Goal: Task Accomplishment & Management: Manage account settings

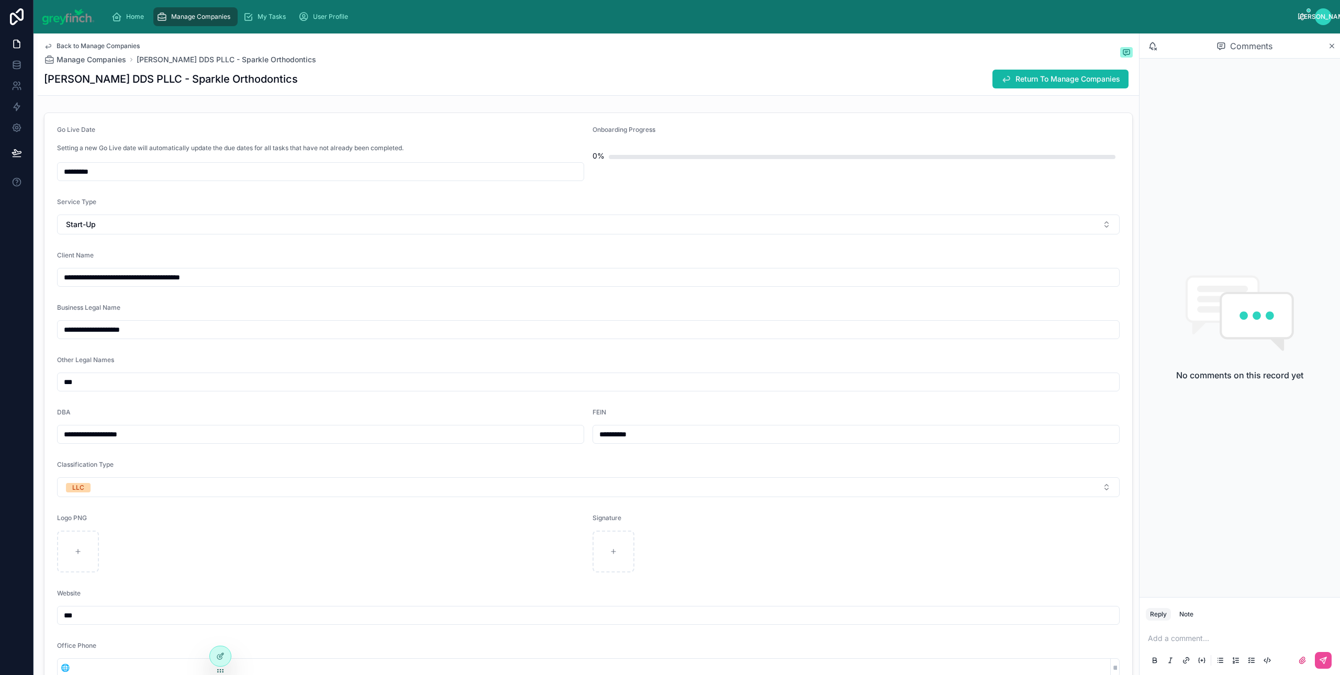
scroll to position [810, 0]
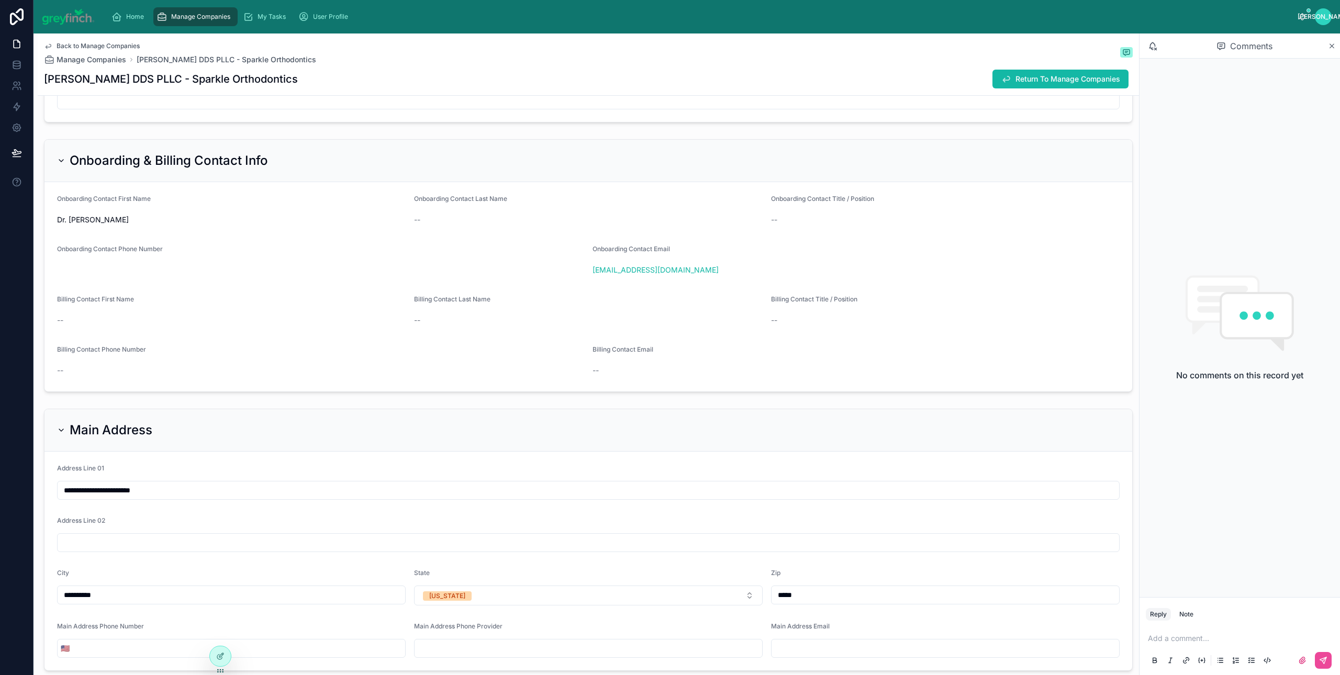
click at [197, 19] on span "Manage Companies" at bounding box center [200, 17] width 59 height 8
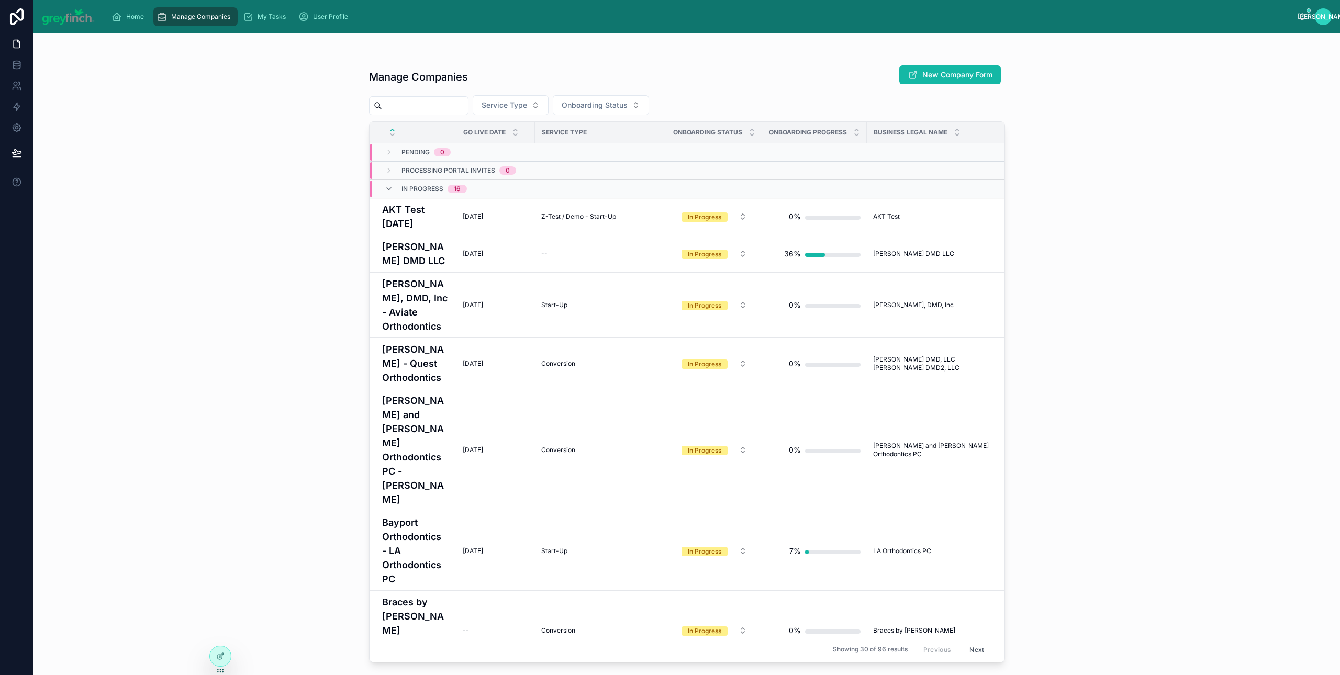
click at [456, 101] on input "text" at bounding box center [425, 105] width 86 height 15
type input "*****"
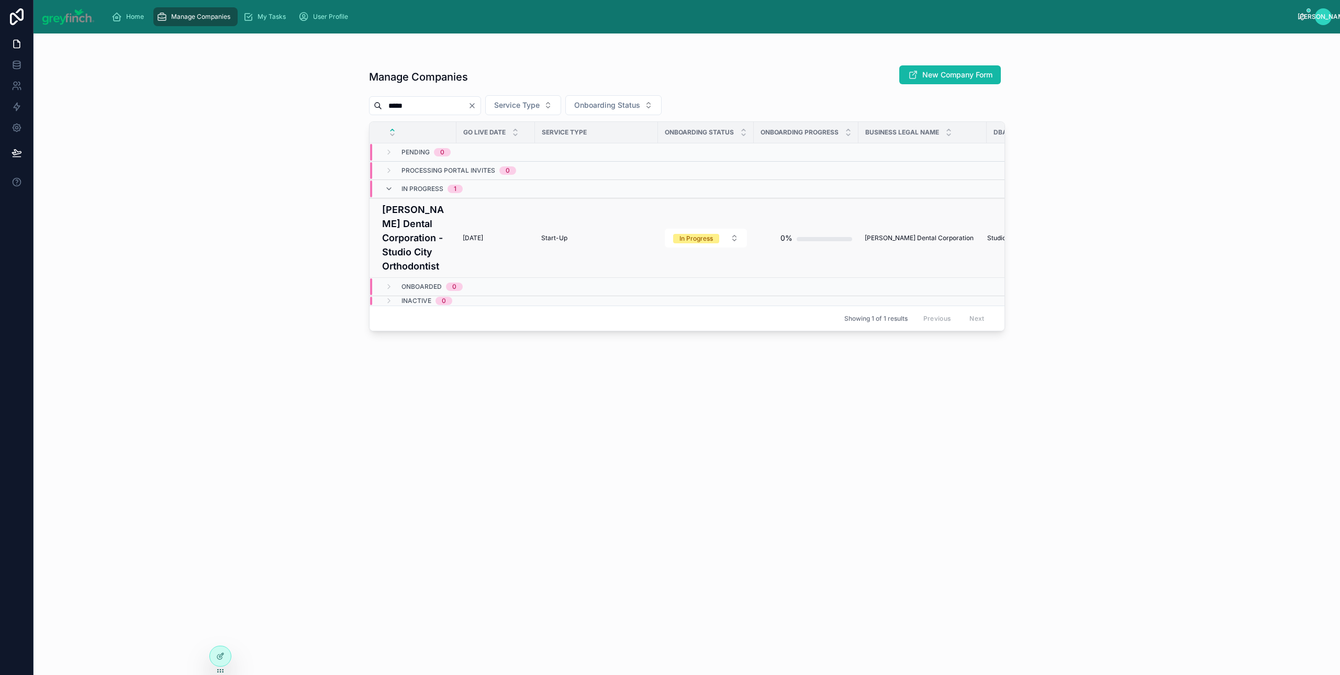
click at [417, 254] on h4 "[PERSON_NAME] Dental Corporation - Studio City Orthodontist" at bounding box center [416, 238] width 68 height 71
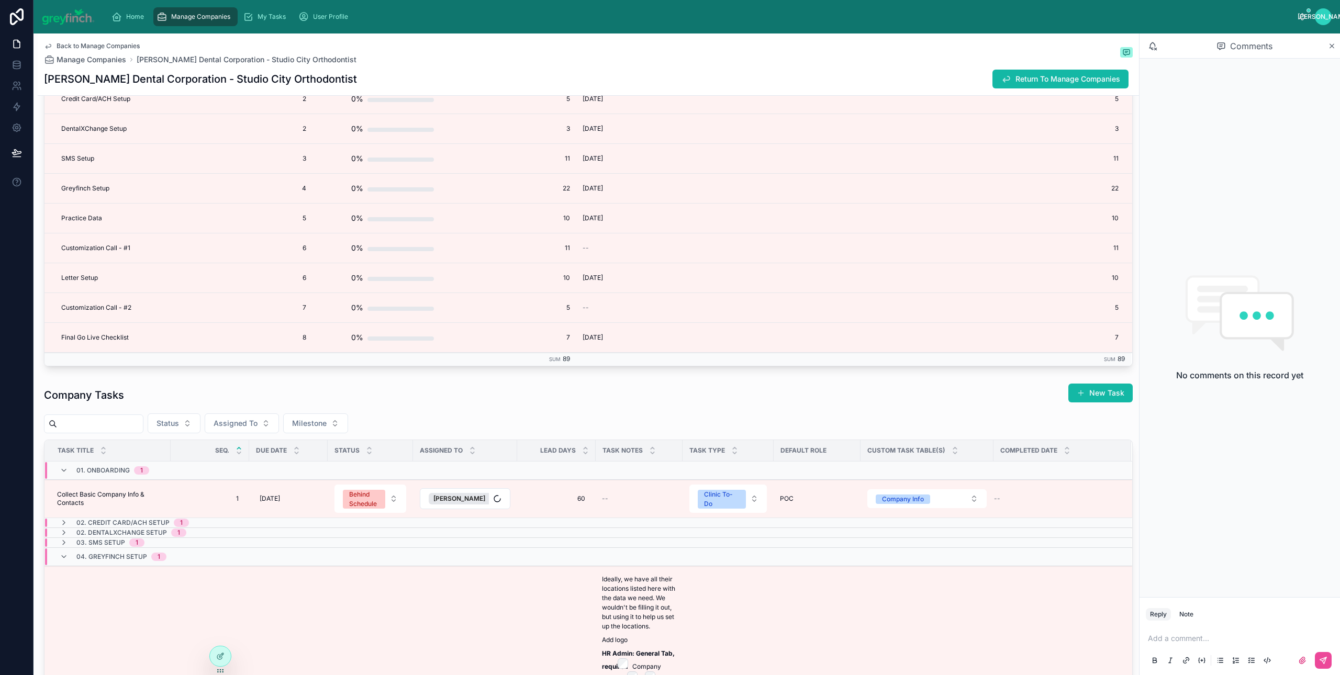
scroll to position [2725, 0]
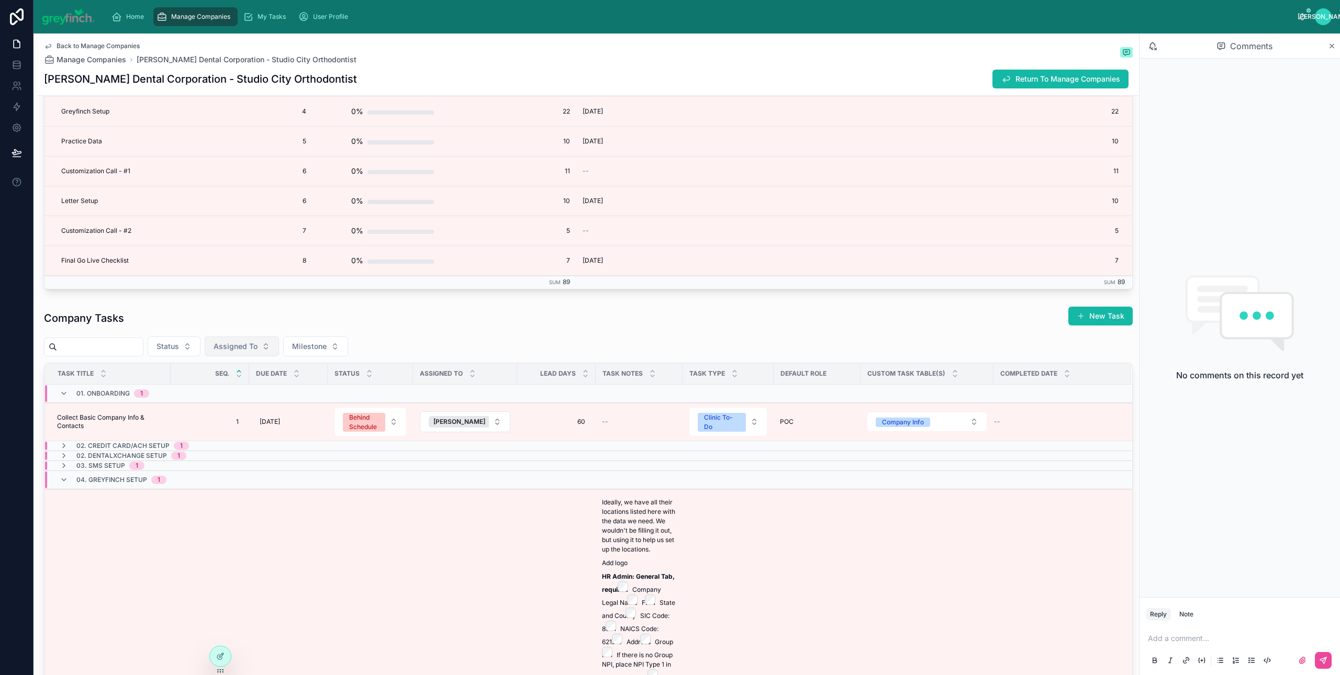
click at [256, 356] on button "Assigned To" at bounding box center [242, 346] width 74 height 20
click at [233, 393] on span "[PERSON_NAME]" at bounding box center [227, 396] width 60 height 10
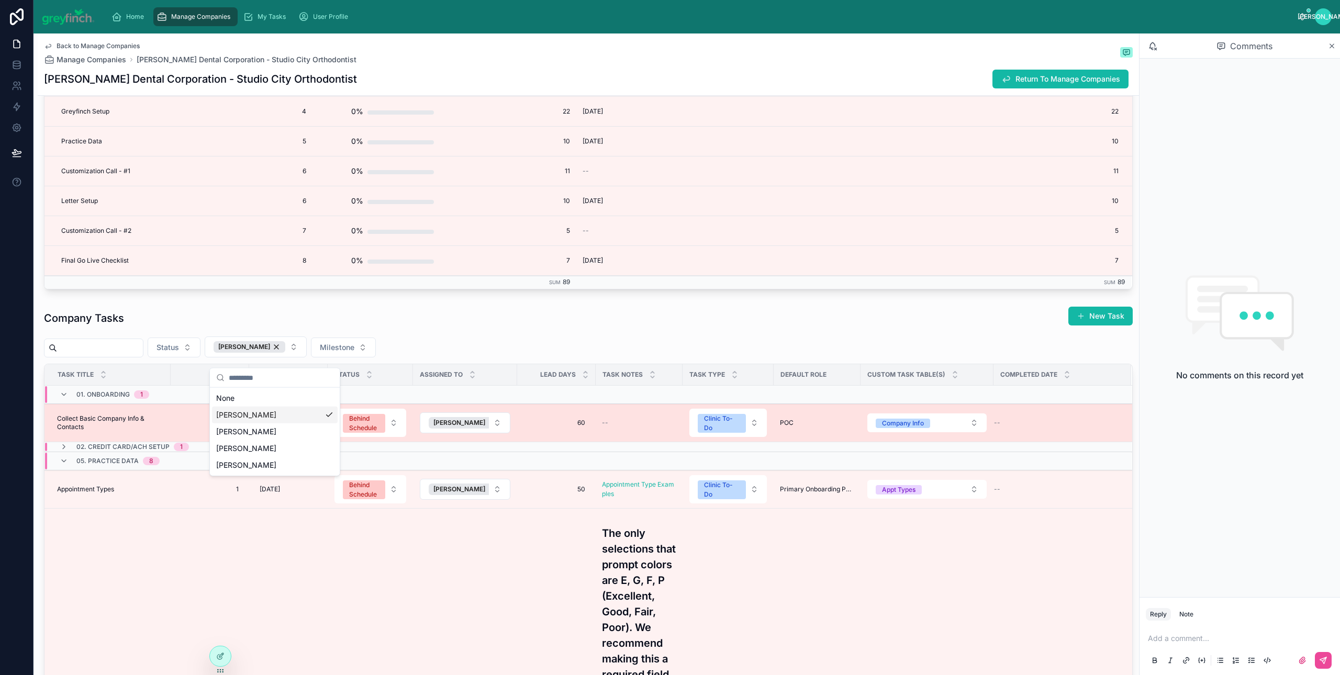
scroll to position [2871, 0]
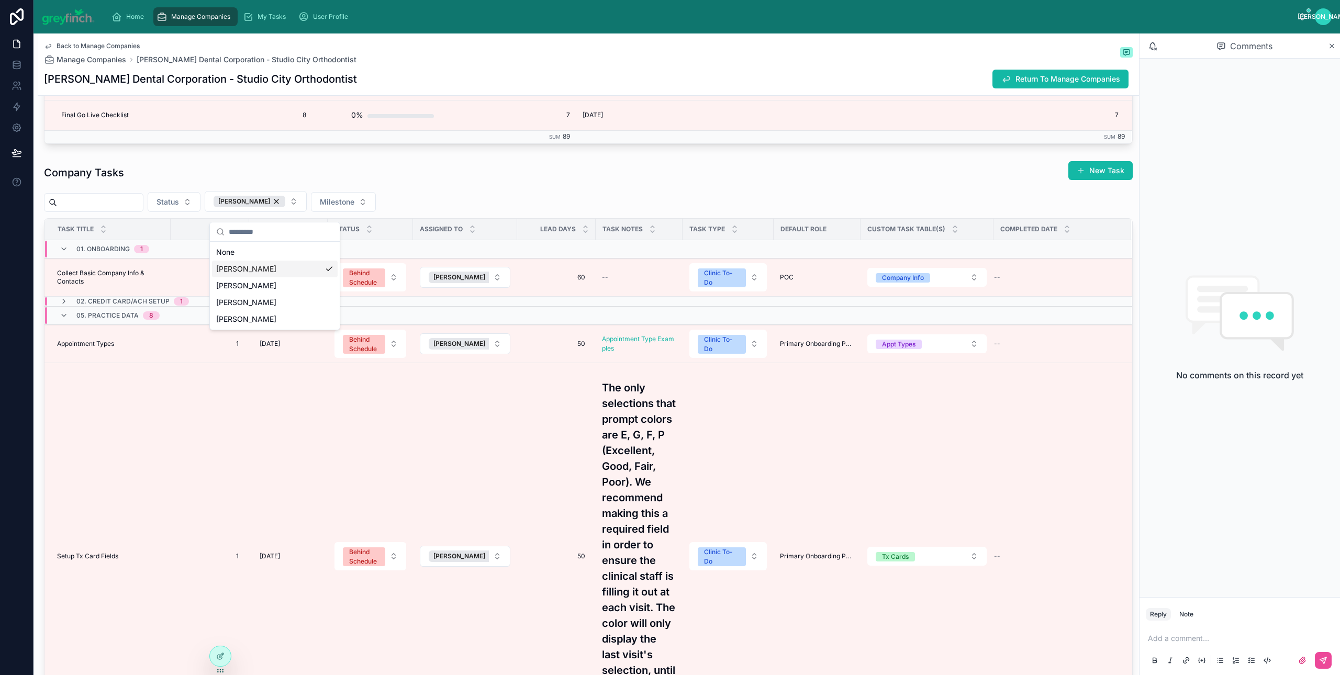
click at [480, 179] on div "Company Tasks New Task" at bounding box center [588, 173] width 1088 height 24
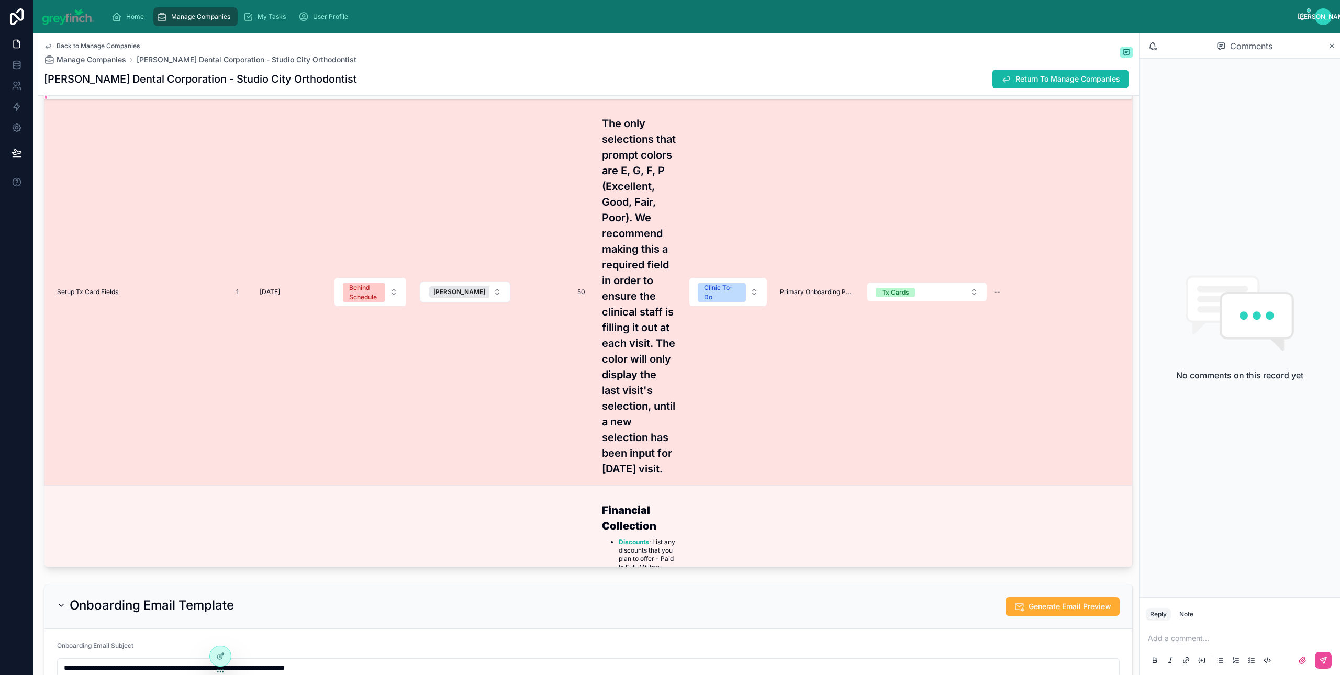
scroll to position [103, 0]
click at [108, 299] on td "Setup Tx Card Fields Setup Tx Card Fields" at bounding box center [107, 295] width 126 height 387
click at [105, 299] on span "Setup Tx Card Fields" at bounding box center [87, 294] width 61 height 8
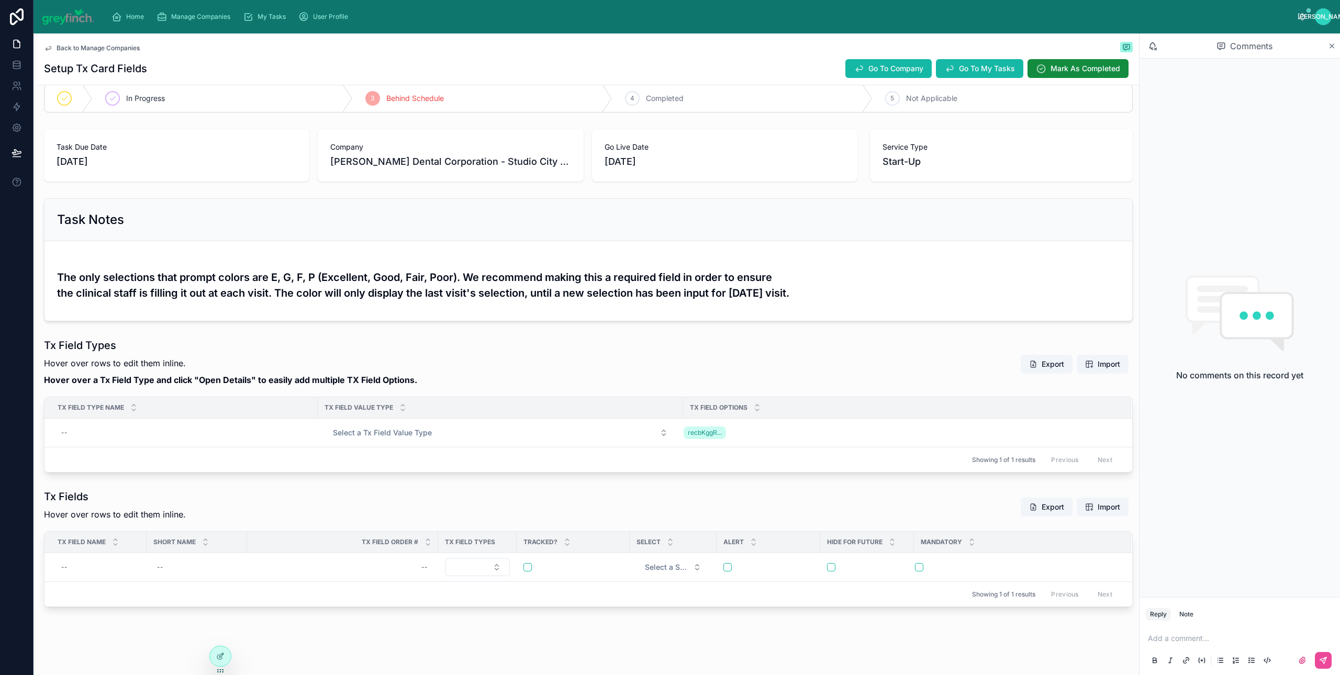
scroll to position [22, 0]
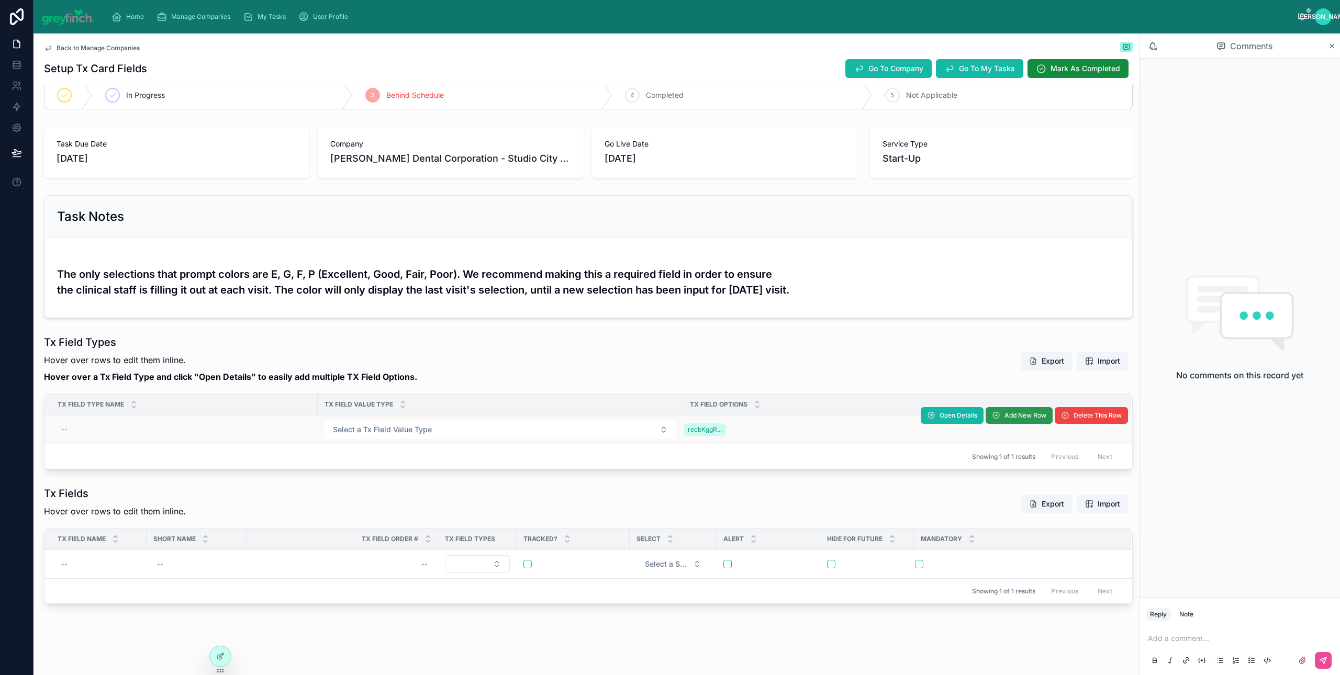
click at [1005, 417] on span "Add New Row" at bounding box center [1025, 415] width 42 height 8
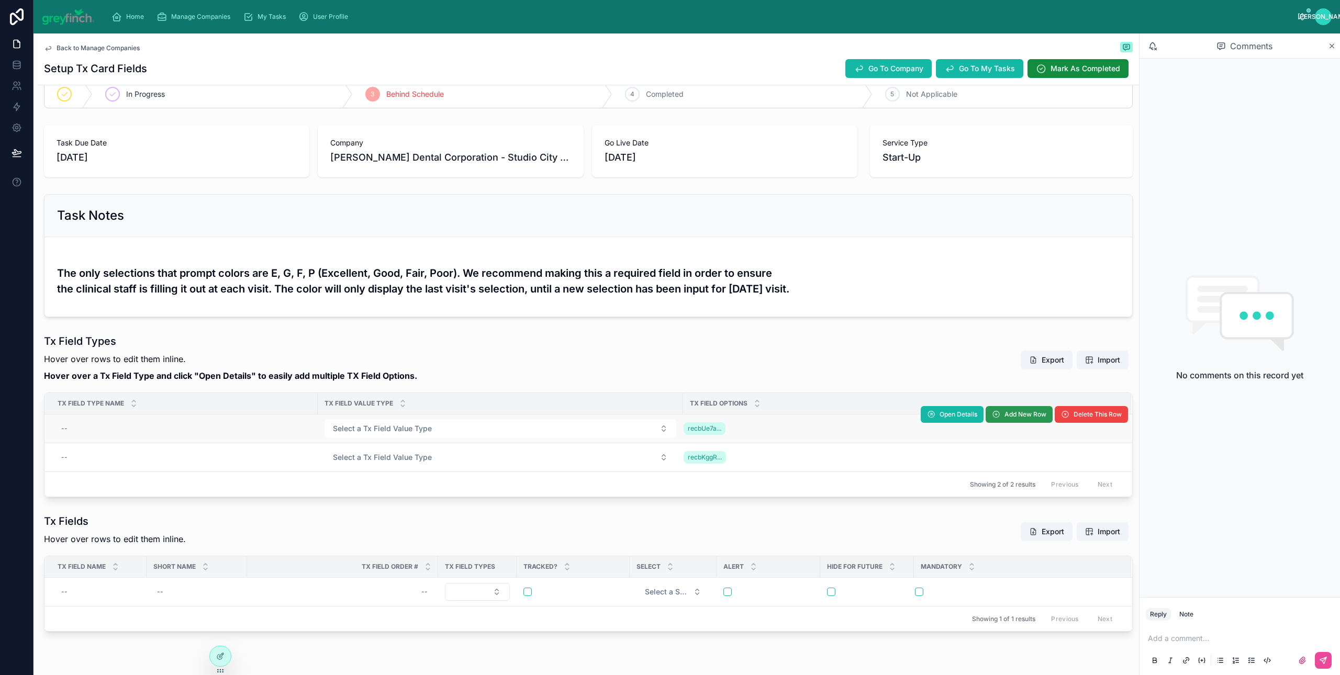
click at [1004, 419] on span "Add New Row" at bounding box center [1025, 414] width 42 height 8
click at [1004, 417] on span "Add New Row" at bounding box center [1025, 414] width 42 height 8
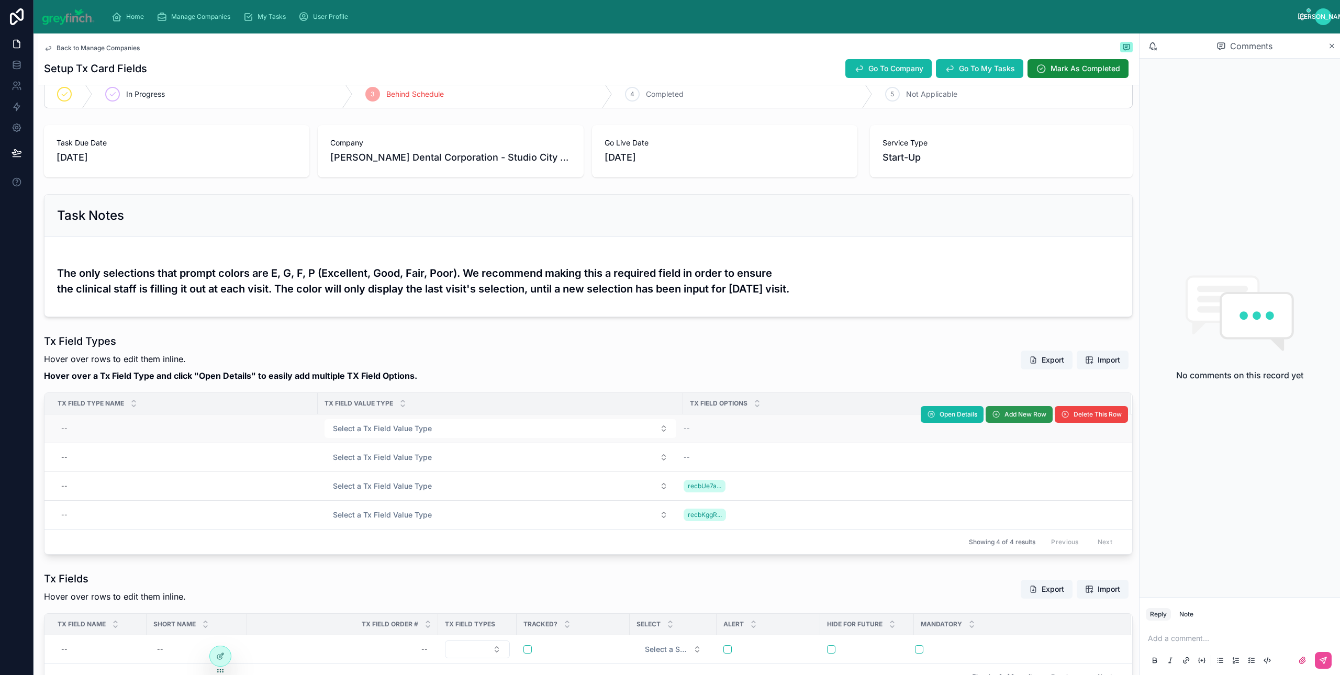
click at [1004, 417] on span "Add New Row" at bounding box center [1025, 414] width 42 height 8
click at [991, 418] on span "Add New Row" at bounding box center [1018, 416] width 67 height 8
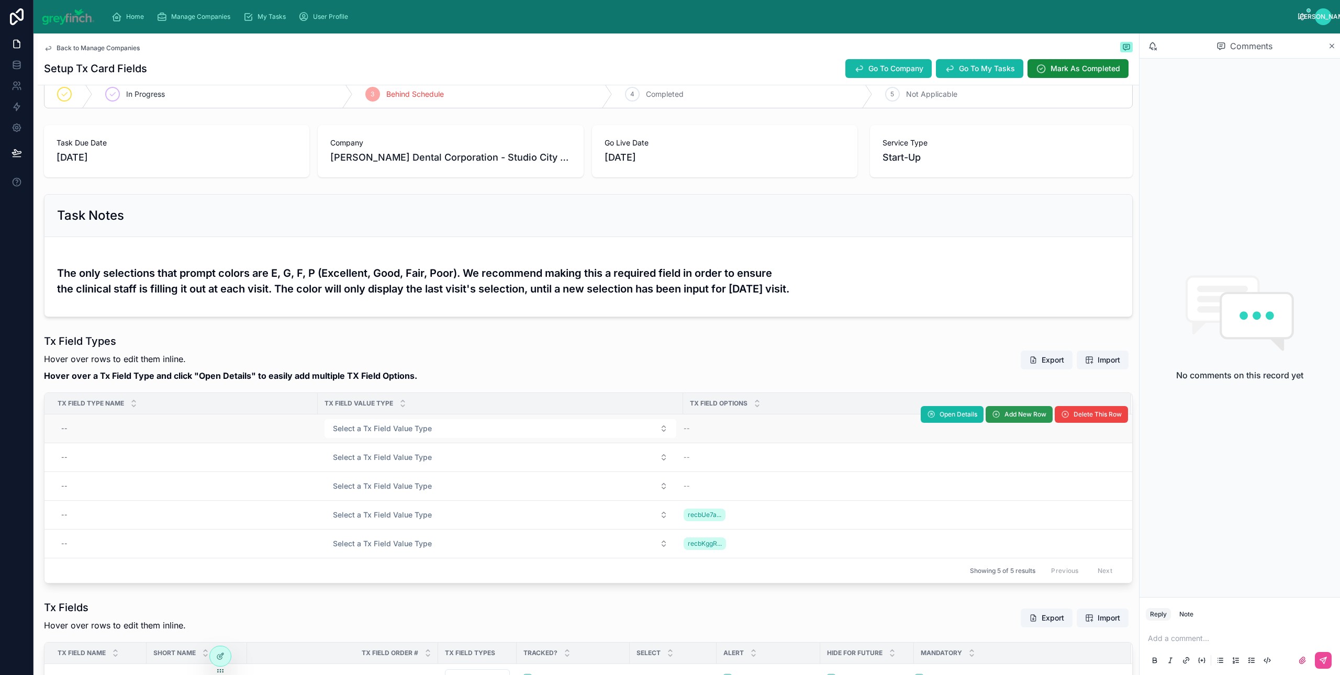
click at [1004, 414] on span "Add New Row" at bounding box center [1025, 414] width 42 height 8
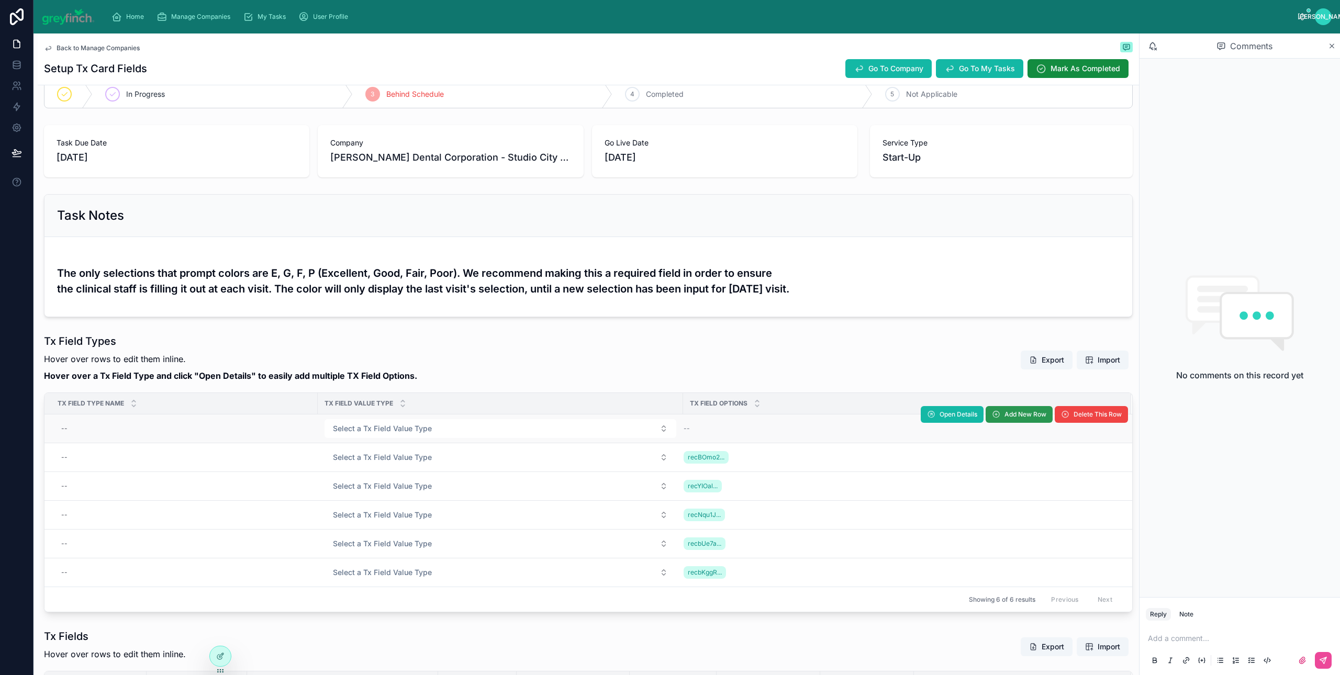
click at [1016, 415] on span "Add New Row" at bounding box center [1025, 414] width 42 height 8
click at [152, 424] on div "--" at bounding box center [184, 428] width 254 height 17
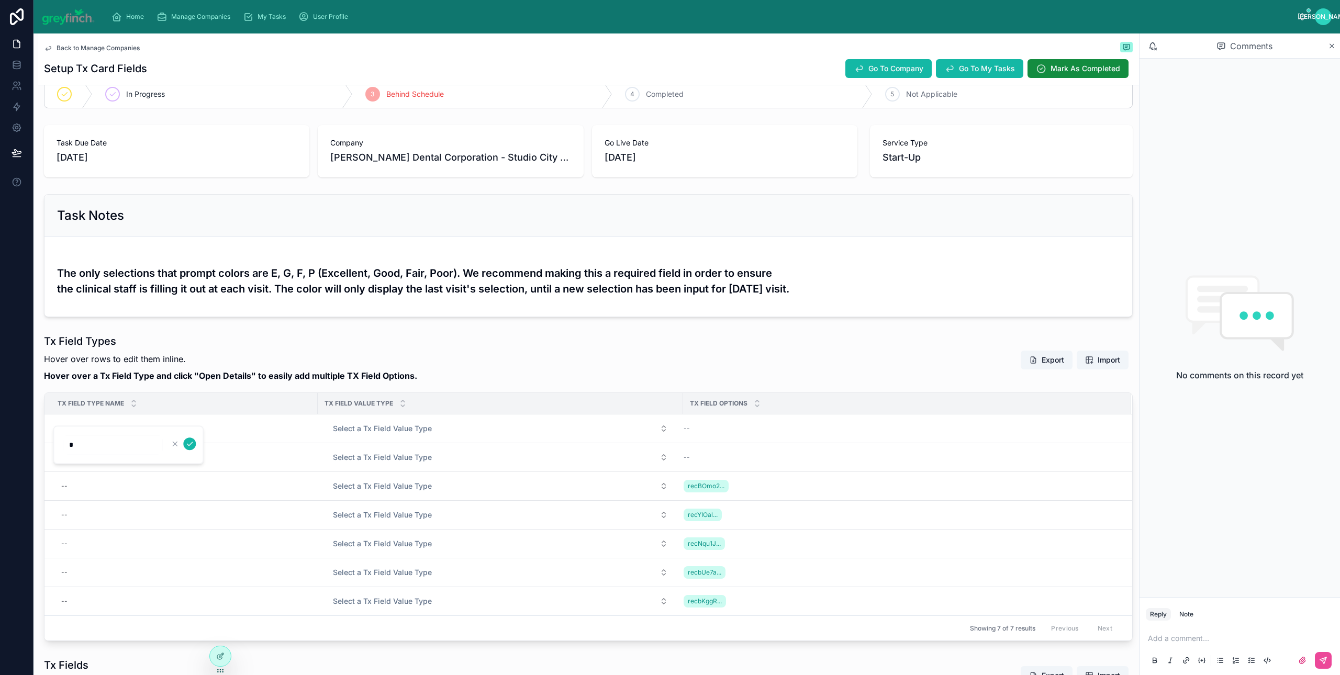
type input "**"
click button "submit" at bounding box center [189, 443] width 13 height 13
click at [99, 456] on div "--" at bounding box center [184, 457] width 254 height 17
type input "*"
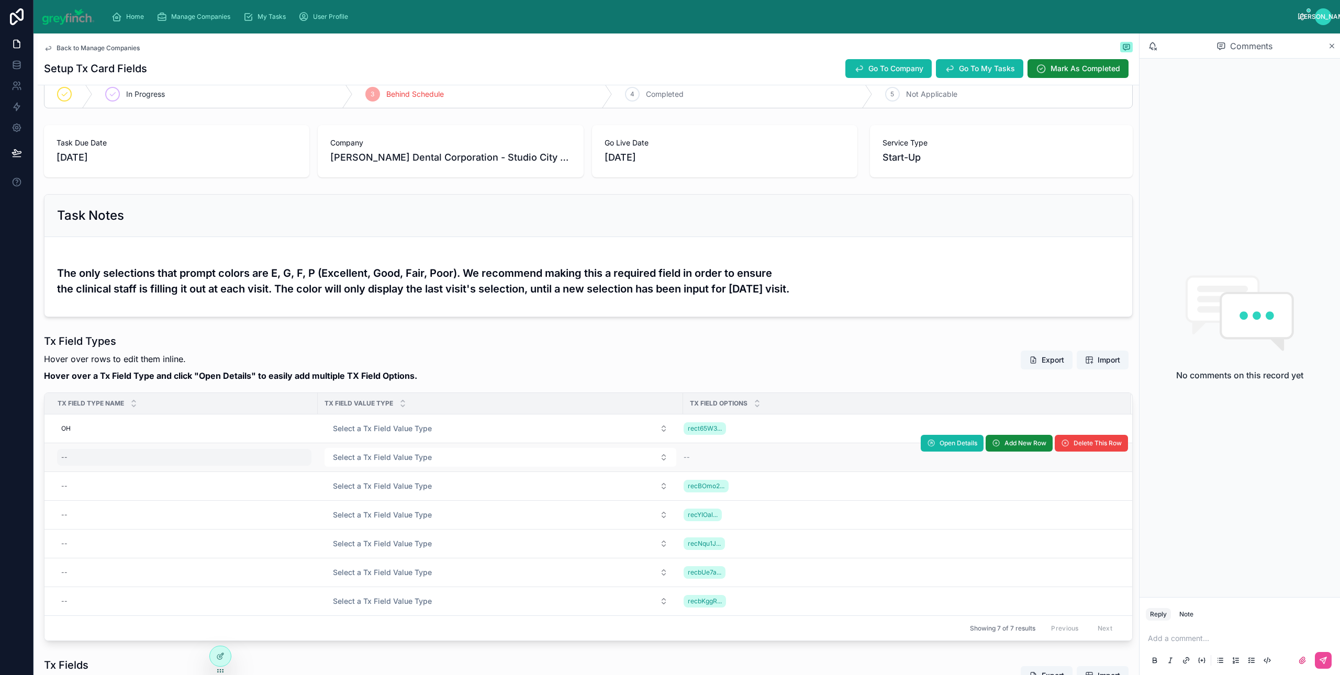
click at [136, 450] on div "--" at bounding box center [184, 457] width 254 height 17
type input "*****"
click button "submit" at bounding box center [189, 473] width 13 height 13
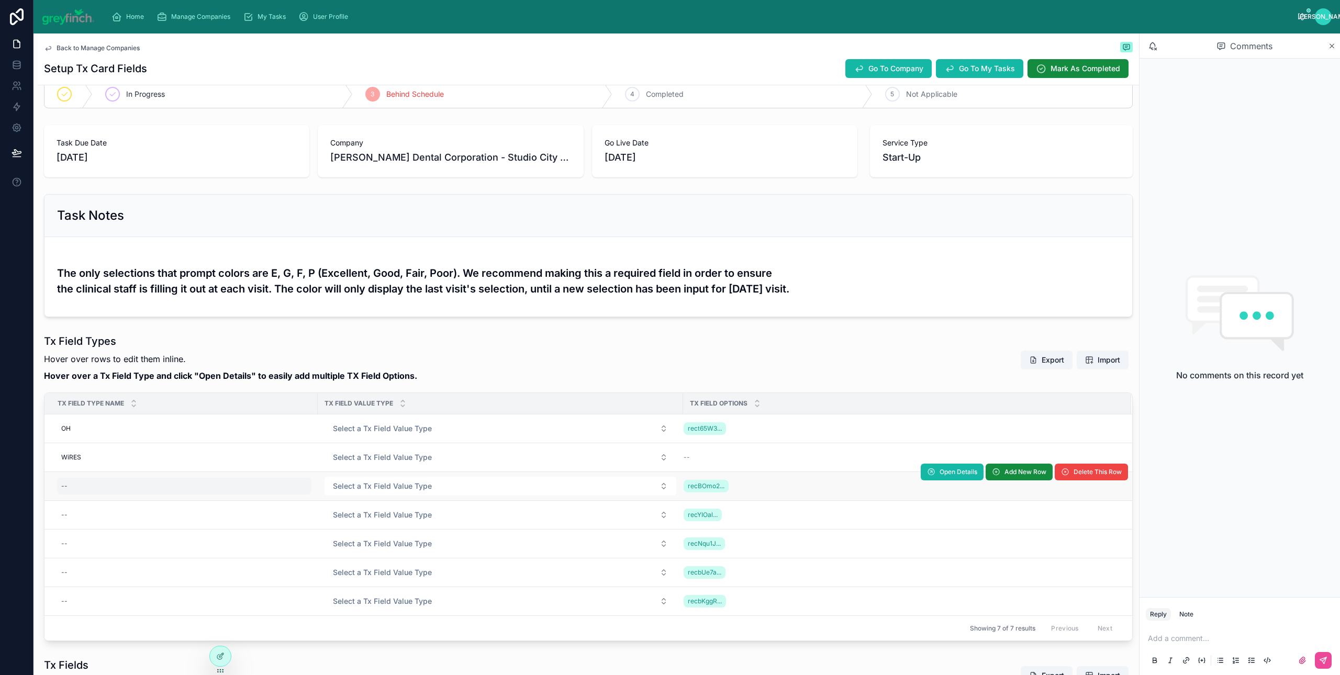
click at [73, 490] on div "--" at bounding box center [184, 486] width 254 height 17
type input "****"
click button "submit" at bounding box center [189, 502] width 13 height 13
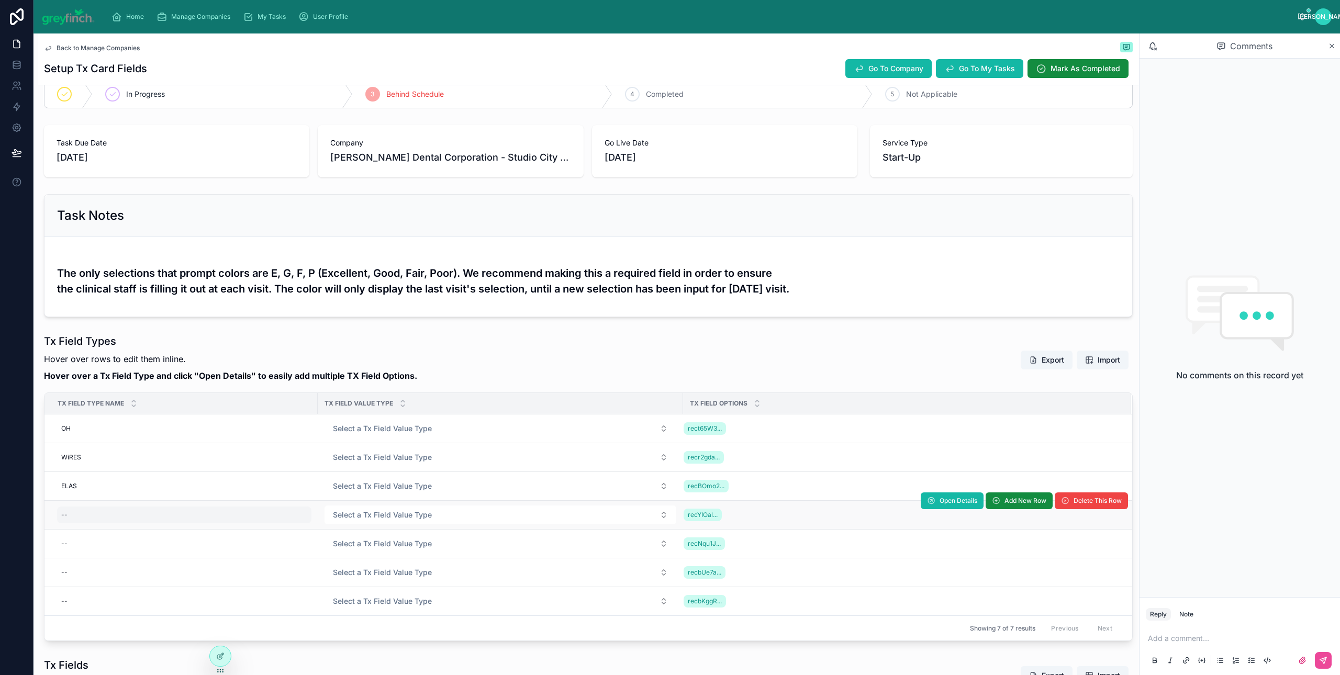
click at [76, 508] on div "--" at bounding box center [184, 515] width 254 height 17
click at [75, 519] on div "--" at bounding box center [184, 515] width 254 height 17
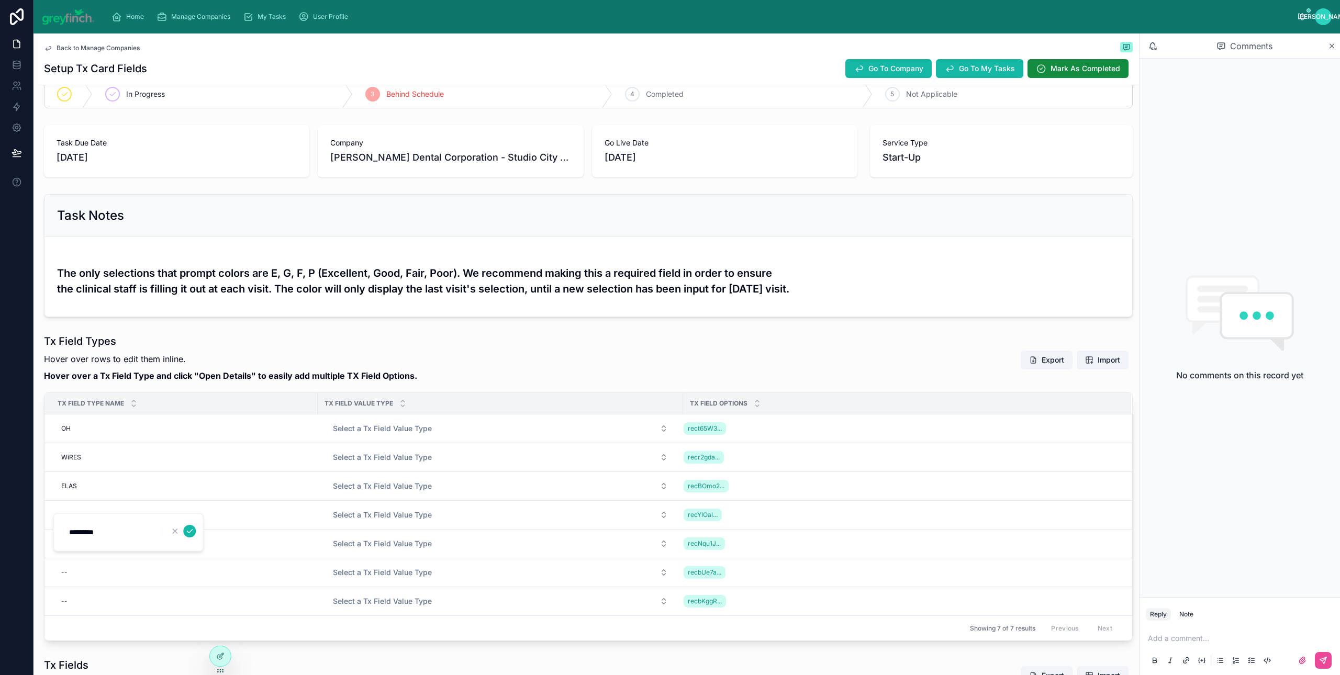
type input "**********"
click button "submit" at bounding box center [189, 531] width 13 height 13
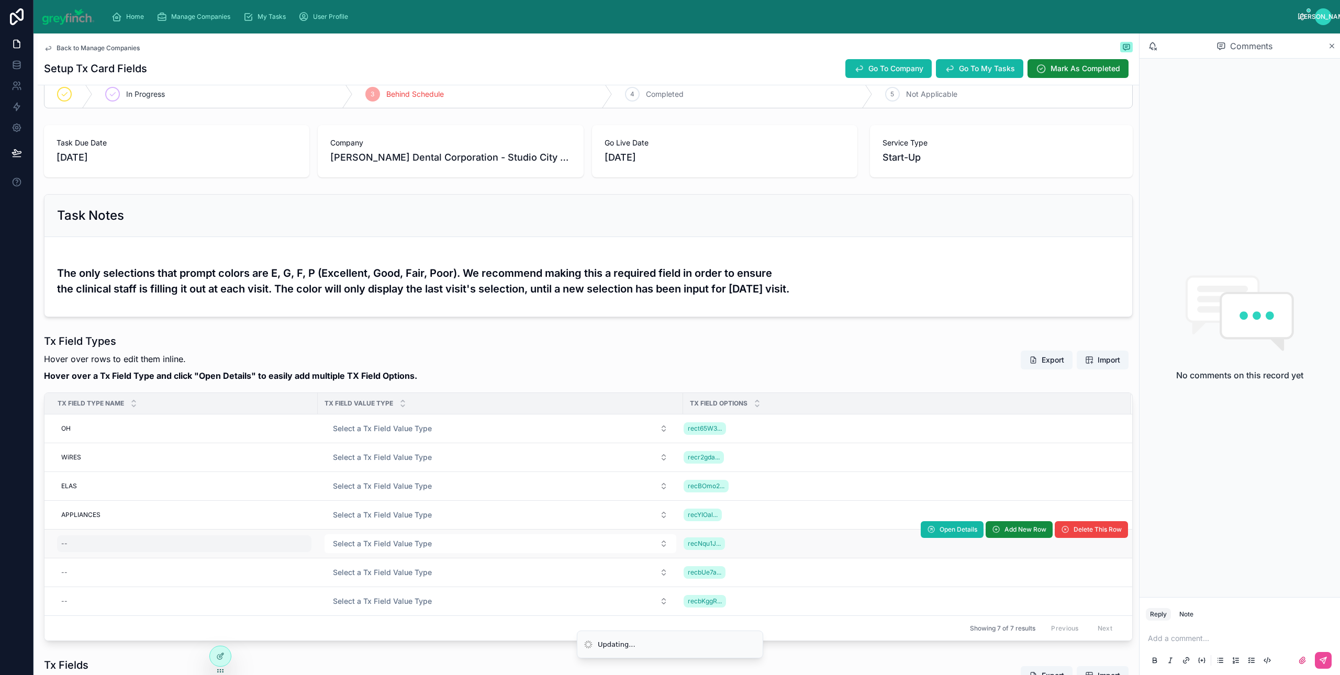
click at [72, 545] on div "--" at bounding box center [184, 543] width 254 height 17
type input "*********"
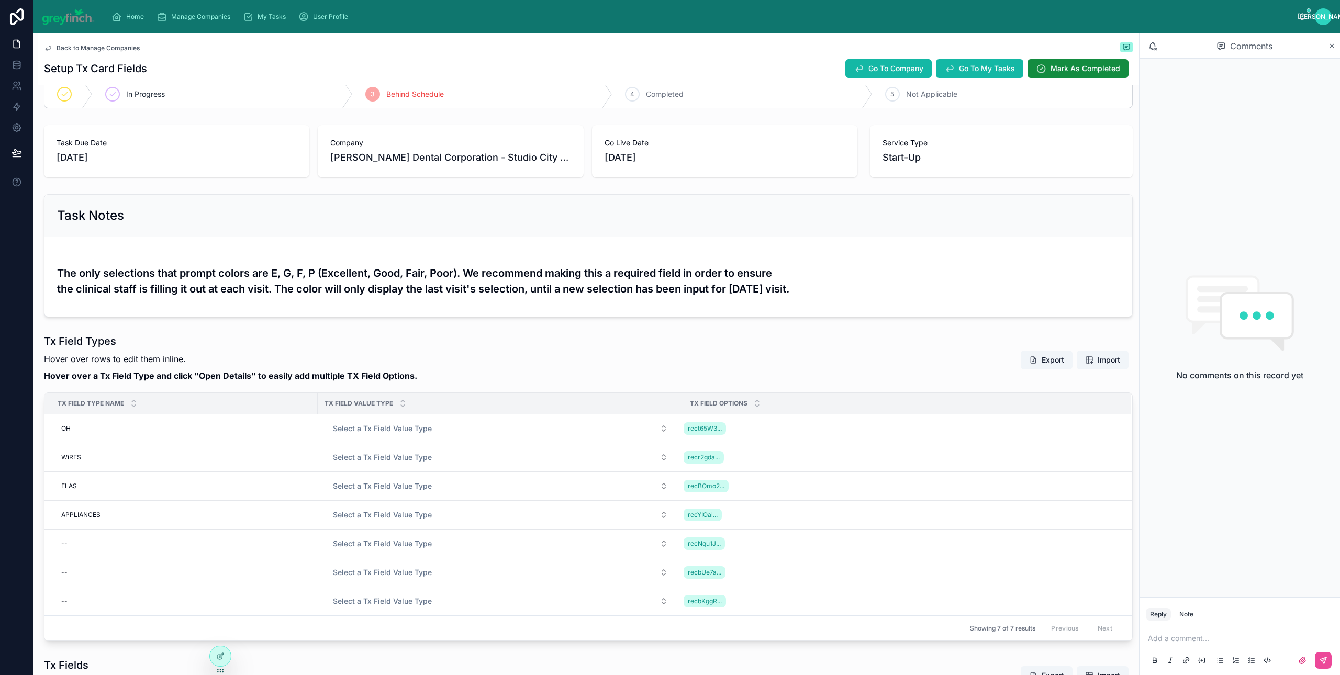
click at [72, 545] on div "--" at bounding box center [184, 543] width 254 height 17
click button "submit" at bounding box center [189, 560] width 13 height 13
click at [75, 576] on div "--" at bounding box center [184, 572] width 254 height 17
type input "**"
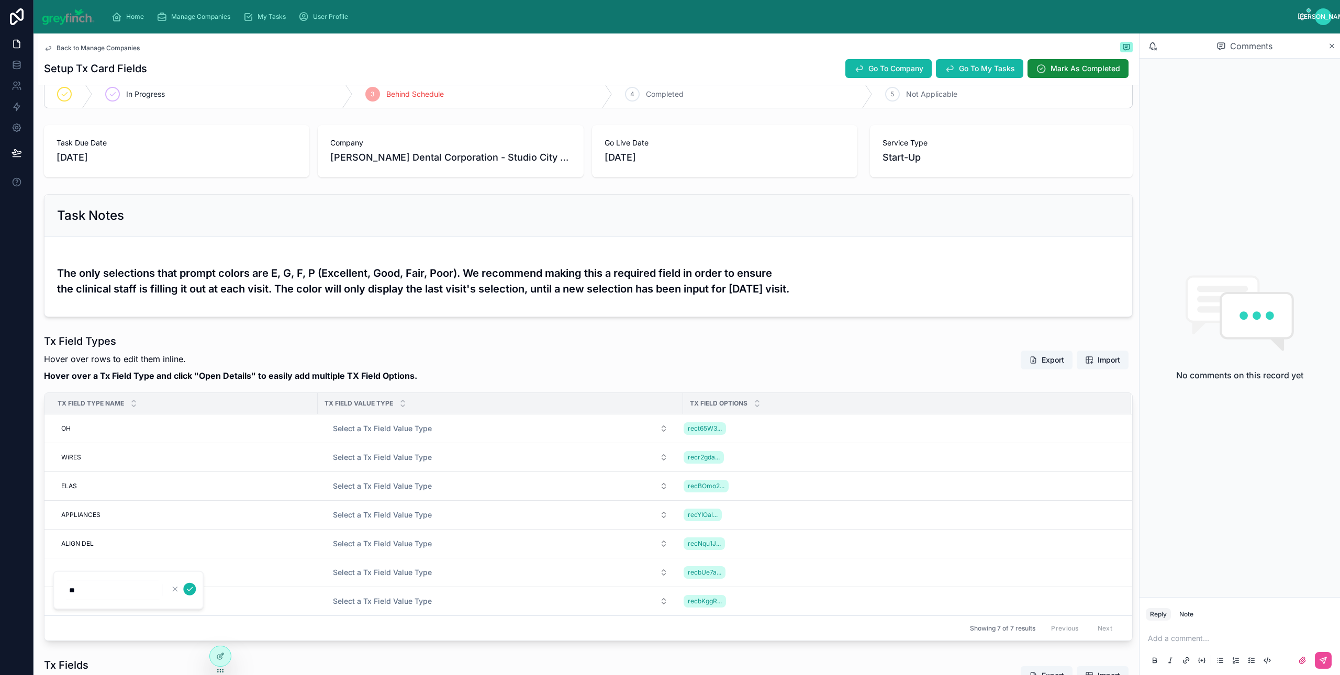
click button "submit" at bounding box center [189, 589] width 13 height 13
click at [84, 603] on div "--" at bounding box center [184, 601] width 254 height 17
click at [812, 635] on div "Showing 7 of 7 results Previous Next" at bounding box center [587, 627] width 1087 height 25
click at [941, 419] on span "Open Details" at bounding box center [958, 414] width 38 height 8
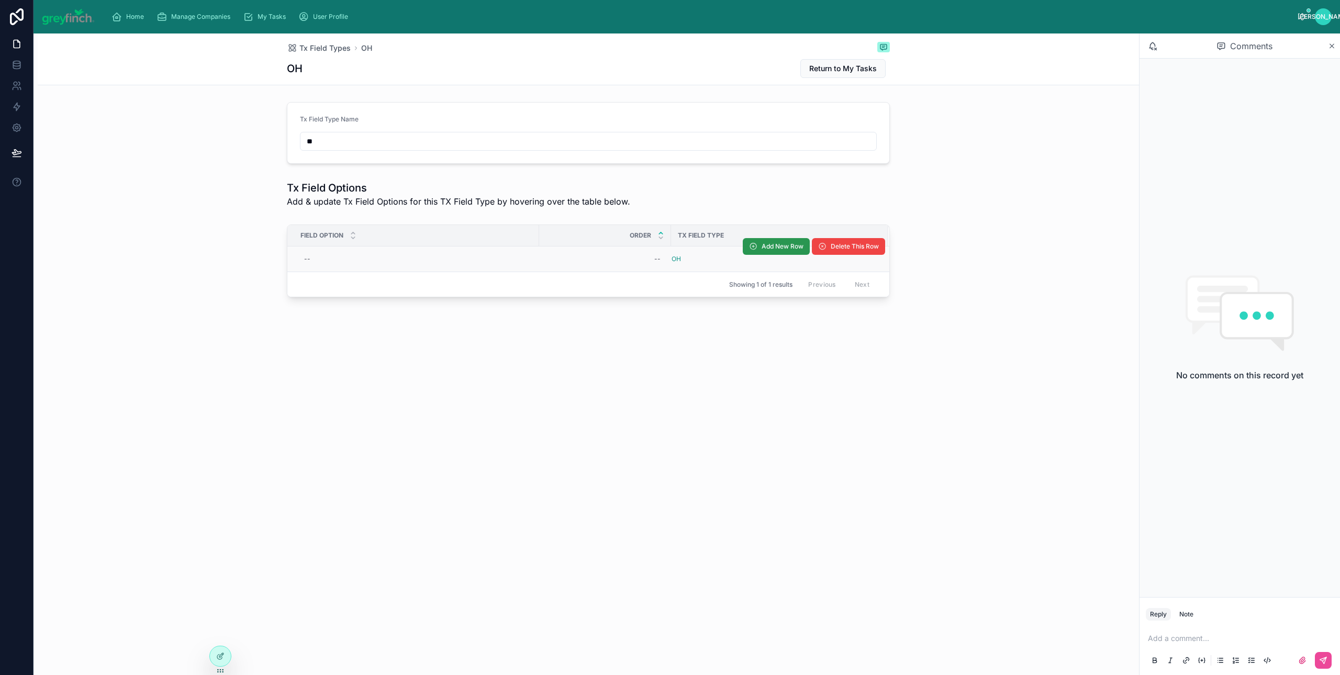
click at [783, 250] on span "Add New Row" at bounding box center [782, 246] width 42 height 8
click at [780, 247] on span "Add New Row" at bounding box center [776, 248] width 67 height 8
click at [779, 246] on th "Tx Field Type" at bounding box center [779, 235] width 217 height 21
click at [764, 250] on span "Add New Row" at bounding box center [782, 246] width 42 height 8
click at [645, 341] on div "--" at bounding box center [604, 336] width 119 height 17
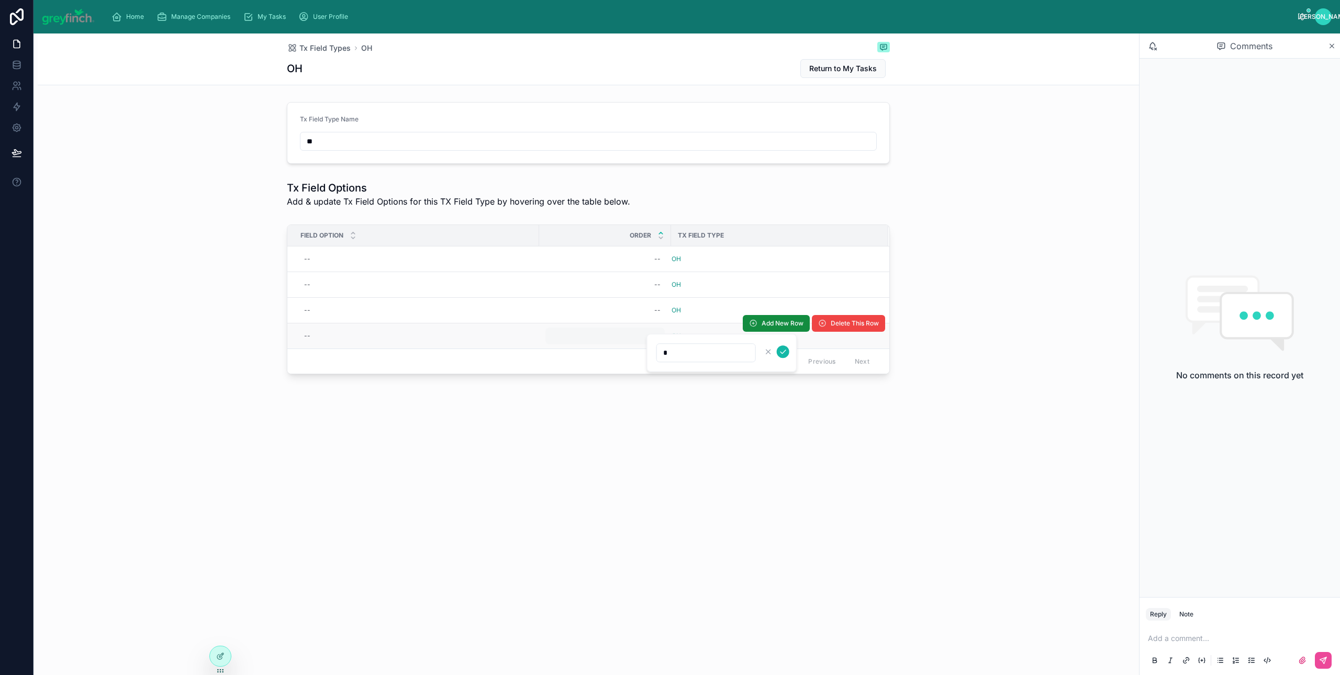
type input "*"
click button "submit" at bounding box center [783, 351] width 13 height 13
click at [624, 316] on div "--" at bounding box center [604, 310] width 119 height 17
type input "*"
click button "submit" at bounding box center [783, 326] width 13 height 13
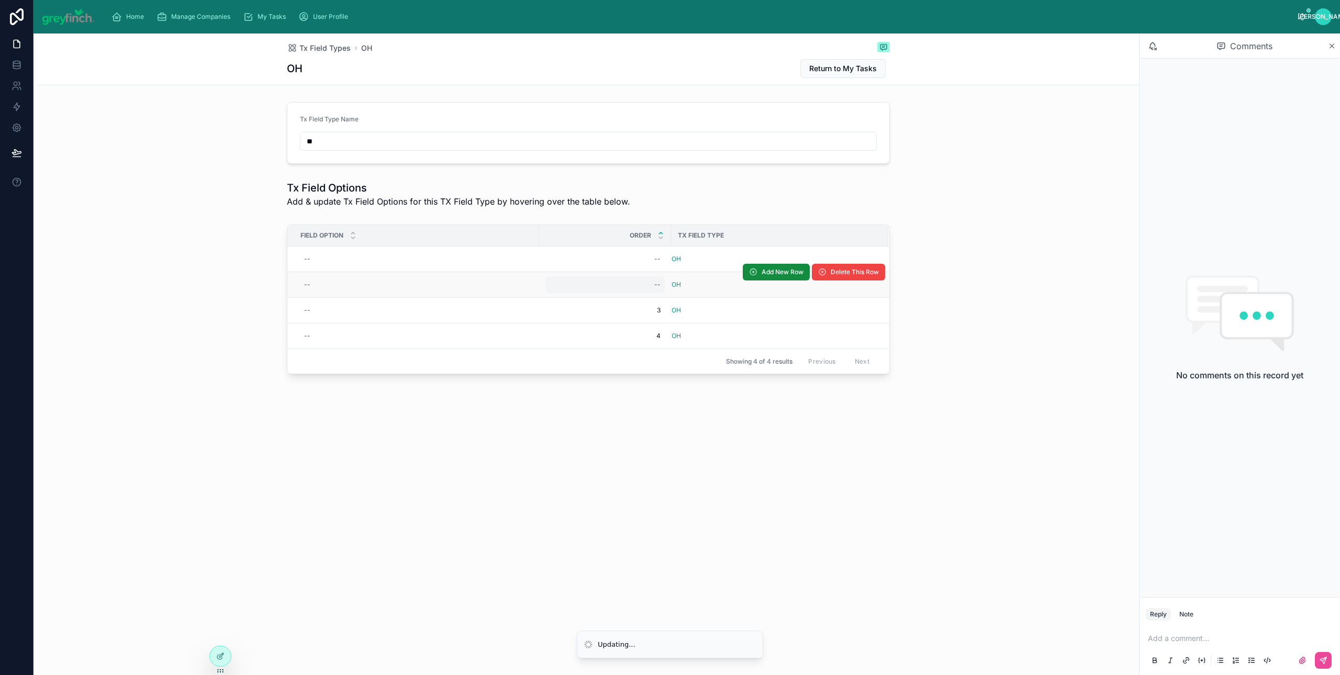
click at [614, 287] on div "--" at bounding box center [604, 284] width 119 height 17
click at [617, 290] on div "--" at bounding box center [604, 284] width 119 height 17
click button "submit" at bounding box center [783, 300] width 13 height 13
click at [649, 252] on div "--" at bounding box center [604, 259] width 119 height 17
type input "*"
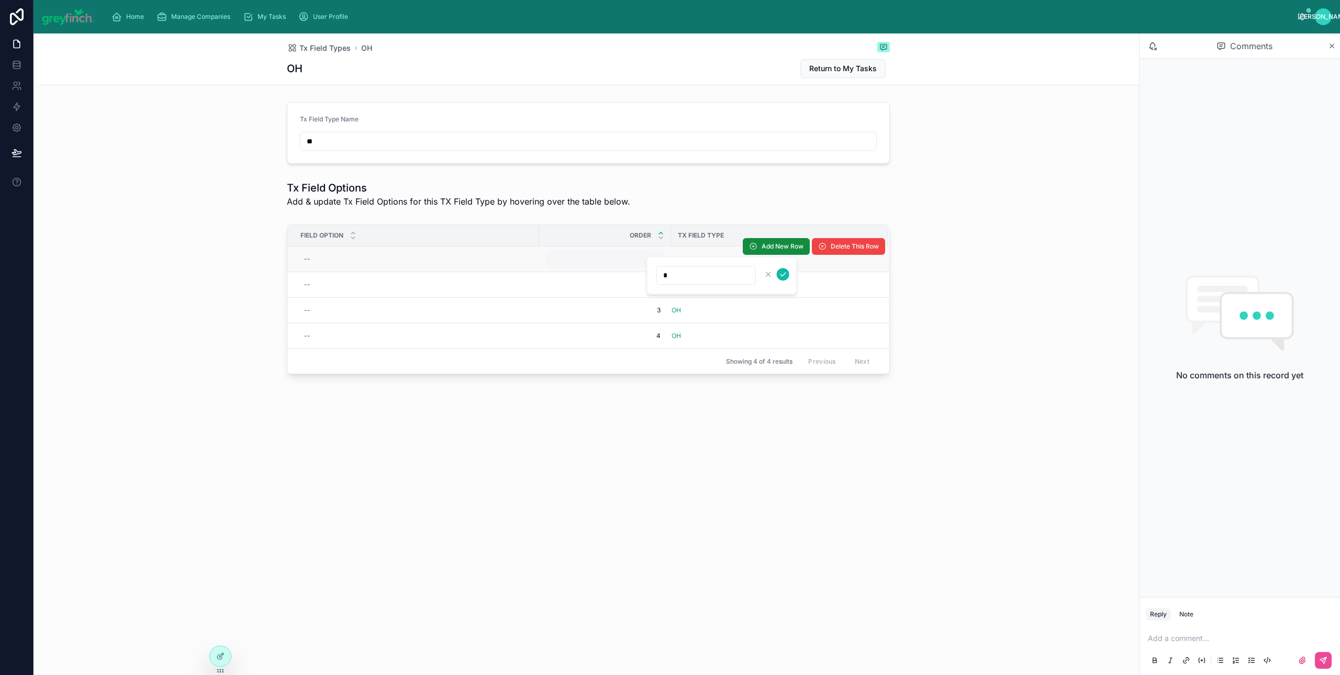
click button "submit" at bounding box center [783, 274] width 13 height 13
click at [327, 261] on div "--" at bounding box center [416, 259] width 233 height 17
type input "*"
click button "submit" at bounding box center [432, 274] width 13 height 13
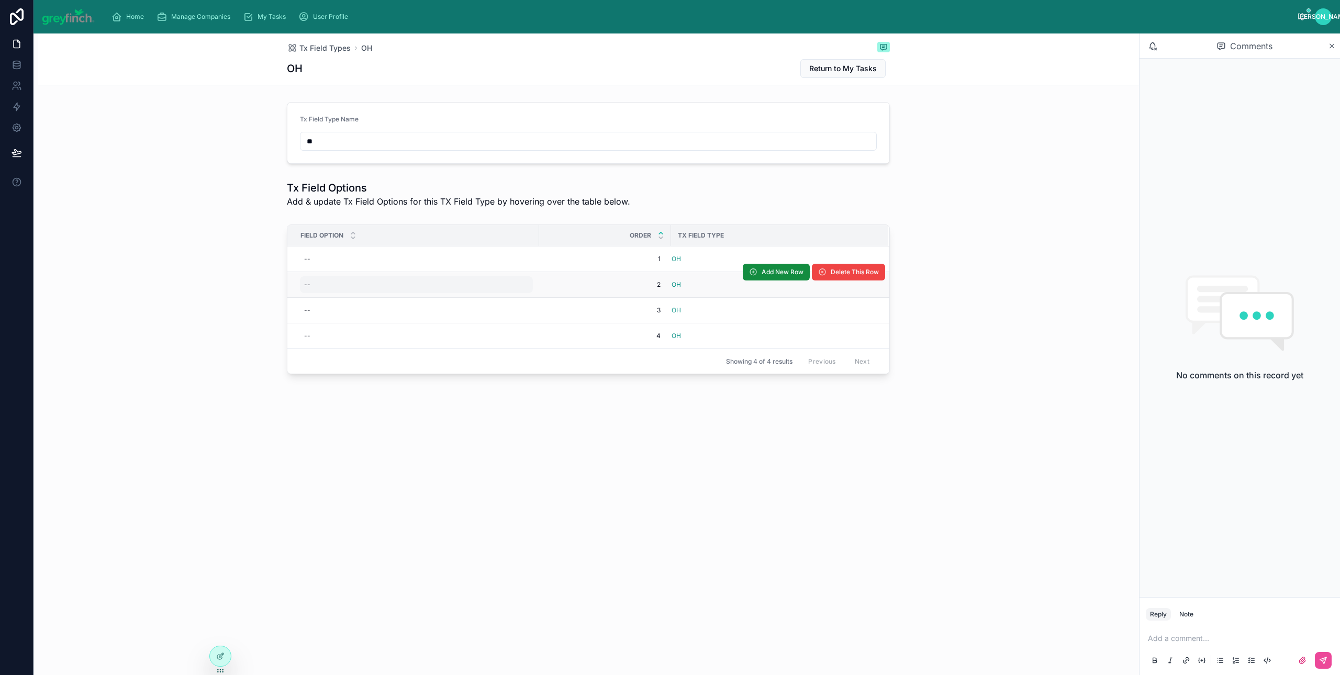
click at [319, 288] on div "--" at bounding box center [416, 284] width 233 height 17
click at [318, 287] on div "--" at bounding box center [416, 284] width 233 height 17
type input "*"
click button "submit" at bounding box center [432, 300] width 13 height 13
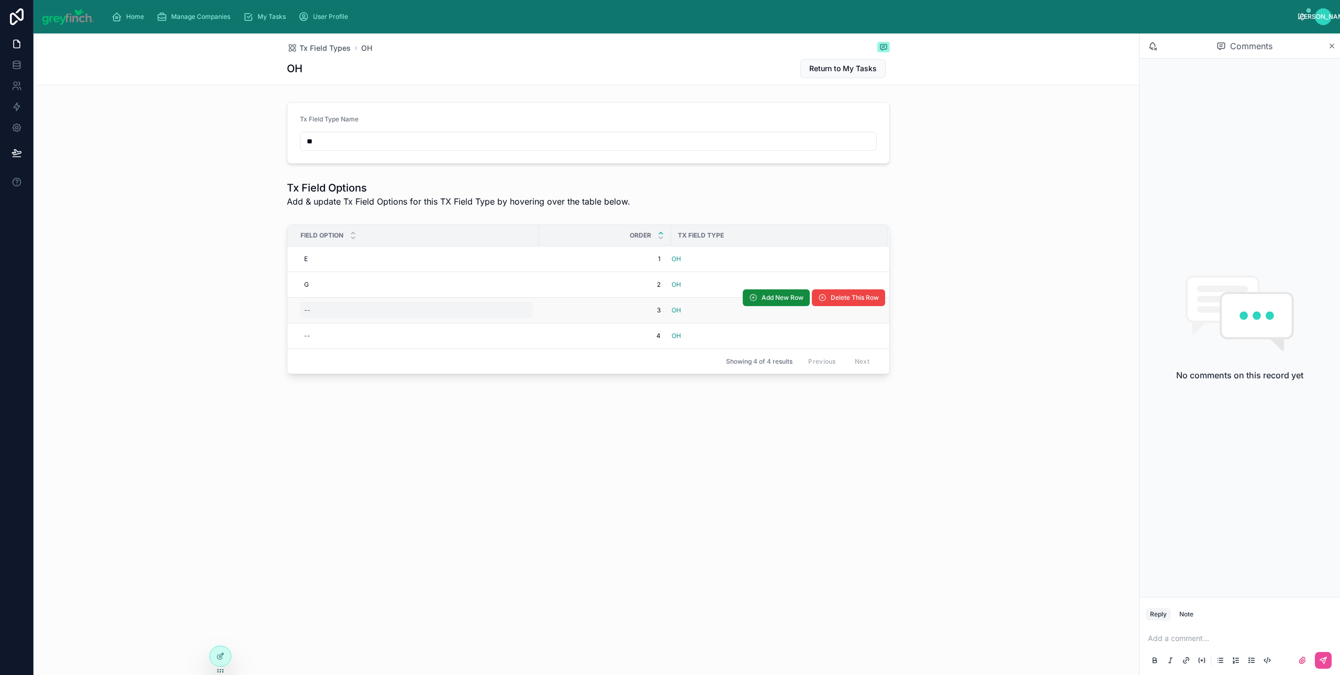
click at [318, 310] on div "--" at bounding box center [416, 310] width 233 height 17
click at [317, 310] on div "--" at bounding box center [416, 310] width 233 height 17
type input "*"
click button "submit" at bounding box center [432, 326] width 13 height 13
click at [319, 309] on div "f f" at bounding box center [416, 310] width 233 height 17
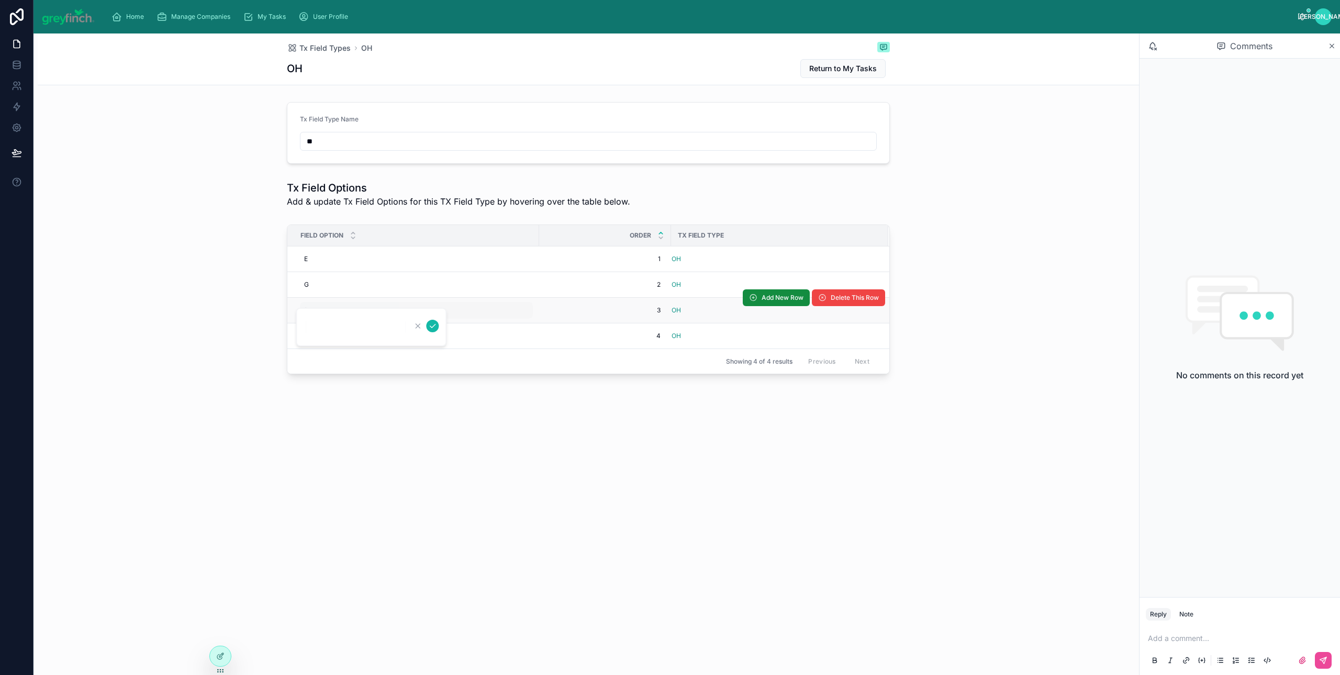
type input "*"
click button "submit" at bounding box center [432, 326] width 13 height 13
click at [317, 332] on div "--" at bounding box center [416, 336] width 233 height 17
type input "*"
click button "submit" at bounding box center [432, 351] width 13 height 13
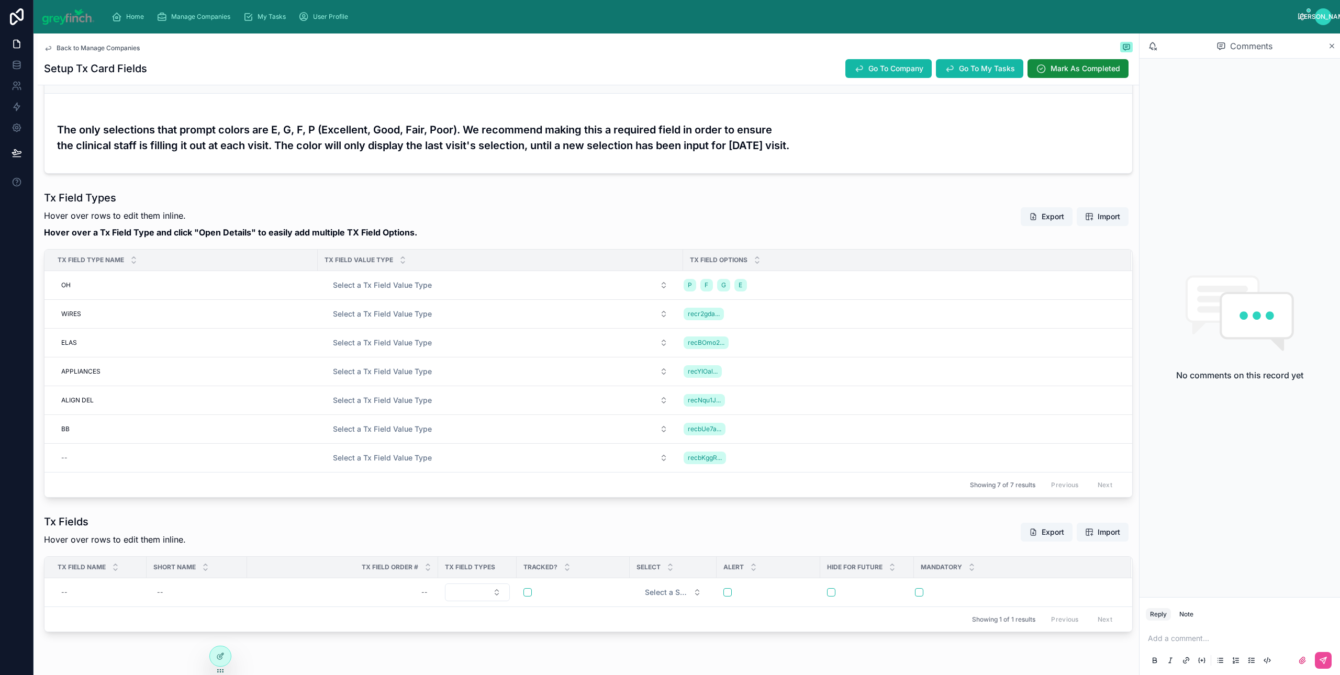
scroll to position [176, 0]
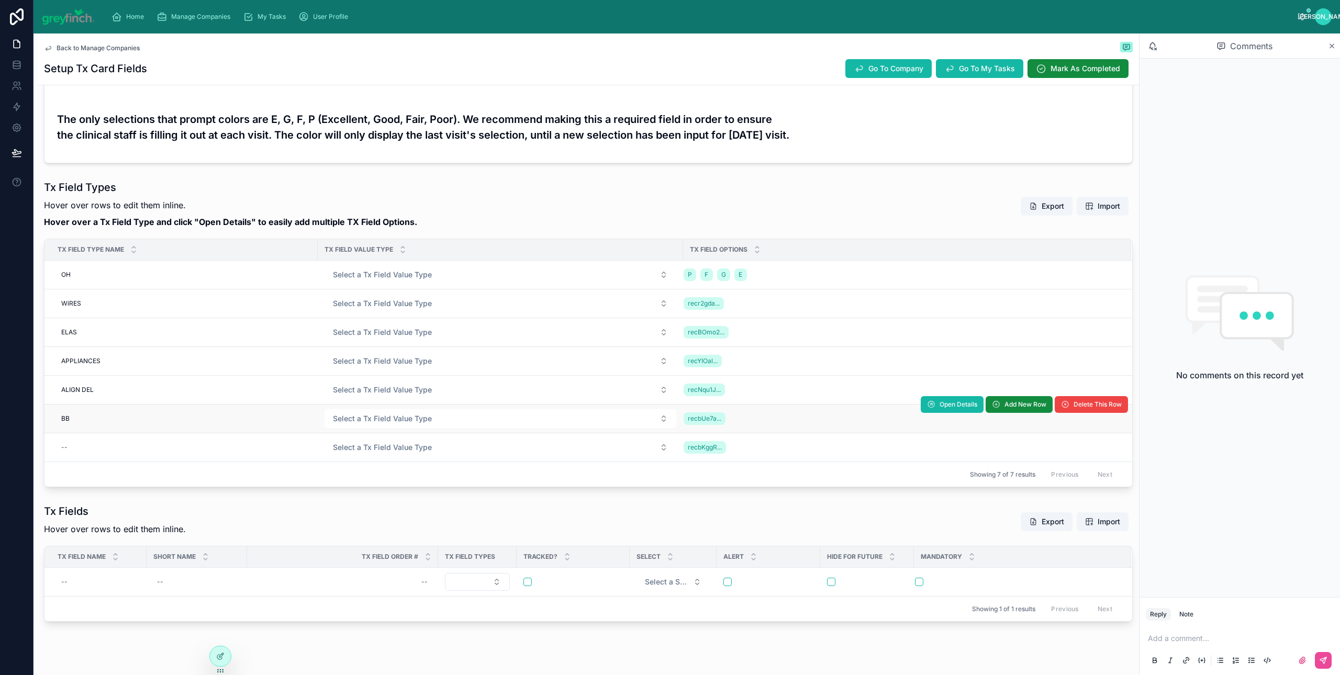
drag, startPoint x: 823, startPoint y: 423, endPoint x: 902, endPoint y: 423, distance: 79.0
click at [826, 423] on div "recbUe7a..." at bounding box center [900, 418] width 435 height 17
click at [951, 413] on button "Open Details" at bounding box center [951, 404] width 63 height 17
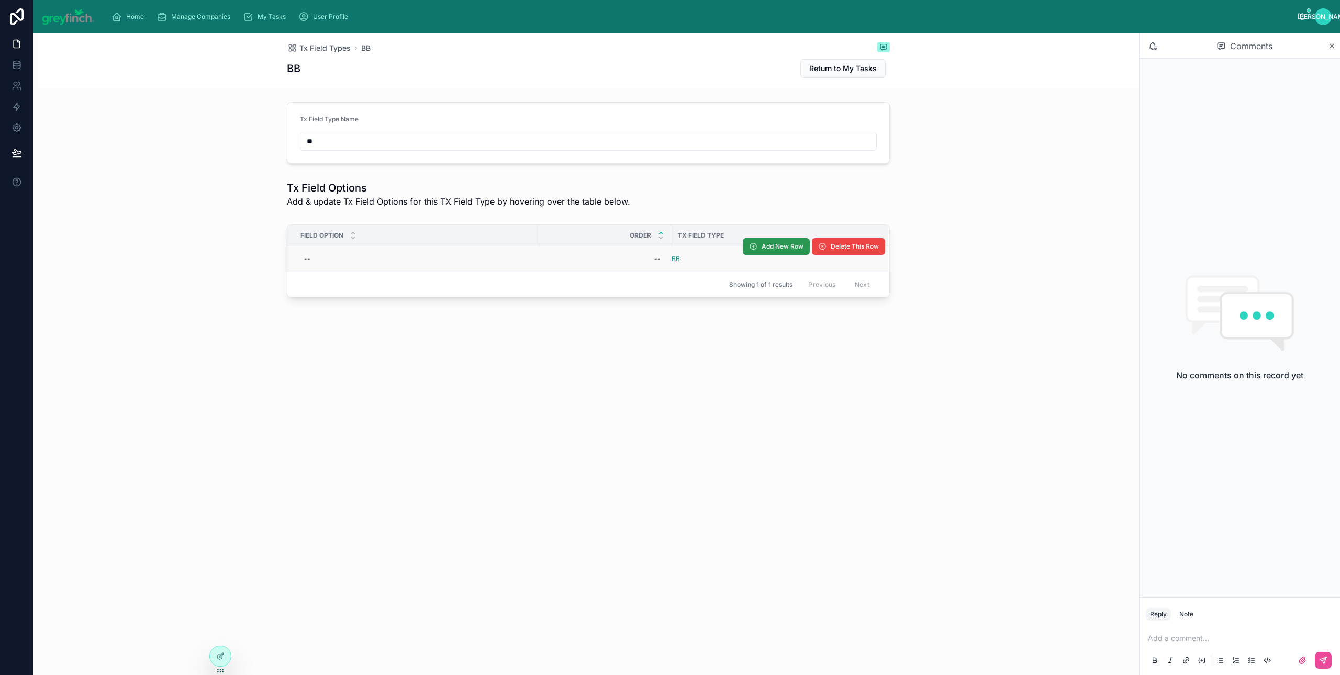
click at [763, 247] on span "Add New Row" at bounding box center [782, 246] width 42 height 8
click at [768, 251] on span "Add New Row" at bounding box center [782, 246] width 42 height 8
click at [0, 0] on span "Add New Row" at bounding box center [0, 0] width 0 height 0
click at [768, 247] on span "Add New Row" at bounding box center [776, 248] width 67 height 8
click at [0, 0] on span "Add New Row" at bounding box center [0, 0] width 0 height 0
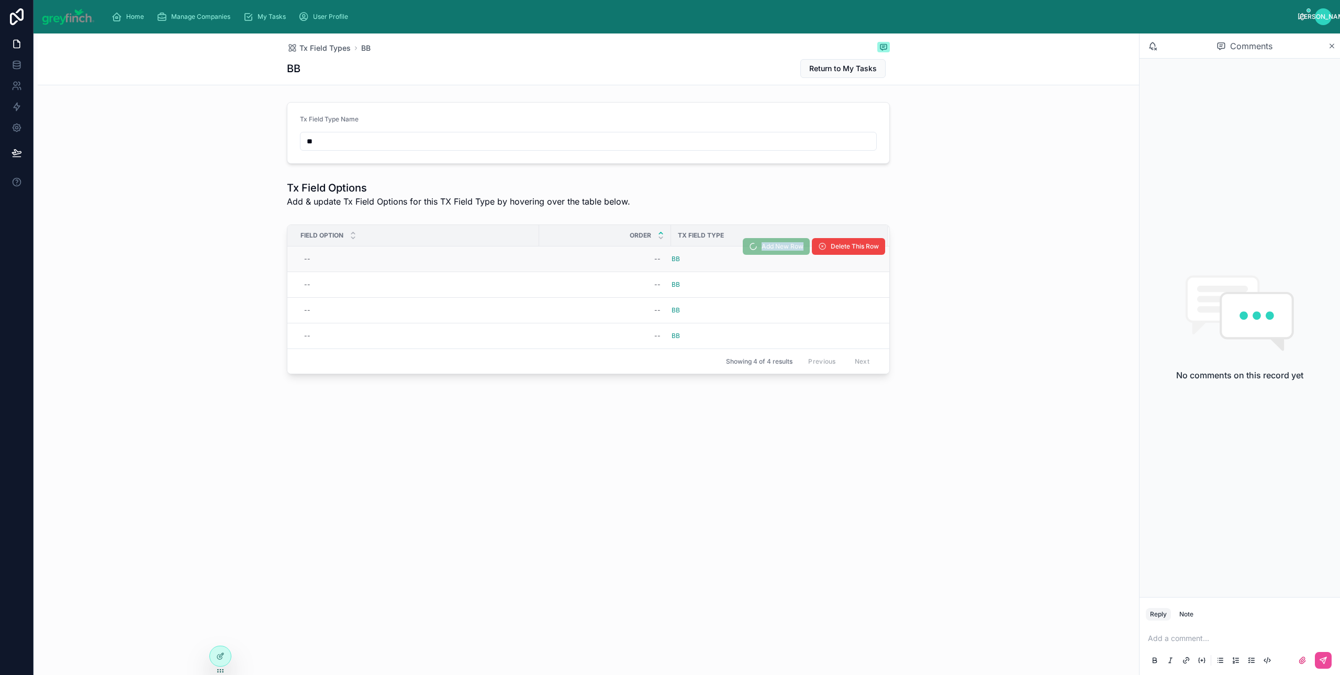
click at [769, 248] on span "Add New Row" at bounding box center [776, 248] width 67 height 8
click at [0, 0] on span "Add New Row" at bounding box center [0, 0] width 0 height 0
click at [768, 246] on th "Tx Field Type" at bounding box center [779, 235] width 217 height 21
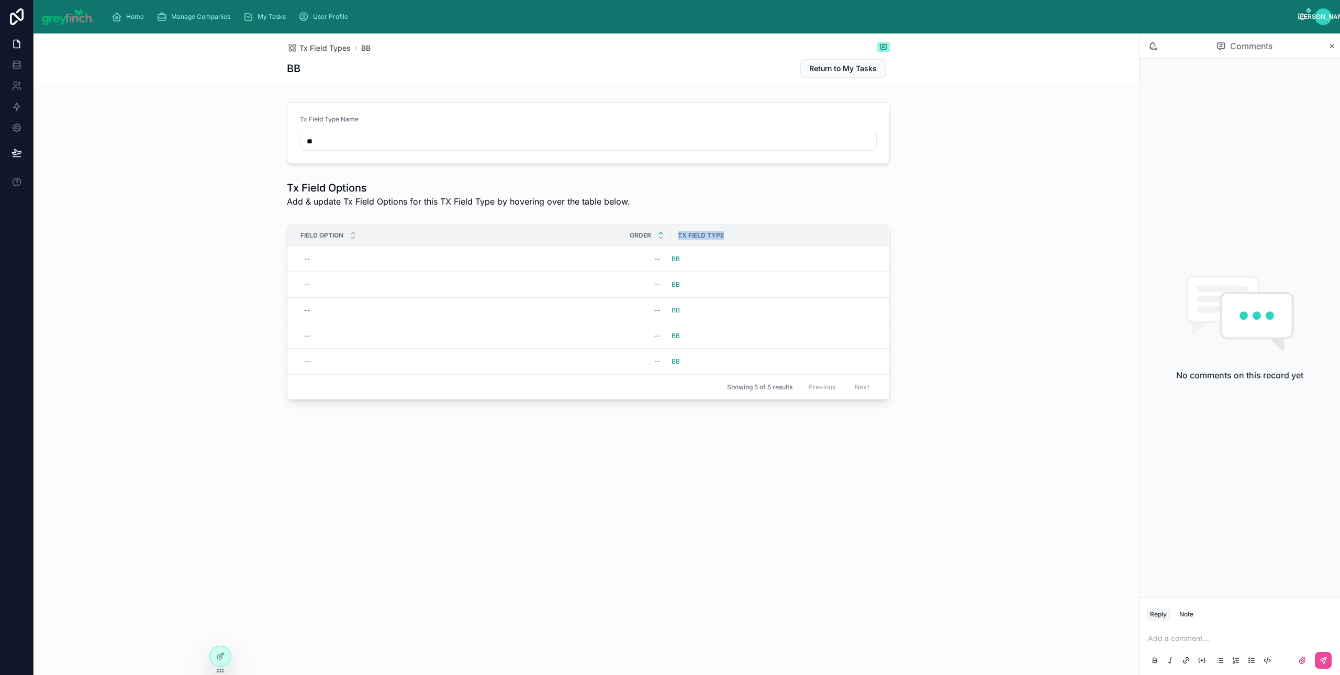
click at [768, 246] on th "Tx Field Type" at bounding box center [779, 235] width 217 height 21
click at [771, 254] on button "Add New Row" at bounding box center [776, 246] width 67 height 17
click at [771, 252] on span "Add New Row" at bounding box center [776, 248] width 67 height 8
click at [771, 251] on span "Add New Row" at bounding box center [782, 246] width 42 height 8
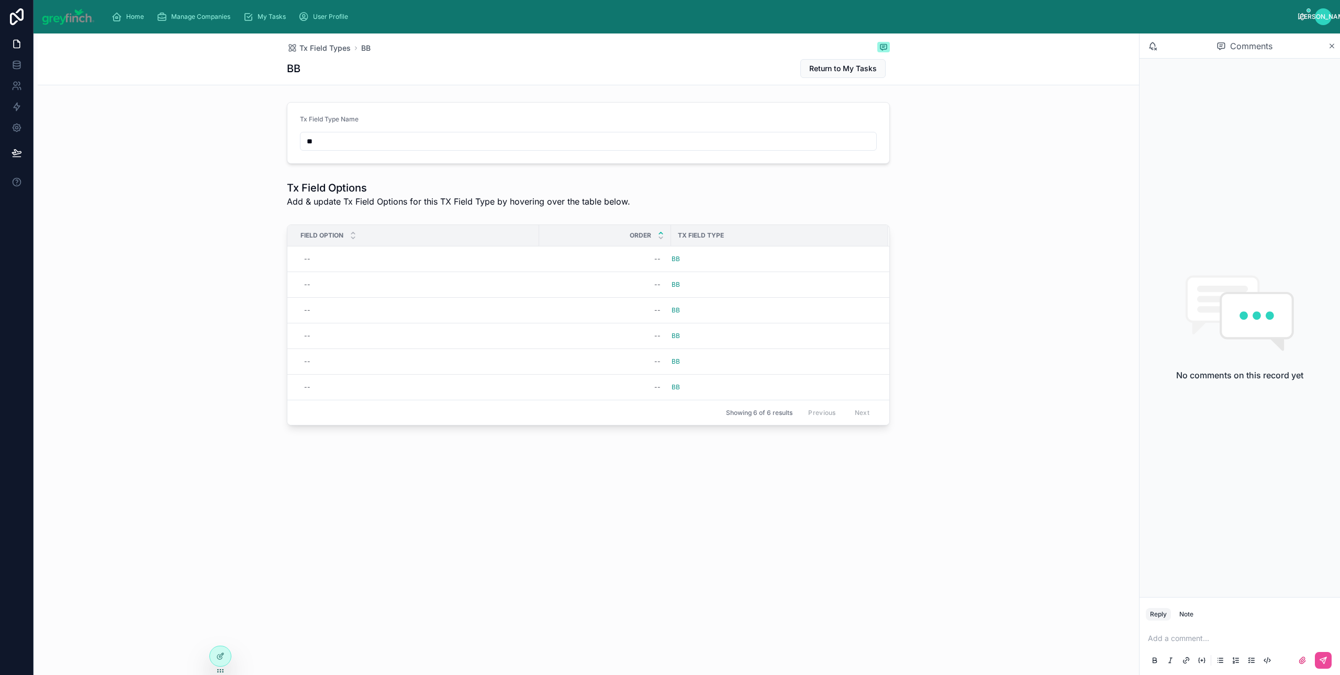
click at [0, 0] on span "Add New Row" at bounding box center [0, 0] width 0 height 0
click at [772, 249] on span "Add New Row" at bounding box center [776, 248] width 67 height 8
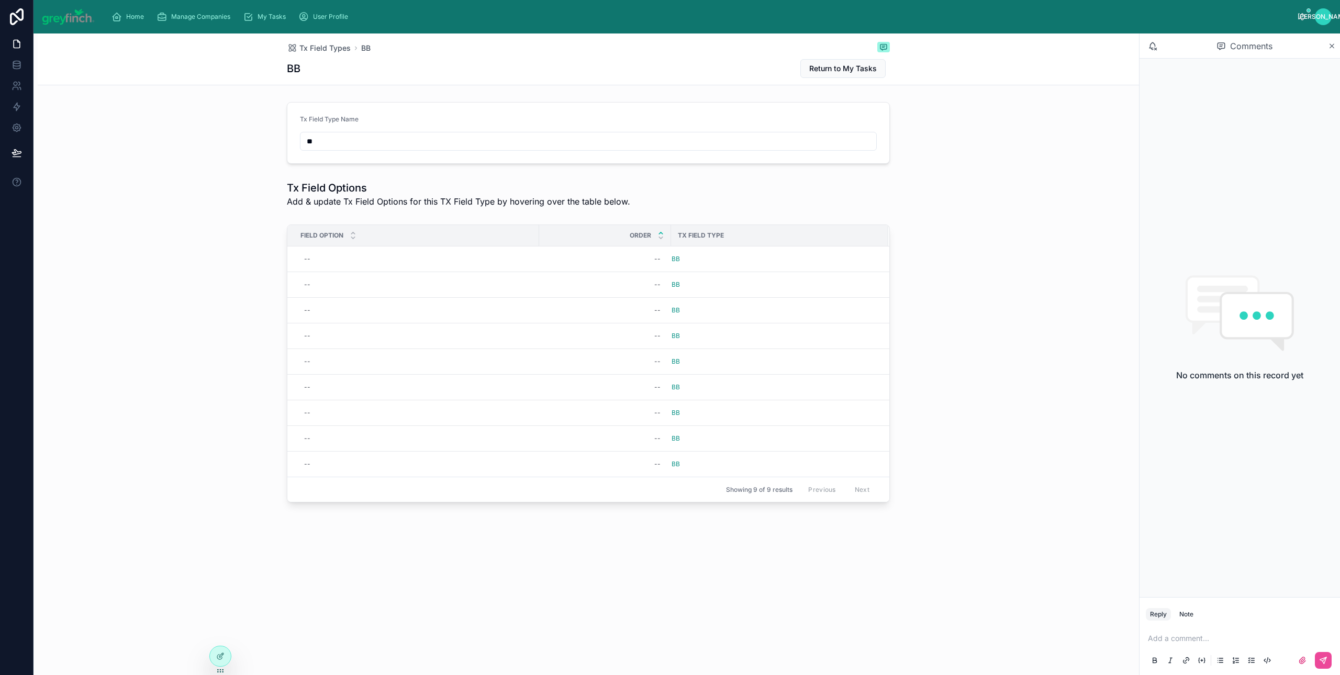
click at [0, 0] on span "Add New Row" at bounding box center [0, 0] width 0 height 0
click at [771, 249] on span "Add New Row" at bounding box center [776, 248] width 67 height 8
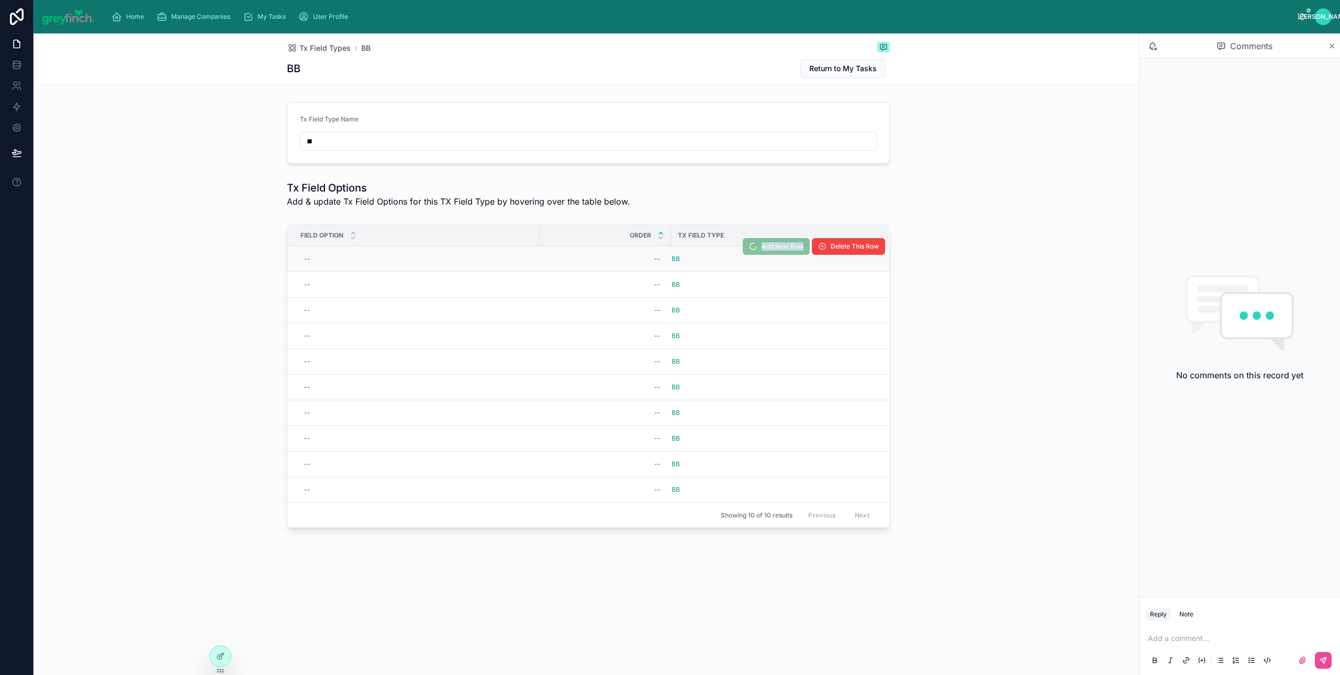
click at [771, 249] on span "Add New Row" at bounding box center [776, 248] width 67 height 8
click at [792, 246] on span "Add New Row" at bounding box center [782, 246] width 42 height 8
click at [769, 252] on button "Add New Row" at bounding box center [776, 246] width 67 height 17
click at [752, 248] on button "Add New Row" at bounding box center [776, 246] width 67 height 17
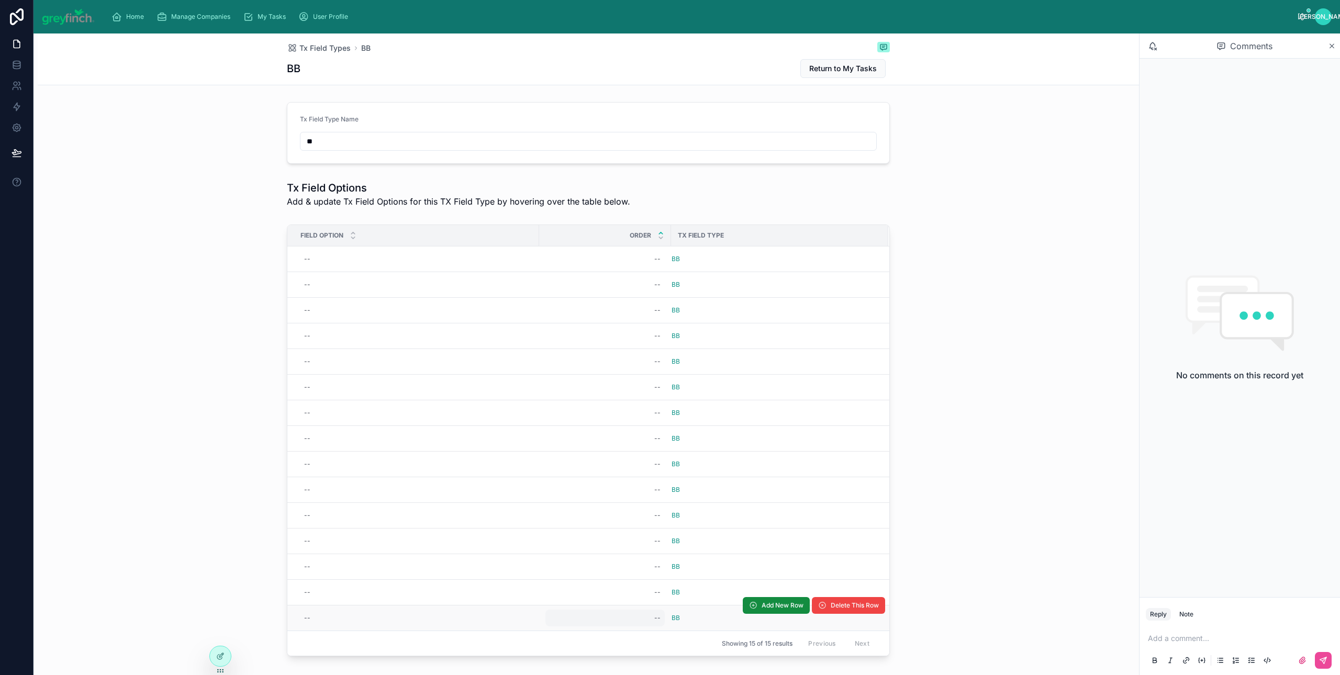
click at [639, 625] on div "--" at bounding box center [604, 618] width 119 height 17
type input "**"
click button "submit" at bounding box center [777, 635] width 13 height 13
click at [628, 599] on div "--" at bounding box center [604, 592] width 119 height 17
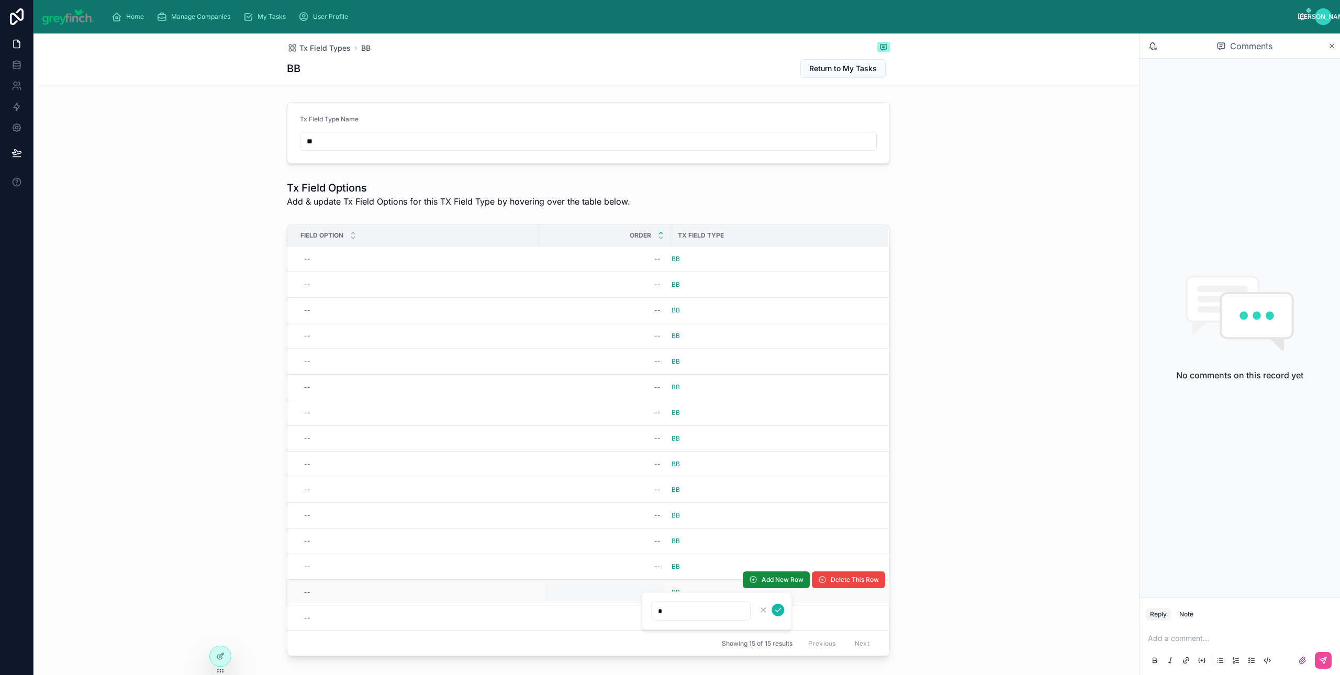
type input "**"
click button "submit" at bounding box center [777, 610] width 13 height 13
click at [644, 567] on div "--" at bounding box center [604, 566] width 119 height 17
type input "**"
click button "submit" at bounding box center [777, 584] width 13 height 13
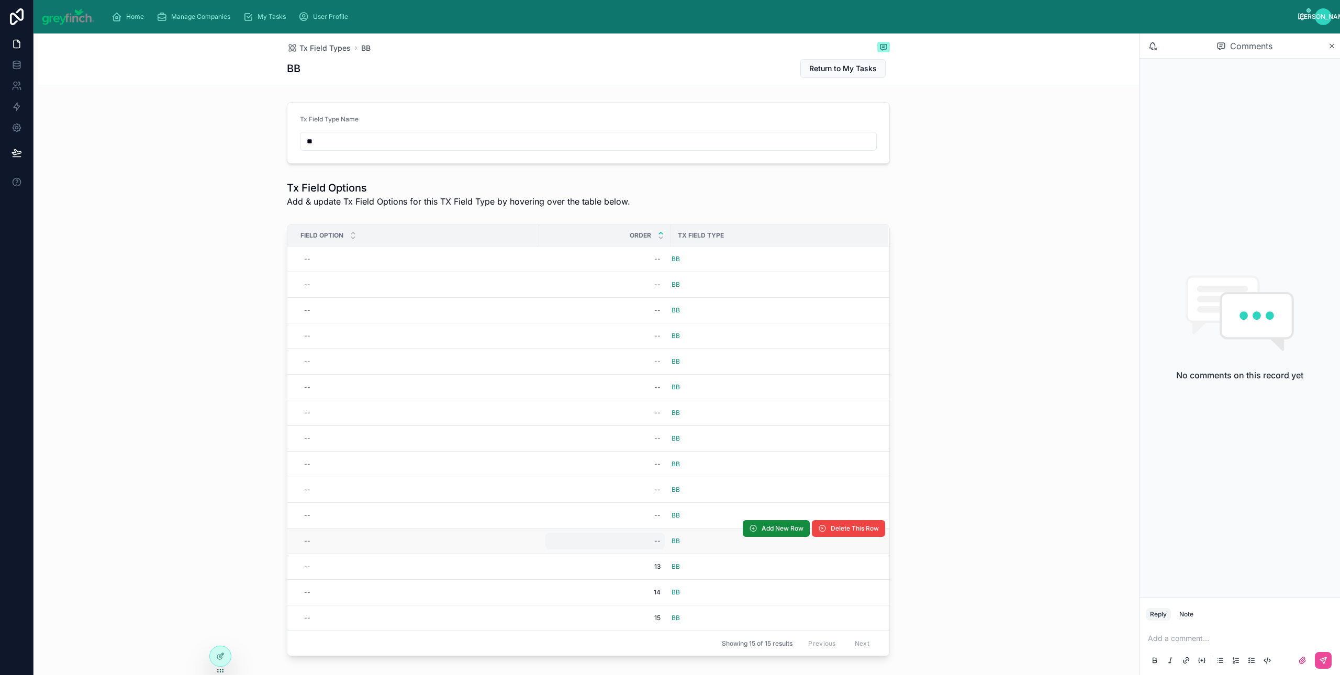
click at [638, 545] on div "--" at bounding box center [604, 541] width 119 height 17
type input "**"
click button "submit" at bounding box center [777, 558] width 13 height 13
click at [633, 503] on td "--" at bounding box center [605, 490] width 132 height 26
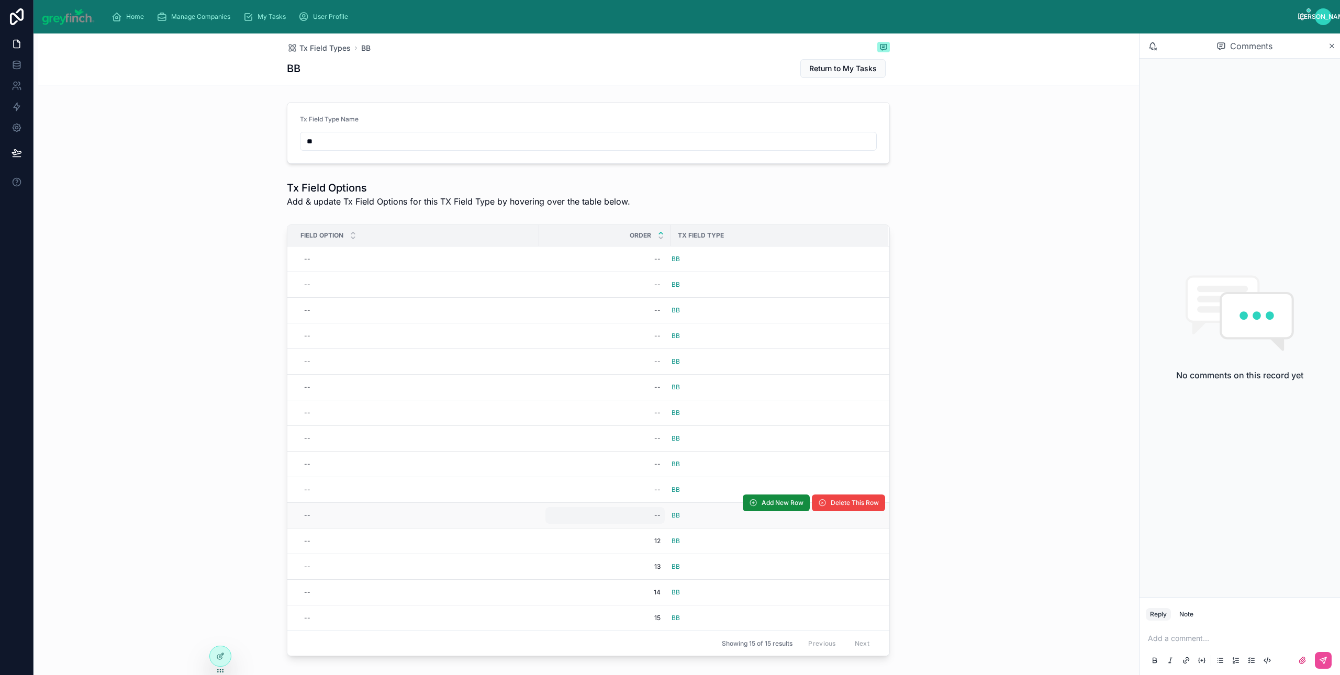
click at [631, 515] on div "--" at bounding box center [604, 515] width 119 height 17
type input "**"
click button "submit" at bounding box center [777, 532] width 13 height 13
click at [630, 494] on div "--" at bounding box center [604, 489] width 119 height 17
type input "*"
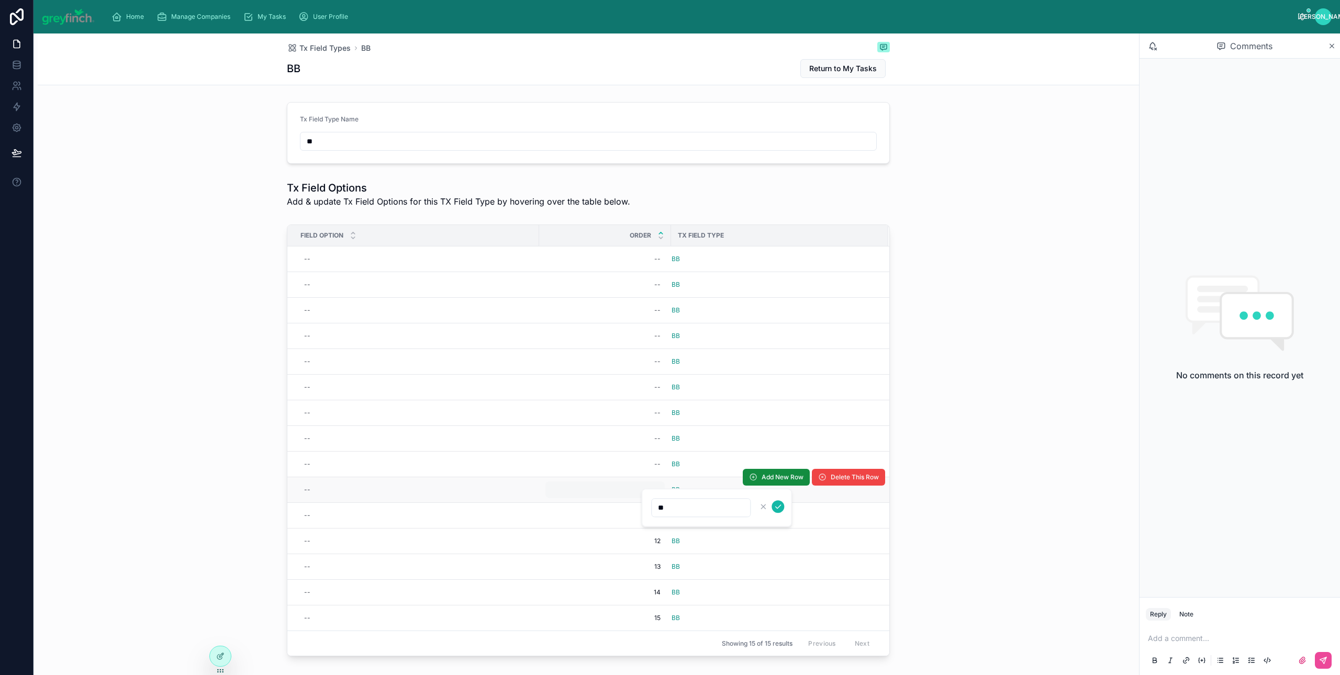
click button "submit" at bounding box center [777, 506] width 13 height 13
click at [633, 466] on div "--" at bounding box center [604, 464] width 119 height 17
type input "*"
click at [633, 466] on div "--" at bounding box center [604, 464] width 119 height 17
type input "*"
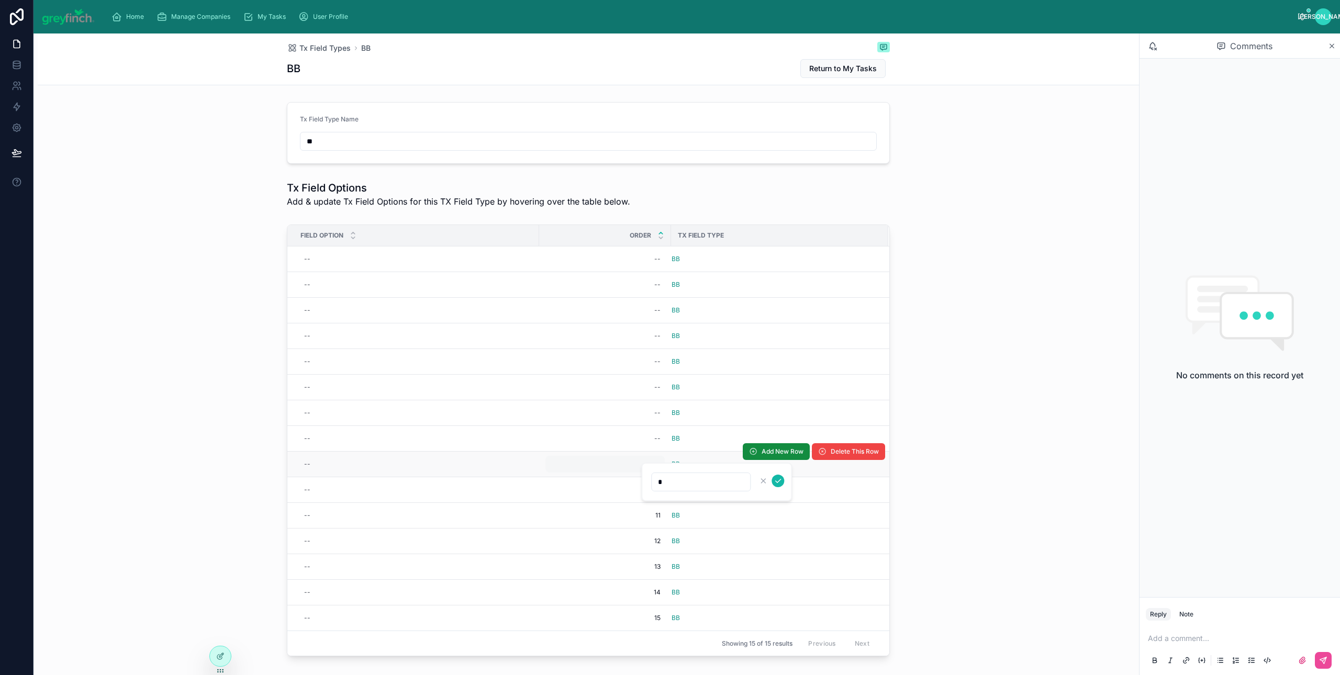
click button "submit" at bounding box center [777, 481] width 13 height 13
click at [644, 440] on div "--" at bounding box center [604, 438] width 119 height 17
type input "*"
click at [648, 442] on div "--" at bounding box center [604, 438] width 119 height 17
click button "submit" at bounding box center [777, 455] width 13 height 13
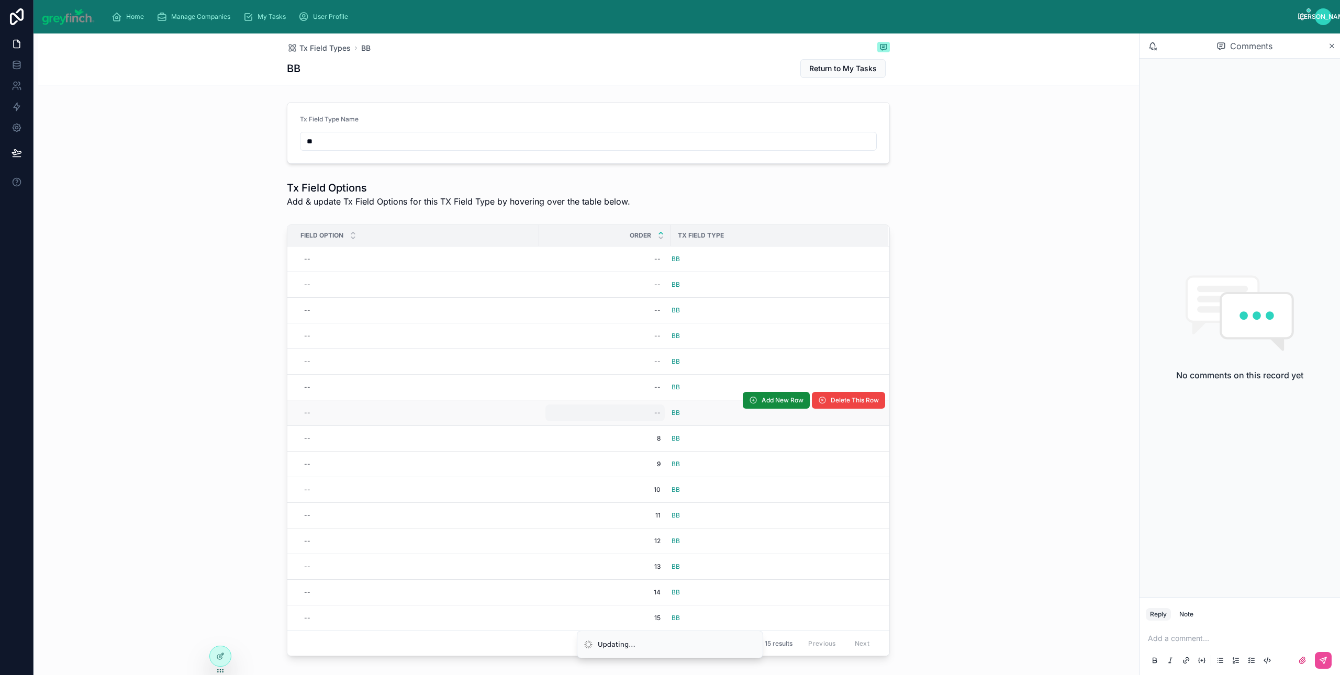
click at [647, 412] on div "--" at bounding box center [604, 412] width 119 height 17
type input "*"
click at [649, 407] on div "--" at bounding box center [604, 412] width 119 height 17
click button "submit" at bounding box center [777, 429] width 13 height 13
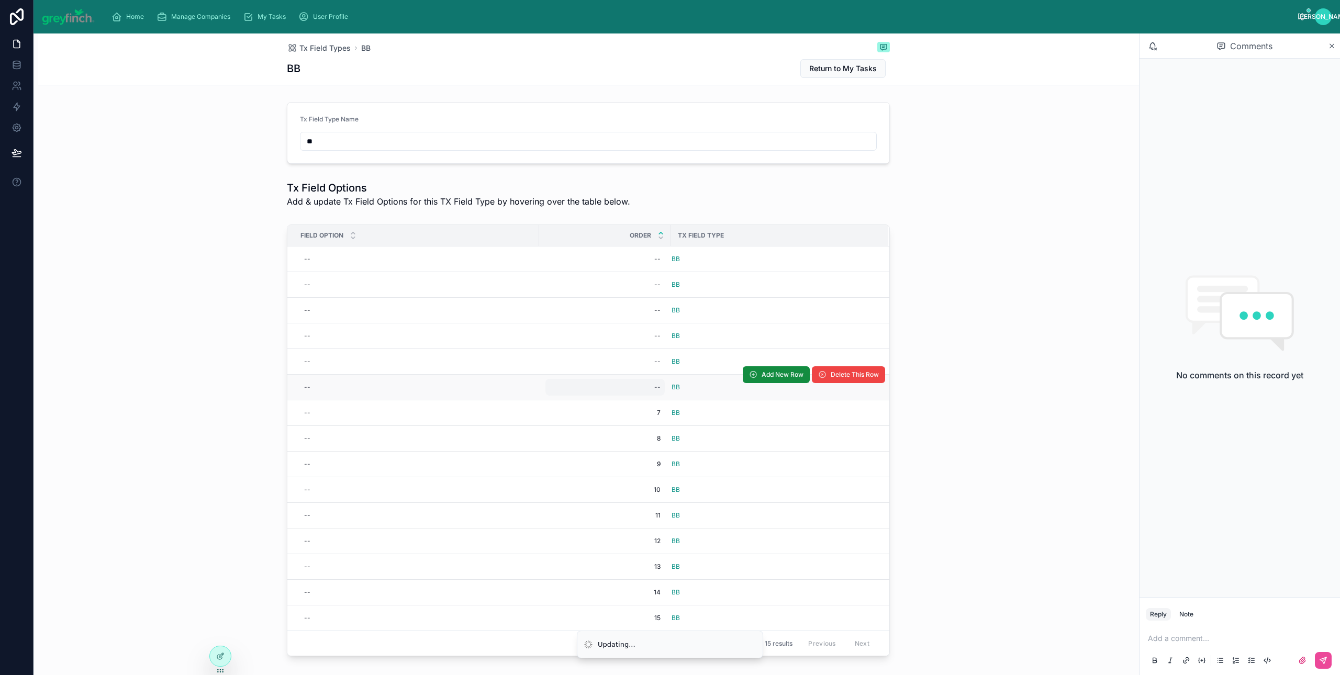
click at [647, 391] on div "--" at bounding box center [604, 387] width 119 height 17
type input "*"
click button "submit" at bounding box center [777, 403] width 13 height 13
click at [640, 361] on div "--" at bounding box center [604, 361] width 119 height 17
type input "*"
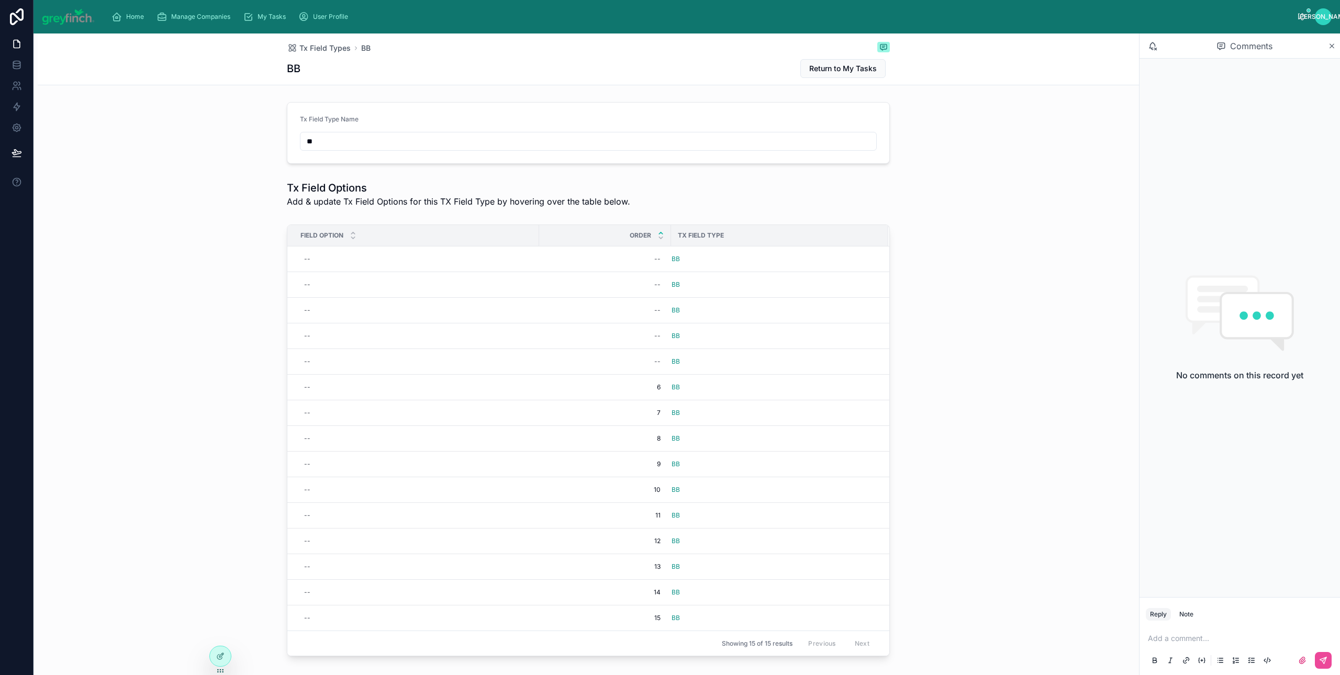
click at [640, 361] on div "--" at bounding box center [604, 361] width 119 height 17
type input "*"
click button "submit" at bounding box center [777, 378] width 13 height 13
click at [643, 336] on div "--" at bounding box center [604, 336] width 119 height 17
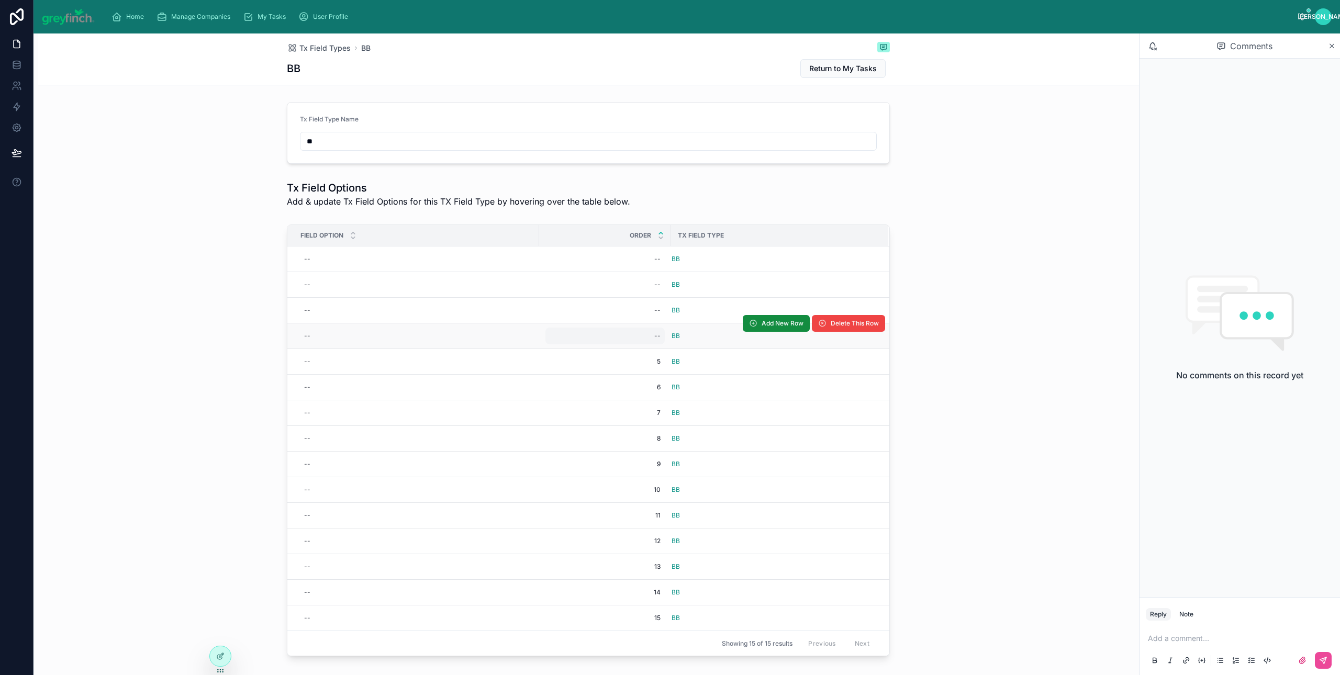
click at [635, 340] on div "--" at bounding box center [604, 336] width 119 height 17
type input "*"
click button "submit" at bounding box center [777, 351] width 13 height 13
click at [640, 306] on div "--" at bounding box center [604, 310] width 119 height 17
type input "*"
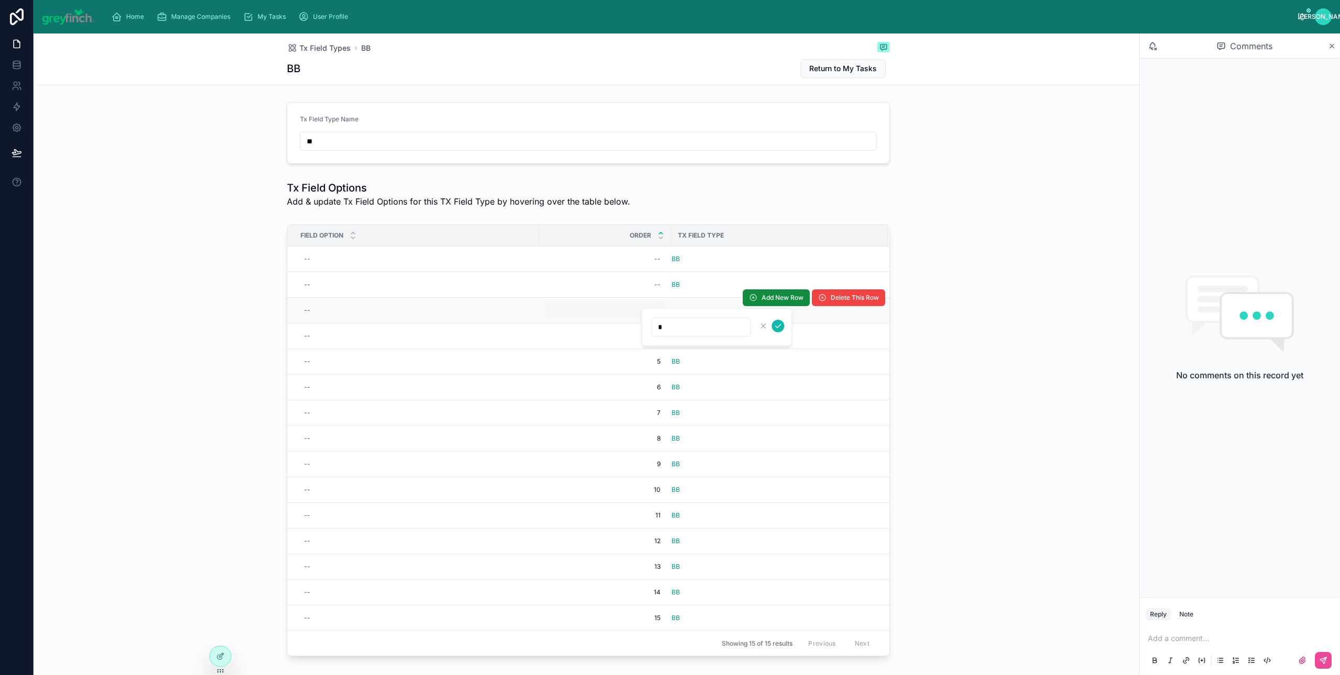
click button "submit" at bounding box center [777, 326] width 13 height 13
click at [648, 284] on div "--" at bounding box center [604, 284] width 119 height 17
click button "submit" at bounding box center [777, 300] width 13 height 13
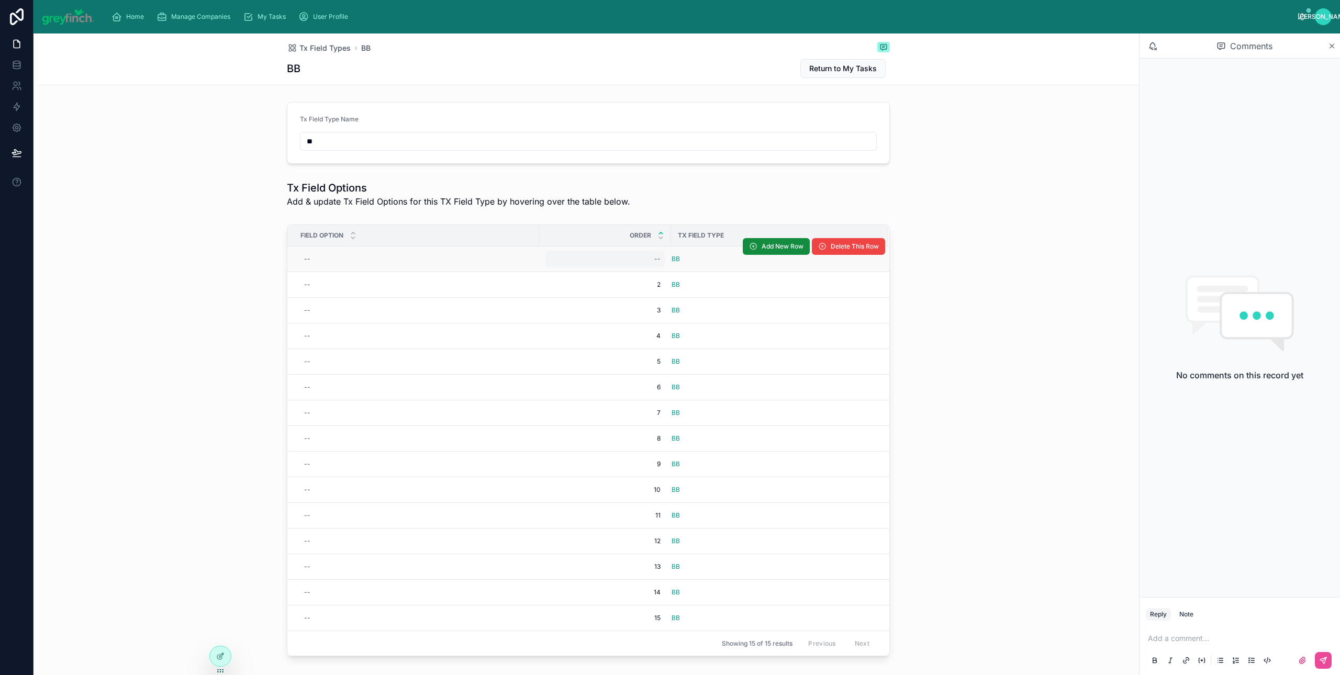
click at [647, 256] on div "--" at bounding box center [604, 259] width 119 height 17
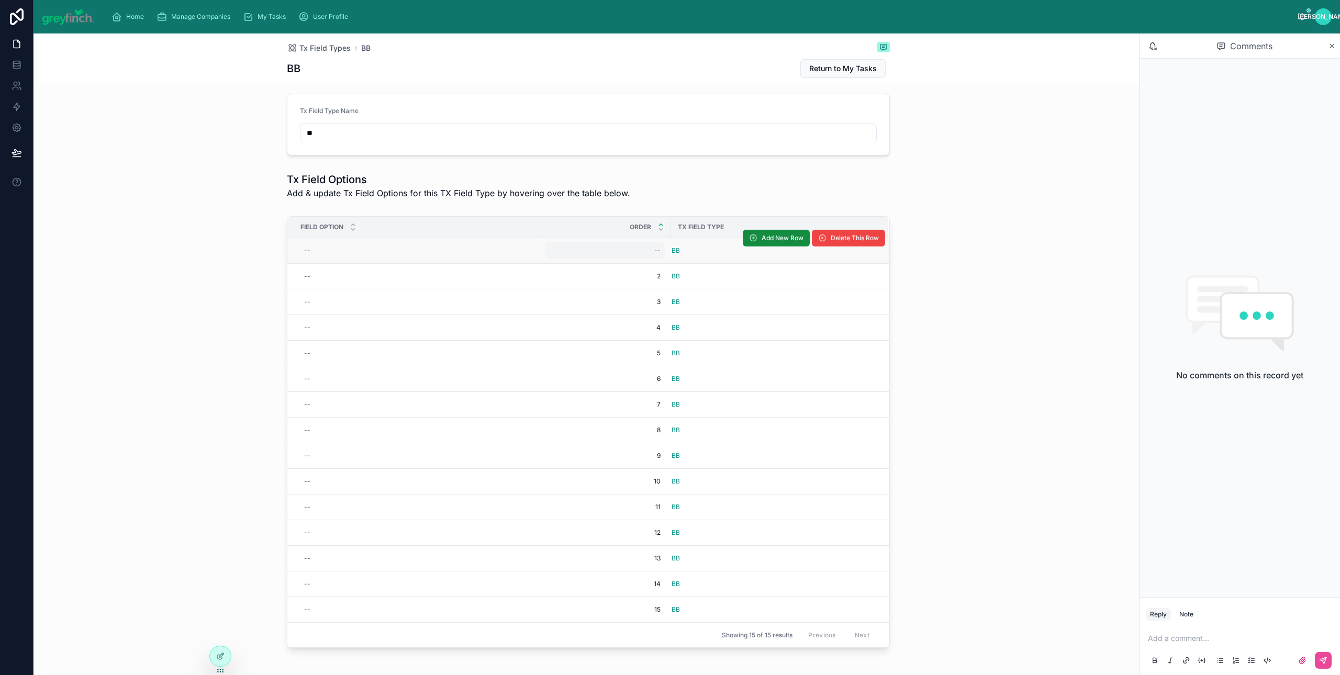
scroll to position [19, 0]
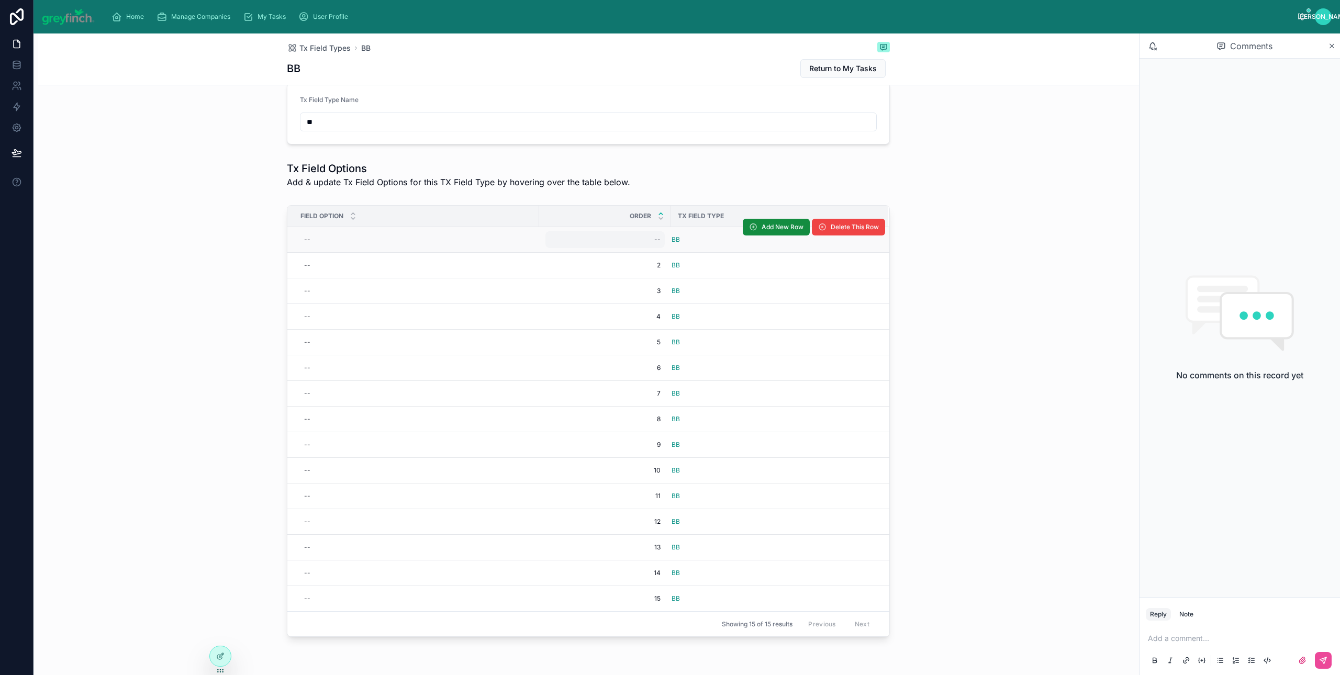
click at [641, 240] on div "--" at bounding box center [604, 239] width 119 height 17
type input "*"
click button "submit" at bounding box center [777, 255] width 13 height 13
click at [640, 240] on span "2" at bounding box center [604, 239] width 111 height 8
type input "*"
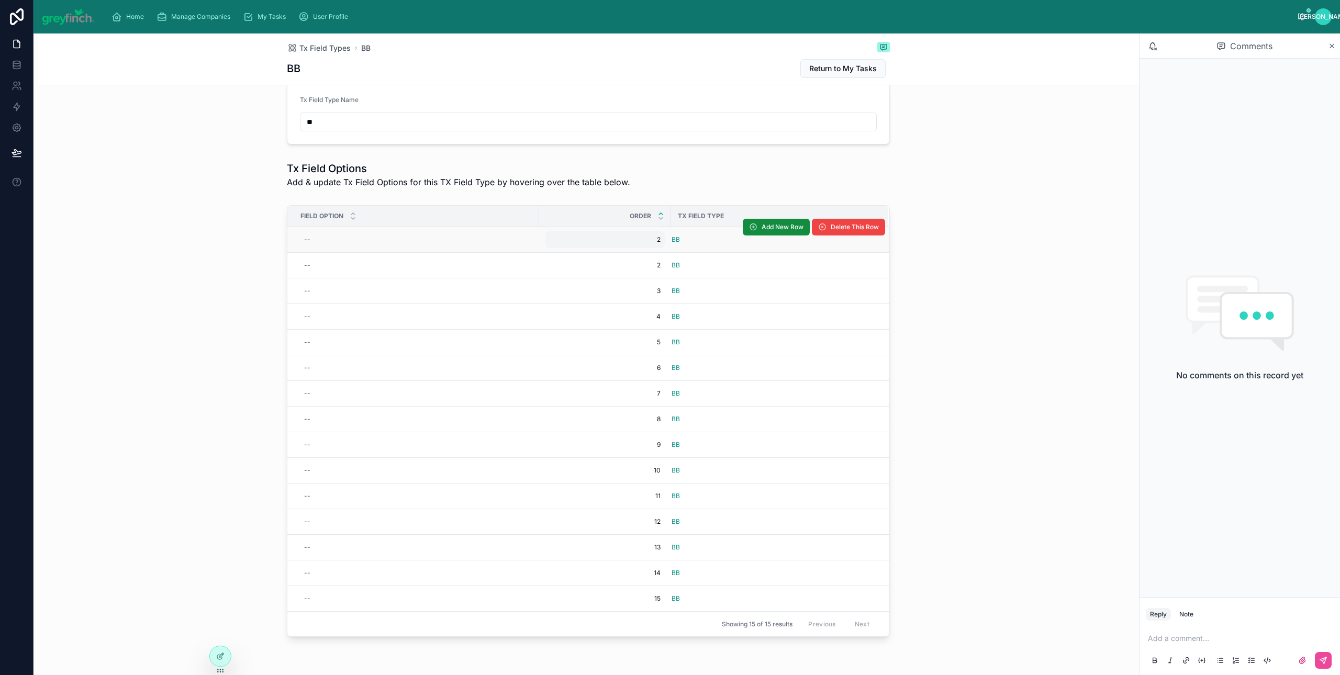
click at [640, 240] on span "2" at bounding box center [604, 239] width 111 height 8
type input "*"
click button "submit" at bounding box center [672, 255] width 13 height 13
click at [768, 226] on span "Add New Row" at bounding box center [782, 227] width 42 height 8
click at [642, 243] on div "--" at bounding box center [604, 239] width 119 height 17
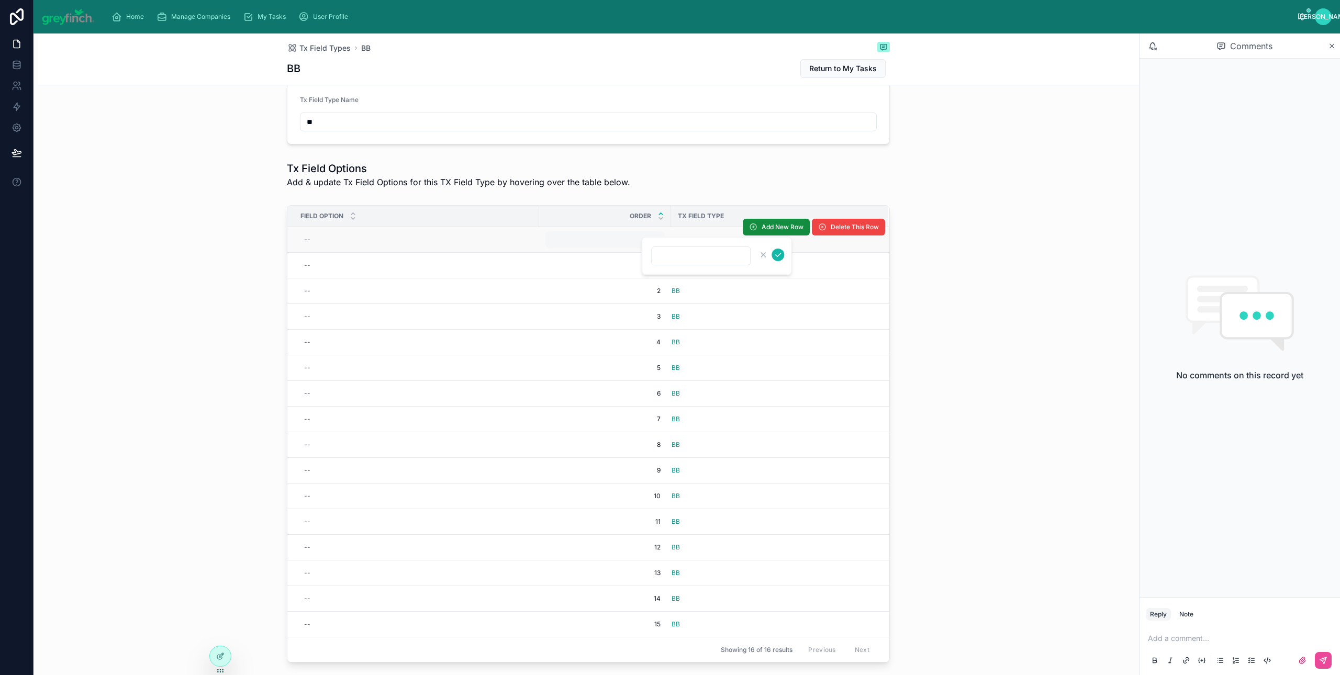
type input "*"
click button "submit" at bounding box center [777, 255] width 13 height 13
click at [305, 239] on div "--" at bounding box center [416, 239] width 233 height 17
type input "*"
click button "submit" at bounding box center [427, 255] width 13 height 13
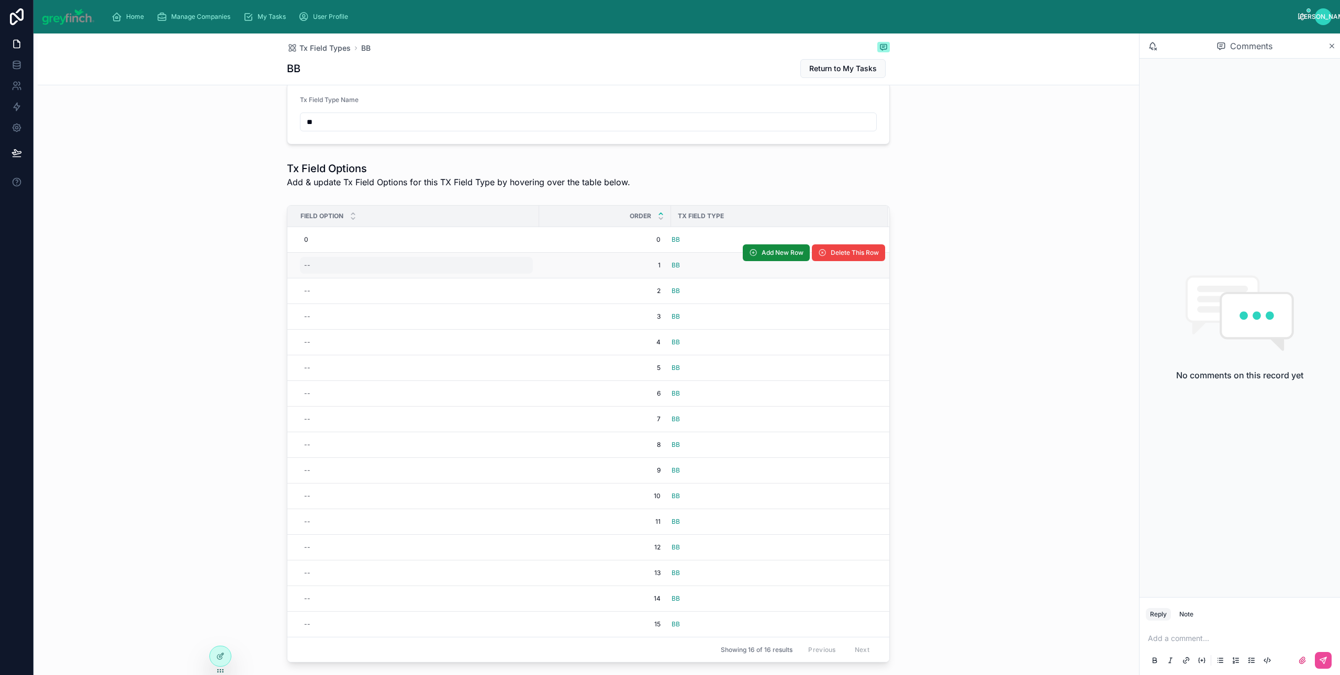
click at [302, 260] on div "--" at bounding box center [416, 265] width 233 height 17
type input "*"
click button "submit" at bounding box center [427, 280] width 13 height 13
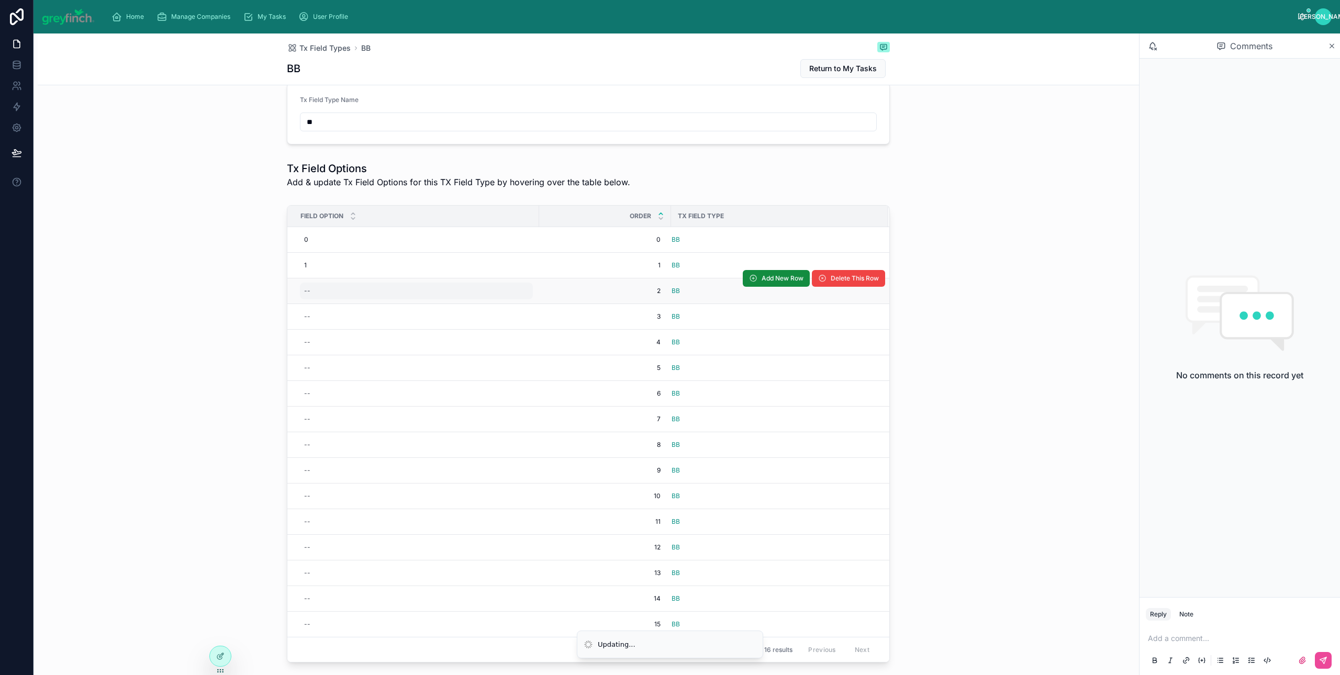
click at [308, 293] on div "--" at bounding box center [416, 291] width 233 height 17
type input "*"
click button "submit" at bounding box center [427, 306] width 13 height 13
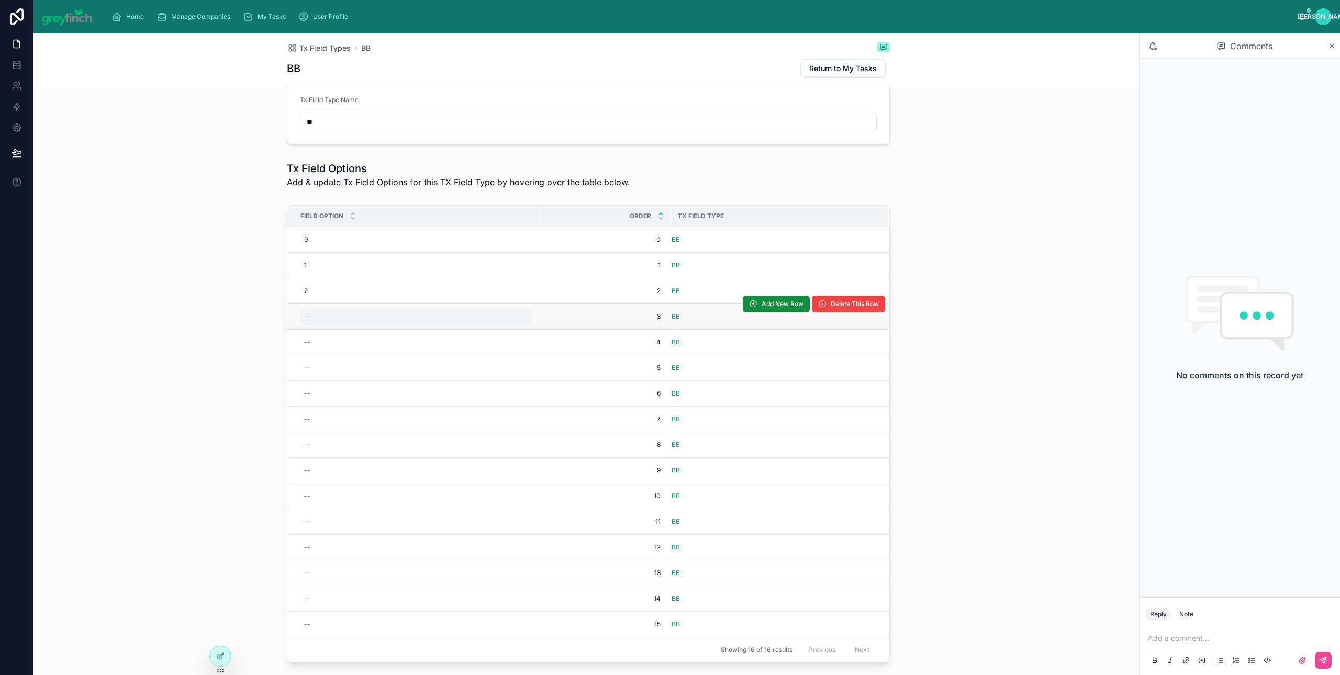
click at [311, 314] on div "--" at bounding box center [416, 316] width 233 height 17
type input "*"
click button "submit" at bounding box center [427, 332] width 13 height 13
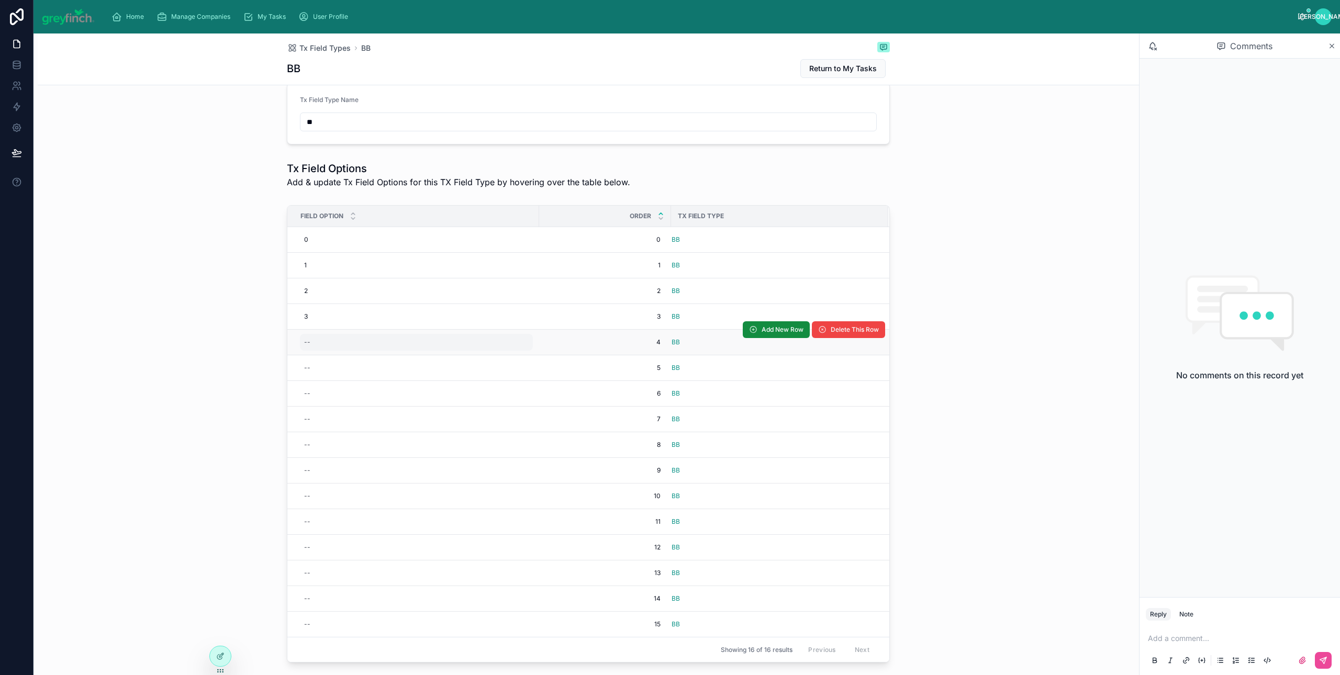
click at [315, 340] on div "--" at bounding box center [416, 342] width 233 height 17
type input "*"
click button "submit" at bounding box center [427, 358] width 13 height 13
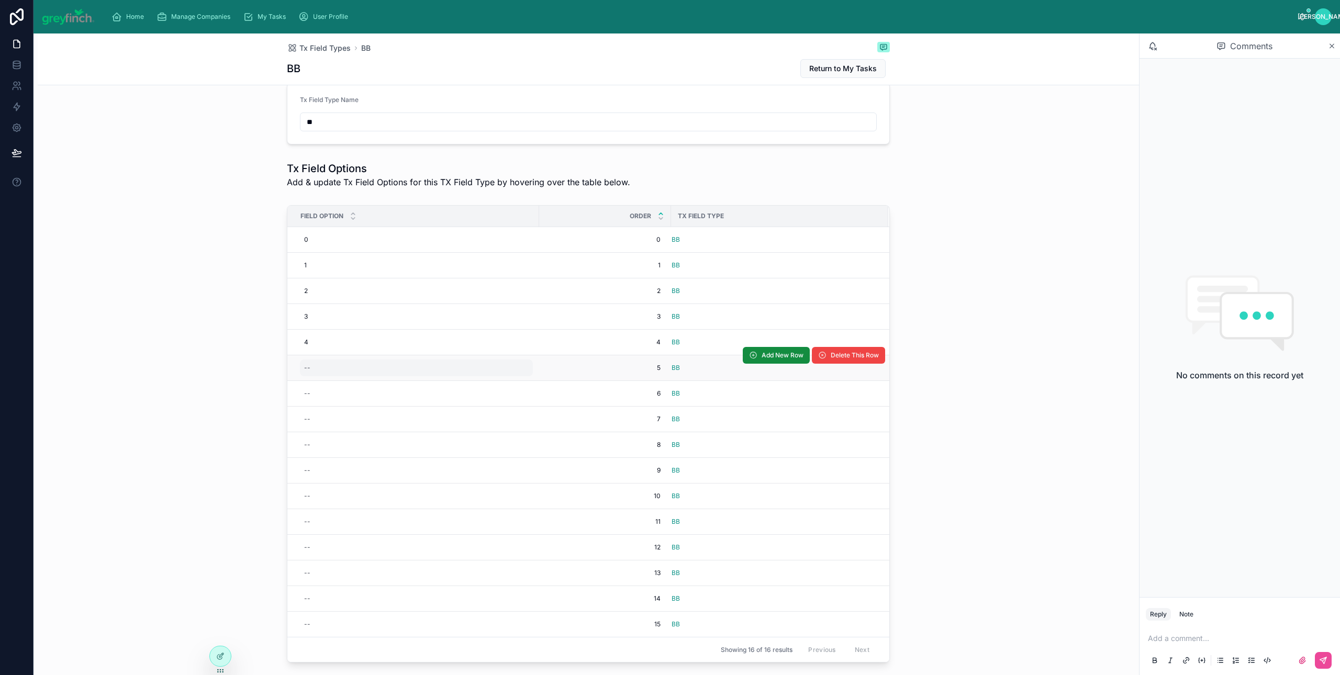
click at [313, 369] on div "--" at bounding box center [416, 367] width 233 height 17
type input "*"
click button "submit" at bounding box center [427, 384] width 13 height 13
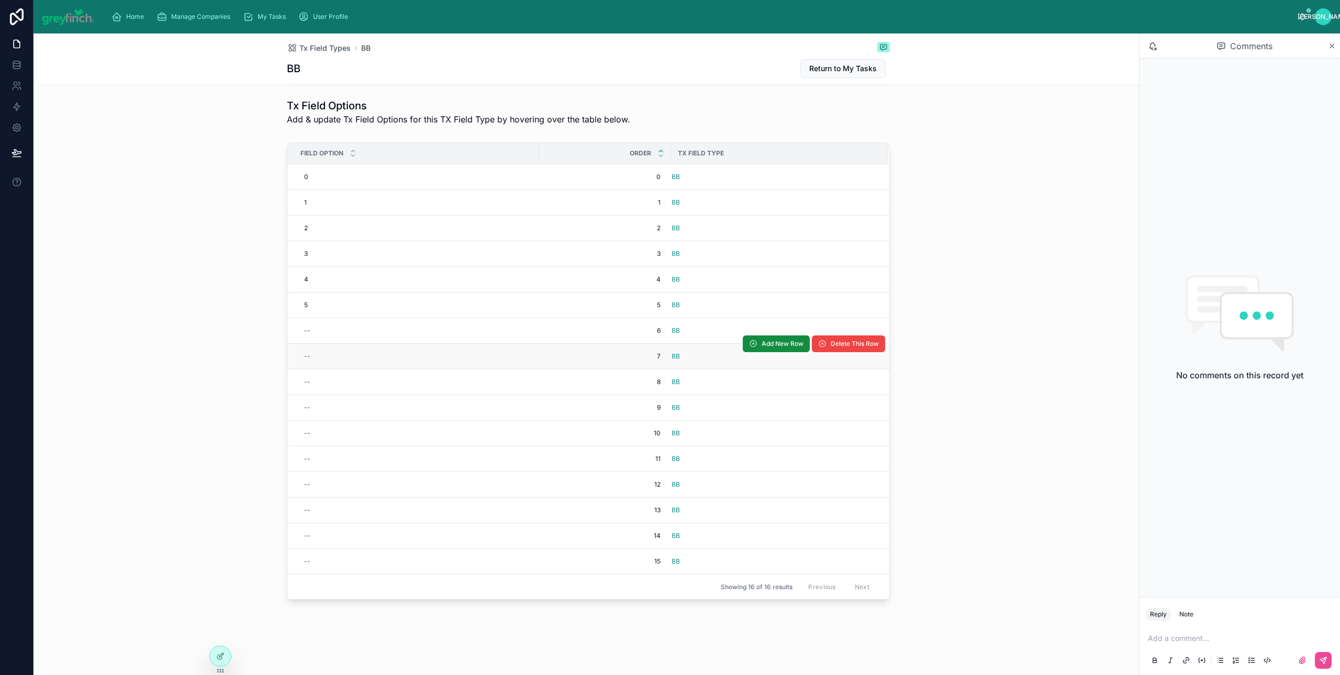
scroll to position [85, 0]
click at [304, 329] on div "--" at bounding box center [307, 331] width 6 height 8
type input "*"
click button "submit" at bounding box center [427, 344] width 13 height 13
click at [304, 359] on div "--" at bounding box center [307, 356] width 6 height 8
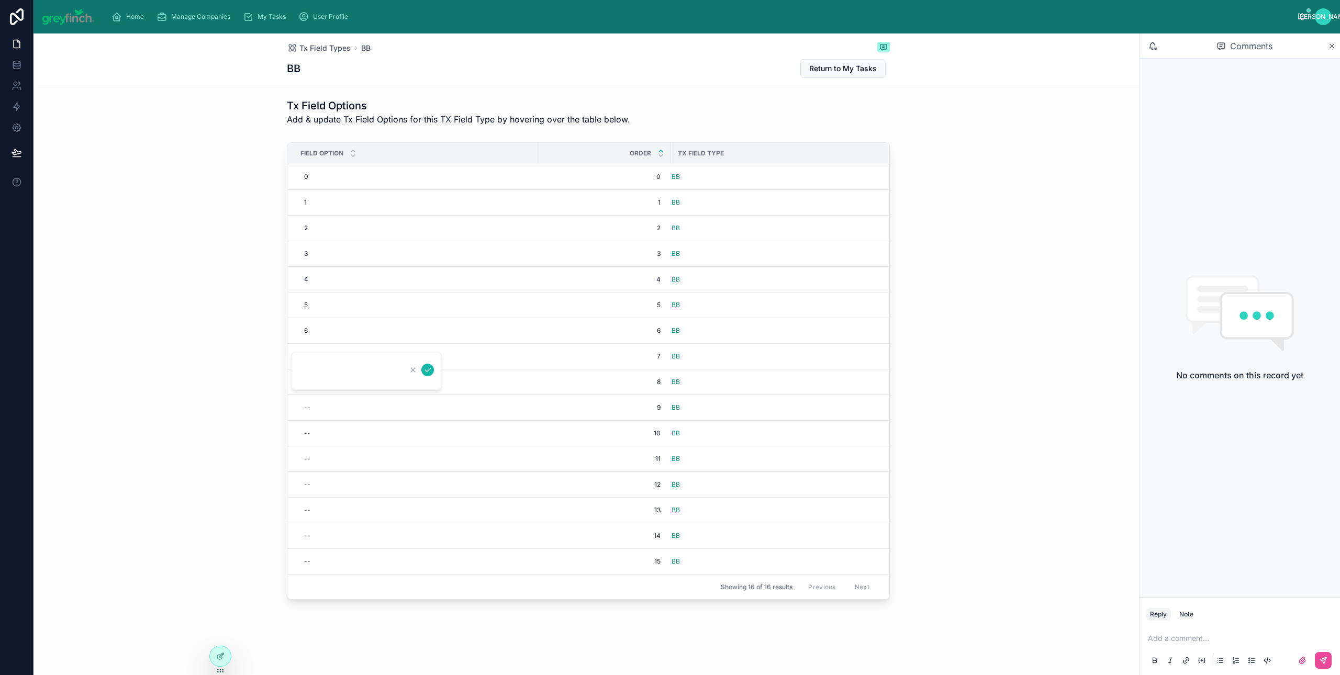
type input "*"
click at [304, 355] on div "--" at bounding box center [307, 356] width 6 height 8
type input "*"
click button "submit" at bounding box center [427, 370] width 13 height 13
click at [306, 378] on div "--" at bounding box center [416, 382] width 233 height 17
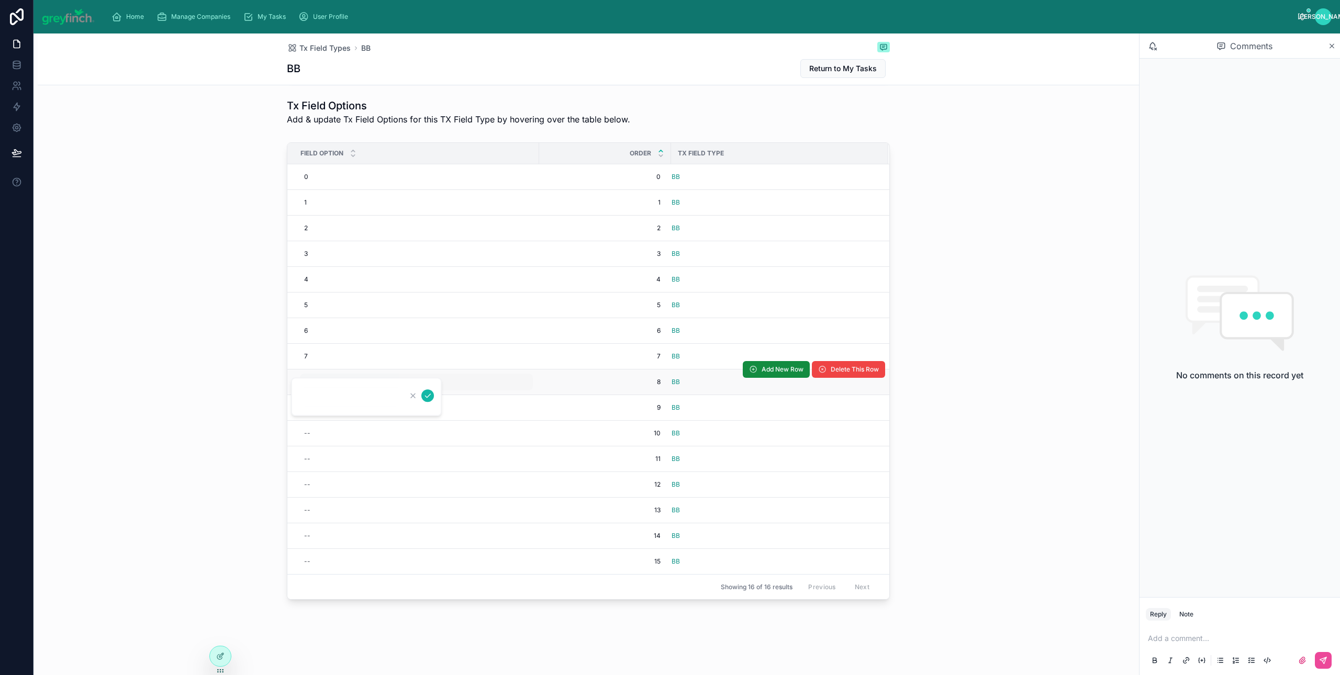
type input "*"
click at [300, 386] on div "--" at bounding box center [416, 382] width 233 height 17
click button "submit" at bounding box center [427, 395] width 13 height 13
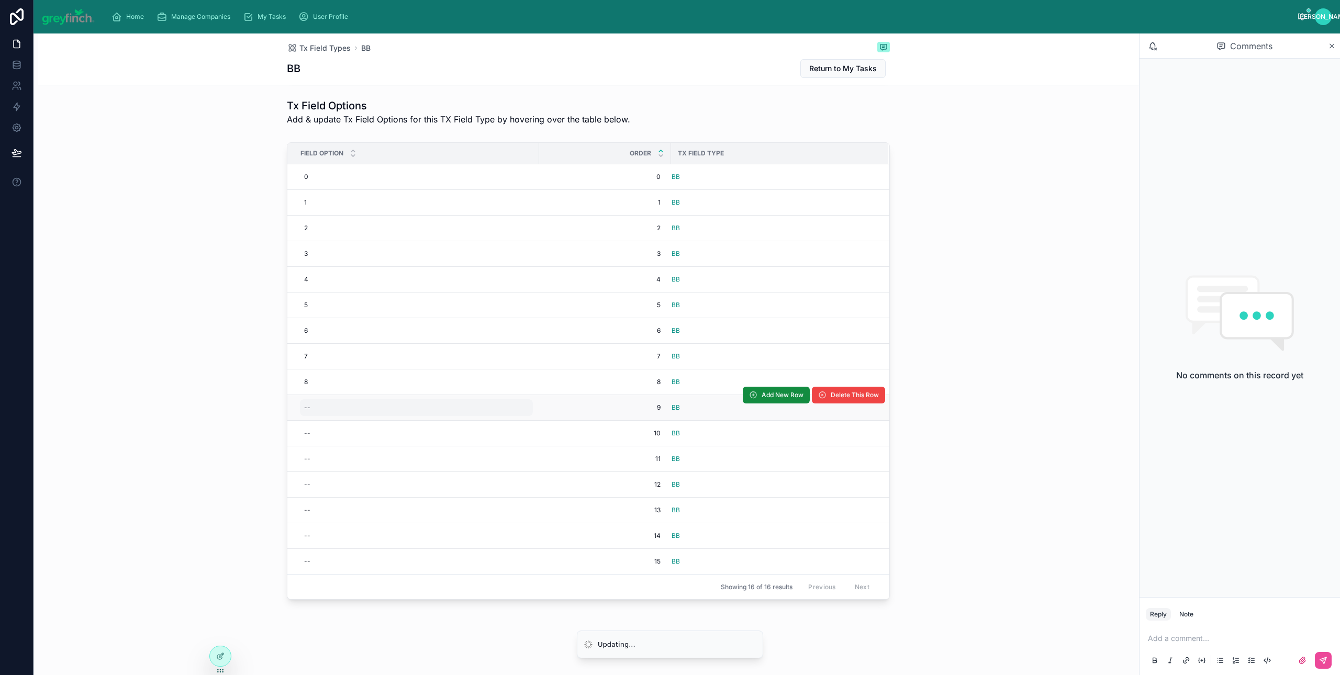
click at [307, 411] on div "--" at bounding box center [416, 407] width 233 height 17
type input "*"
click at [307, 412] on div "--" at bounding box center [416, 407] width 233 height 17
click button "submit" at bounding box center [427, 421] width 13 height 13
click at [310, 432] on div "--" at bounding box center [416, 433] width 233 height 17
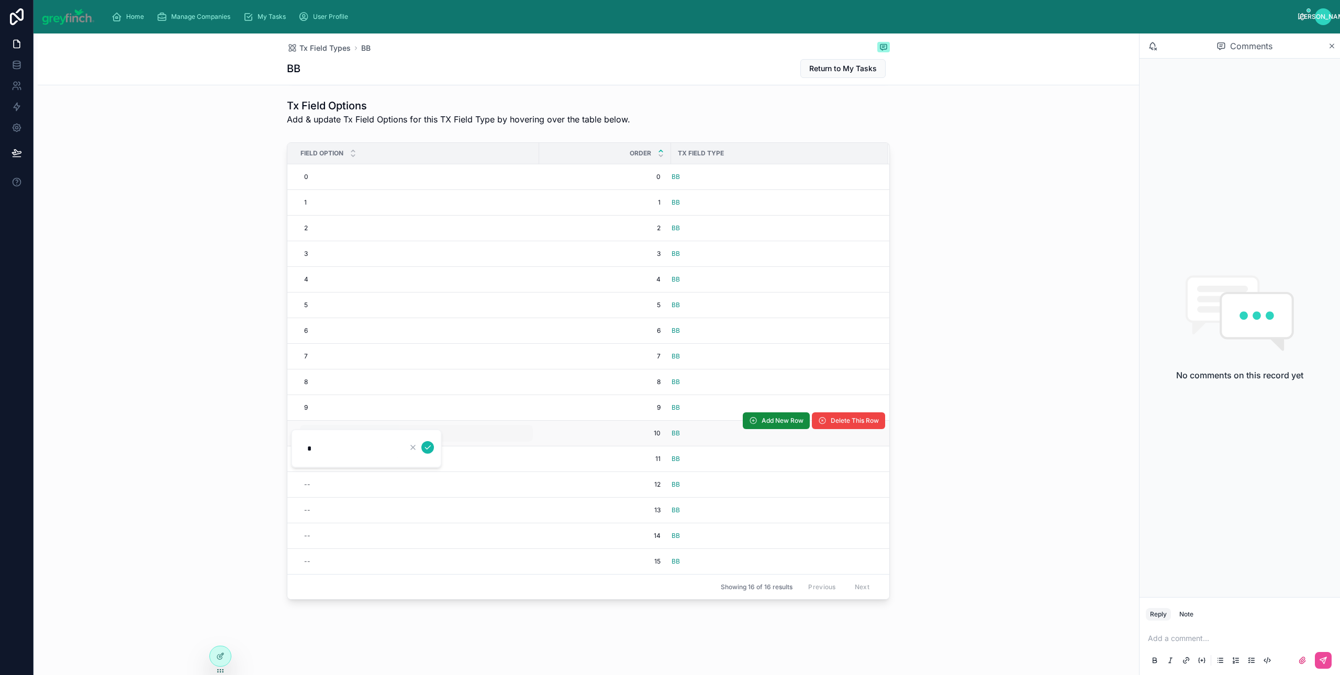
type input "**"
click button "submit" at bounding box center [427, 447] width 13 height 13
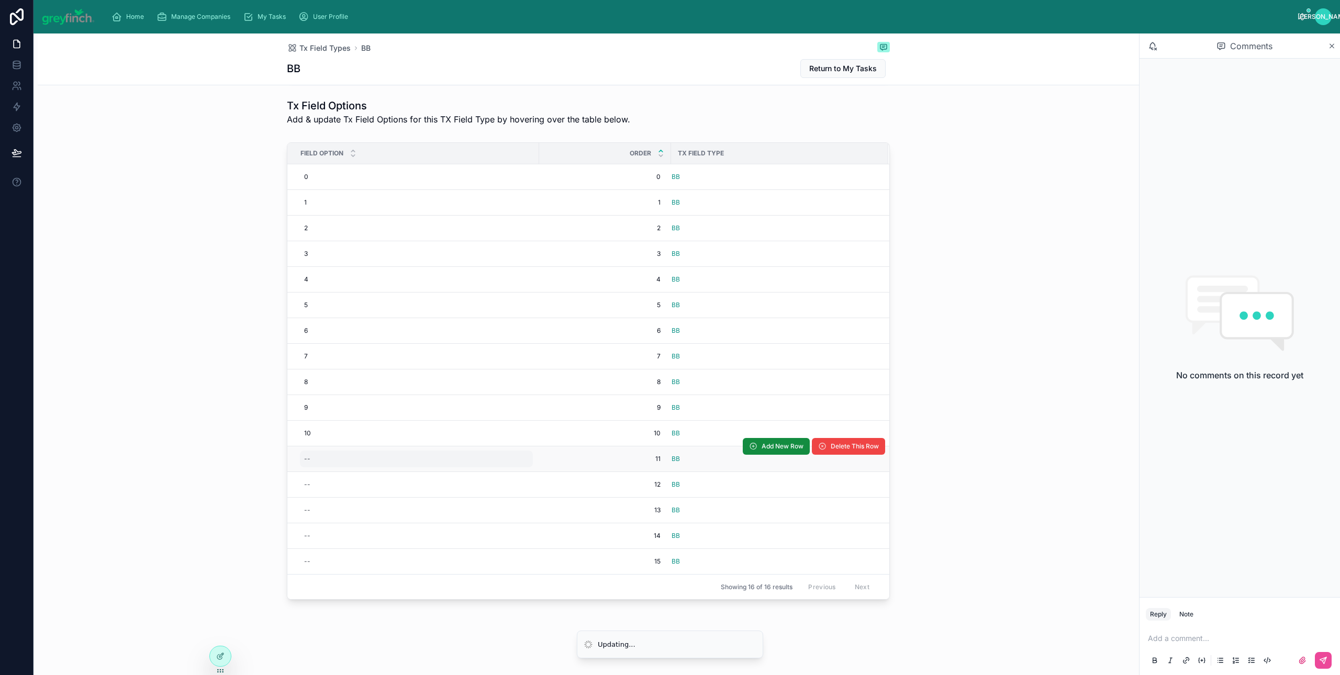
click at [304, 458] on div "--" at bounding box center [307, 459] width 6 height 8
type input "**"
click button "submit" at bounding box center [427, 473] width 13 height 13
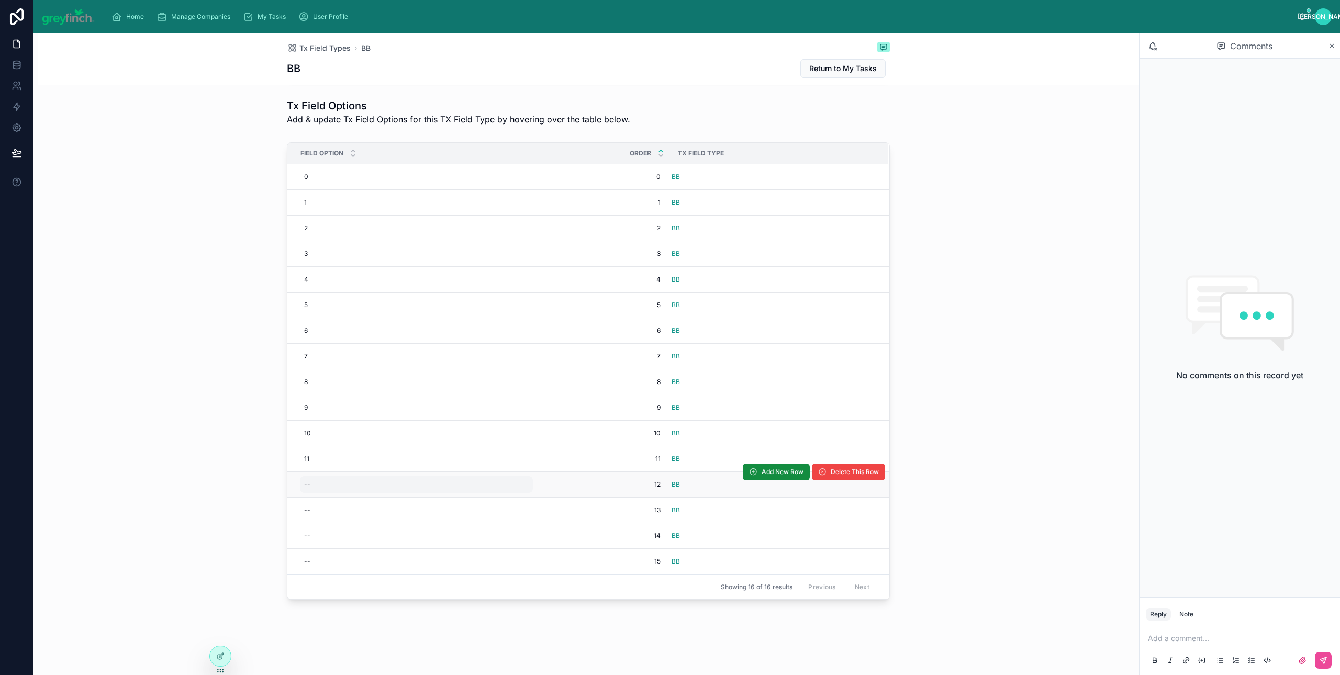
click at [305, 484] on div "--" at bounding box center [307, 484] width 6 height 8
type input "*"
click button "submit" at bounding box center [427, 499] width 13 height 13
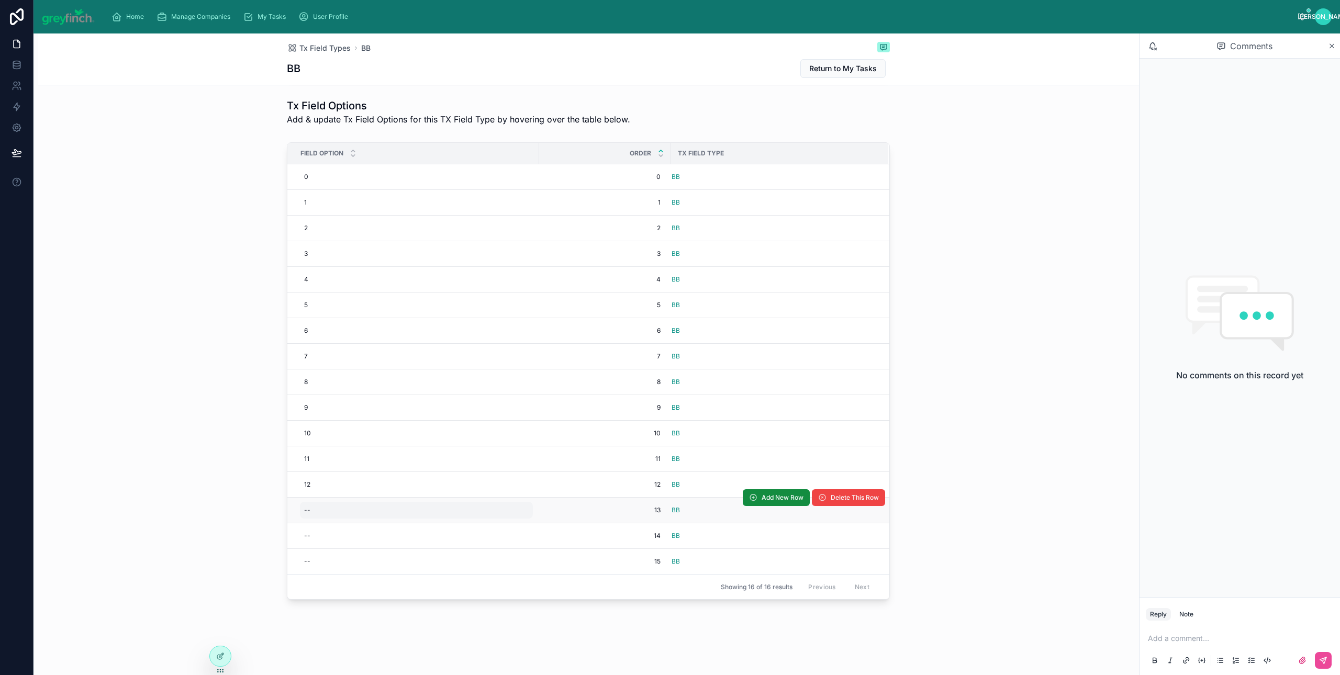
click at [300, 515] on div "--" at bounding box center [416, 510] width 233 height 17
type input "**"
click button "submit" at bounding box center [427, 525] width 13 height 13
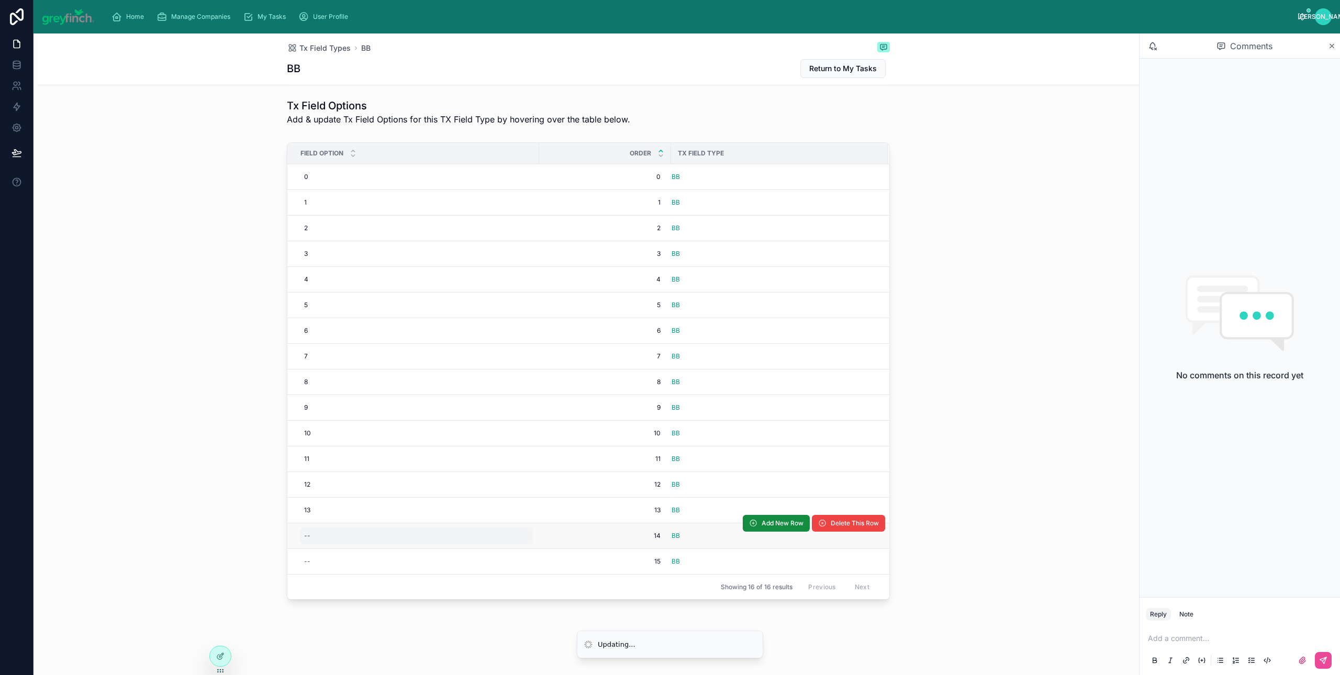
click at [307, 537] on div "--" at bounding box center [416, 535] width 233 height 17
type input "**"
click button "submit" at bounding box center [427, 550] width 13 height 13
click at [317, 556] on div "--" at bounding box center [416, 561] width 233 height 17
click at [316, 556] on div "--" at bounding box center [416, 561] width 233 height 17
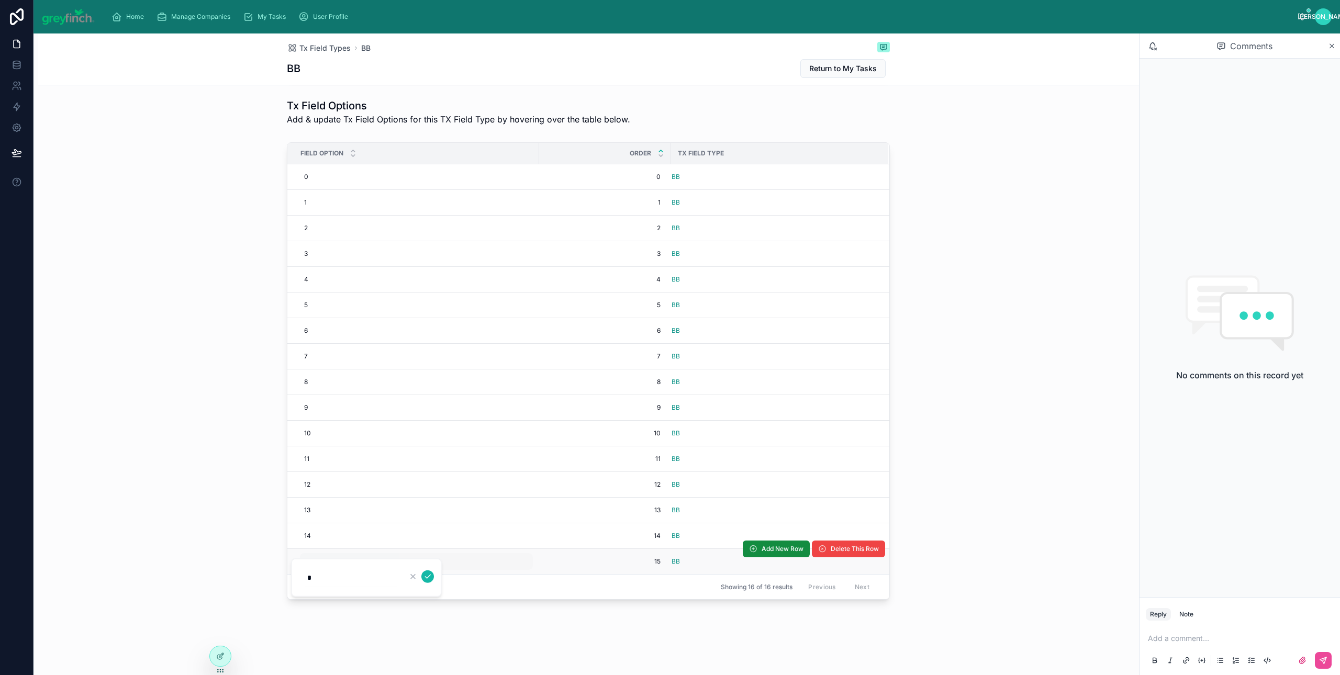
type input "**"
click button "submit" at bounding box center [427, 576] width 13 height 13
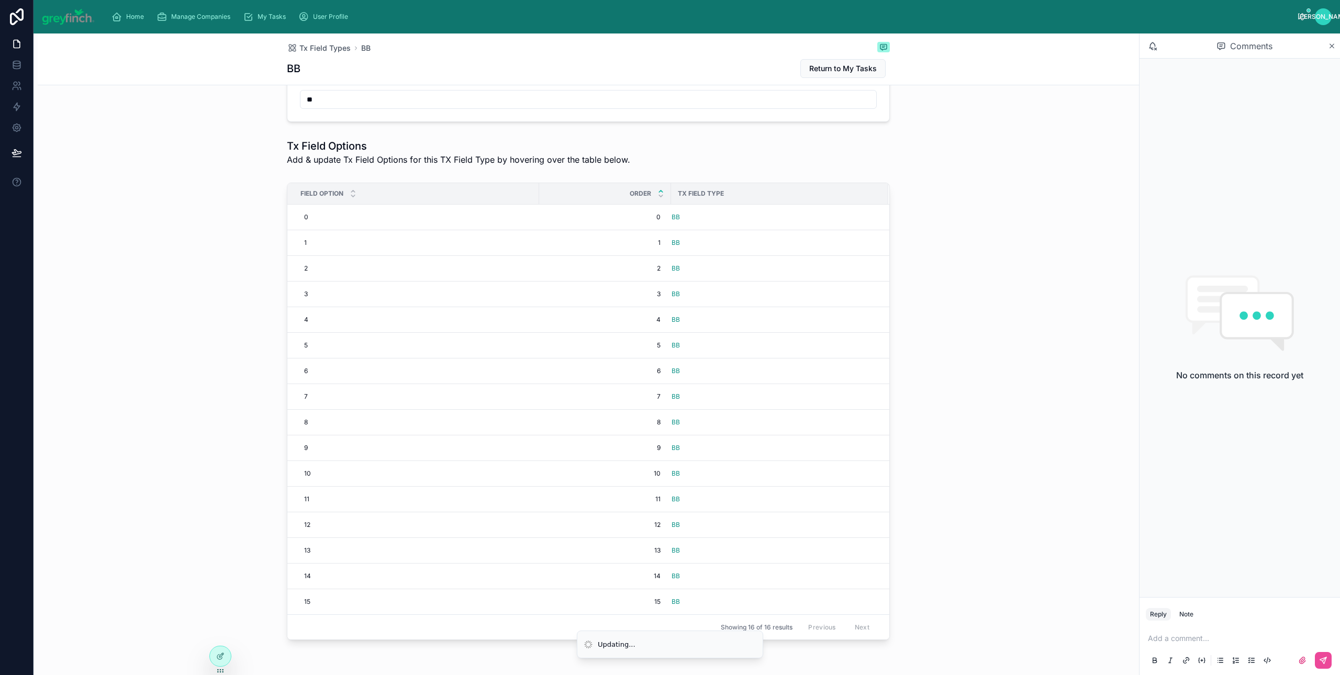
scroll to position [0, 0]
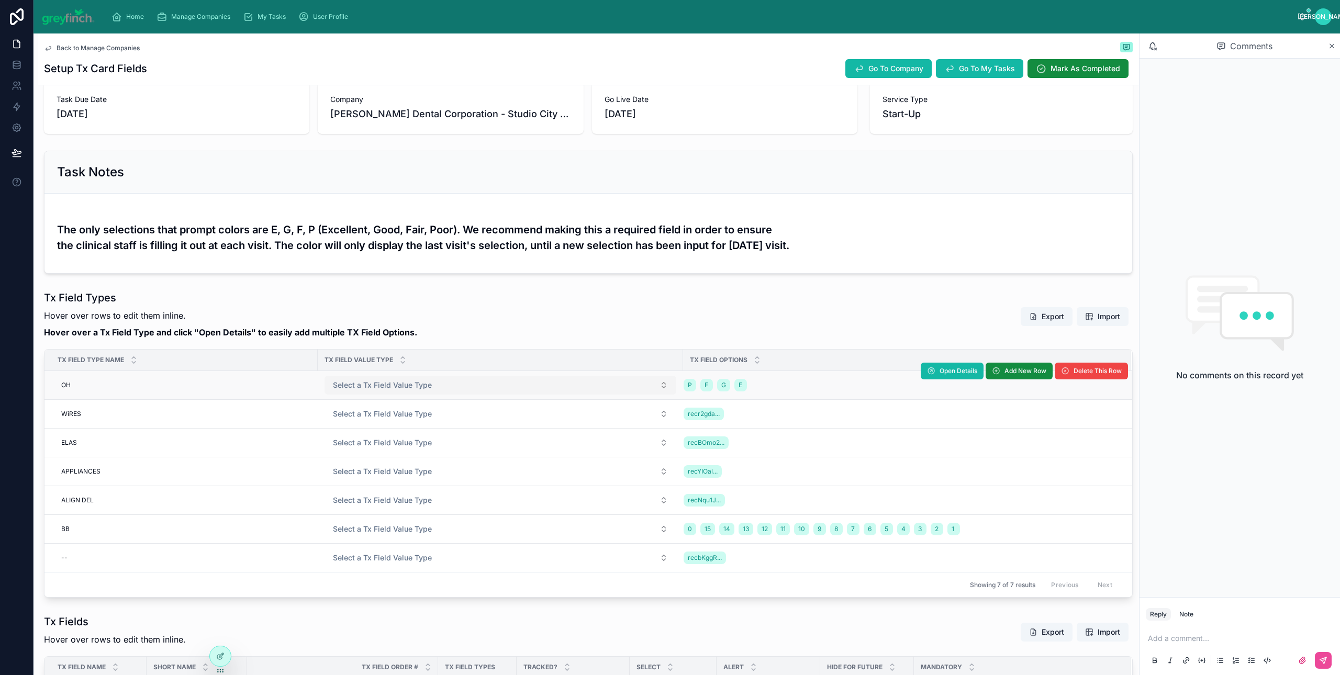
scroll to position [135, 0]
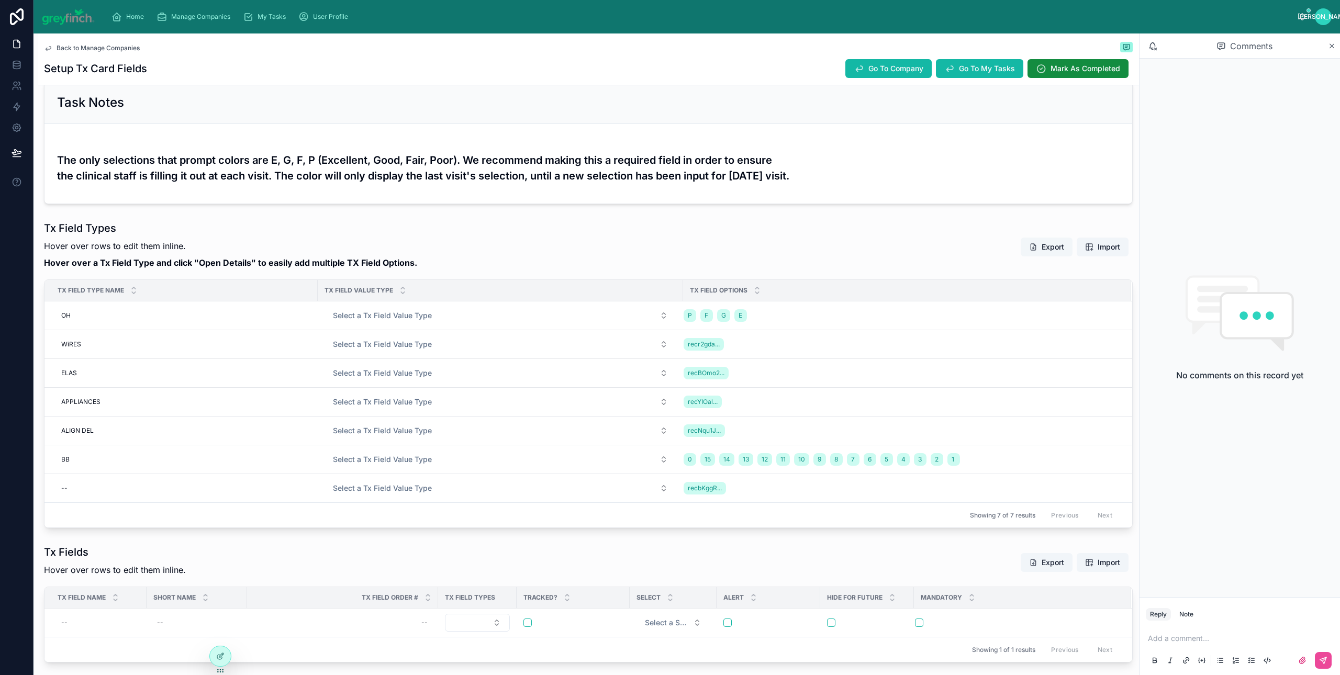
click at [1039, 251] on button "Export" at bounding box center [1046, 247] width 52 height 19
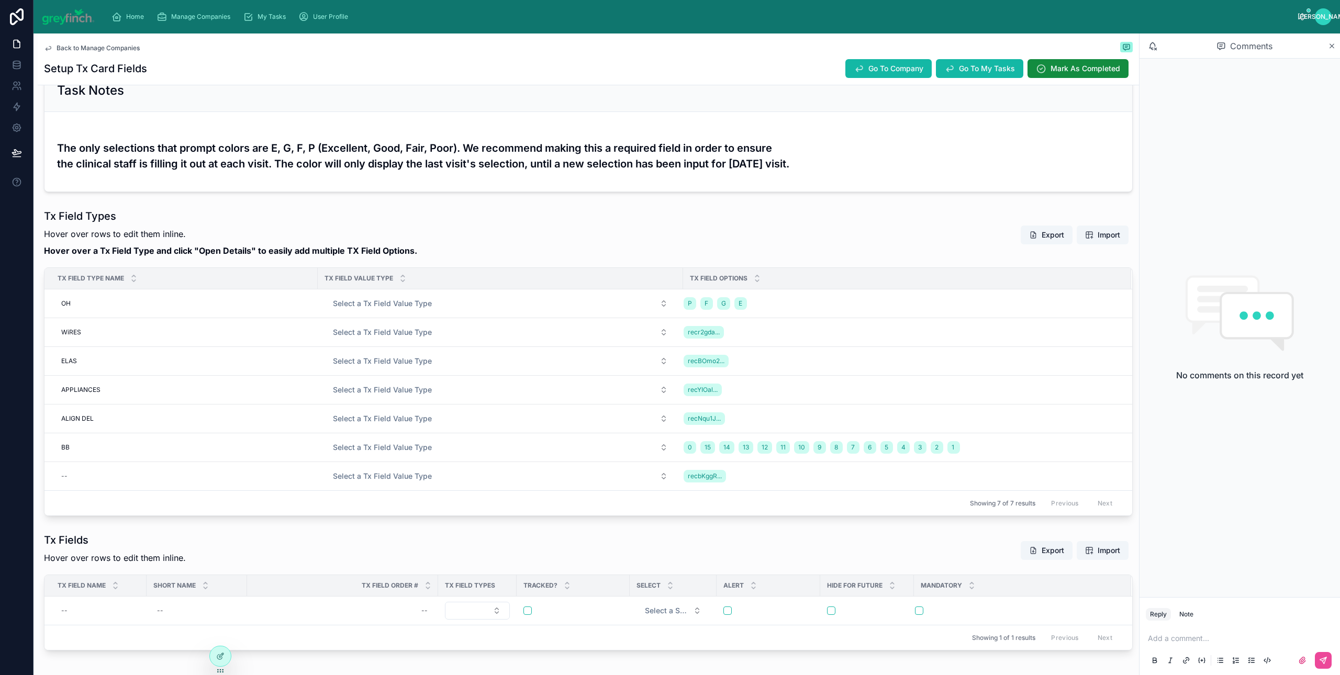
scroll to position [150, 0]
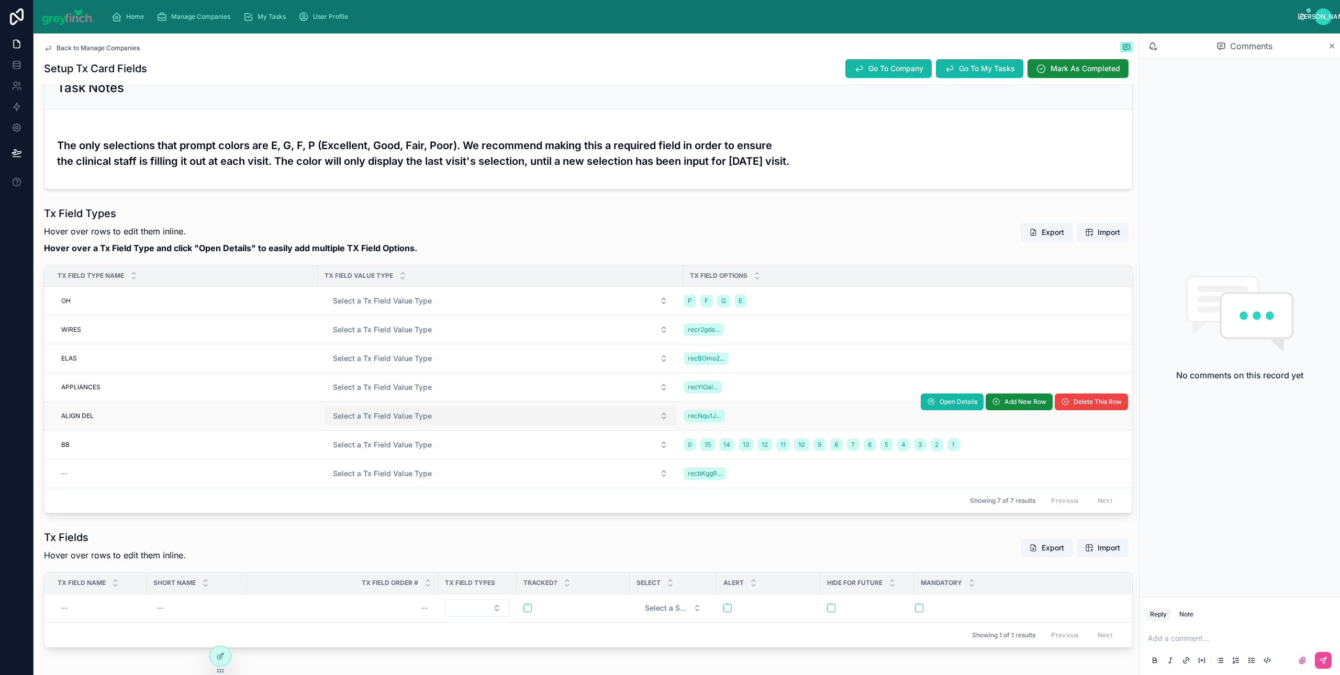
click at [358, 413] on span "Select a Tx Field Value Type" at bounding box center [382, 416] width 99 height 10
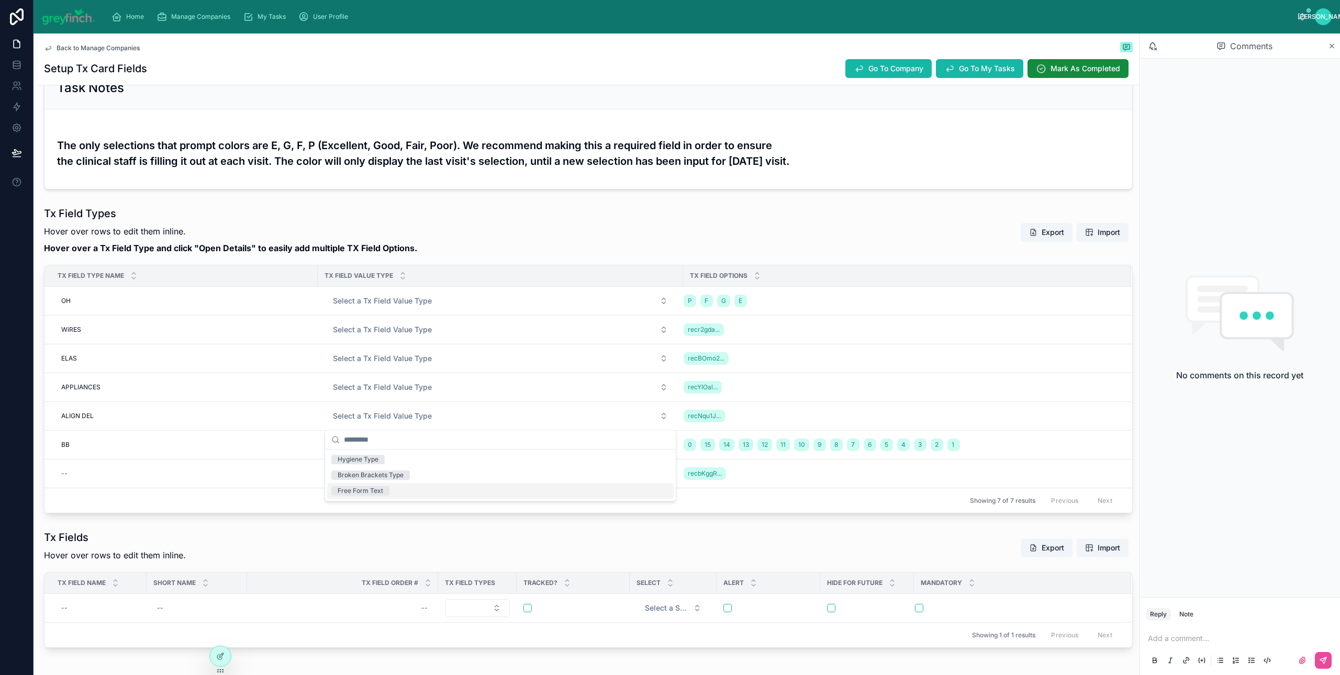
click at [362, 490] on div "Free Form Text" at bounding box center [361, 490] width 46 height 9
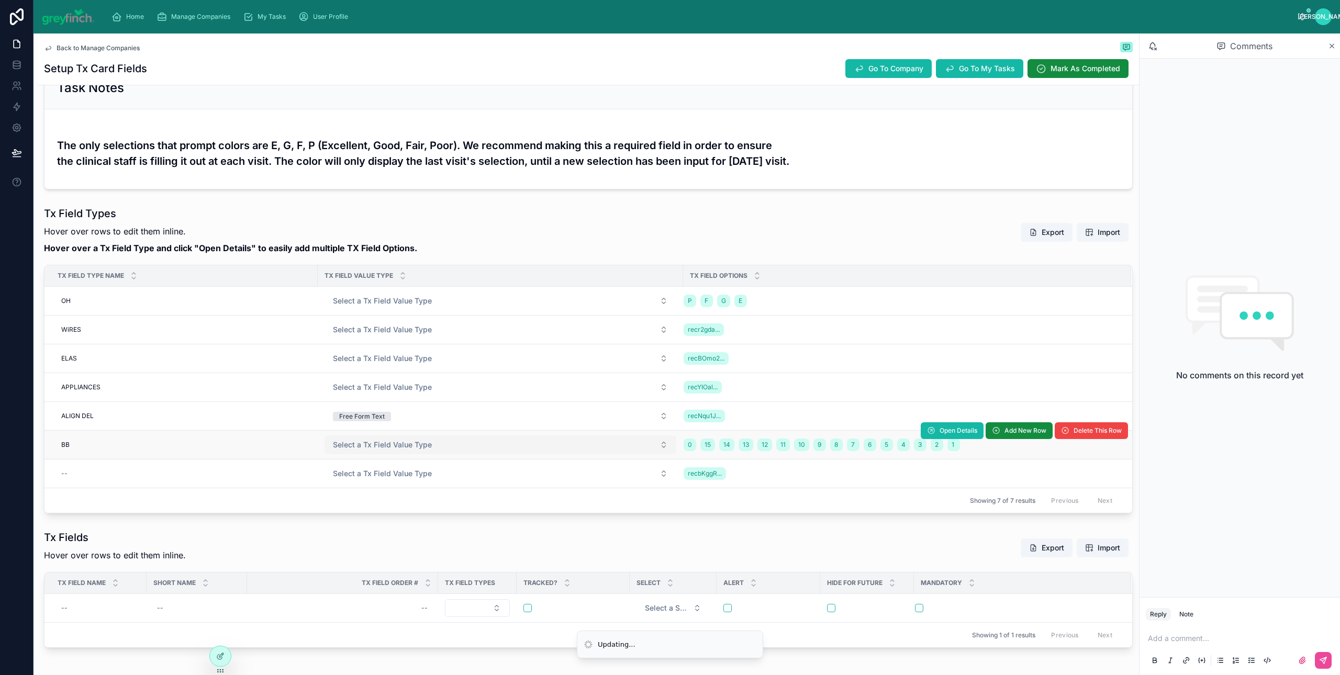
click at [361, 445] on span "Select a Tx Field Value Type" at bounding box center [382, 445] width 99 height 10
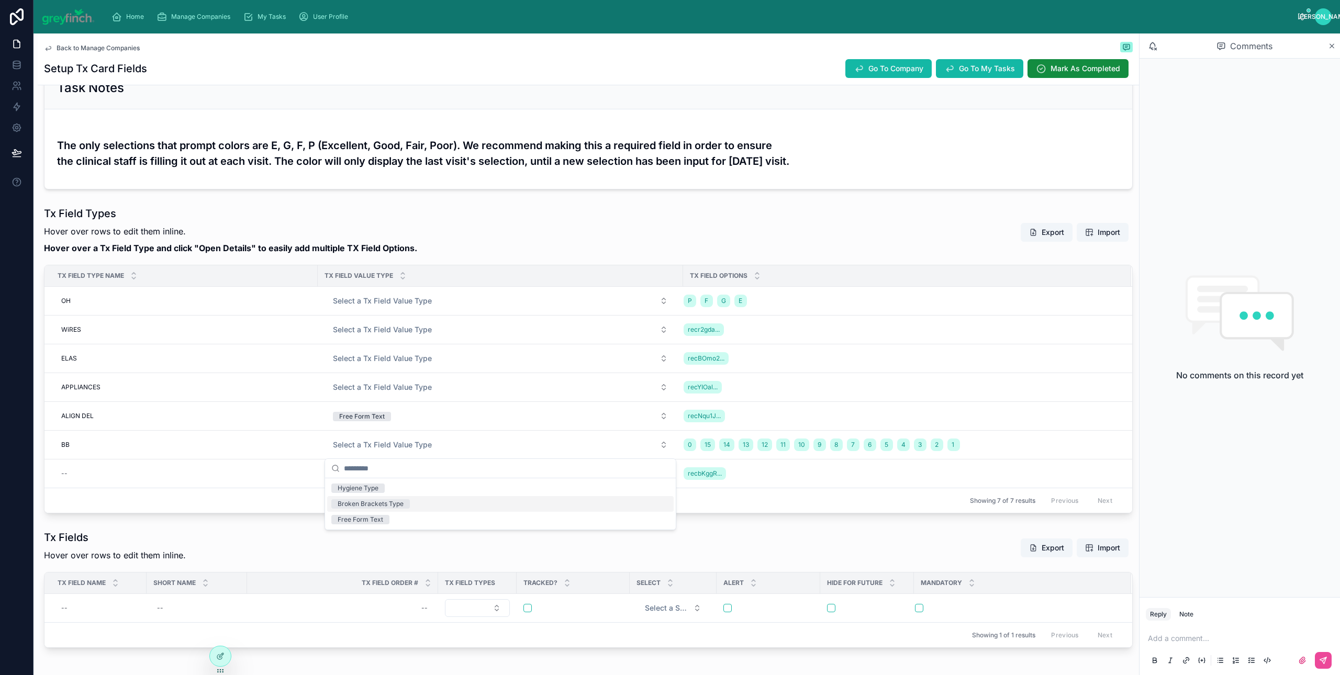
click at [363, 499] on div "Broken Brackets Type" at bounding box center [500, 504] width 346 height 16
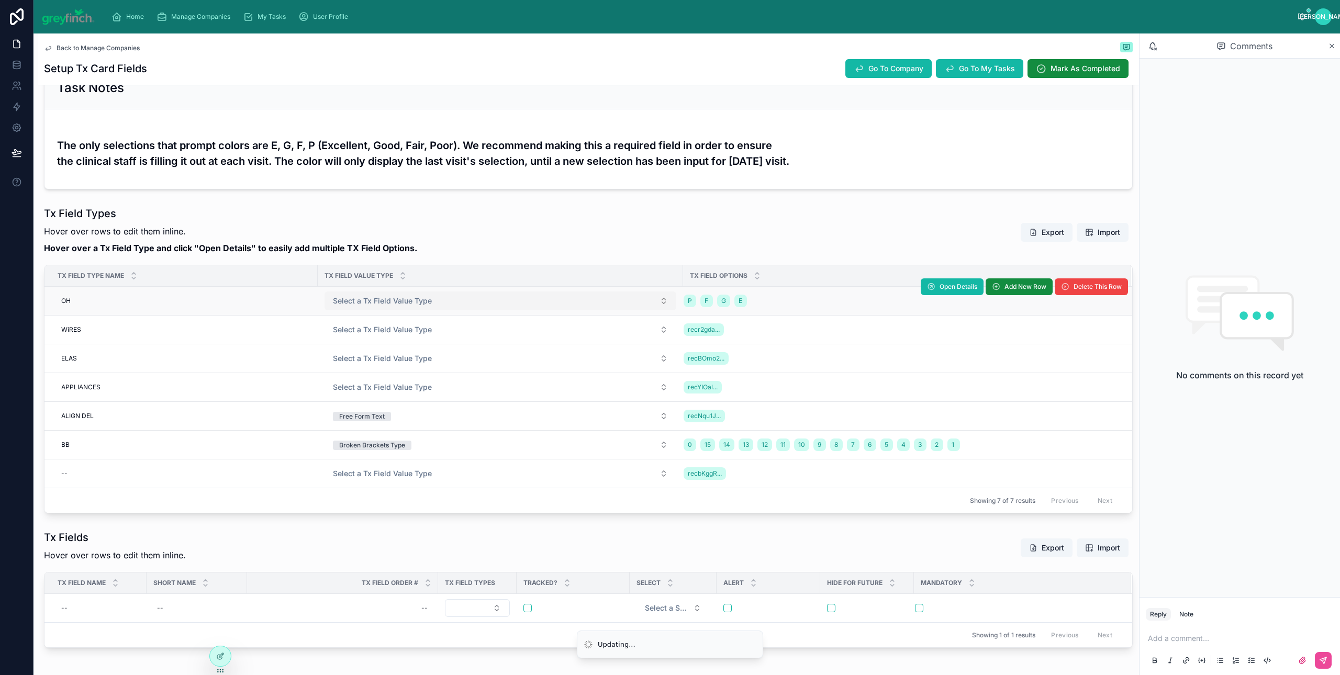
click at [363, 294] on button "Select a Tx Field Value Type" at bounding box center [500, 300] width 352 height 19
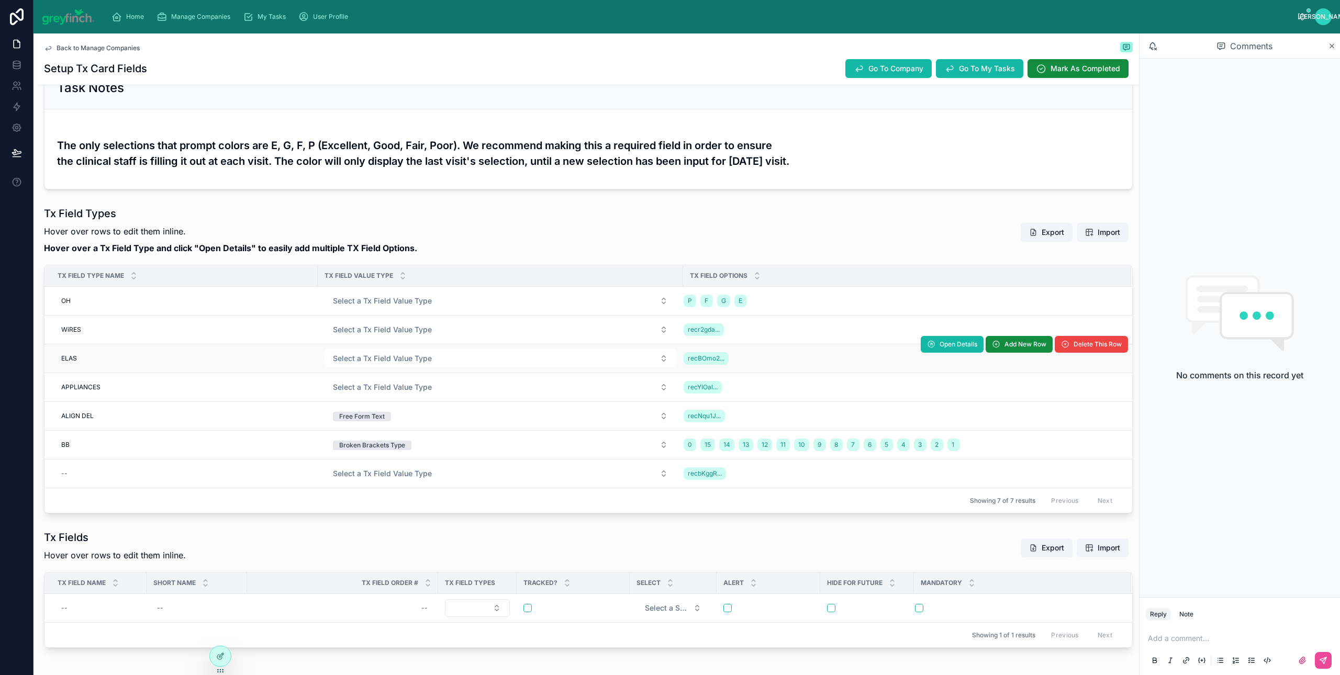
click at [362, 347] on td "Select a Tx Field Value Type" at bounding box center [500, 358] width 365 height 29
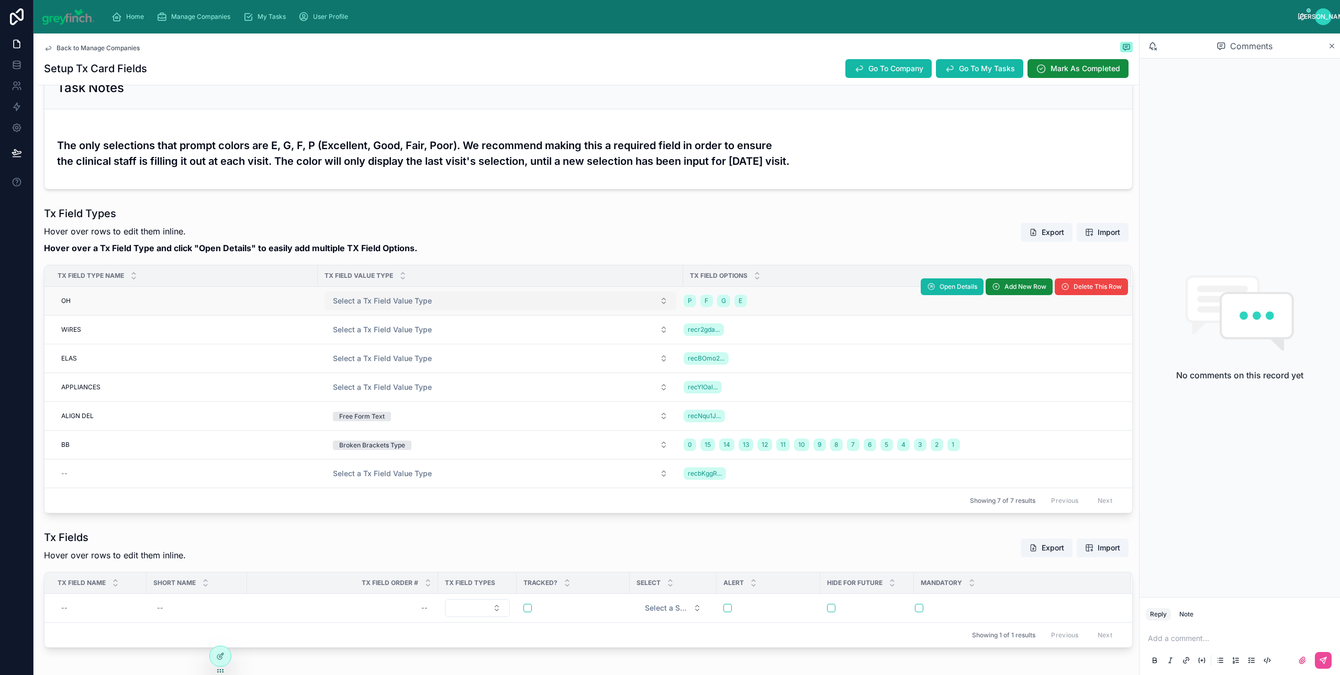
click at [357, 295] on button "Select a Tx Field Value Type" at bounding box center [500, 300] width 352 height 19
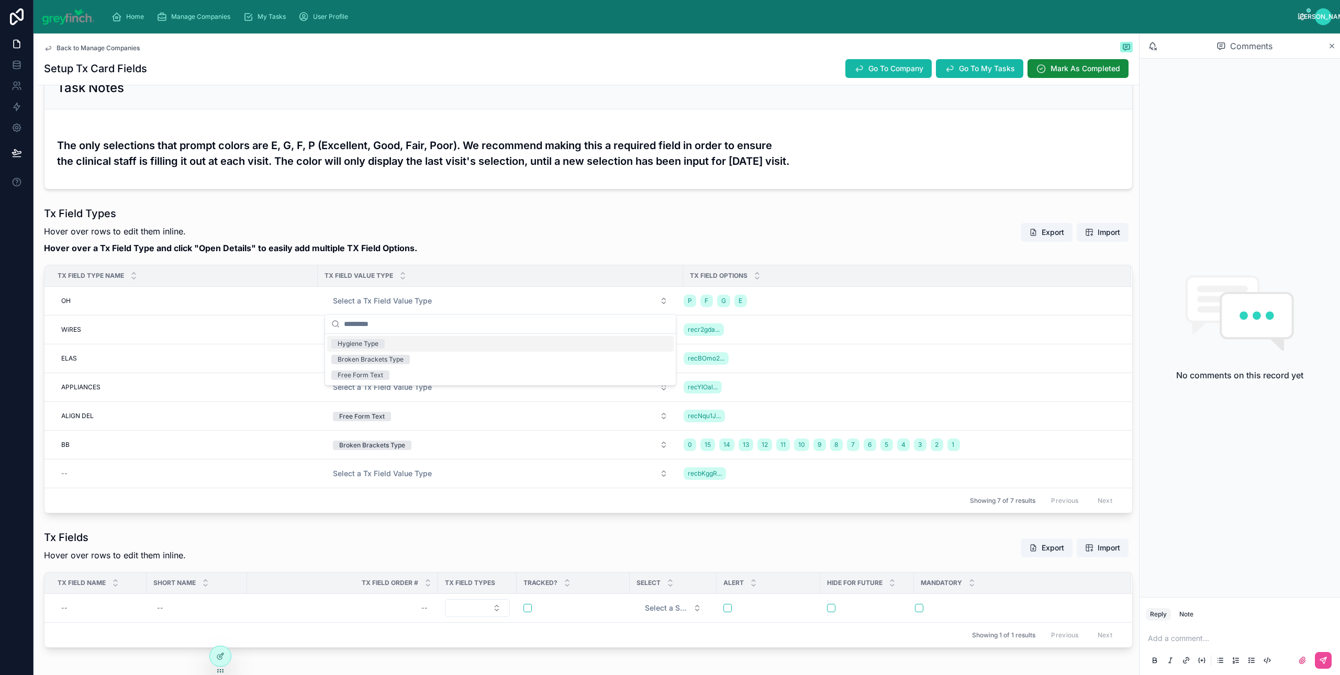
click at [355, 342] on div "Hygiene Type" at bounding box center [358, 343] width 41 height 9
click at [1044, 232] on button "Export" at bounding box center [1046, 232] width 52 height 19
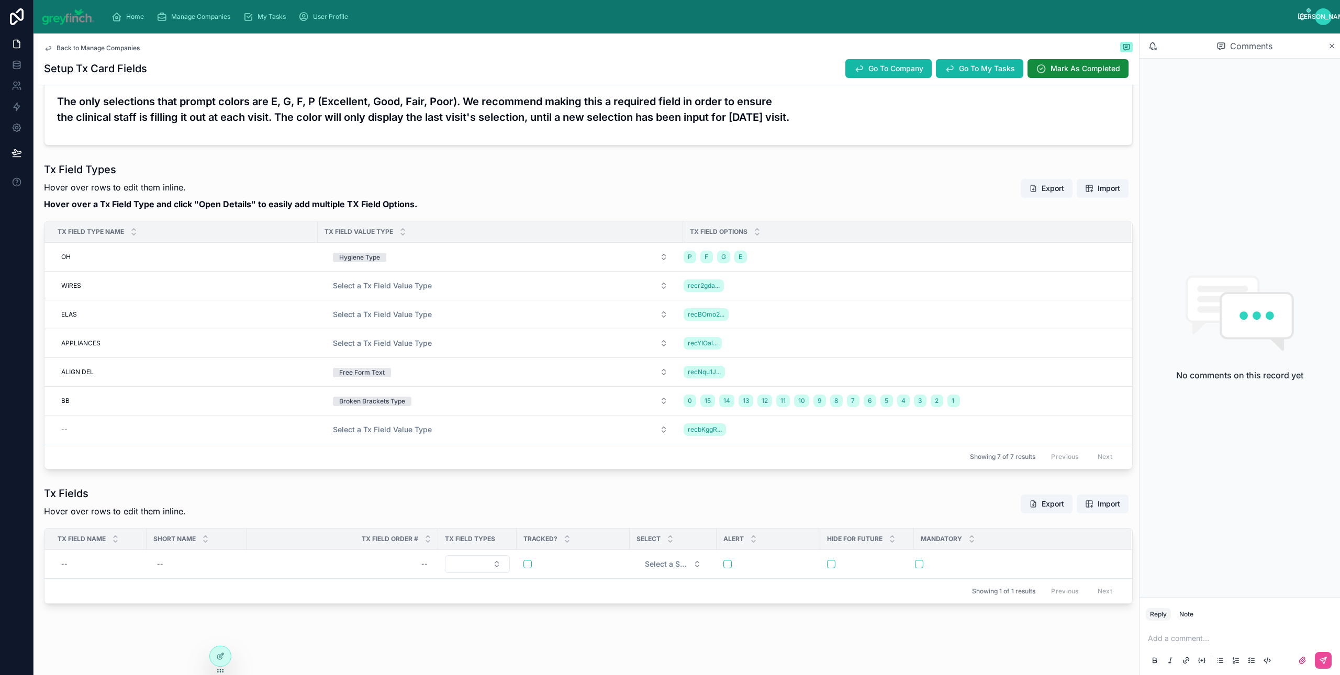
scroll to position [0, 0]
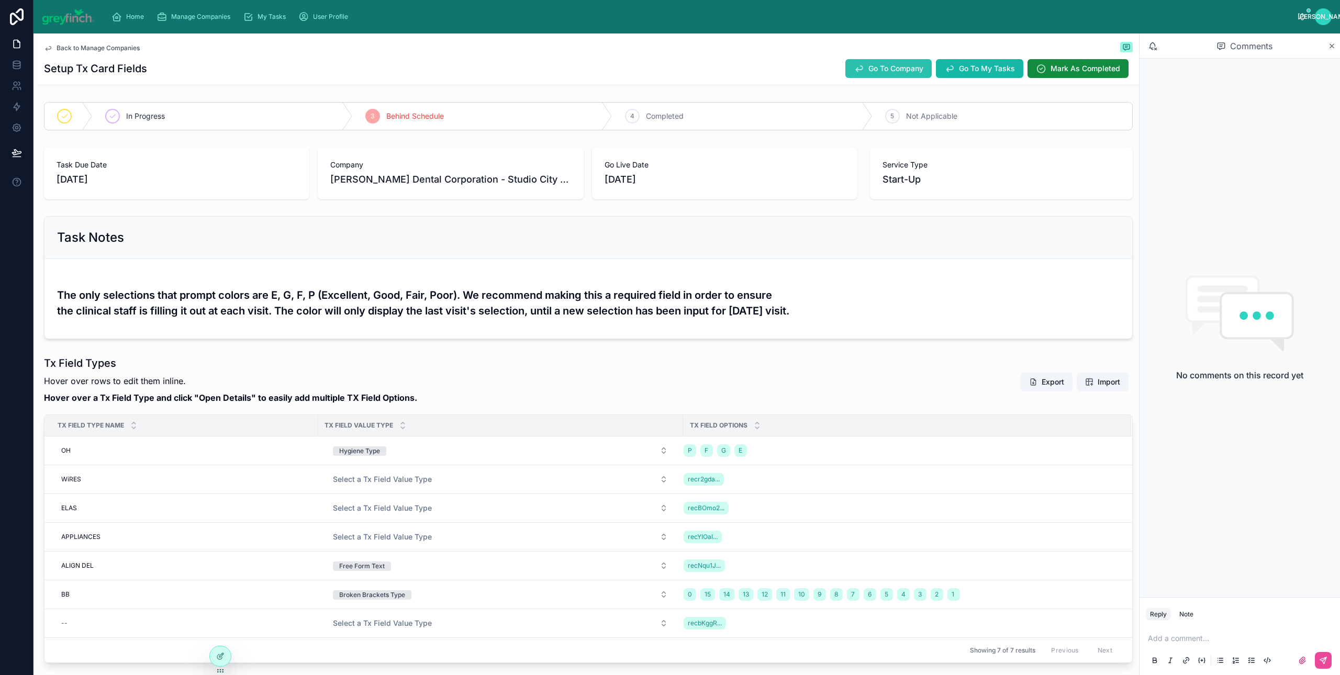
click at [873, 69] on span "Go To Company" at bounding box center [895, 68] width 55 height 10
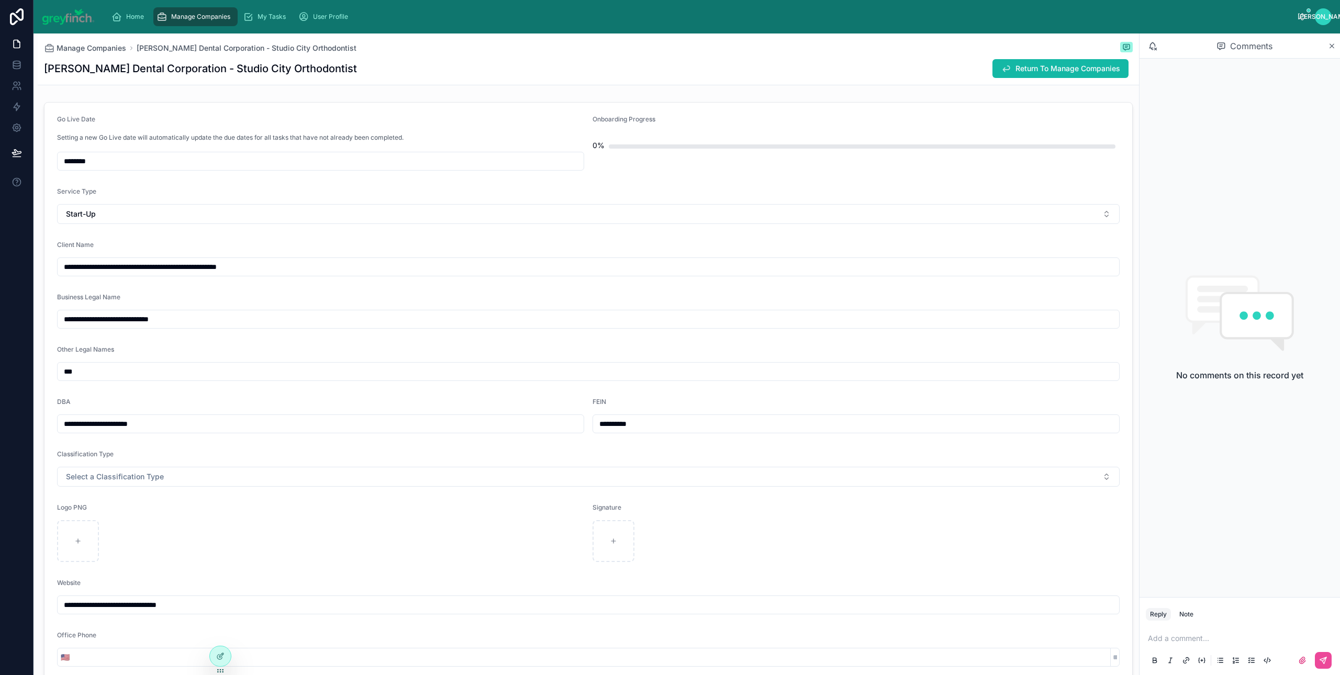
click at [125, 163] on input "********" at bounding box center [321, 161] width 526 height 15
click at [103, 166] on input "********" at bounding box center [321, 161] width 526 height 15
click at [279, 298] on button "15" at bounding box center [280, 295] width 19 height 19
type input "*********"
click at [445, 123] on div "Go Live Date" at bounding box center [320, 121] width 527 height 13
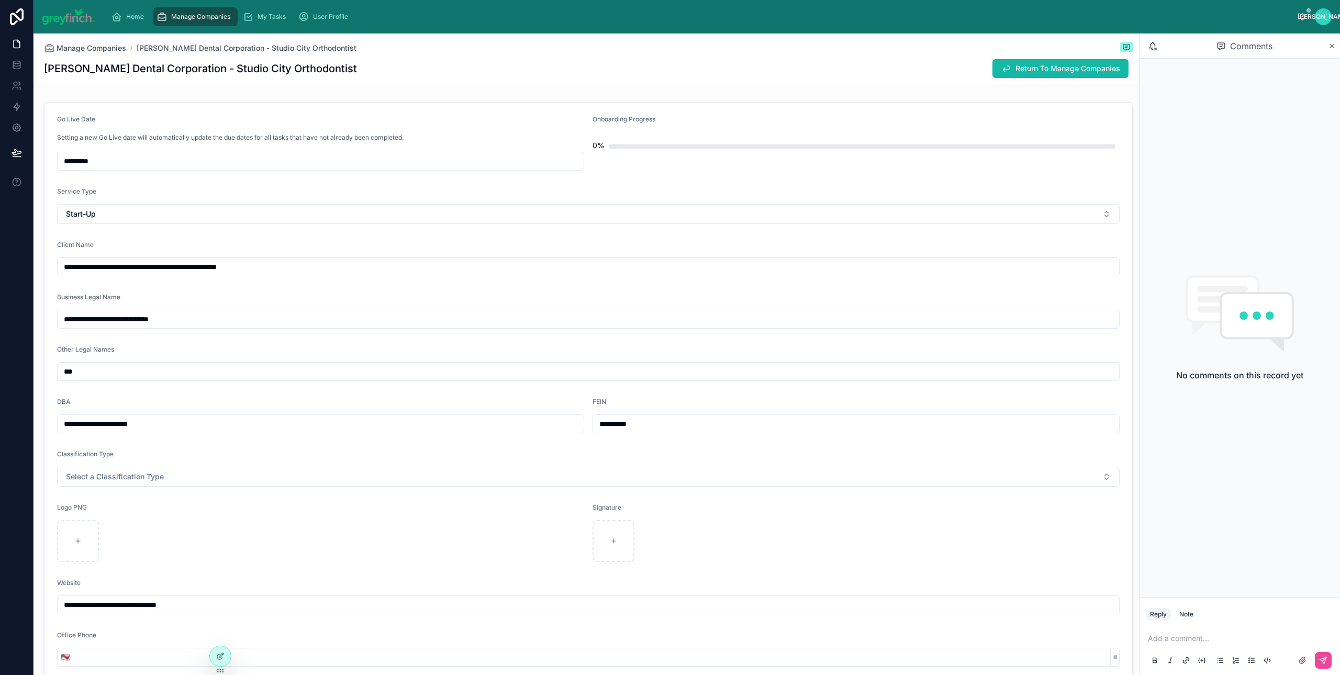
click at [110, 160] on input "*********" at bounding box center [321, 161] width 526 height 15
click at [409, 119] on div "Go Live Date" at bounding box center [320, 121] width 527 height 13
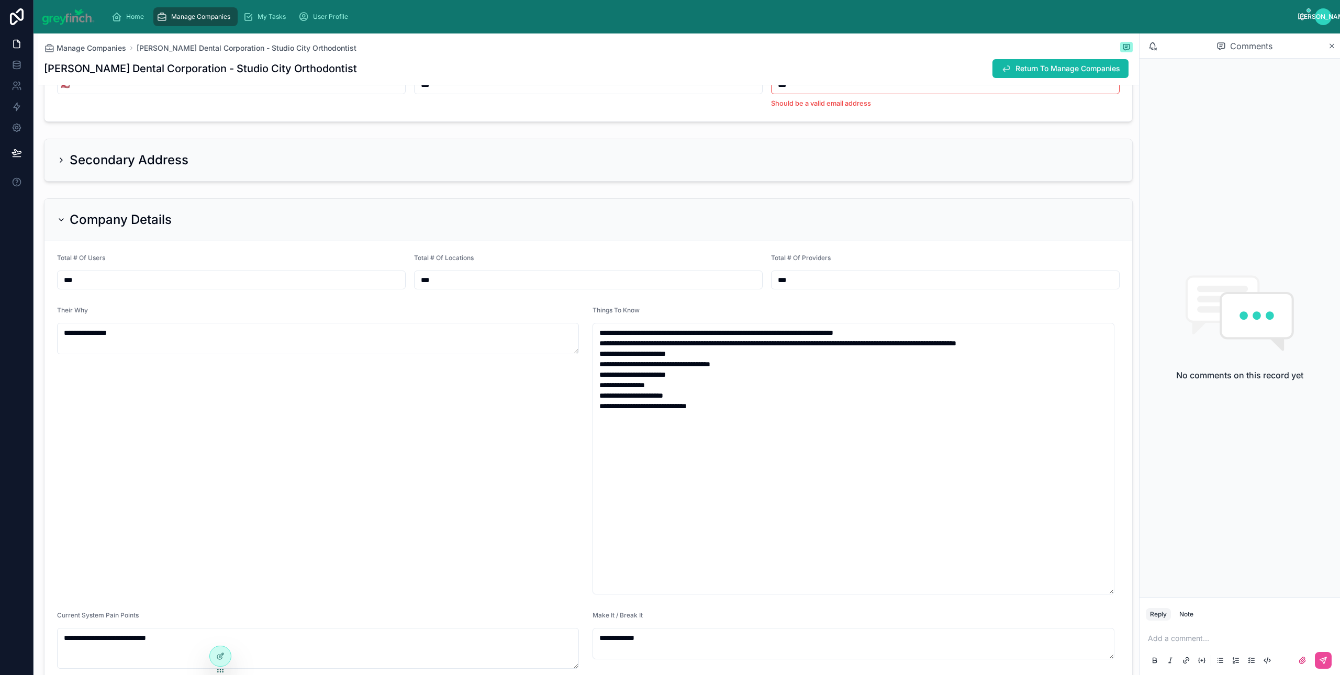
scroll to position [1315, 0]
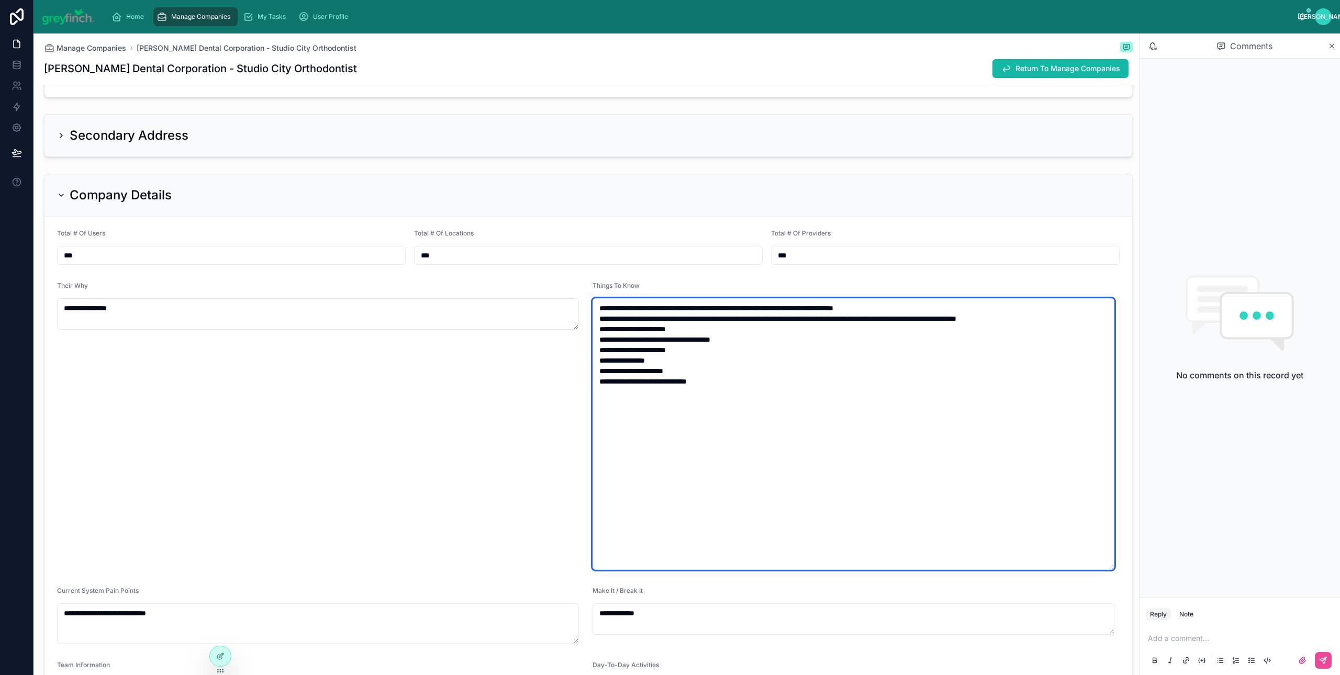
click at [752, 334] on textarea "**********" at bounding box center [853, 434] width 522 height 272
type textarea "**********"
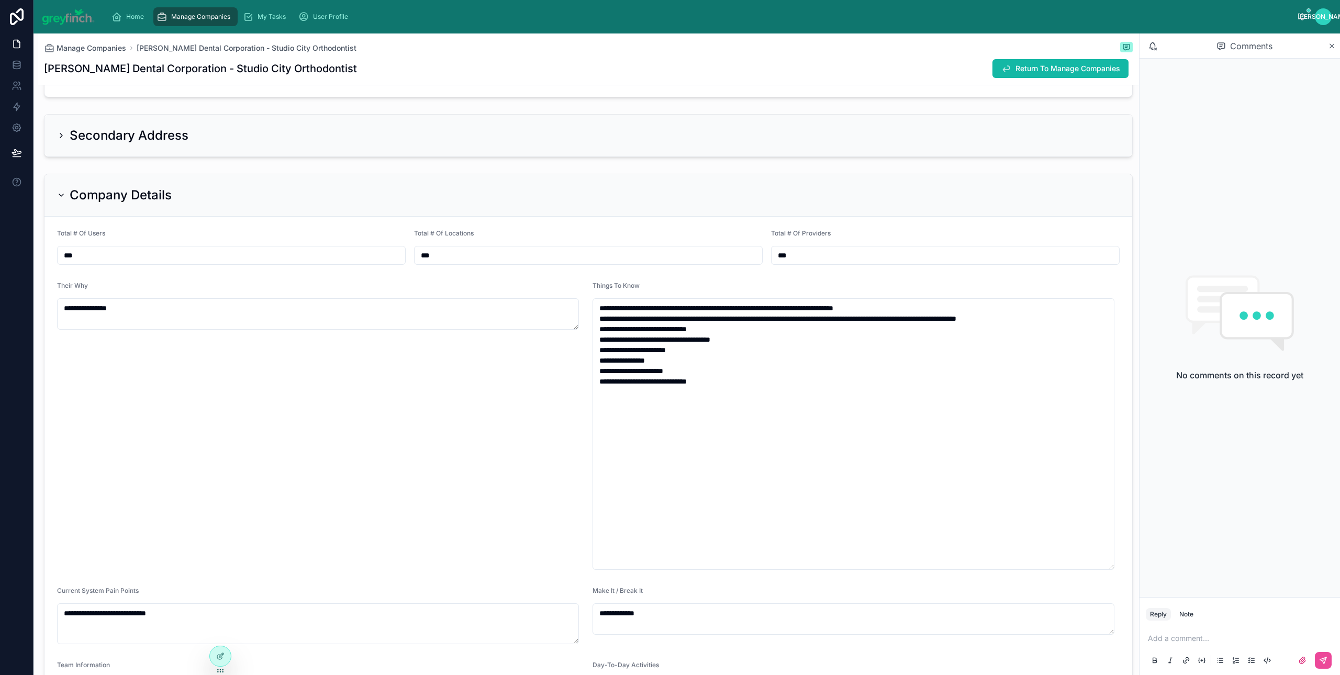
click at [1217, 642] on p at bounding box center [1242, 638] width 188 height 10
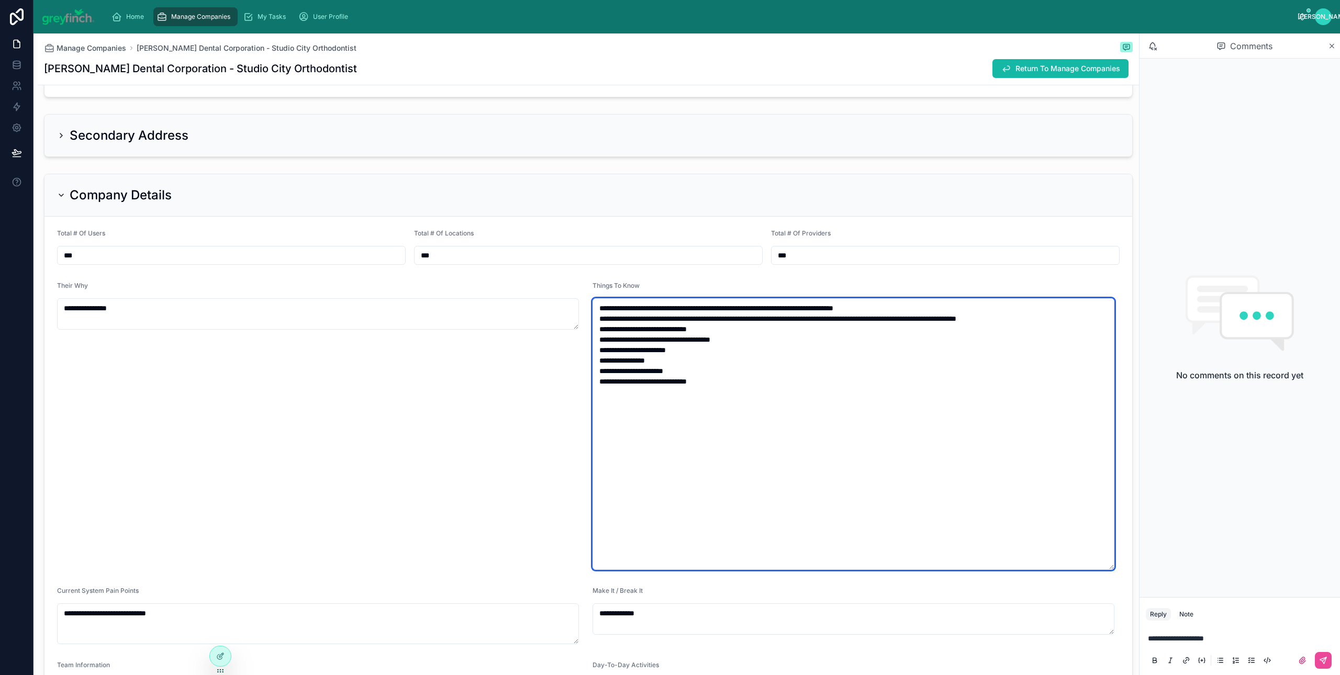
click at [909, 375] on textarea "**********" at bounding box center [853, 434] width 522 height 272
click at [901, 403] on textarea "**********" at bounding box center [853, 434] width 522 height 272
click at [936, 355] on textarea "**********" at bounding box center [853, 434] width 522 height 272
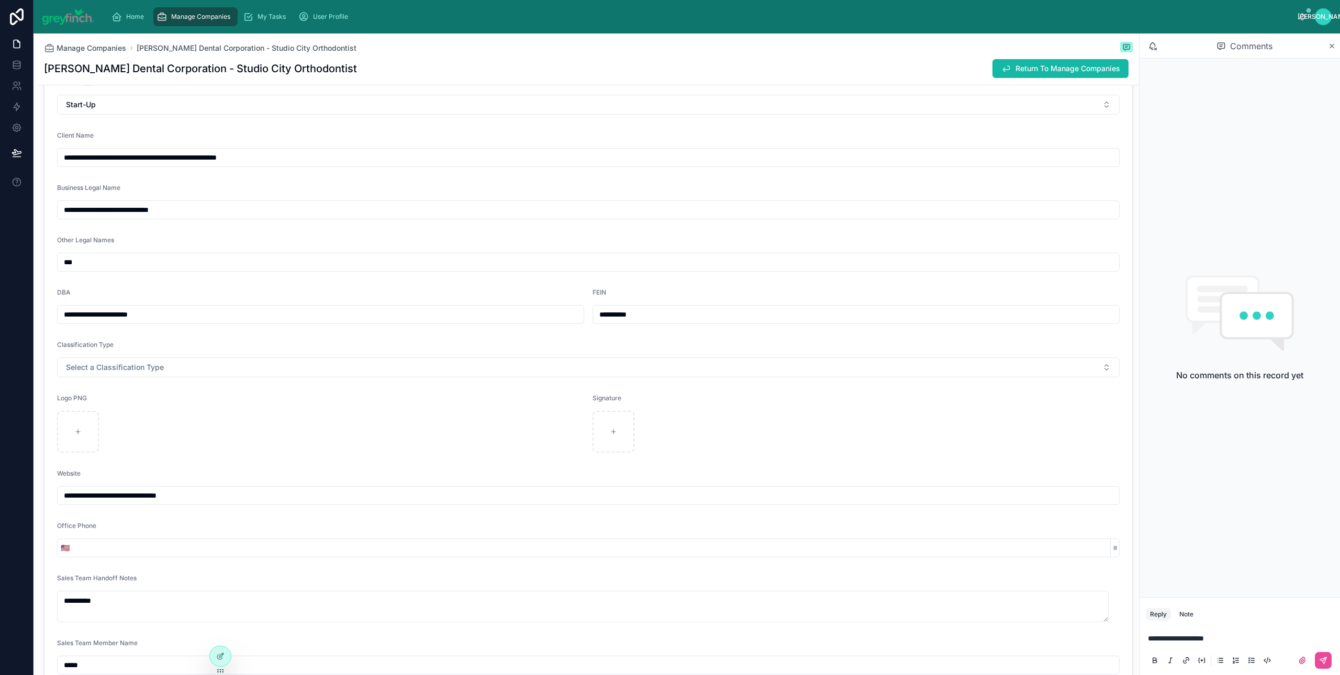
scroll to position [116, 0]
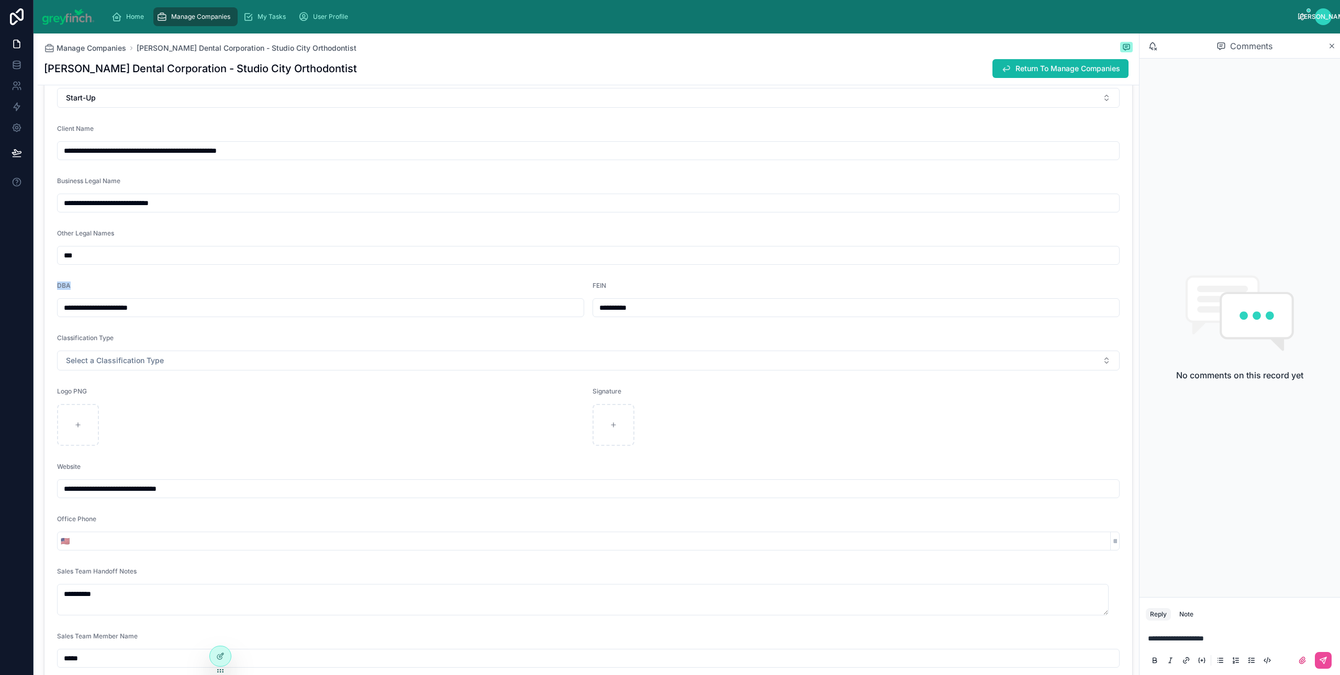
drag, startPoint x: 87, startPoint y: 285, endPoint x: 53, endPoint y: 287, distance: 34.6
click at [53, 287] on form "**********" at bounding box center [587, 359] width 1087 height 746
click at [138, 292] on div "DBA" at bounding box center [320, 288] width 527 height 13
drag, startPoint x: 101, startPoint y: 289, endPoint x: 46, endPoint y: 287, distance: 55.0
click at [46, 287] on form "**********" at bounding box center [587, 359] width 1087 height 746
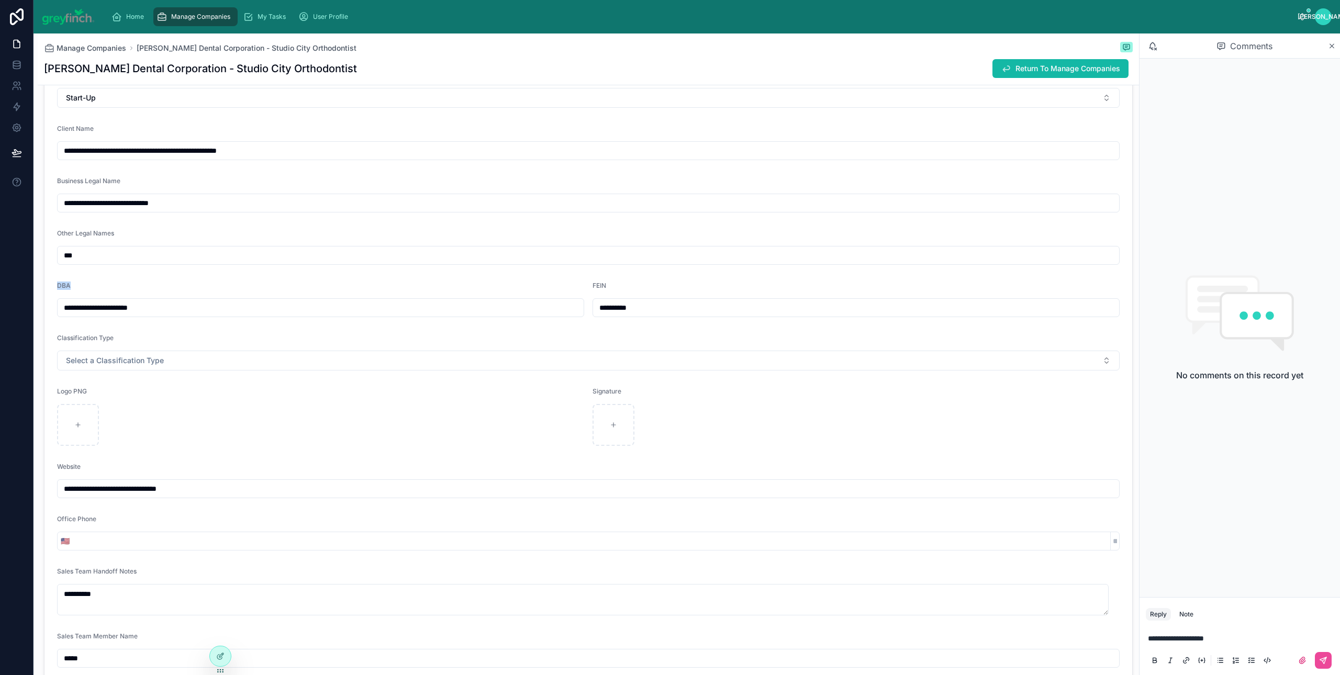
click at [109, 284] on div "DBA" at bounding box center [320, 288] width 527 height 13
drag, startPoint x: 594, startPoint y: 311, endPoint x: 655, endPoint y: 314, distance: 60.8
click at [655, 314] on input "**********" at bounding box center [856, 307] width 526 height 15
click at [666, 309] on input "**********" at bounding box center [856, 307] width 526 height 15
drag, startPoint x: 594, startPoint y: 309, endPoint x: 680, endPoint y: 310, distance: 85.8
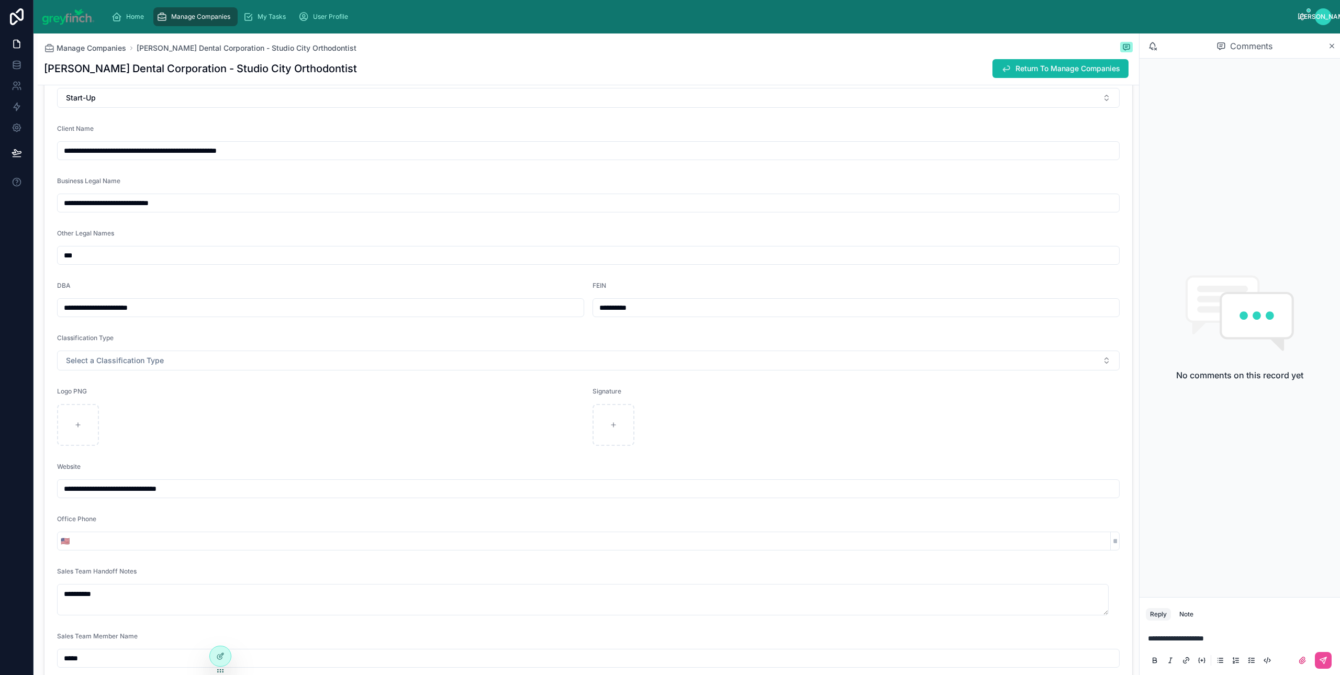
click at [677, 311] on input "**********" at bounding box center [856, 307] width 526 height 15
click at [681, 310] on input "**********" at bounding box center [856, 307] width 526 height 15
click at [667, 282] on div "FEIN" at bounding box center [855, 288] width 527 height 13
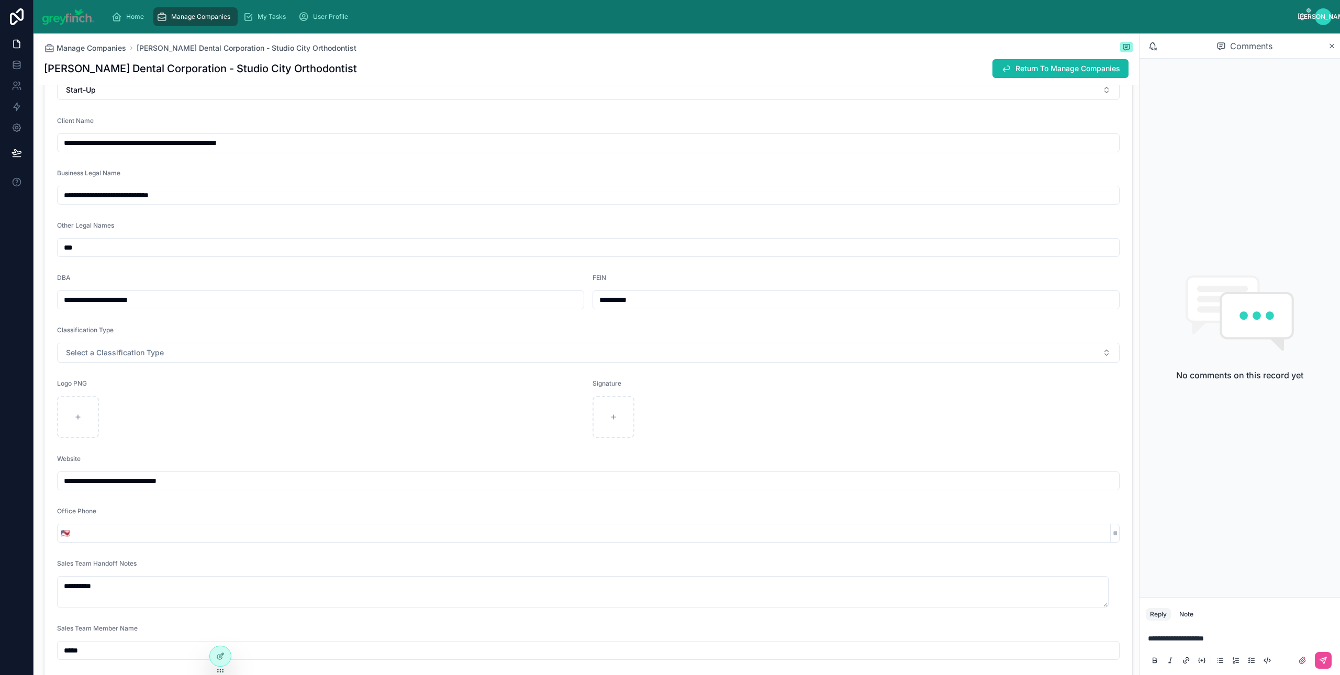
scroll to position [141, 0]
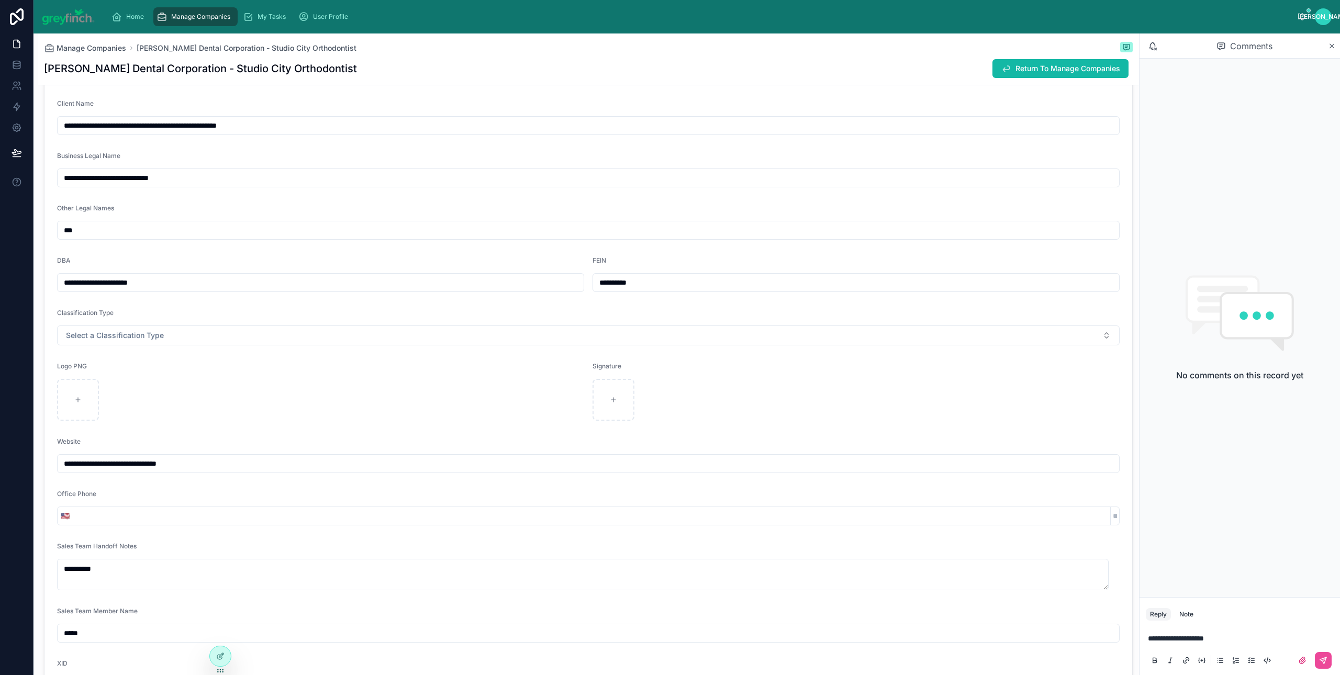
click at [295, 456] on div "**********" at bounding box center [588, 463] width 1062 height 19
click at [282, 463] on input "**********" at bounding box center [588, 463] width 1061 height 15
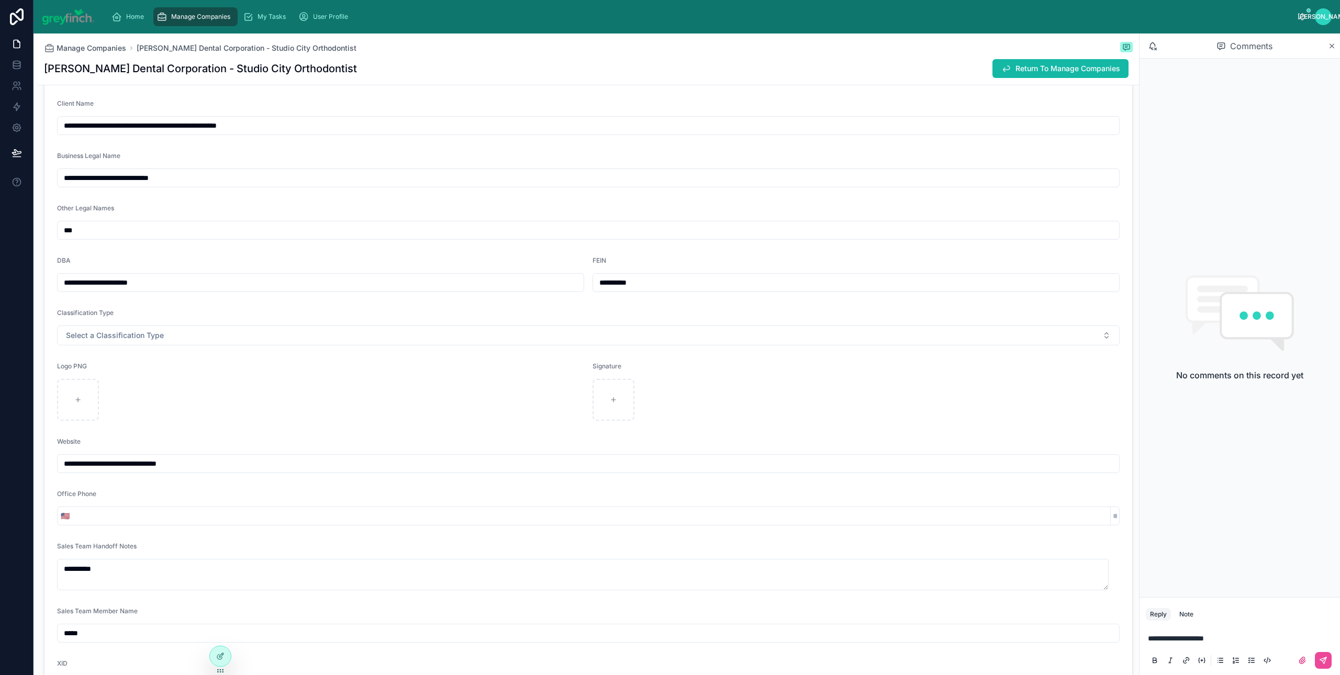
drag, startPoint x: 602, startPoint y: 285, endPoint x: 591, endPoint y: 285, distance: 11.5
click at [593, 285] on input "**********" at bounding box center [856, 282] width 526 height 15
click at [597, 284] on input "**********" at bounding box center [856, 282] width 526 height 15
drag, startPoint x: 591, startPoint y: 284, endPoint x: 687, endPoint y: 278, distance: 95.9
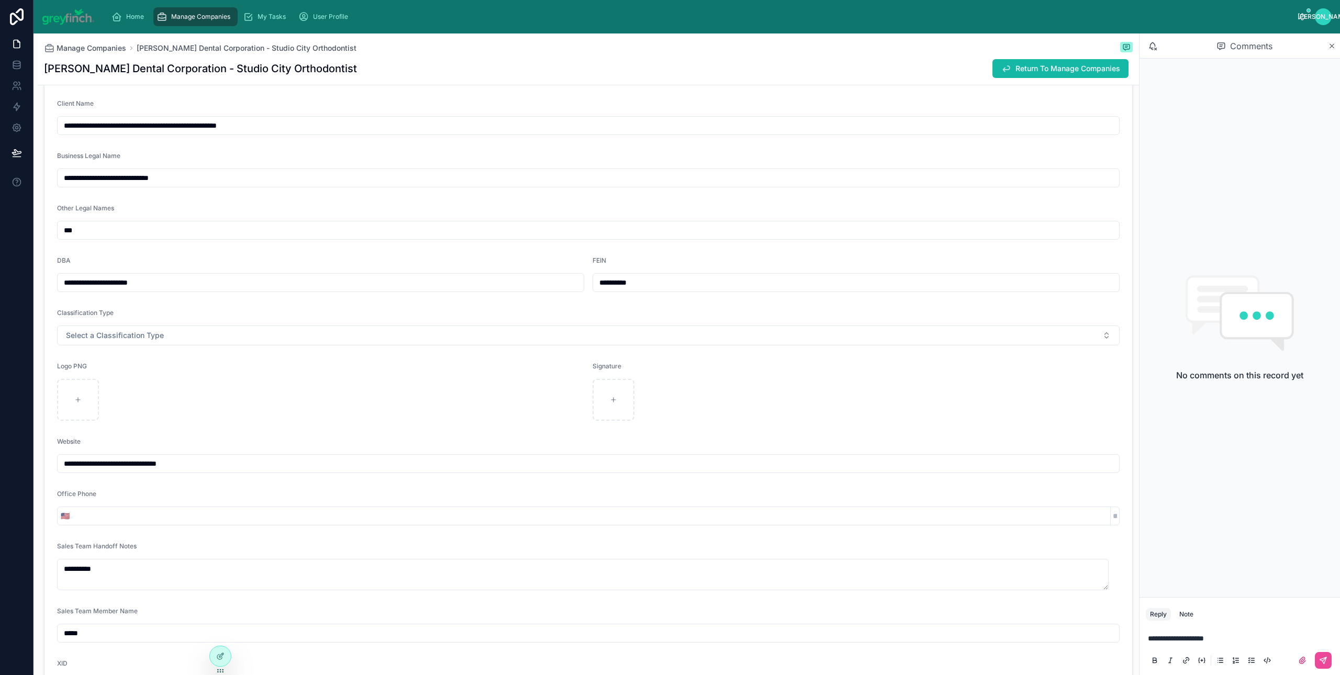
click at [687, 278] on input "**********" at bounding box center [856, 282] width 526 height 15
click at [685, 282] on input "**********" at bounding box center [856, 282] width 526 height 15
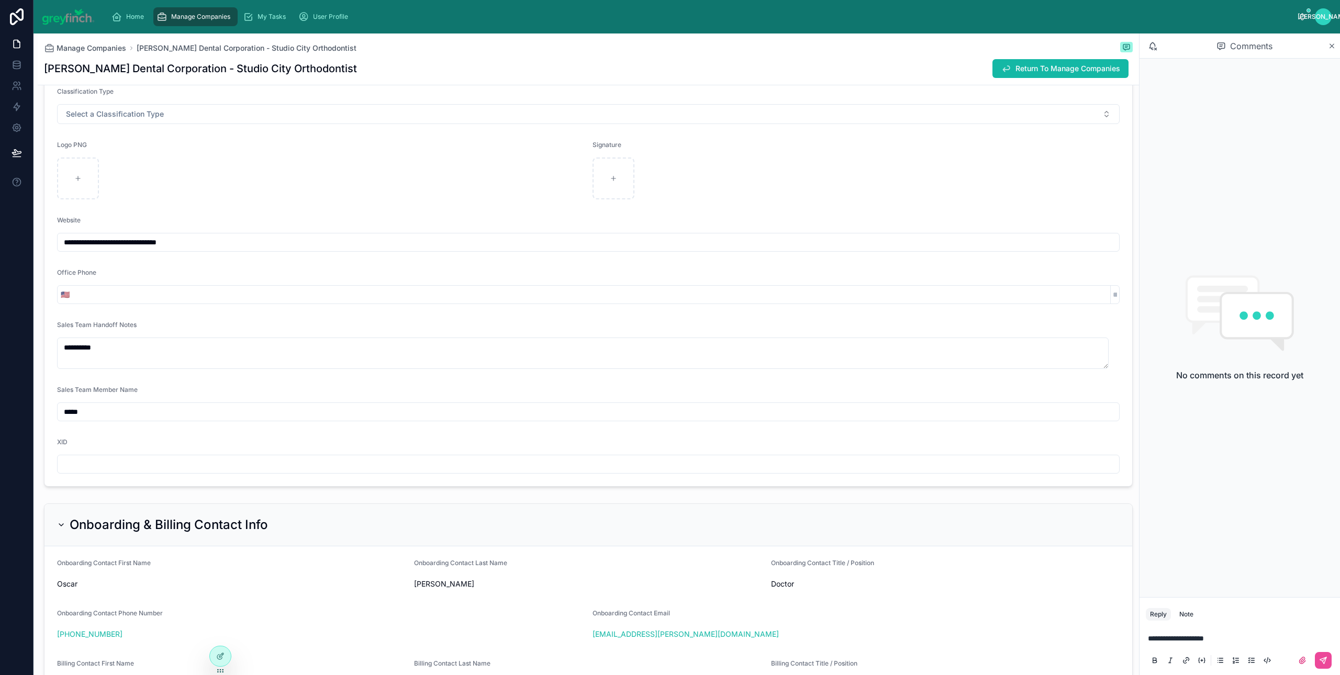
scroll to position [2, 0]
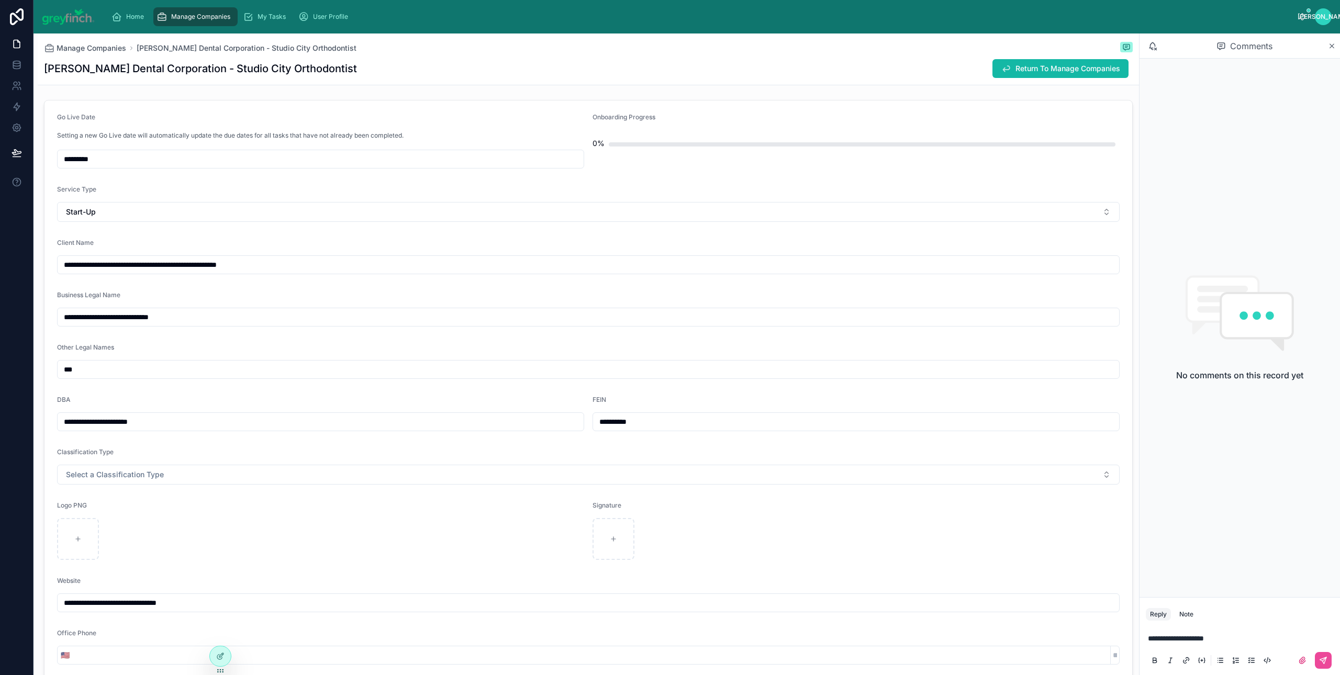
click at [662, 424] on input "**********" at bounding box center [856, 421] width 526 height 15
drag, startPoint x: 662, startPoint y: 424, endPoint x: 662, endPoint y: 418, distance: 5.8
click at [569, 425] on form "**********" at bounding box center [587, 473] width 1087 height 746
click at [677, 418] on input "**********" at bounding box center [856, 421] width 526 height 15
click at [645, 421] on input "**********" at bounding box center [856, 421] width 526 height 15
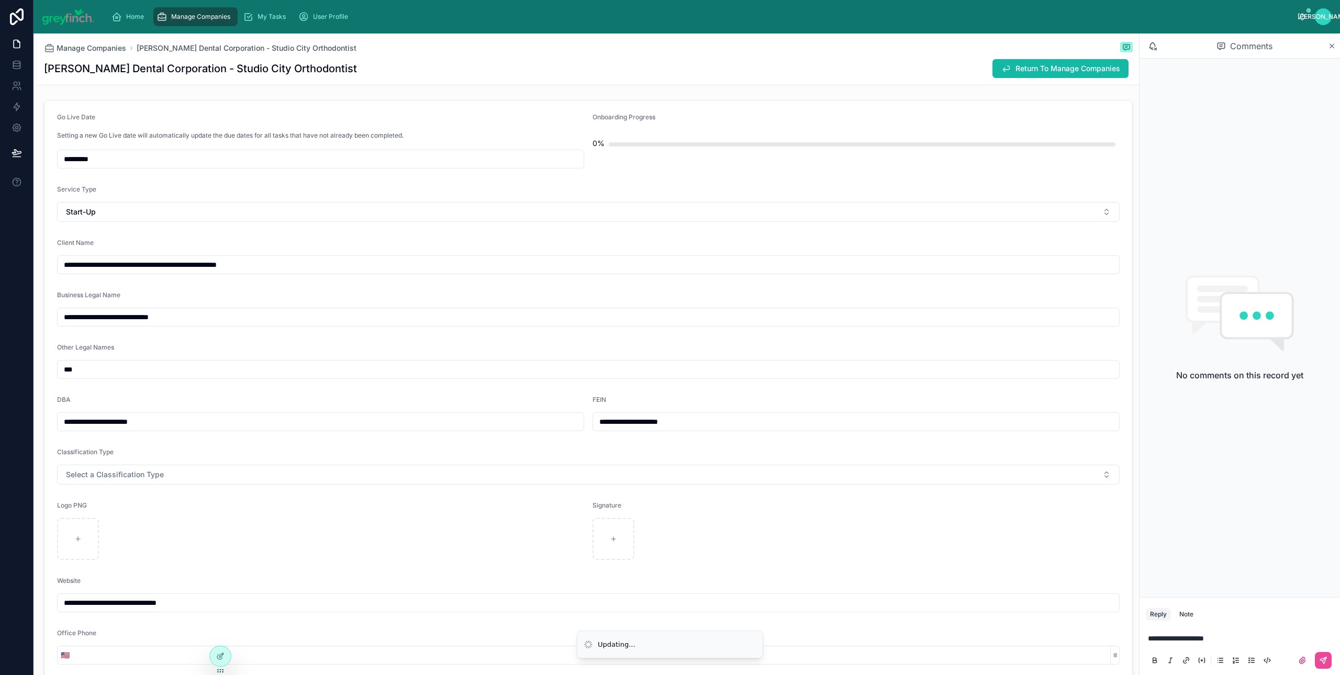
drag, startPoint x: 640, startPoint y: 423, endPoint x: 584, endPoint y: 426, distance: 56.1
click at [584, 427] on form "**********" at bounding box center [587, 473] width 1087 height 746
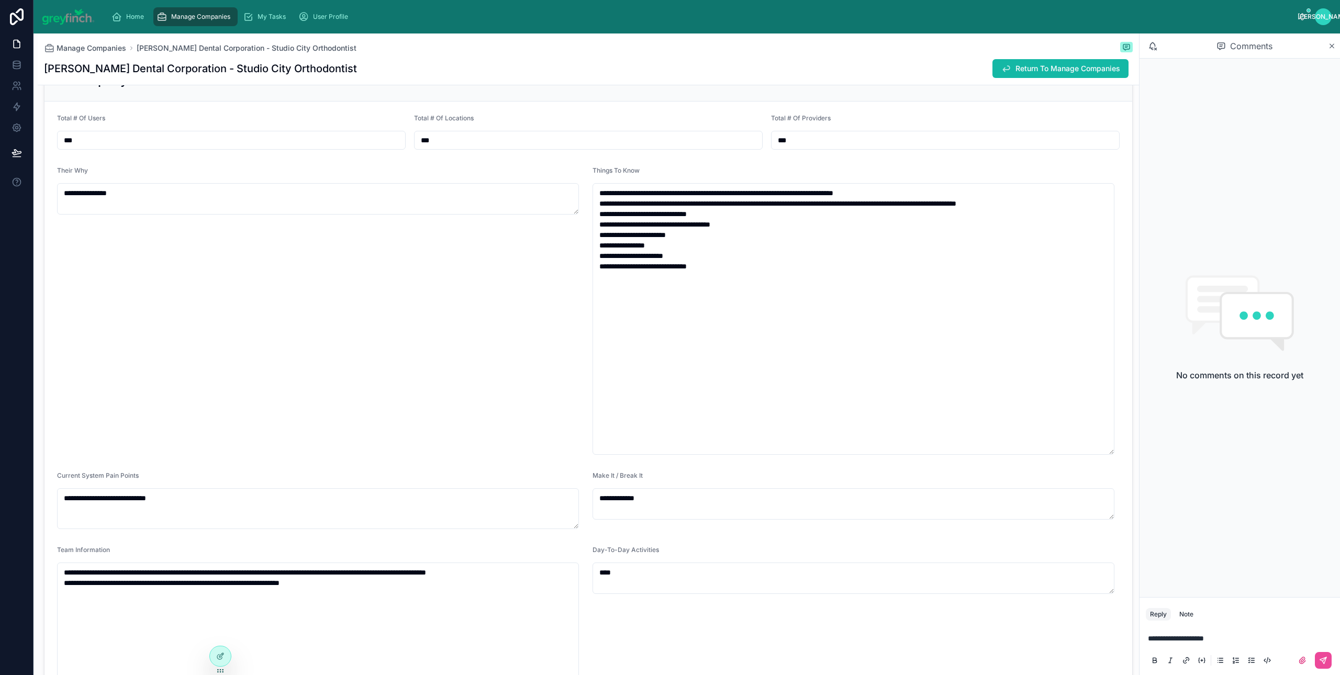
scroll to position [1427, 0]
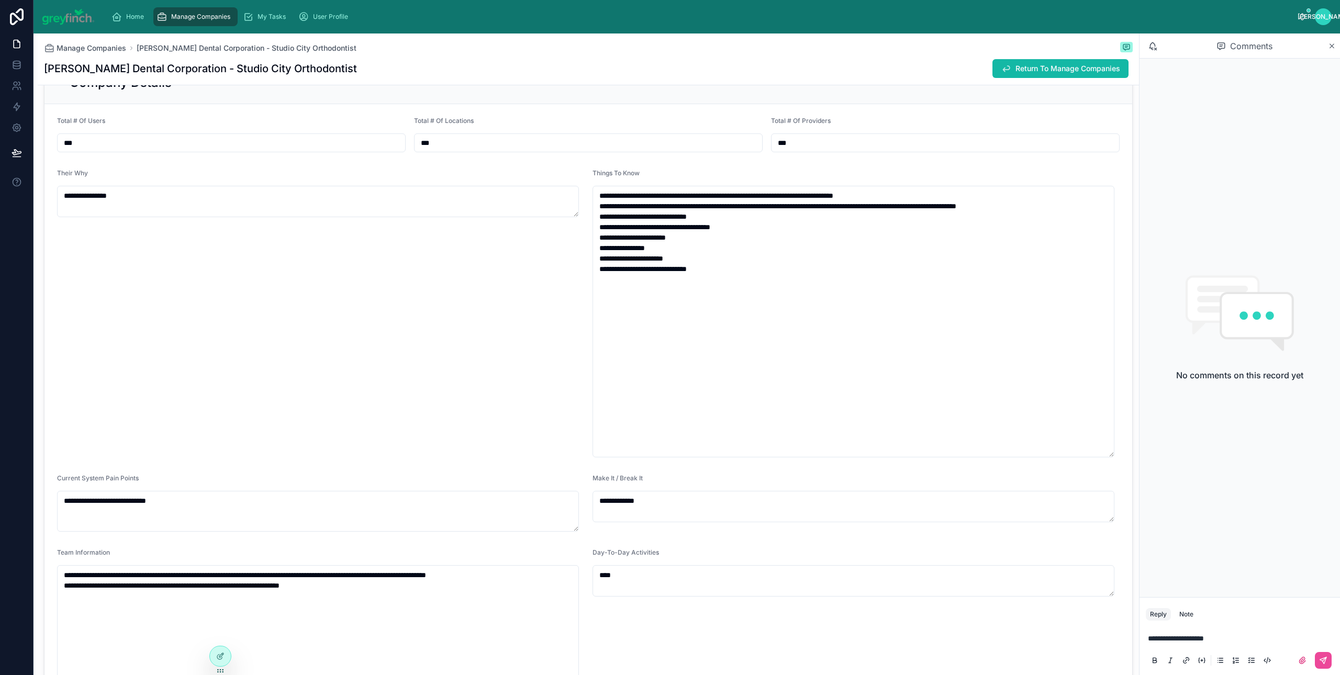
type input "**********"
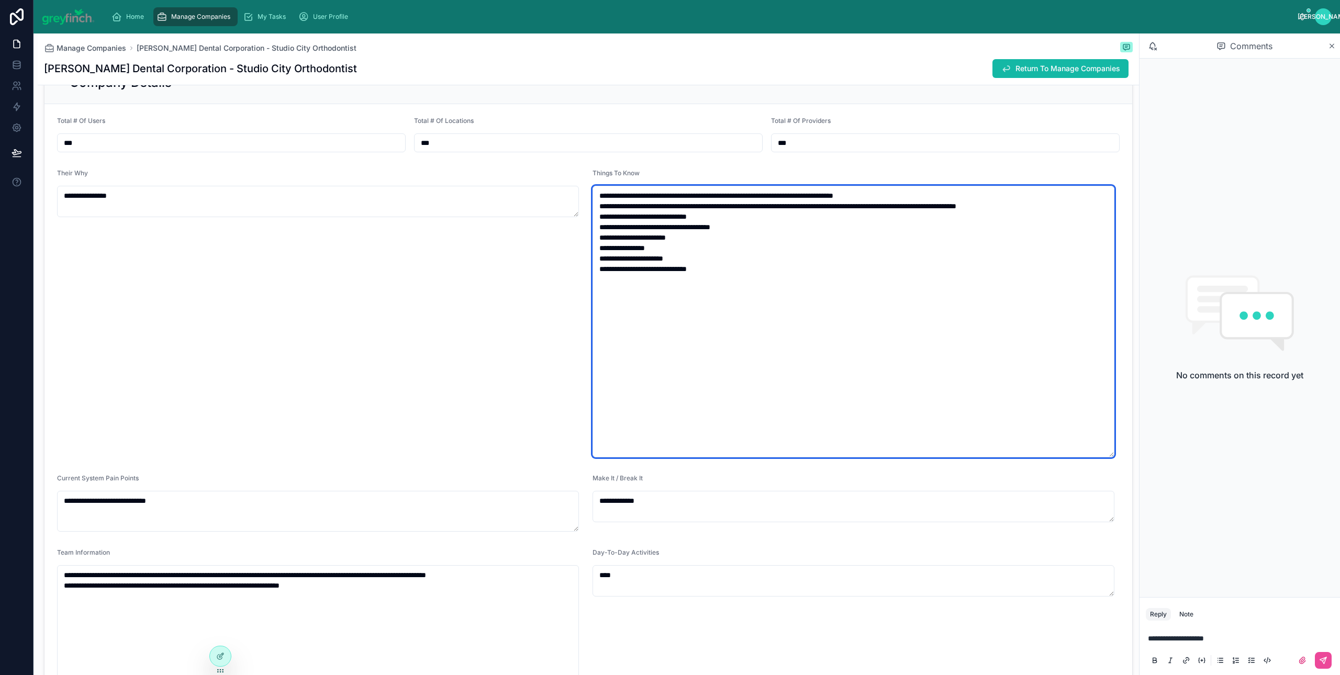
click at [657, 212] on textarea "**********" at bounding box center [853, 322] width 522 height 272
click at [756, 208] on textarea "**********" at bounding box center [853, 322] width 522 height 272
click at [804, 217] on textarea "**********" at bounding box center [853, 322] width 522 height 272
click at [800, 250] on textarea "**********" at bounding box center [853, 322] width 522 height 272
click at [735, 294] on textarea "**********" at bounding box center [853, 322] width 522 height 272
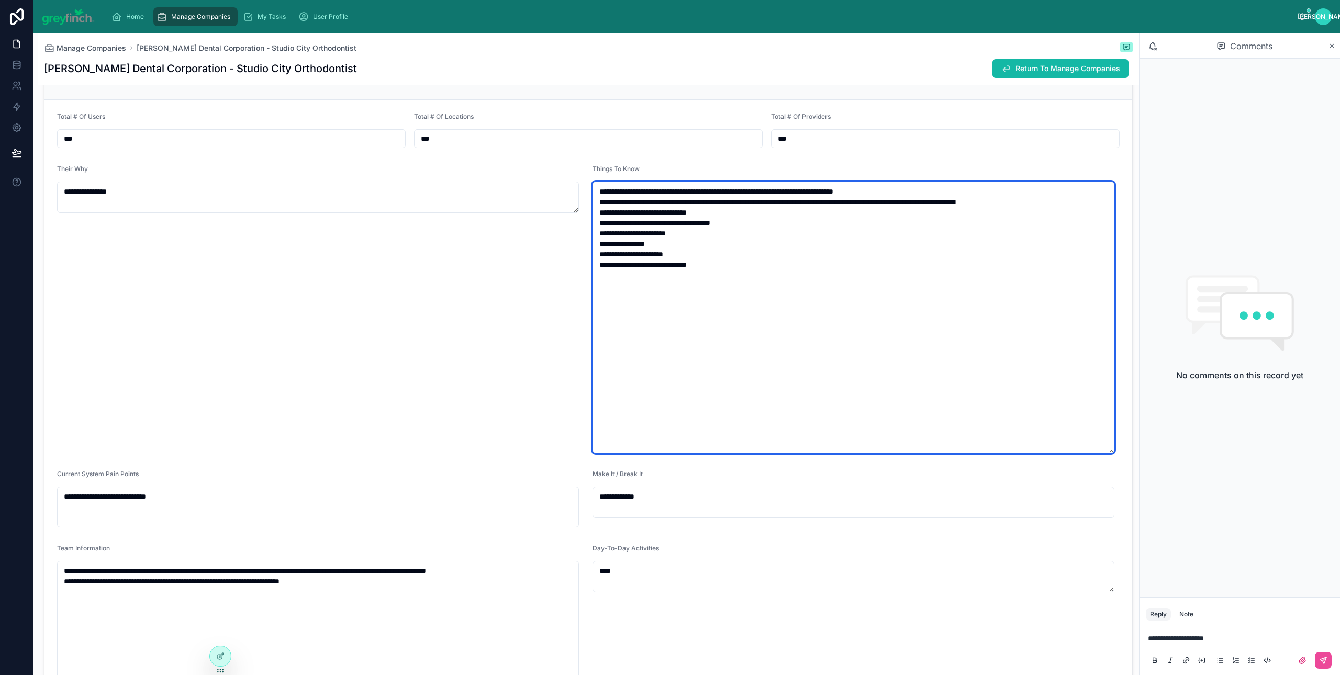
scroll to position [1438, 0]
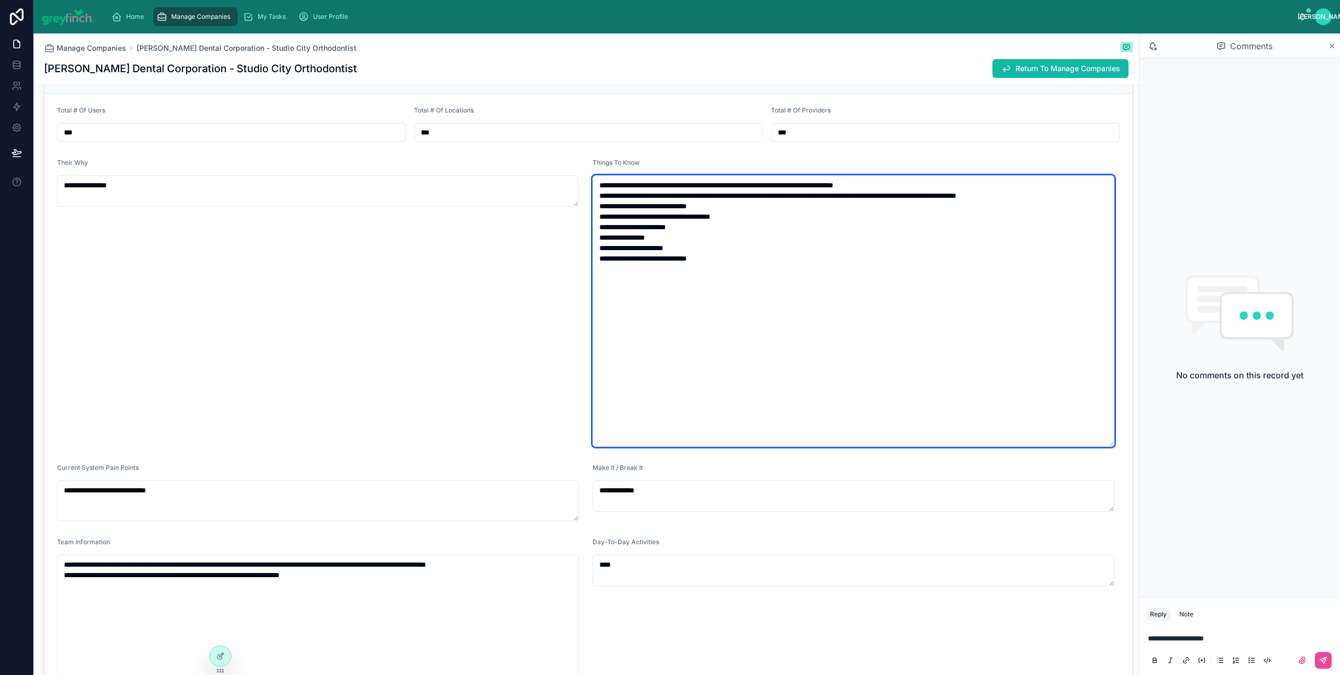
click at [740, 263] on textarea "**********" at bounding box center [853, 311] width 522 height 272
click at [711, 272] on textarea "**********" at bounding box center [853, 311] width 522 height 272
click at [718, 260] on textarea "**********" at bounding box center [853, 311] width 522 height 272
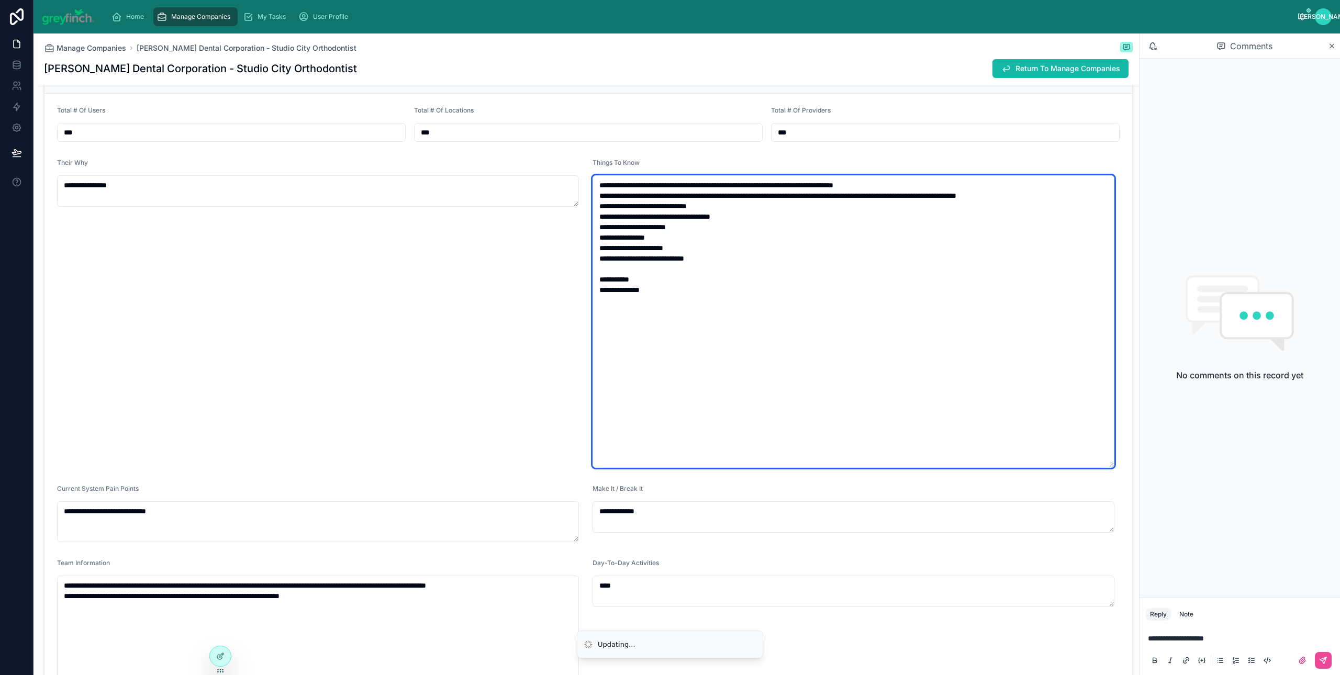
click at [615, 244] on textarea "**********" at bounding box center [853, 321] width 522 height 293
click at [617, 241] on textarea "**********" at bounding box center [853, 321] width 522 height 293
click at [637, 243] on textarea "**********" at bounding box center [853, 321] width 522 height 293
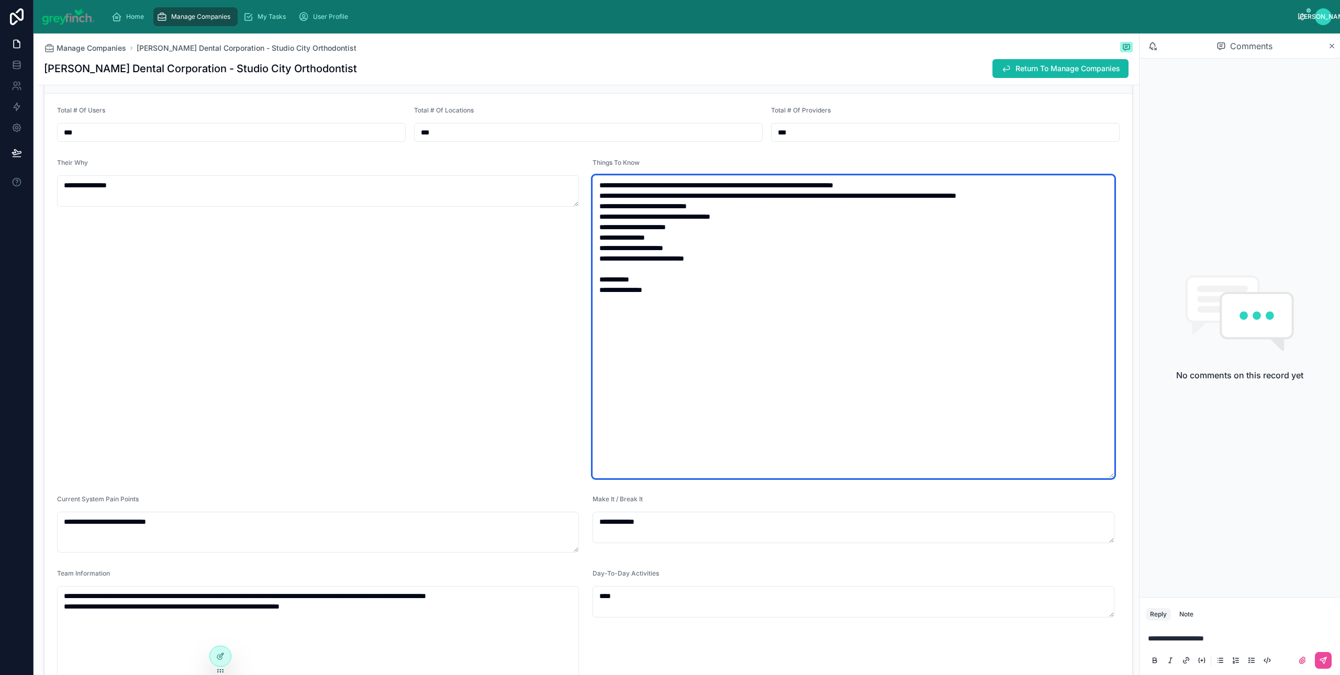
drag, startPoint x: 687, startPoint y: 241, endPoint x: 614, endPoint y: 239, distance: 72.3
click at [614, 239] on textarea "**********" at bounding box center [853, 326] width 522 height 303
click at [706, 239] on textarea "**********" at bounding box center [853, 326] width 522 height 303
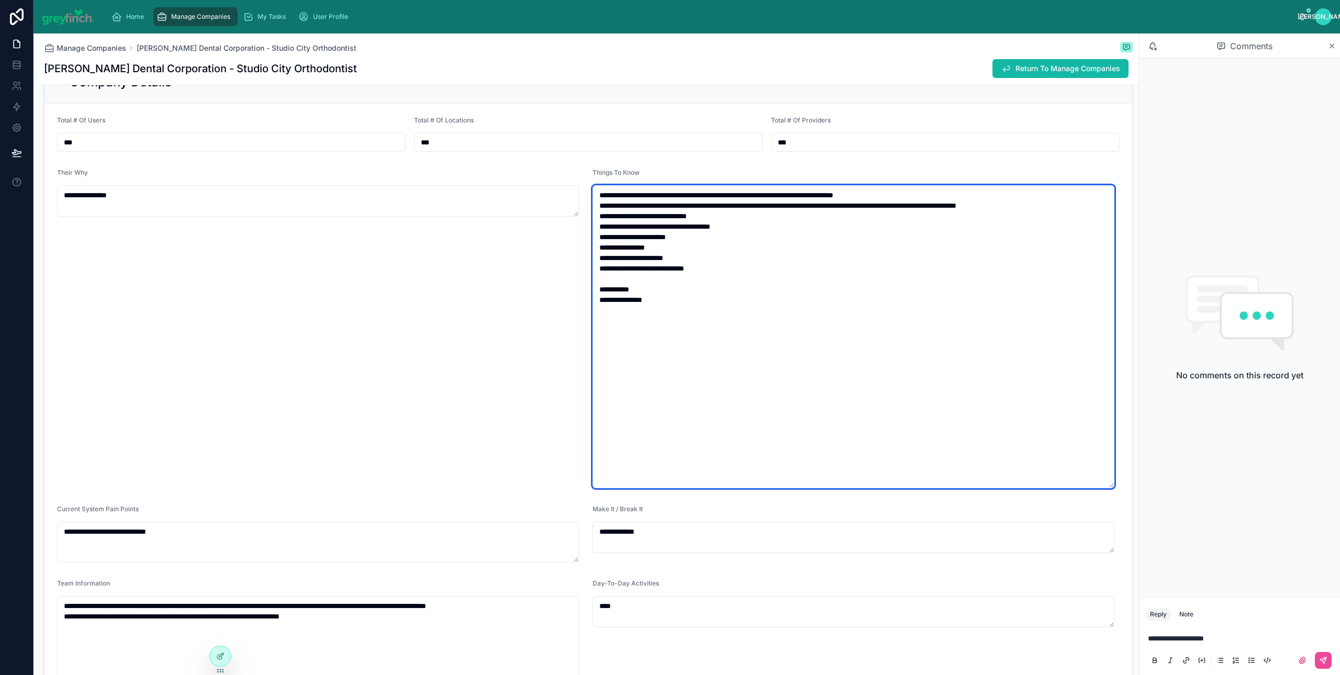
scroll to position [1404, 0]
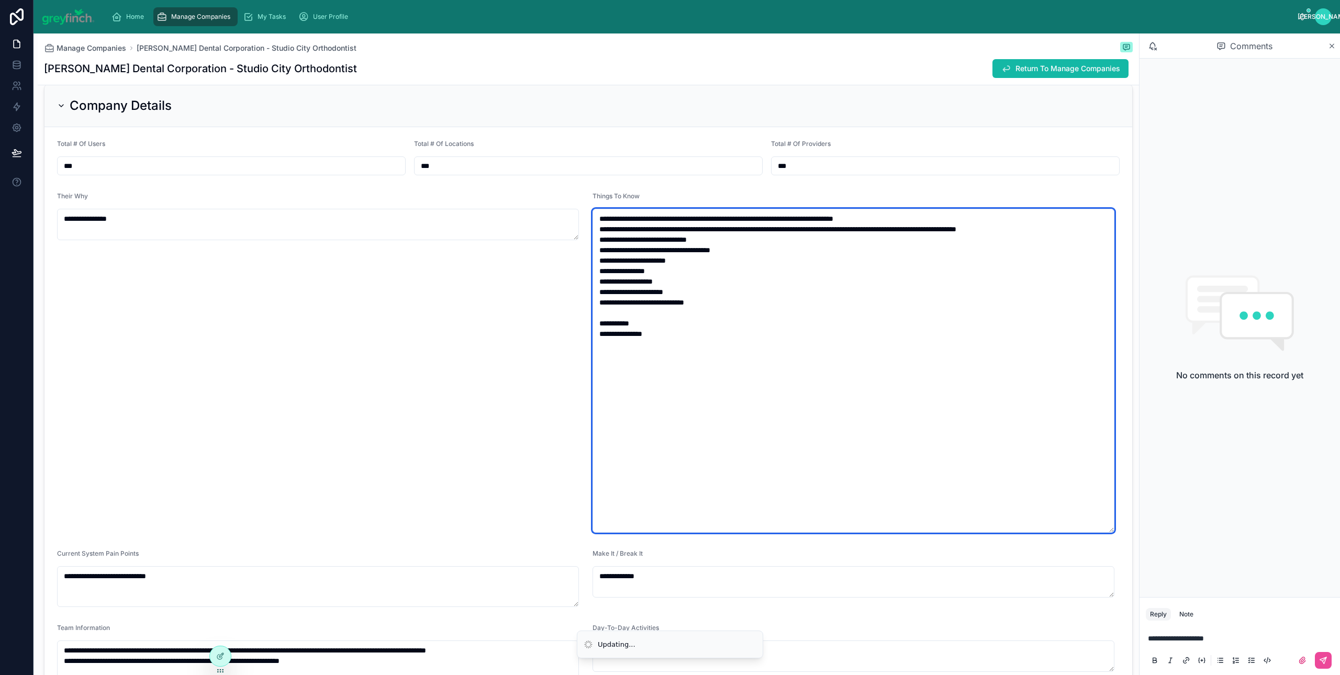
click at [694, 293] on textarea "**********" at bounding box center [853, 371] width 522 height 324
click at [667, 276] on textarea "**********" at bounding box center [853, 371] width 522 height 324
click at [730, 313] on textarea "**********" at bounding box center [853, 371] width 522 height 324
click at [830, 291] on textarea "**********" at bounding box center [853, 371] width 522 height 324
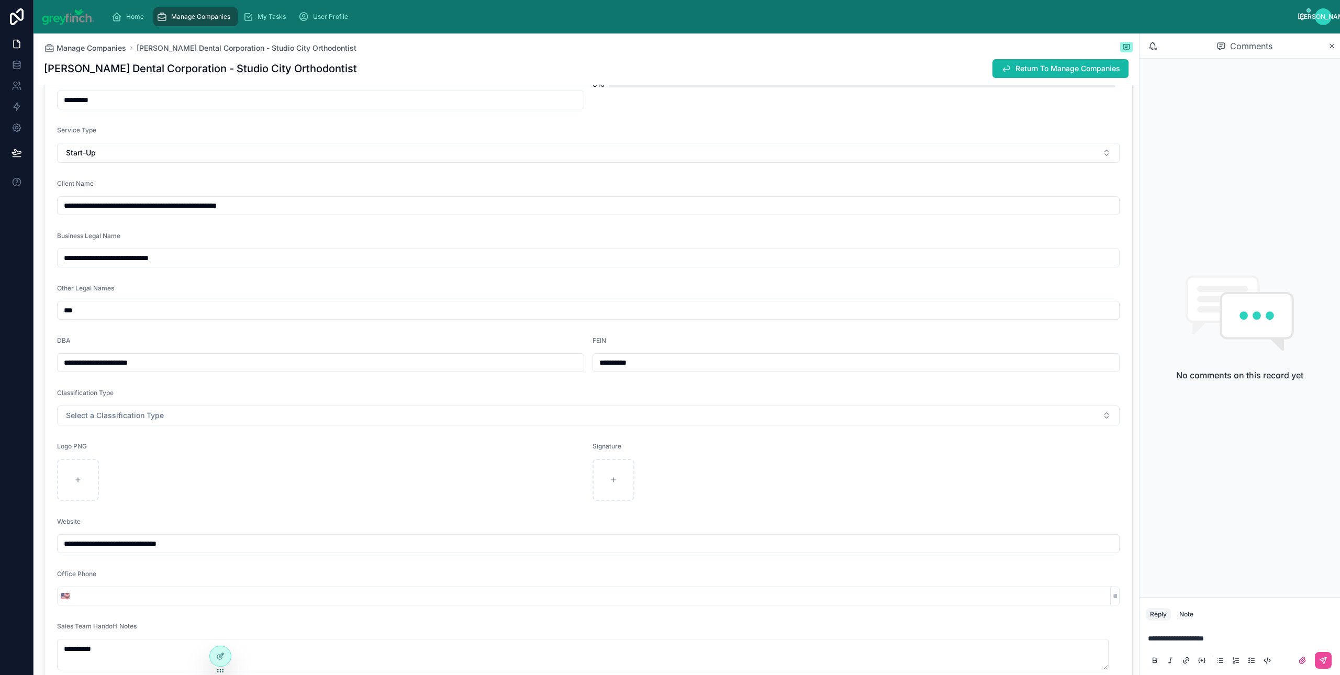
scroll to position [166, 0]
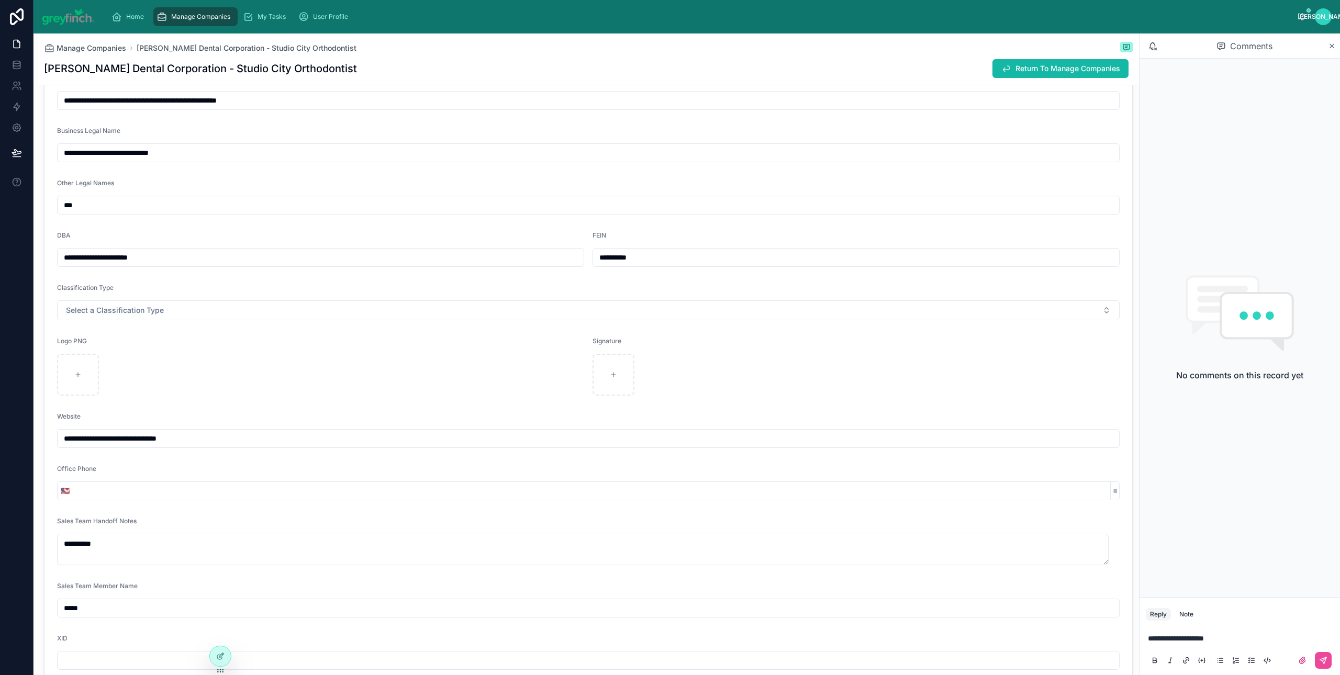
type textarea "**********"
click at [153, 432] on input "**********" at bounding box center [588, 438] width 1061 height 15
click at [154, 433] on input "**********" at bounding box center [588, 438] width 1061 height 15
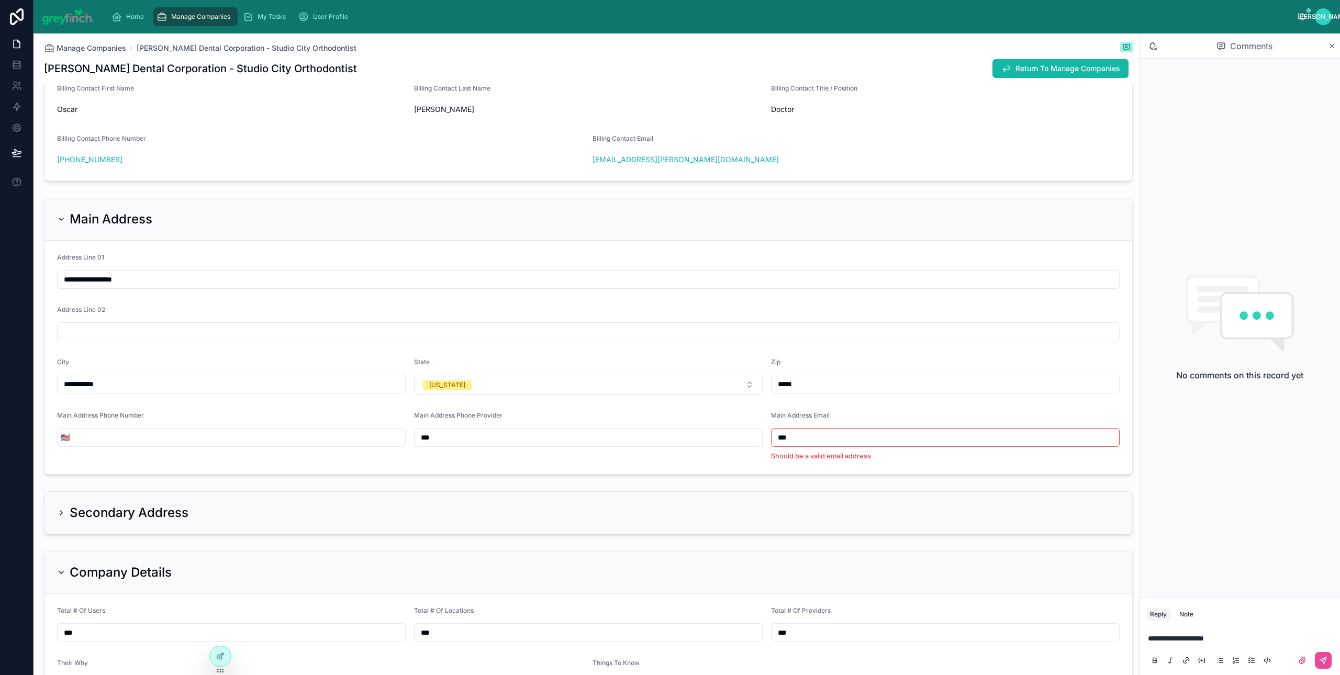
scroll to position [940, 0]
click at [137, 436] on input "tel" at bounding box center [239, 435] width 332 height 15
drag, startPoint x: 536, startPoint y: 496, endPoint x: 879, endPoint y: 458, distance: 344.9
click at [536, 496] on div "Secondary Address" at bounding box center [587, 510] width 1087 height 42
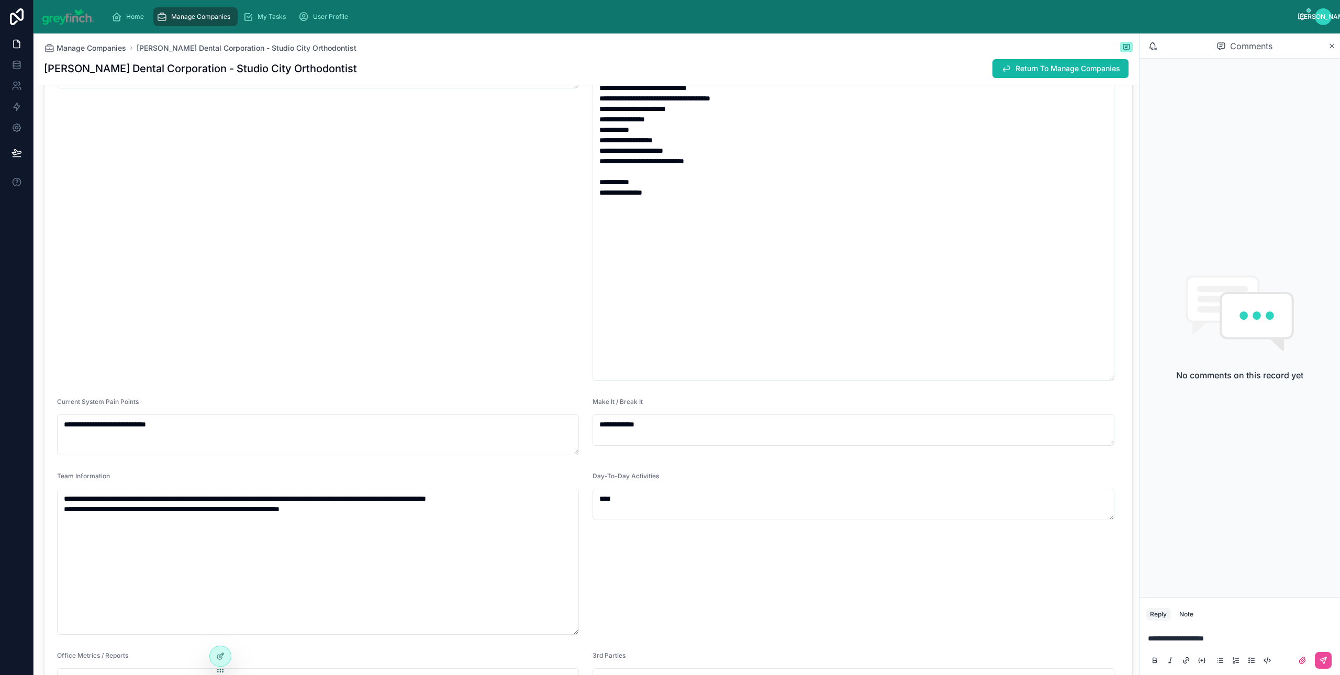
scroll to position [1853, 0]
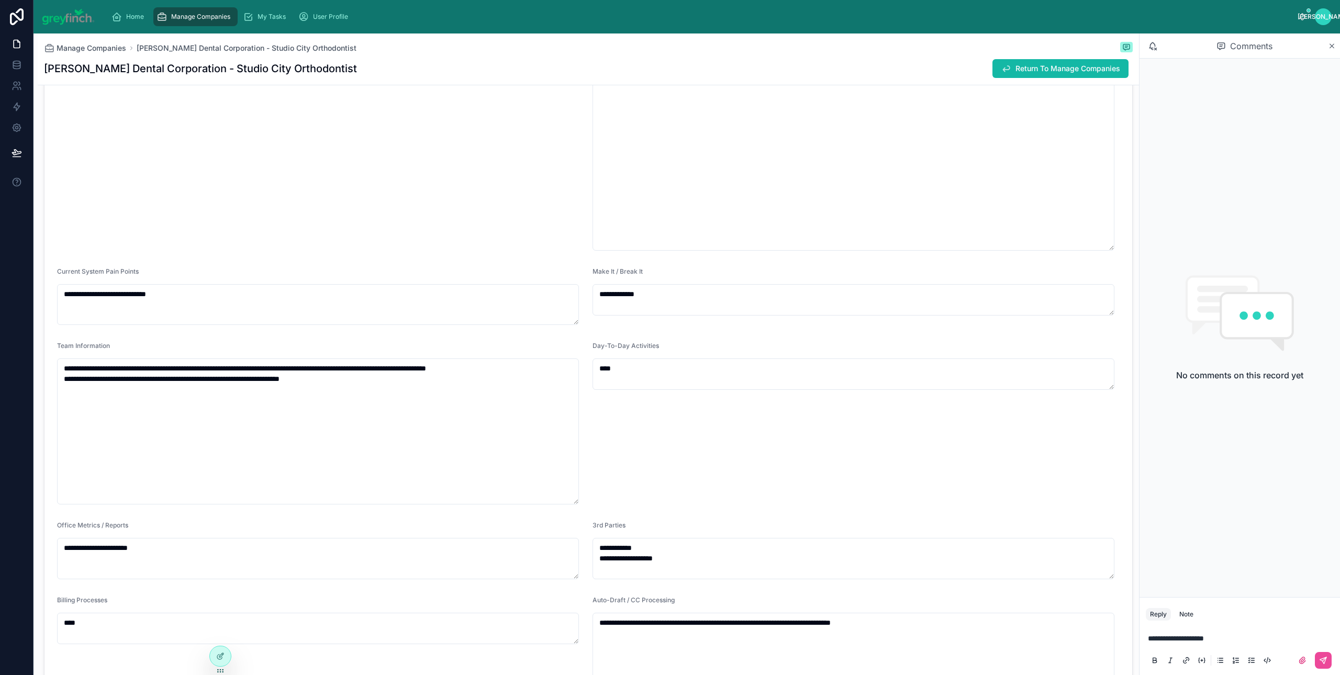
click at [526, 131] on div "**********" at bounding box center [320, 80] width 527 height 341
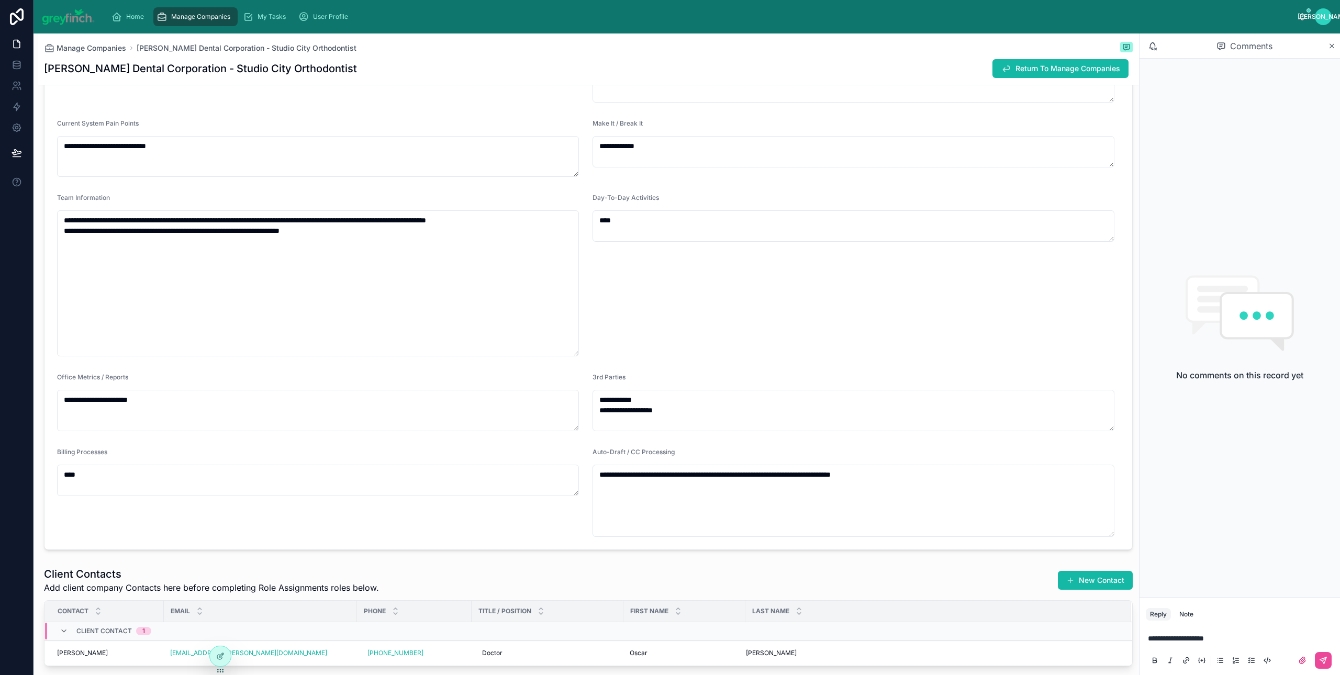
type input "**********"
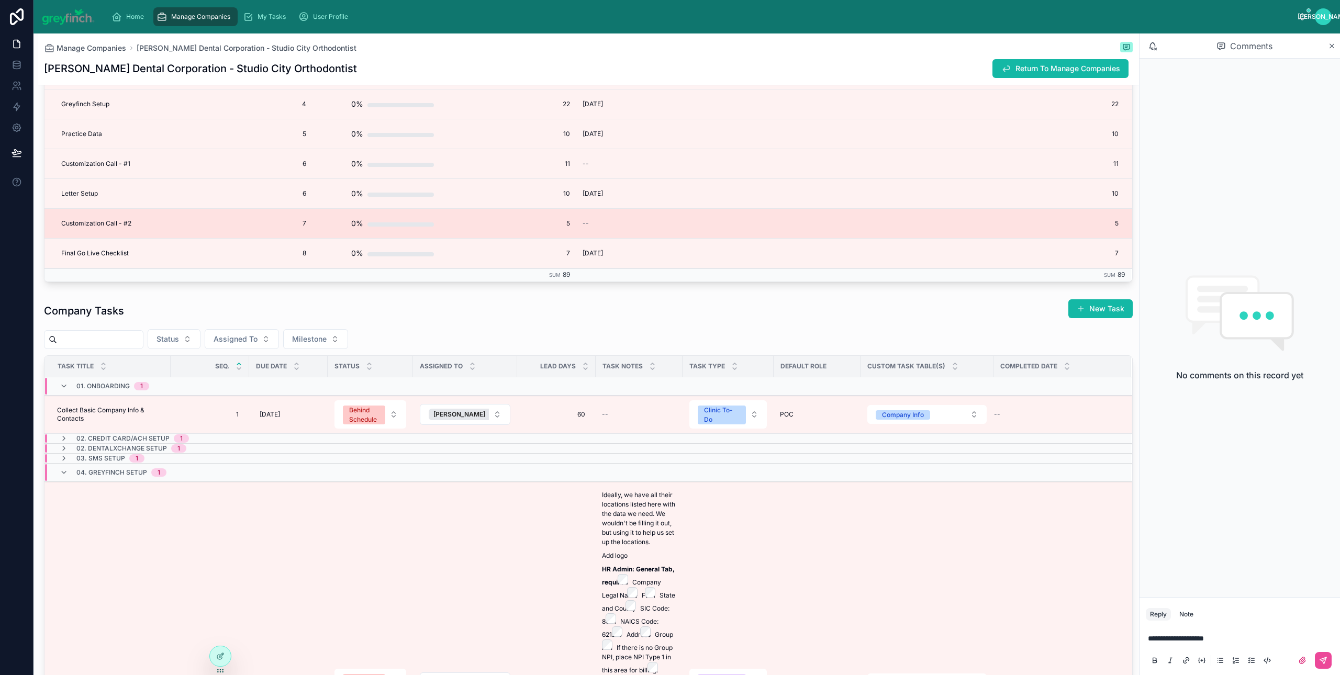
scroll to position [3009, 0]
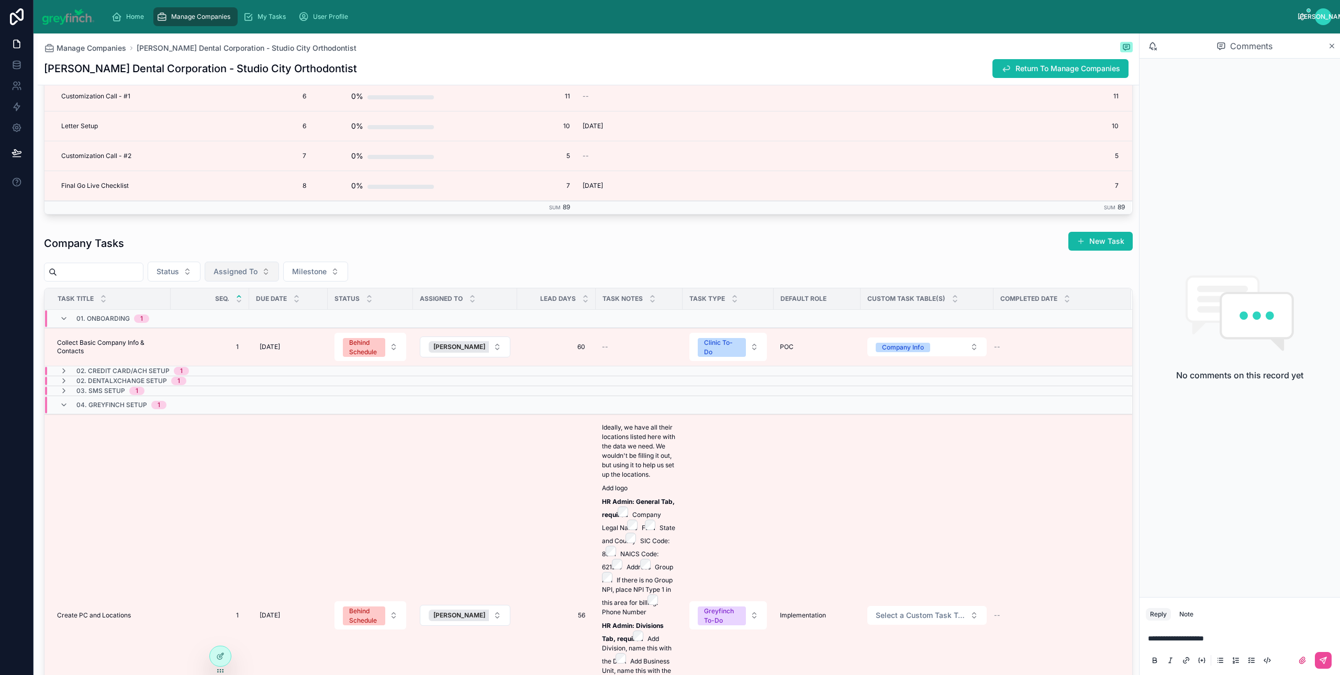
click at [245, 275] on span "Assigned To" at bounding box center [235, 271] width 44 height 10
click at [230, 325] on span "[PERSON_NAME]" at bounding box center [227, 323] width 60 height 10
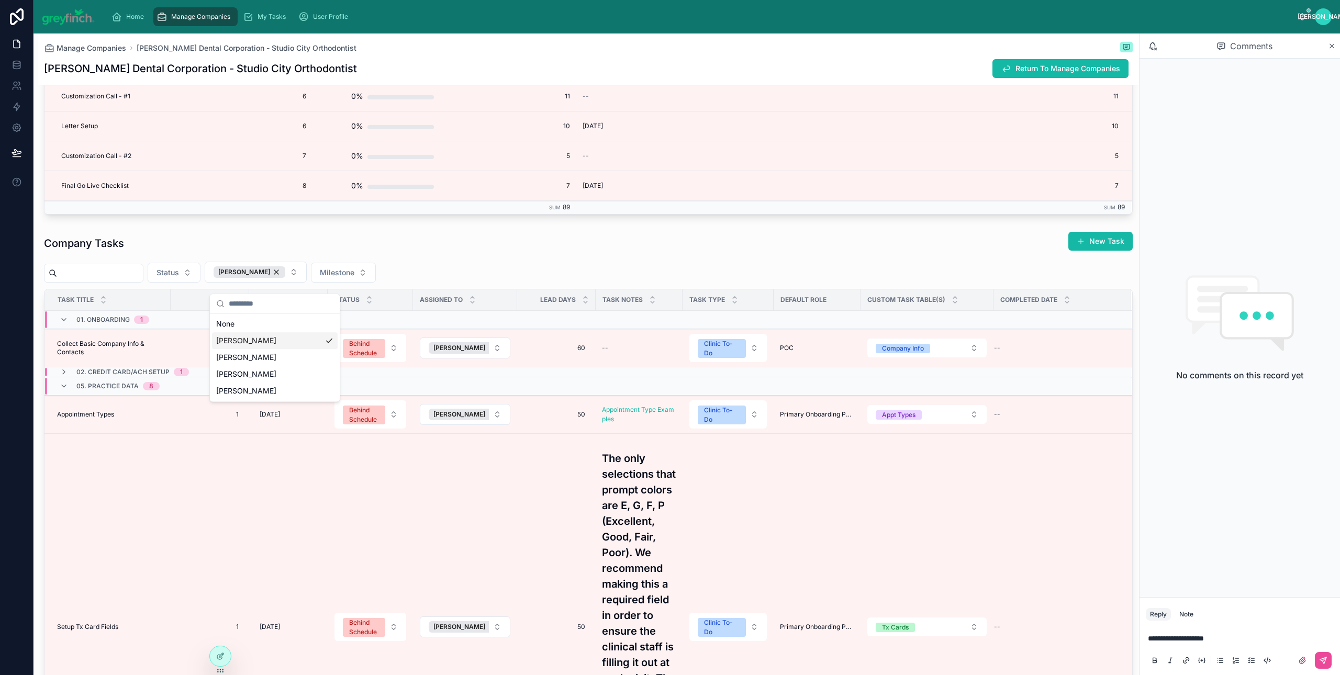
click at [538, 245] on div "Company Tasks New Task" at bounding box center [588, 243] width 1088 height 24
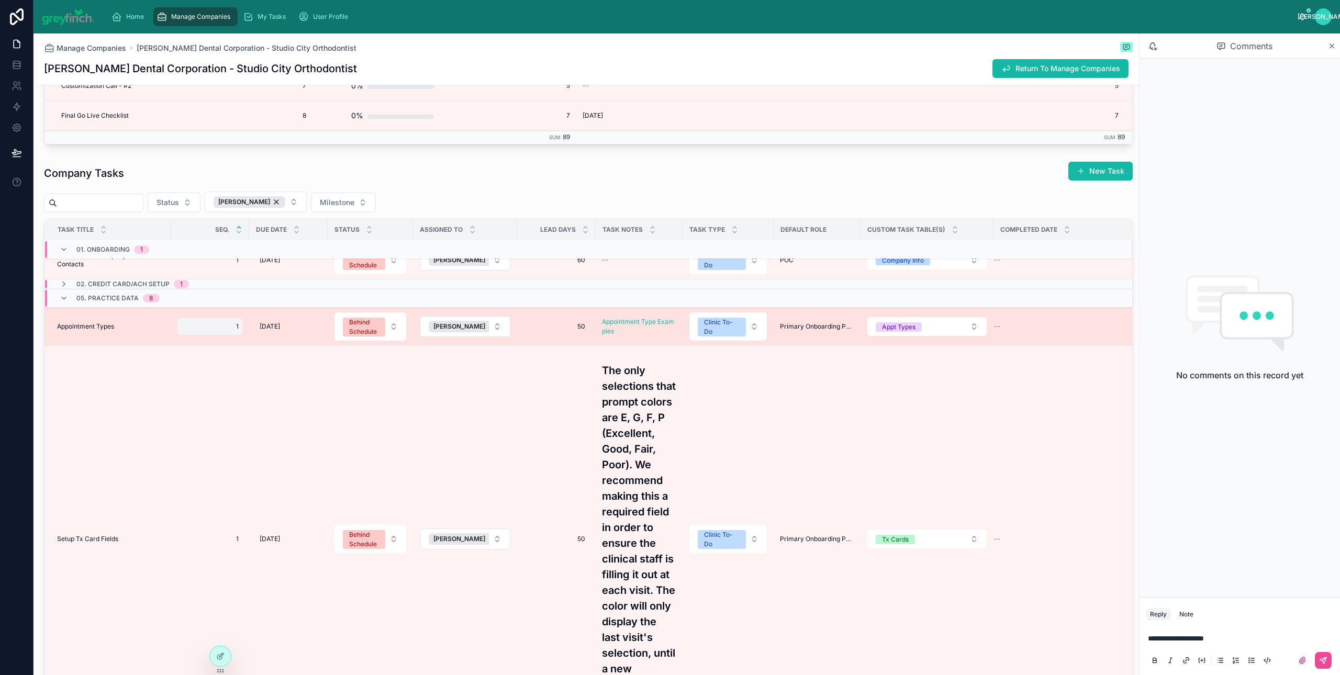
scroll to position [22, 0]
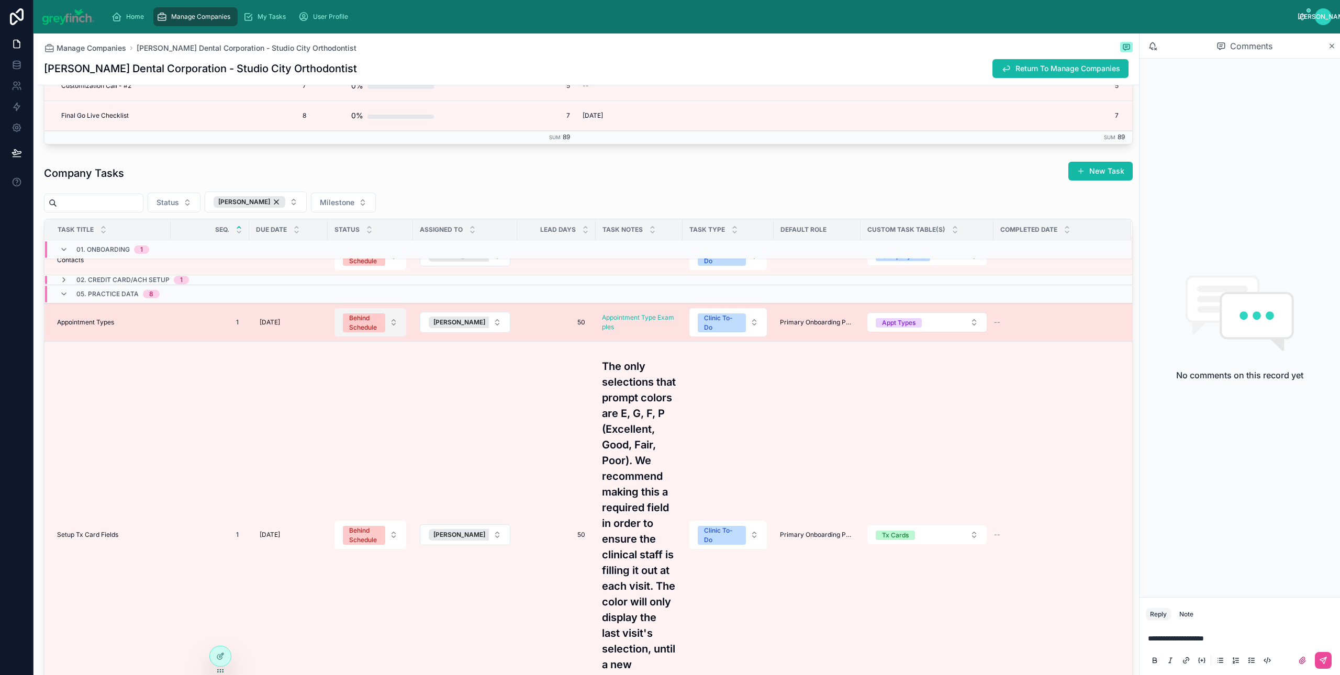
click at [392, 332] on button "Behind Schedule" at bounding box center [370, 322] width 72 height 28
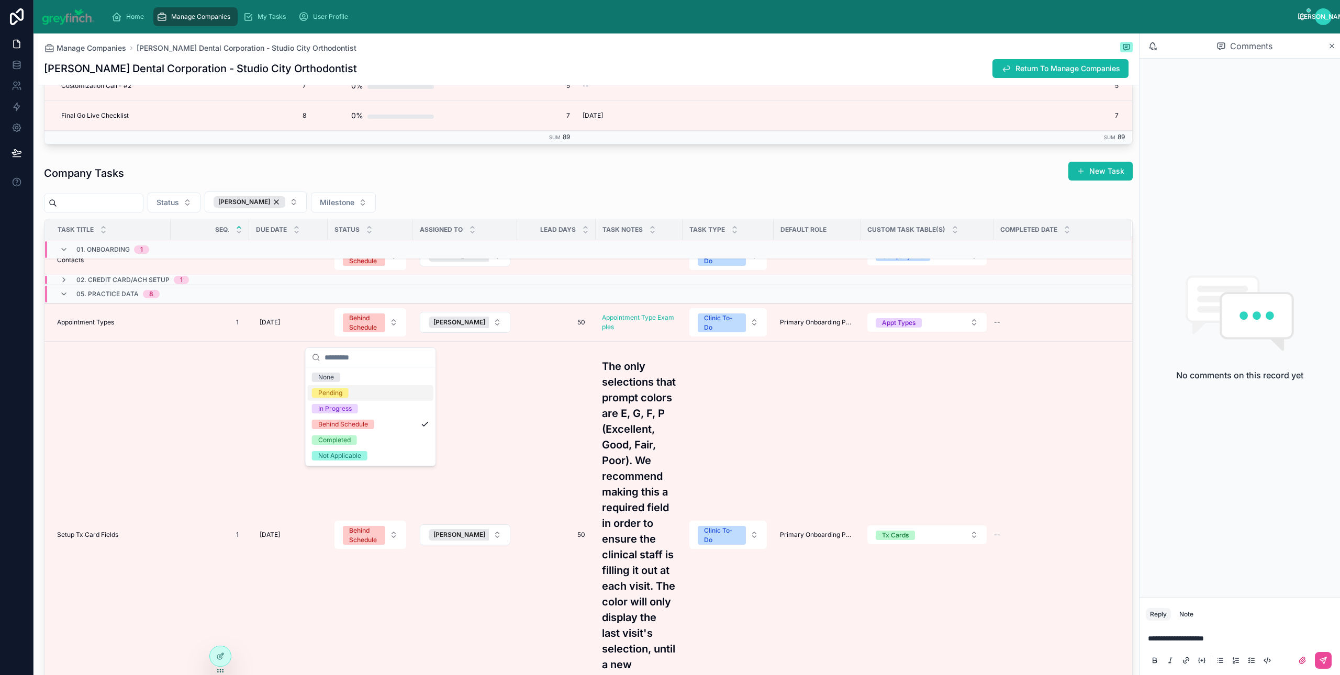
click at [361, 394] on div "Pending" at bounding box center [371, 393] width 126 height 16
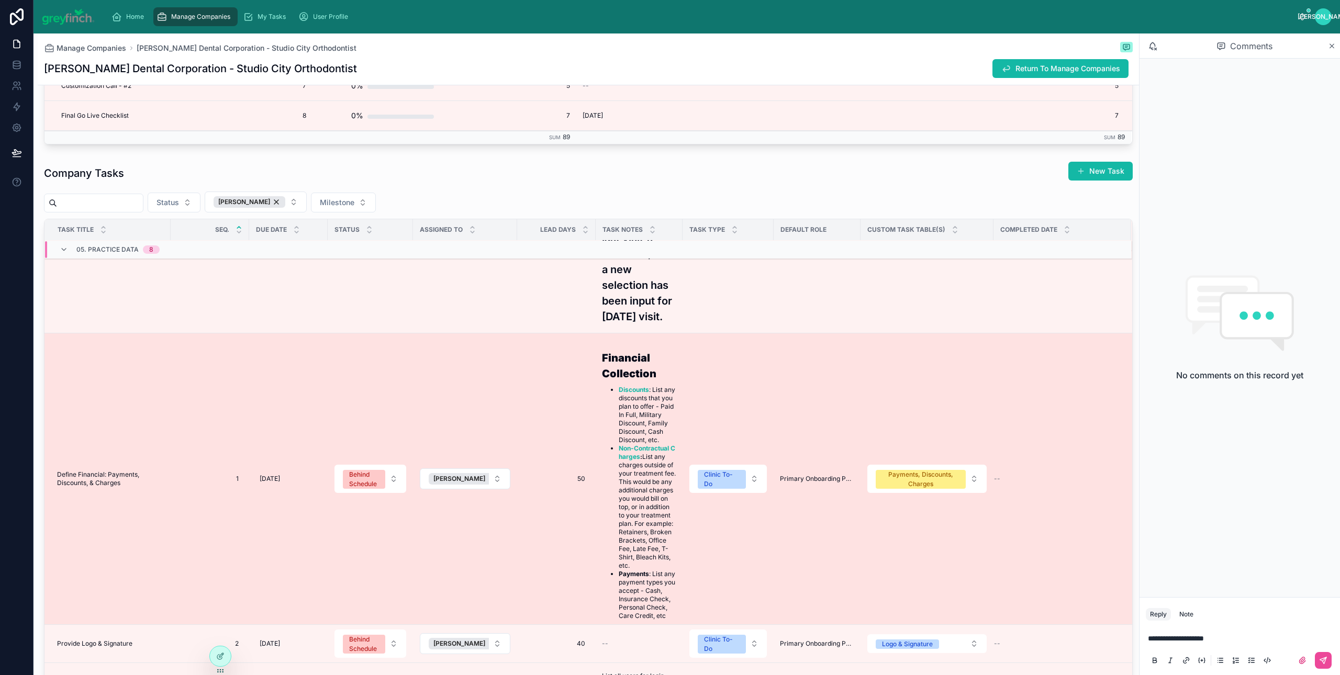
scroll to position [421, 0]
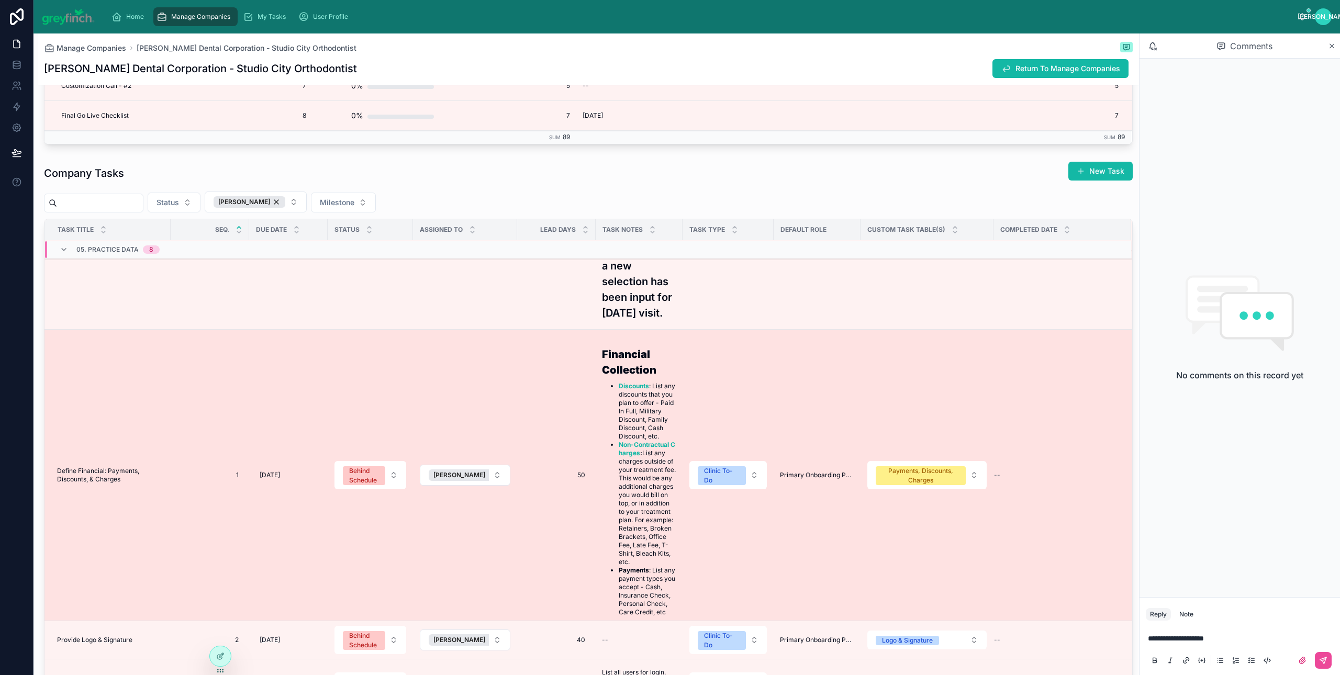
click at [142, 486] on td "Define Financial: Payments, Discounts, & Charges Define Financial: Payments, Di…" at bounding box center [107, 475] width 126 height 291
click at [127, 484] on span "Define Financial: Payments, Discounts, & Charges" at bounding box center [110, 475] width 107 height 17
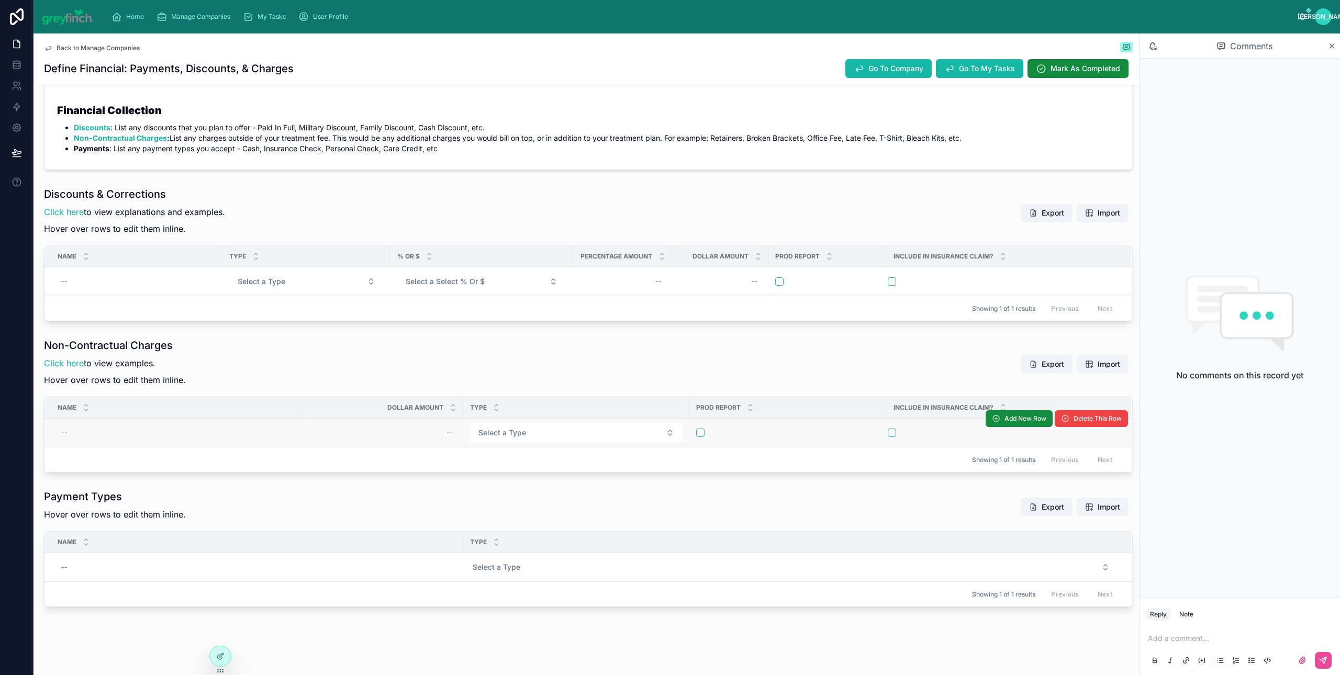
scroll to position [189, 0]
click at [1097, 505] on span "Import" at bounding box center [1108, 504] width 23 height 10
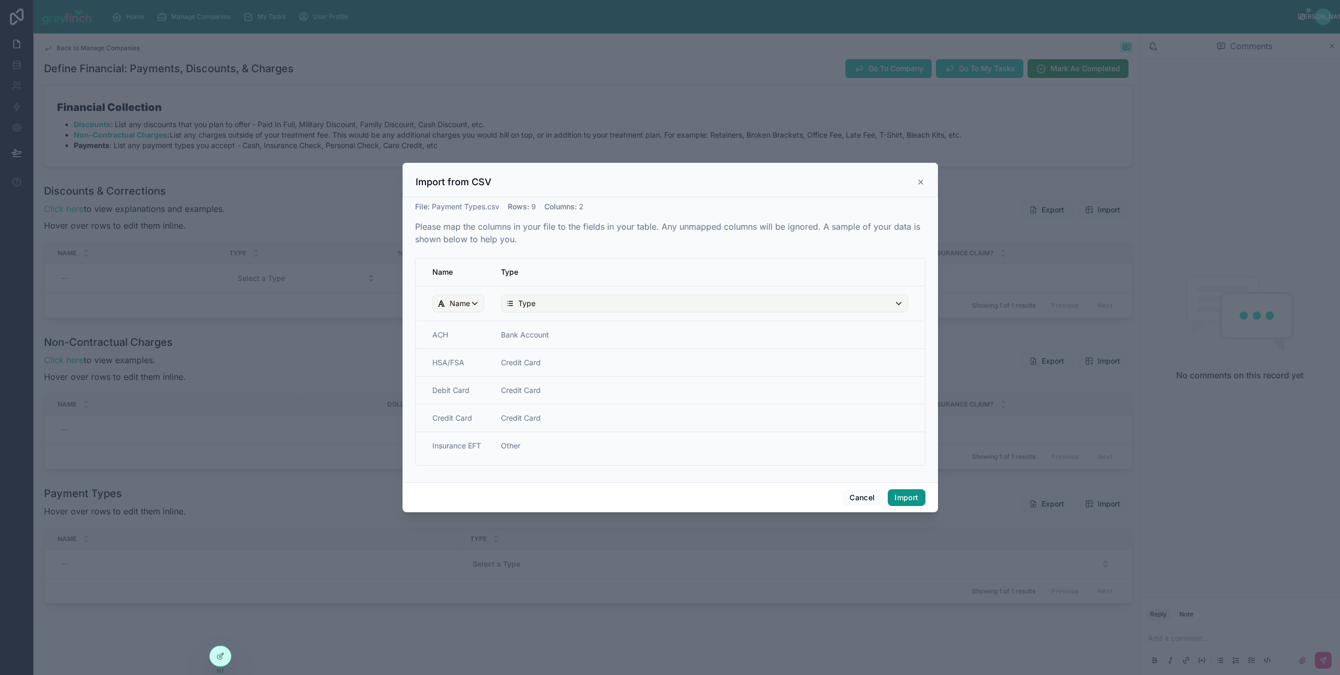
drag, startPoint x: 910, startPoint y: 501, endPoint x: 905, endPoint y: 500, distance: 5.9
click at [910, 501] on button "Import" at bounding box center [905, 497] width 37 height 17
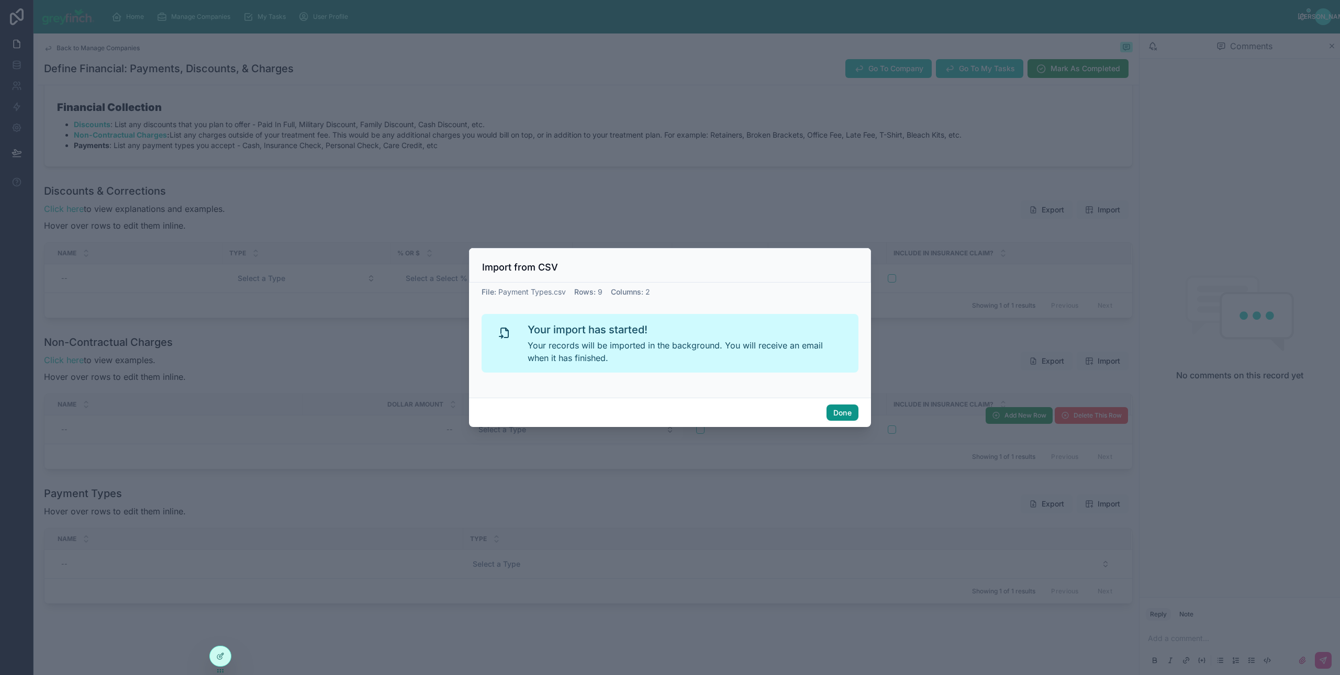
drag, startPoint x: 838, startPoint y: 409, endPoint x: 829, endPoint y: 422, distance: 16.0
click at [838, 409] on button "Done" at bounding box center [842, 412] width 32 height 17
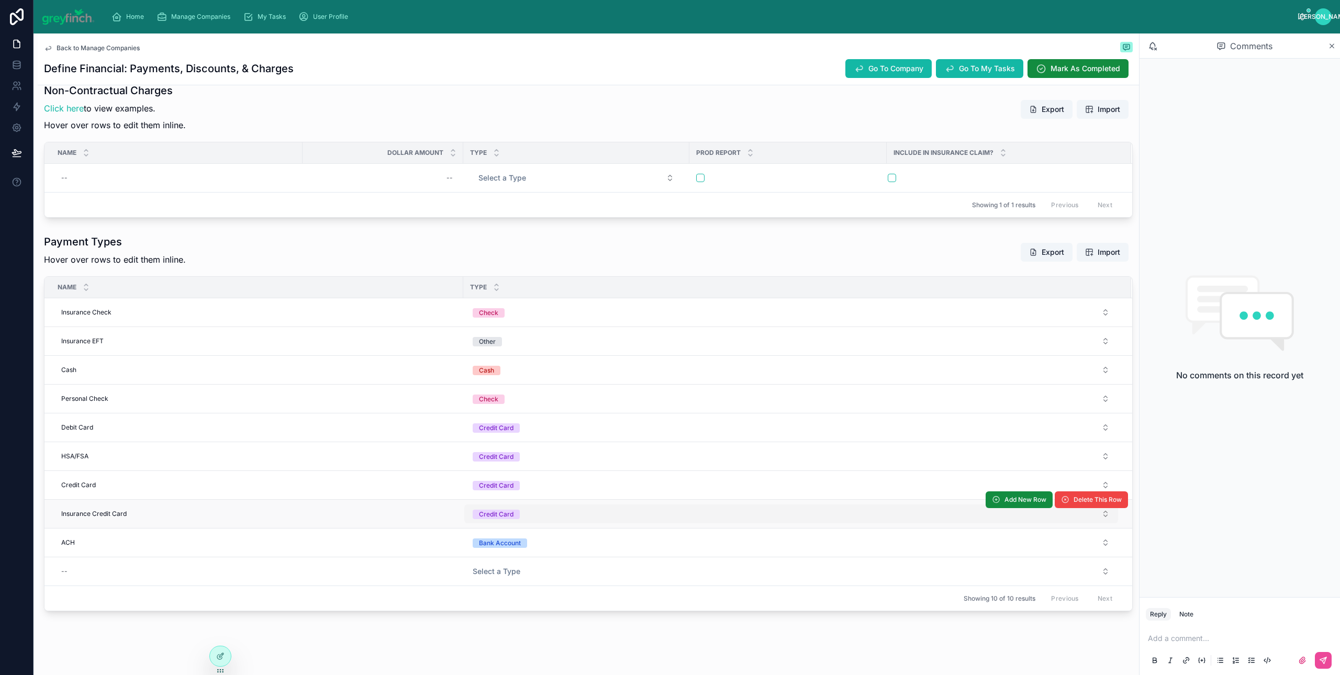
scroll to position [449, 0]
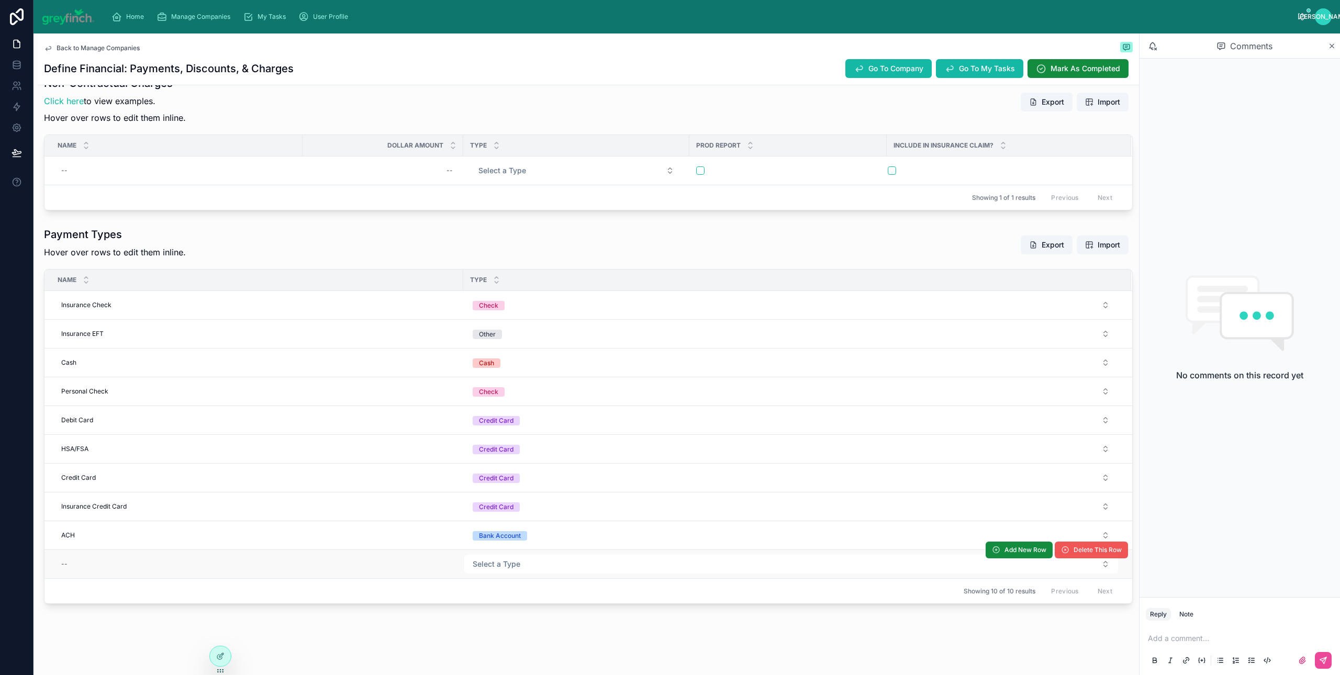
click at [1073, 552] on span "Delete This Row" at bounding box center [1097, 550] width 48 height 8
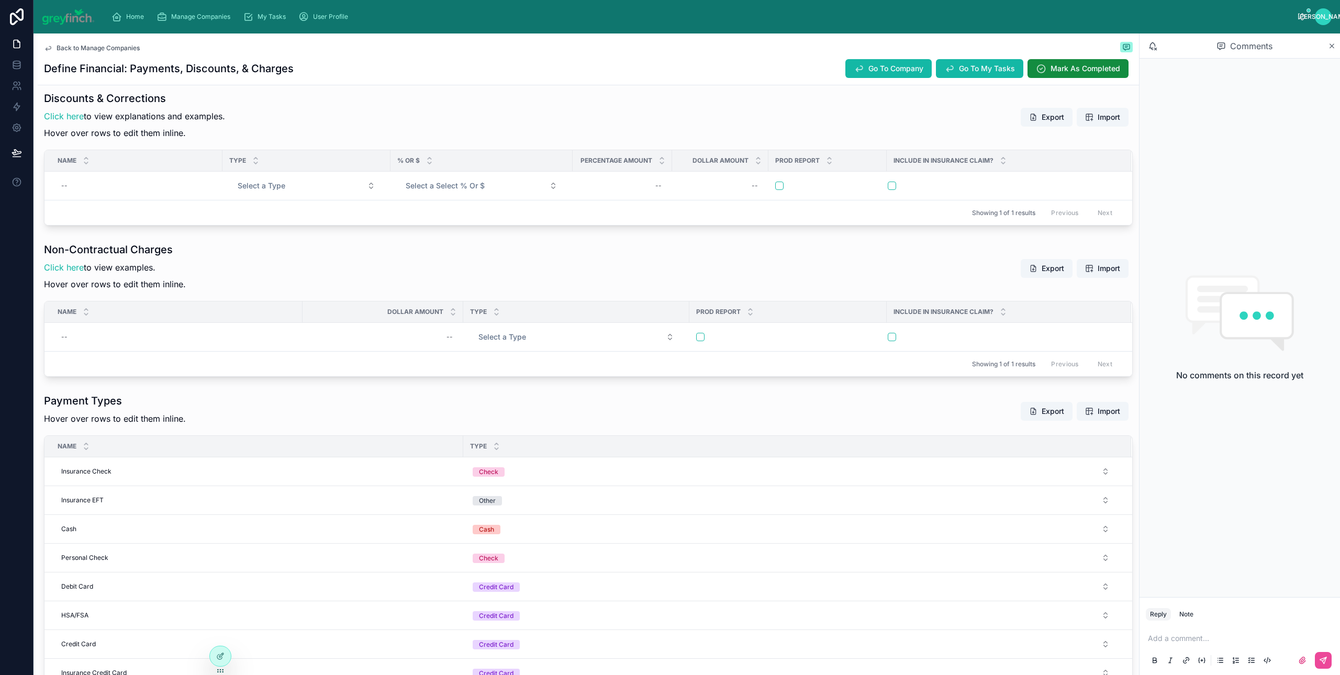
scroll to position [279, 0]
click at [869, 63] on span "Go To Company" at bounding box center [895, 68] width 55 height 10
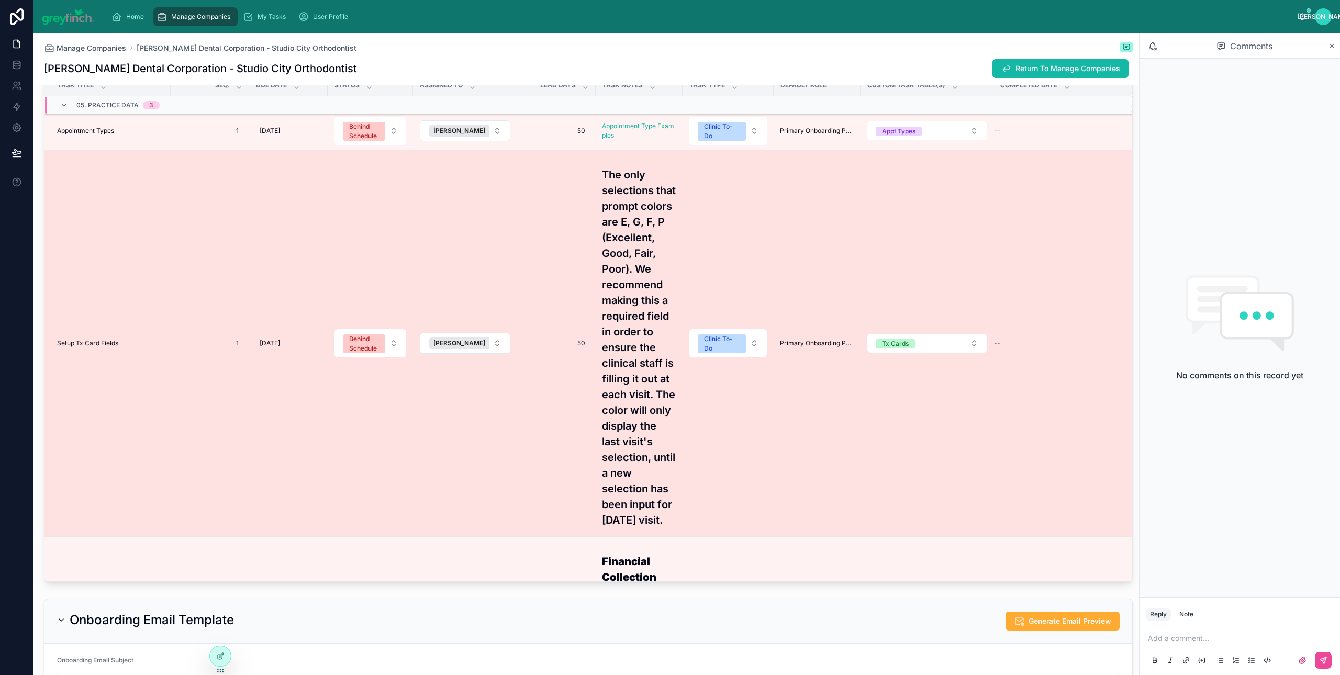
scroll to position [669, 0]
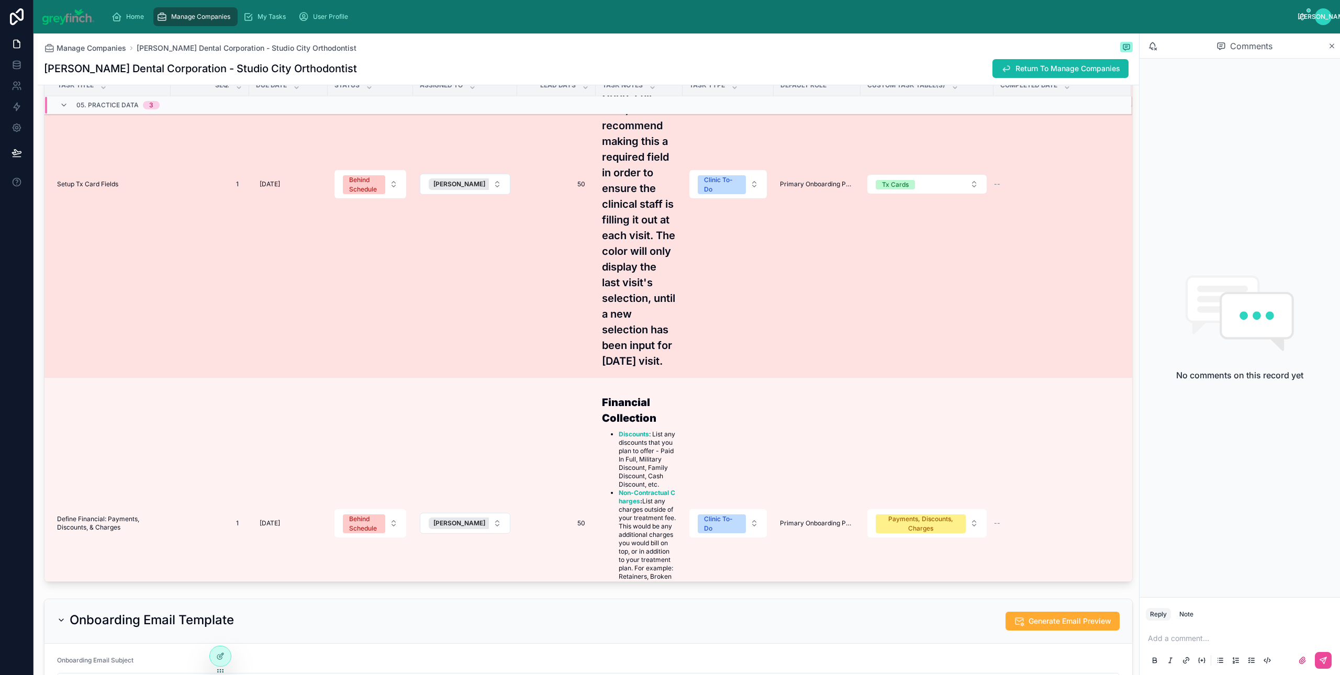
click at [103, 256] on td "Setup Tx Card Fields Setup Tx Card Fields" at bounding box center [107, 184] width 126 height 387
click at [92, 188] on span "Setup Tx Card Fields" at bounding box center [87, 184] width 61 height 8
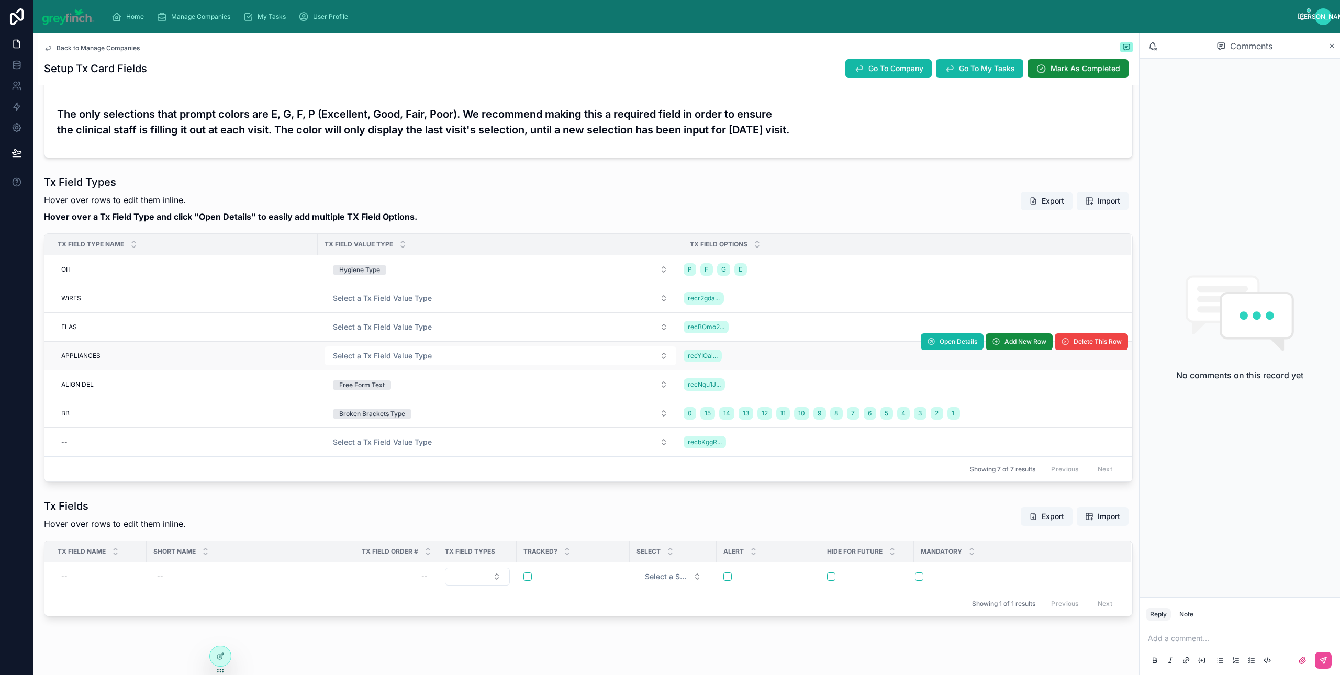
scroll to position [196, 0]
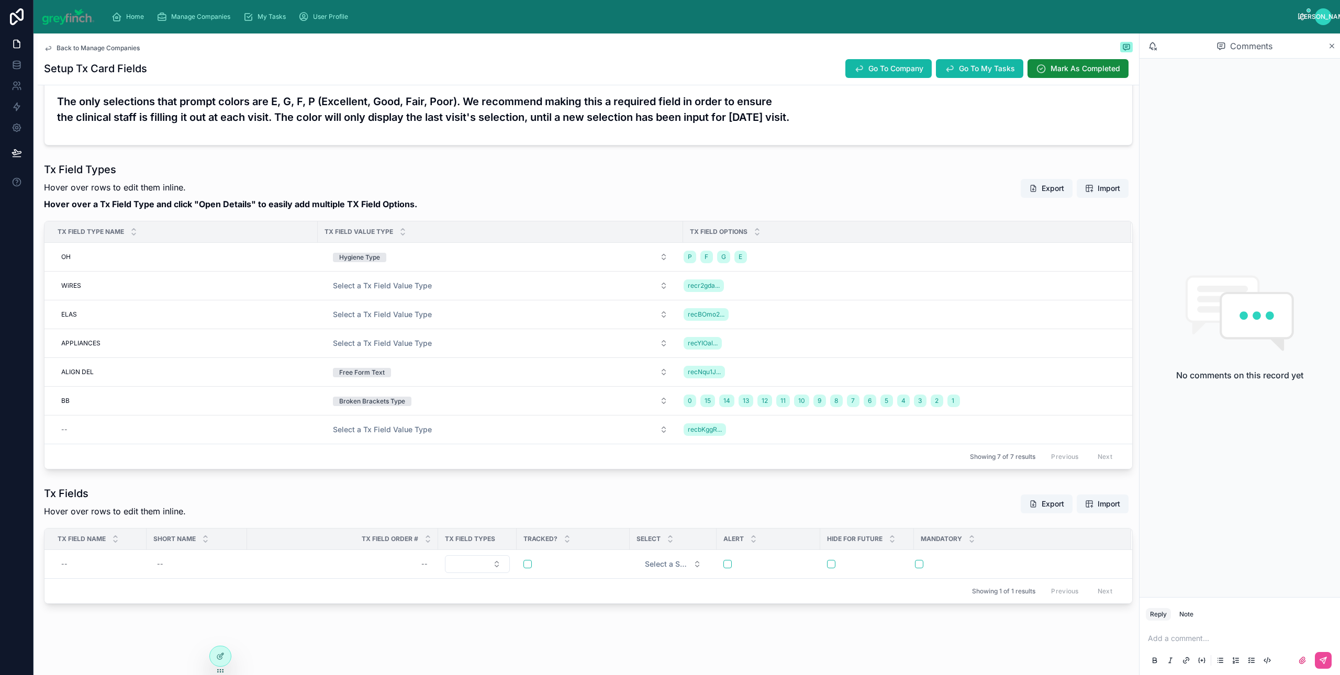
click at [1178, 639] on p at bounding box center [1242, 638] width 188 height 10
click at [939, 270] on span "Open Details" at bounding box center [958, 271] width 38 height 8
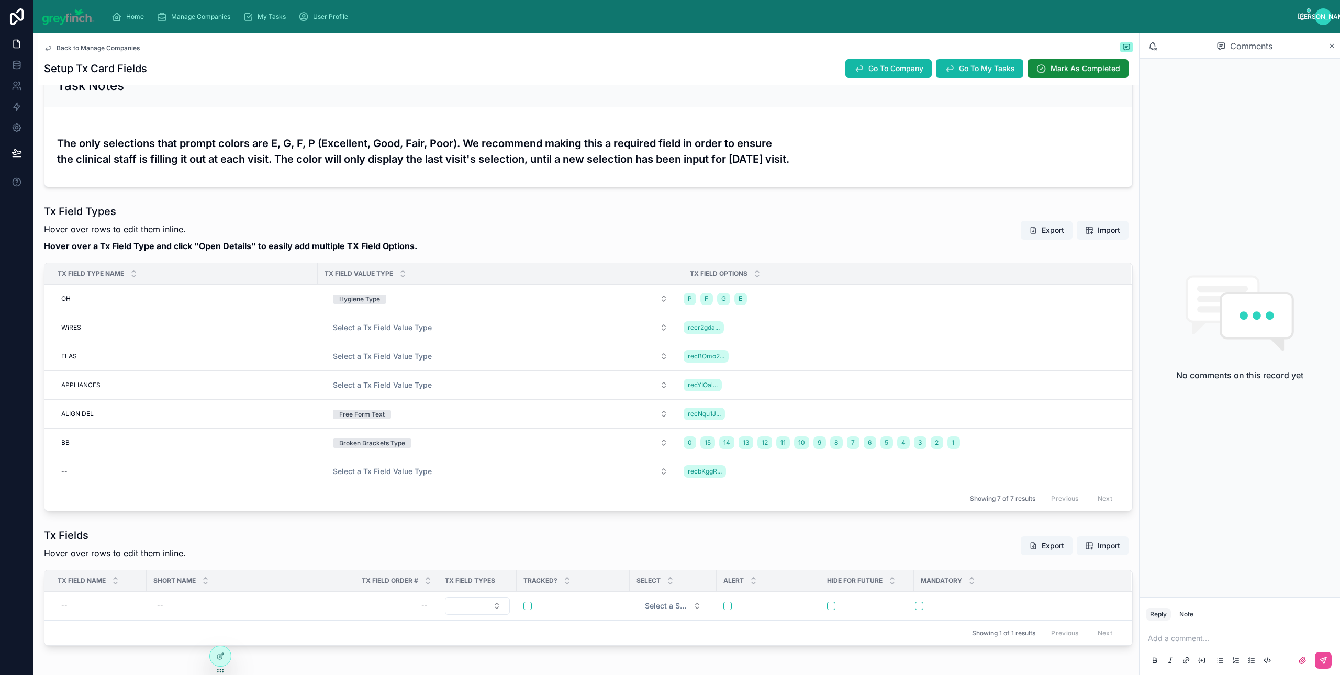
scroll to position [32, 0]
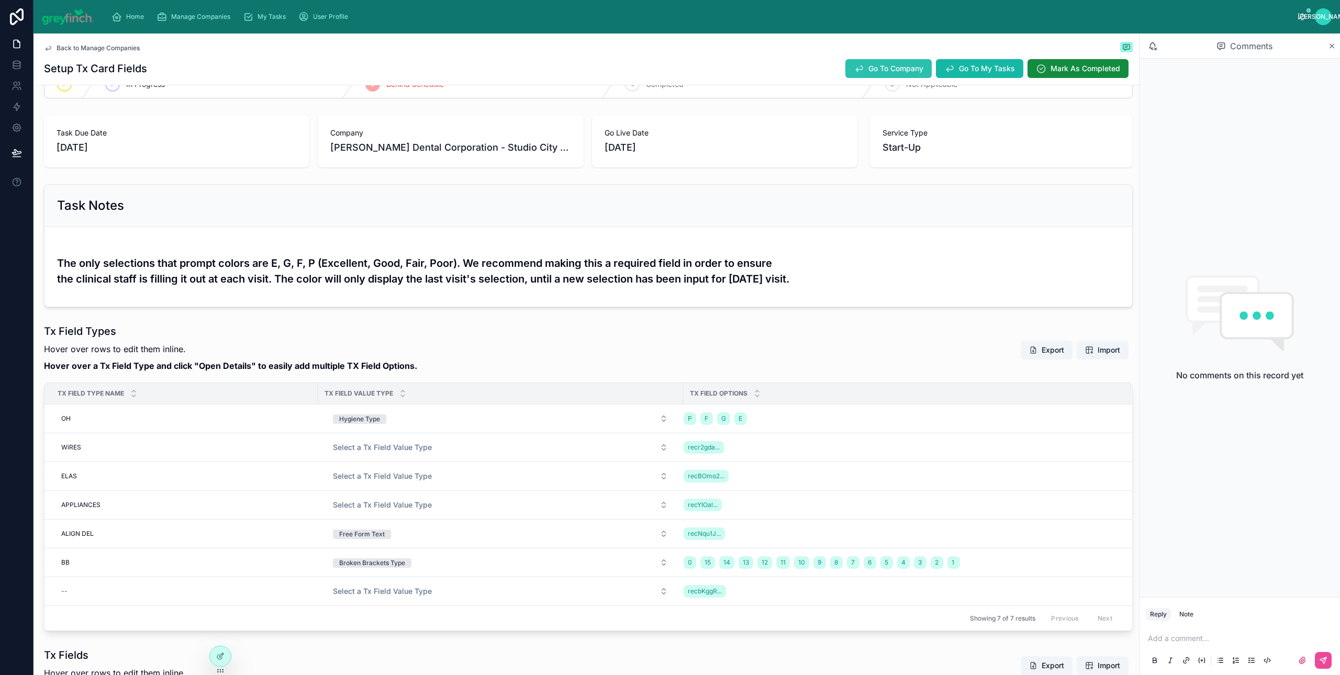
click at [851, 75] on button "Go To Company" at bounding box center [888, 68] width 86 height 19
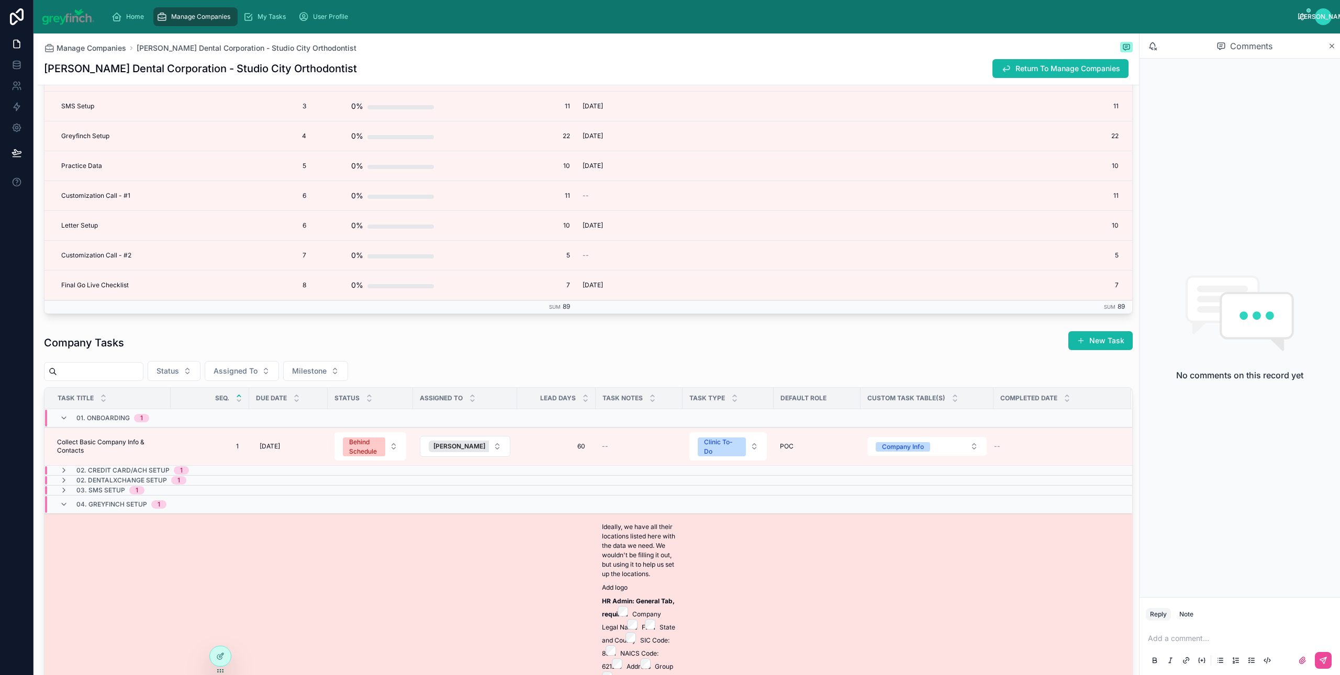
scroll to position [3146, 0]
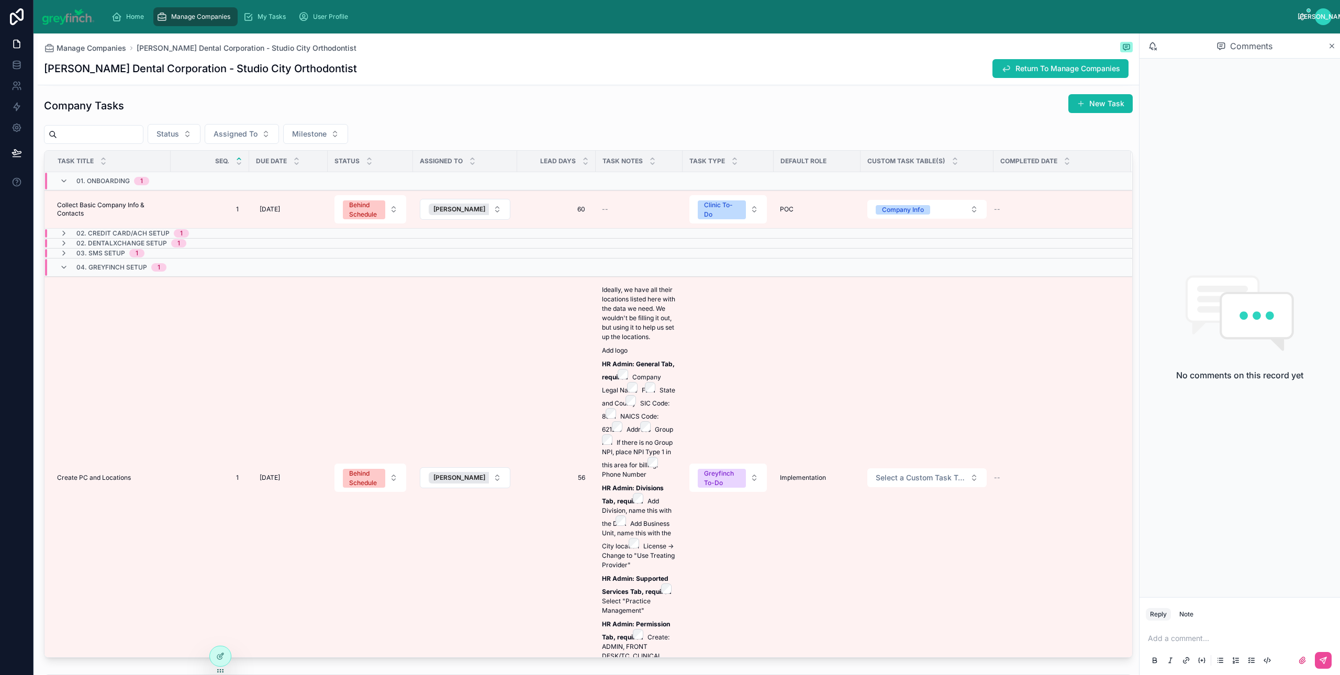
click at [248, 131] on div "Company Tasks New Task Status Assigned To Milestone Task Title Seq. Due Date St…" at bounding box center [588, 376] width 1088 height 564
click at [243, 139] on span "Assigned To" at bounding box center [235, 134] width 44 height 10
click at [237, 186] on span "[PERSON_NAME]" at bounding box center [227, 185] width 60 height 10
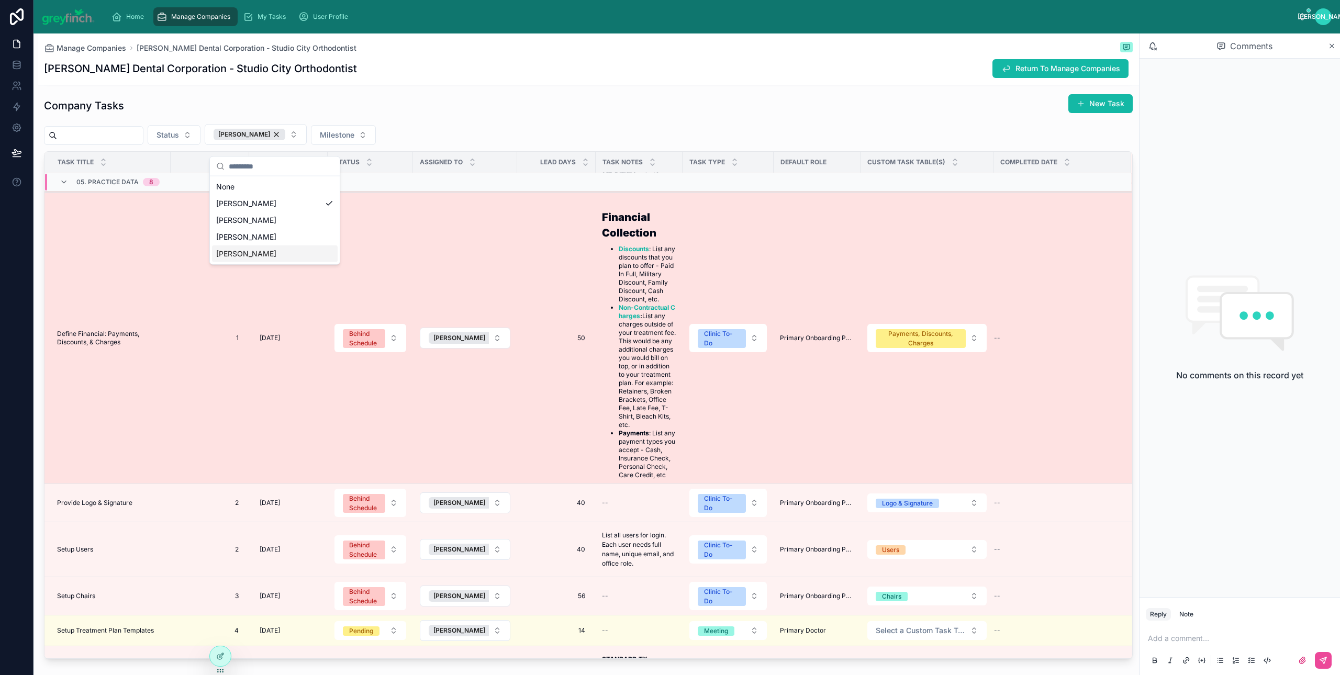
scroll to position [618, 0]
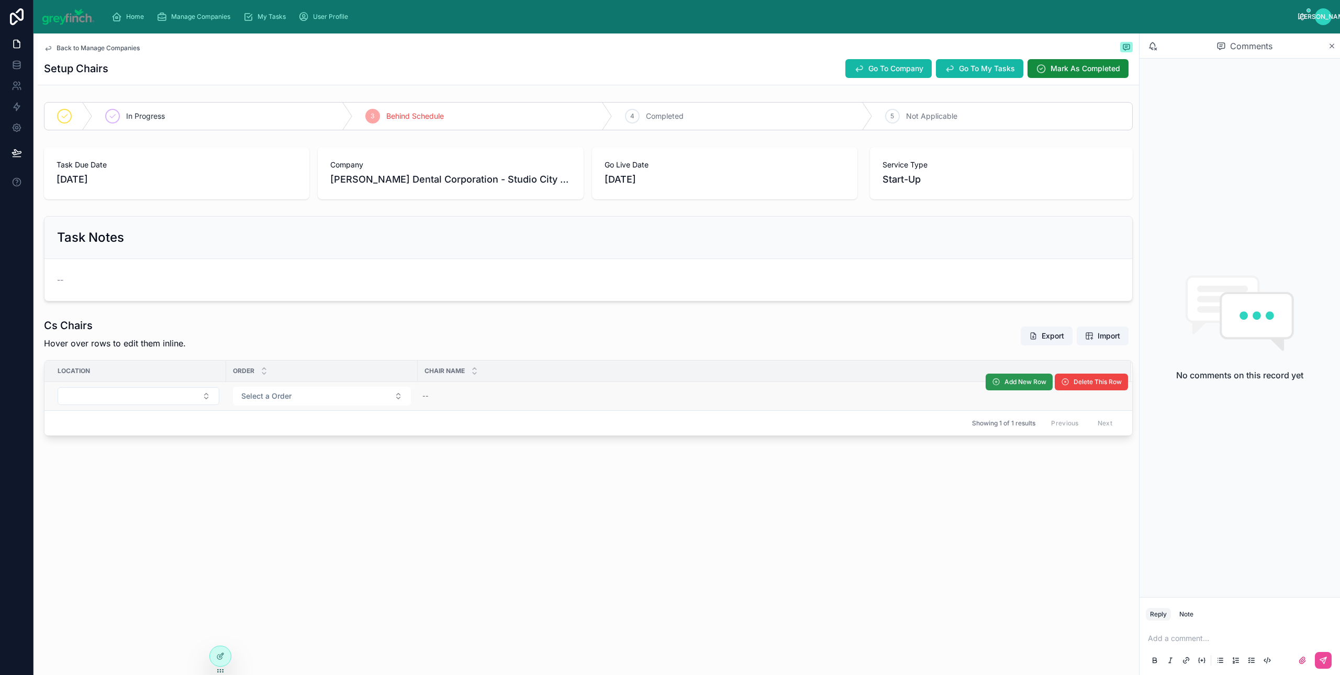
click at [1028, 383] on span "Add New Row" at bounding box center [1025, 382] width 42 height 8
click at [0, 0] on span "Add New Row" at bounding box center [0, 0] width 0 height 0
click at [1014, 386] on span "Add New Row" at bounding box center [1025, 382] width 42 height 8
click at [305, 399] on button "Select a Order" at bounding box center [322, 396] width 178 height 19
type input "*"
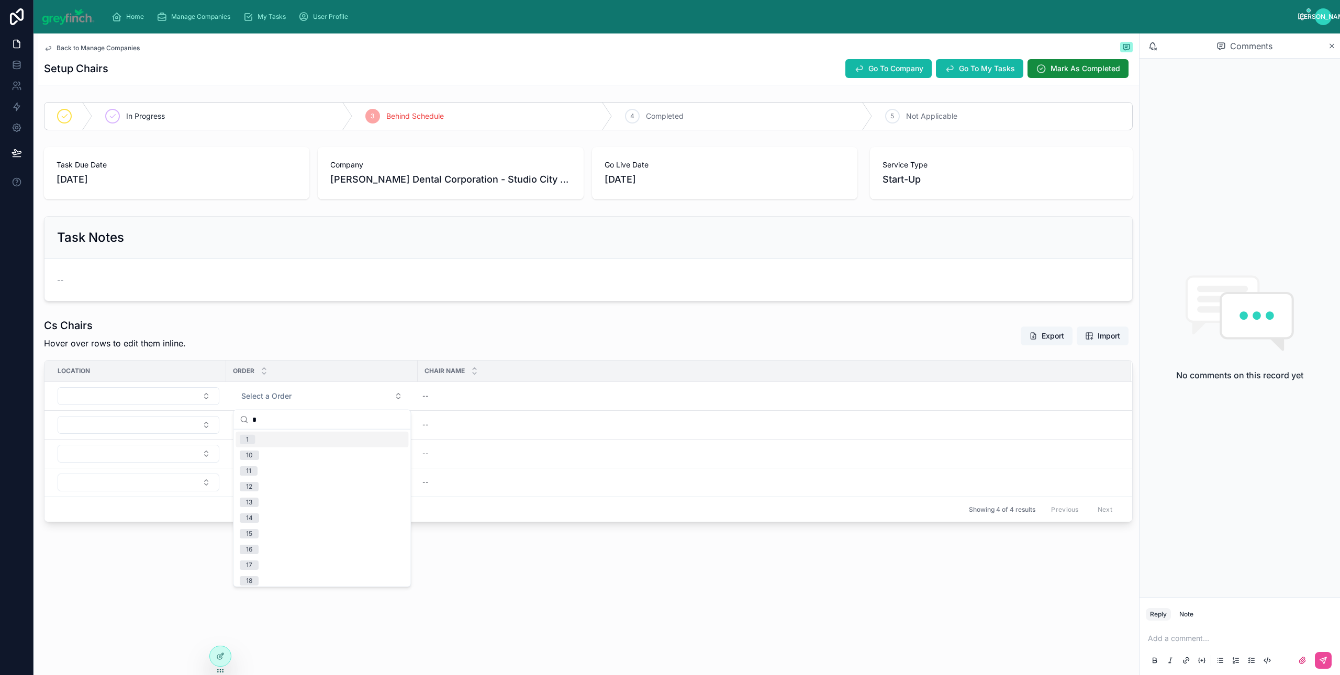
click at [282, 441] on div "1" at bounding box center [321, 440] width 173 height 16
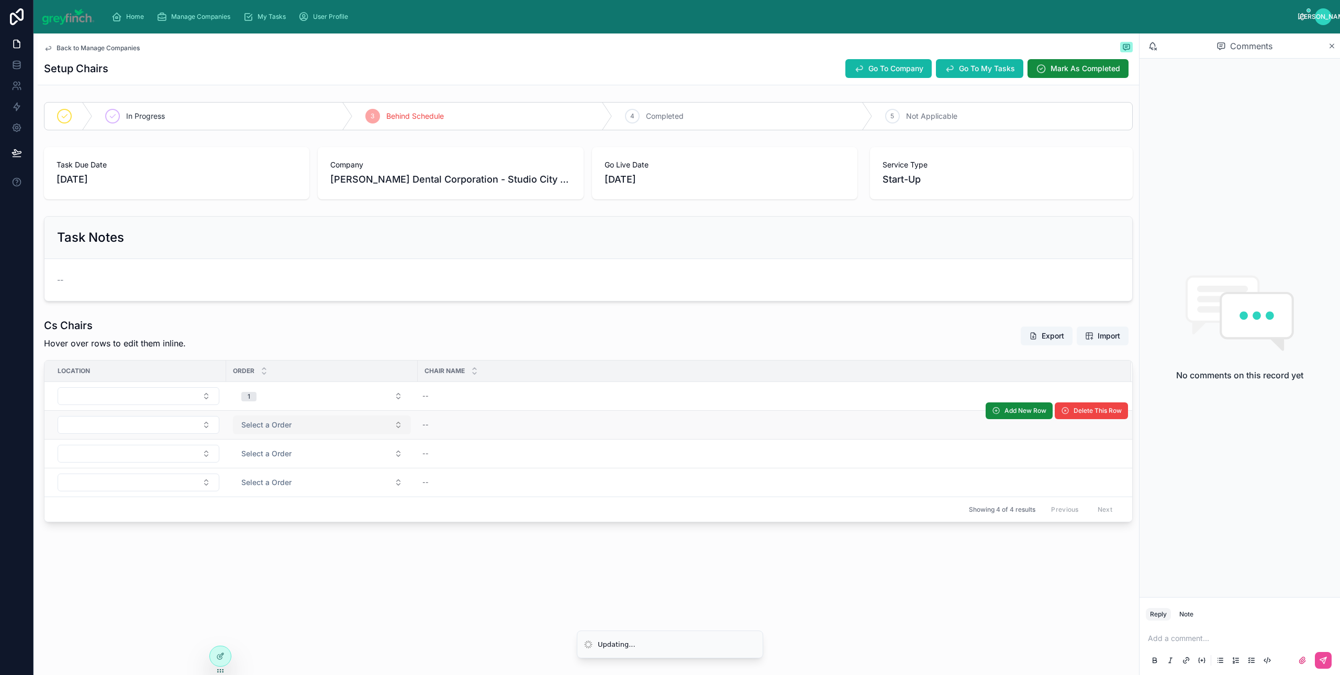
click at [278, 434] on button "Select a Order" at bounding box center [322, 424] width 178 height 19
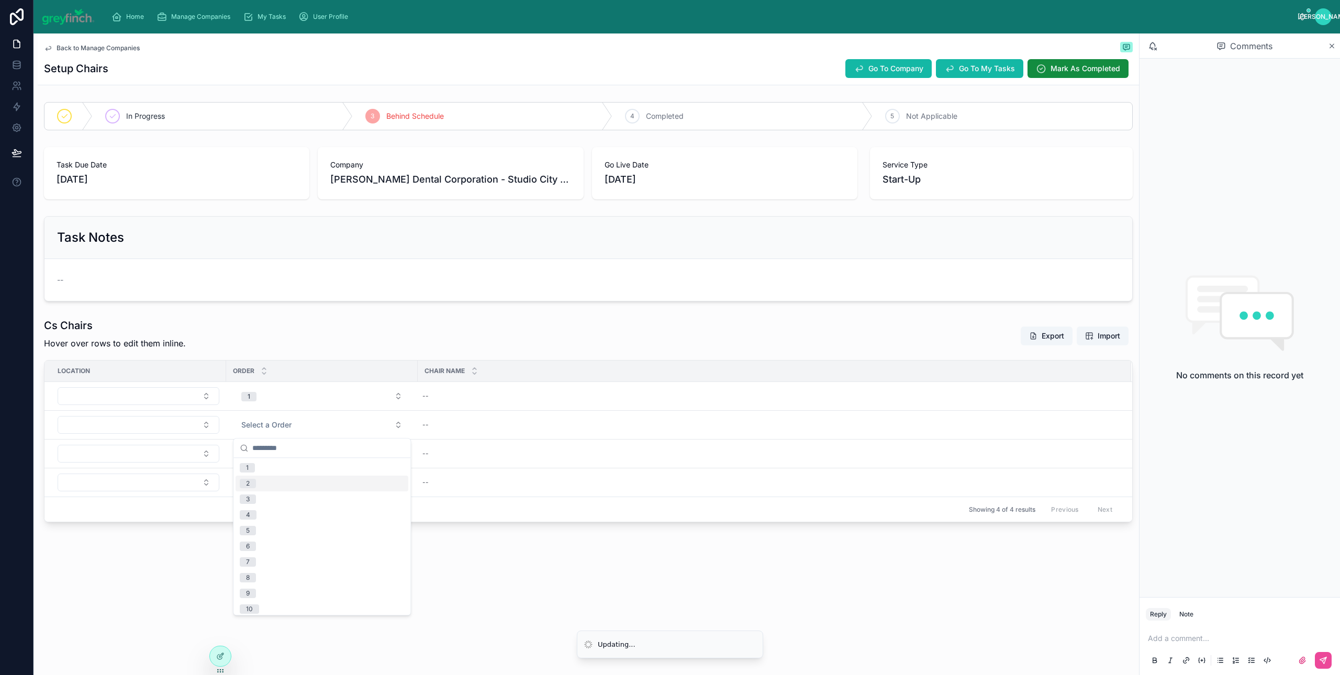
click at [264, 481] on div "2" at bounding box center [321, 484] width 173 height 16
click at [270, 443] on td "Select a Order" at bounding box center [322, 454] width 192 height 29
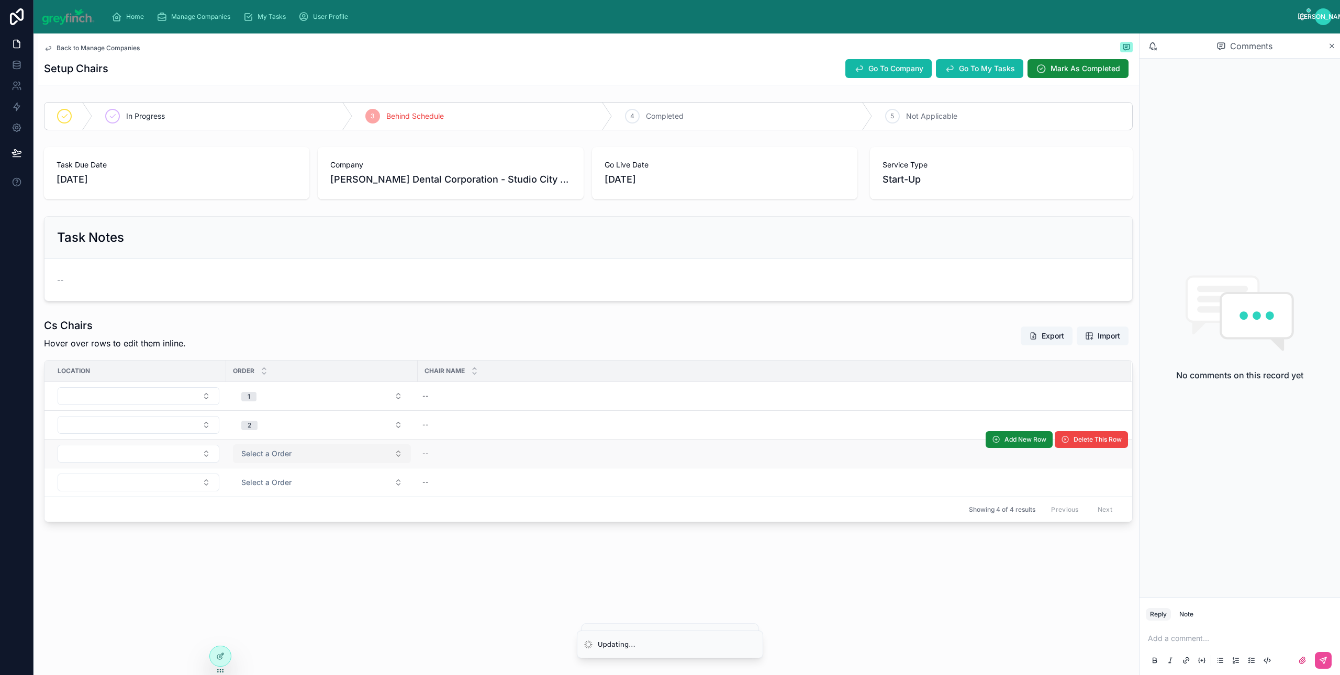
click at [267, 452] on span "Select a Order" at bounding box center [266, 453] width 50 height 10
click at [265, 529] on div "3" at bounding box center [321, 529] width 173 height 16
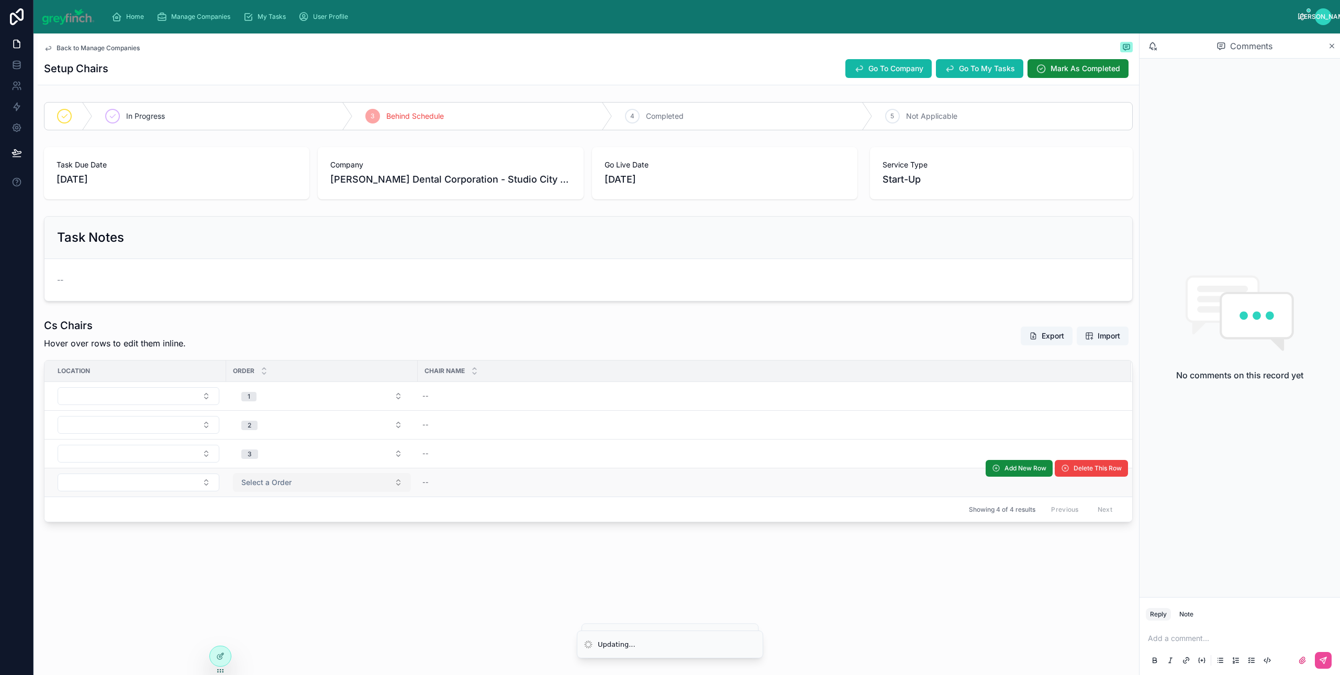
click at [271, 488] on span "Select a Order" at bounding box center [266, 482] width 50 height 10
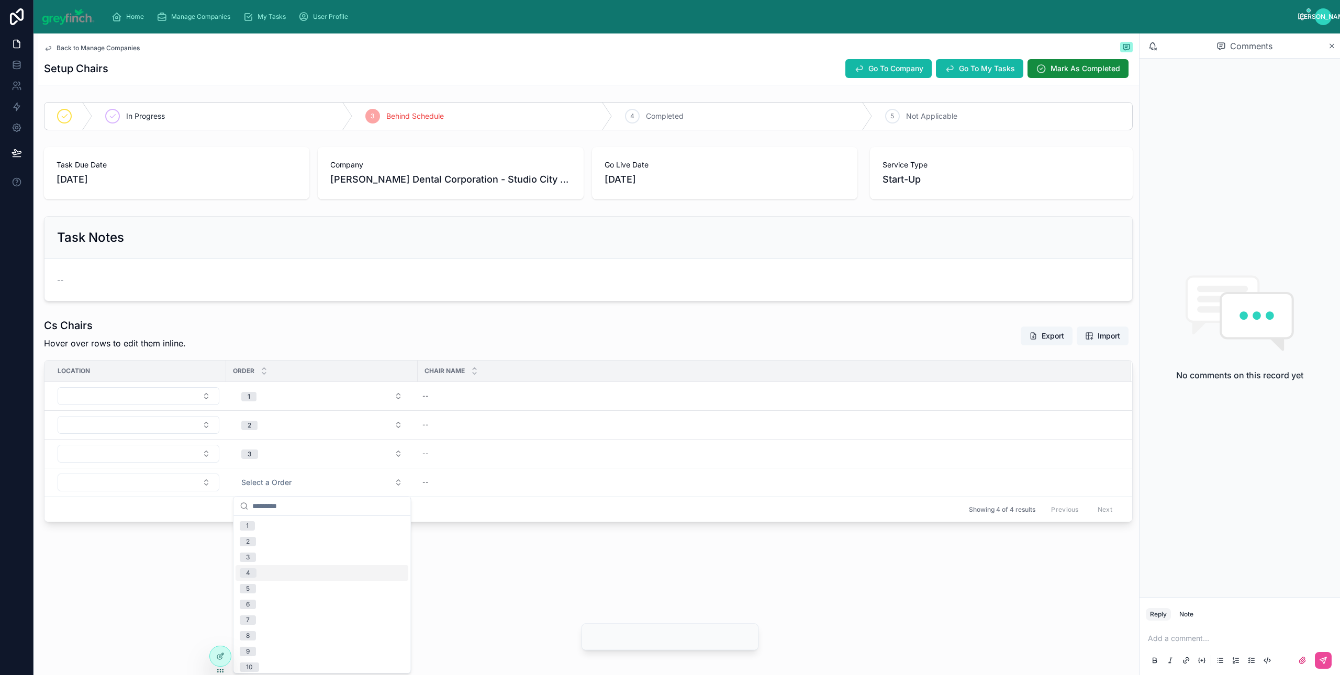
click at [258, 574] on div "4" at bounding box center [321, 573] width 173 height 16
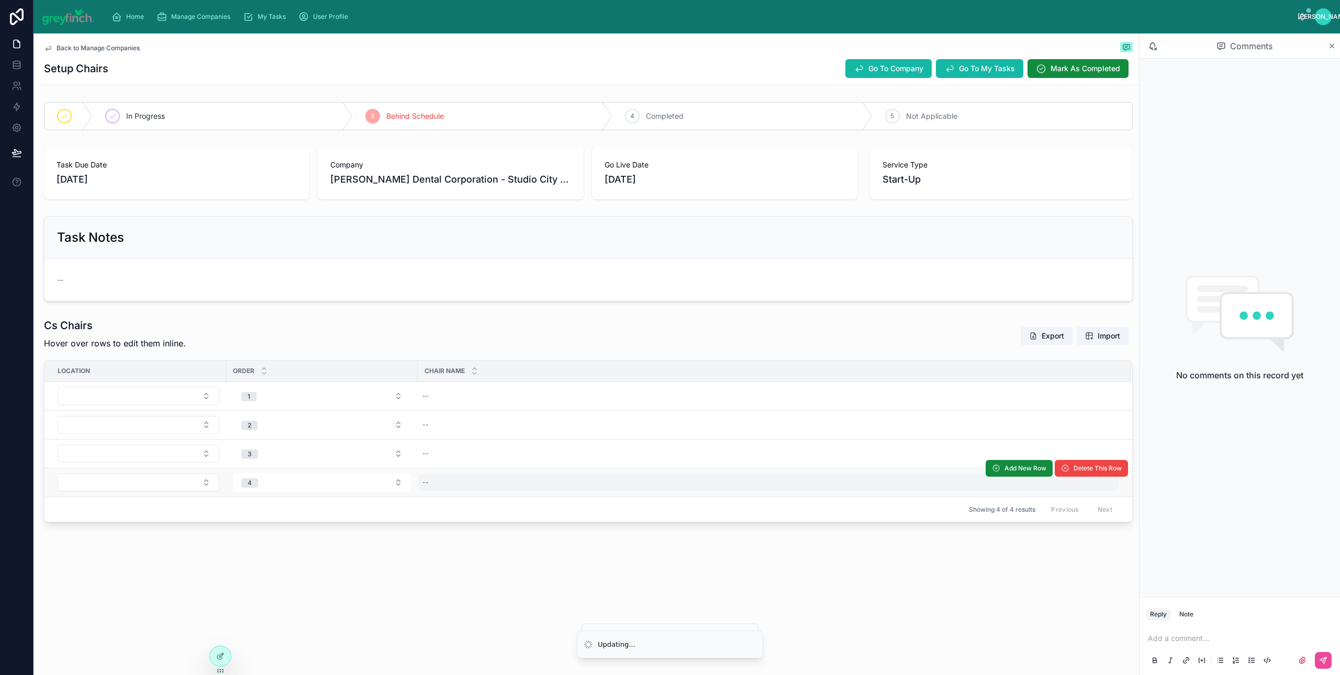
click at [431, 490] on div "--" at bounding box center [768, 482] width 700 height 17
click at [443, 484] on div "--" at bounding box center [768, 482] width 700 height 17
type input "*******"
click button "submit" at bounding box center [551, 499] width 13 height 13
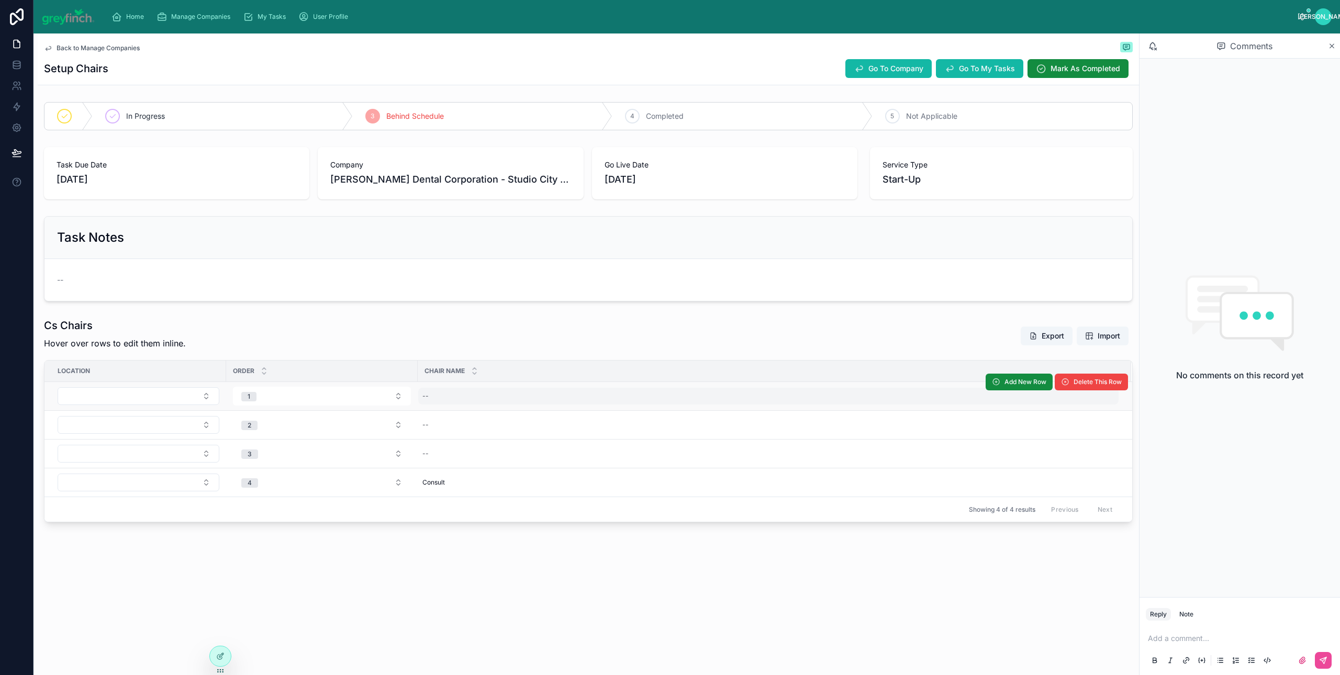
click at [470, 402] on div "--" at bounding box center [768, 396] width 700 height 17
click at [459, 392] on div "--" at bounding box center [768, 396] width 700 height 17
type input "*******"
click button "submit" at bounding box center [551, 412] width 13 height 13
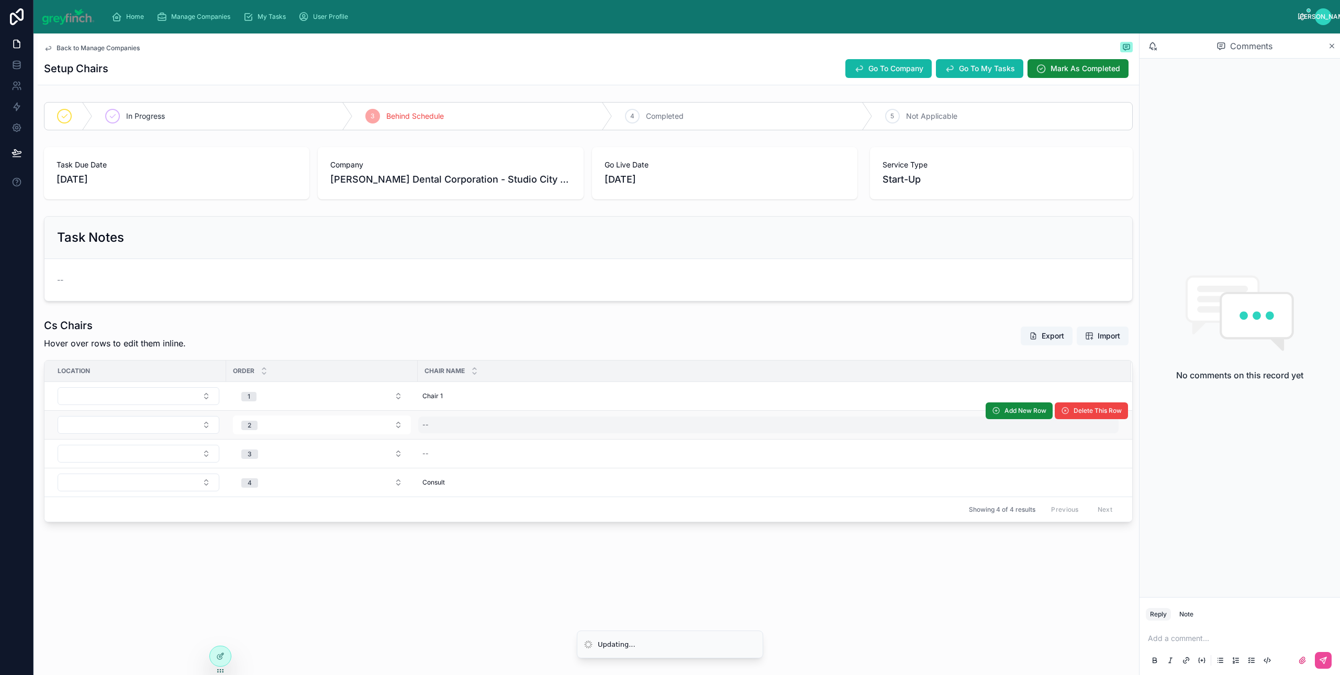
click at [437, 431] on div "--" at bounding box center [768, 425] width 700 height 17
type input "*******"
click button "submit" at bounding box center [551, 441] width 13 height 13
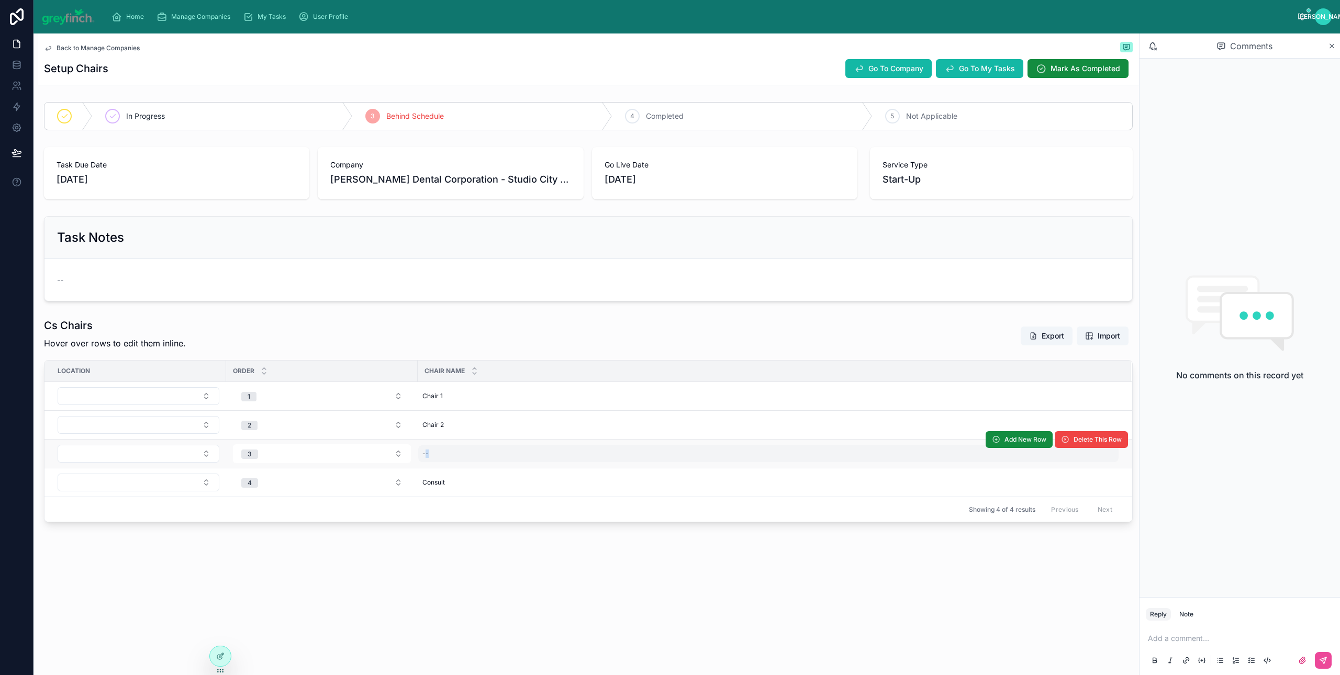
click at [427, 454] on div "--" at bounding box center [425, 453] width 6 height 8
type input "*******"
click button "submit" at bounding box center [551, 470] width 13 height 13
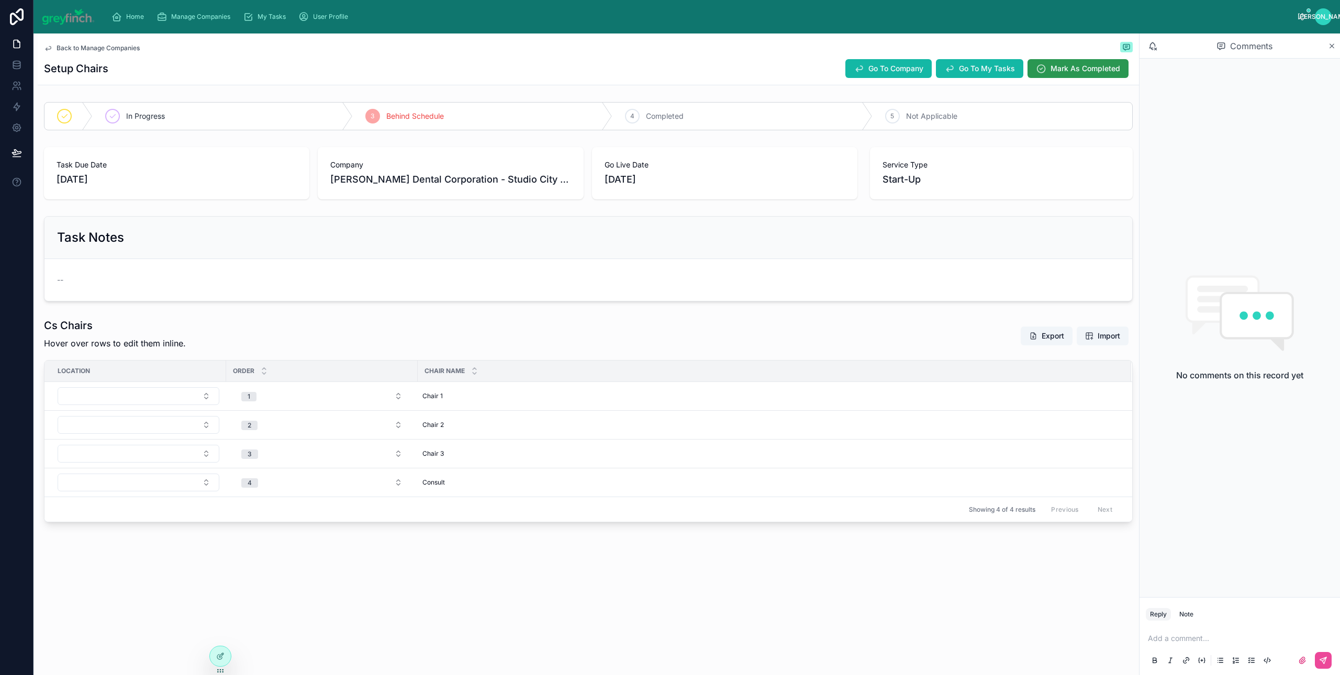
click at [1059, 65] on span "Mark As Completed" at bounding box center [1085, 68] width 70 height 10
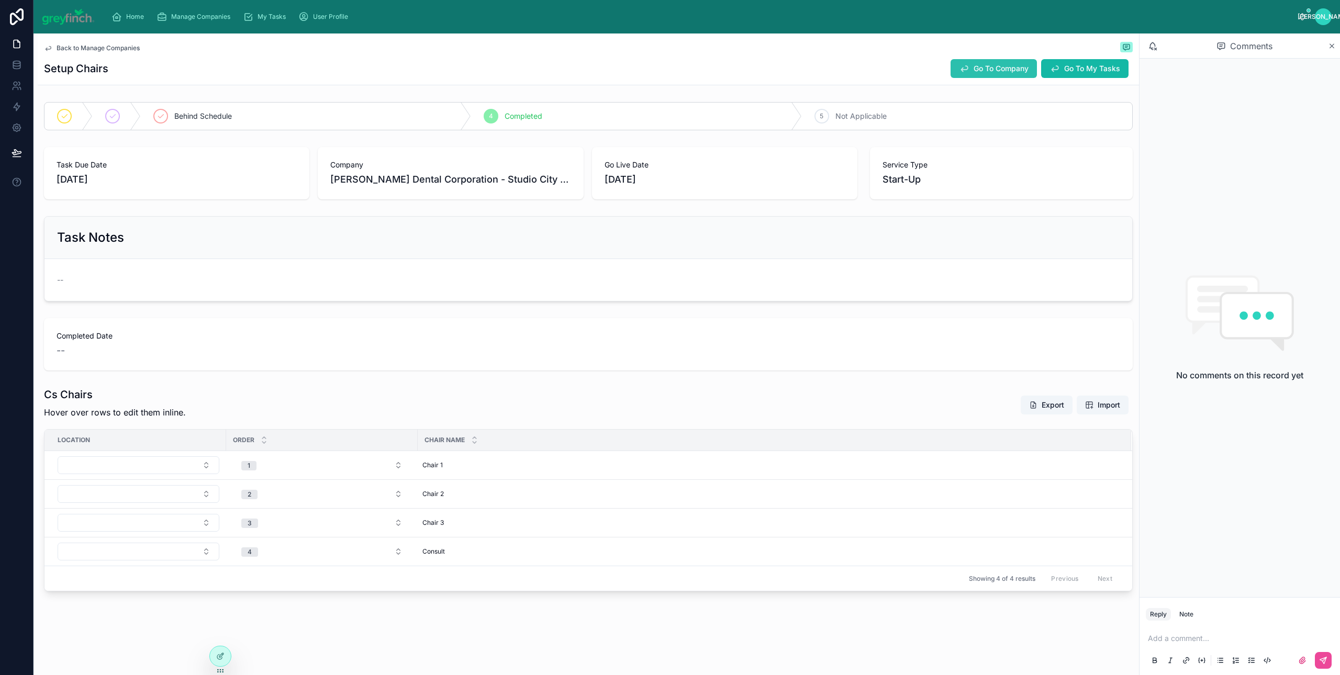
click at [983, 70] on span "Go To Company" at bounding box center [1000, 68] width 55 height 10
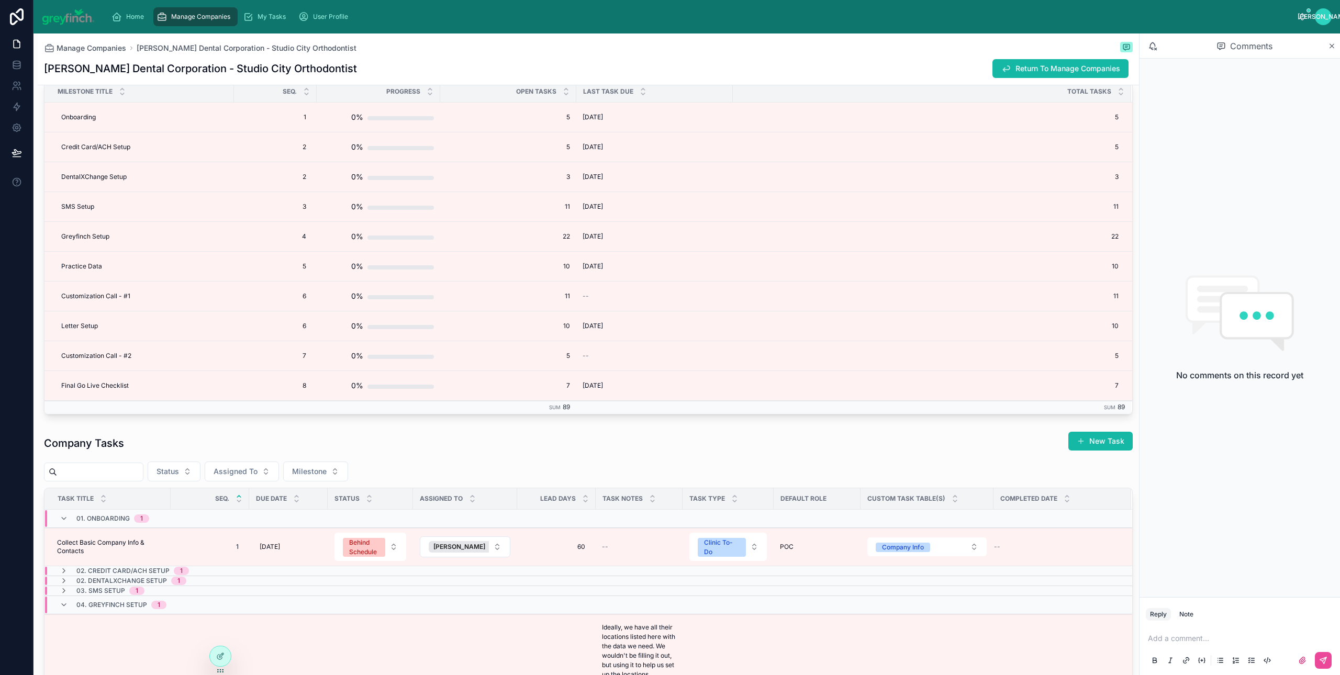
scroll to position [3020, 0]
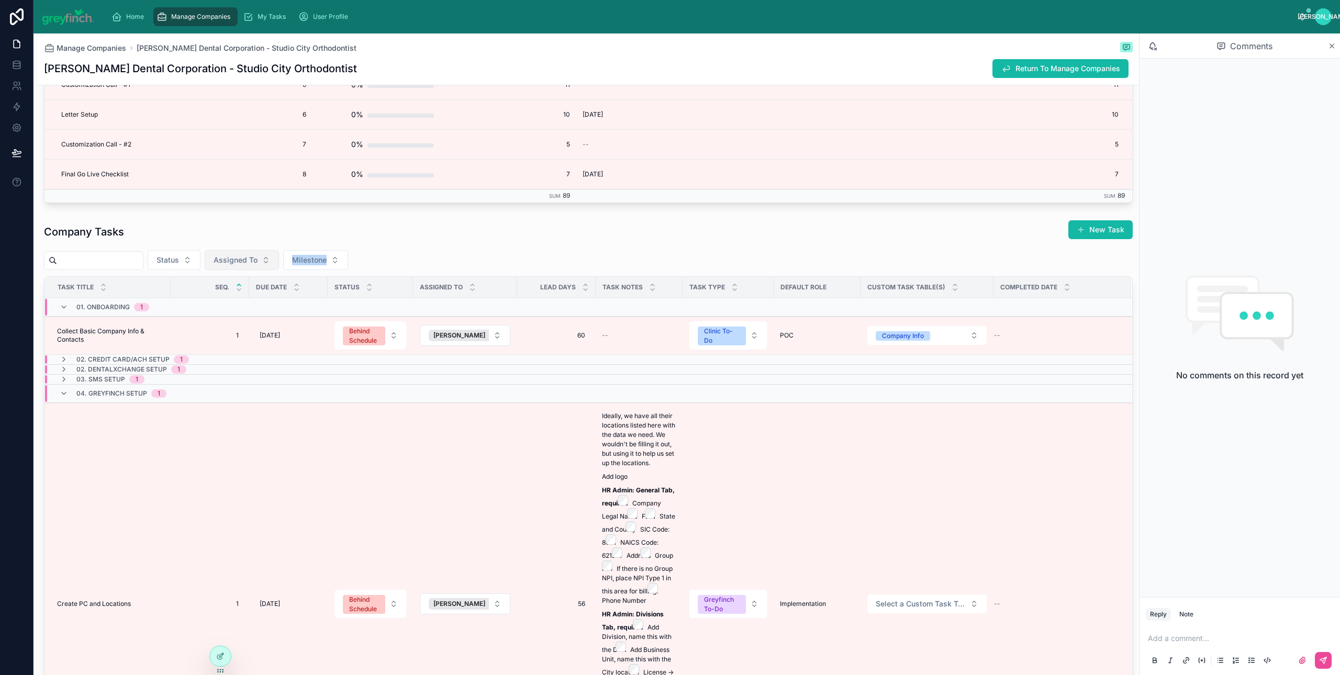
click at [252, 276] on div "Company Tasks New Task Status Assigned To Milestone Task Title Seq. Due Date St…" at bounding box center [588, 502] width 1088 height 564
click at [253, 265] on span "Assigned To" at bounding box center [235, 260] width 44 height 10
drag, startPoint x: 233, startPoint y: 313, endPoint x: 527, endPoint y: 261, distance: 299.2
click at [233, 313] on span "[PERSON_NAME]" at bounding box center [227, 311] width 60 height 10
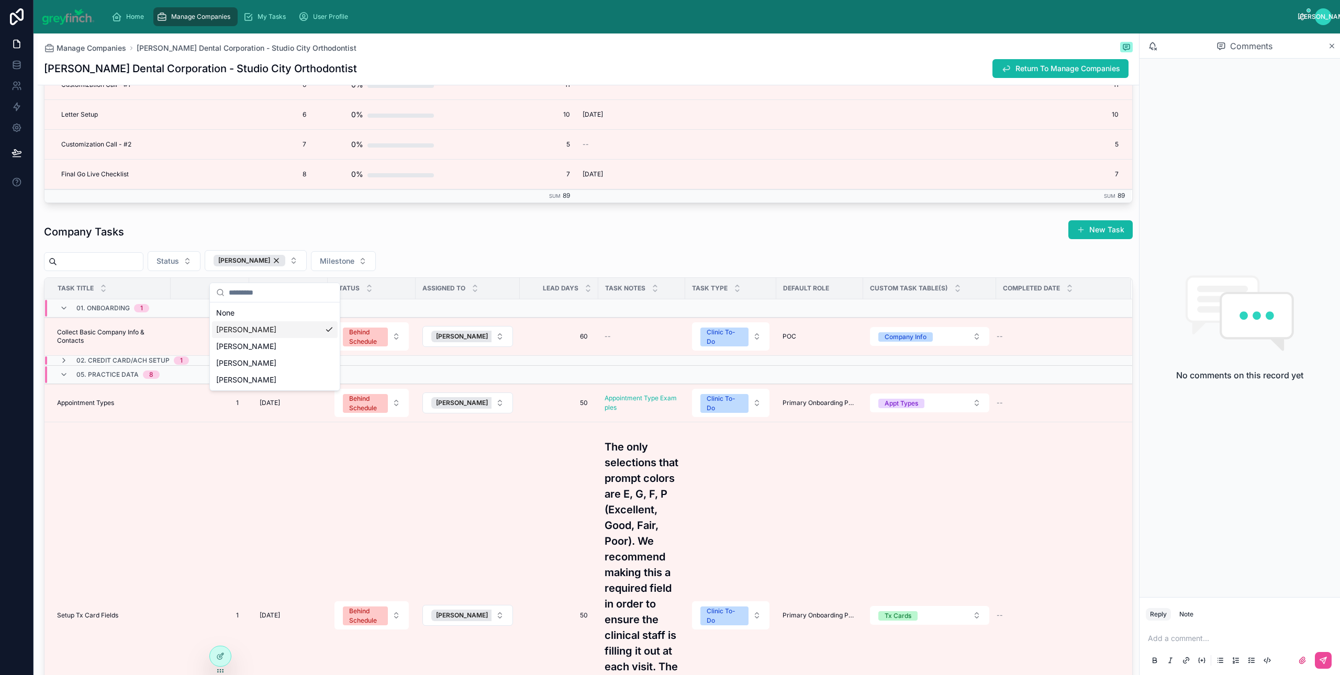
click at [541, 252] on div "Company Tasks New Task Status [PERSON_NAME] Milestone Task Title Seq. Due Date …" at bounding box center [588, 502] width 1088 height 565
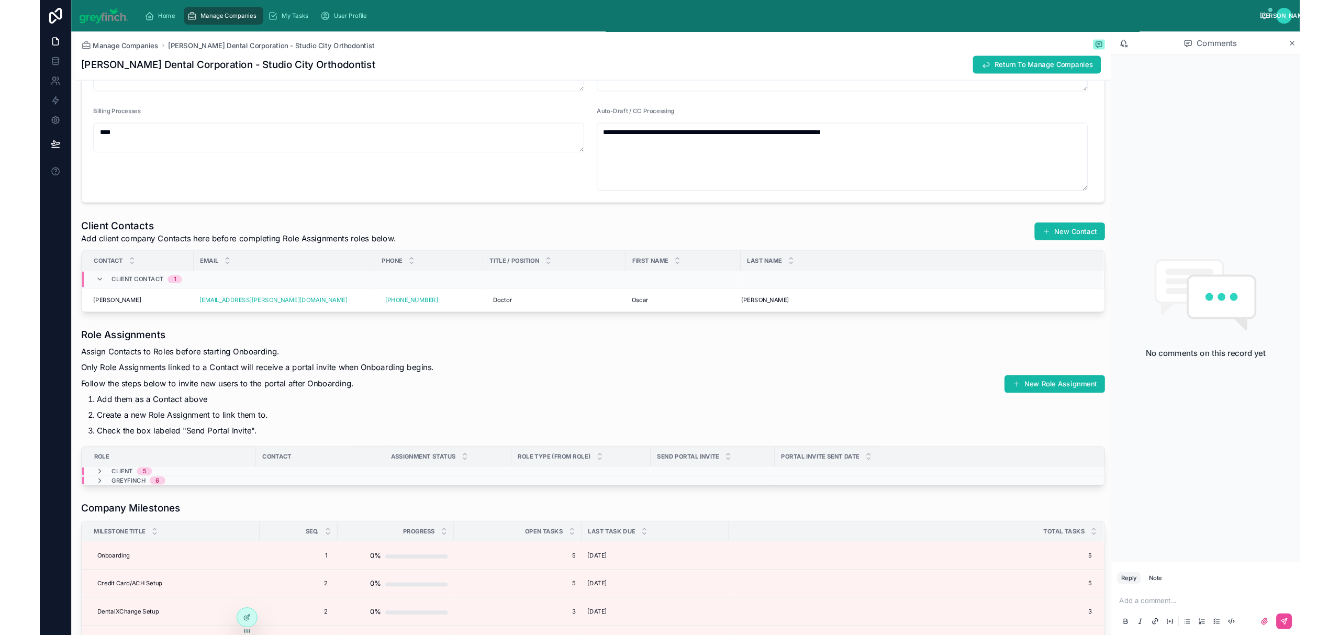
scroll to position [2406, 0]
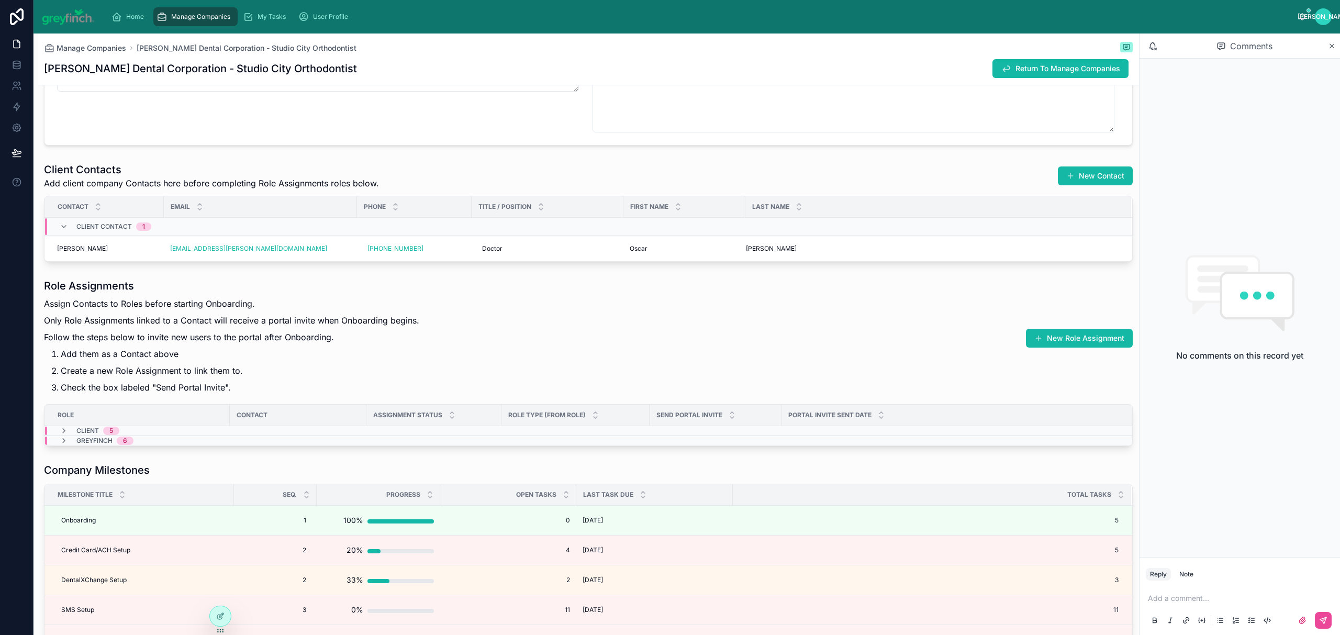
click at [184, 23] on div "Manage Companies" at bounding box center [195, 16] width 78 height 17
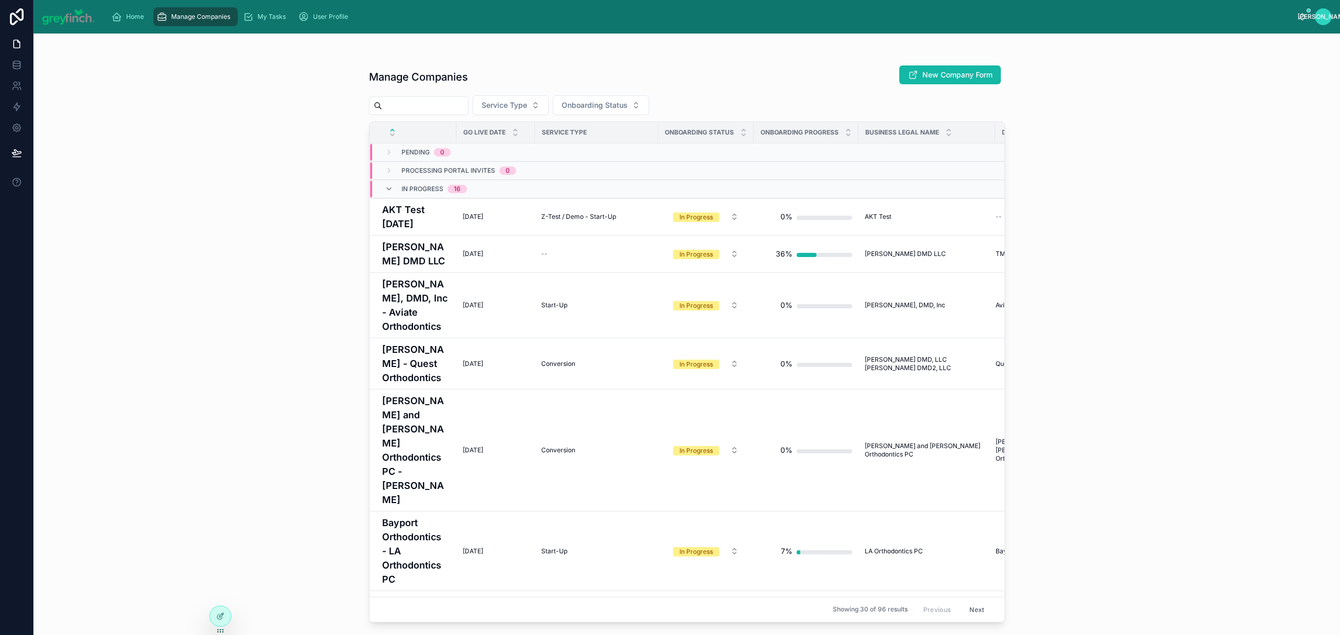
click at [417, 109] on input "text" at bounding box center [425, 105] width 86 height 15
type input "*****"
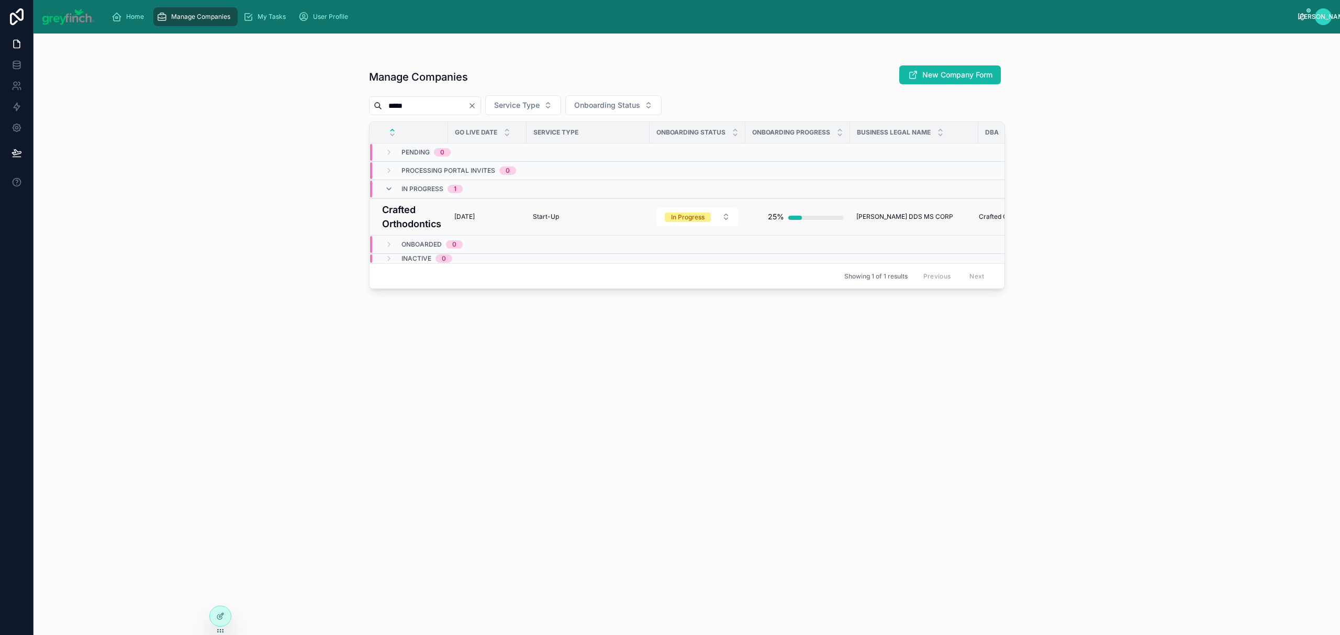
click at [403, 218] on h4 "Crafted Orthodontics" at bounding box center [412, 217] width 60 height 28
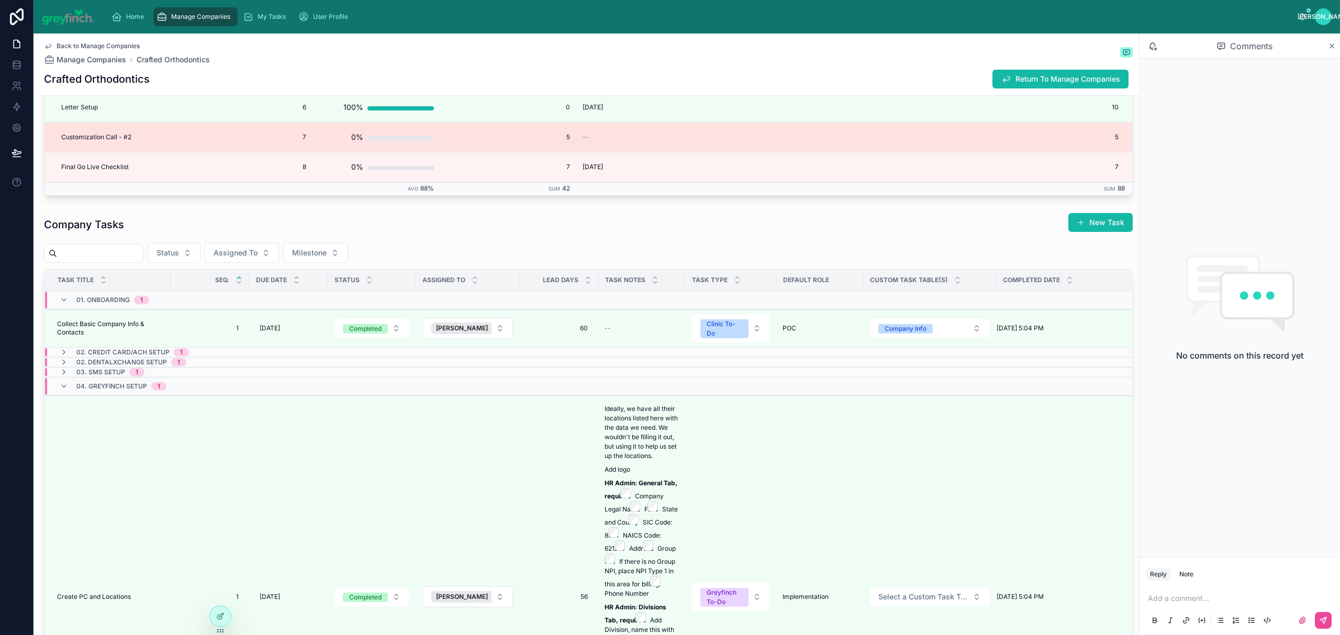
scroll to position [2717, 0]
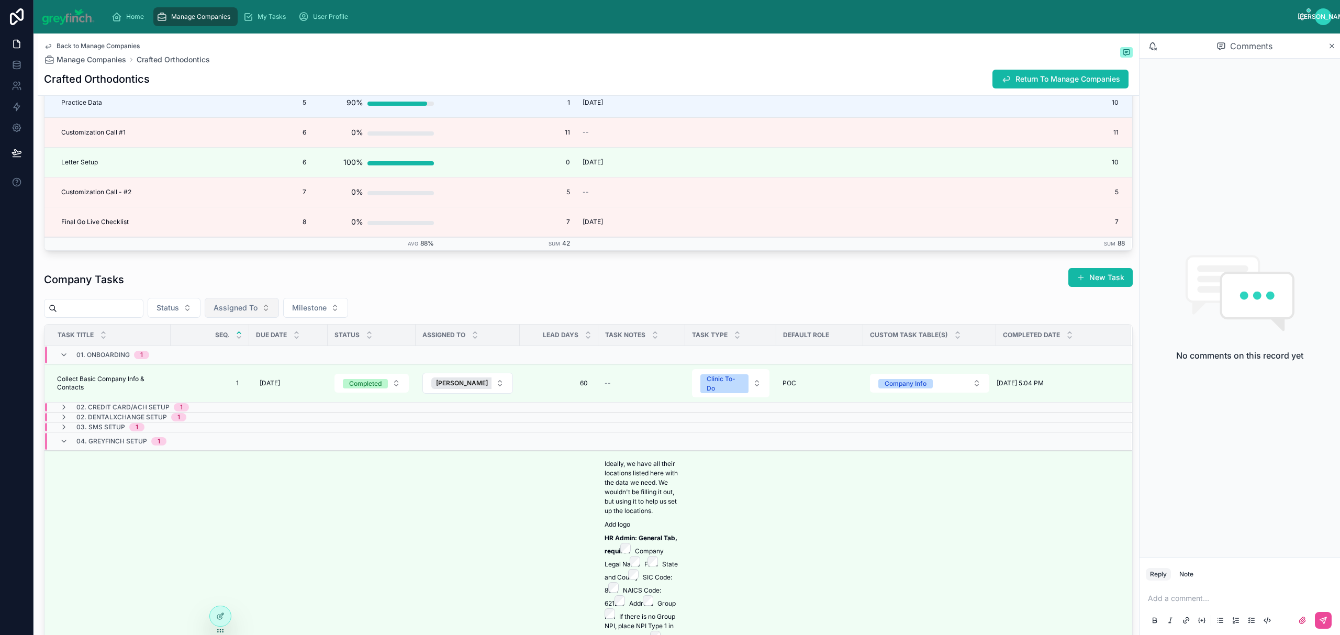
drag, startPoint x: 261, startPoint y: 309, endPoint x: 264, endPoint y: 315, distance: 7.0
click at [261, 308] on button "Assigned To" at bounding box center [242, 308] width 74 height 20
click at [221, 355] on span "[PERSON_NAME]" at bounding box center [227, 358] width 60 height 10
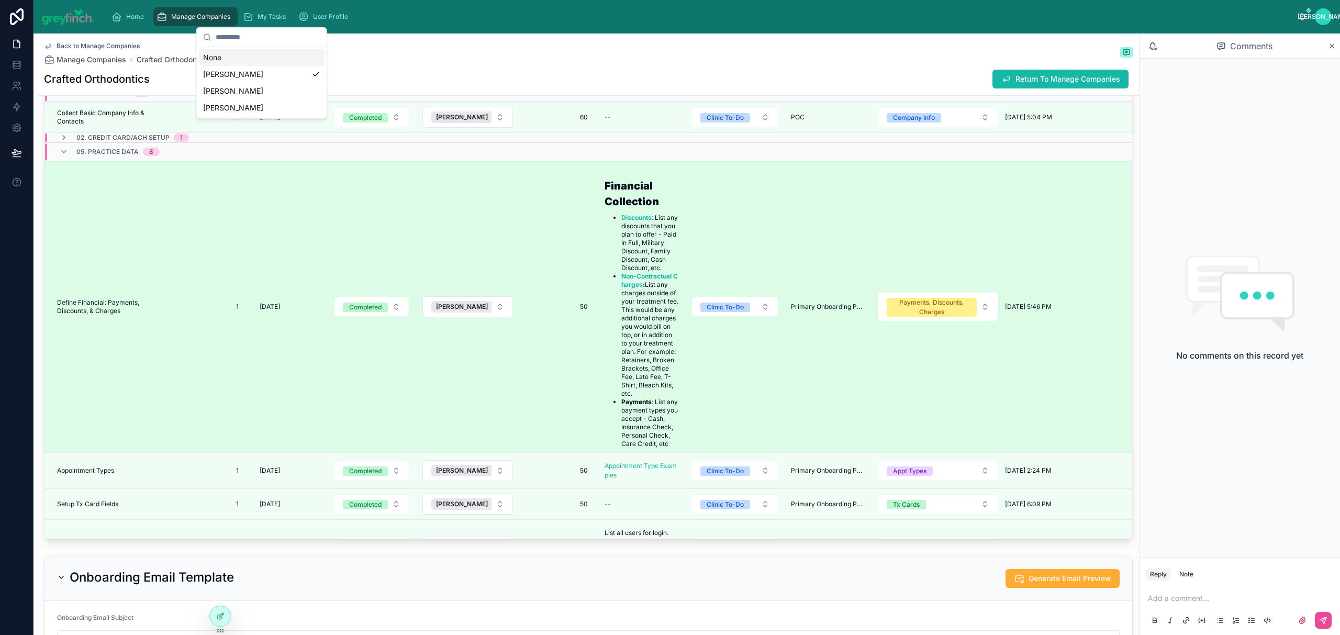
scroll to position [2966, 0]
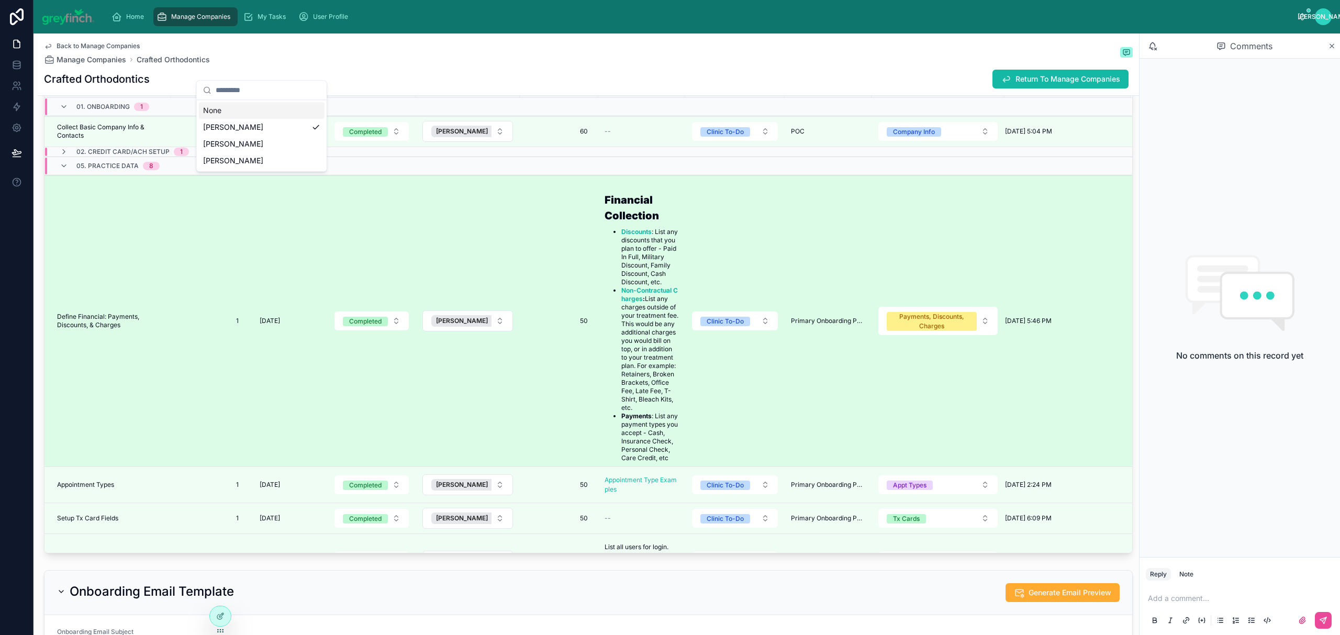
click at [123, 329] on span "Define Financial: Payments, Discounts, & Charges" at bounding box center [110, 320] width 107 height 17
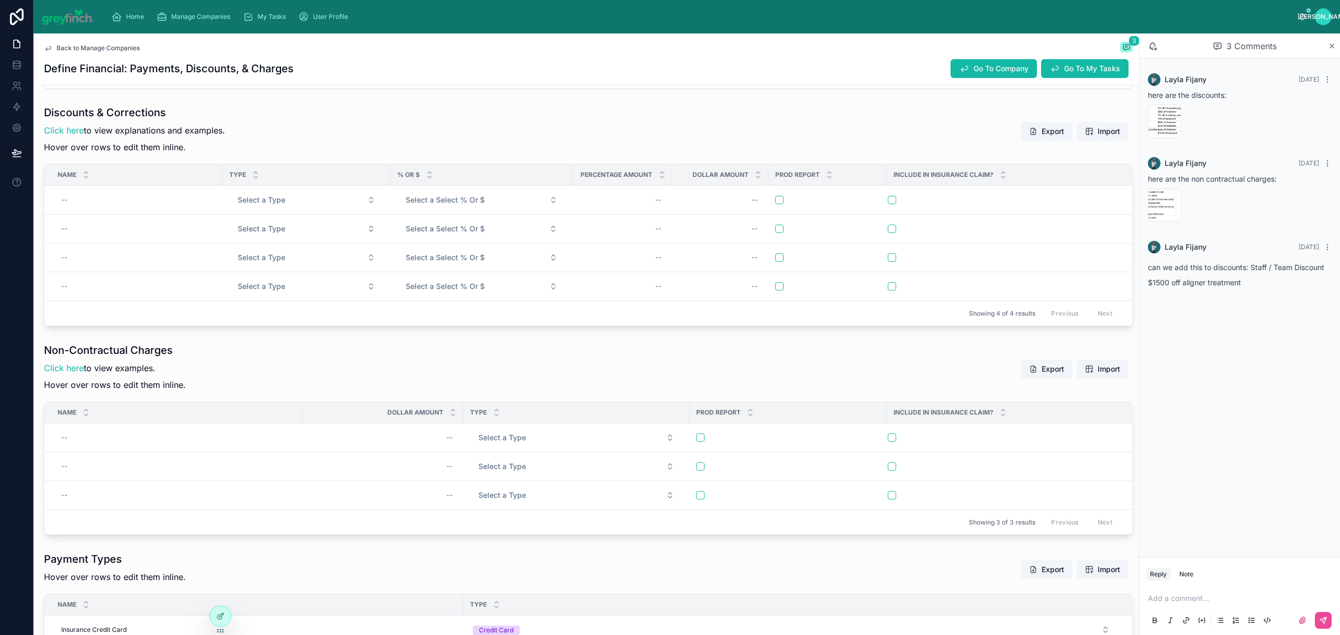
scroll to position [335, 0]
click at [1160, 116] on div "Screenshot-2025-08-08-at-3.45.30-PM .png" at bounding box center [1164, 121] width 33 height 33
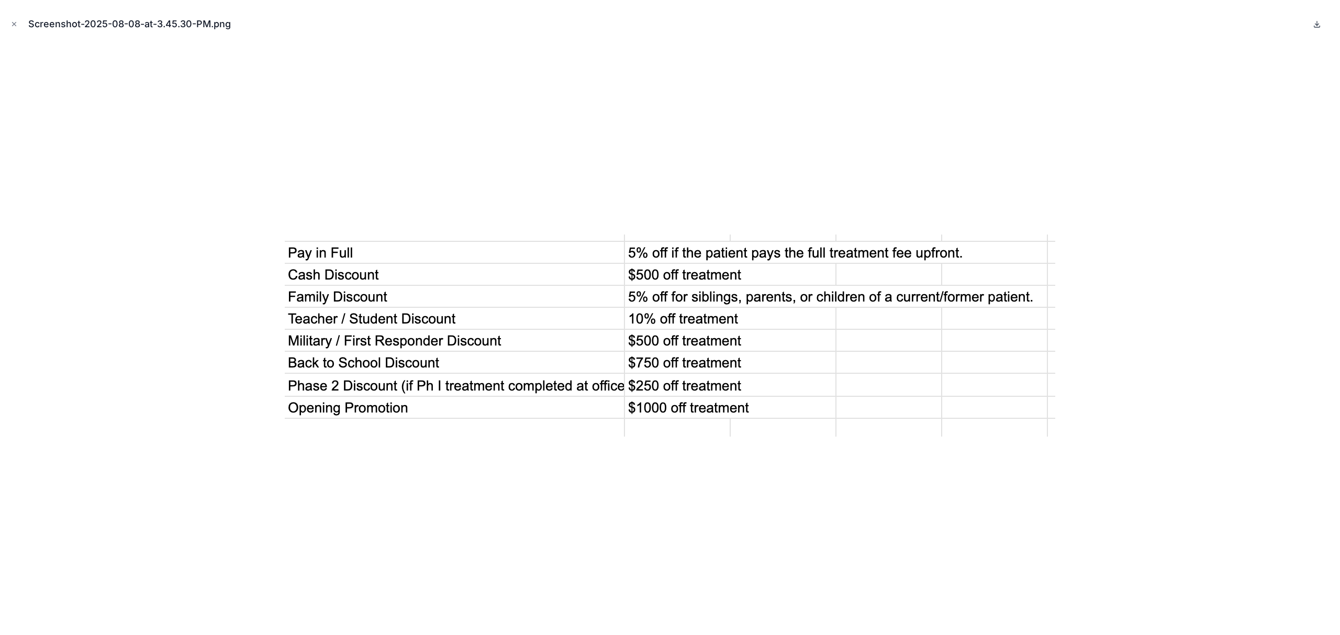
click at [1318, 23] on icon at bounding box center [1316, 24] width 8 height 8
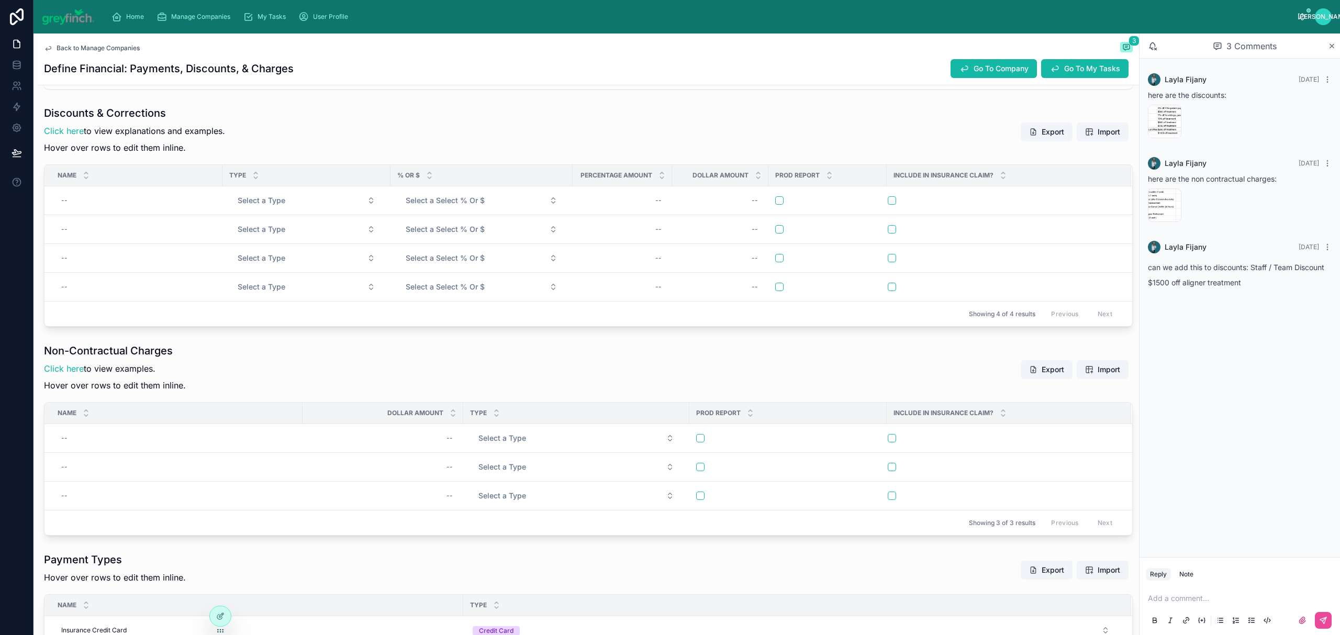
click at [875, 103] on div "Discounts & Corrections Click here to view explanations and examples. Hover ove…" at bounding box center [588, 216] width 1101 height 229
click at [1150, 198] on div "Screenshot-2025-08-08-at-3.46.33-PM .png" at bounding box center [1164, 204] width 33 height 33
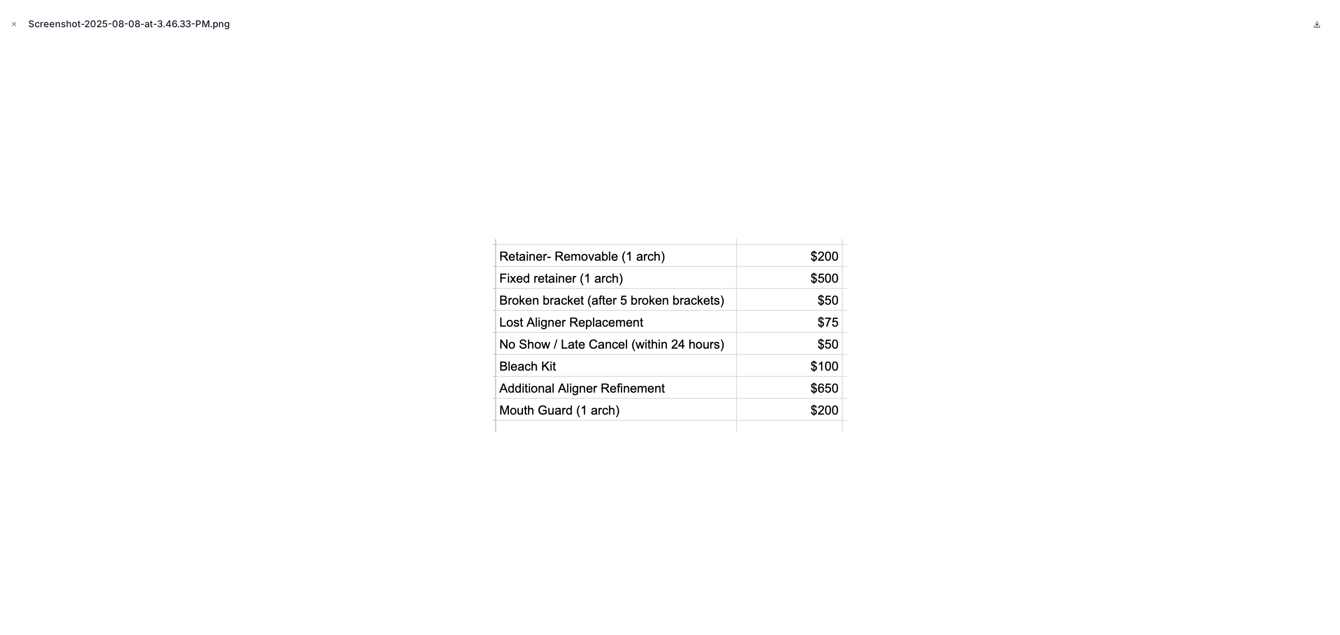
click at [1319, 25] on icon at bounding box center [1316, 24] width 8 height 8
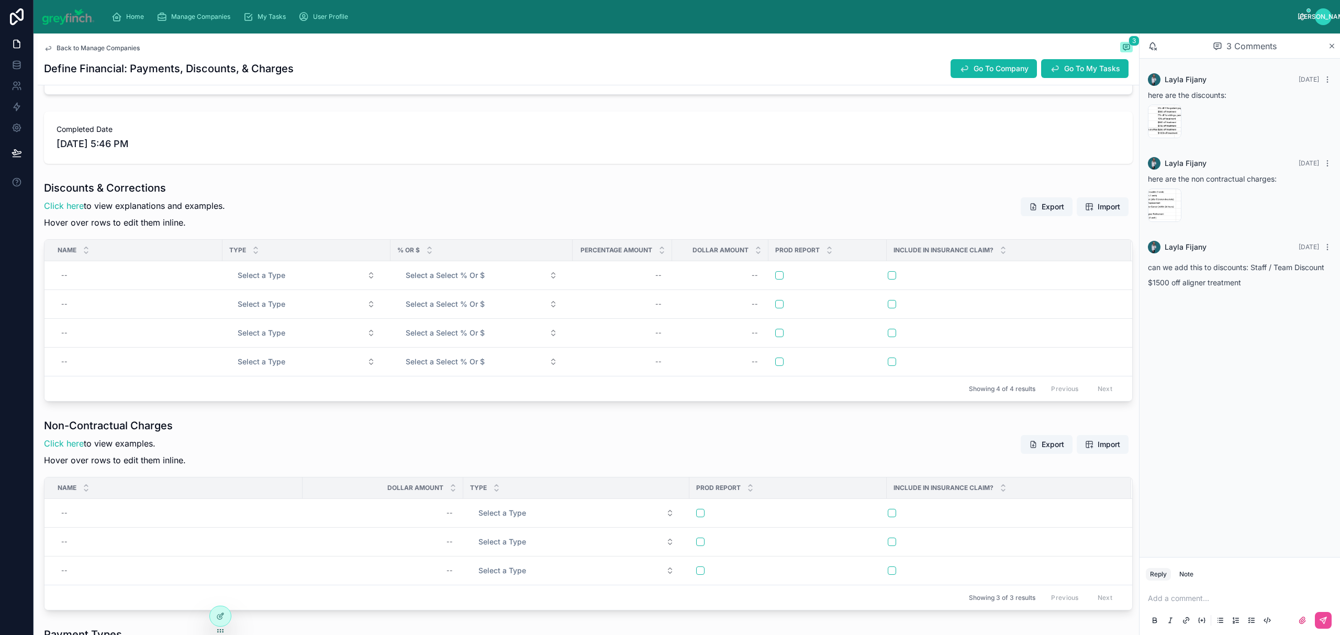
scroll to position [252, 0]
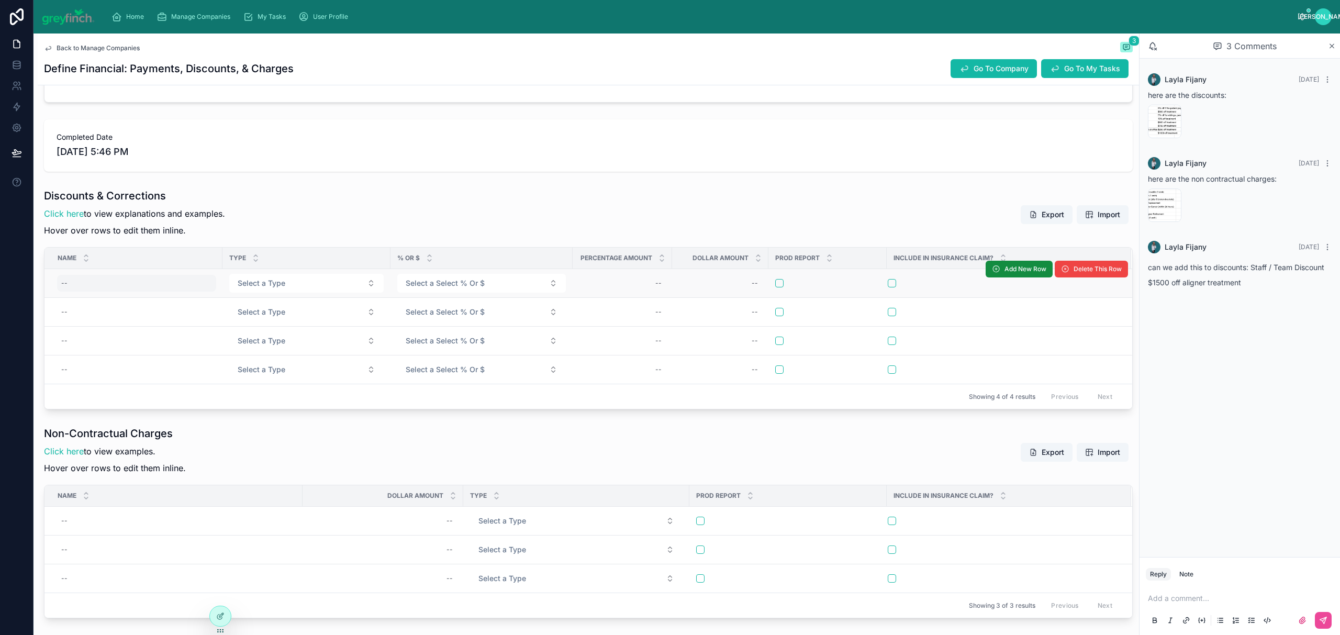
click at [86, 284] on div "--" at bounding box center [136, 283] width 159 height 17
type input "**********"
click at [290, 283] on button "Select a Type" at bounding box center [306, 283] width 154 height 19
click at [159, 272] on td "--" at bounding box center [133, 283] width 178 height 29
click at [134, 280] on div "--" at bounding box center [136, 283] width 159 height 17
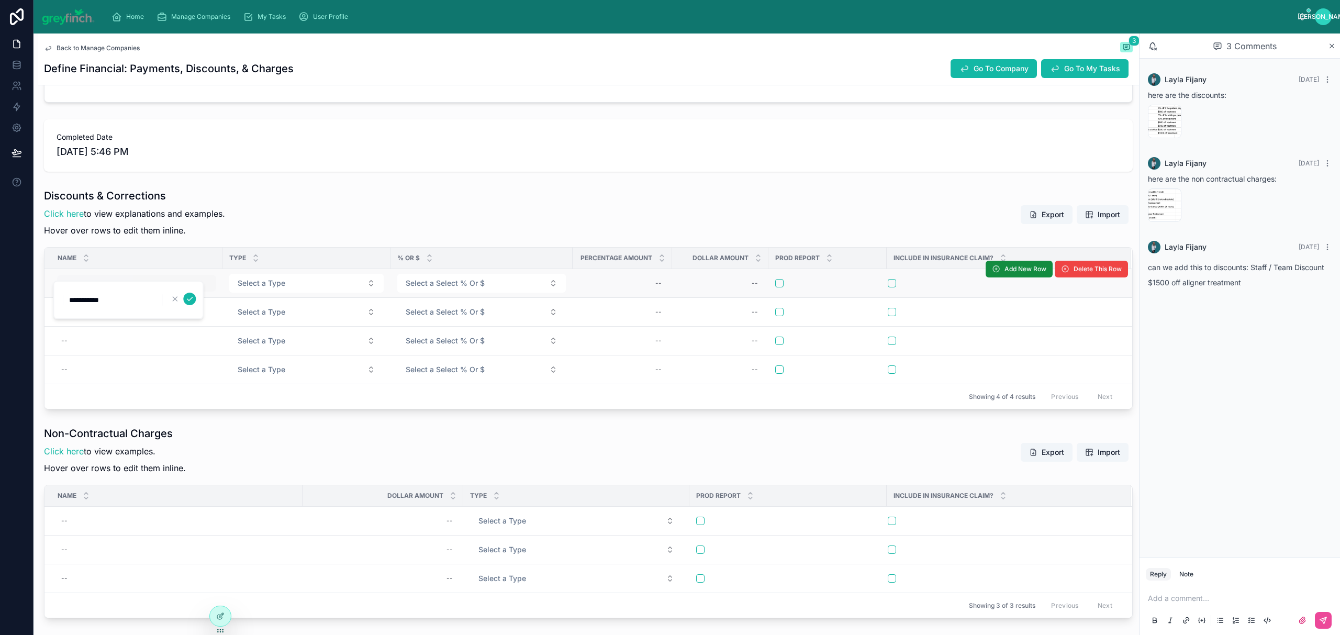
click button "submit" at bounding box center [189, 299] width 13 height 13
click at [291, 268] on div "Type" at bounding box center [306, 258] width 167 height 20
click at [289, 278] on button "Select a Type" at bounding box center [306, 283] width 154 height 19
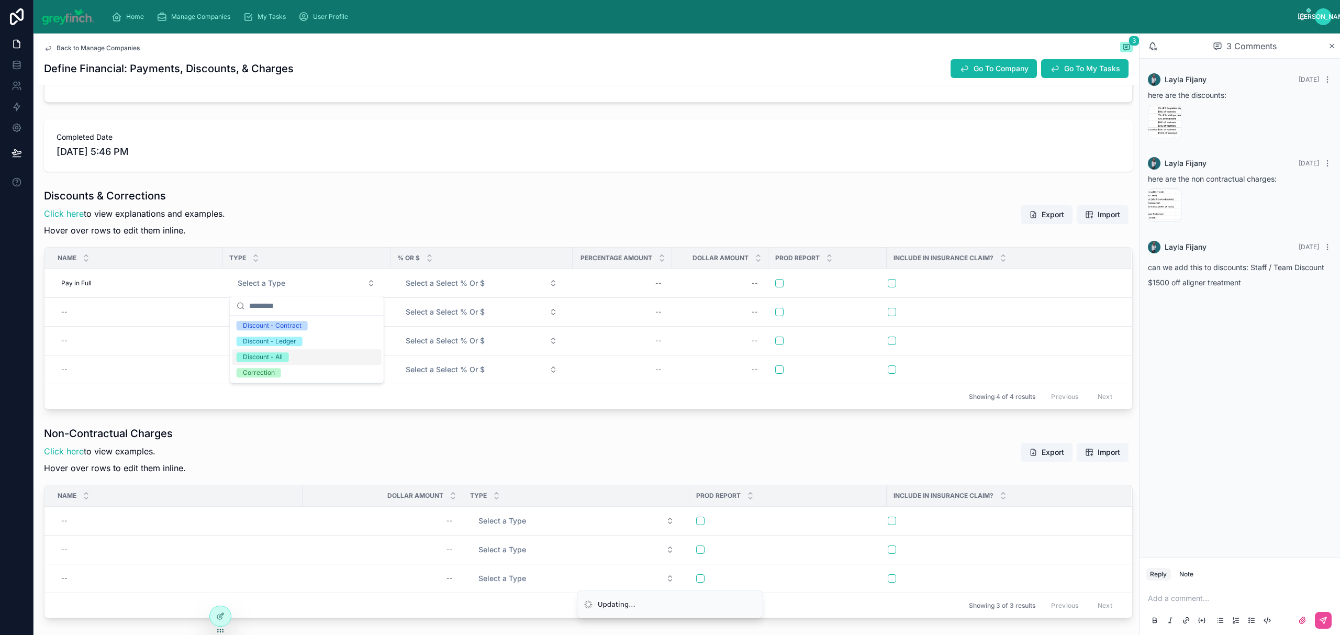
click at [287, 353] on span "Discount - All" at bounding box center [263, 356] width 52 height 9
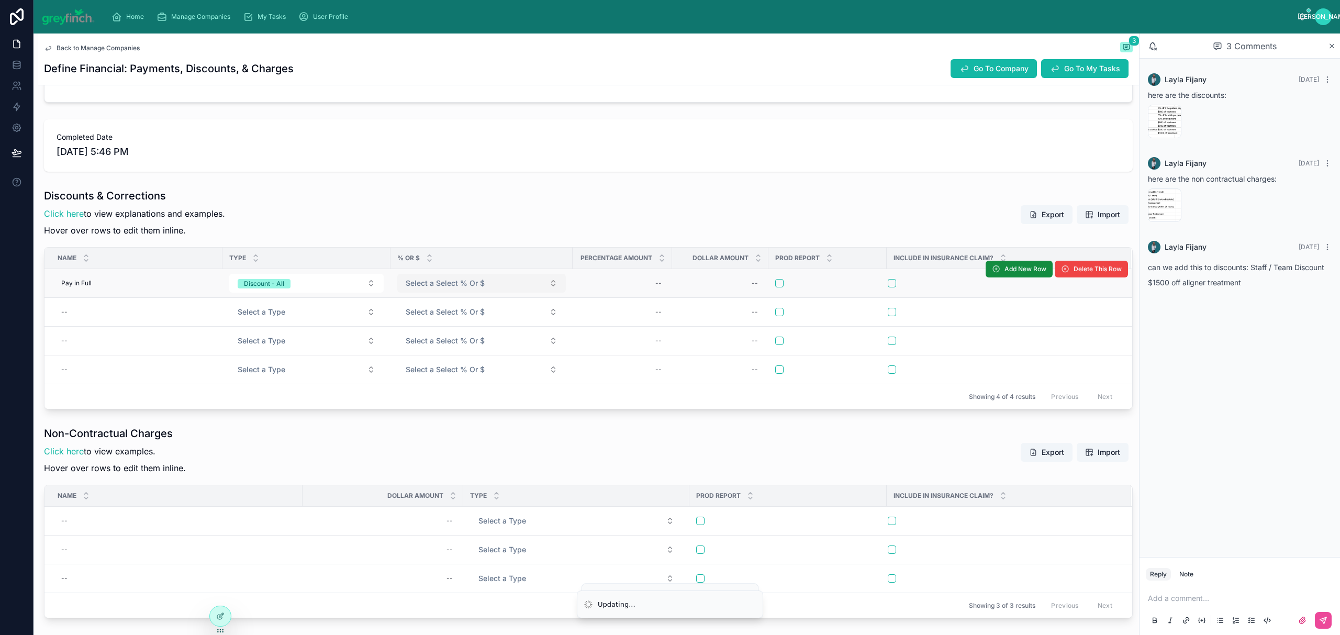
click at [446, 282] on span "Select a Select % Or $" at bounding box center [445, 283] width 79 height 10
click at [433, 329] on div "%" at bounding box center [481, 326] width 163 height 16
click at [625, 280] on div "--" at bounding box center [622, 283] width 87 height 17
type input "****"
click button "submit" at bounding box center [784, 299] width 13 height 13
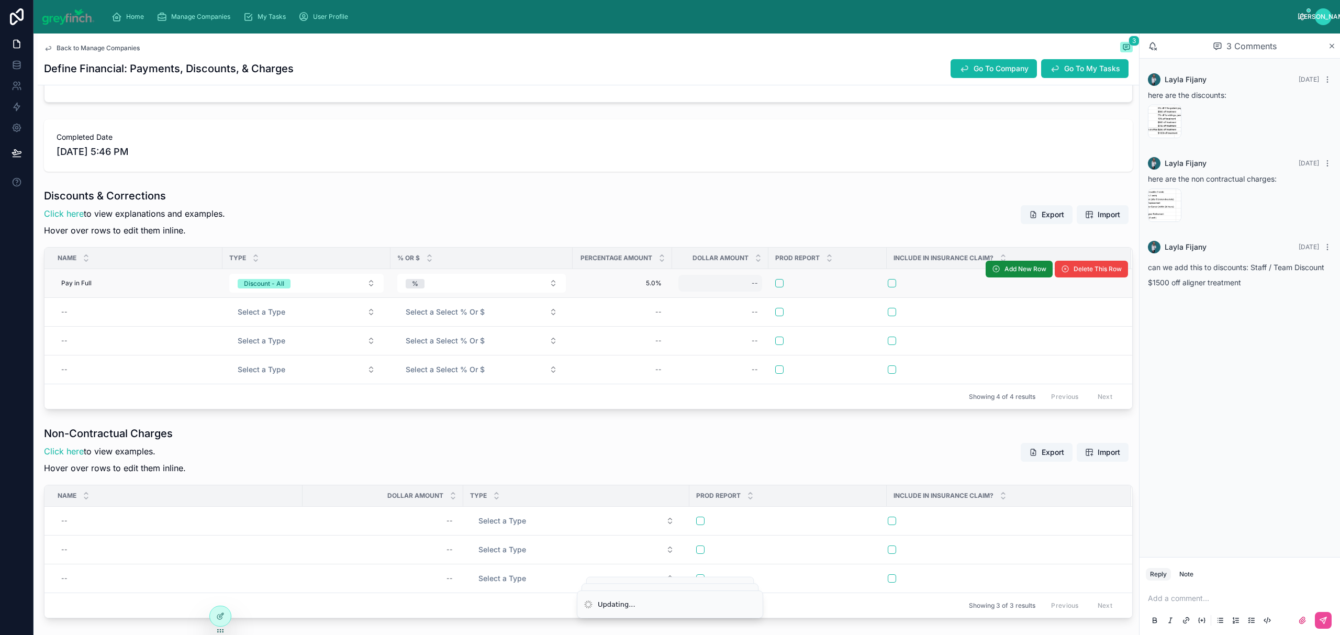
click at [752, 287] on div "--" at bounding box center [754, 283] width 6 height 8
type input "*****"
click button "submit" at bounding box center [880, 299] width 13 height 13
click at [783, 282] on button "button" at bounding box center [779, 283] width 8 height 8
click at [111, 311] on div "--" at bounding box center [136, 311] width 159 height 17
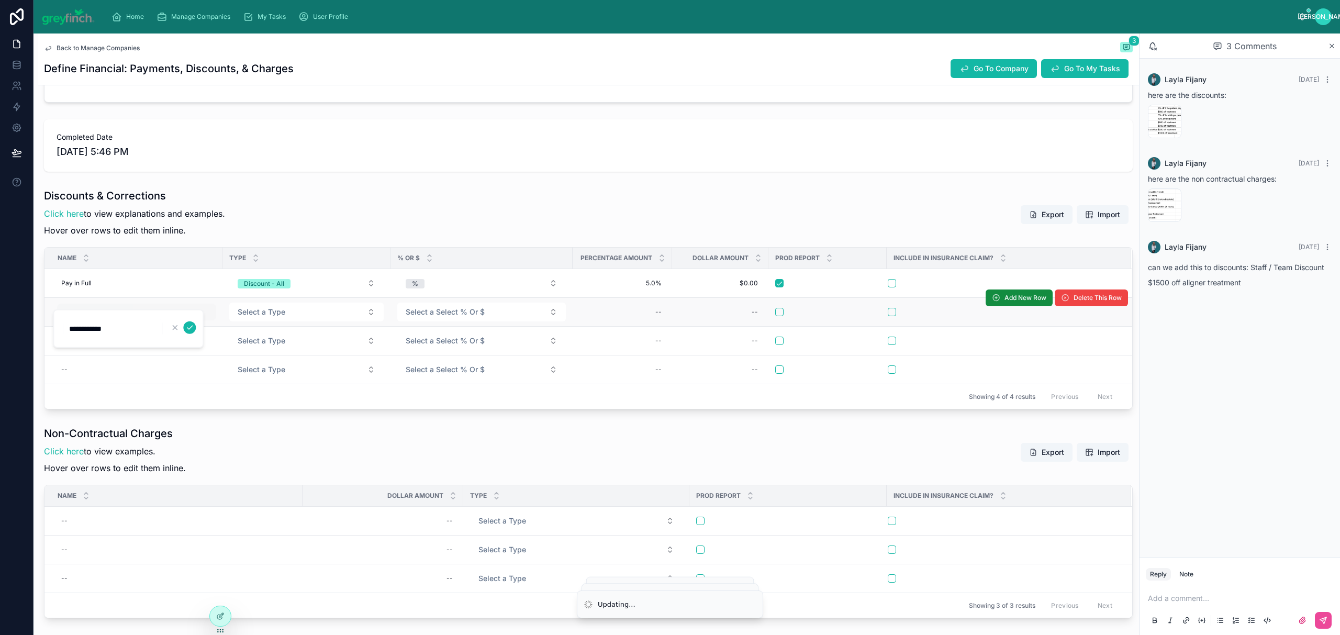
type input "**********"
click button "submit" at bounding box center [189, 327] width 13 height 13
click at [242, 314] on span "Select a Type" at bounding box center [262, 312] width 48 height 10
click at [261, 317] on span "Select a Type" at bounding box center [262, 312] width 48 height 10
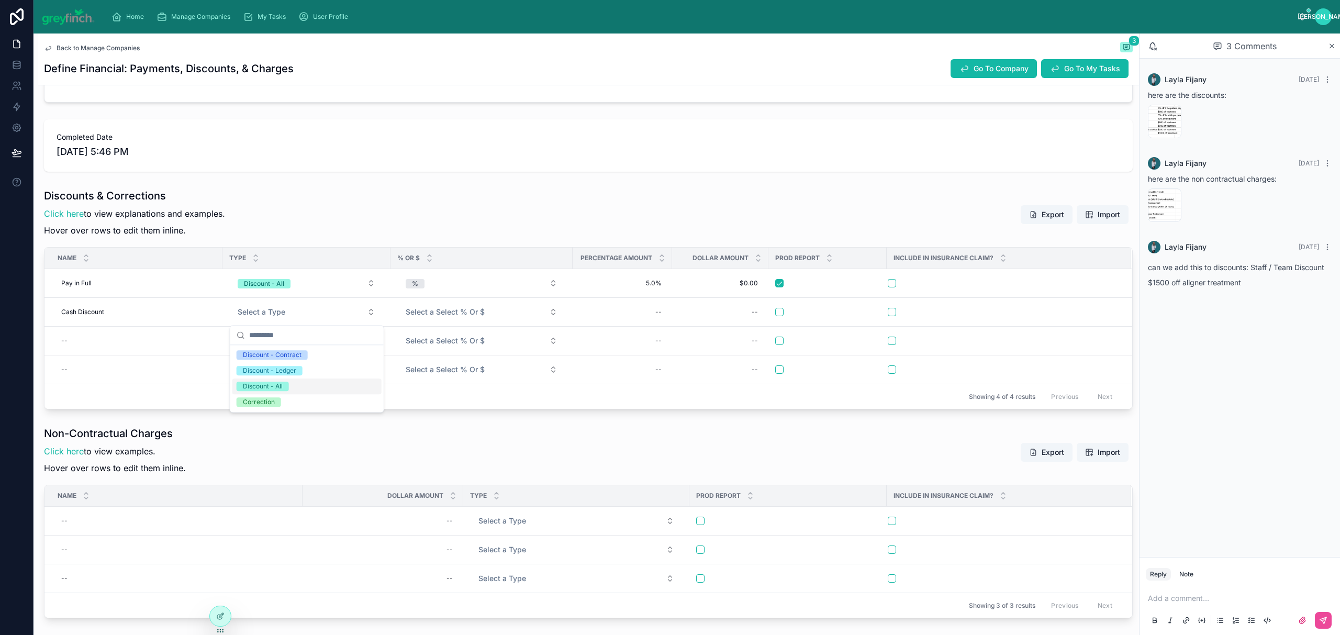
click at [262, 385] on div "Discount - All" at bounding box center [263, 385] width 40 height 9
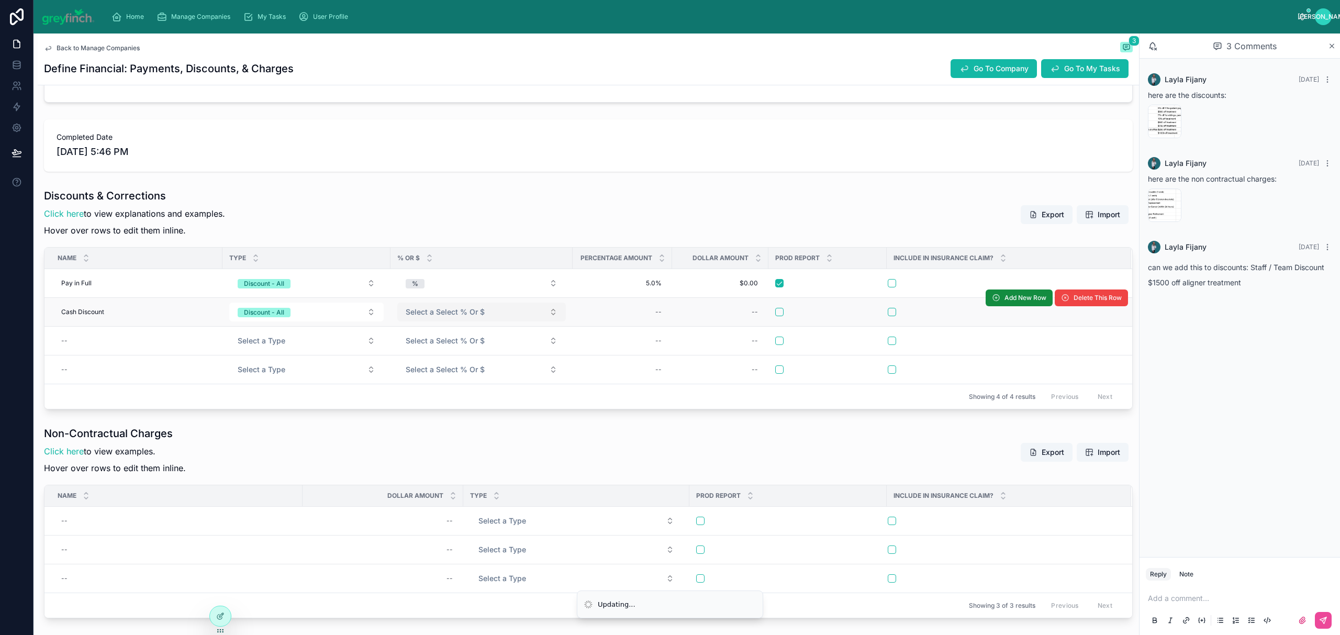
click at [440, 310] on span "Select a Select % Or $" at bounding box center [445, 312] width 79 height 10
click at [428, 321] on button "Select a Select % Or $" at bounding box center [481, 311] width 168 height 19
click at [429, 376] on div "$" at bounding box center [481, 371] width 163 height 16
drag, startPoint x: 586, startPoint y: 312, endPoint x: 631, endPoint y: 313, distance: 45.0
click at [587, 312] on div "--" at bounding box center [622, 311] width 87 height 17
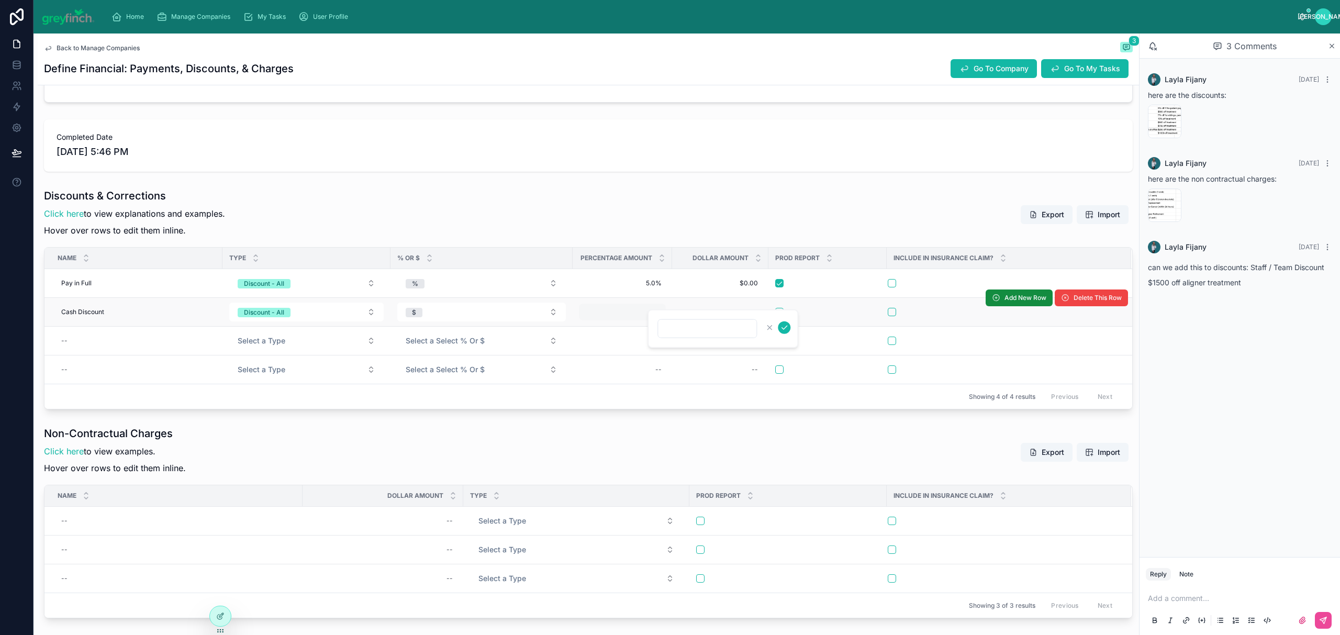
type input "****"
click button "submit" at bounding box center [784, 327] width 13 height 13
click at [743, 308] on div "--" at bounding box center [720, 311] width 84 height 17
type input "*****"
click at [741, 308] on div "--" at bounding box center [720, 311] width 84 height 17
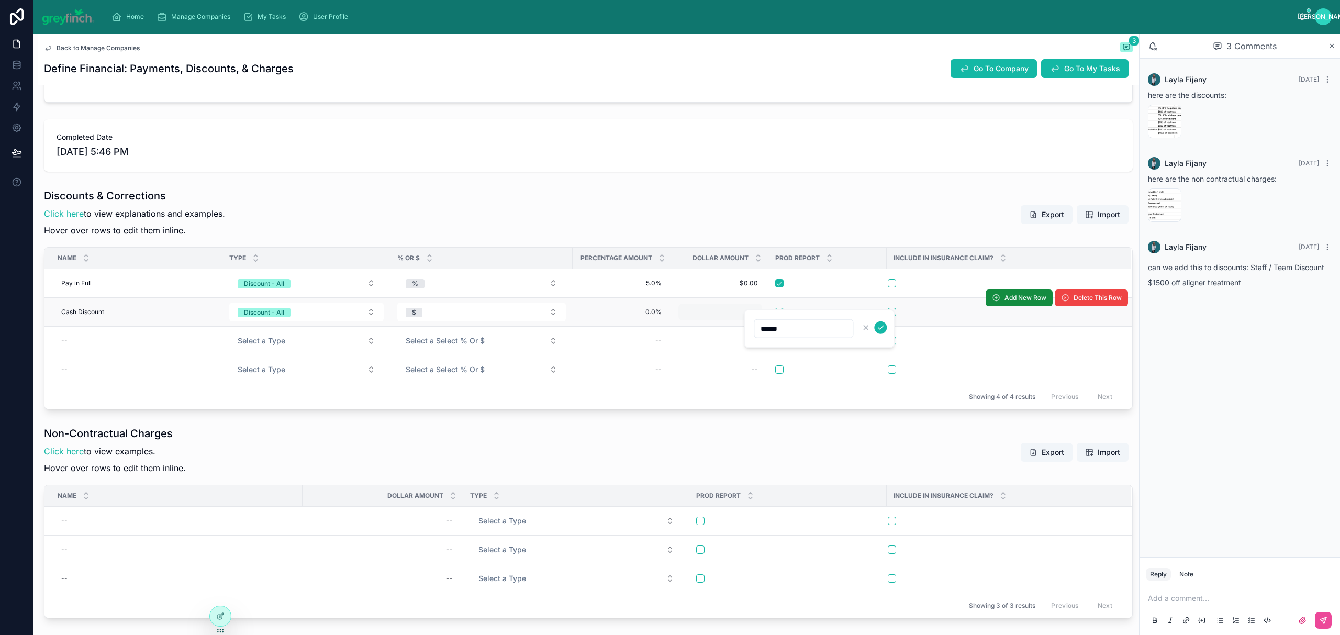
type input "*******"
click button "submit" at bounding box center [880, 327] width 13 height 13
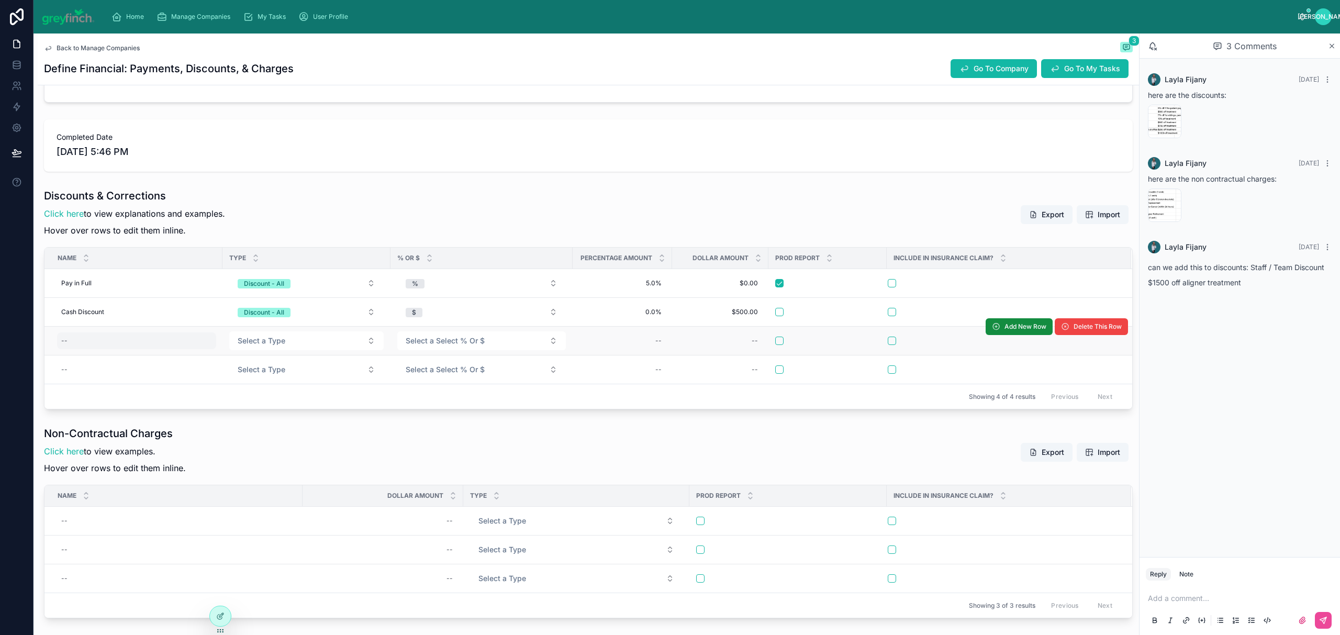
click at [86, 349] on div "--" at bounding box center [136, 340] width 159 height 17
type input "******"
click at [86, 349] on div "--" at bounding box center [136, 340] width 159 height 17
type input "**********"
click button "submit" at bounding box center [189, 357] width 13 height 13
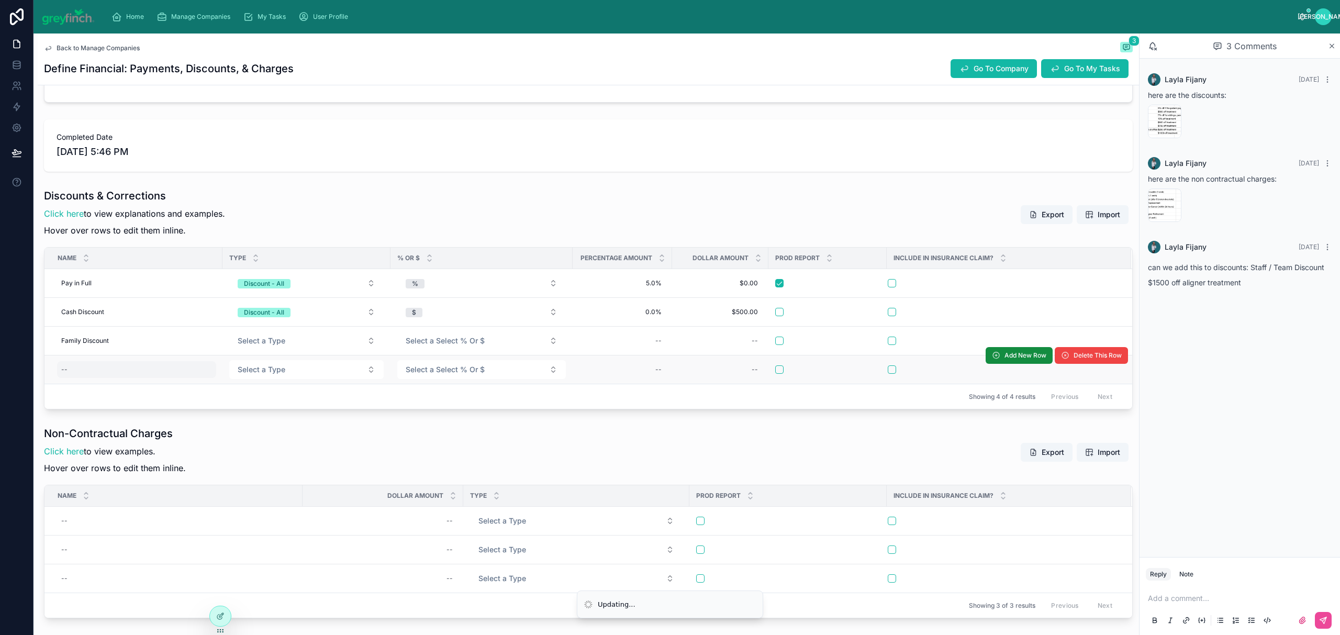
click at [81, 373] on div "--" at bounding box center [136, 369] width 159 height 17
type input "******"
click at [81, 373] on div "--" at bounding box center [136, 369] width 159 height 17
type input "**********"
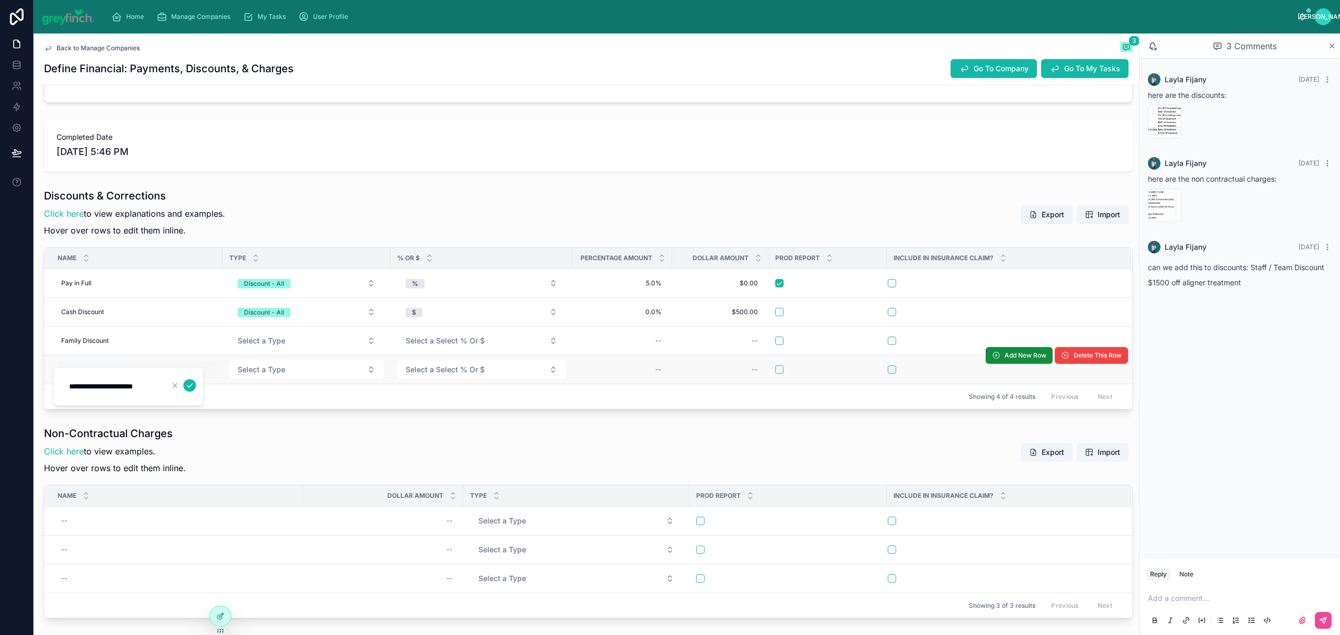
click button "submit" at bounding box center [189, 385] width 13 height 13
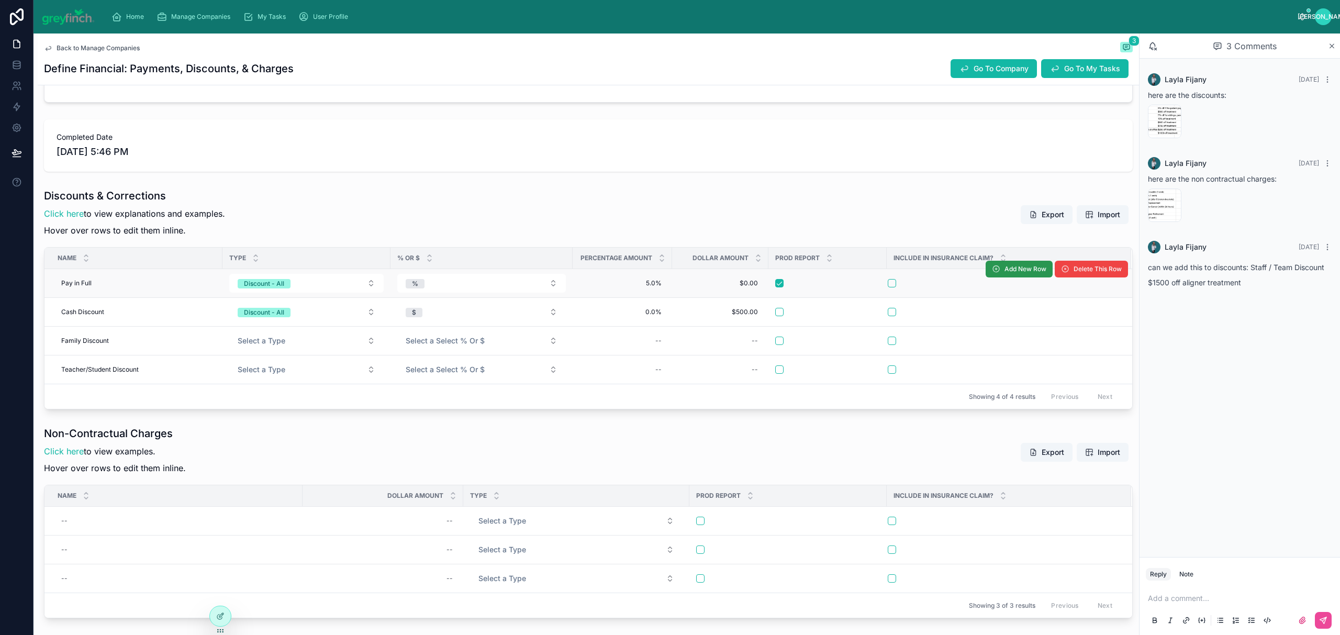
click at [1010, 275] on button "Add New Row" at bounding box center [1018, 269] width 67 height 17
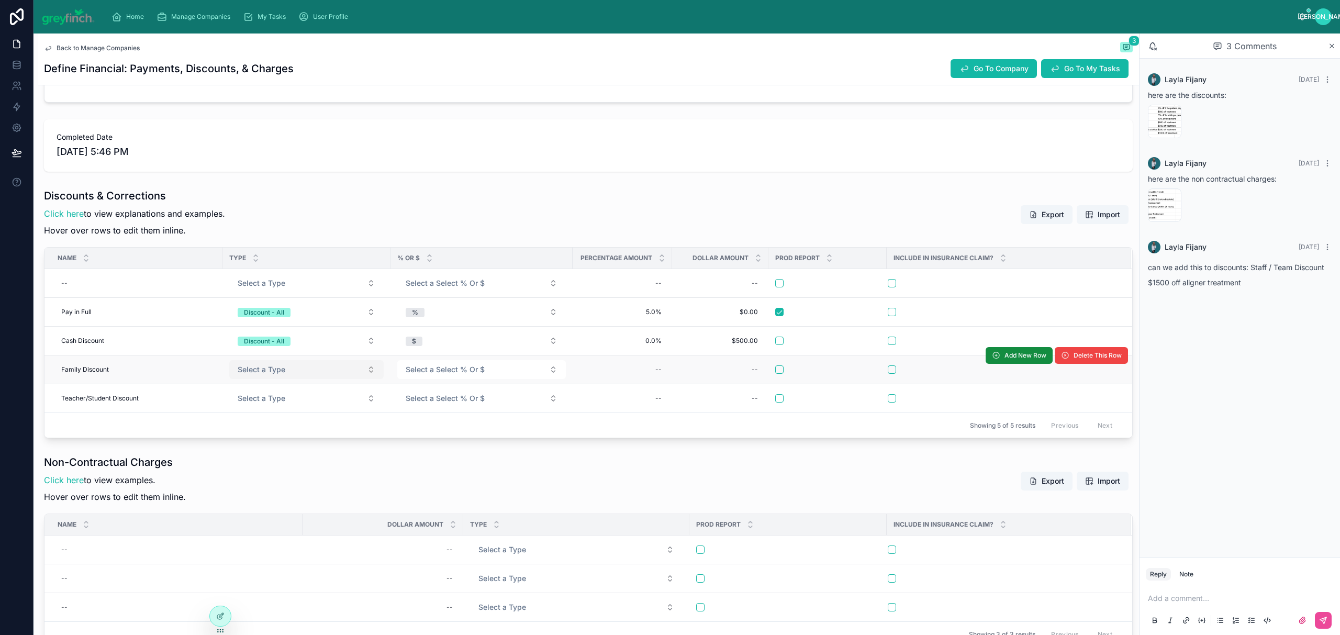
click at [264, 366] on span "Select a Type" at bounding box center [262, 369] width 48 height 10
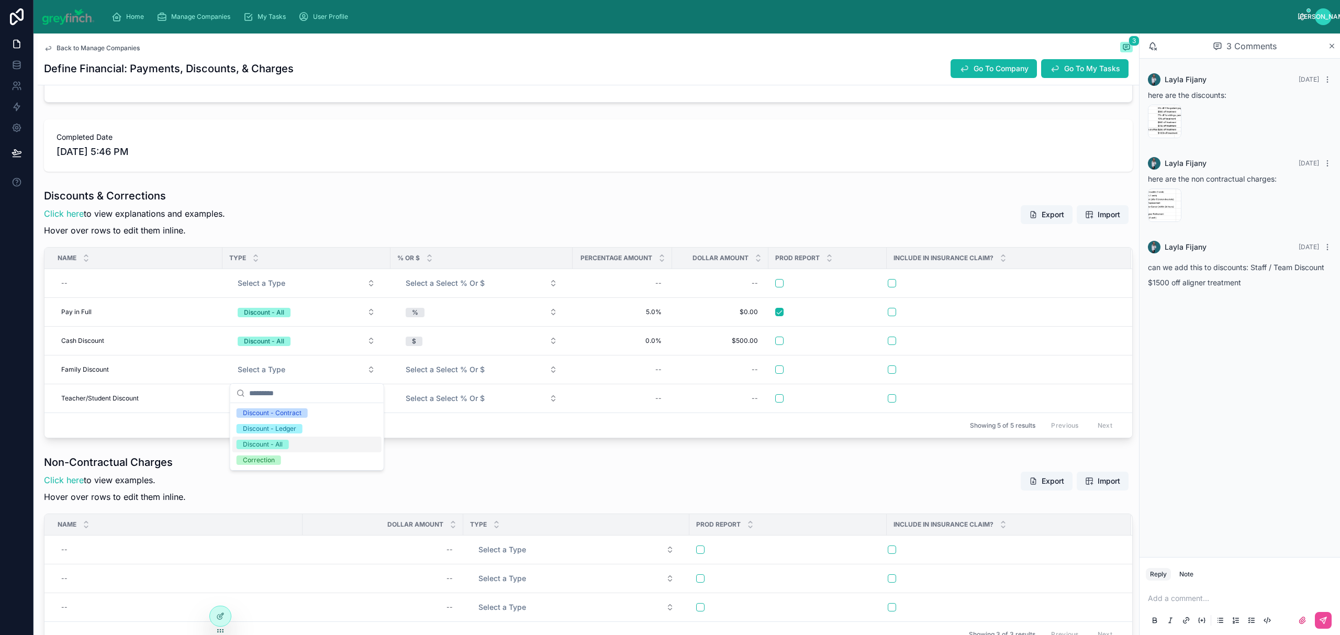
click at [272, 436] on div "Discount - All" at bounding box center [306, 444] width 149 height 16
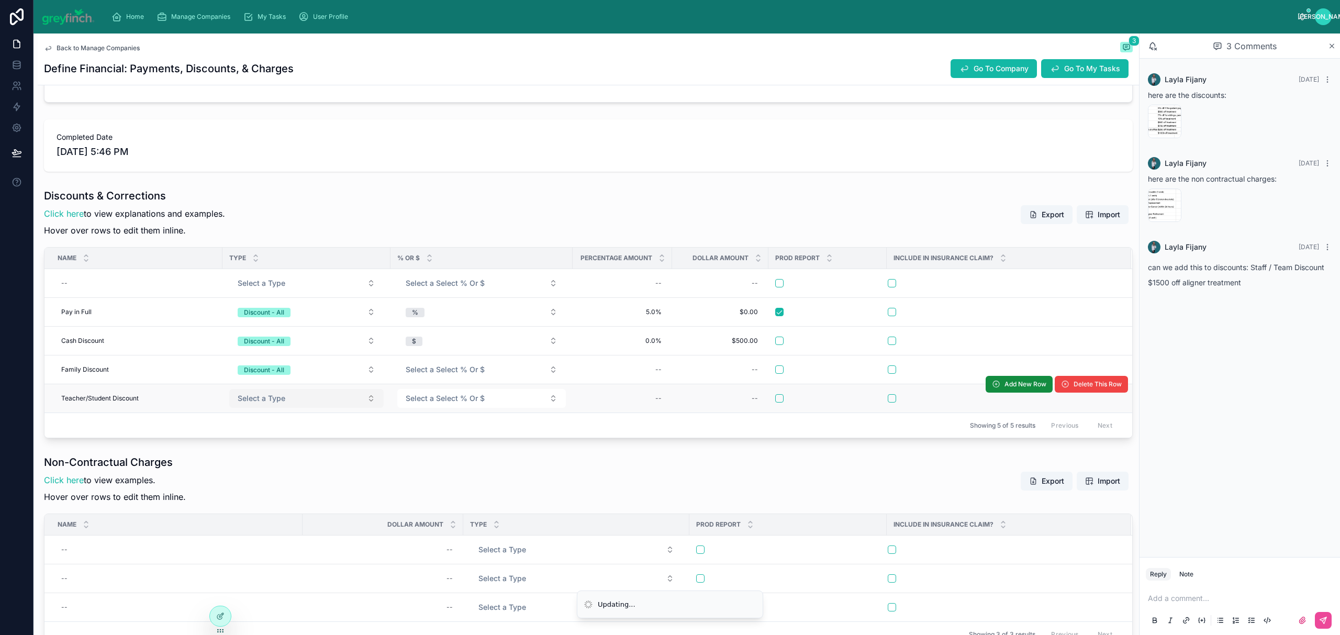
click at [264, 396] on span "Select a Type" at bounding box center [262, 398] width 48 height 10
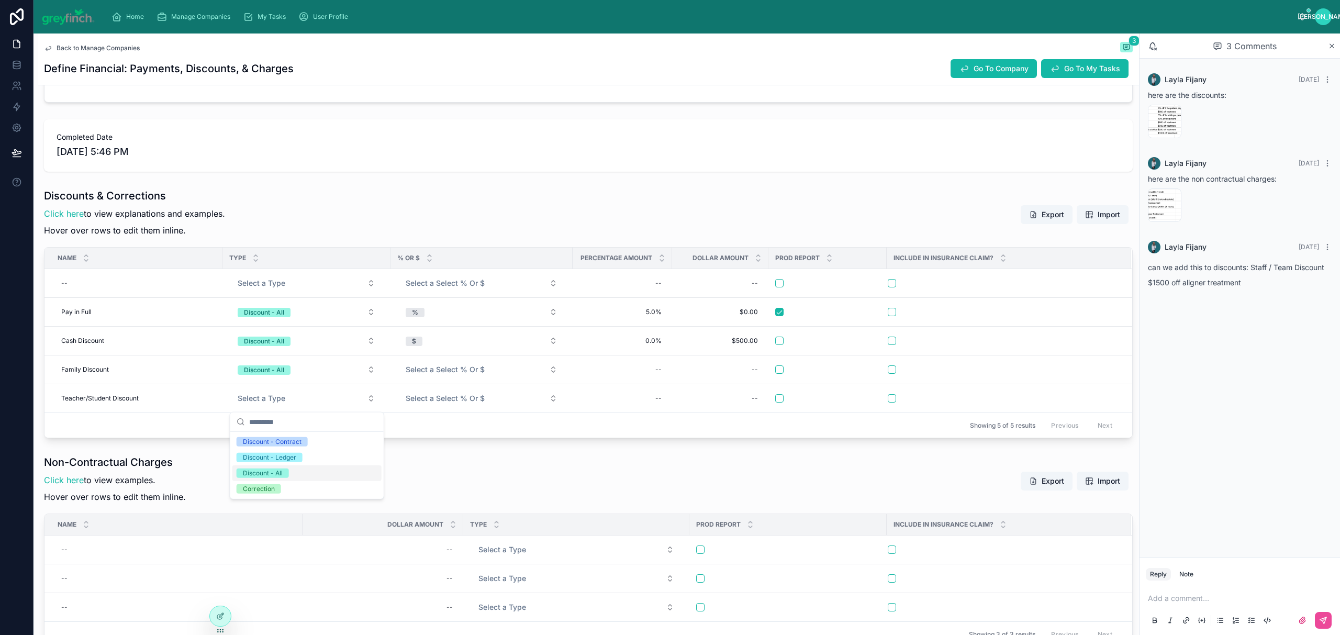
drag, startPoint x: 278, startPoint y: 475, endPoint x: 343, endPoint y: 420, distance: 84.6
click at [279, 474] on div "Discount - All" at bounding box center [263, 472] width 40 height 9
click at [1014, 272] on span "Add New Row" at bounding box center [1025, 269] width 42 height 8
click at [1011, 273] on span "Add New Row" at bounding box center [1018, 271] width 67 height 8
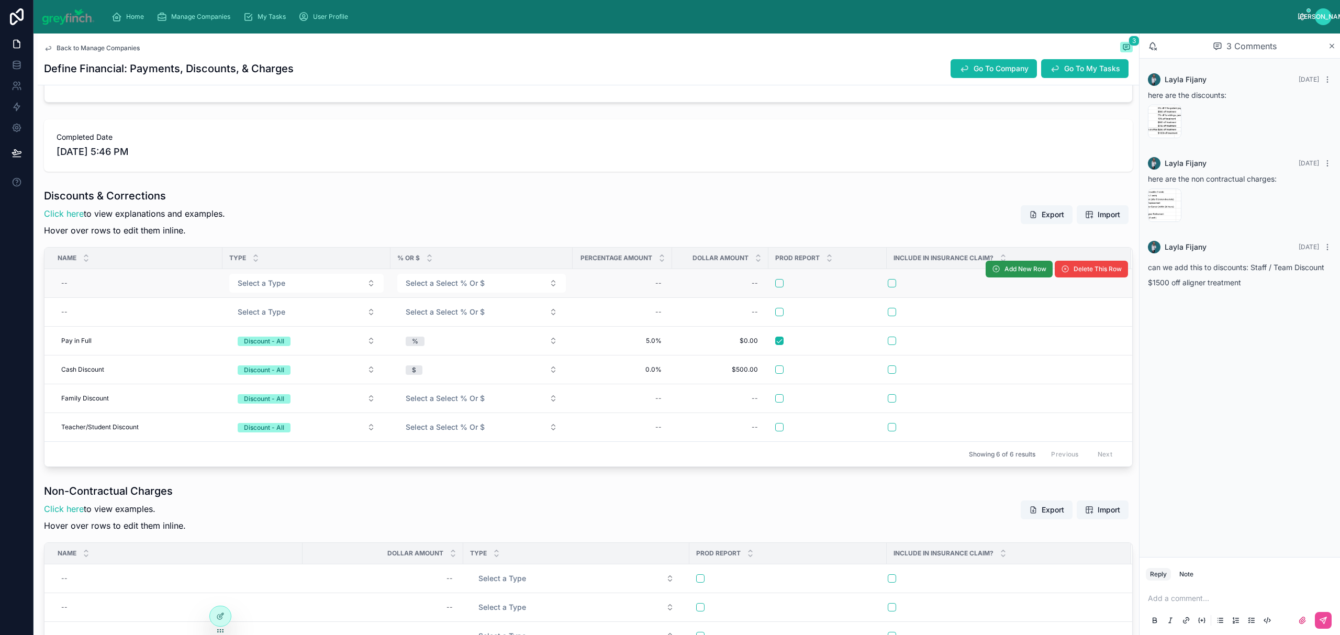
click at [1004, 273] on span "Add New Row" at bounding box center [1025, 269] width 42 height 8
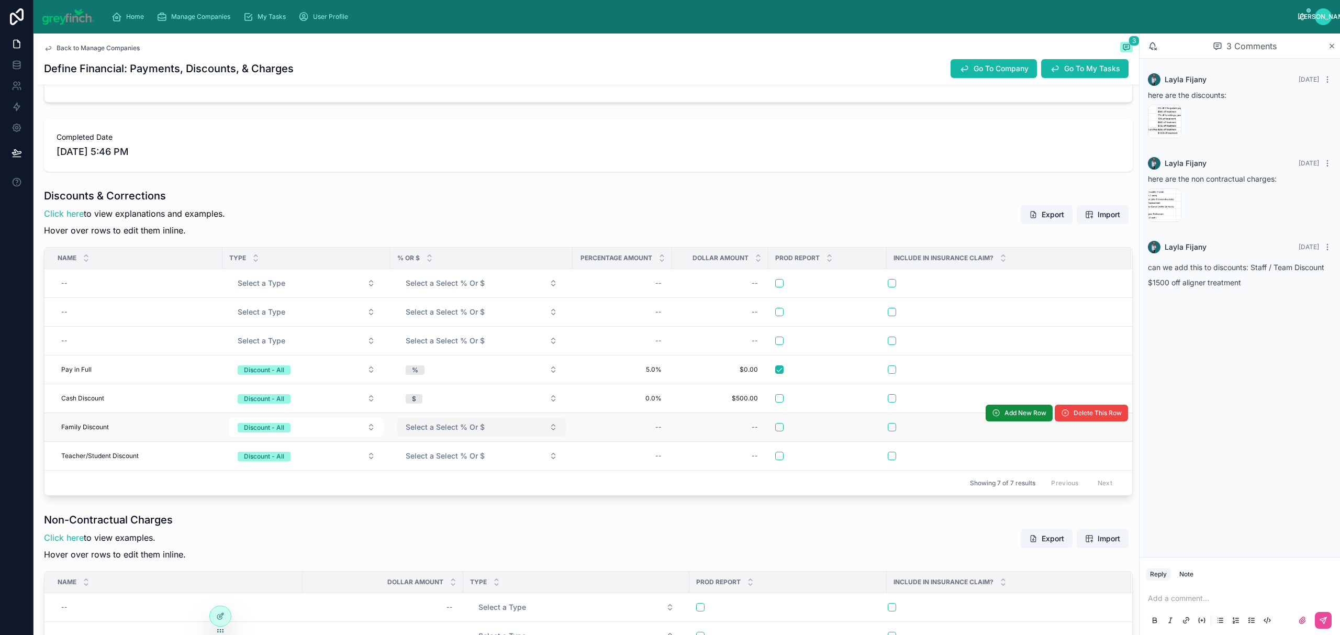
click at [424, 425] on span "Select a Select % Or $" at bounding box center [445, 427] width 79 height 10
click at [429, 428] on span "Select a Select % Or $" at bounding box center [445, 427] width 79 height 10
click at [425, 473] on div "%" at bounding box center [481, 471] width 163 height 16
click at [656, 427] on div "--" at bounding box center [658, 427] width 6 height 8
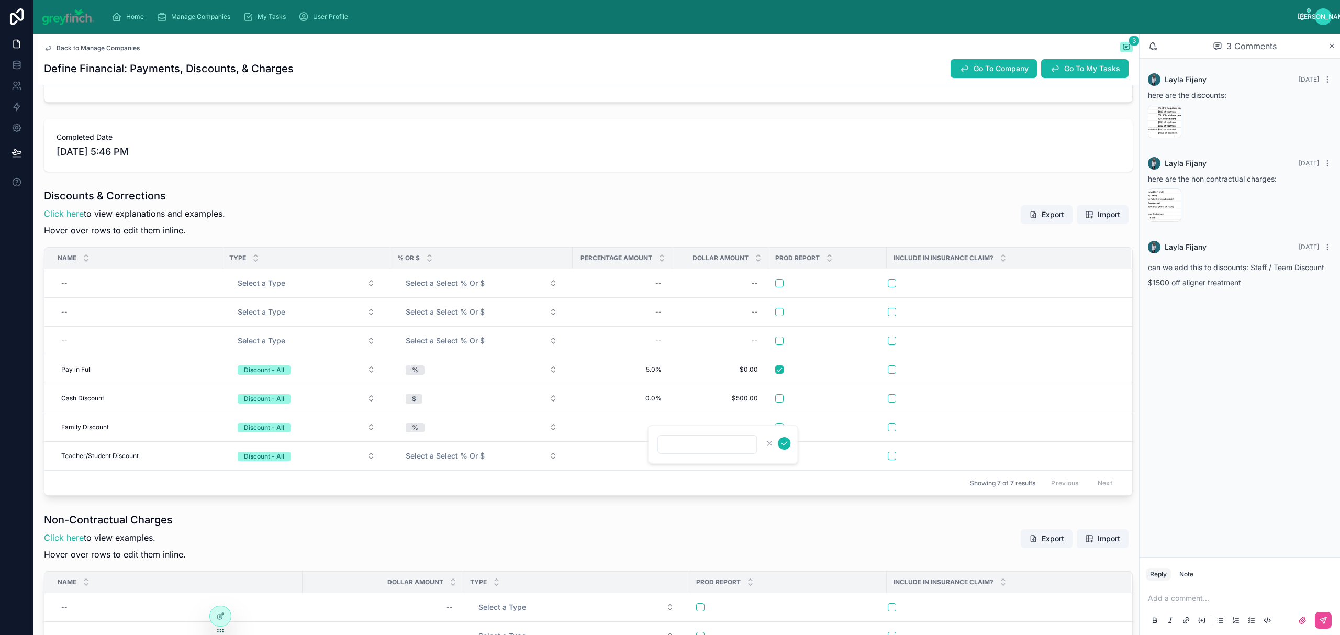
type input "****"
click at [750, 429] on div "--" at bounding box center [720, 427] width 84 height 17
type input "*****"
click button "submit" at bounding box center [880, 443] width 13 height 13
click at [441, 460] on span "Select a Select % Or $" at bounding box center [445, 456] width 79 height 10
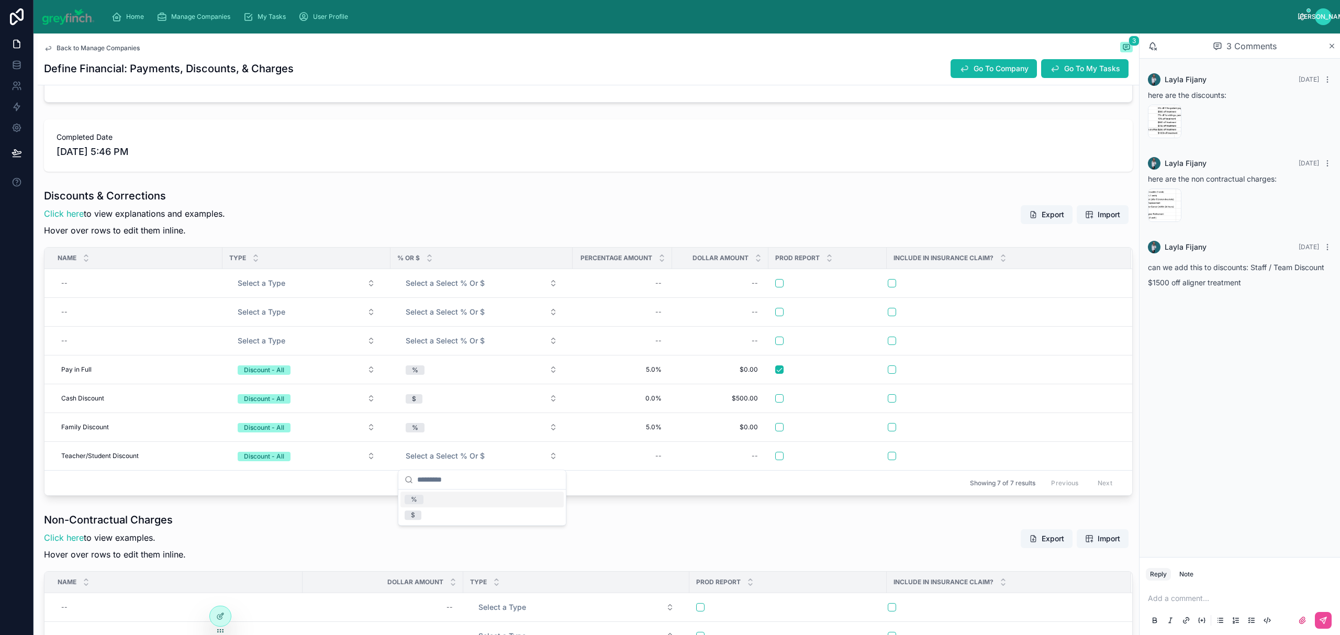
drag, startPoint x: 432, startPoint y: 499, endPoint x: 526, endPoint y: 473, distance: 97.4
click at [433, 499] on div "%" at bounding box center [481, 499] width 163 height 16
click at [586, 457] on div "--" at bounding box center [622, 455] width 87 height 17
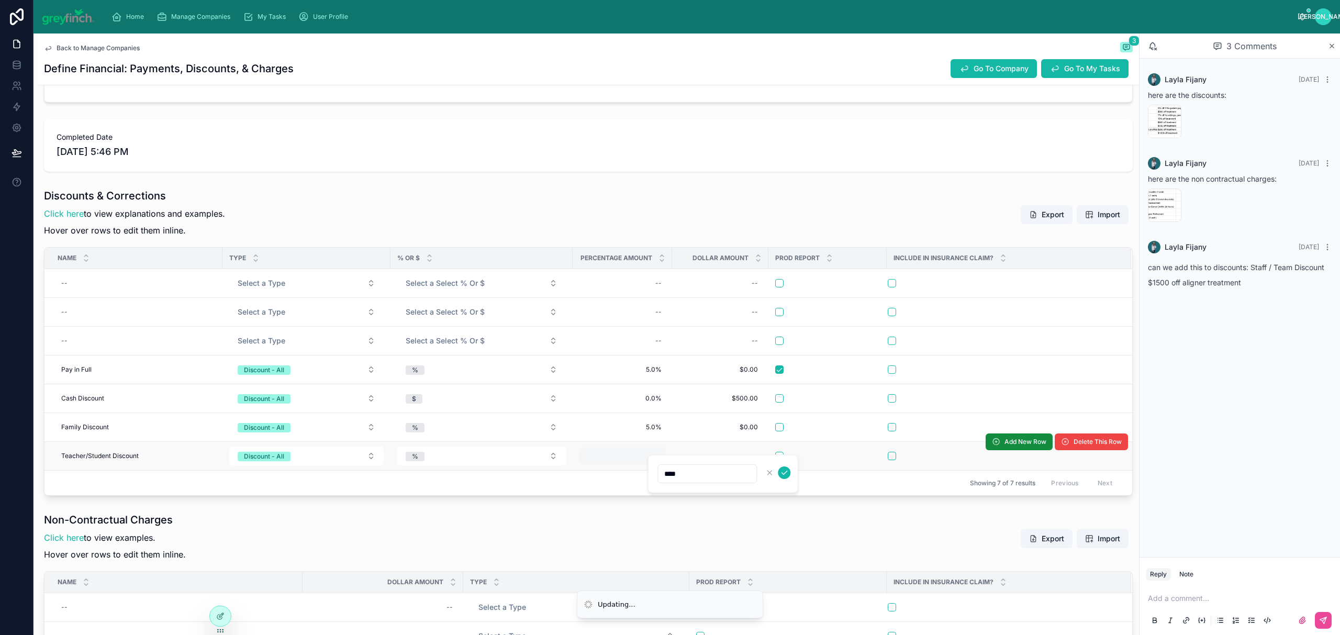
type input "*****"
click button "submit" at bounding box center [784, 472] width 13 height 13
click at [732, 459] on div "--" at bounding box center [720, 455] width 84 height 17
type input "*****"
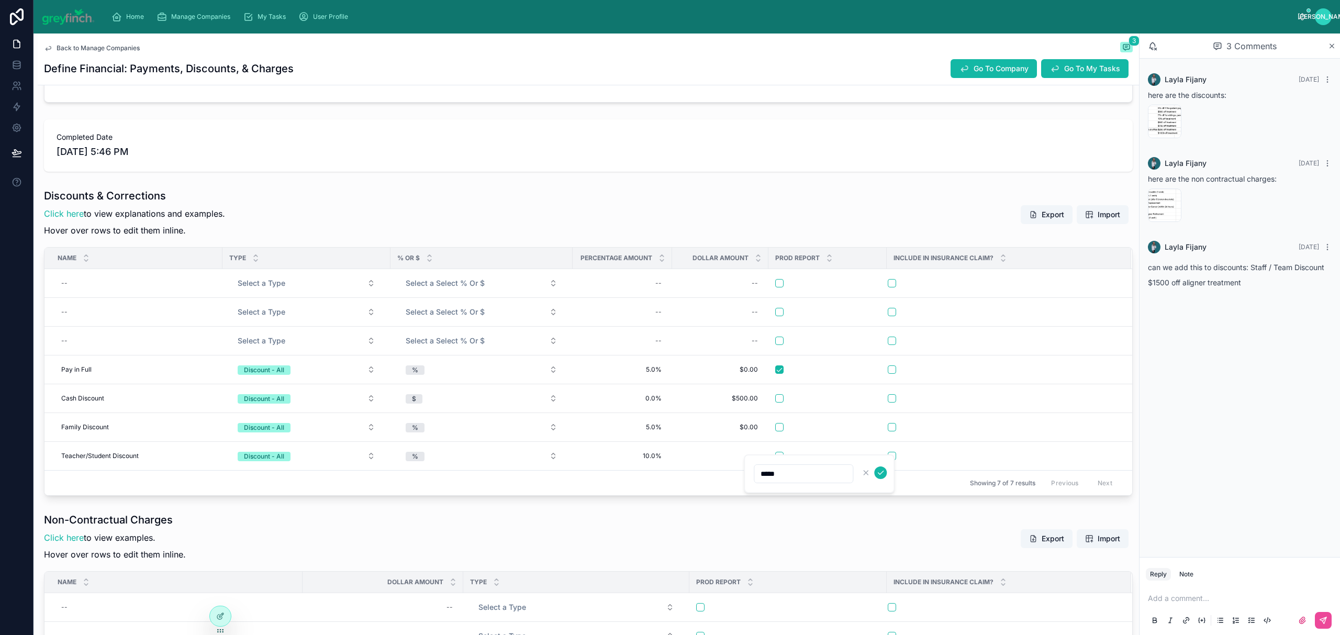
click button "submit" at bounding box center [880, 472] width 13 height 13
click at [782, 459] on button "button" at bounding box center [779, 456] width 8 height 8
click at [782, 431] on button "button" at bounding box center [779, 427] width 8 height 8
click at [780, 395] on div at bounding box center [827, 398] width 105 height 8
click at [780, 398] on button "button" at bounding box center [779, 398] width 8 height 8
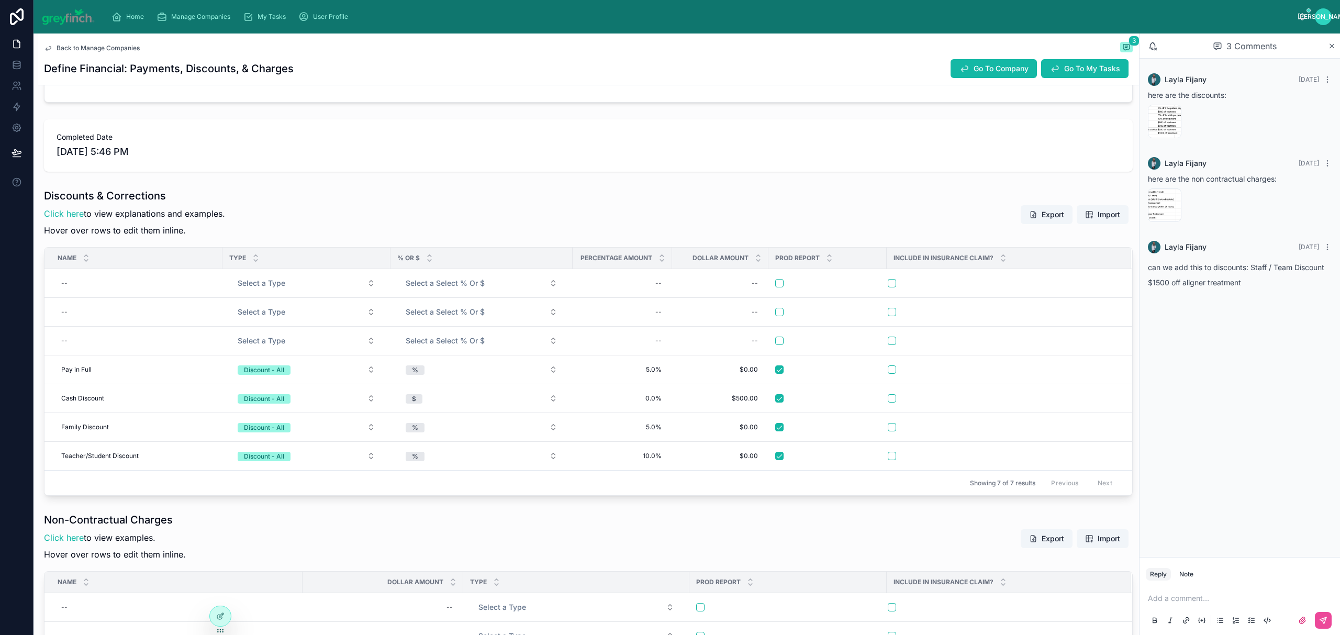
click at [122, 343] on div "--" at bounding box center [136, 340] width 159 height 17
type input "**********"
click at [186, 353] on icon "submit" at bounding box center [189, 357] width 8 height 8
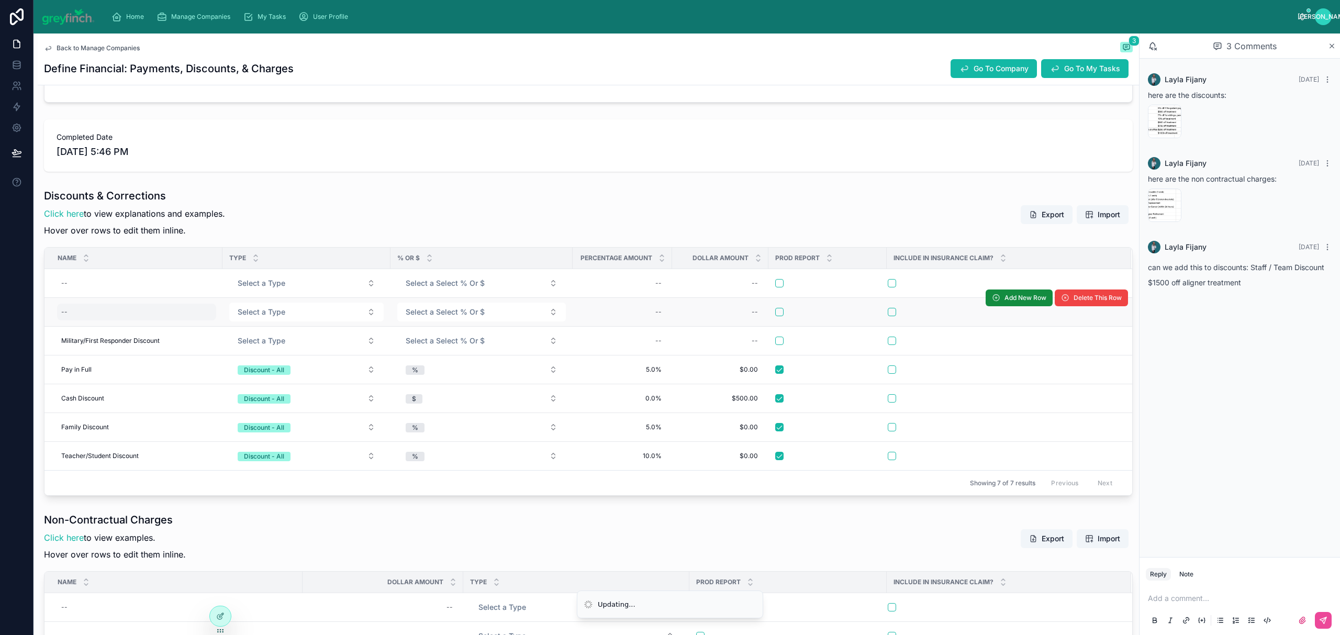
click at [78, 317] on div "--" at bounding box center [136, 311] width 159 height 17
type input "**********"
click button "submit" at bounding box center [189, 327] width 13 height 13
click at [67, 285] on div "--" at bounding box center [136, 283] width 159 height 17
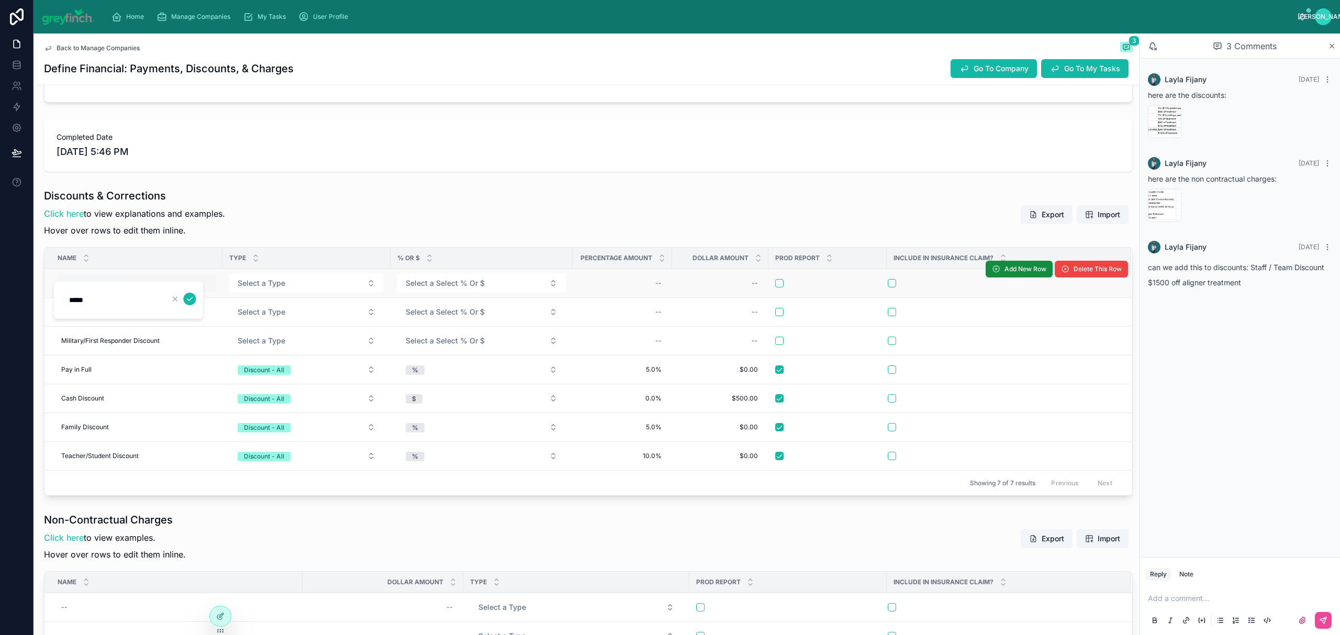
type input "*****"
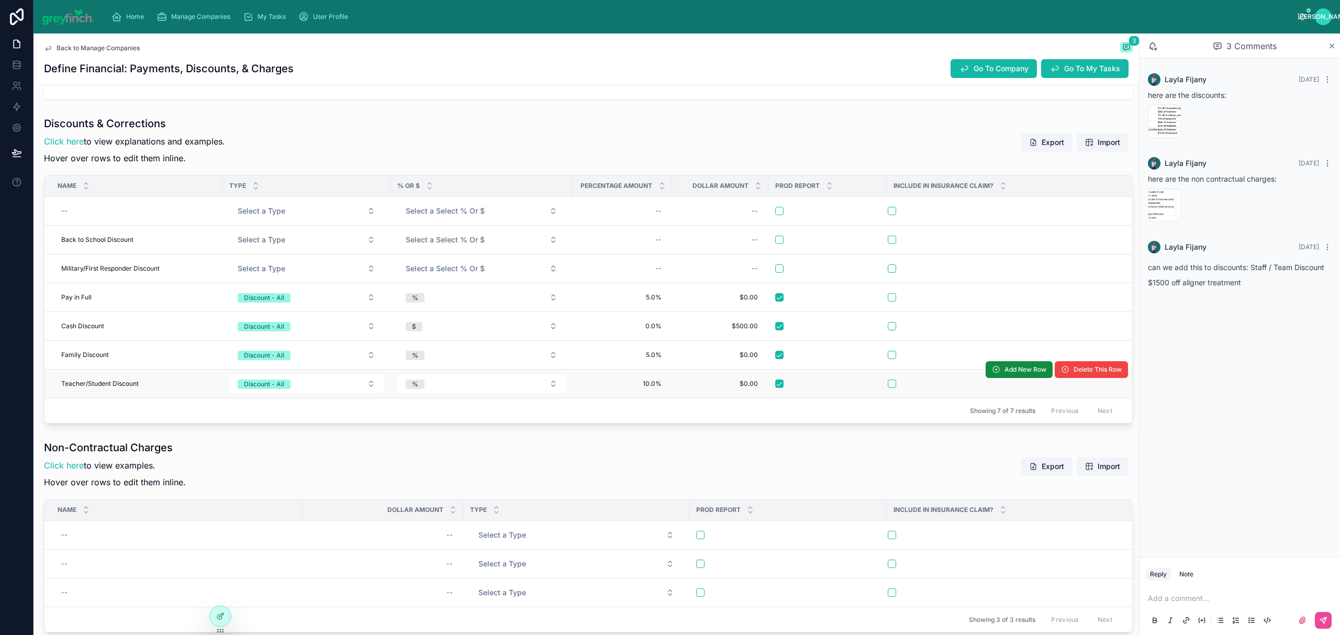
scroll to position [384, 0]
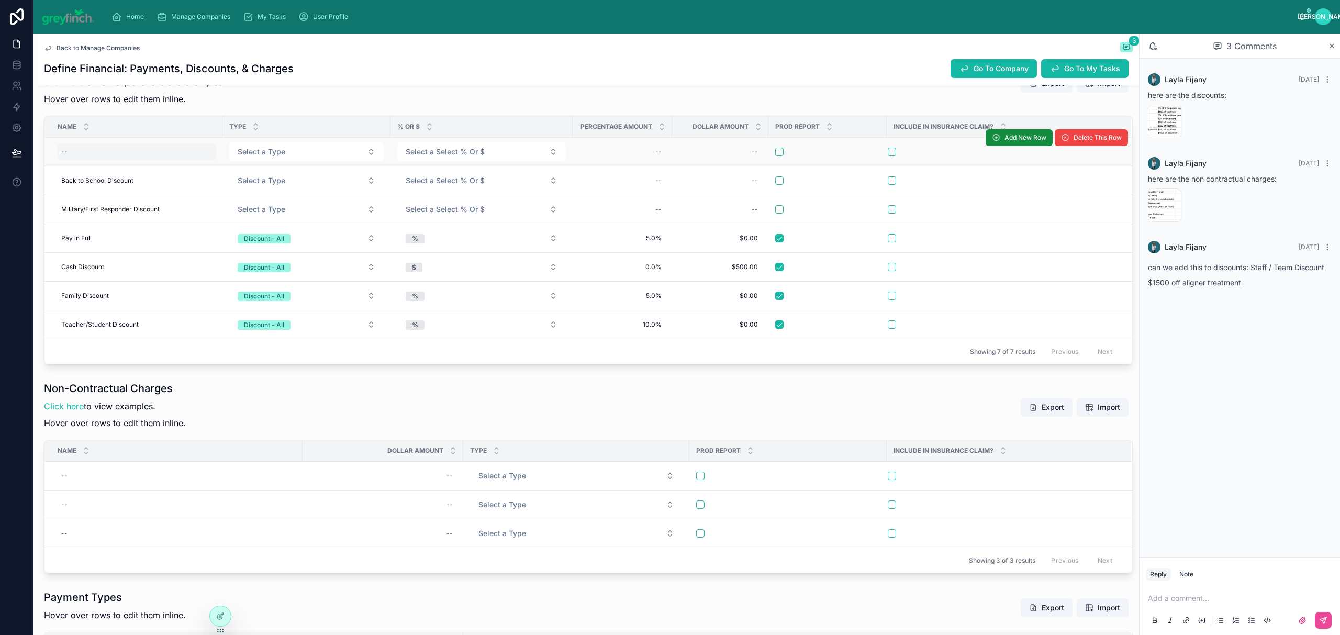
click at [78, 156] on div "--" at bounding box center [136, 151] width 159 height 17
type input "**********"
click button "submit" at bounding box center [189, 167] width 13 height 13
click at [1004, 138] on span "Add New Row" at bounding box center [1025, 137] width 42 height 8
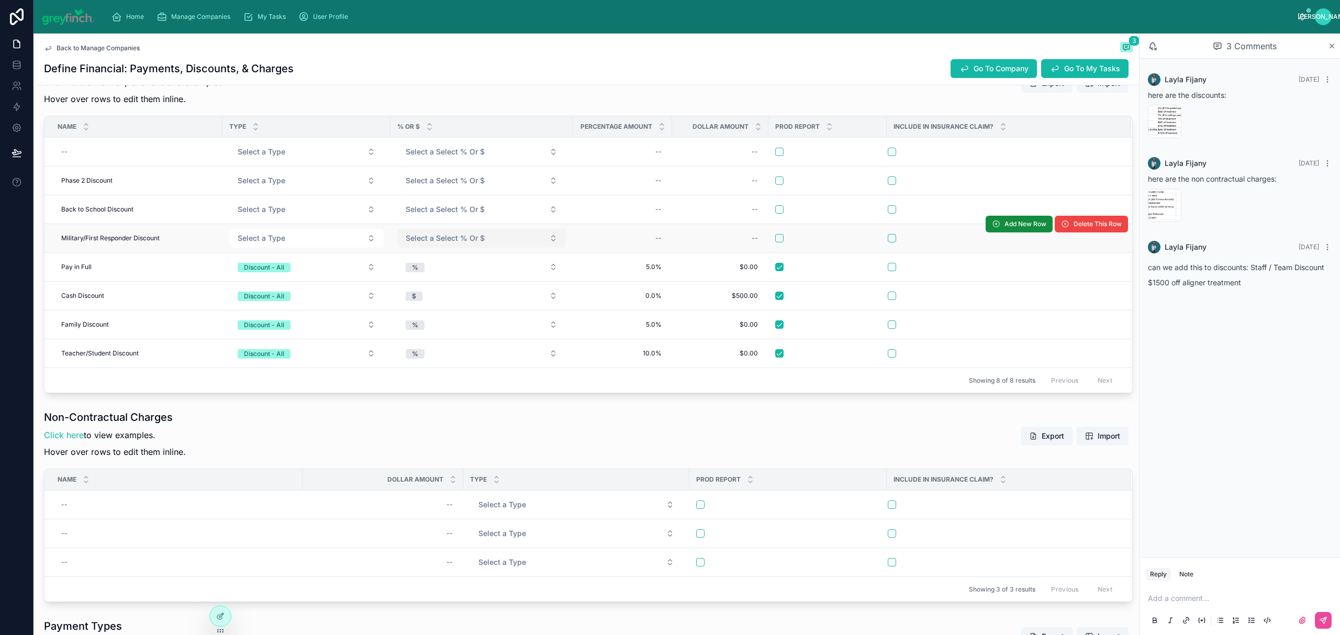
scroll to position [381, 0]
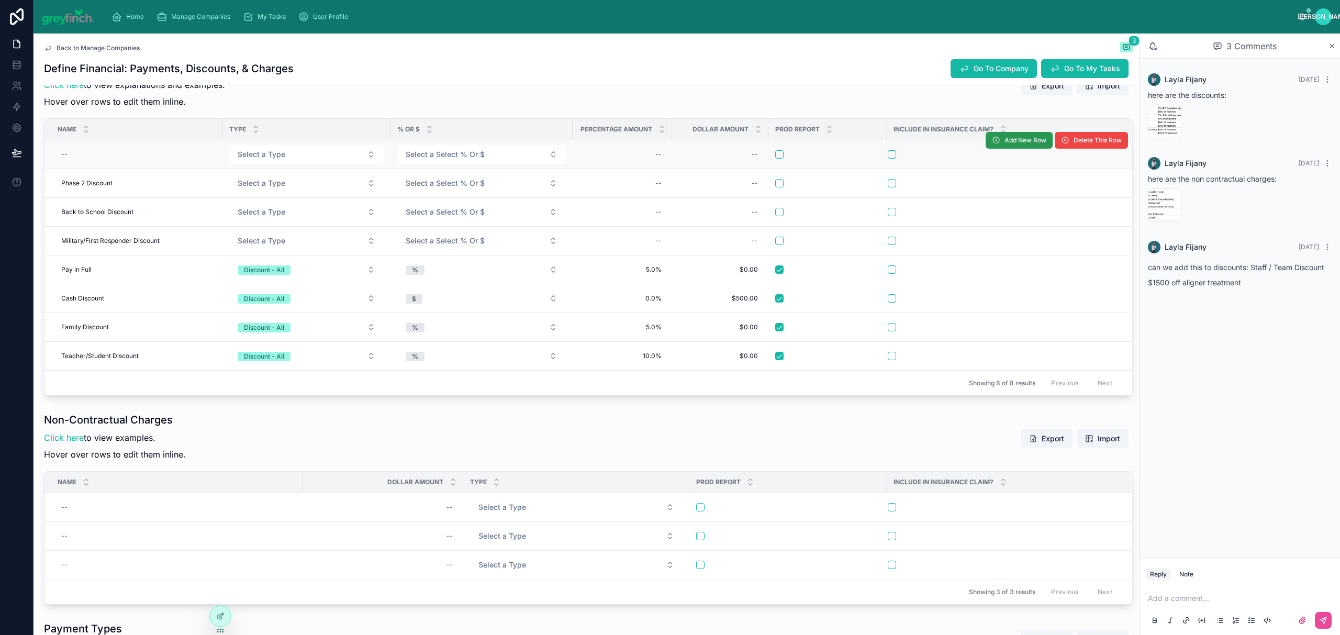
click at [1020, 143] on span "Add New Row" at bounding box center [1025, 140] width 42 height 8
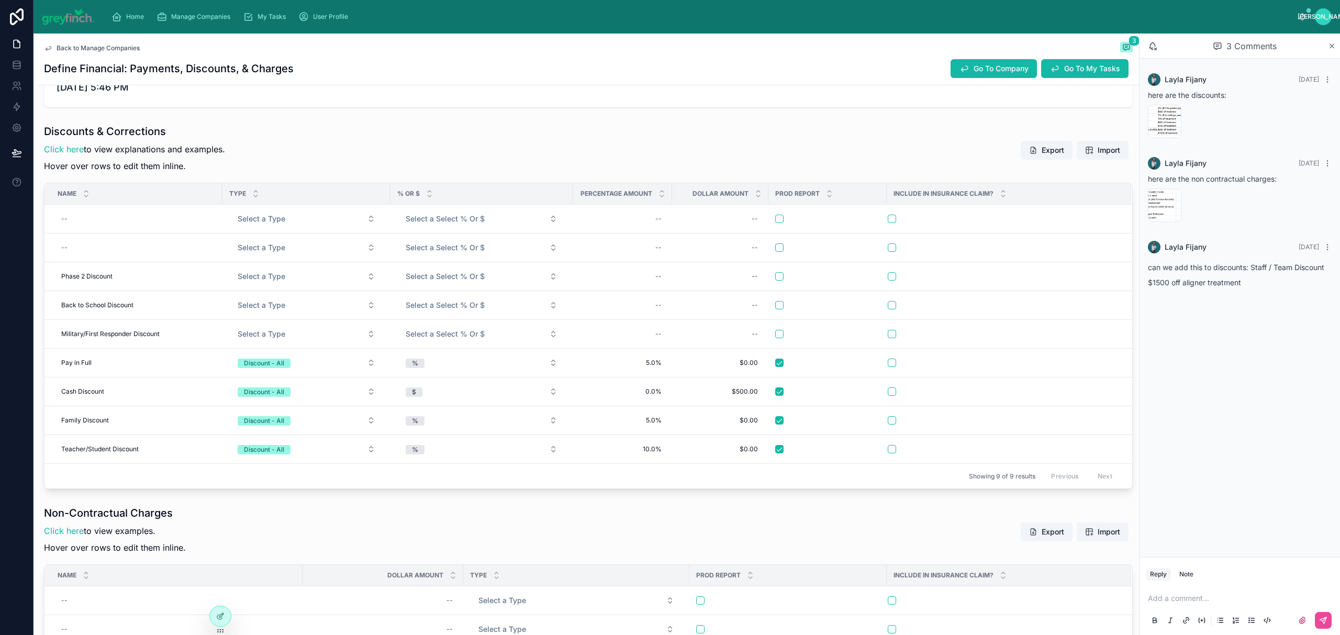
scroll to position [316, 0]
click at [80, 251] on div "--" at bounding box center [136, 248] width 159 height 17
click at [81, 251] on div "--" at bounding box center [136, 248] width 159 height 17
type input "**********"
click button "submit" at bounding box center [189, 263] width 13 height 13
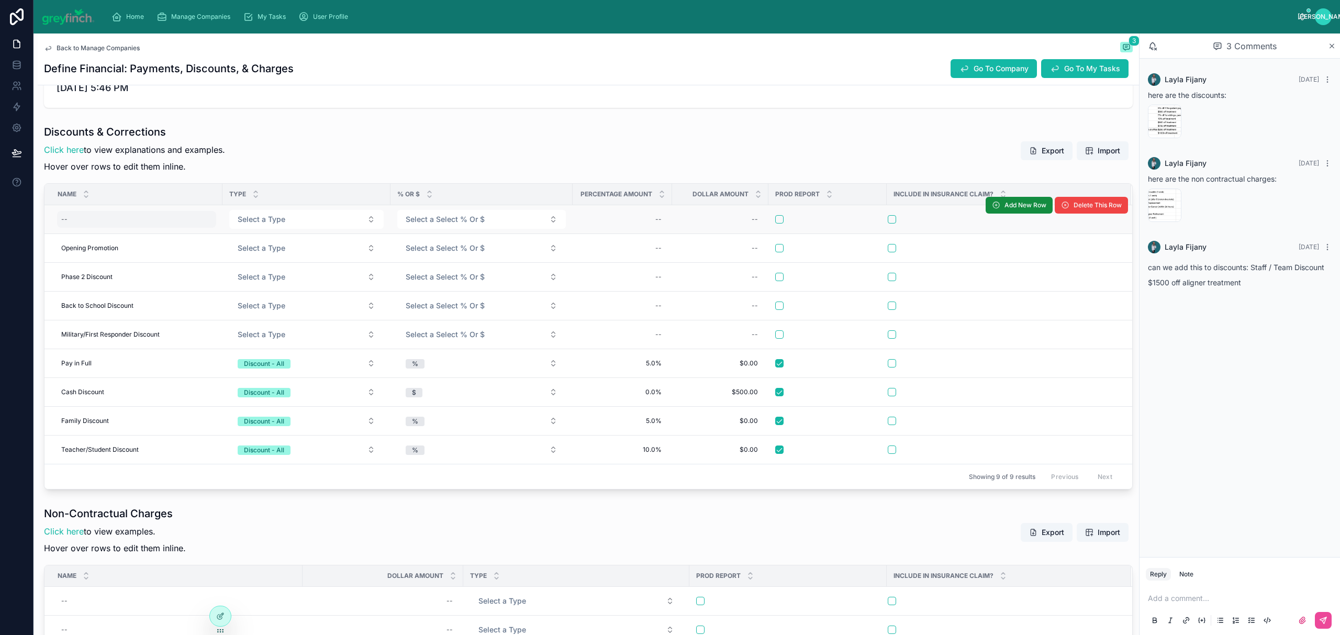
click at [93, 218] on div "--" at bounding box center [136, 219] width 159 height 17
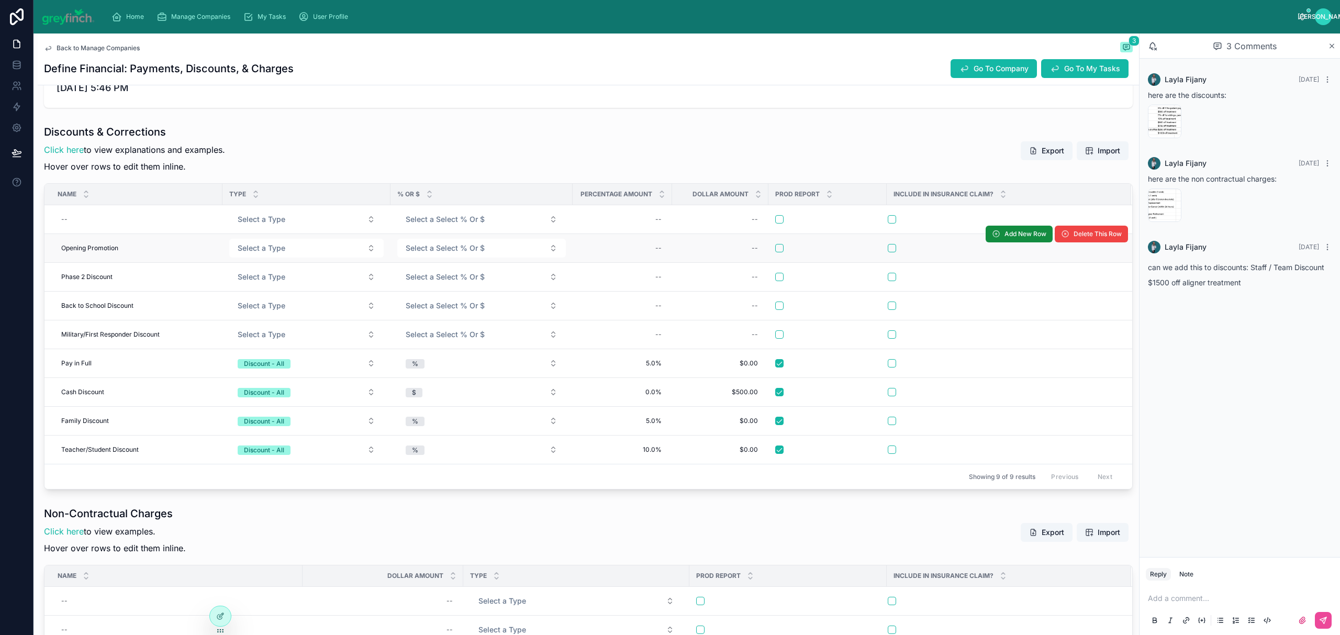
click at [93, 262] on td "Opening Promotion Opening Promotion" at bounding box center [133, 248] width 178 height 29
click at [88, 252] on span "Opening Promotion" at bounding box center [89, 248] width 57 height 8
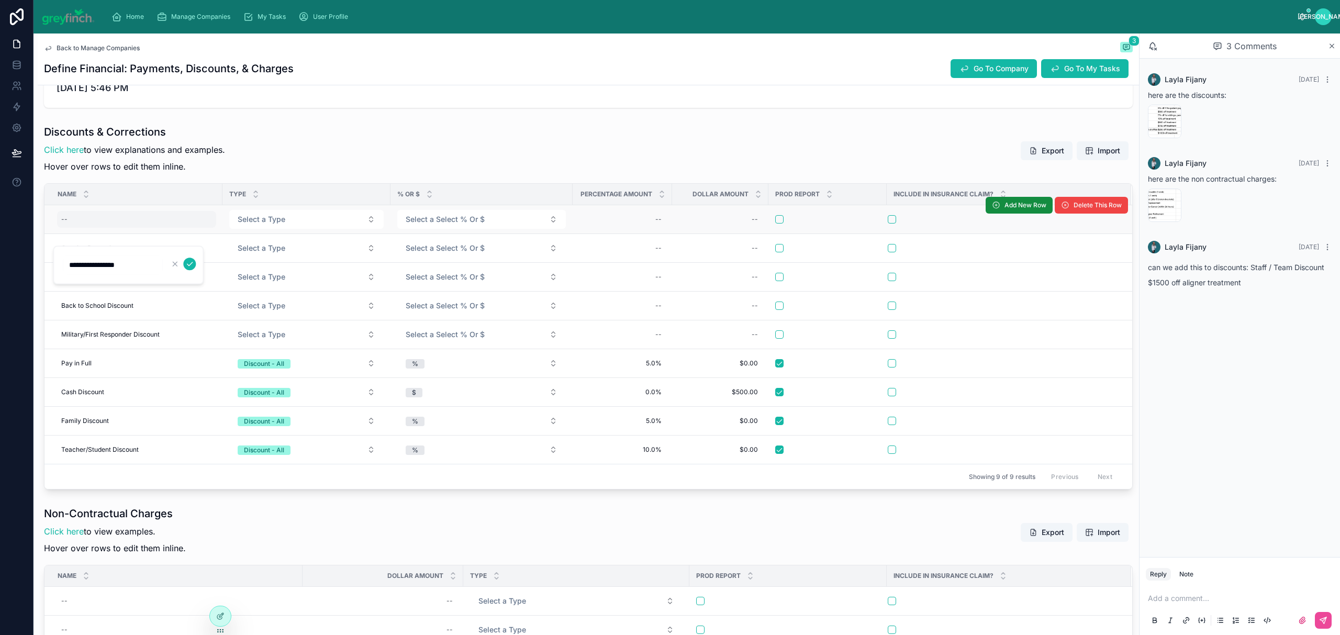
click at [87, 222] on div "--" at bounding box center [136, 219] width 159 height 17
type input "**********"
click button "submit" at bounding box center [189, 235] width 13 height 13
click at [263, 222] on span "Select a Type" at bounding box center [262, 219] width 48 height 10
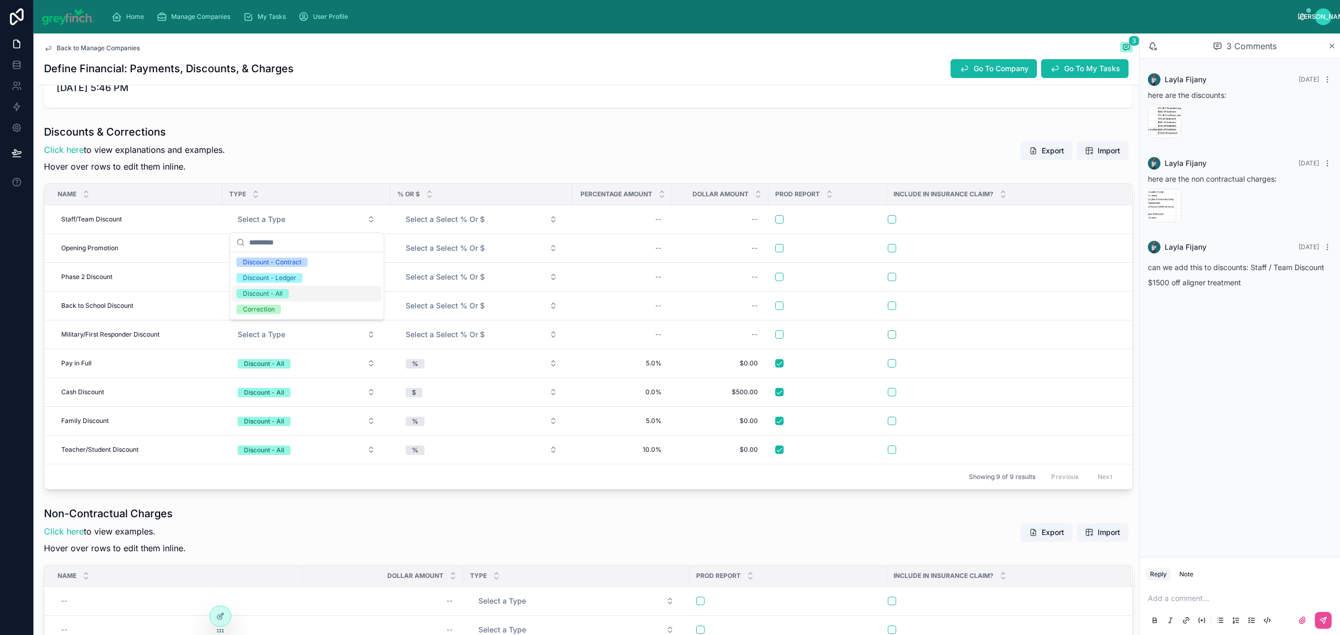
click at [265, 293] on div "Discount - All" at bounding box center [263, 293] width 40 height 9
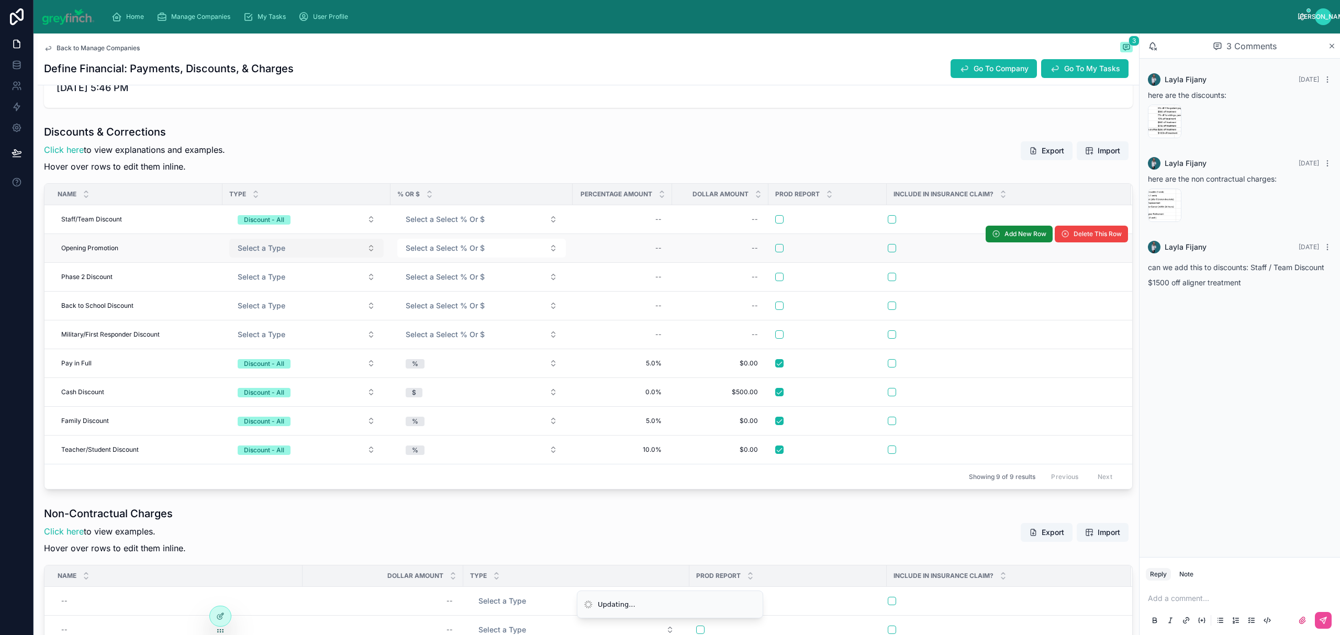
click at [264, 256] on button "Select a Type" at bounding box center [306, 248] width 154 height 19
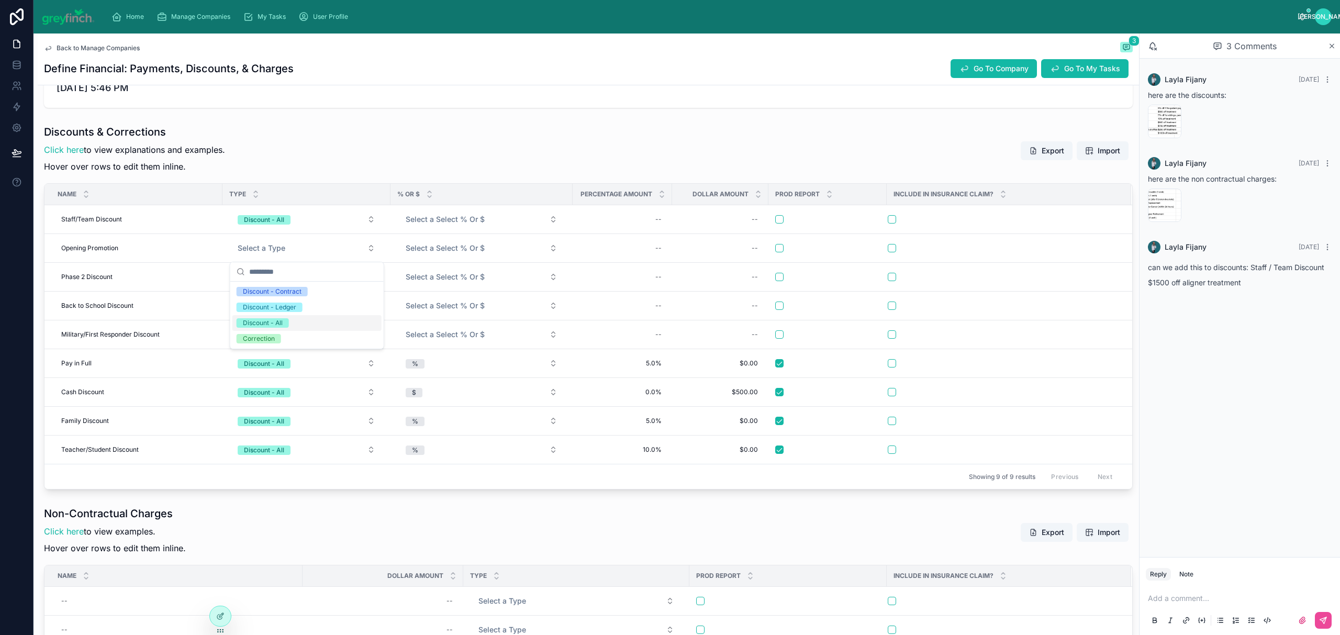
click at [273, 324] on div "Discount - All" at bounding box center [263, 322] width 40 height 9
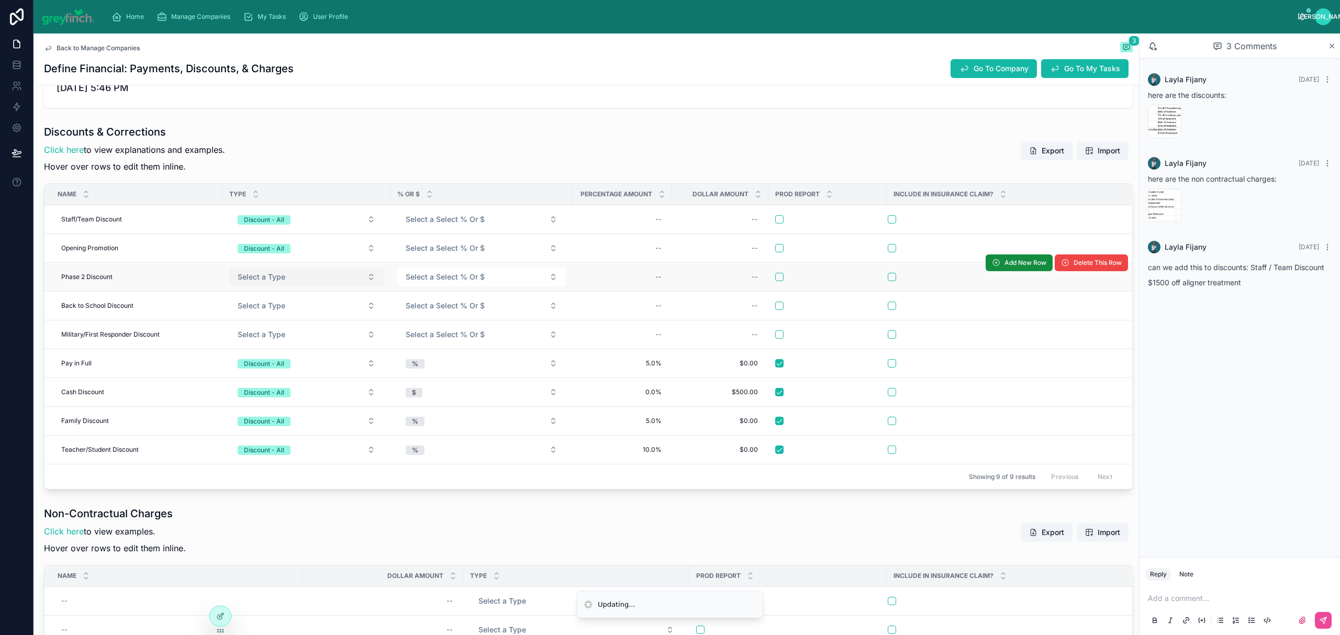
click at [268, 271] on button "Select a Type" at bounding box center [306, 276] width 154 height 19
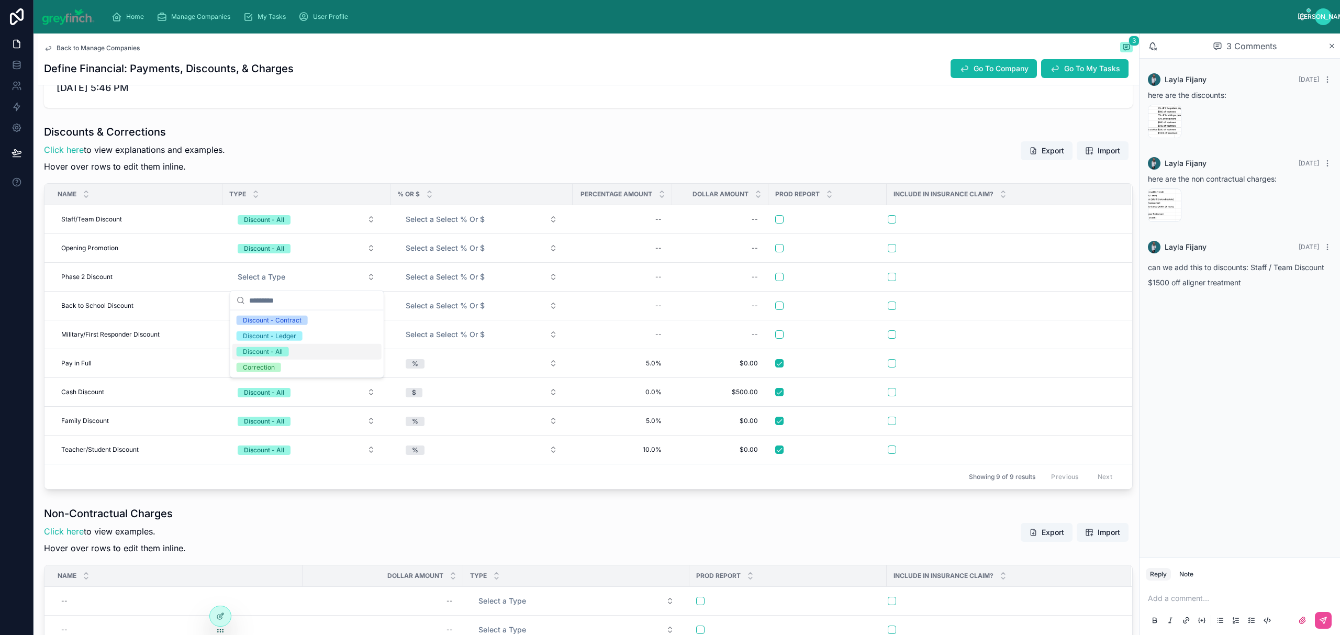
click at [269, 350] on div "Discount - All" at bounding box center [263, 351] width 40 height 9
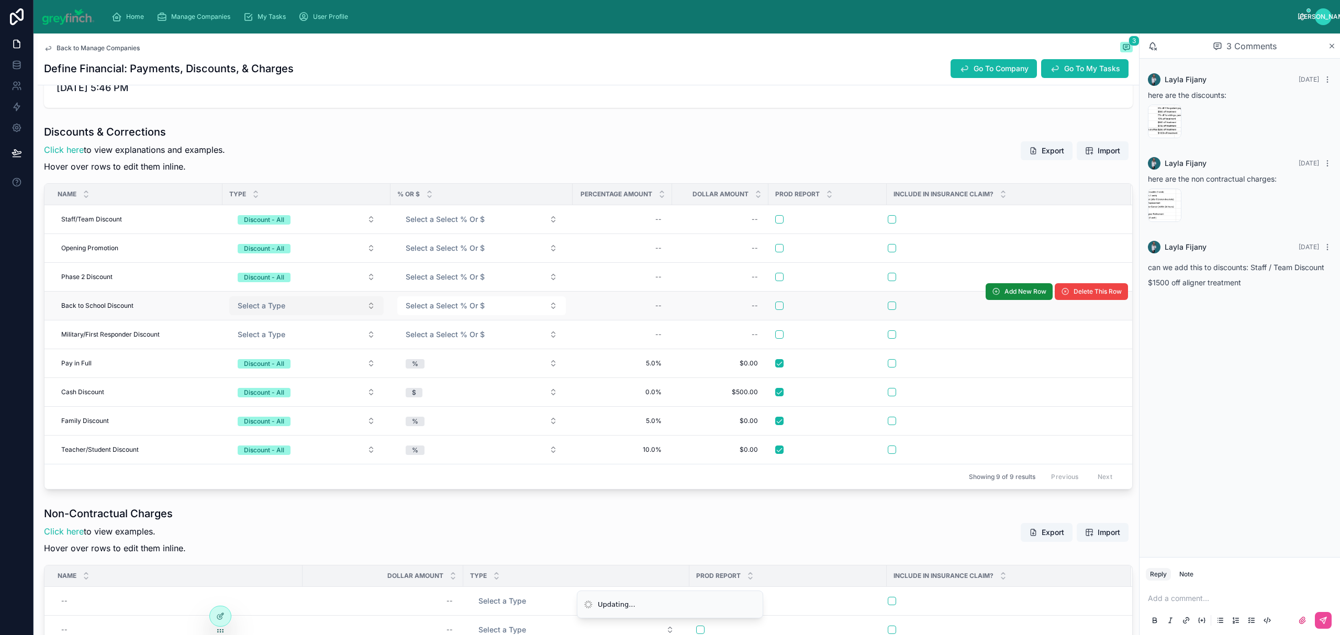
click at [268, 309] on span "Select a Type" at bounding box center [262, 305] width 48 height 10
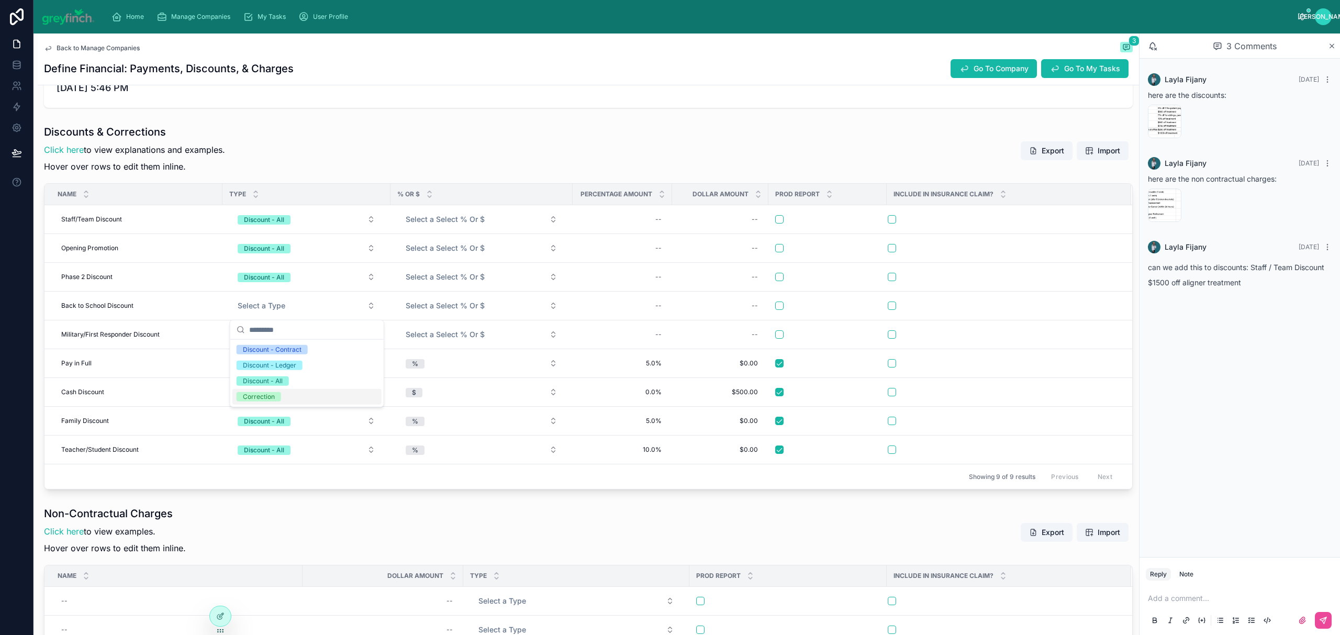
click at [278, 386] on div "Discount - All" at bounding box center [306, 381] width 149 height 16
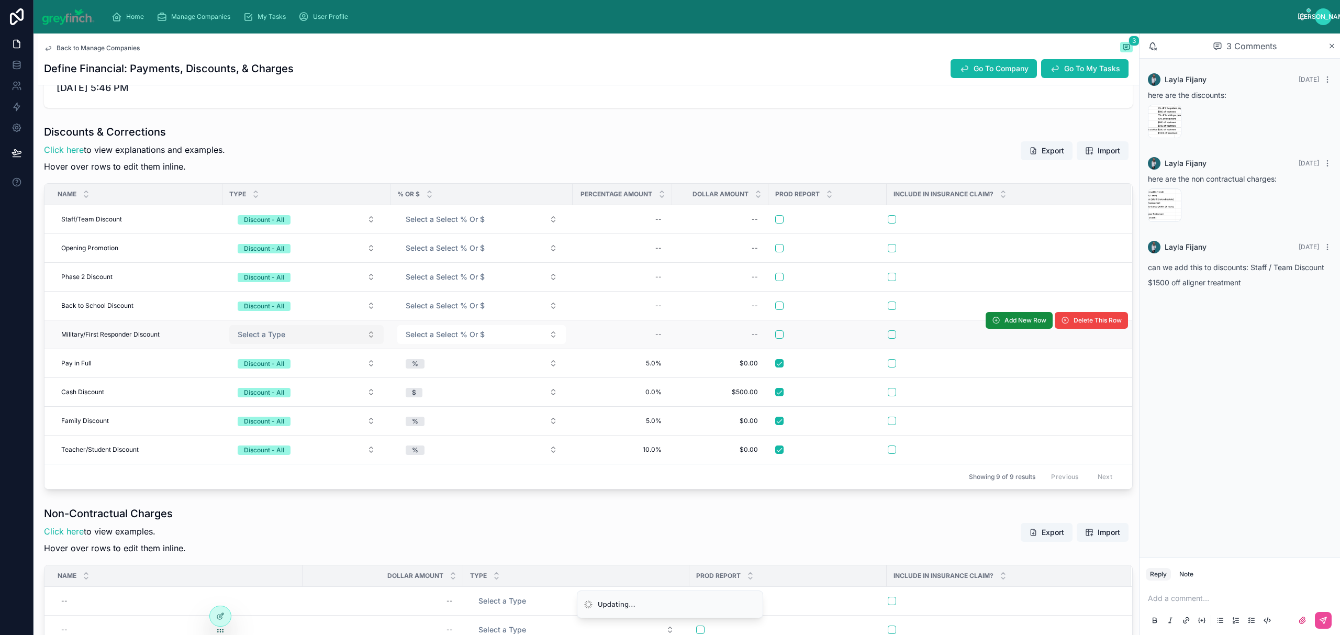
click at [277, 333] on span "Select a Type" at bounding box center [262, 334] width 48 height 10
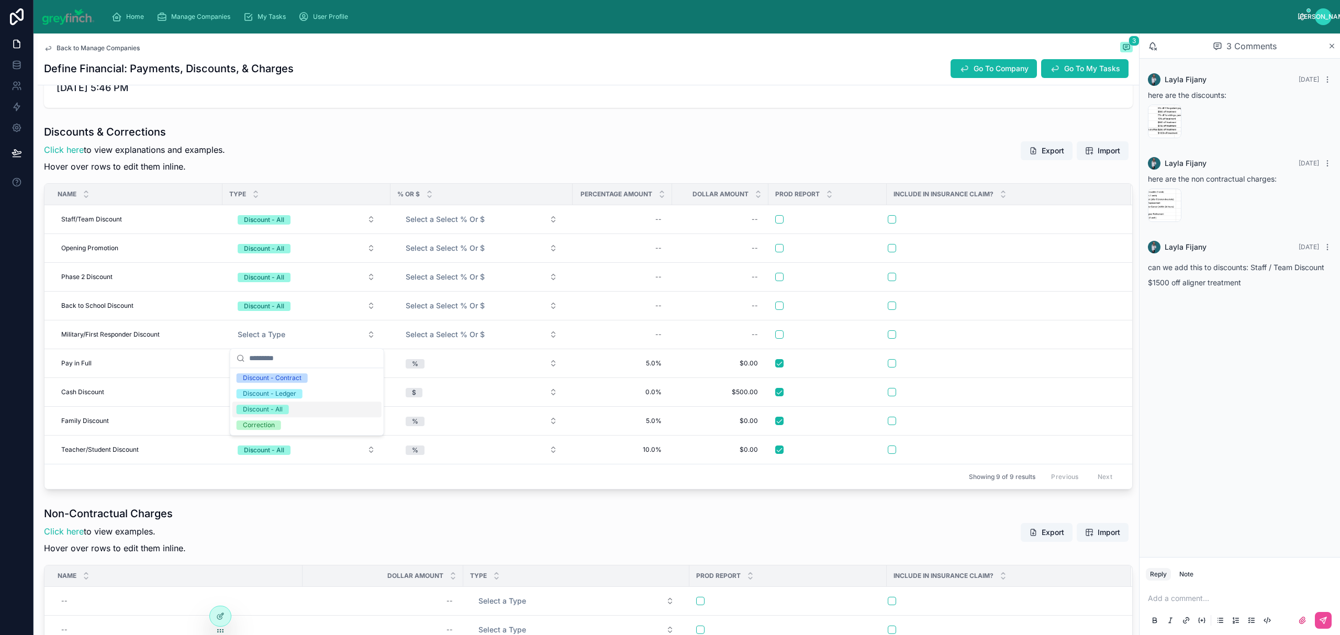
click at [276, 410] on div "Discount - All" at bounding box center [263, 408] width 40 height 9
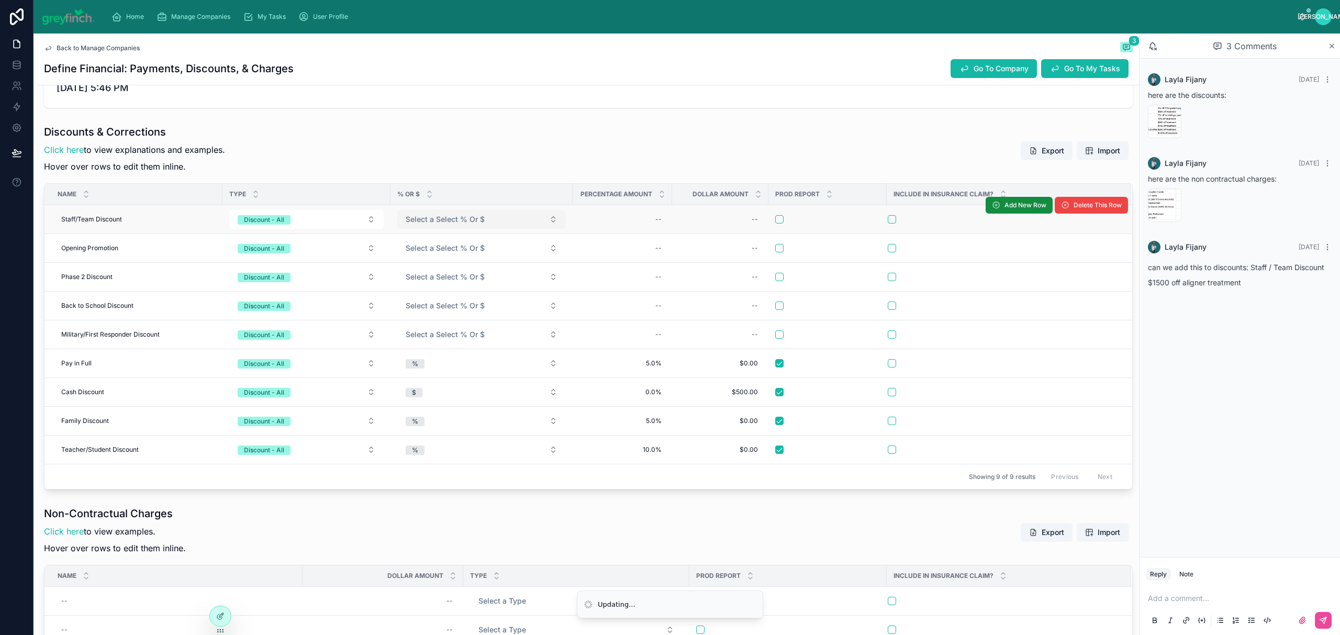
click at [429, 222] on span "Select a Select % Or $" at bounding box center [445, 219] width 79 height 10
click at [443, 276] on div "$" at bounding box center [481, 278] width 163 height 16
drag, startPoint x: 601, startPoint y: 223, endPoint x: 593, endPoint y: 215, distance: 11.5
click at [601, 223] on div "--" at bounding box center [622, 219] width 87 height 17
type input "****"
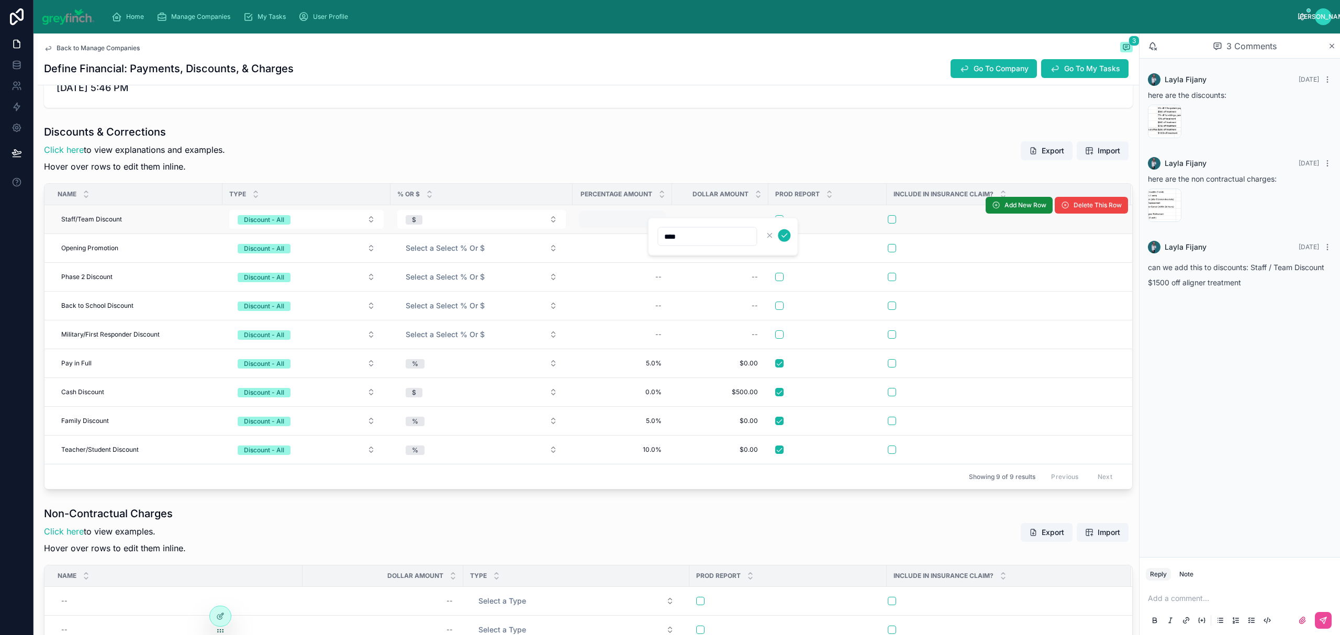
click button "submit" at bounding box center [784, 235] width 13 height 13
click at [726, 216] on div "--" at bounding box center [720, 219] width 84 height 17
type input "******"
click at [726, 216] on div "--" at bounding box center [720, 219] width 84 height 17
type input "*********"
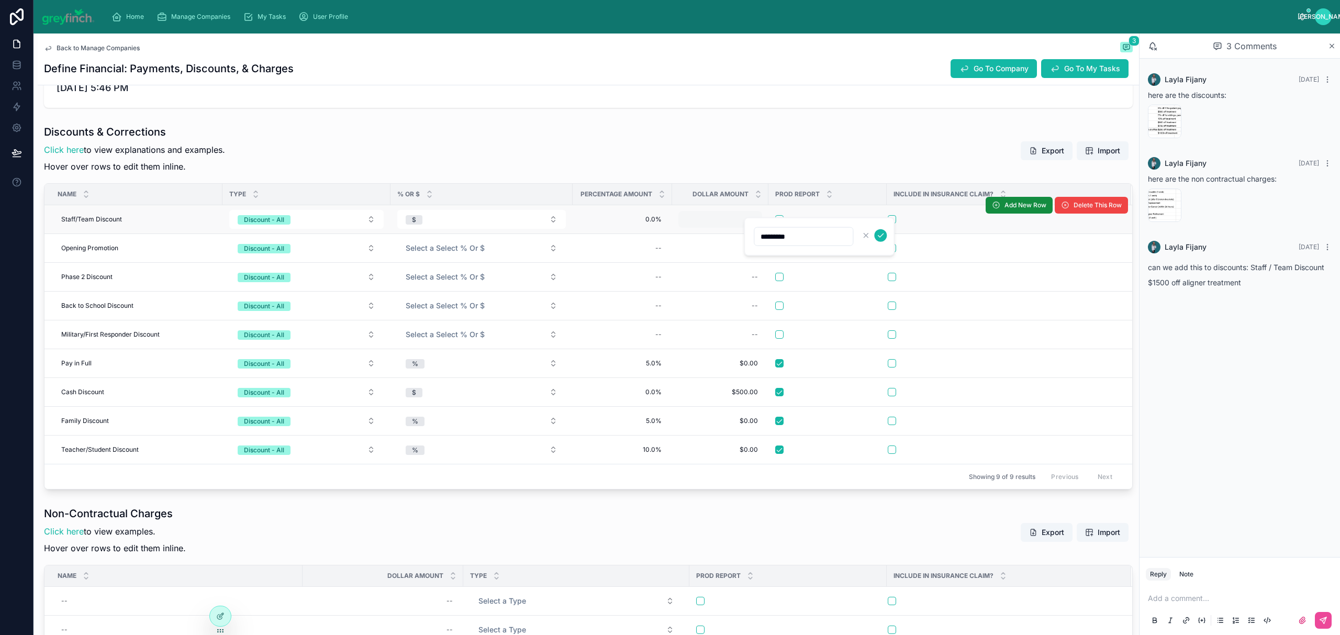
click button "submit" at bounding box center [880, 235] width 13 height 13
click at [782, 223] on button "button" at bounding box center [779, 219] width 8 height 8
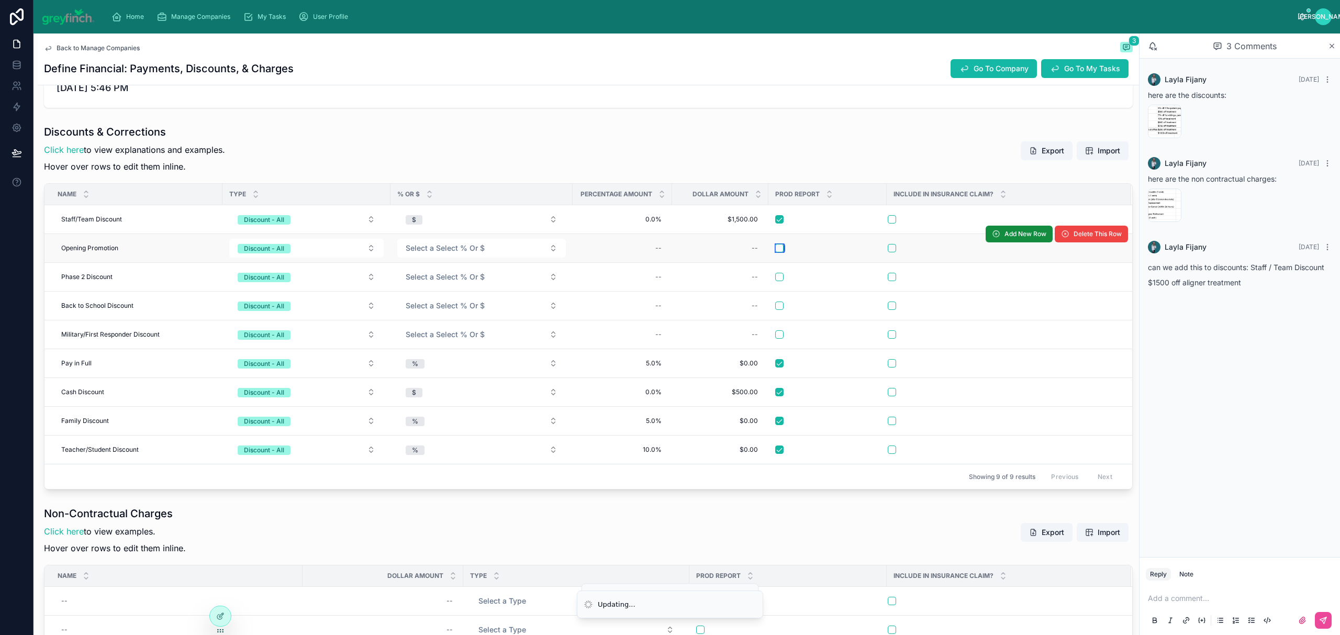
click at [783, 249] on button "button" at bounding box center [779, 248] width 8 height 8
click at [781, 280] on button "button" at bounding box center [779, 277] width 8 height 8
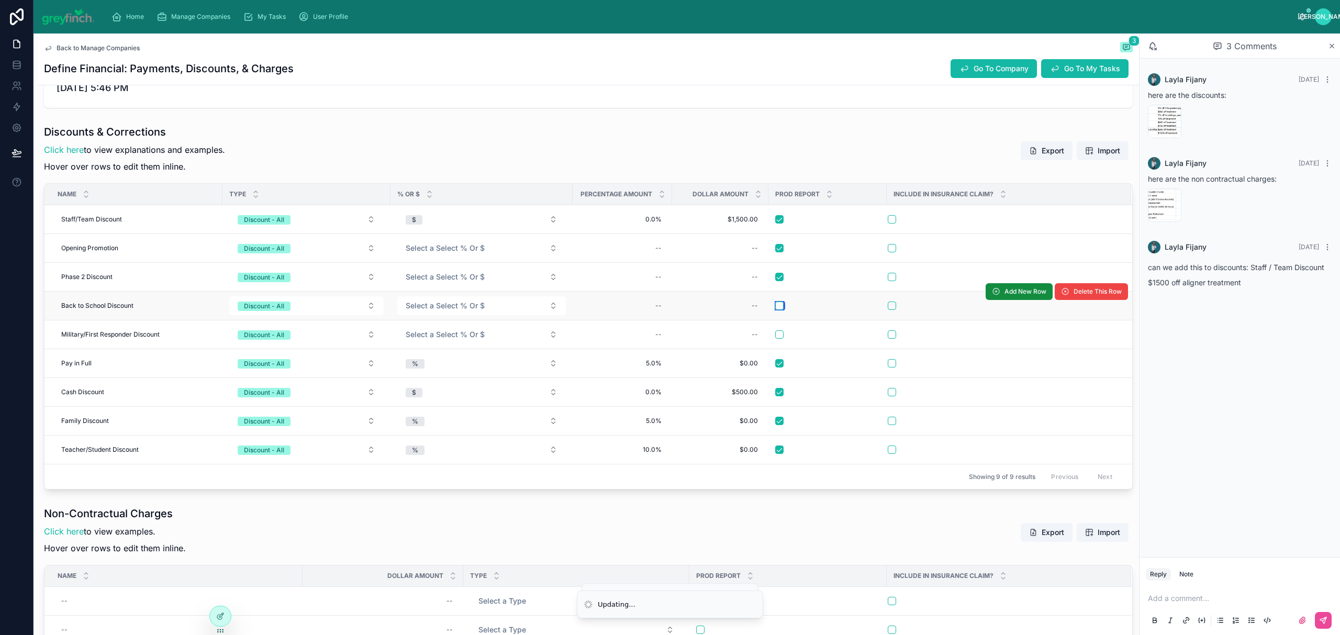
click at [780, 304] on button "button" at bounding box center [779, 305] width 8 height 8
click at [782, 333] on button "button" at bounding box center [779, 334] width 8 height 8
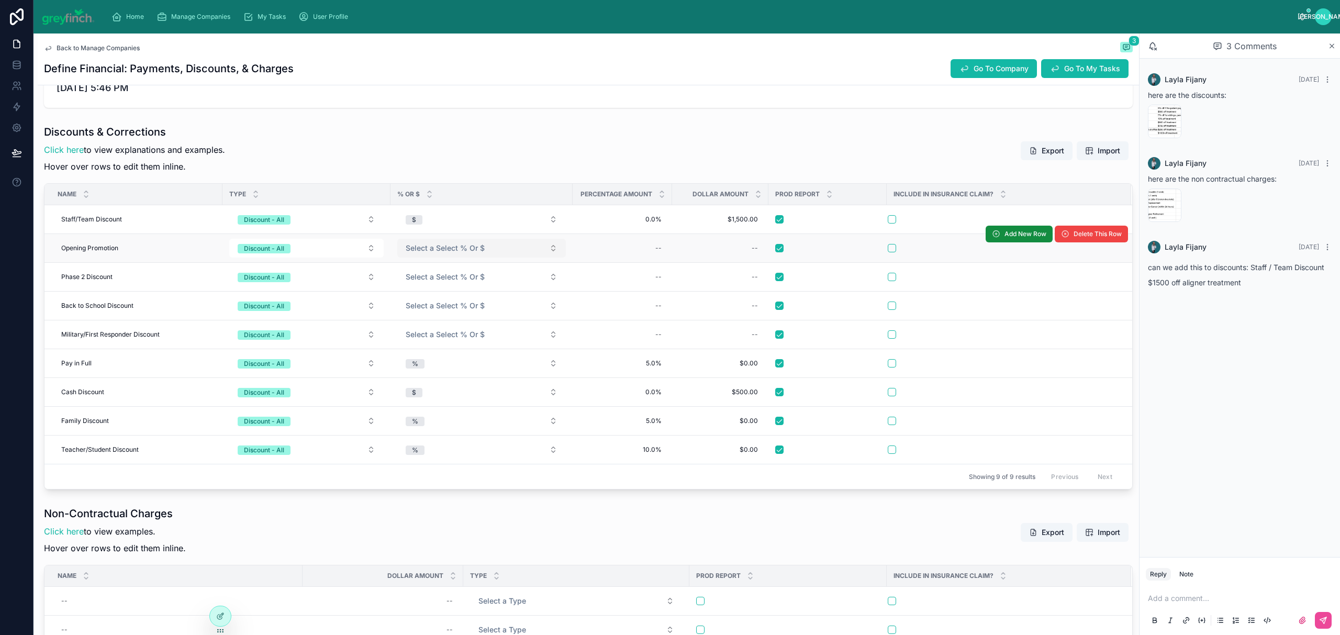
click at [422, 249] on span "Select a Select % Or $" at bounding box center [445, 248] width 79 height 10
click at [453, 308] on div "$" at bounding box center [481, 307] width 163 height 16
click at [658, 250] on div "--" at bounding box center [658, 248] width 6 height 8
type input "****"
click button "submit" at bounding box center [784, 263] width 13 height 13
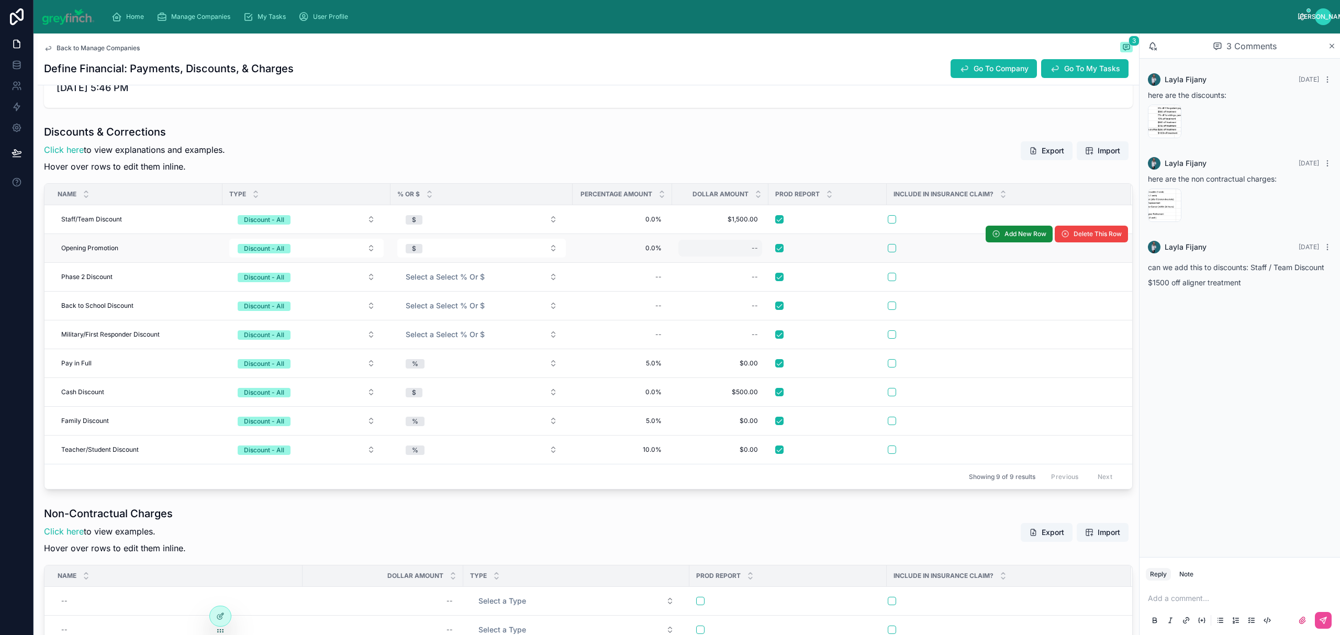
click at [728, 256] on div "--" at bounding box center [720, 248] width 84 height 17
type input "*********"
click button "submit" at bounding box center [880, 263] width 13 height 13
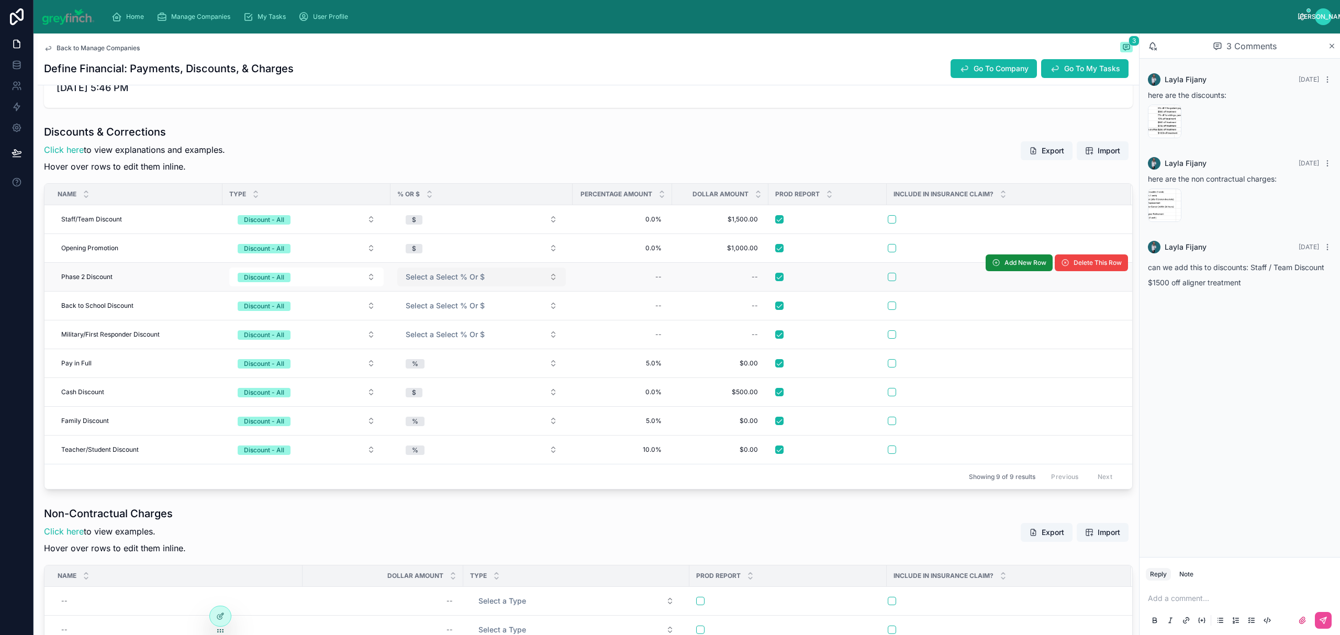
click at [423, 279] on span "Select a Select % Or $" at bounding box center [445, 277] width 79 height 10
click at [423, 335] on div "$" at bounding box center [481, 336] width 163 height 16
click at [659, 274] on div "--" at bounding box center [658, 277] width 6 height 8
type input "****"
click button "submit" at bounding box center [784, 293] width 13 height 13
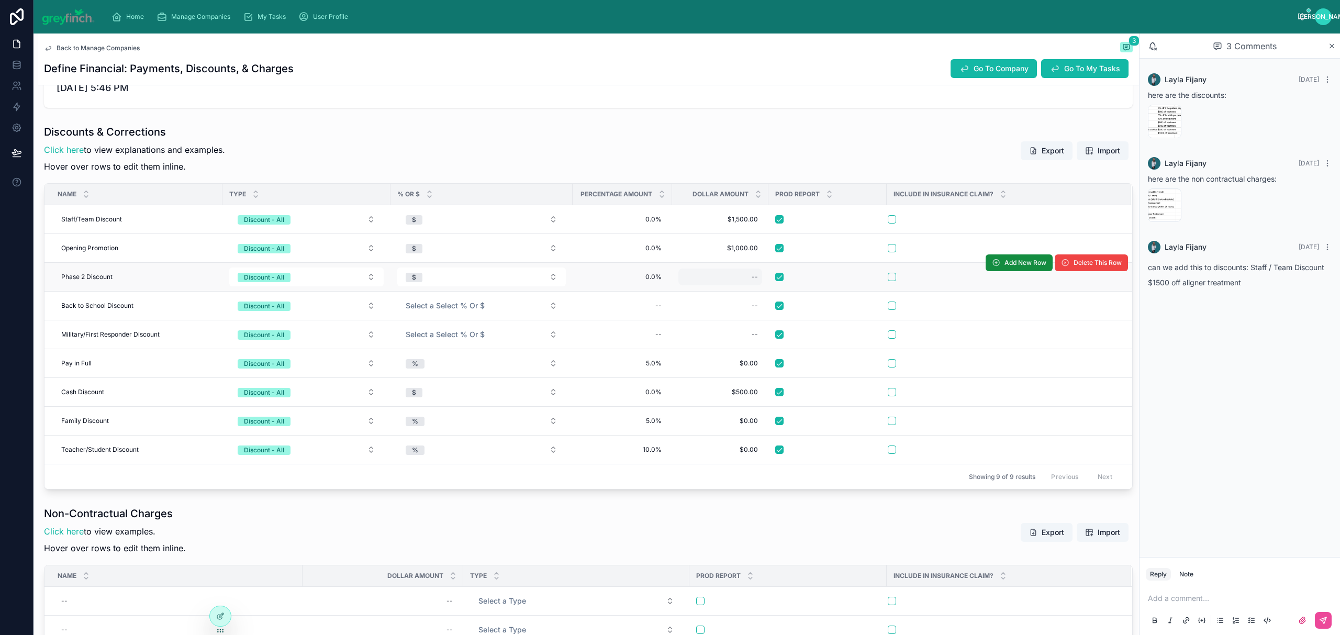
click at [719, 278] on div "--" at bounding box center [720, 276] width 84 height 17
type input "*******"
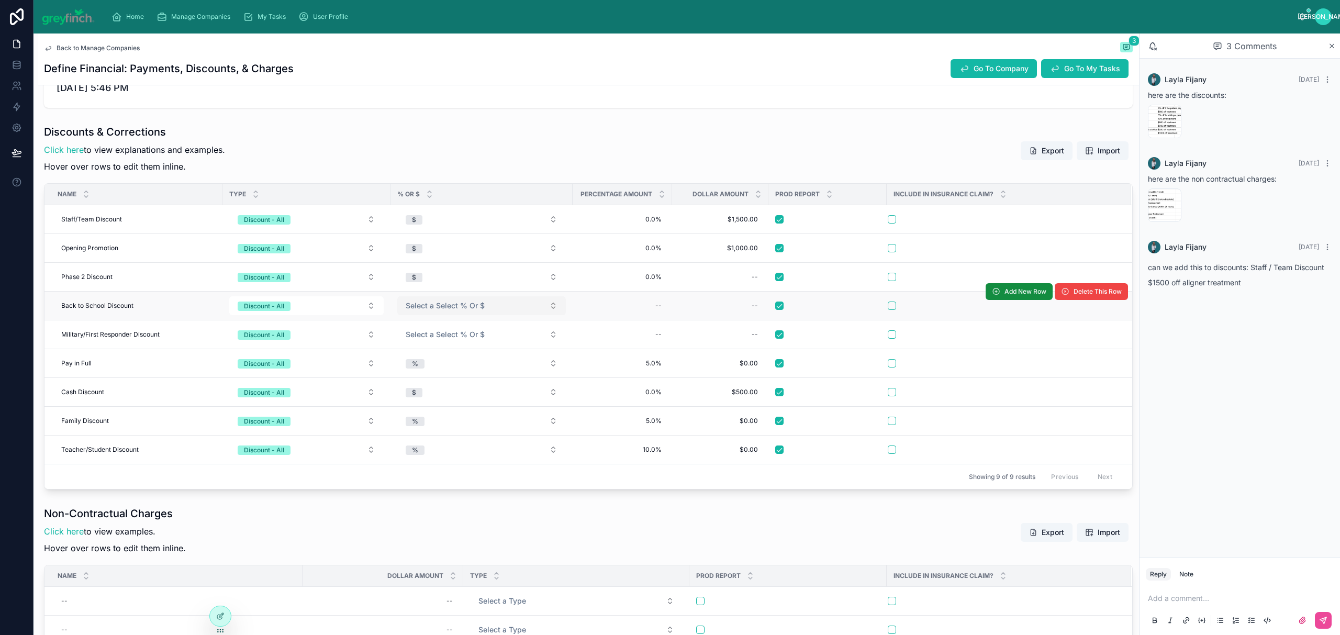
click at [435, 310] on span "Select a Select % Or $" at bounding box center [445, 305] width 79 height 10
click at [436, 363] on div "$" at bounding box center [481, 365] width 163 height 16
click at [648, 301] on div "--" at bounding box center [622, 305] width 87 height 17
type input "****"
click button "submit" at bounding box center [784, 322] width 13 height 13
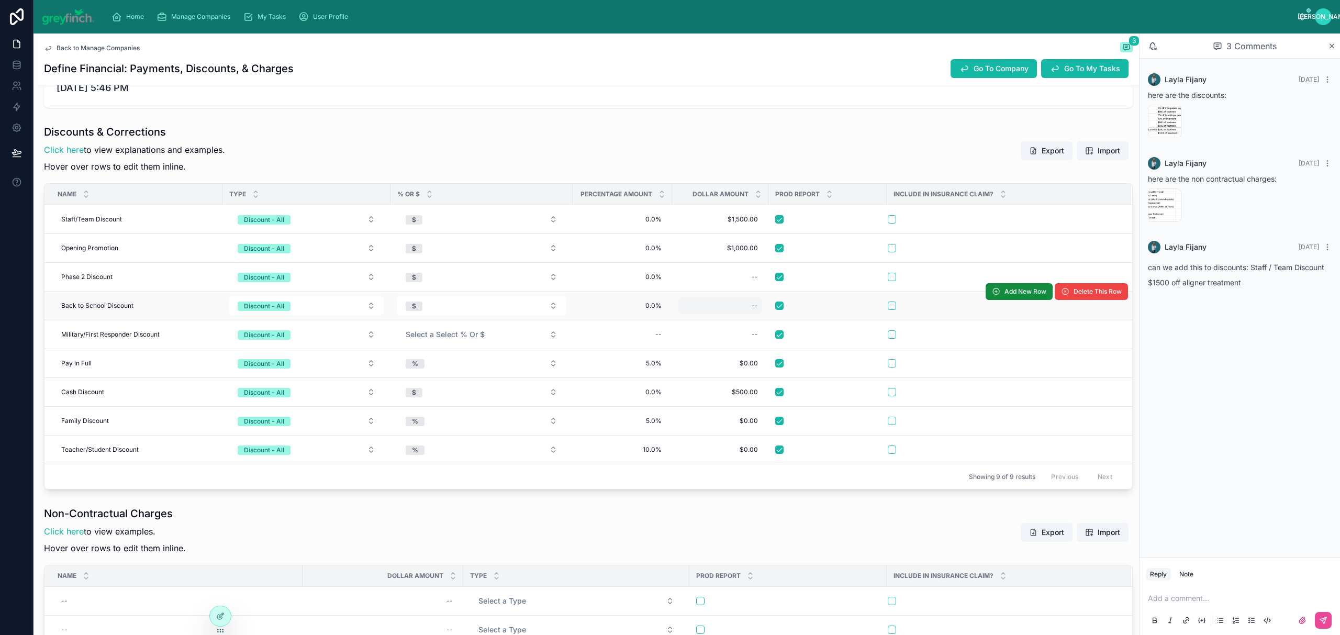
click at [736, 307] on div "--" at bounding box center [720, 305] width 84 height 17
type input "*******"
click button "submit" at bounding box center [880, 322] width 13 height 13
click at [736, 306] on span "$7,520.00" at bounding box center [719, 305] width 75 height 8
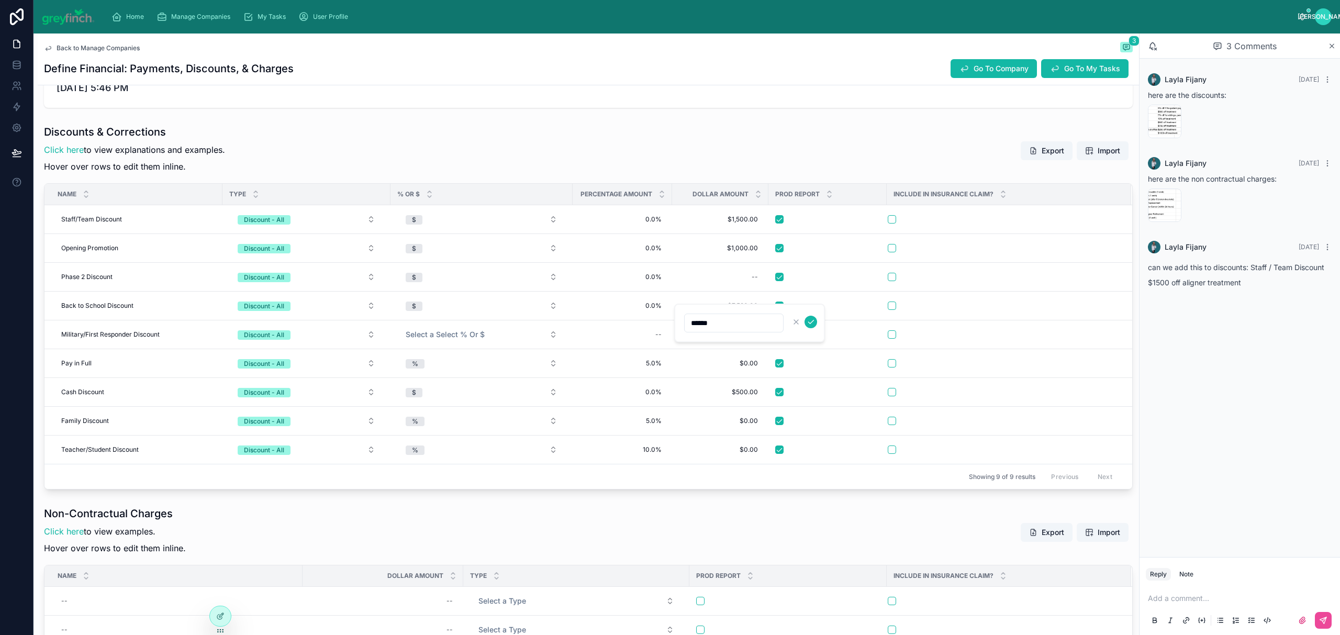
type input "*******"
click button "submit" at bounding box center [810, 322] width 13 height 13
click at [748, 285] on div "--" at bounding box center [720, 276] width 84 height 17
click button "submit" at bounding box center [880, 293] width 13 height 13
click at [466, 335] on span "Select a Select % Or $" at bounding box center [445, 334] width 79 height 10
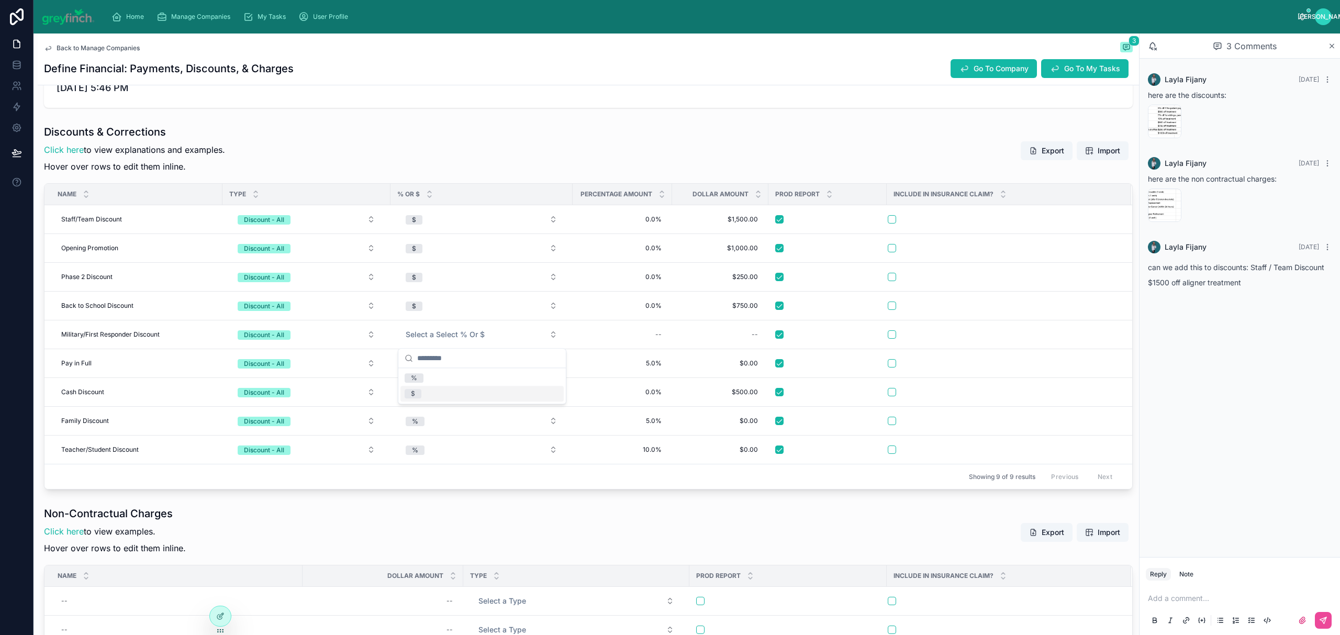
click at [420, 395] on span "$" at bounding box center [412, 393] width 17 height 9
click at [657, 335] on div "--" at bounding box center [658, 334] width 6 height 8
type input "****"
click button "submit" at bounding box center [784, 351] width 13 height 13
type input "*******"
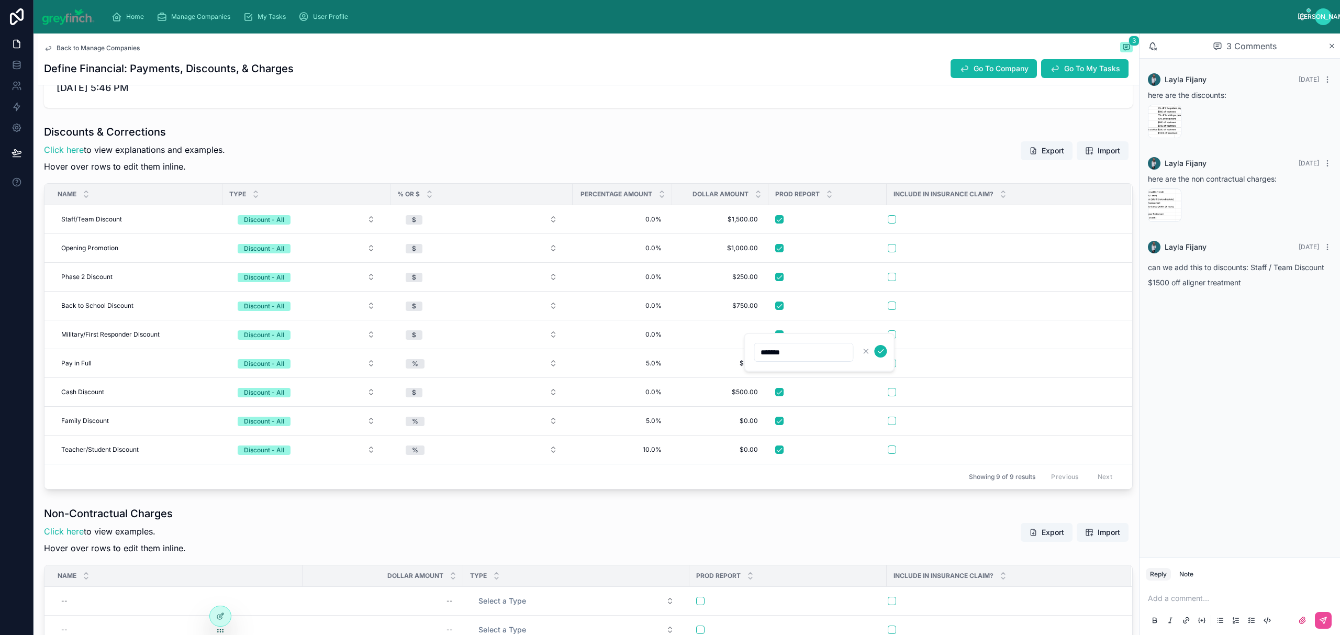
click button "submit" at bounding box center [880, 351] width 13 height 13
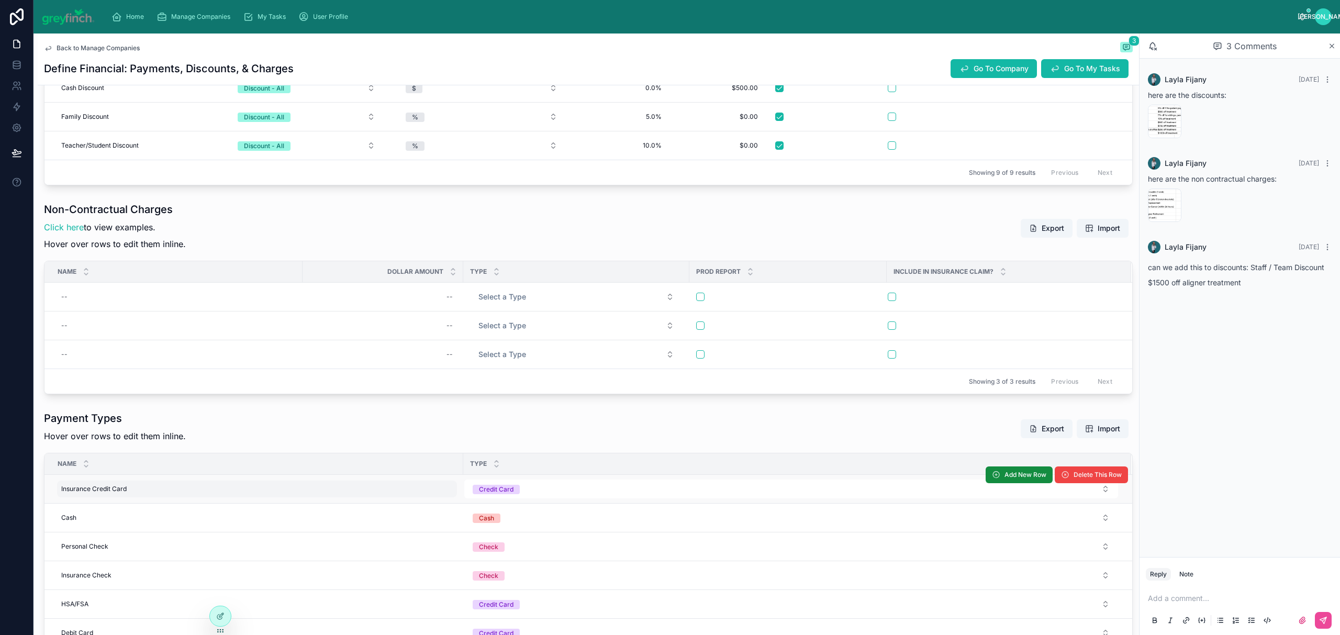
scroll to position [650, 0]
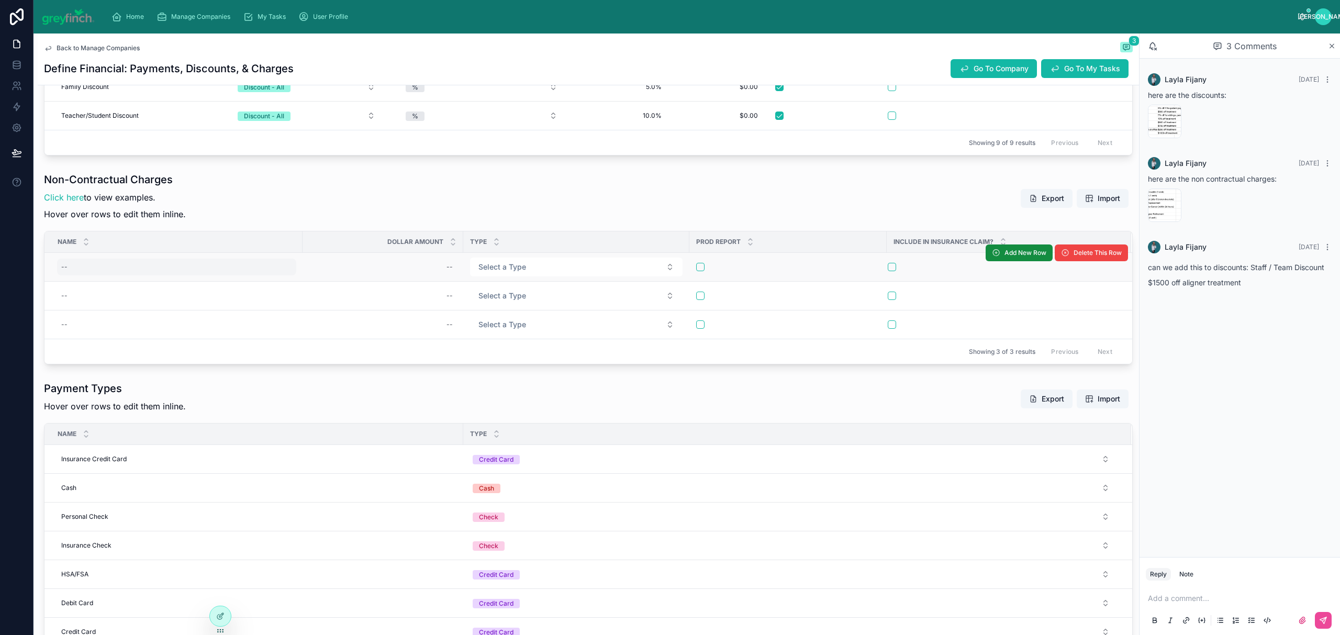
click at [83, 272] on div "--" at bounding box center [176, 266] width 239 height 17
click at [1020, 206] on button "Export" at bounding box center [1046, 198] width 52 height 19
click at [1028, 201] on span "Export" at bounding box center [1046, 198] width 52 height 19
drag, startPoint x: 824, startPoint y: 153, endPoint x: 831, endPoint y: 165, distance: 13.8
click at [824, 153] on div "Showing 9 of 9 results Previous Next" at bounding box center [587, 142] width 1087 height 25
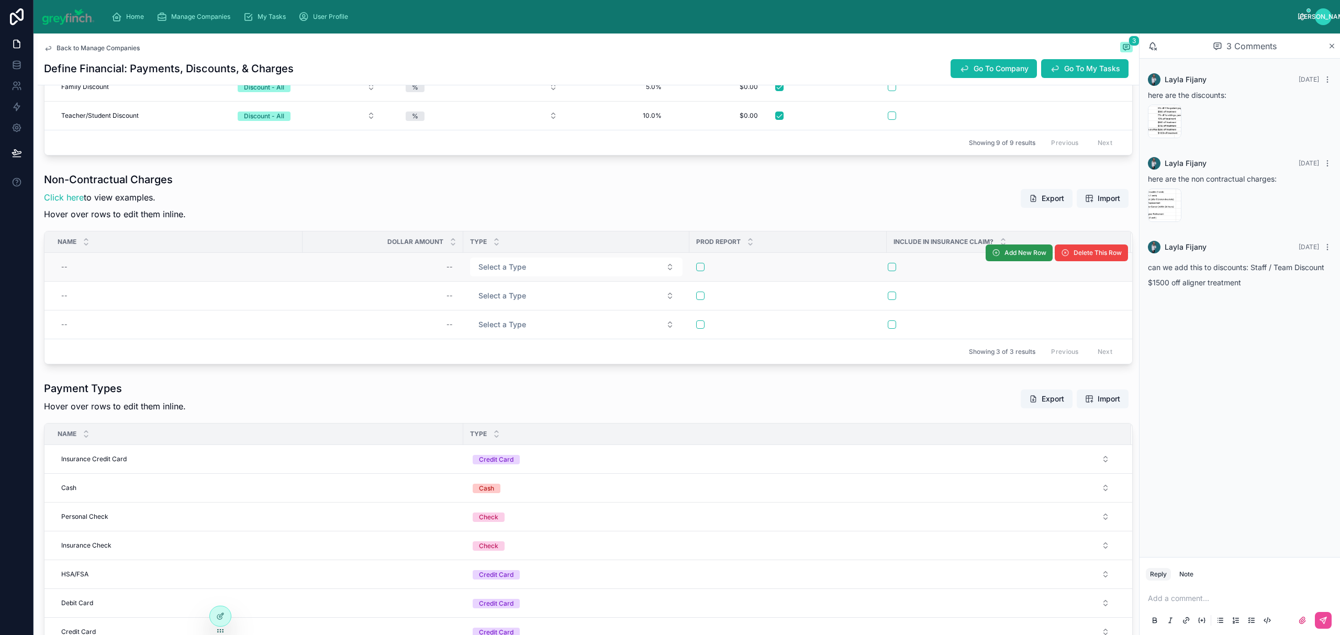
click at [1004, 253] on span "Add New Row" at bounding box center [1025, 253] width 42 height 8
click at [1008, 257] on span "Add New Row" at bounding box center [1025, 253] width 42 height 8
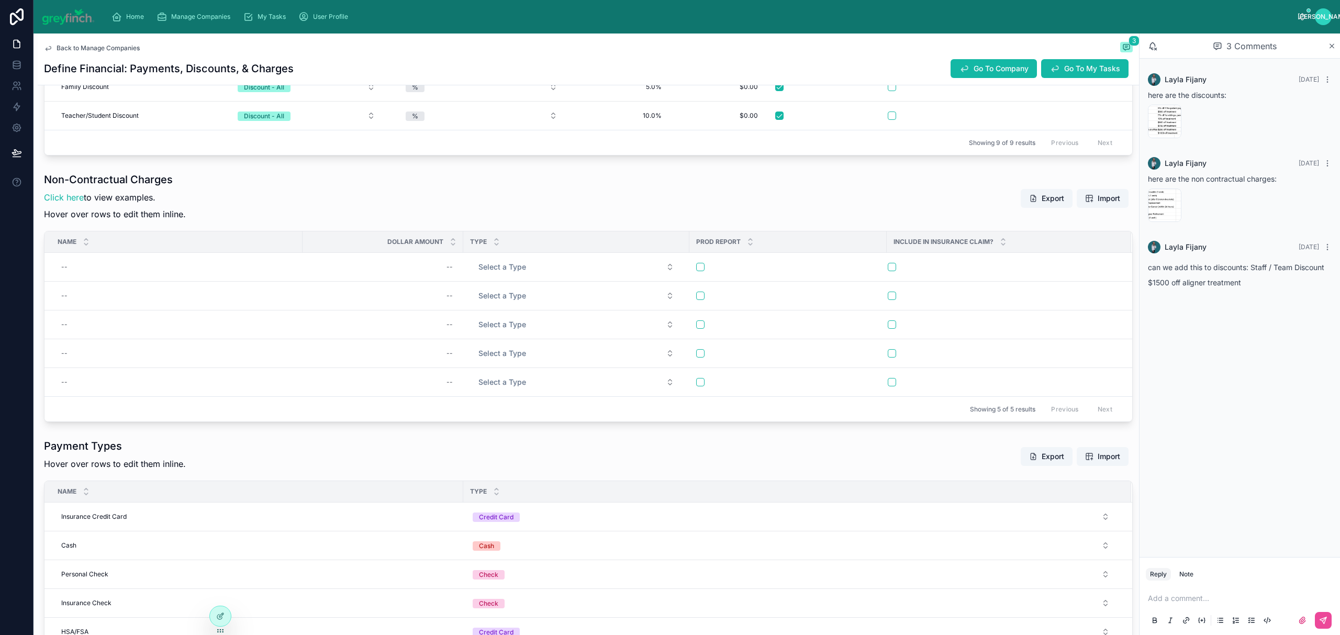
click at [0, 0] on span "Add New Row" at bounding box center [0, 0] width 0 height 0
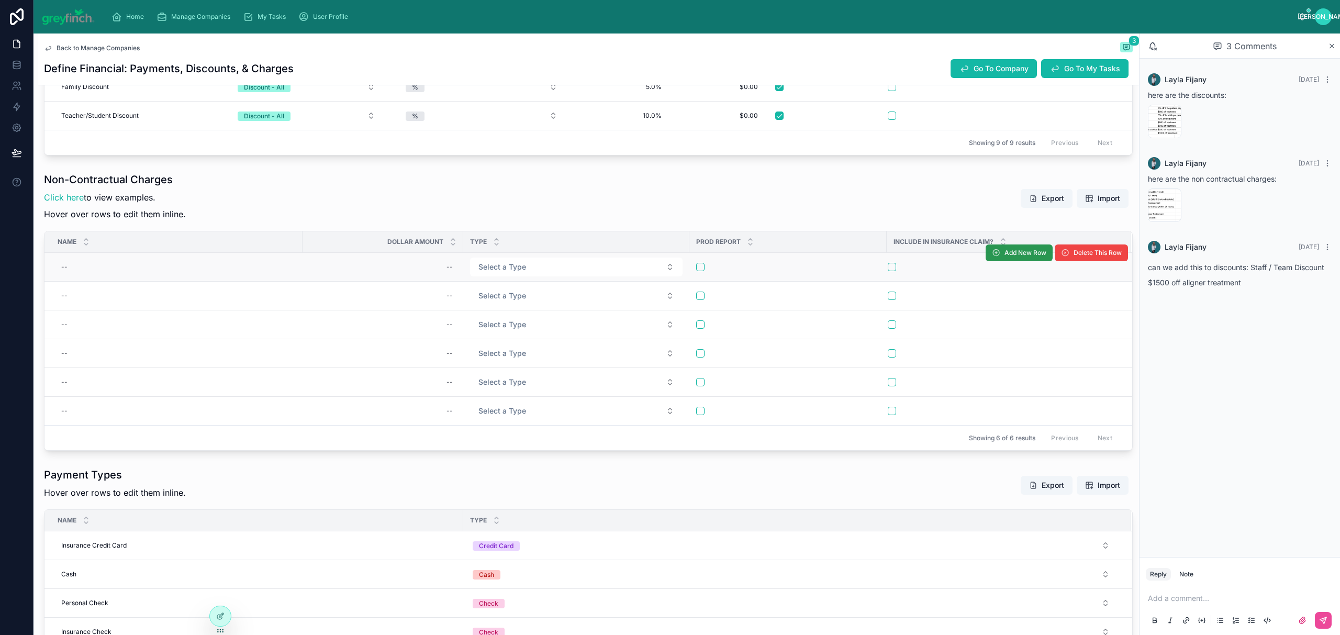
click at [1010, 255] on span "Add New Row" at bounding box center [1025, 253] width 42 height 8
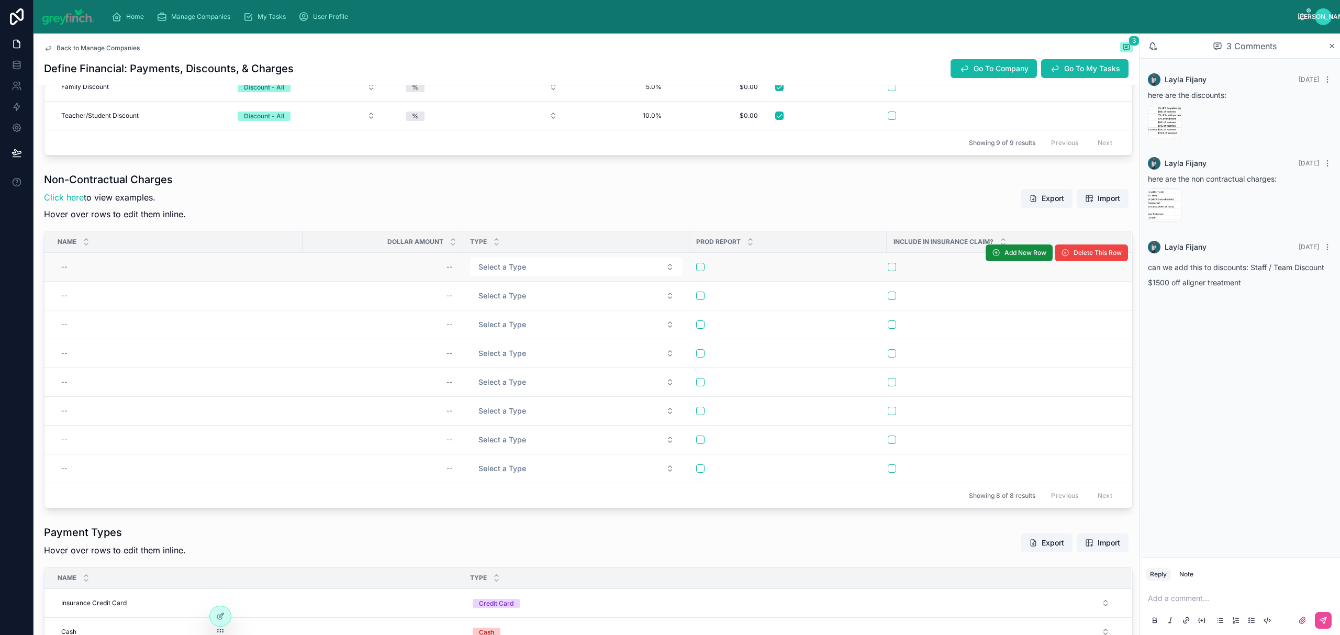
click at [704, 271] on div at bounding box center [788, 267] width 184 height 8
click at [700, 298] on button "button" at bounding box center [700, 295] width 8 height 8
click at [702, 473] on button "button" at bounding box center [700, 468] width 8 height 8
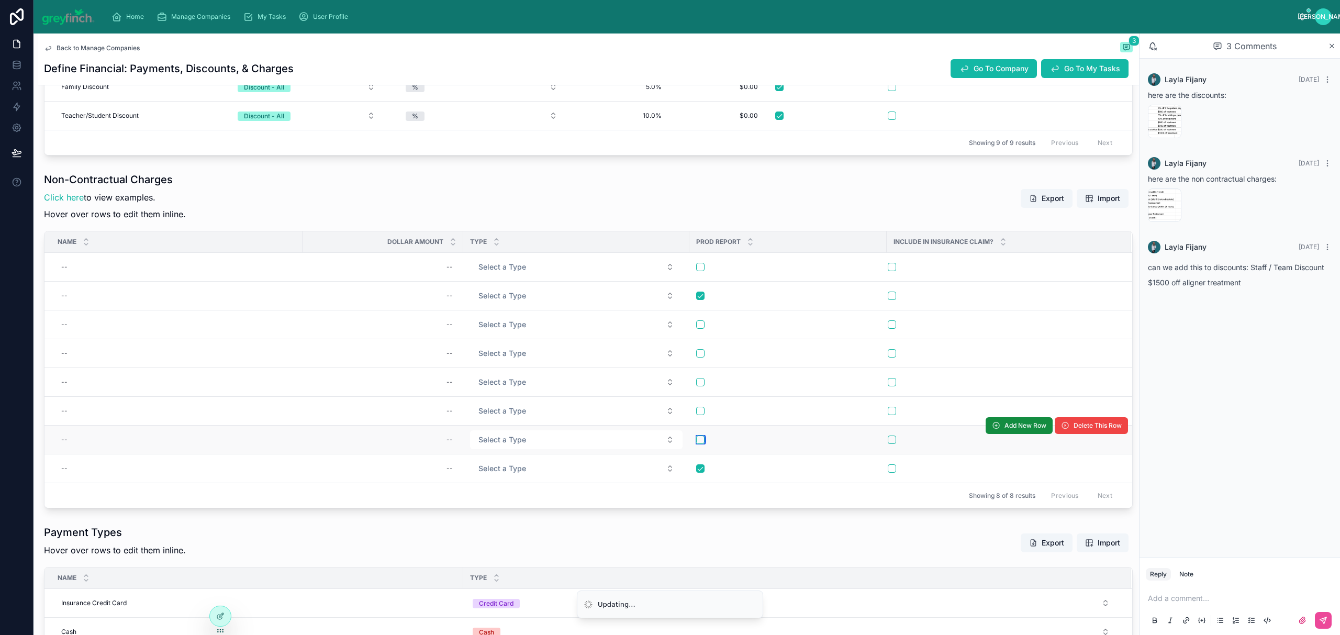
click at [702, 441] on button "button" at bounding box center [700, 439] width 8 height 8
click at [700, 409] on td at bounding box center [787, 411] width 197 height 29
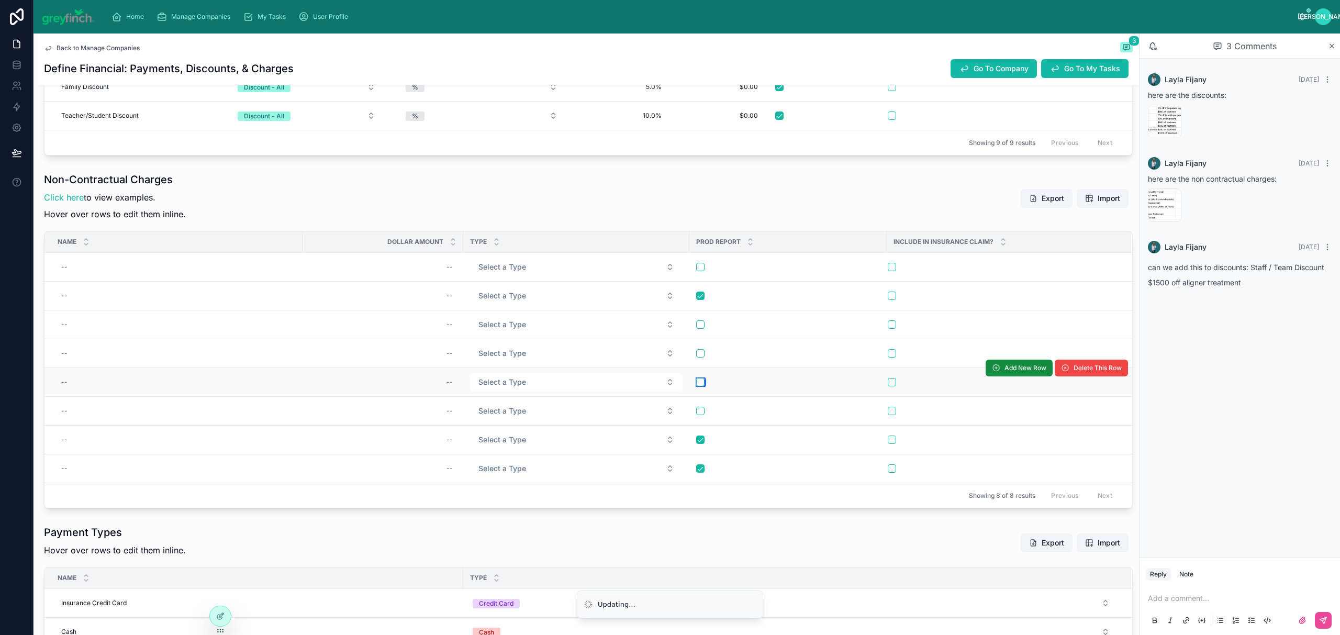
click at [701, 386] on button "button" at bounding box center [700, 382] width 8 height 8
click at [703, 415] on form at bounding box center [787, 410] width 185 height 9
click at [702, 421] on td at bounding box center [787, 411] width 197 height 29
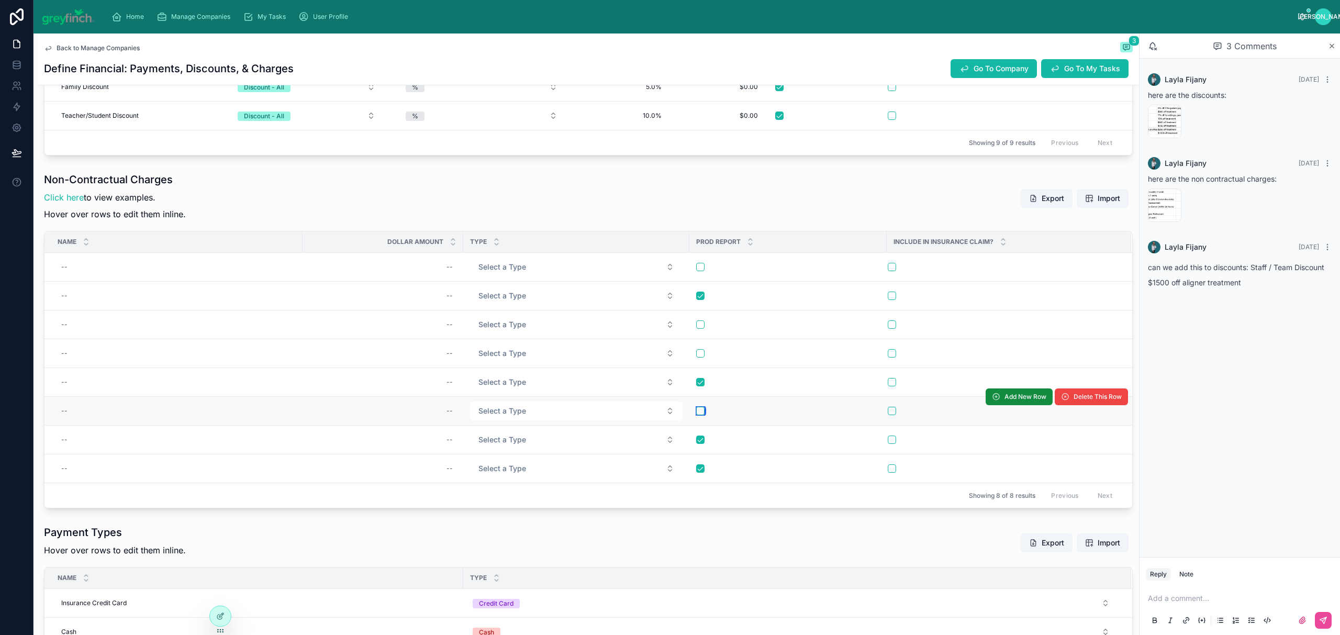
click at [701, 415] on button "button" at bounding box center [700, 411] width 8 height 8
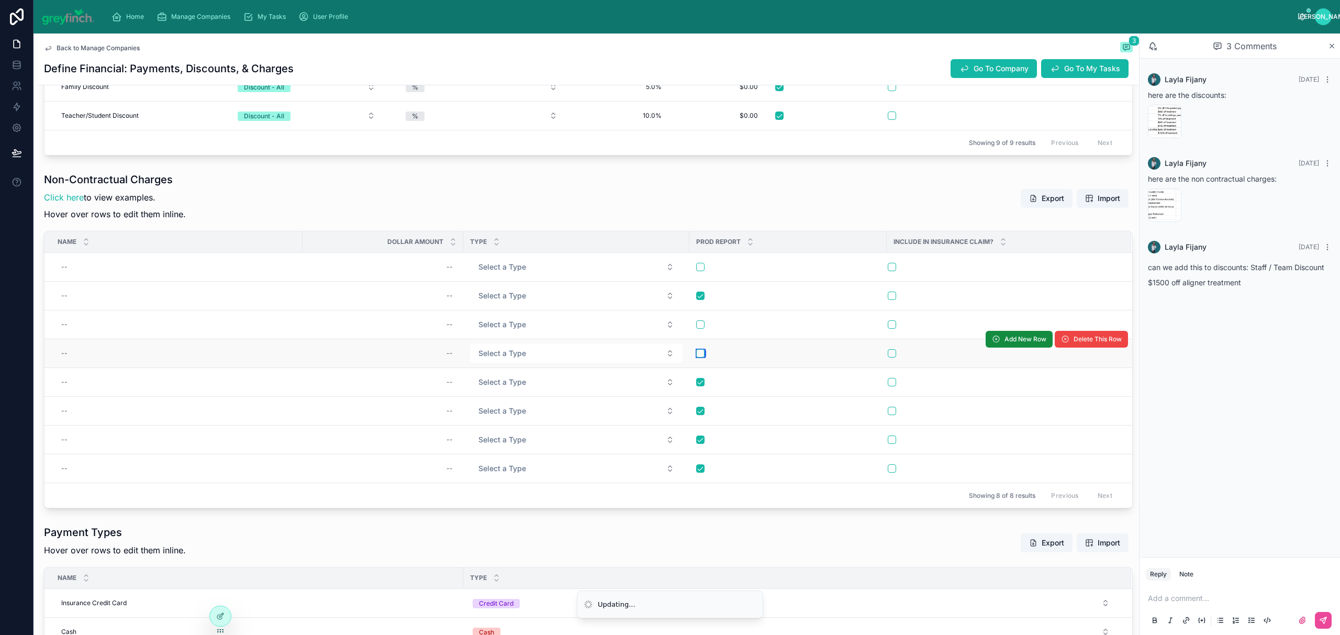
click at [701, 356] on button "button" at bounding box center [700, 353] width 8 height 8
click at [701, 321] on td at bounding box center [787, 324] width 197 height 29
click at [701, 323] on button "button" at bounding box center [700, 324] width 8 height 8
click at [698, 271] on button "button" at bounding box center [700, 267] width 8 height 8
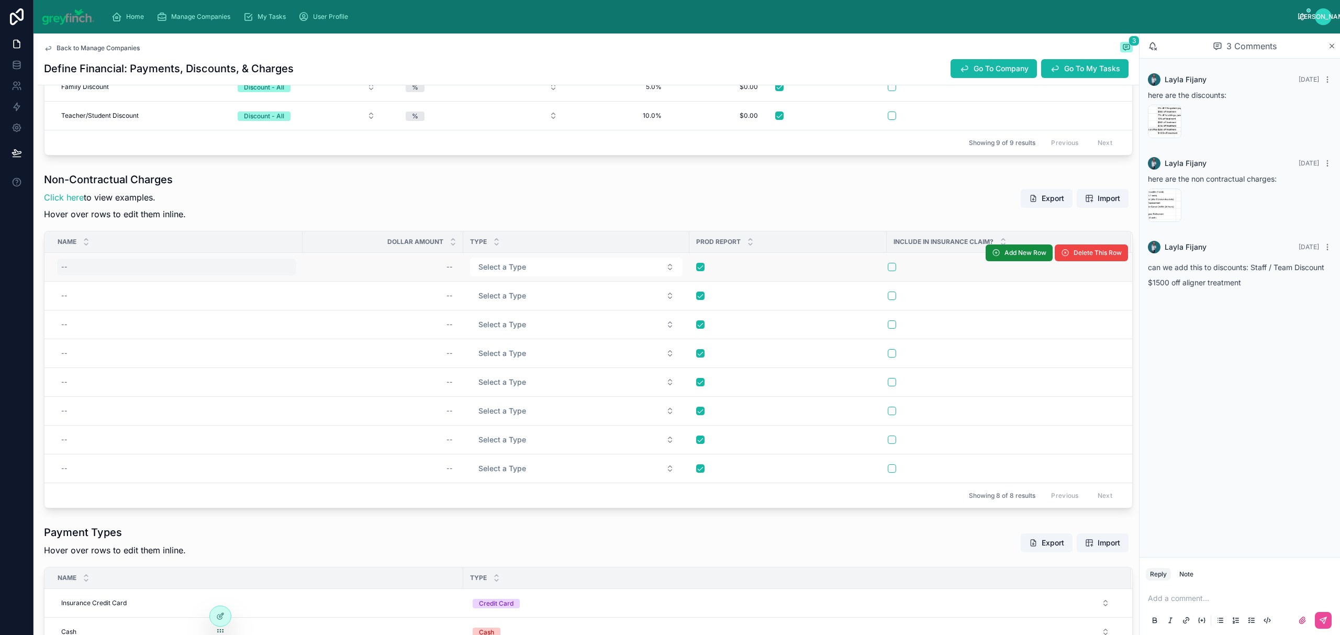
click at [215, 278] on td "--" at bounding box center [173, 267] width 258 height 29
click at [220, 270] on div "--" at bounding box center [176, 266] width 239 height 17
type input "**********"
click button "submit" at bounding box center [189, 284] width 13 height 13
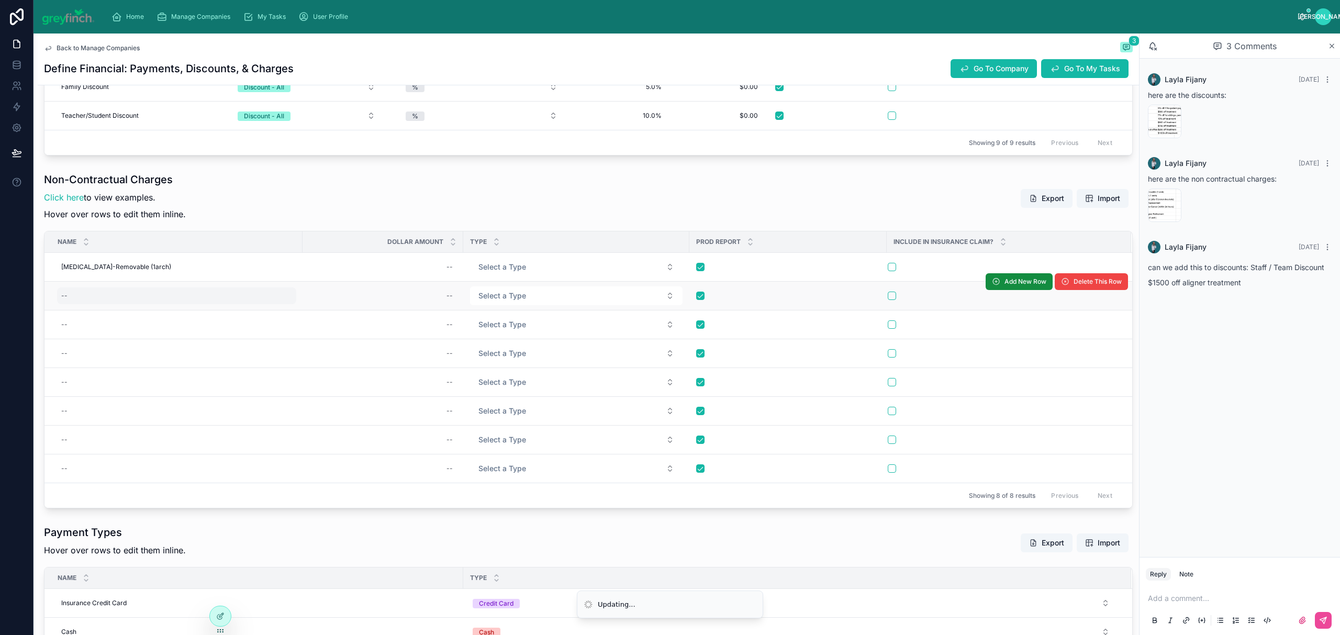
click at [108, 298] on div "--" at bounding box center [176, 295] width 239 height 17
type input "*****"
click at [108, 298] on div "--" at bounding box center [176, 295] width 239 height 17
type input "**********"
click button "submit" at bounding box center [189, 313] width 13 height 13
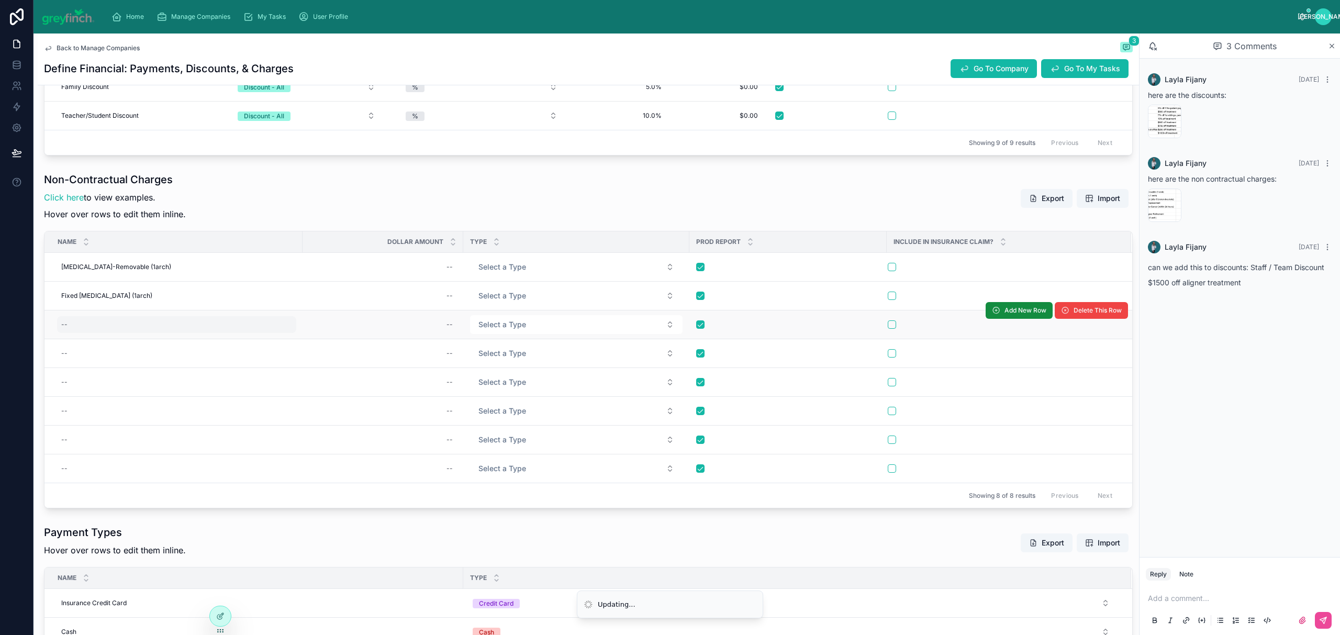
click at [111, 328] on div "--" at bounding box center [176, 324] width 239 height 17
type input "**********"
click button "submit" at bounding box center [189, 342] width 13 height 13
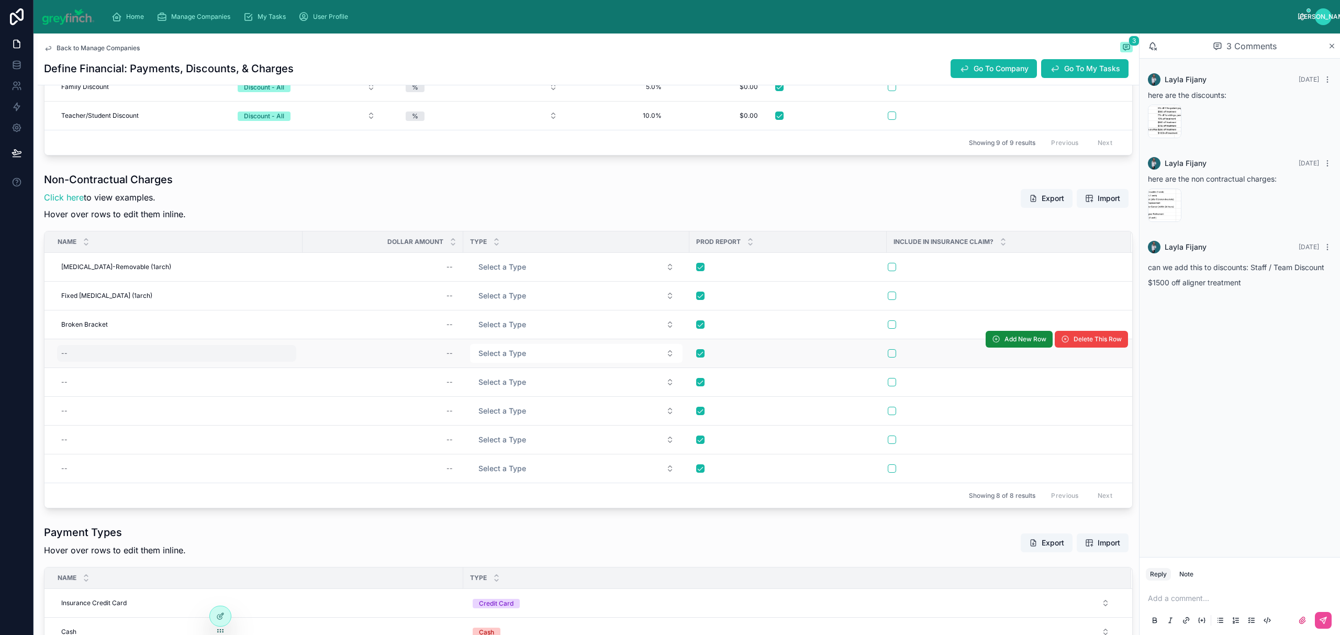
click at [81, 356] on div "--" at bounding box center [176, 353] width 239 height 17
click at [82, 354] on div "--" at bounding box center [176, 353] width 239 height 17
type input "**********"
click button "submit" at bounding box center [189, 370] width 13 height 13
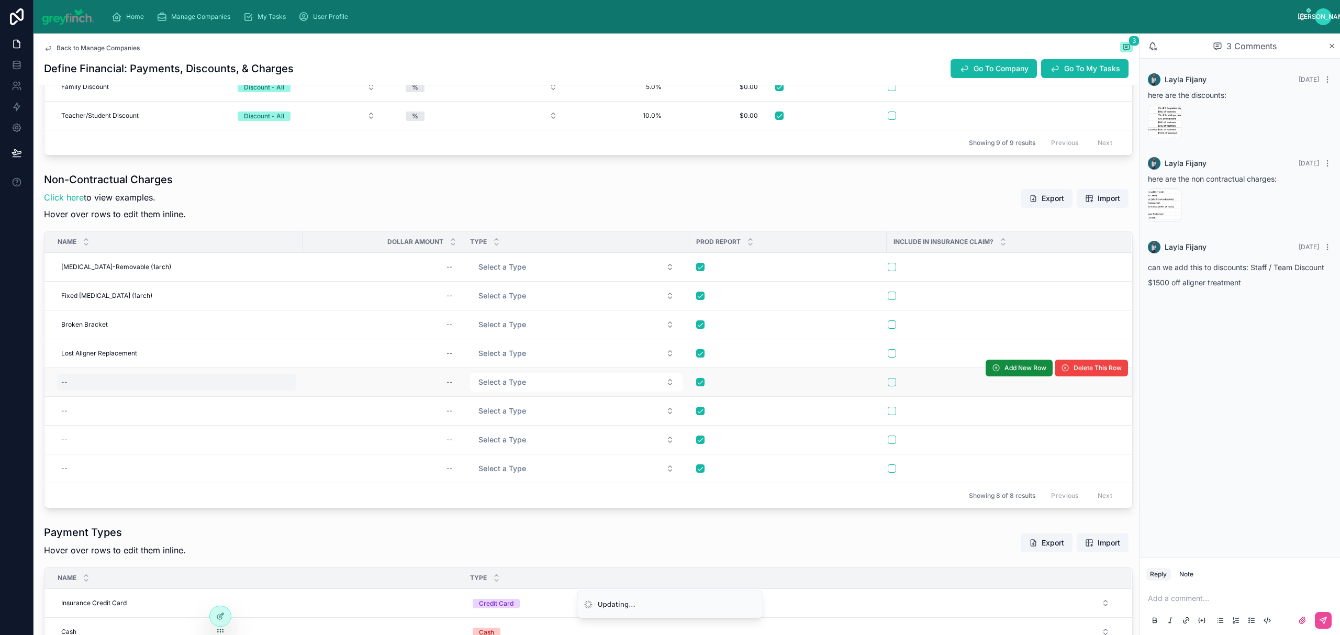
click at [89, 385] on div "--" at bounding box center [176, 382] width 239 height 17
type input "**********"
click button "submit" at bounding box center [189, 400] width 13 height 13
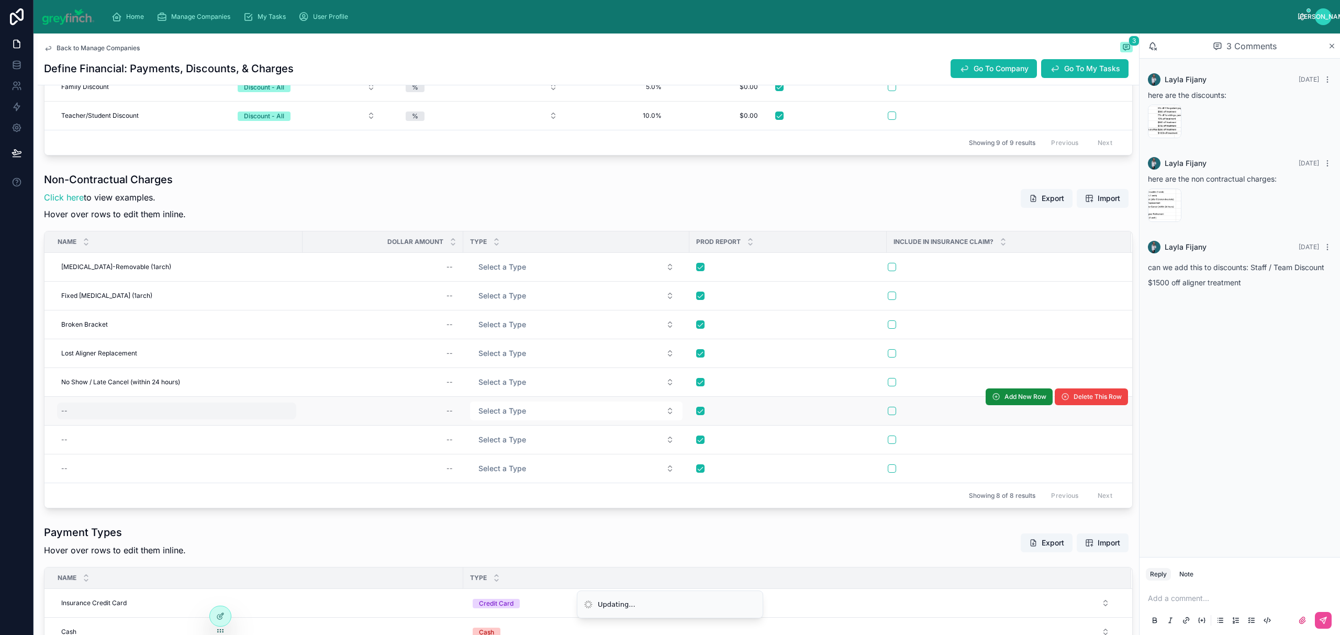
click at [96, 418] on div "--" at bounding box center [176, 410] width 239 height 17
type input "**********"
click button "submit" at bounding box center [189, 428] width 13 height 13
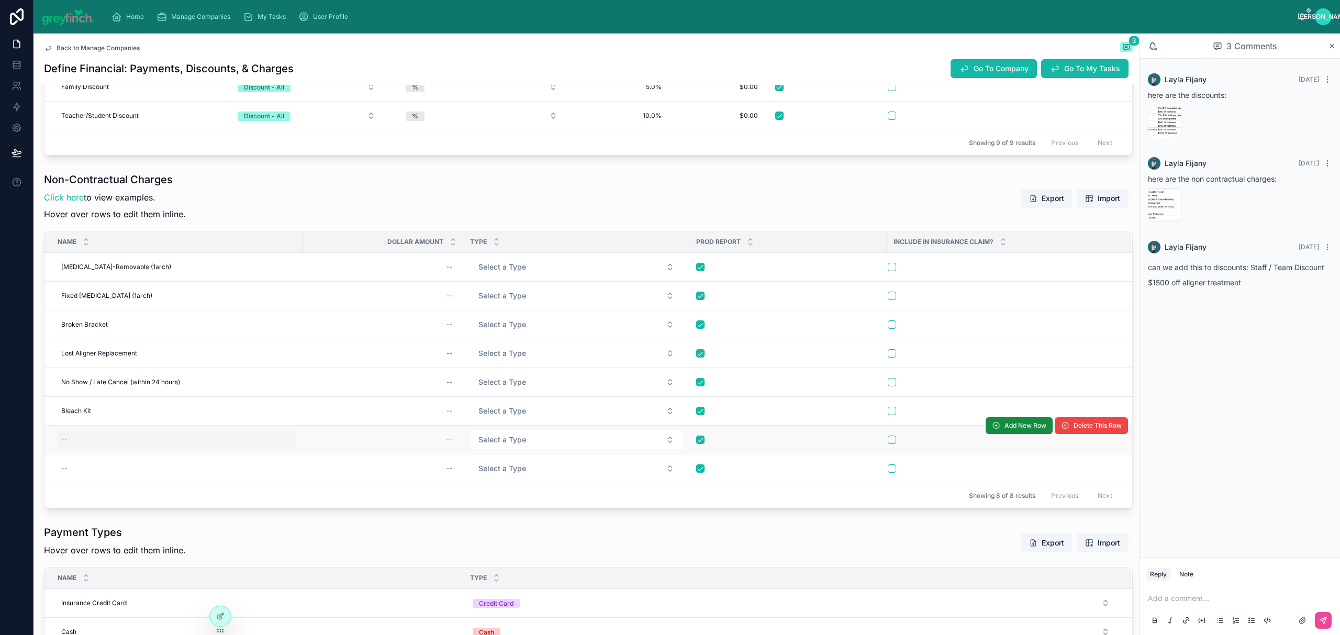
click at [78, 437] on div "--" at bounding box center [176, 439] width 239 height 17
type input "**********"
click button "submit" at bounding box center [189, 458] width 13 height 13
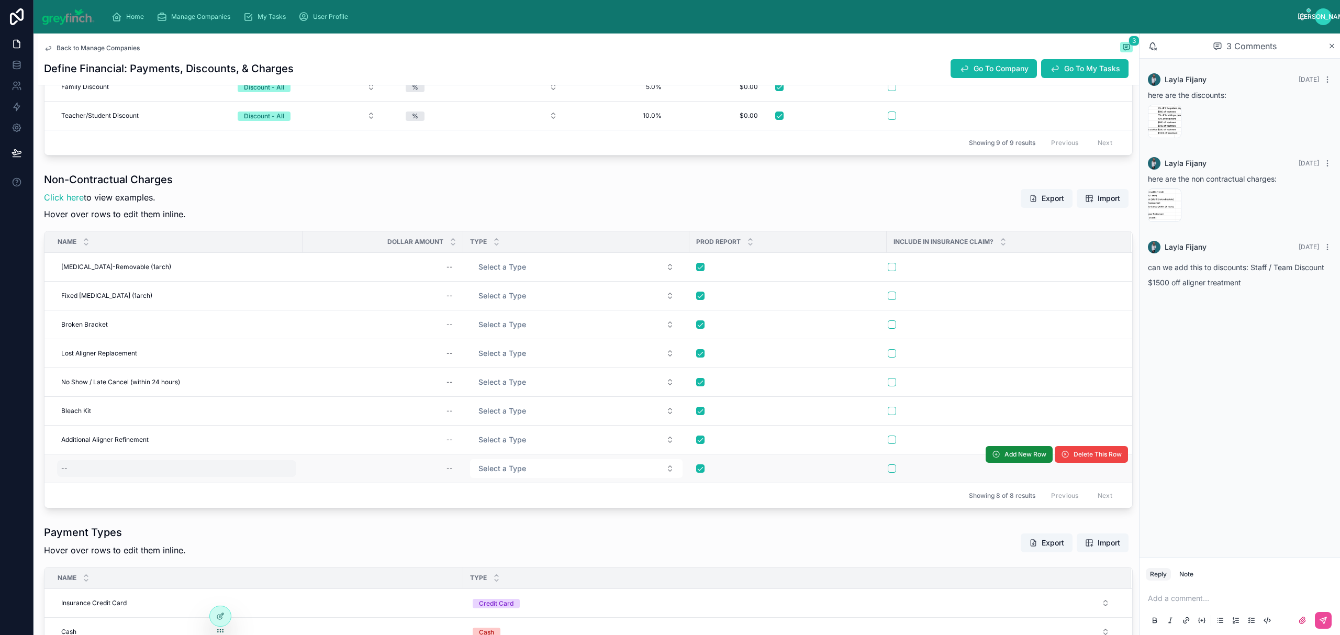
click at [75, 477] on div "--" at bounding box center [176, 468] width 239 height 17
click at [78, 477] on div "--" at bounding box center [176, 468] width 239 height 17
type input "*"
type input "**********"
click button "submit" at bounding box center [189, 486] width 13 height 13
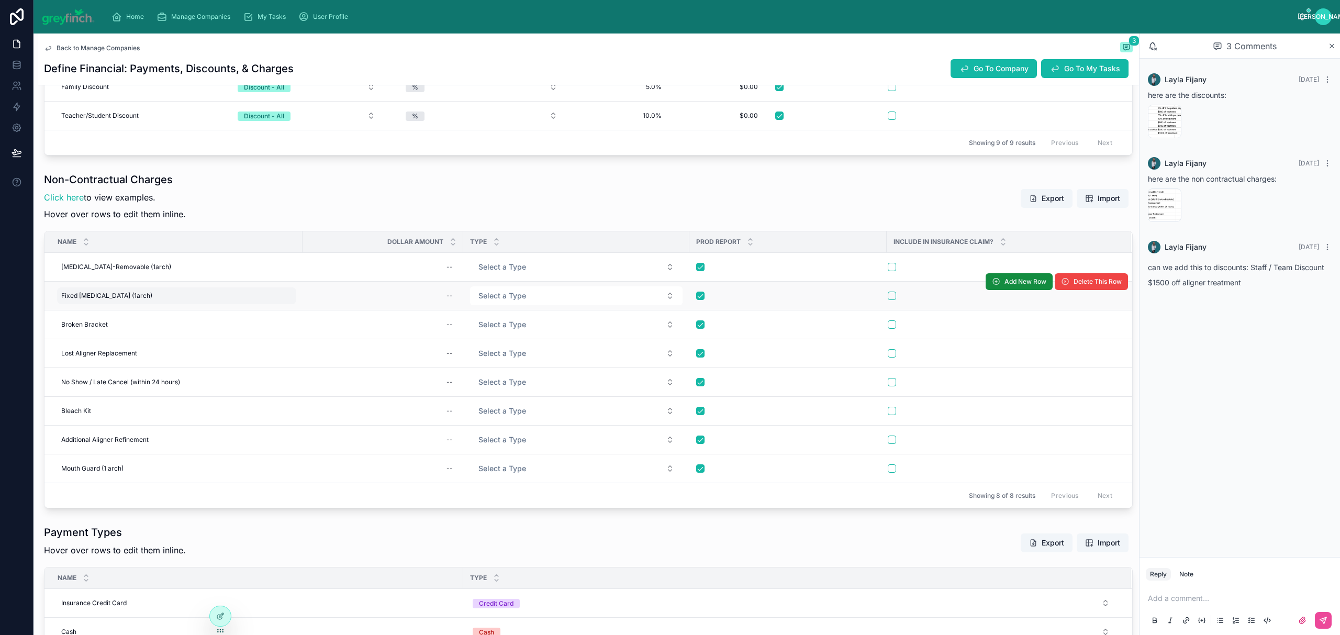
click at [113, 295] on span "Fixed Retainer (1arch)" at bounding box center [106, 295] width 91 height 8
click at [127, 313] on input "**********" at bounding box center [112, 314] width 99 height 15
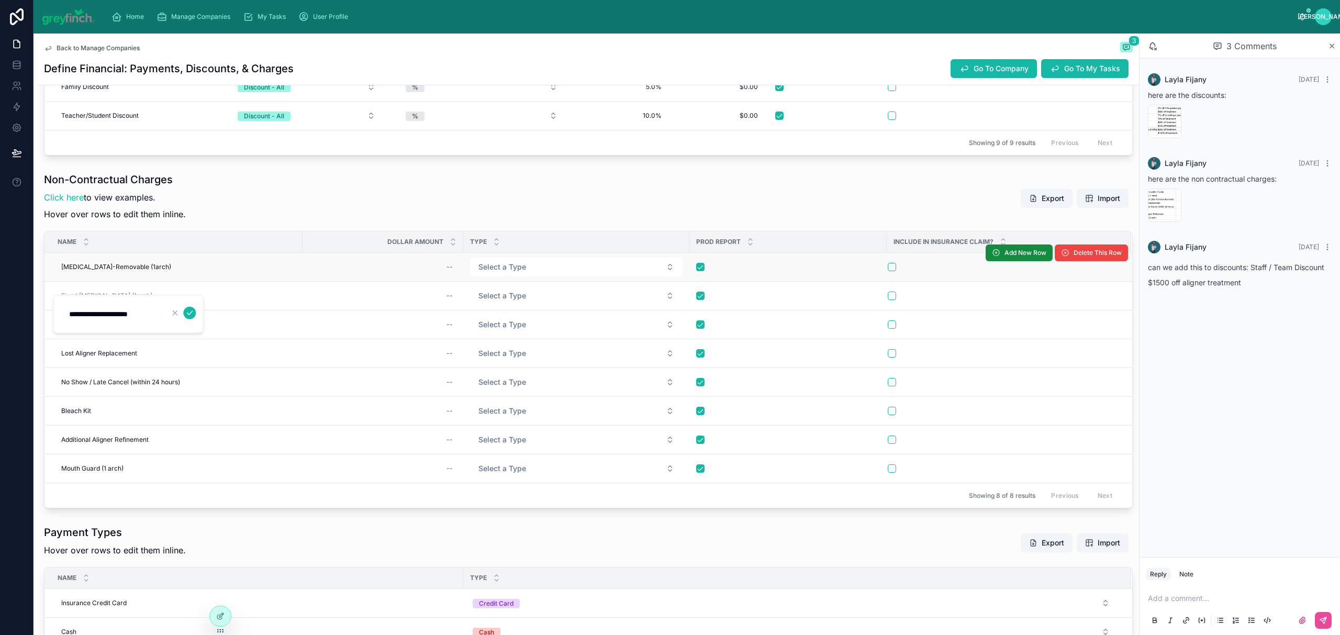
type input "**********"
click button "submit" at bounding box center [189, 313] width 13 height 13
click at [132, 266] on span "Retainer-Removable (1arch)" at bounding box center [116, 267] width 110 height 8
click at [139, 284] on input "**********" at bounding box center [112, 285] width 99 height 15
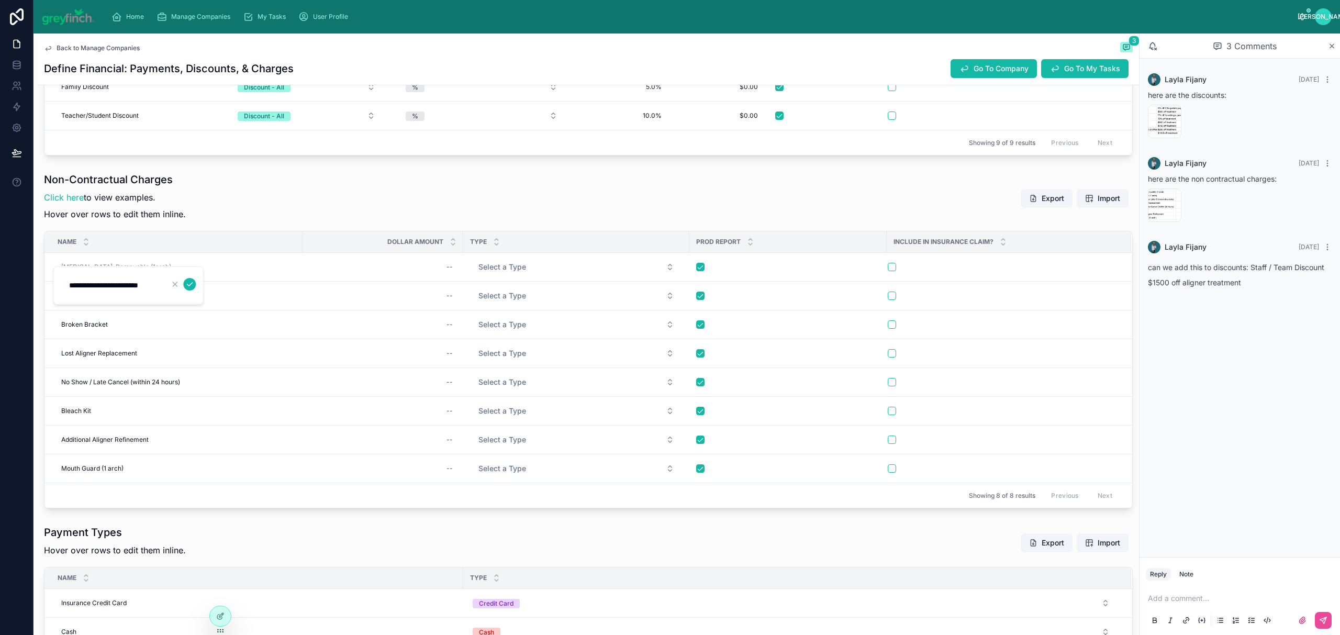
type input "**********"
click button "submit" at bounding box center [189, 284] width 13 height 13
click at [503, 268] on span "Select a Type" at bounding box center [502, 267] width 48 height 10
click at [500, 330] on div "Misc Charge" at bounding box center [503, 326] width 38 height 9
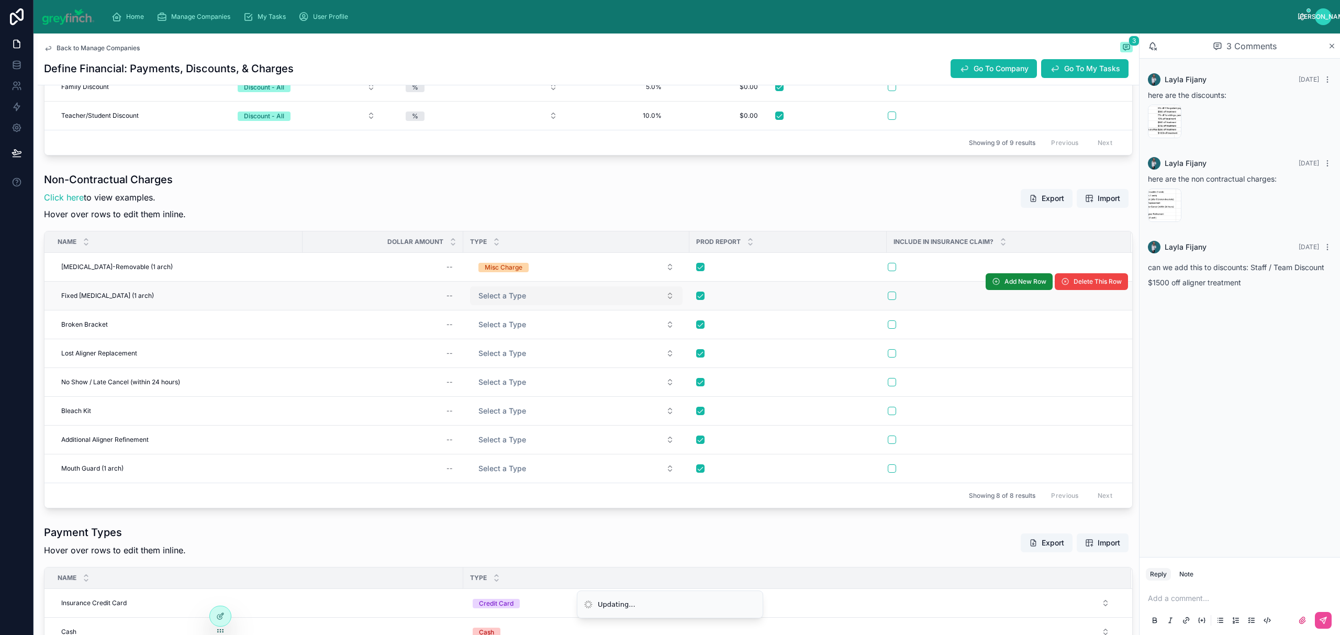
click at [504, 296] on span "Select a Type" at bounding box center [502, 295] width 48 height 10
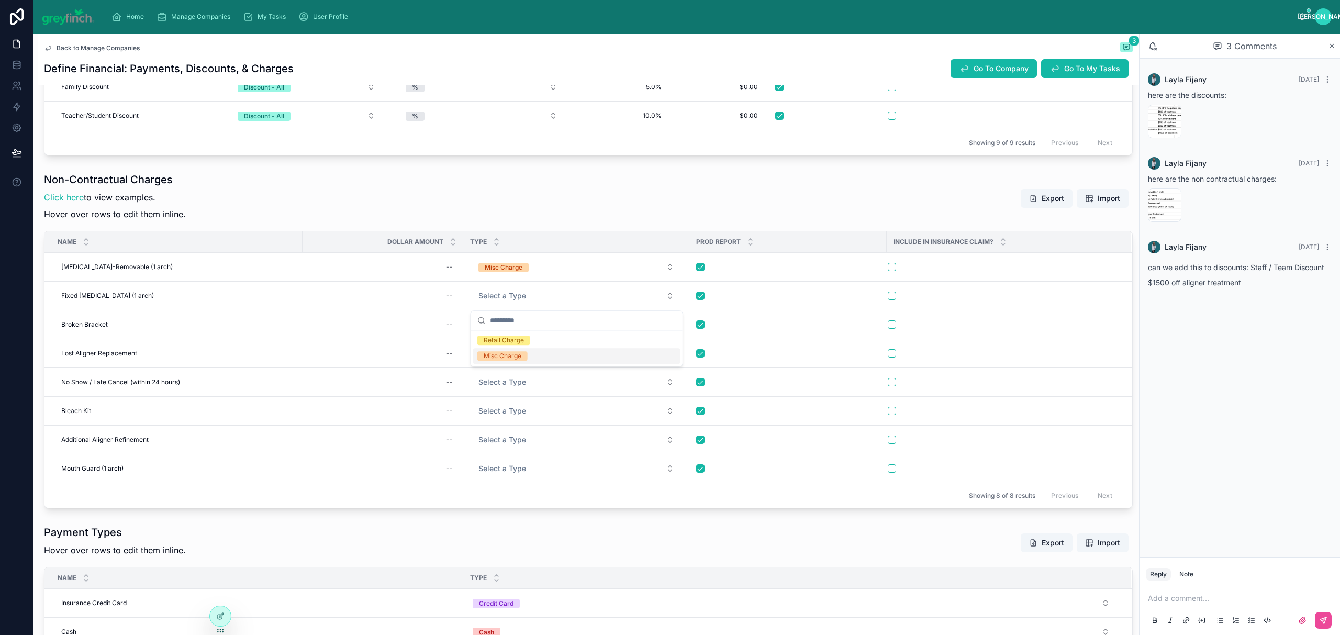
click at [511, 358] on div "Misc Charge" at bounding box center [503, 355] width 38 height 9
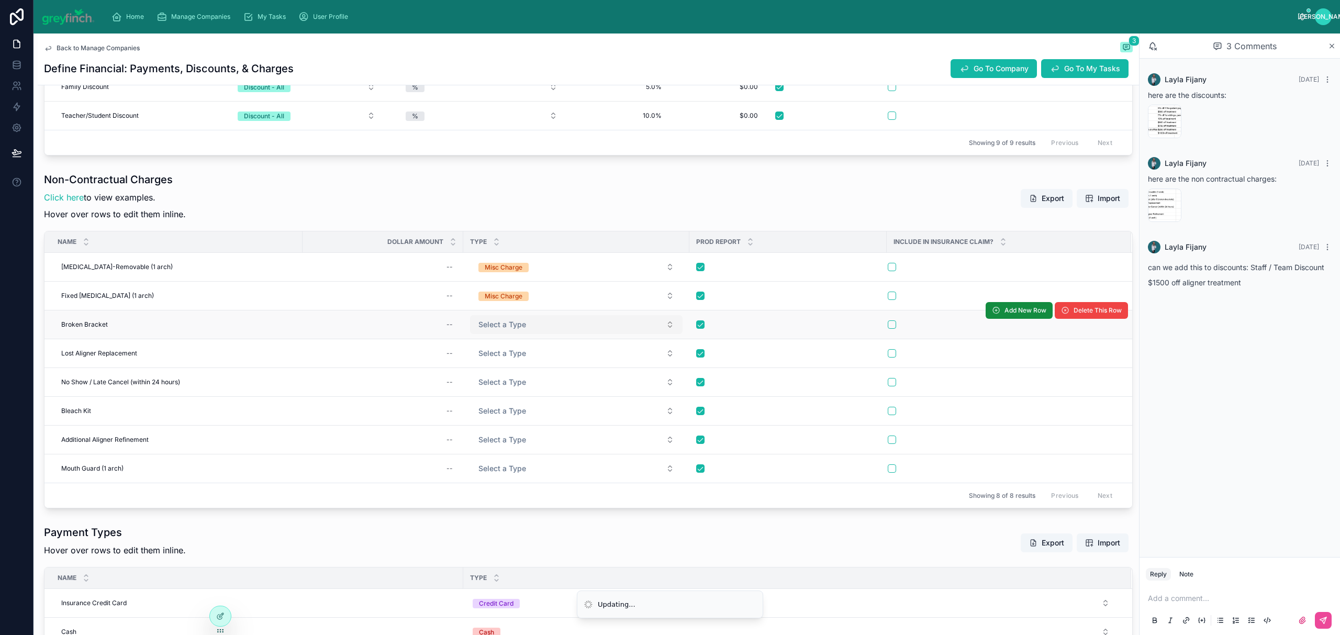
click at [509, 318] on button "Select a Type" at bounding box center [576, 324] width 212 height 19
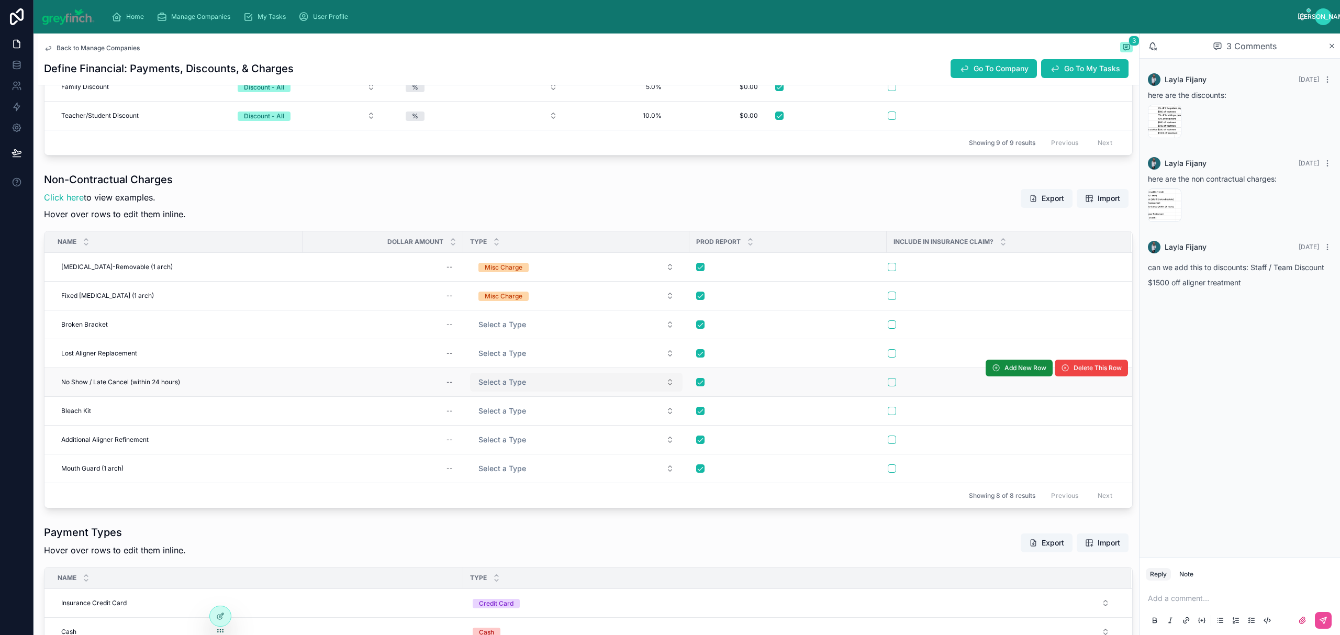
click at [502, 387] on span "Select a Type" at bounding box center [502, 382] width 48 height 10
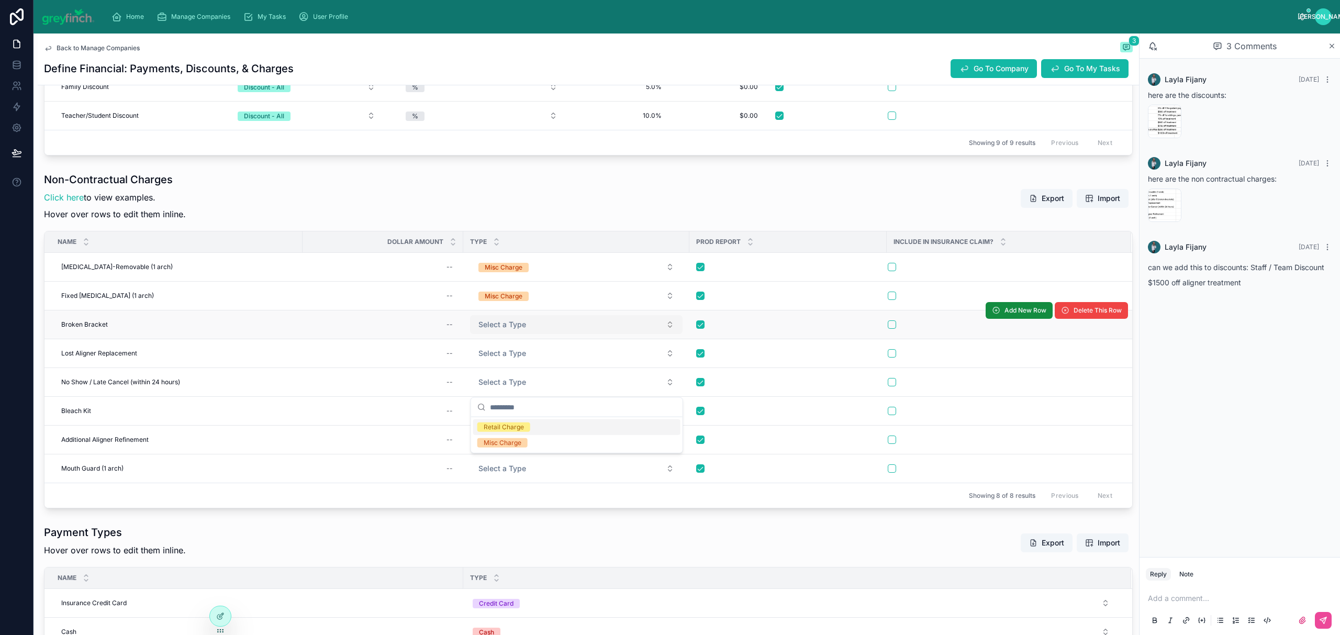
click at [497, 328] on span "Select a Type" at bounding box center [502, 324] width 48 height 10
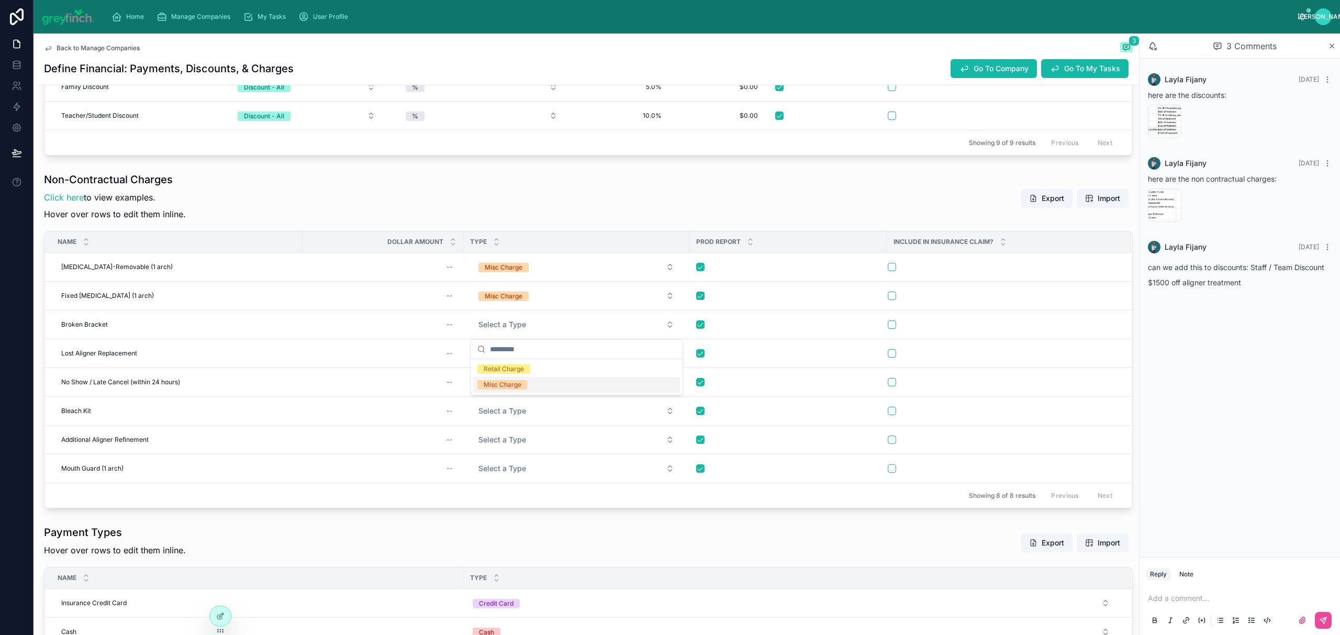
click at [500, 386] on div "Misc Charge" at bounding box center [503, 384] width 38 height 9
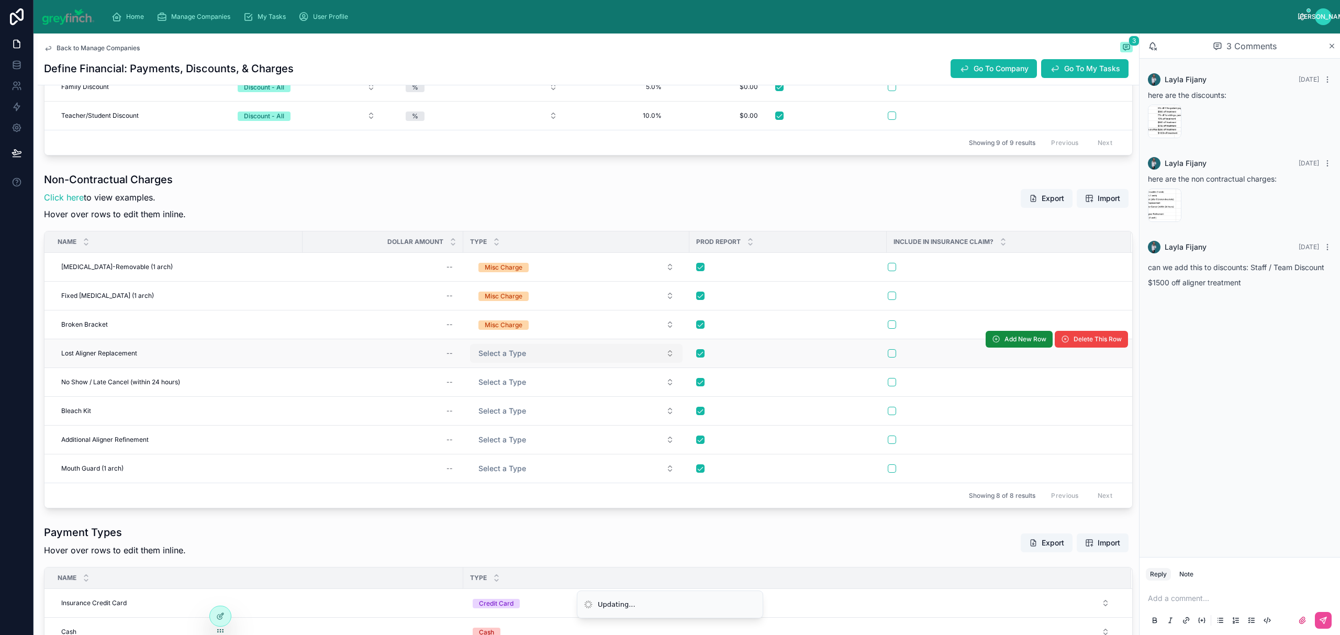
click at [499, 358] on span "Select a Type" at bounding box center [502, 353] width 48 height 10
click at [500, 358] on span "Select a Type" at bounding box center [502, 353] width 48 height 10
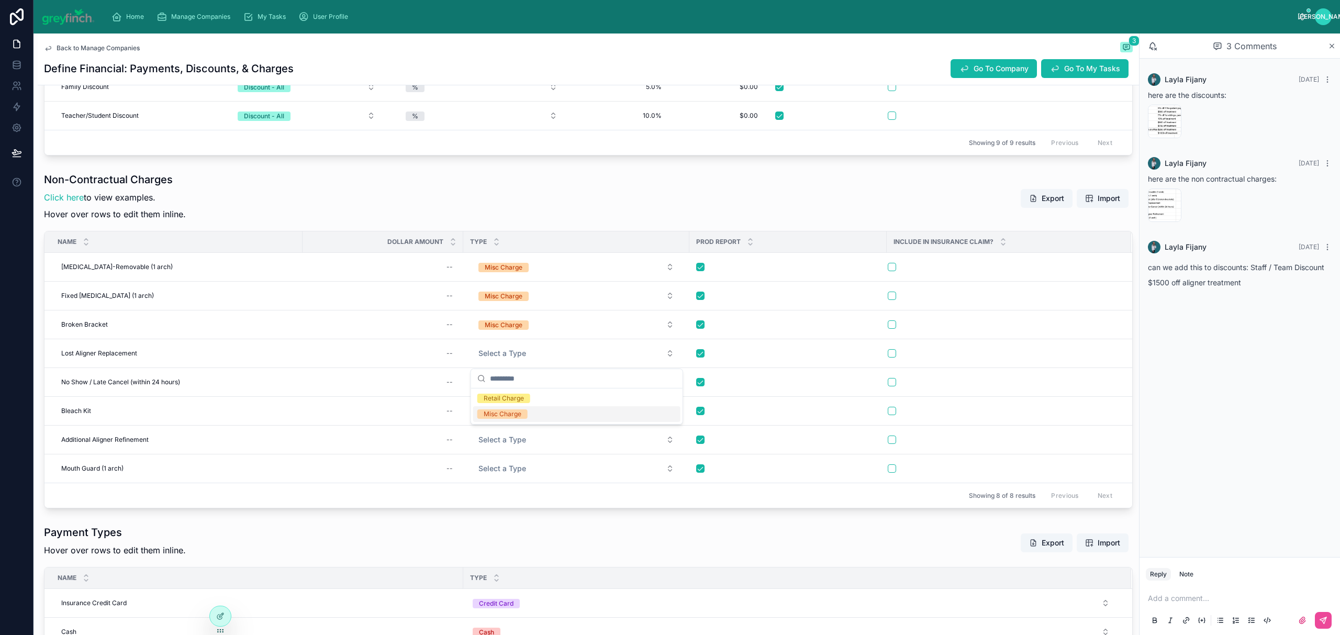
click at [505, 412] on div "Misc Charge" at bounding box center [503, 413] width 38 height 9
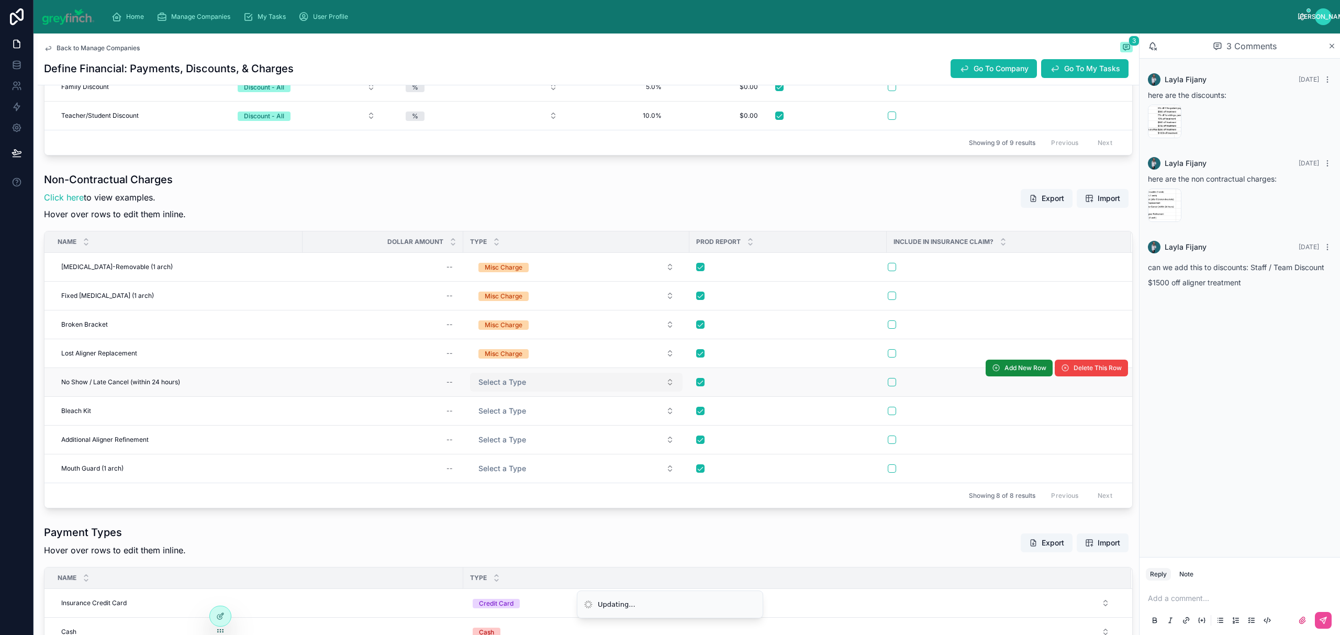
click at [504, 386] on span "Select a Type" at bounding box center [502, 382] width 48 height 10
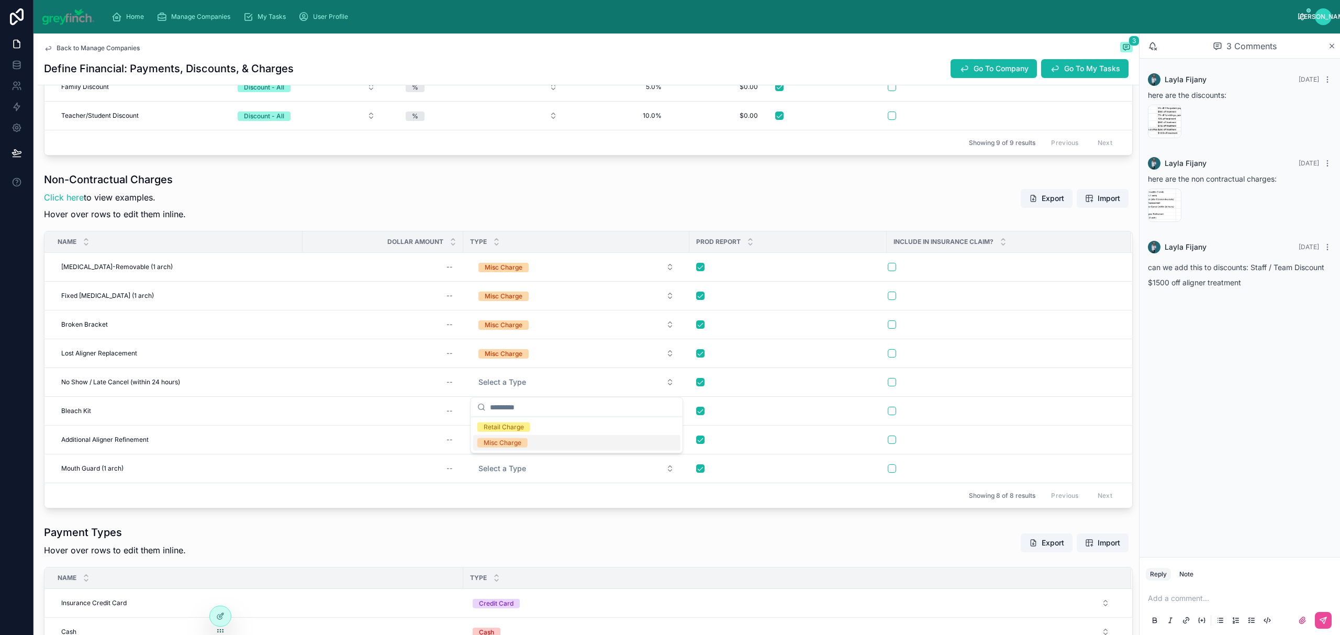
click at [509, 441] on div "Misc Charge" at bounding box center [503, 442] width 38 height 9
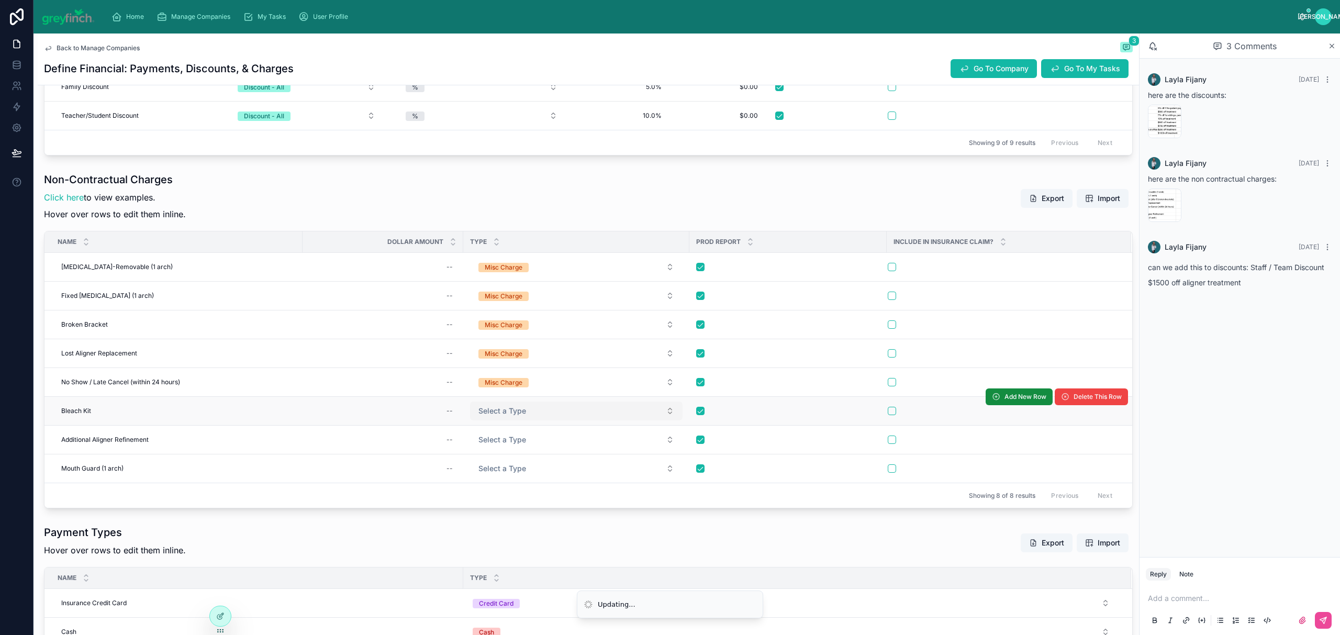
click at [512, 414] on span "Select a Type" at bounding box center [502, 411] width 48 height 10
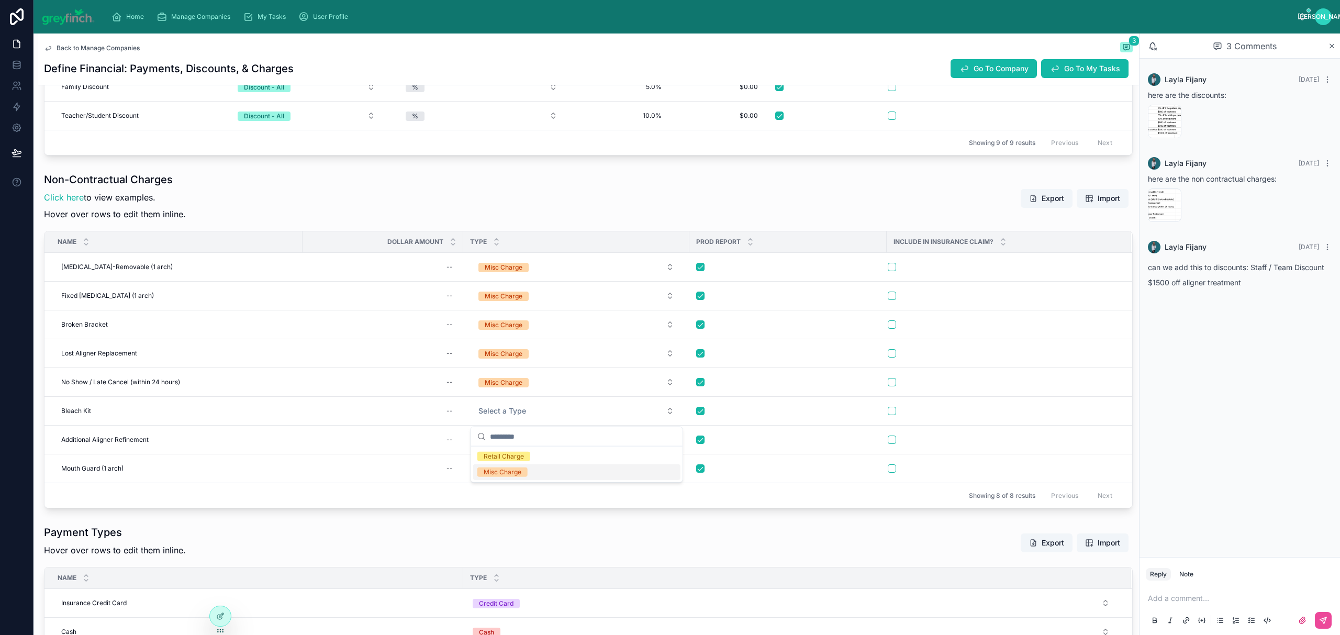
click at [515, 471] on div "Misc Charge" at bounding box center [503, 471] width 38 height 9
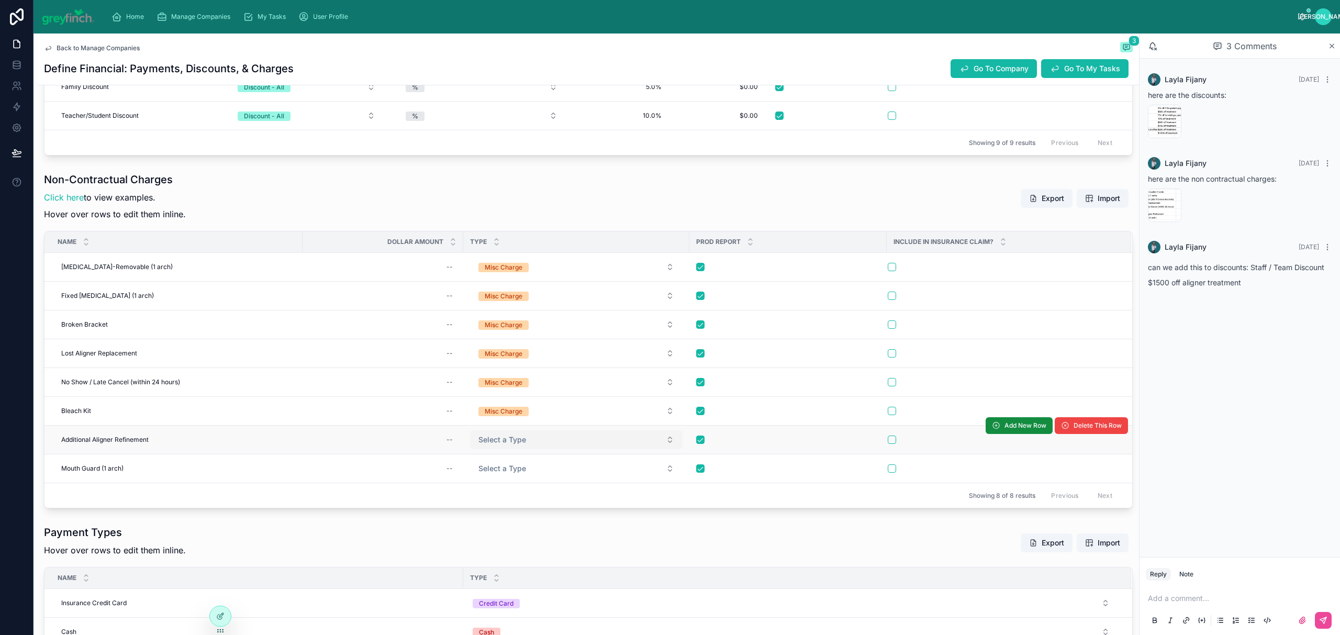
click at [514, 448] on button "Select a Type" at bounding box center [576, 439] width 212 height 19
click at [518, 494] on div "Misc Charge" at bounding box center [576, 500] width 207 height 16
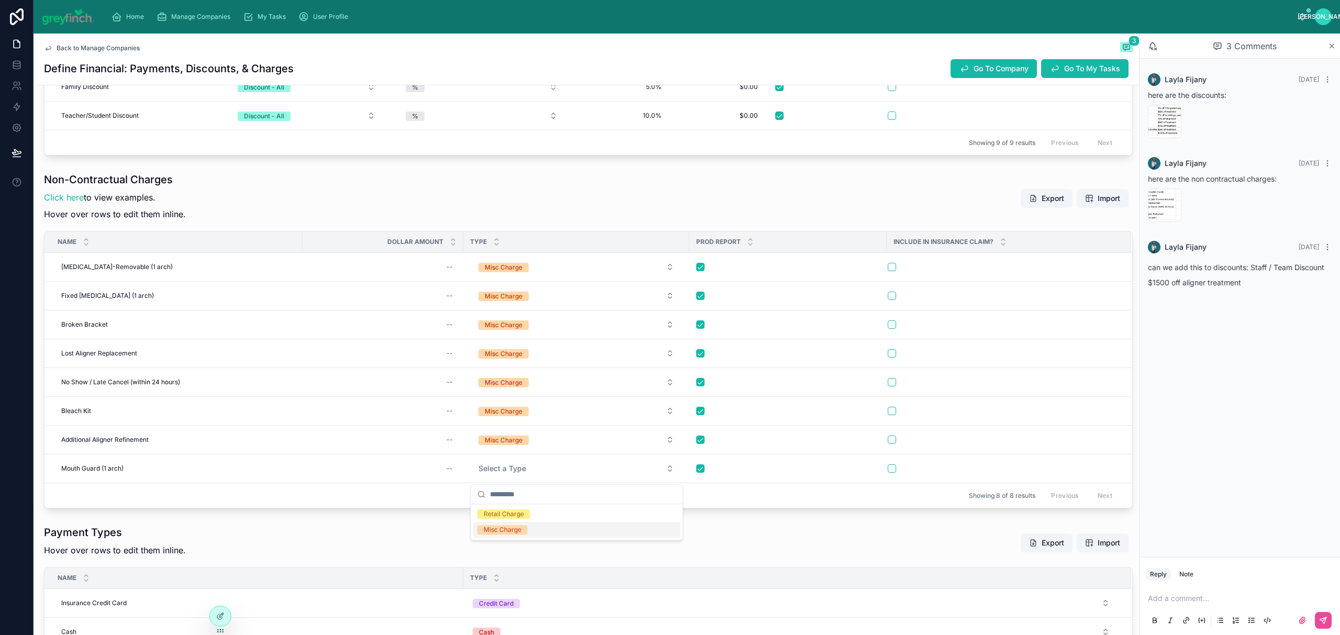
click at [521, 525] on div "Misc Charge" at bounding box center [503, 529] width 38 height 9
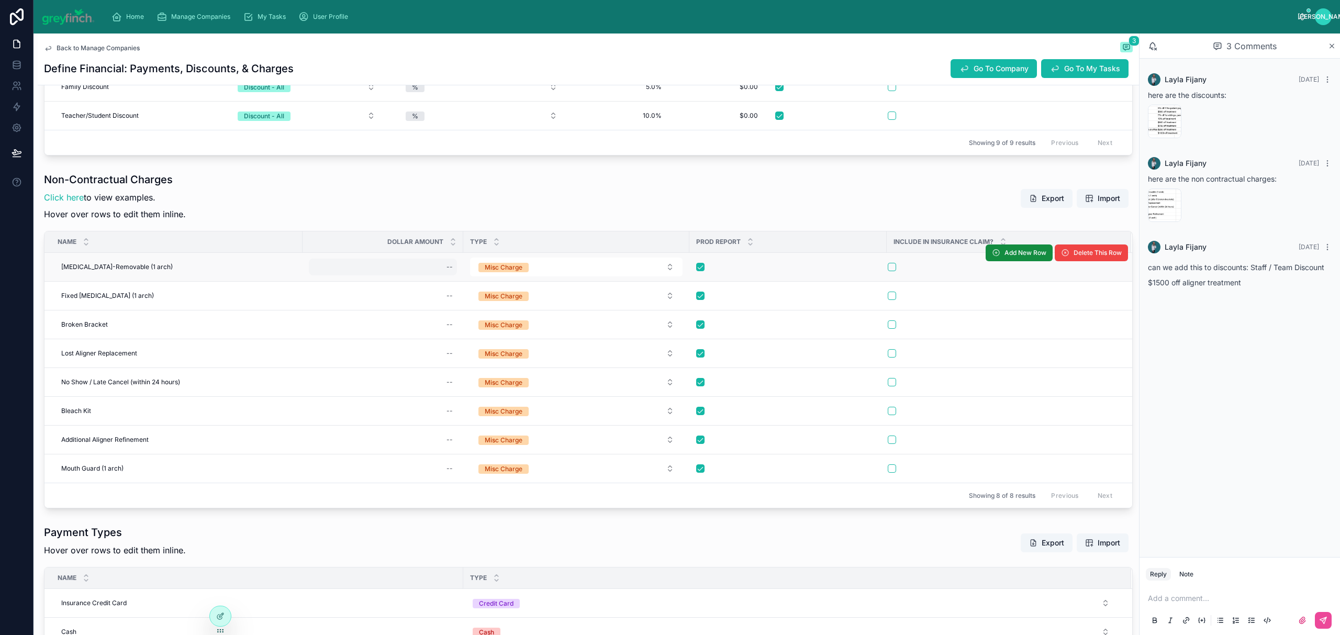
drag, startPoint x: 414, startPoint y: 282, endPoint x: 415, endPoint y: 274, distance: 7.9
click at [414, 282] on td "--" at bounding box center [382, 267] width 161 height 29
click at [413, 271] on div "--" at bounding box center [383, 266] width 148 height 17
type input "******"
click button "submit" at bounding box center [575, 284] width 13 height 13
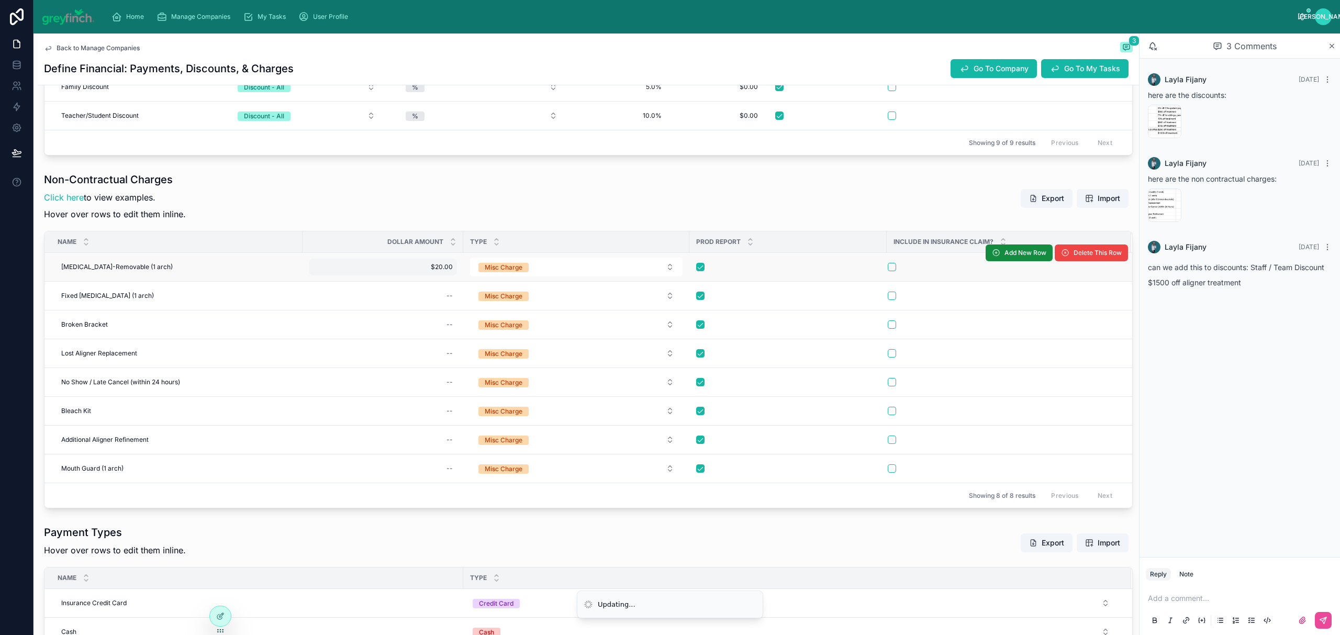
click at [412, 270] on span "$20.00" at bounding box center [383, 267] width 140 height 8
type input "*******"
click button "submit" at bounding box center [441, 284] width 13 height 13
click at [431, 287] on td "--" at bounding box center [382, 296] width 161 height 29
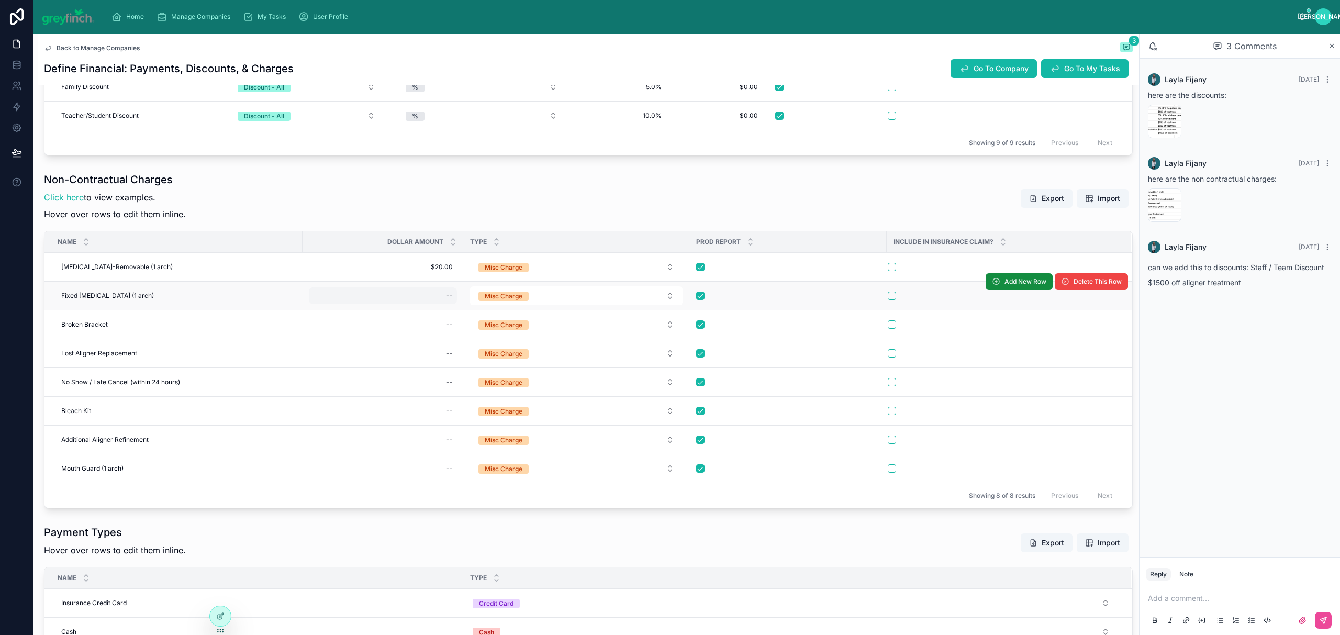
click at [440, 295] on div "--" at bounding box center [383, 295] width 148 height 17
type input "*******"
click button "submit" at bounding box center [575, 313] width 13 height 13
click at [439, 325] on div "--" at bounding box center [383, 324] width 148 height 17
type input "******"
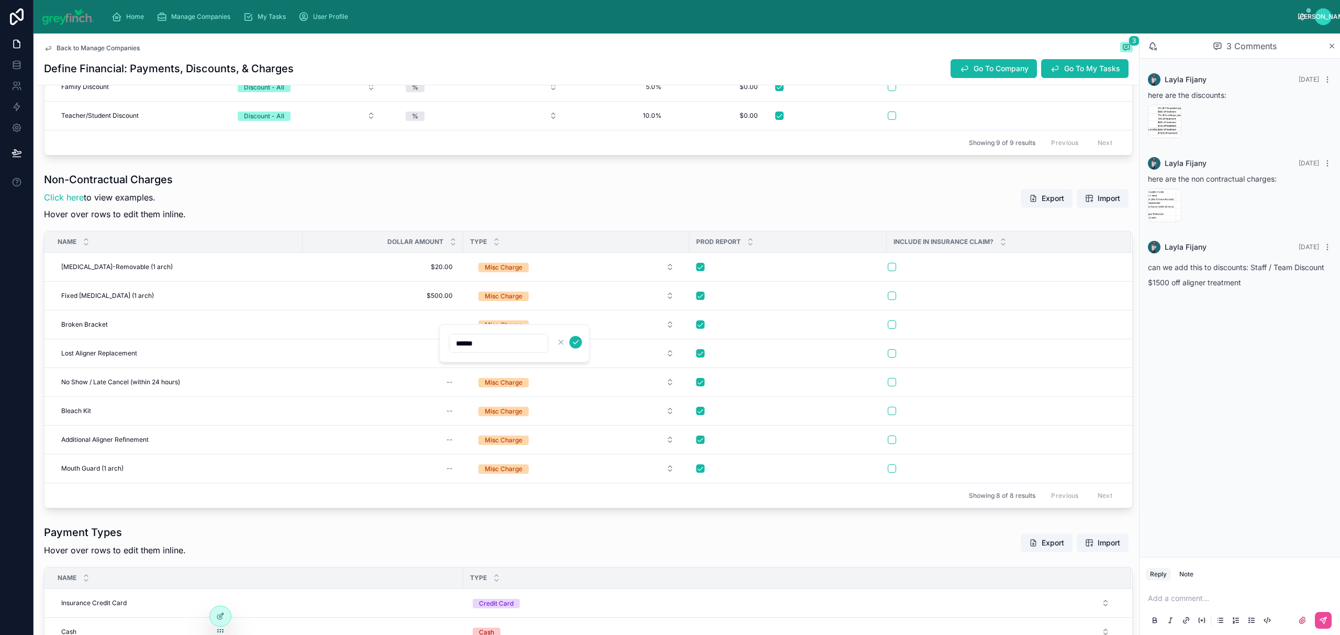
click button "submit" at bounding box center [575, 342] width 13 height 13
click at [433, 261] on div "$20.00 $20.00" at bounding box center [383, 266] width 148 height 17
click at [435, 278] on button "submit" at bounding box center [441, 284] width 13 height 13
click at [447, 263] on div "$20.00 $20.00" at bounding box center [383, 266] width 148 height 17
click at [332, 287] on input "******" at bounding box center [365, 285] width 98 height 15
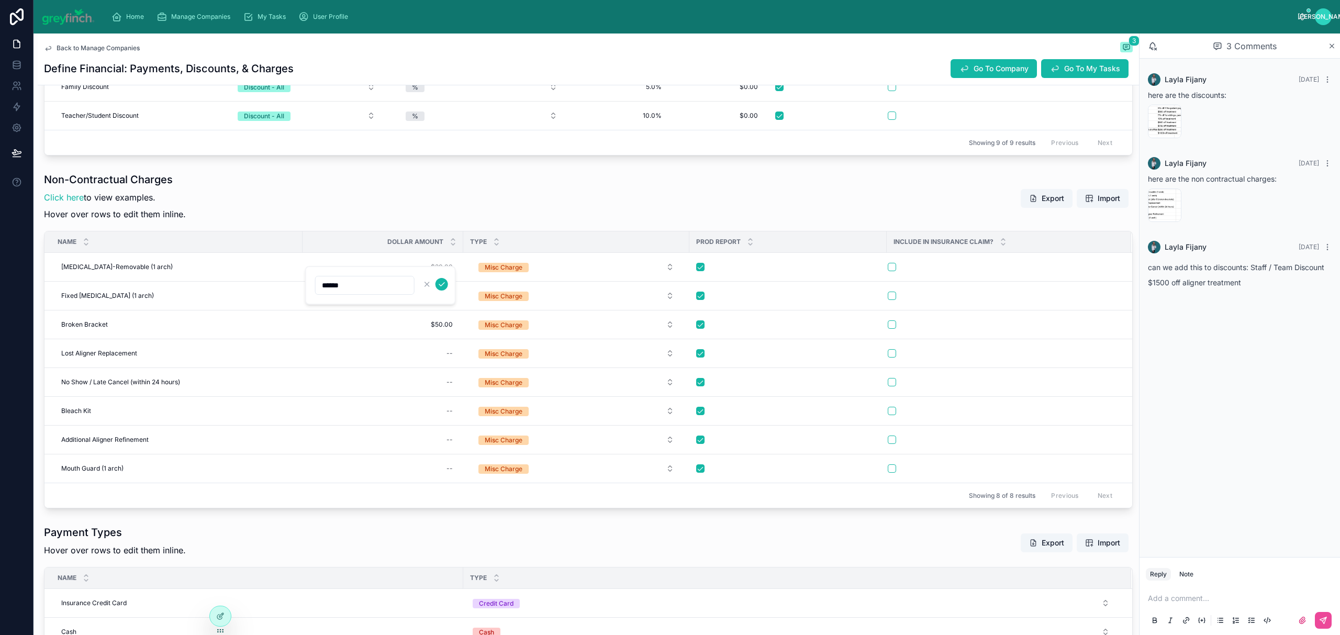
type input "*******"
click button "submit" at bounding box center [441, 284] width 13 height 13
click at [428, 346] on td "--" at bounding box center [382, 353] width 161 height 29
click at [429, 352] on div "--" at bounding box center [383, 353] width 148 height 17
type input "******"
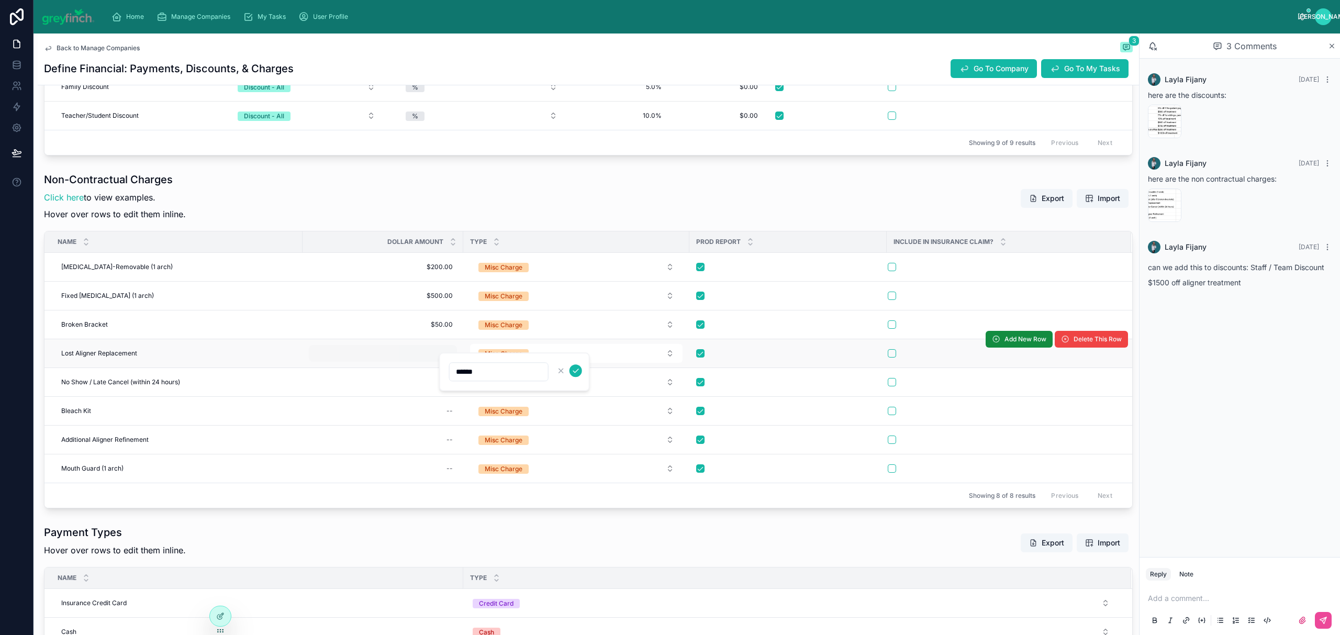
click button "submit" at bounding box center [575, 370] width 13 height 13
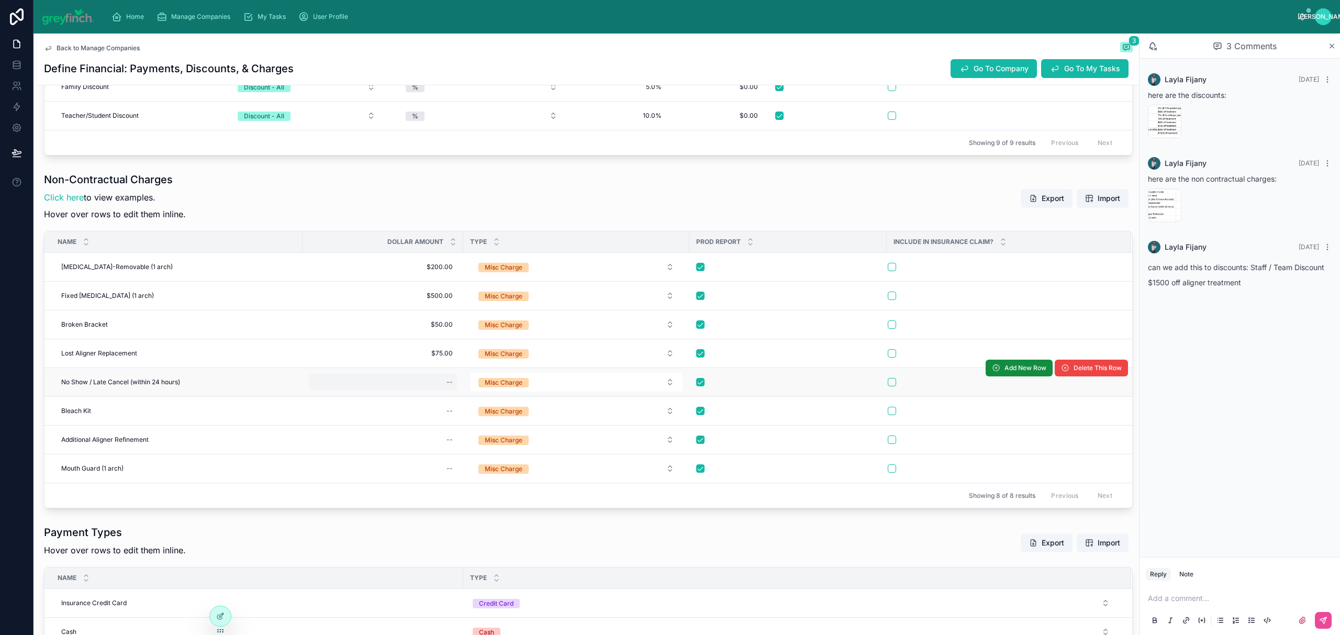
click at [430, 385] on div "--" at bounding box center [383, 382] width 148 height 17
type input "******"
click button "submit" at bounding box center [575, 400] width 13 height 13
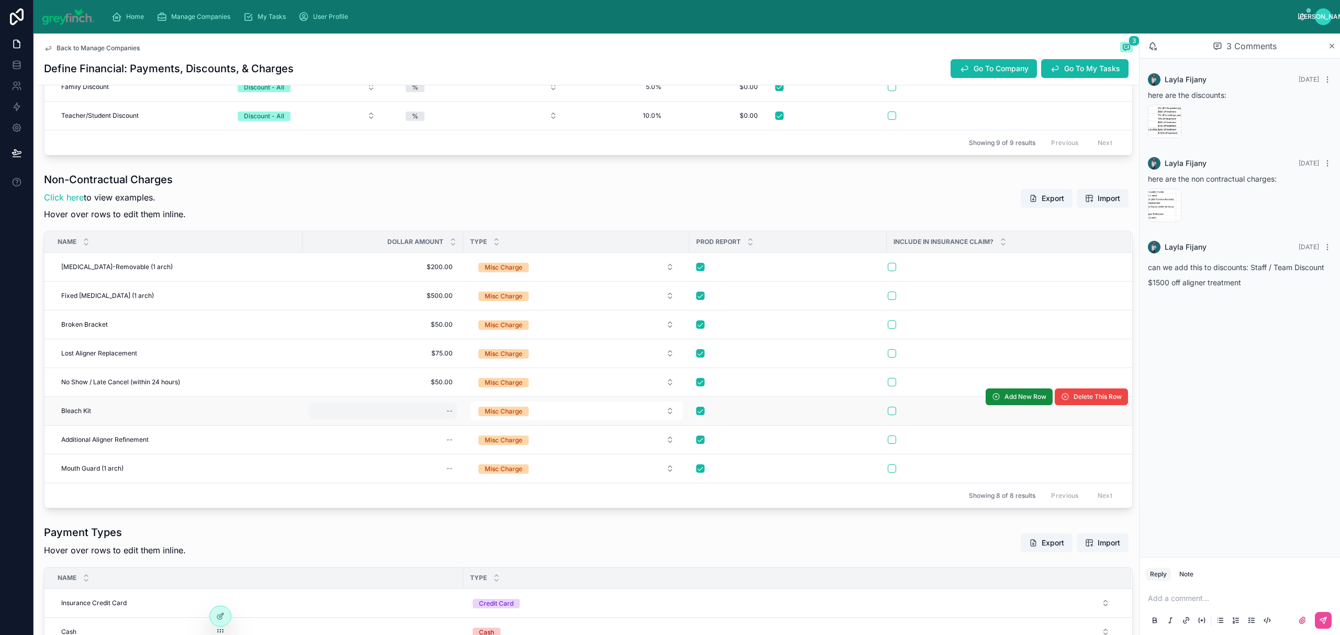
click at [428, 418] on div "--" at bounding box center [383, 410] width 148 height 17
type input "*******"
click button "submit" at bounding box center [575, 428] width 13 height 13
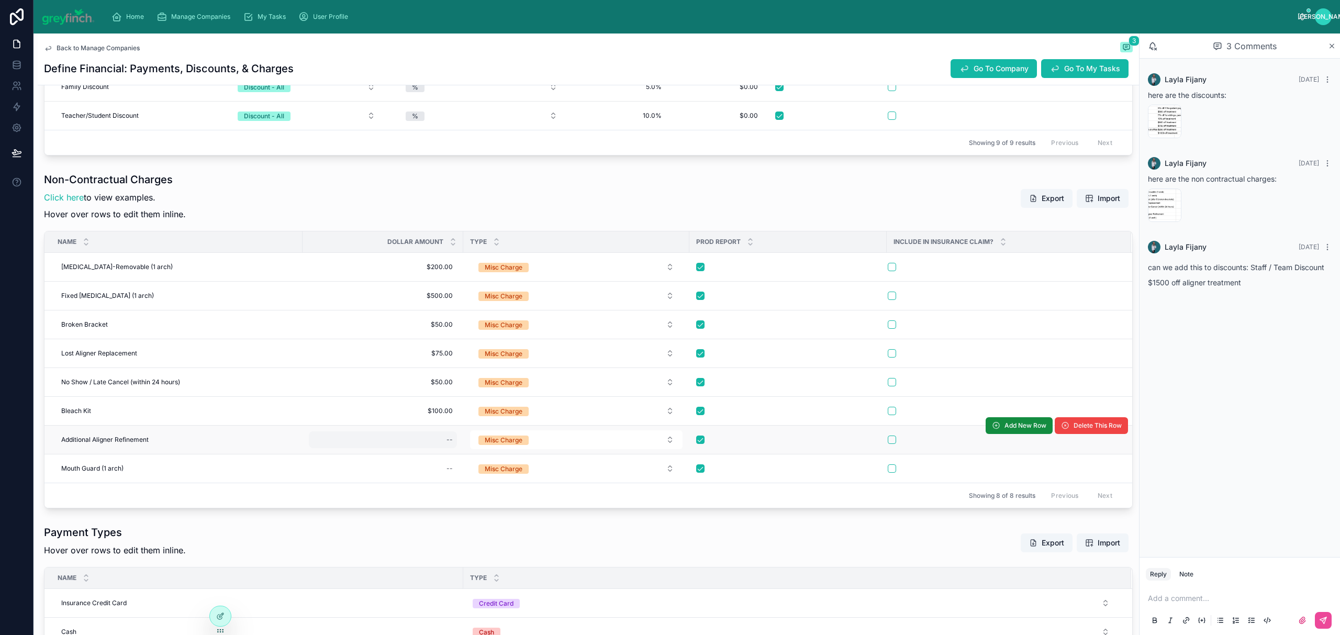
click at [434, 448] on div "--" at bounding box center [383, 439] width 148 height 17
type input "*******"
click button "submit" at bounding box center [575, 458] width 13 height 13
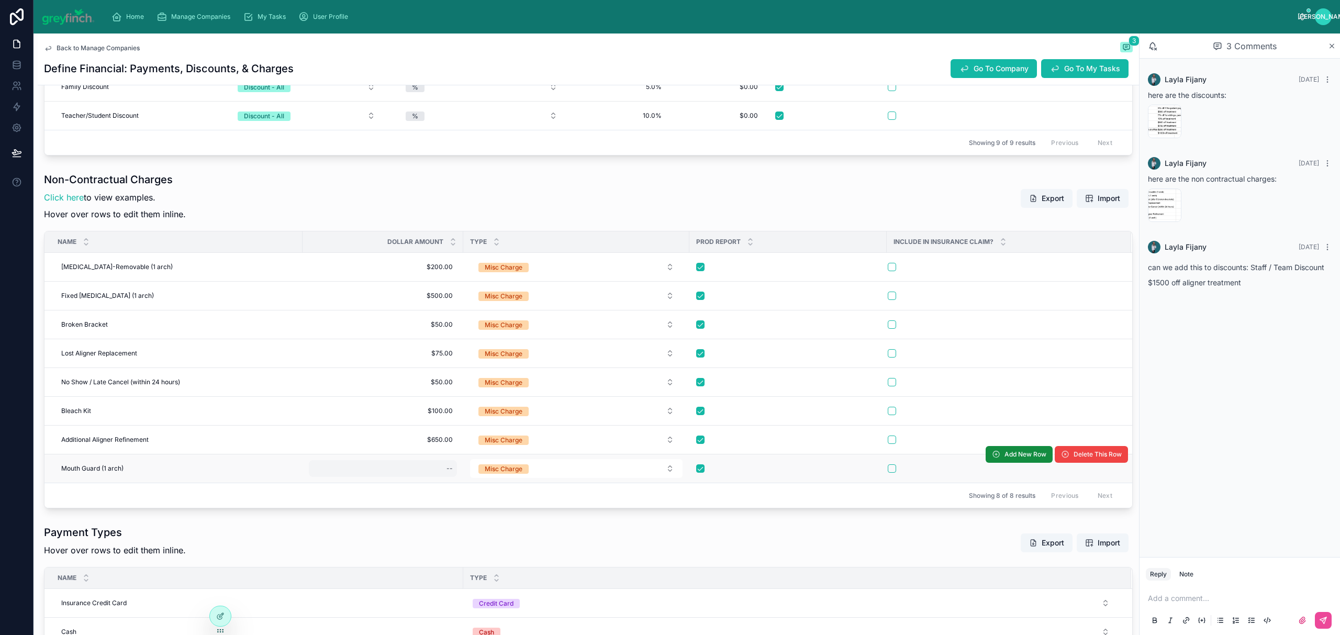
click at [430, 471] on div "--" at bounding box center [383, 468] width 148 height 17
type input "*******"
click button "submit" at bounding box center [575, 486] width 13 height 13
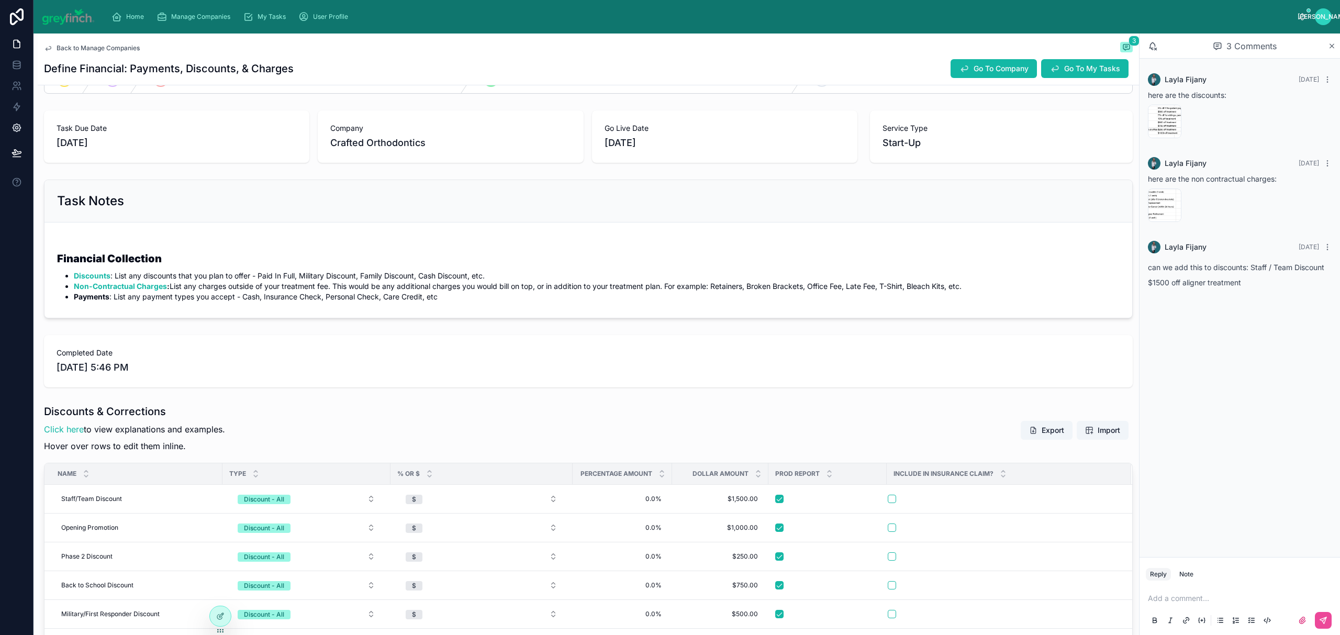
scroll to position [0, 0]
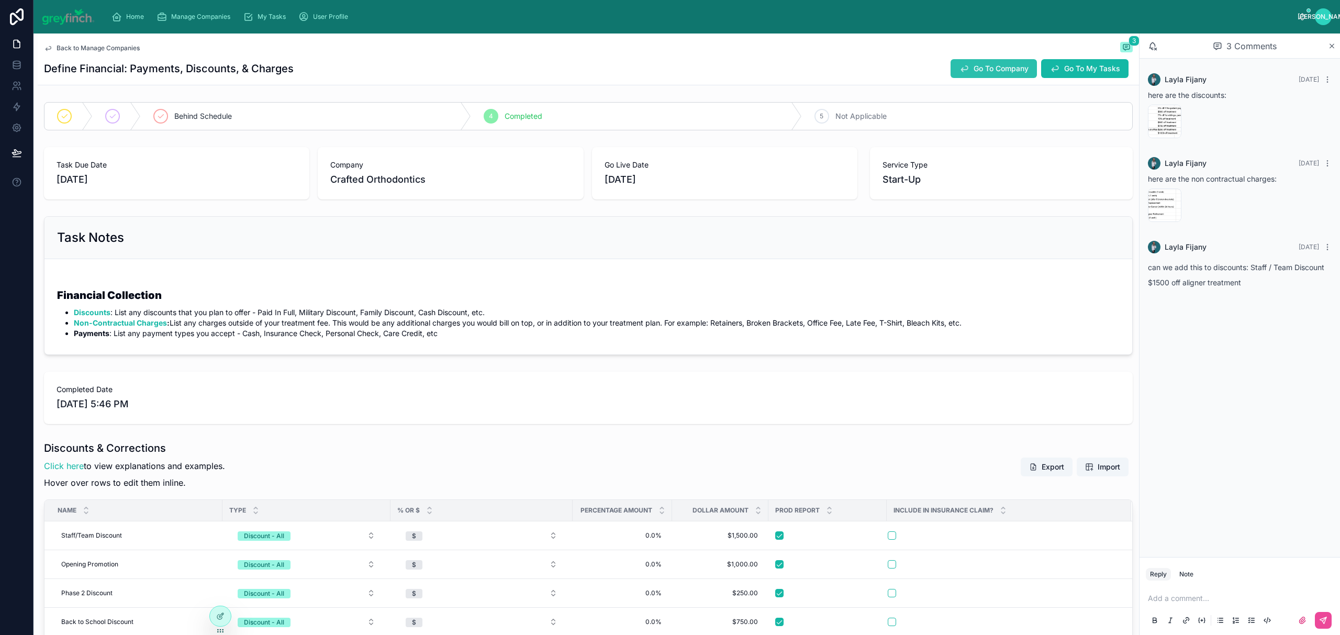
click at [985, 73] on span "Go To Company" at bounding box center [1000, 68] width 55 height 10
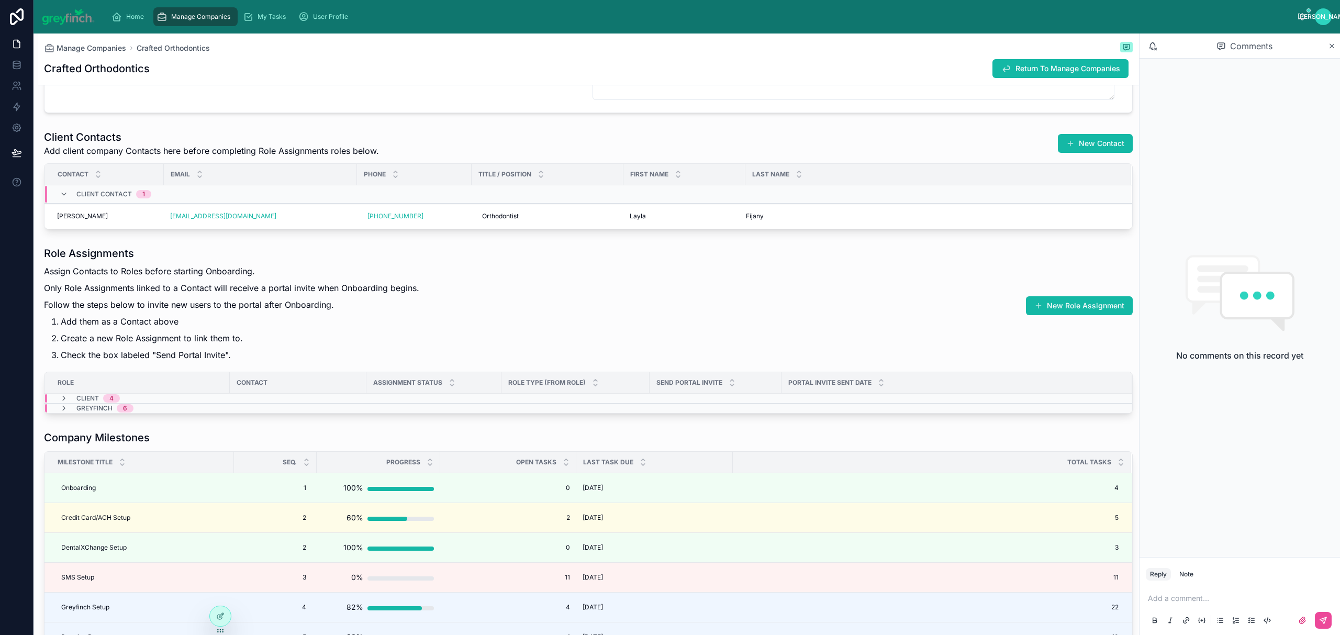
scroll to position [2816, 0]
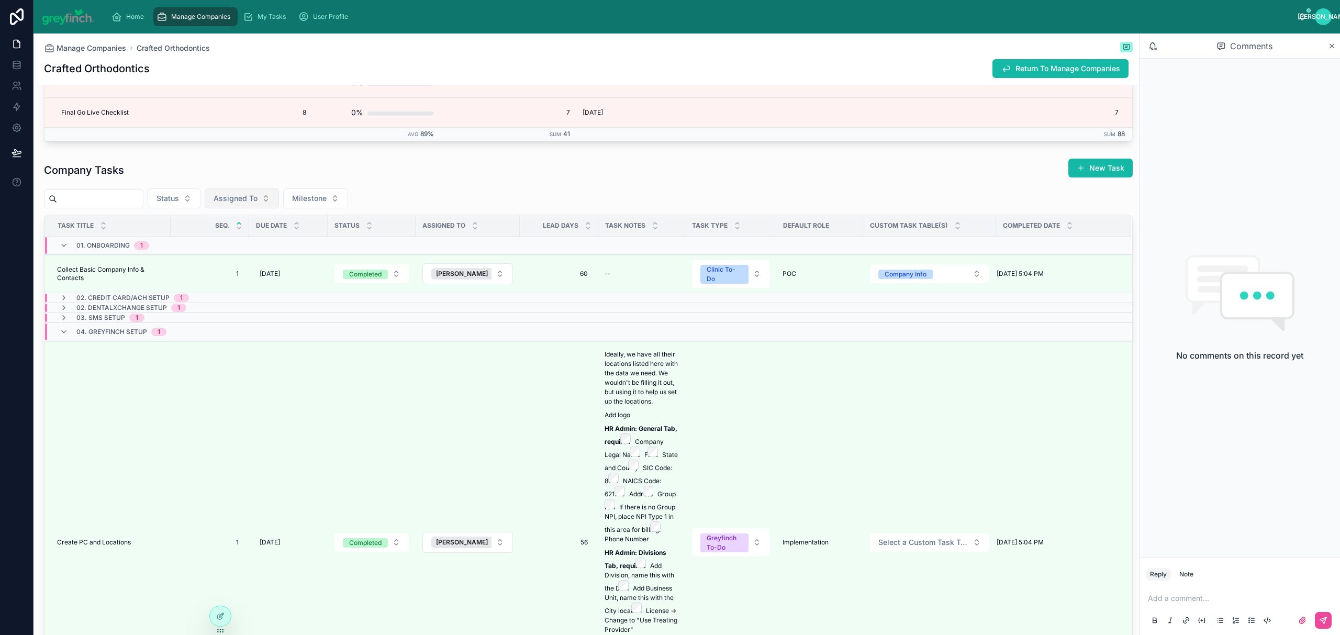
click at [256, 204] on span "Assigned To" at bounding box center [235, 198] width 44 height 10
click at [238, 246] on div "Layla Fijany" at bounding box center [256, 249] width 126 height 17
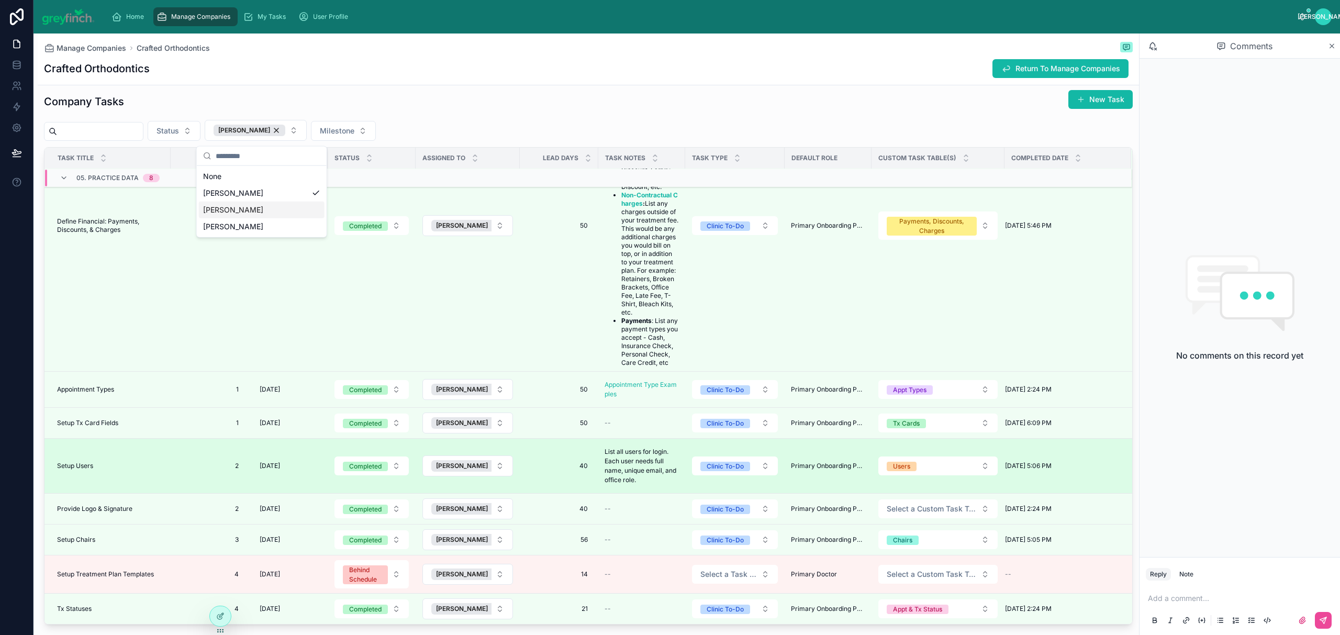
scroll to position [2899, 0]
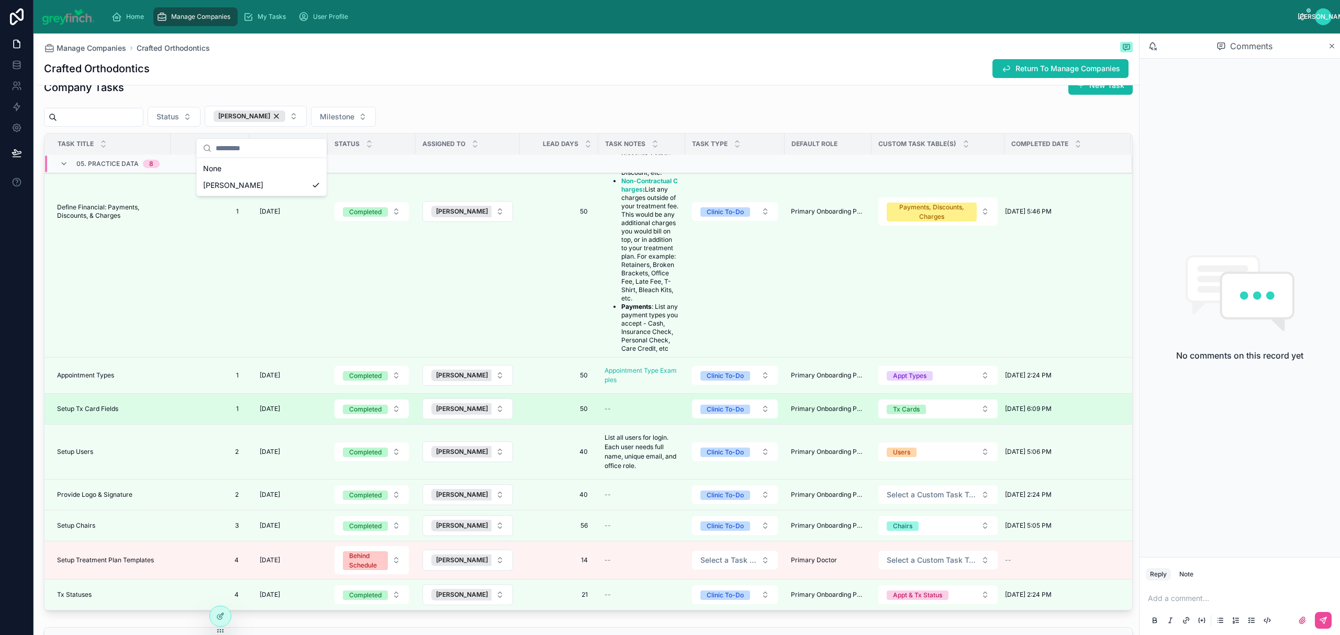
click at [115, 424] on td "Setup Tx Card Fields Setup Tx Card Fields" at bounding box center [107, 409] width 126 height 31
click at [117, 413] on span "Setup Tx Card Fields" at bounding box center [87, 408] width 61 height 8
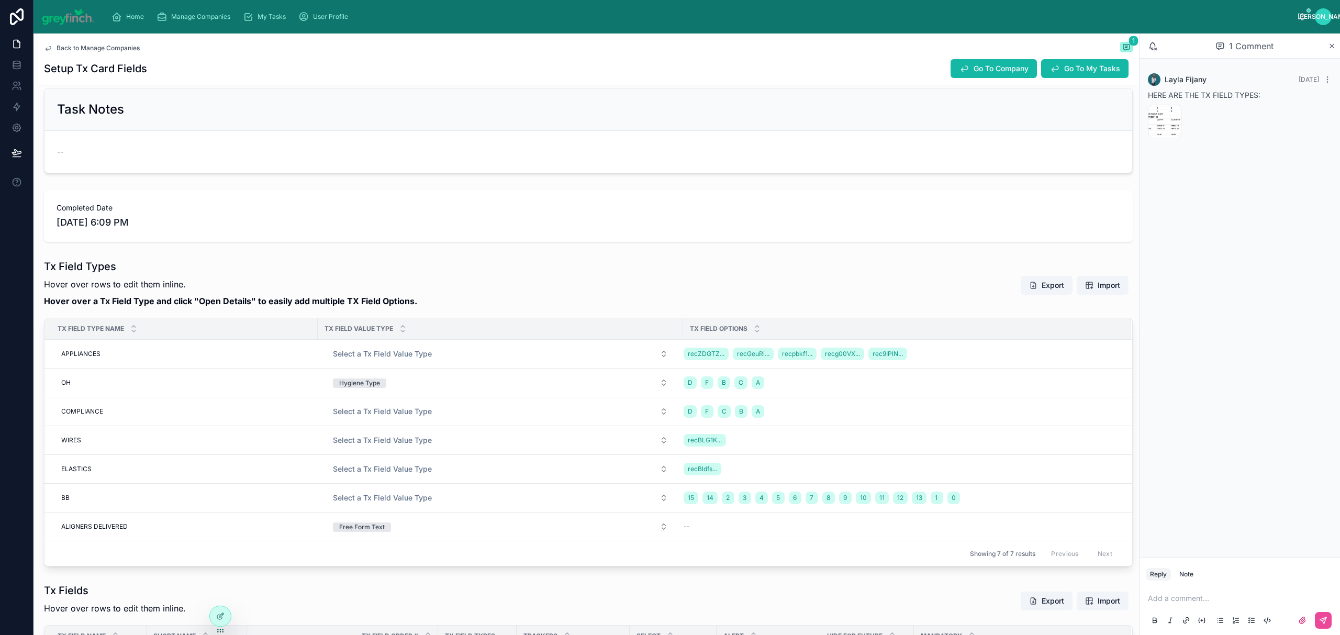
scroll to position [130, 0]
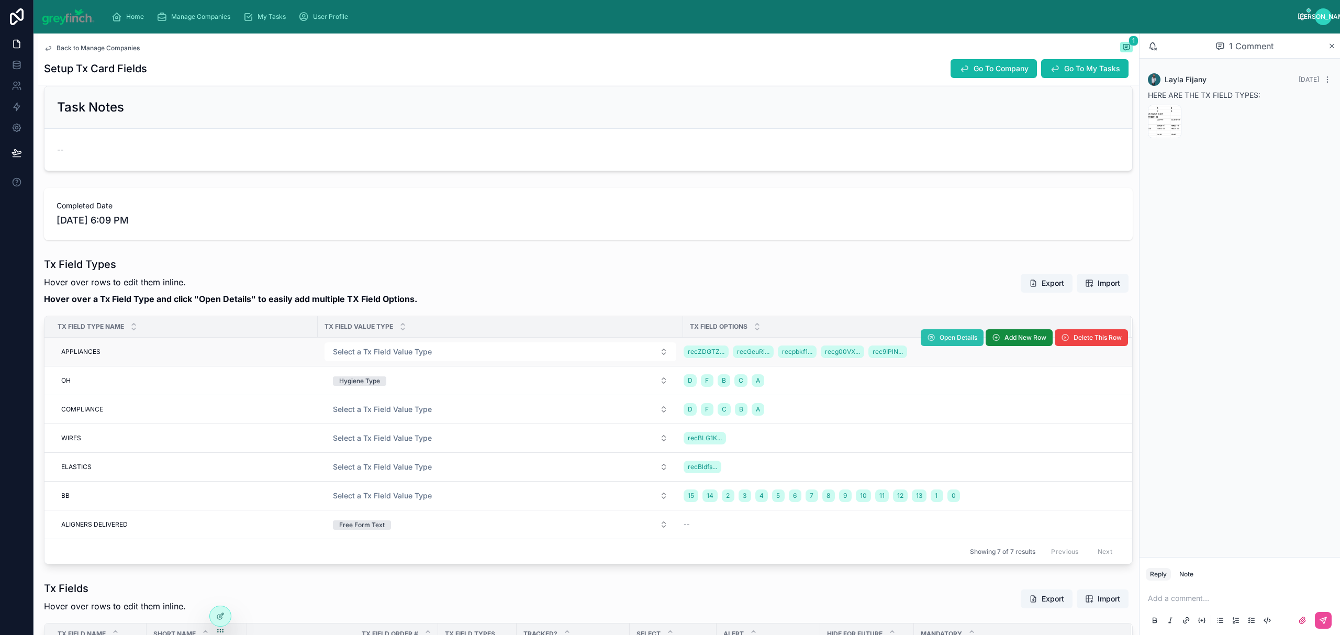
click at [927, 341] on icon at bounding box center [931, 337] width 8 height 8
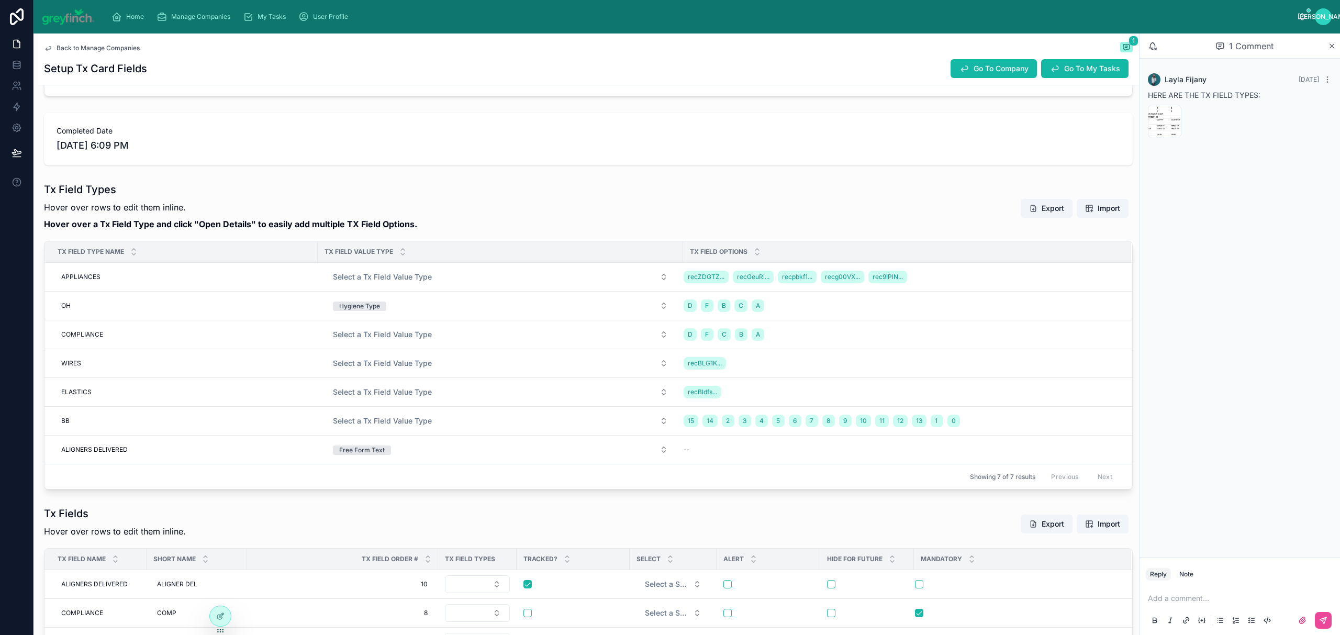
scroll to position [222, 0]
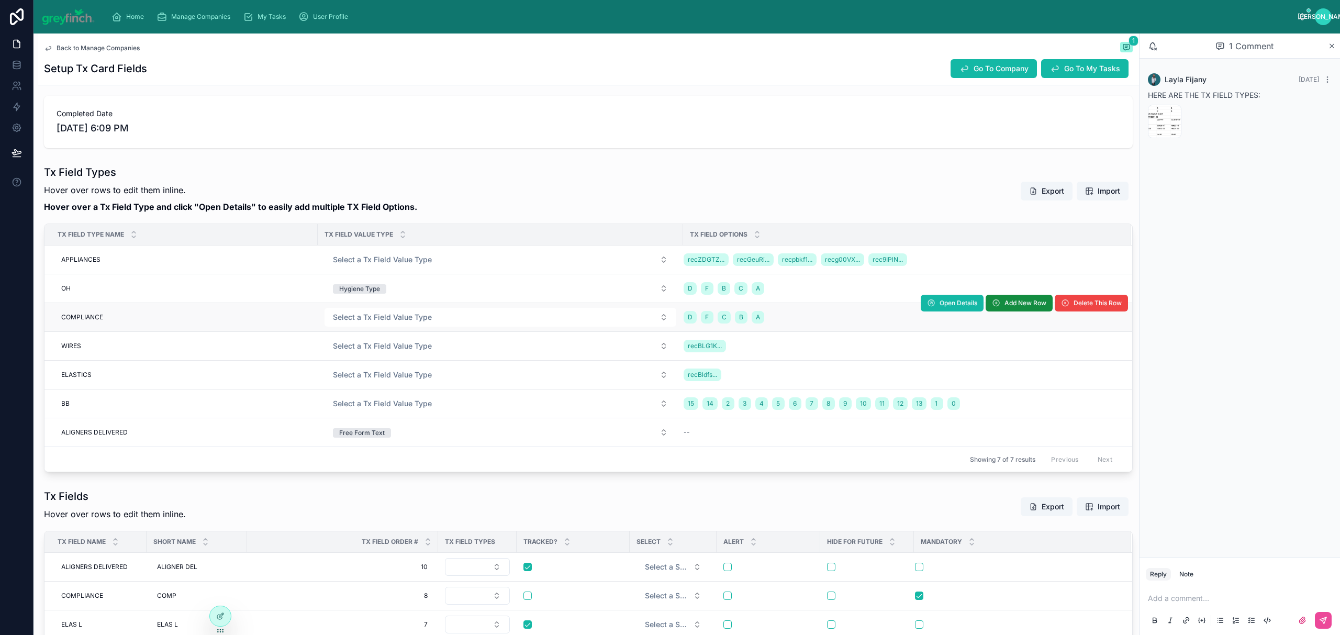
click at [840, 328] on td "D F C B A" at bounding box center [907, 317] width 448 height 29
click at [935, 297] on button "Open Details" at bounding box center [951, 303] width 63 height 17
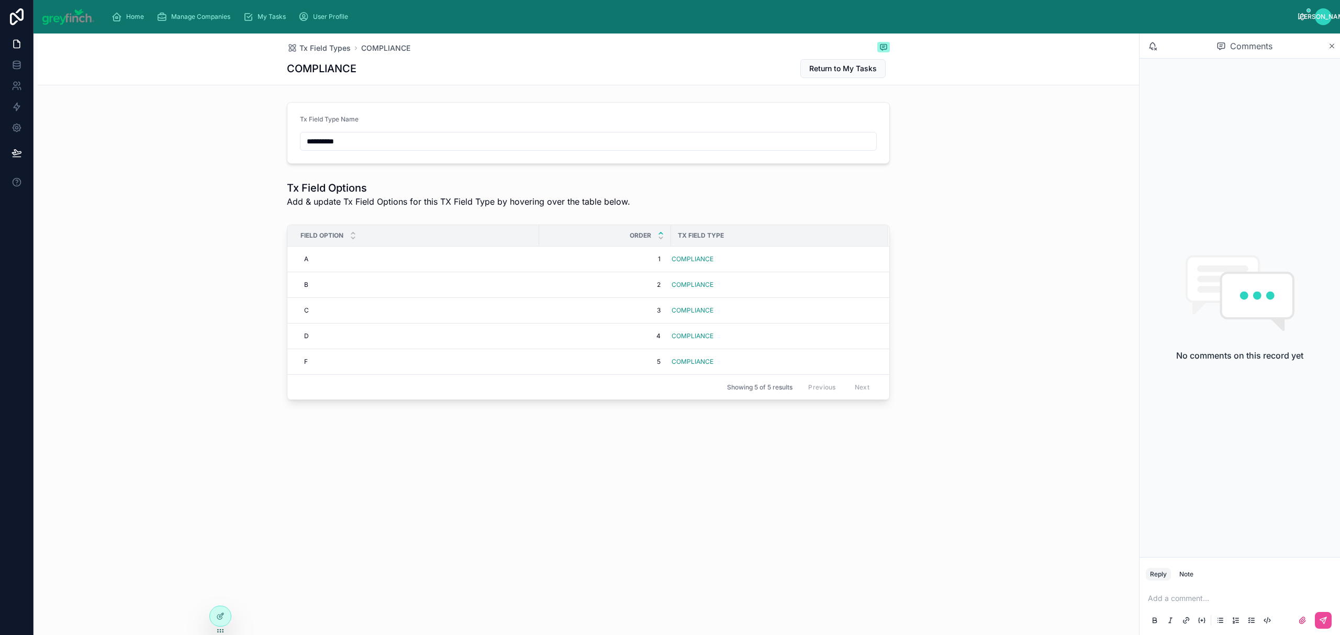
click at [636, 237] on span "Order" at bounding box center [639, 235] width 21 height 8
click at [658, 233] on icon at bounding box center [660, 233] width 7 height 7
click at [661, 235] on icon at bounding box center [660, 237] width 7 height 7
click at [662, 235] on icon at bounding box center [660, 237] width 7 height 7
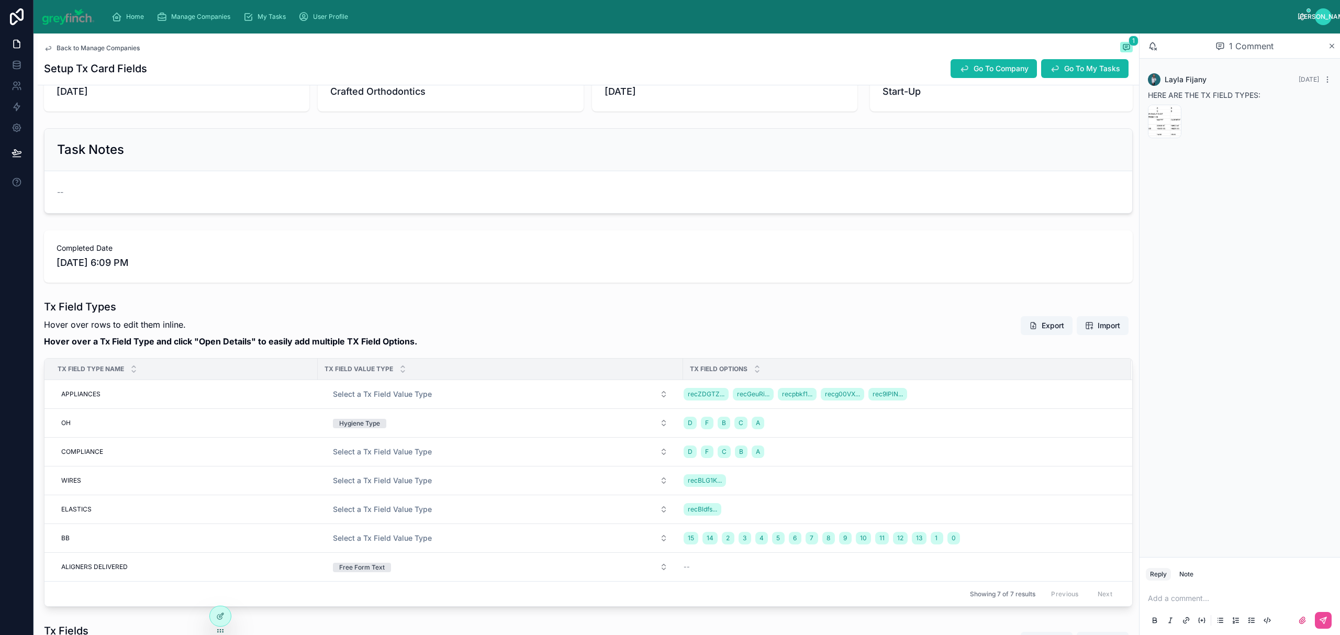
scroll to position [166, 0]
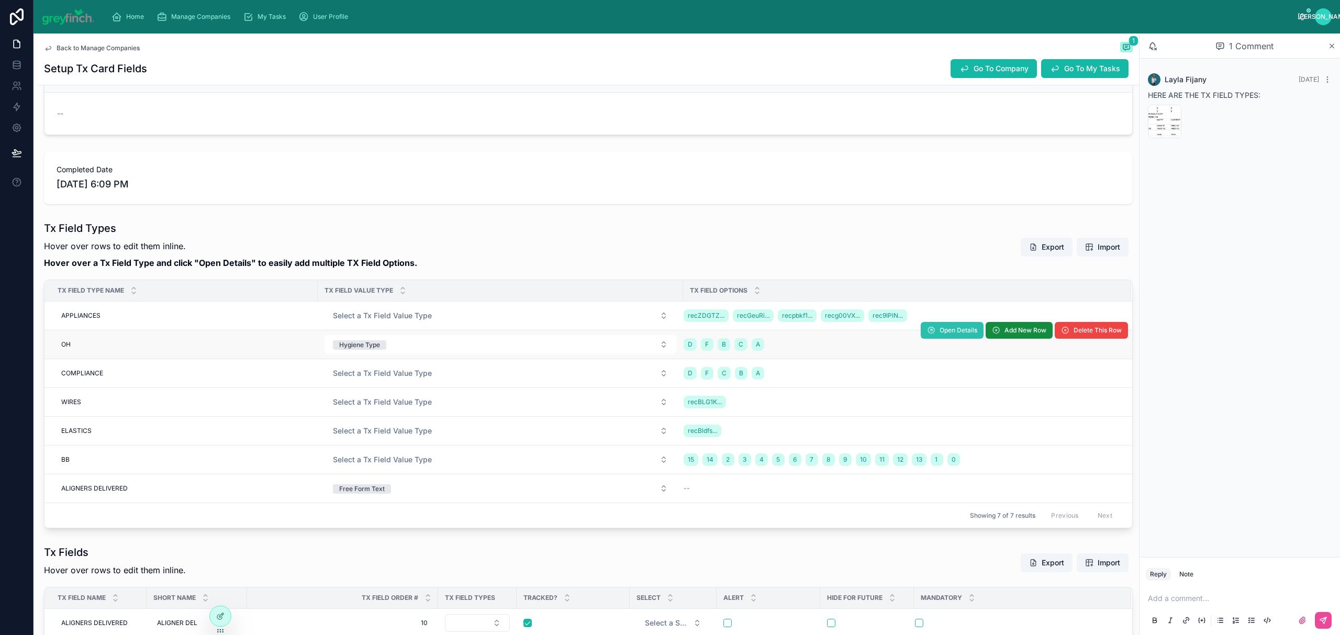
click at [920, 336] on button "Open Details" at bounding box center [951, 330] width 63 height 17
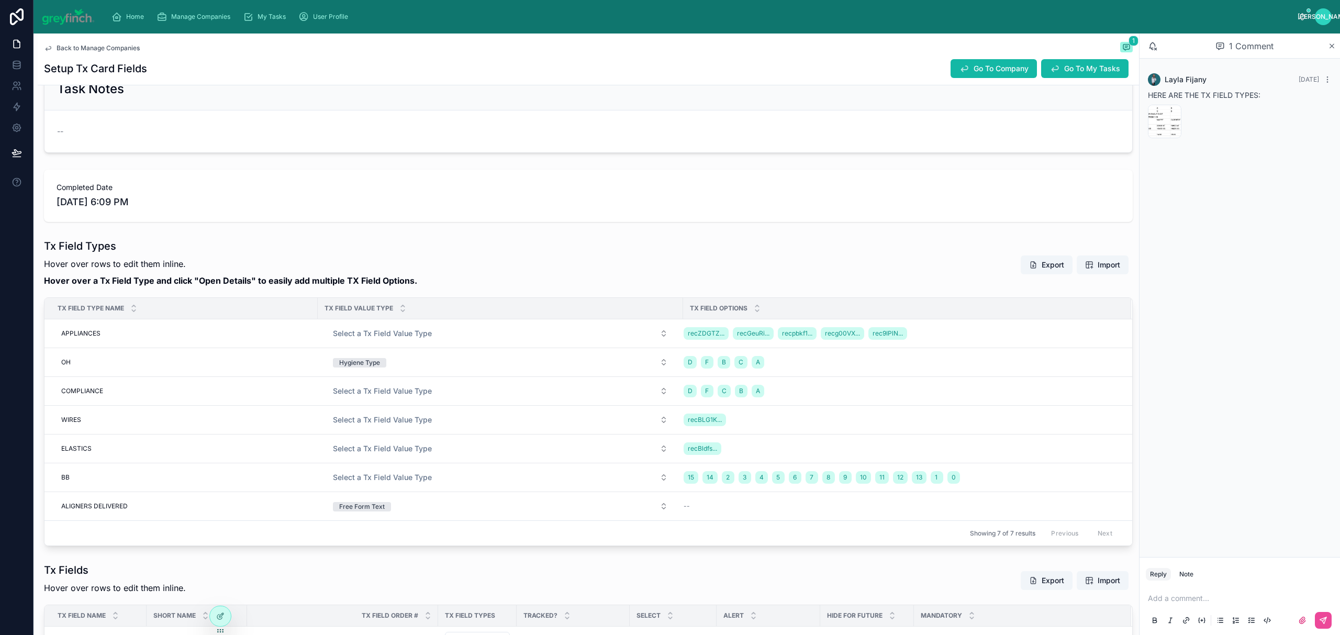
scroll to position [162, 0]
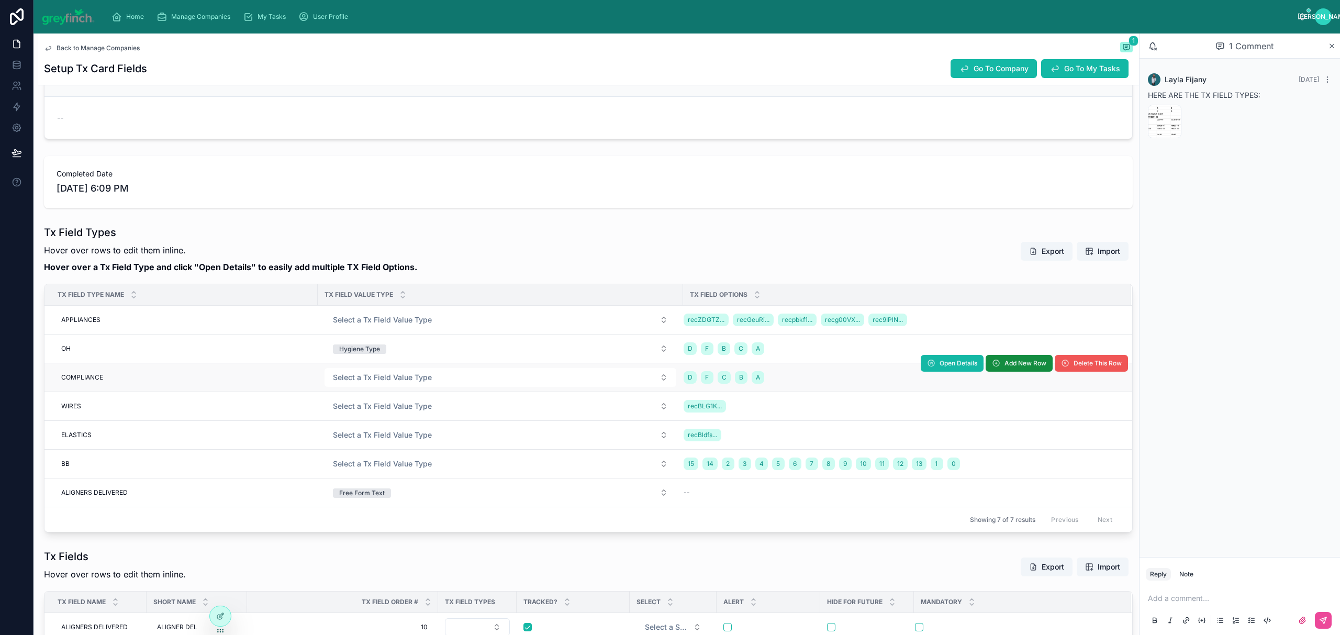
click at [1073, 366] on span "Delete This Row" at bounding box center [1097, 363] width 48 height 8
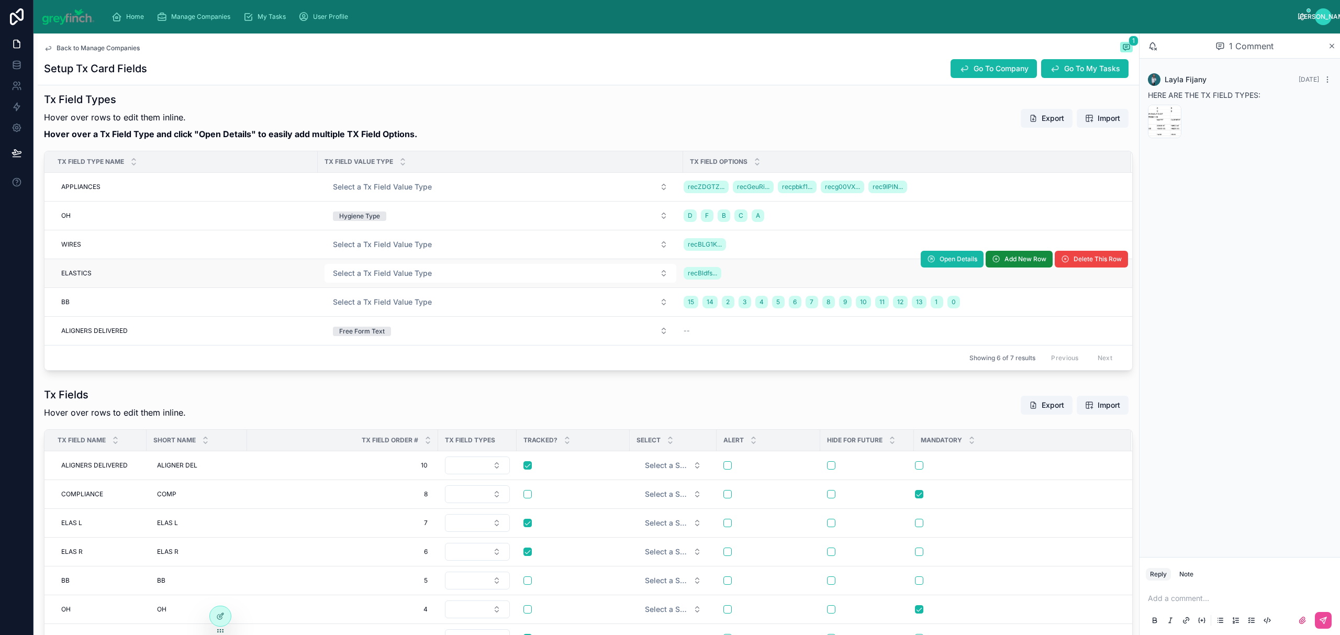
scroll to position [296, 0]
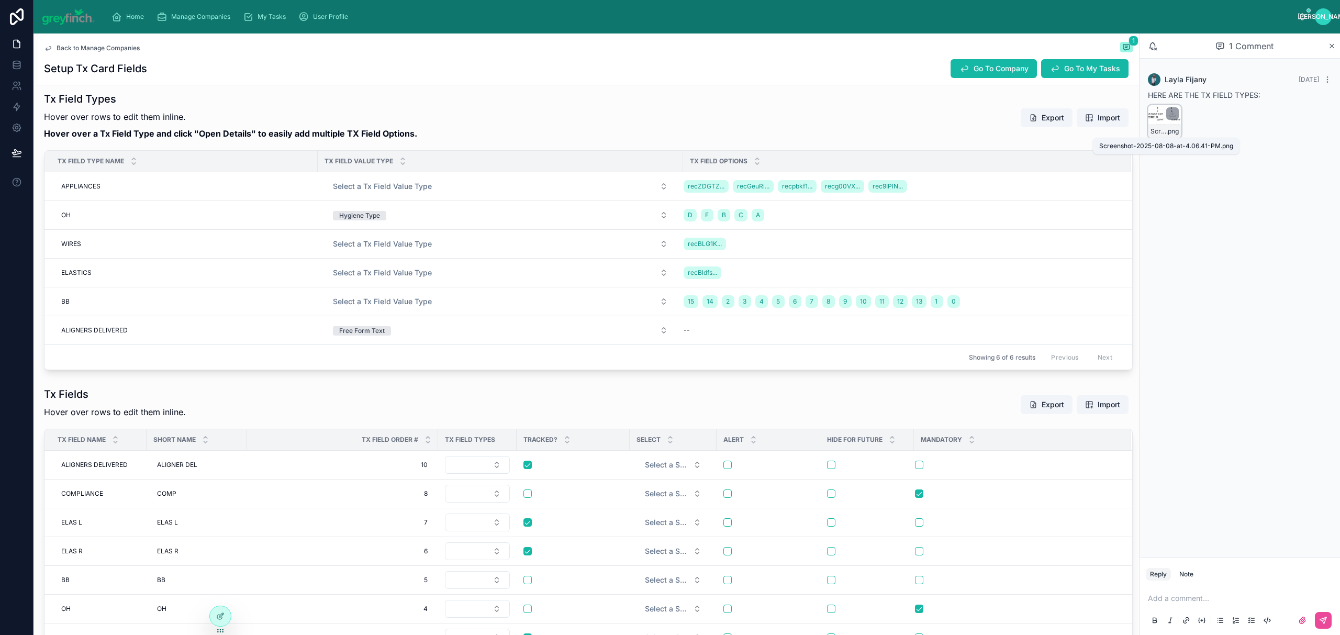
click at [1166, 130] on span ".png" at bounding box center [1172, 131] width 13 height 8
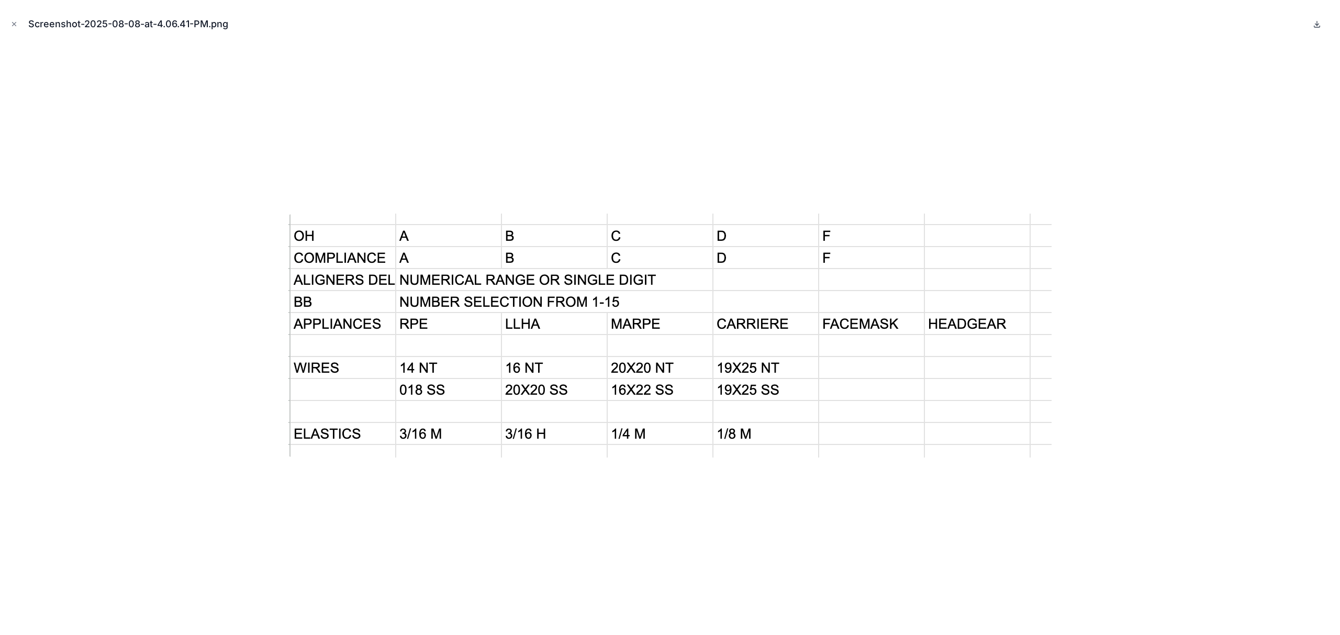
click at [1317, 24] on icon at bounding box center [1316, 24] width 8 height 8
click at [16, 24] on icon "Close modal" at bounding box center [13, 23] width 7 height 7
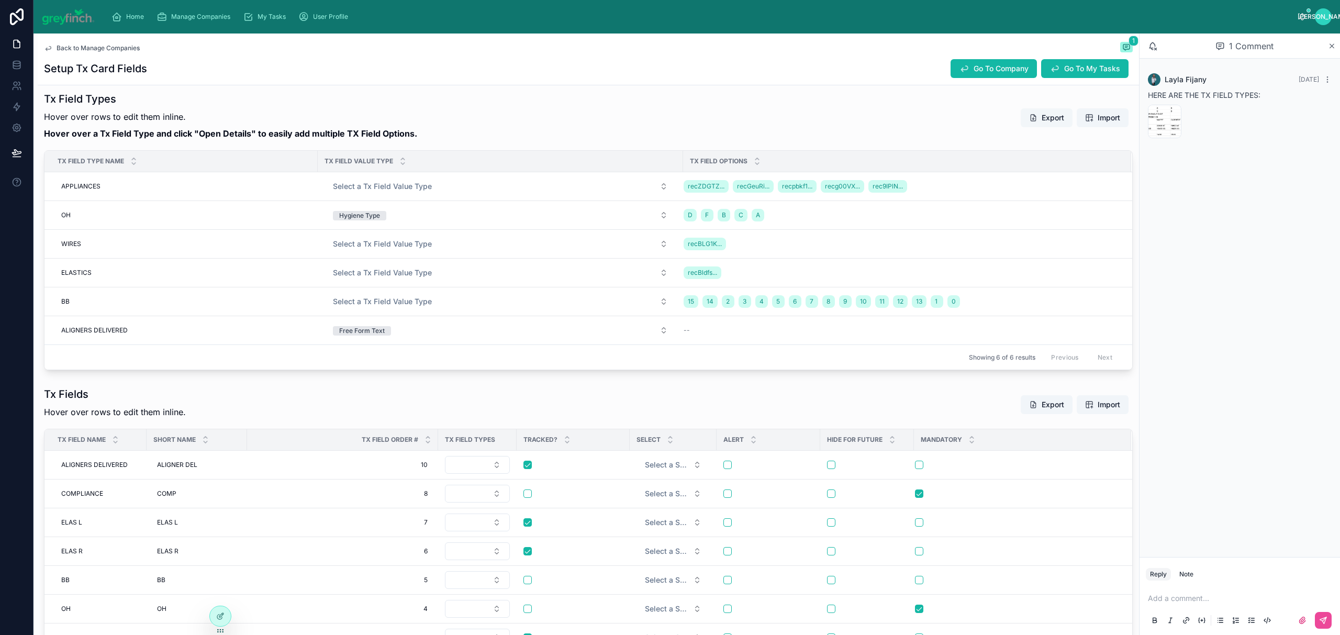
click at [1046, 121] on button "Export" at bounding box center [1046, 117] width 52 height 19
click at [1097, 118] on span "Import" at bounding box center [1108, 118] width 23 height 10
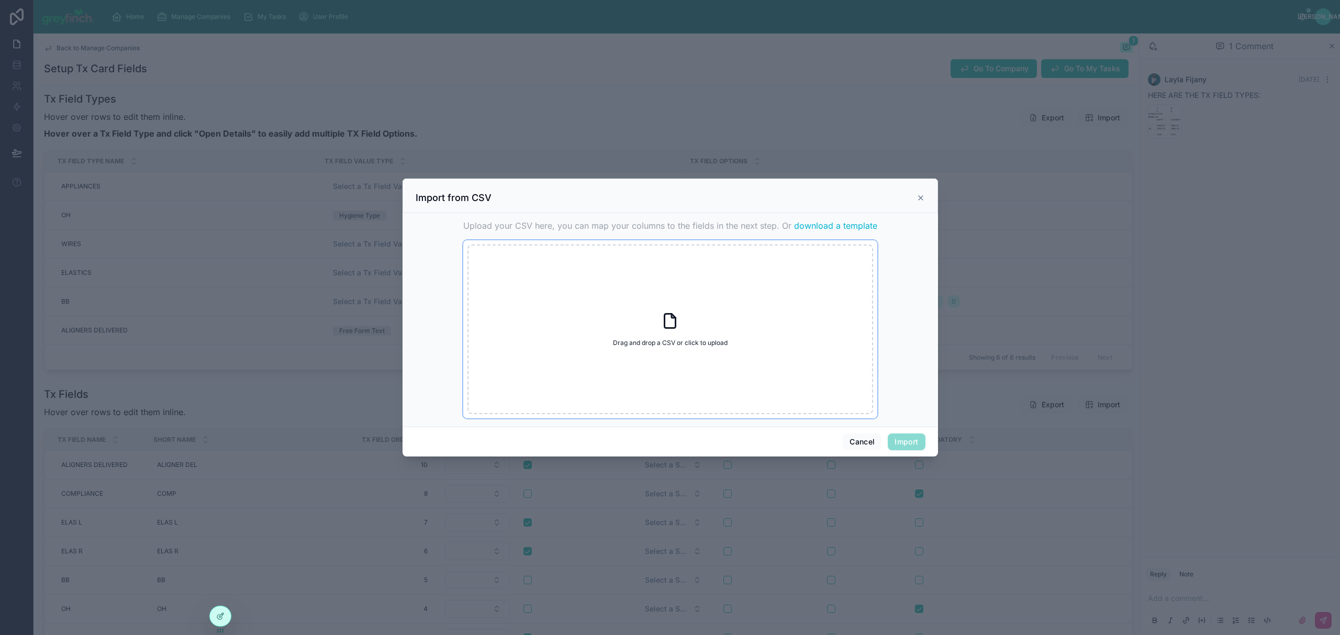
click at [714, 291] on div "Drag and drop a CSV or click to upload Drag and drop a CSV or click to upload" at bounding box center [670, 329] width 406 height 170
type input "**********"
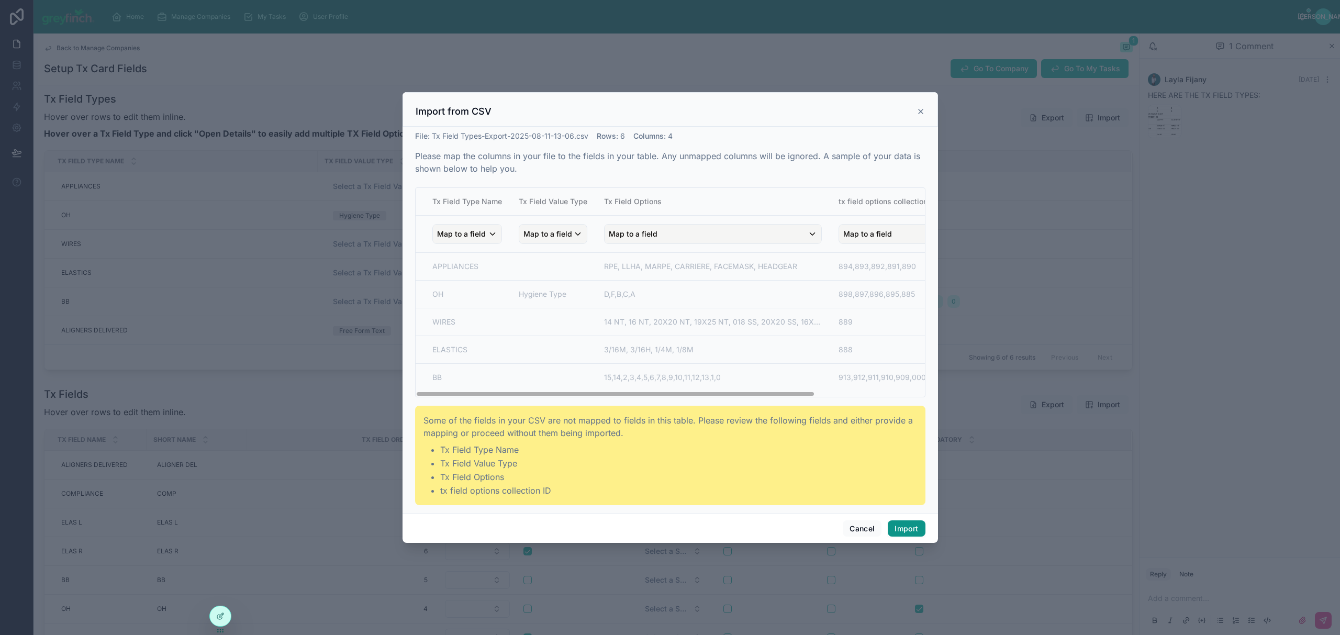
click at [903, 530] on button "Import" at bounding box center [905, 528] width 37 height 17
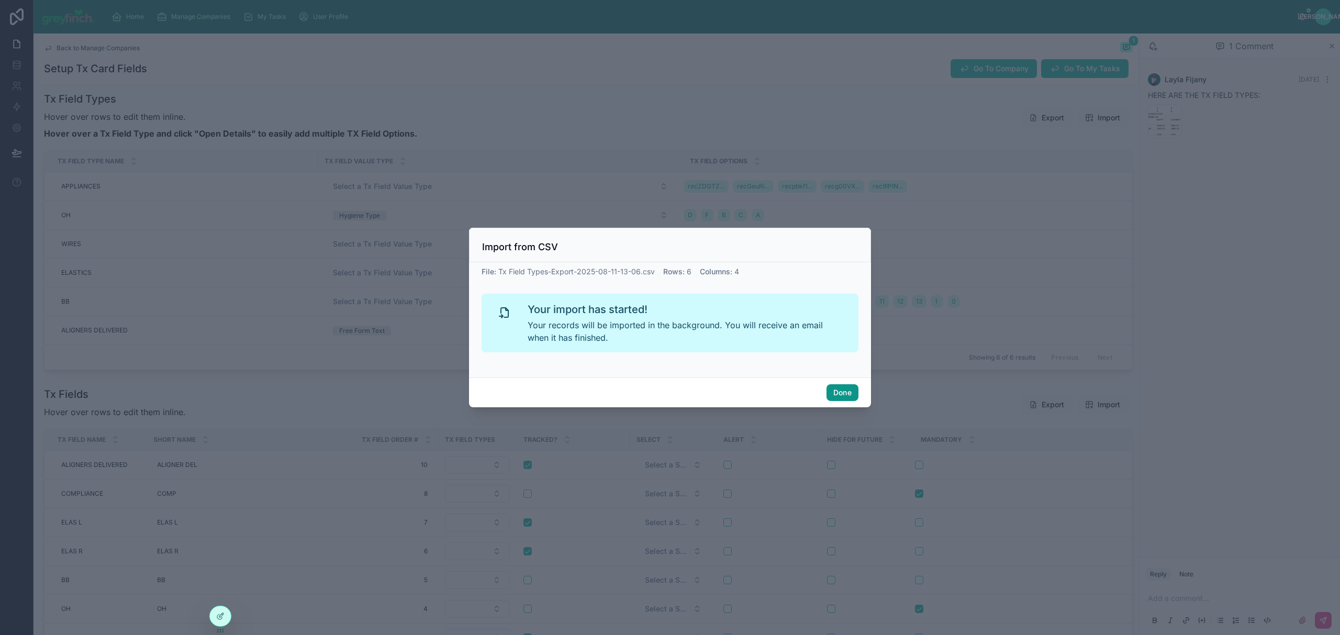
click at [845, 394] on button "Done" at bounding box center [842, 392] width 32 height 17
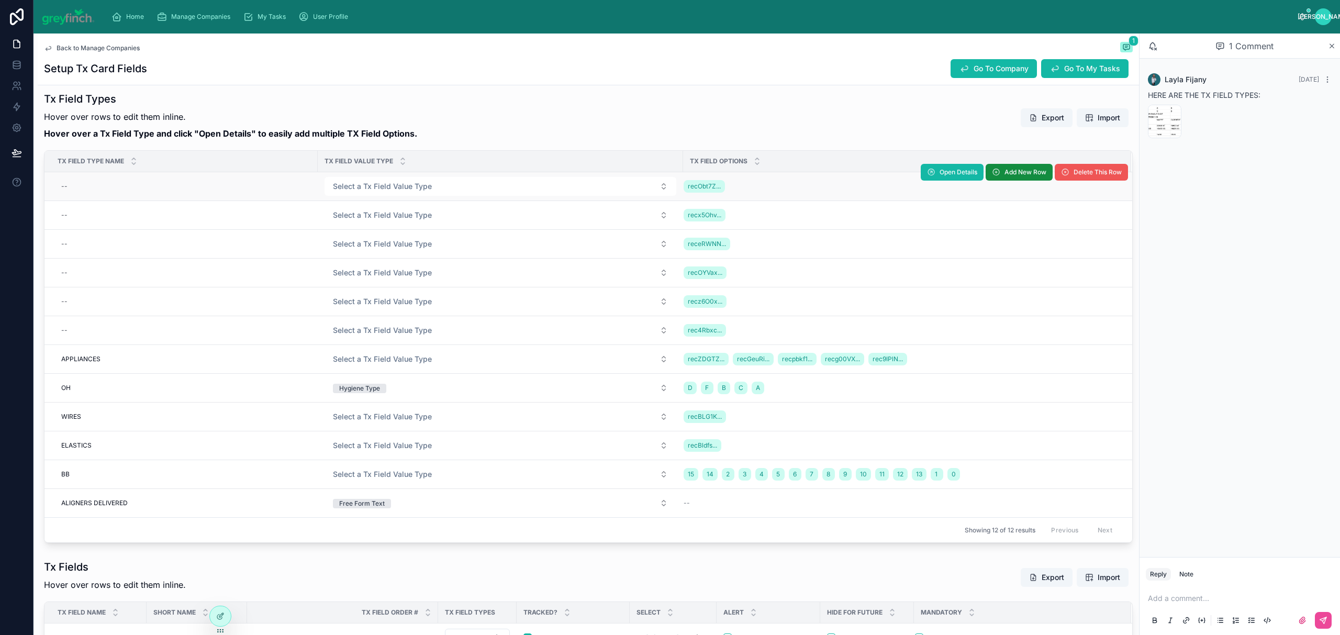
click at [1081, 171] on span "Delete This Row" at bounding box center [1097, 172] width 48 height 8
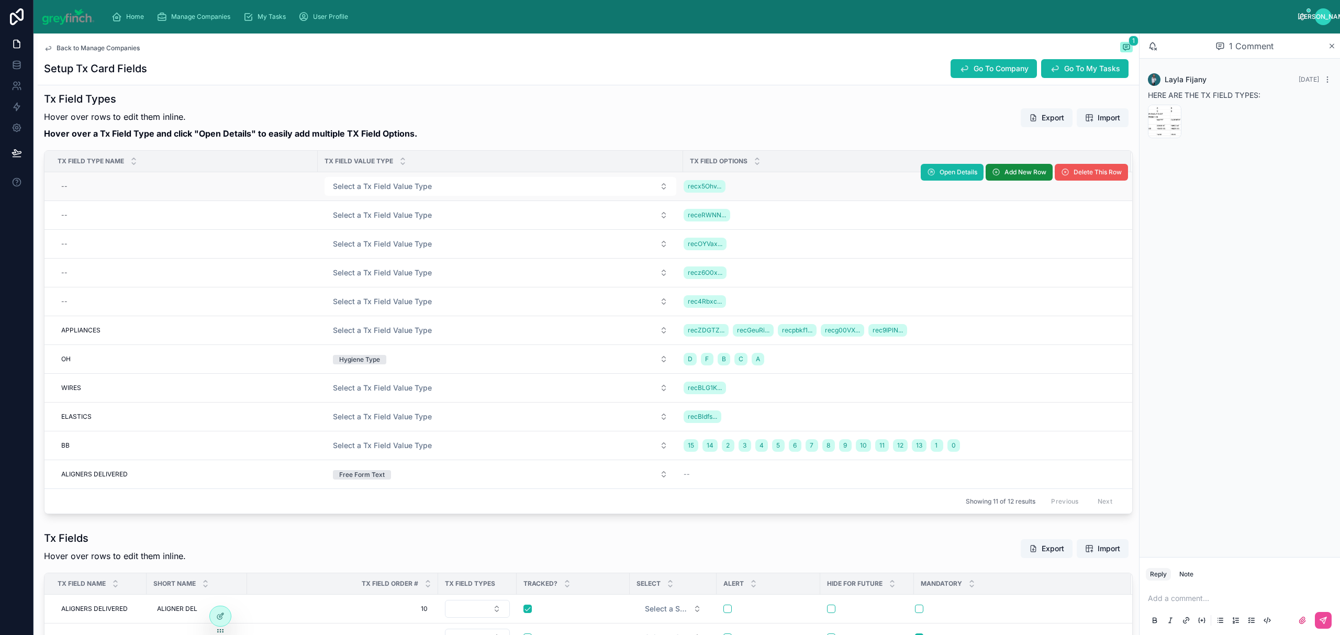
click at [1073, 176] on span "Delete This Row" at bounding box center [1097, 172] width 48 height 8
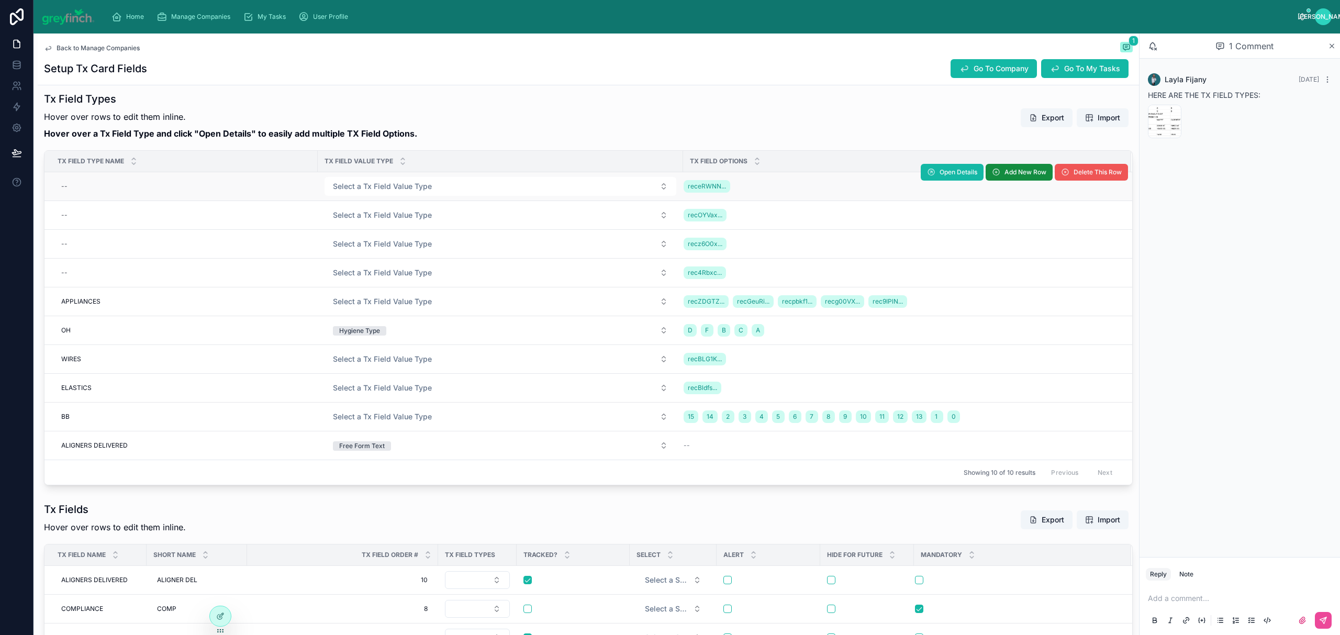
click at [1073, 176] on span "Delete This Row" at bounding box center [1097, 172] width 48 height 8
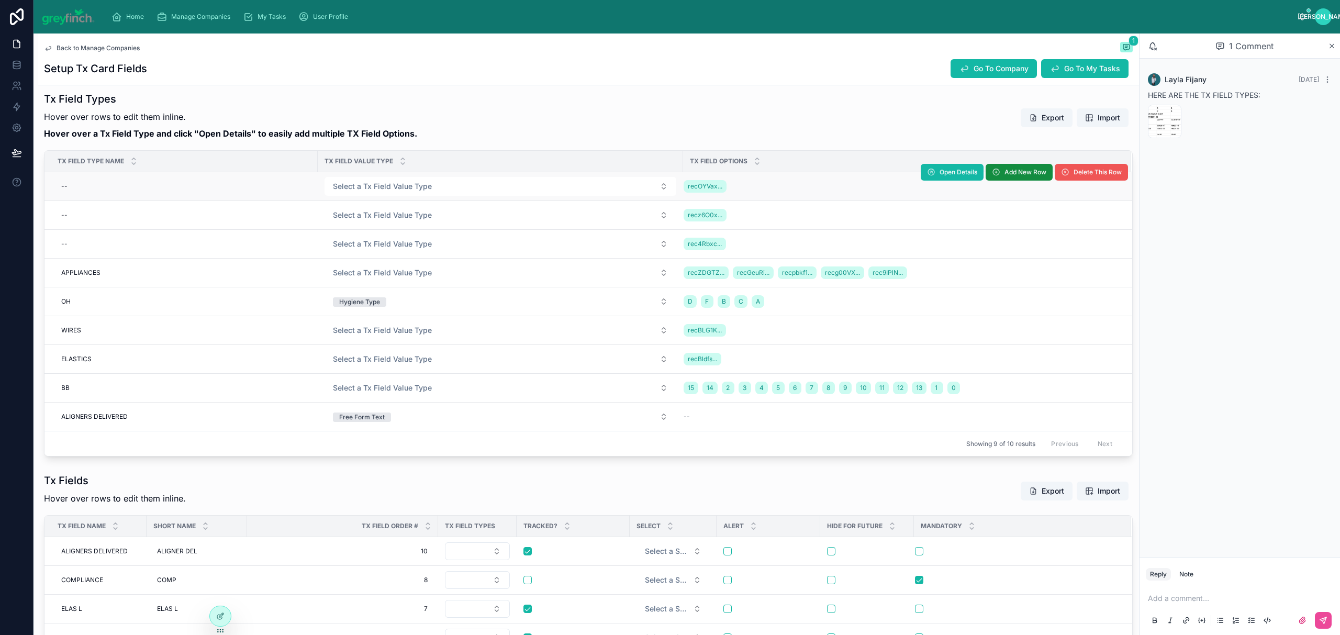
click at [1056, 181] on button "Delete This Row" at bounding box center [1090, 172] width 73 height 17
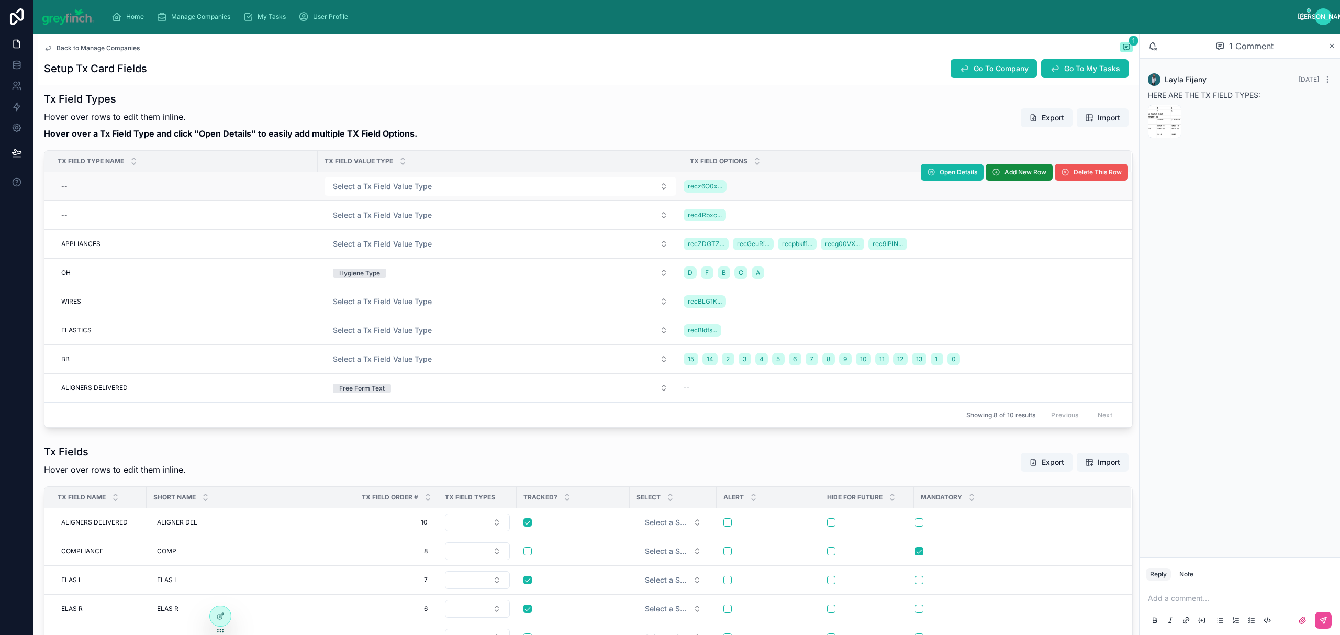
click at [1060, 178] on button "Delete This Row" at bounding box center [1090, 172] width 73 height 17
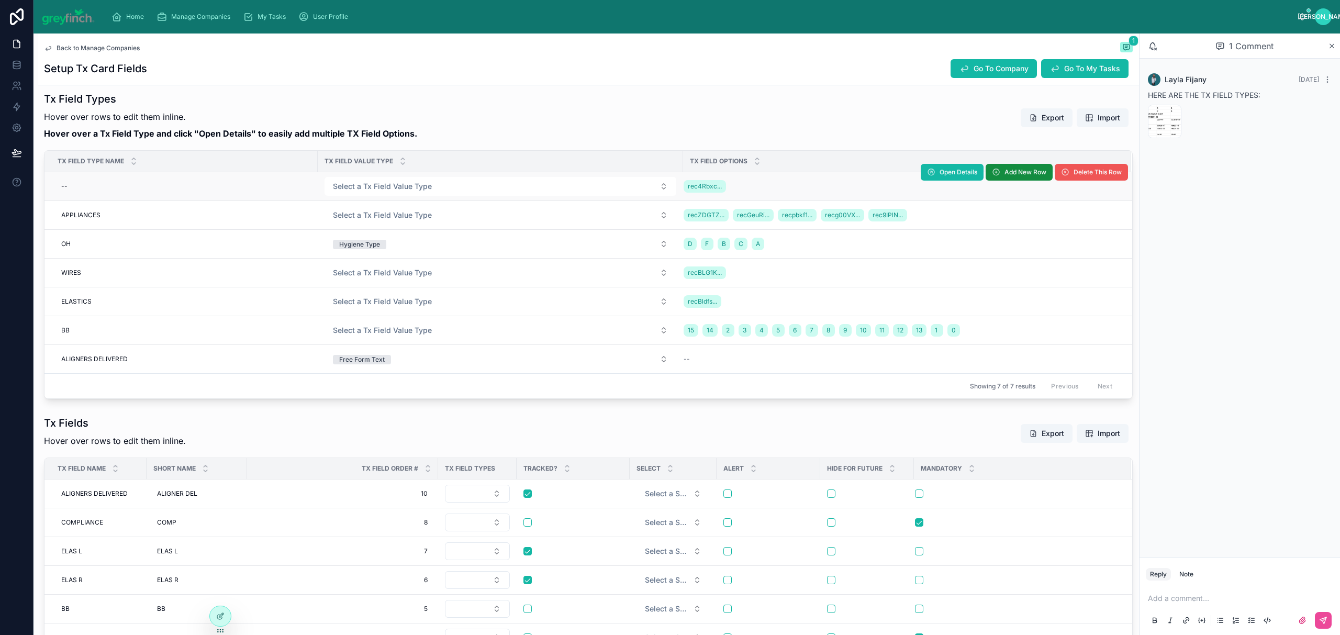
click at [1073, 176] on span "Delete This Row" at bounding box center [1097, 172] width 48 height 8
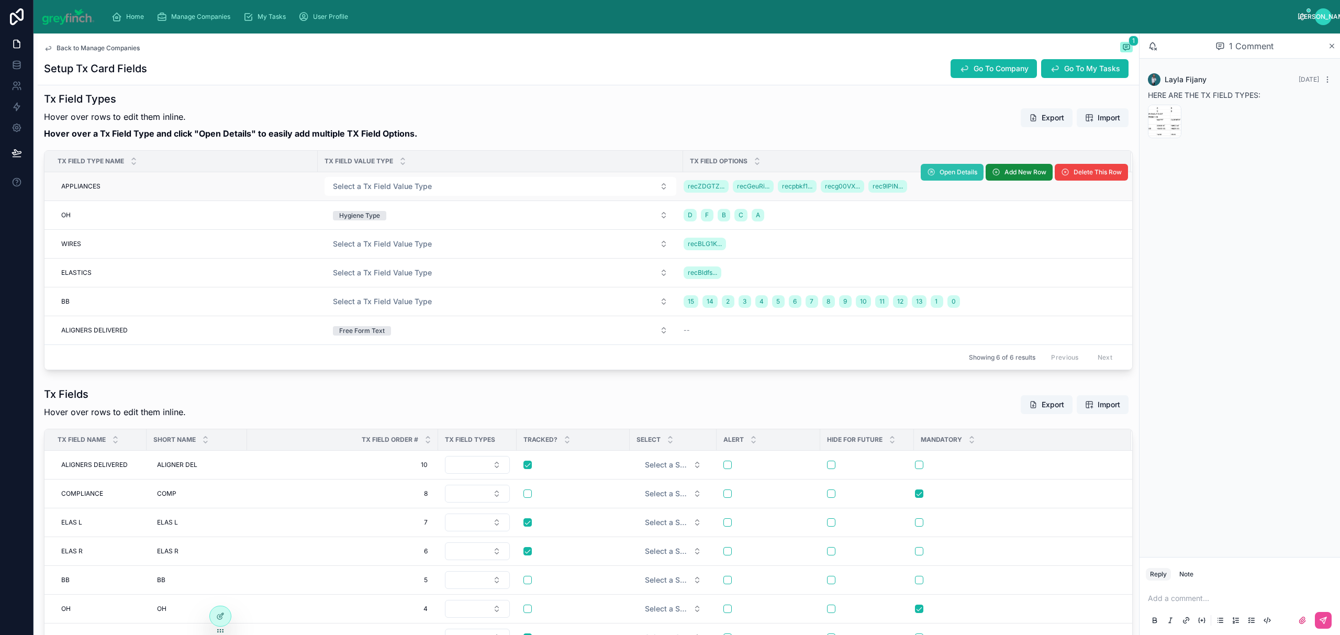
click at [955, 176] on span "Open Details" at bounding box center [958, 172] width 38 height 8
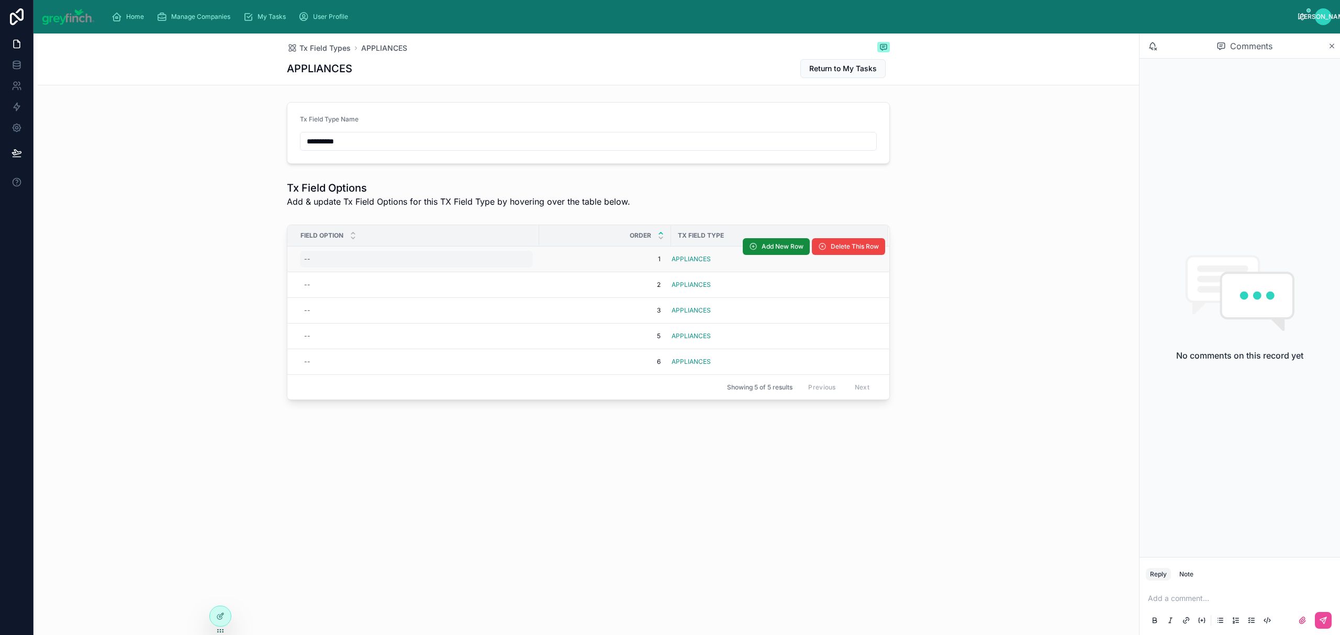
click at [313, 260] on div "--" at bounding box center [416, 259] width 233 height 17
type input "*"
type input "***"
click button "submit" at bounding box center [432, 274] width 13 height 13
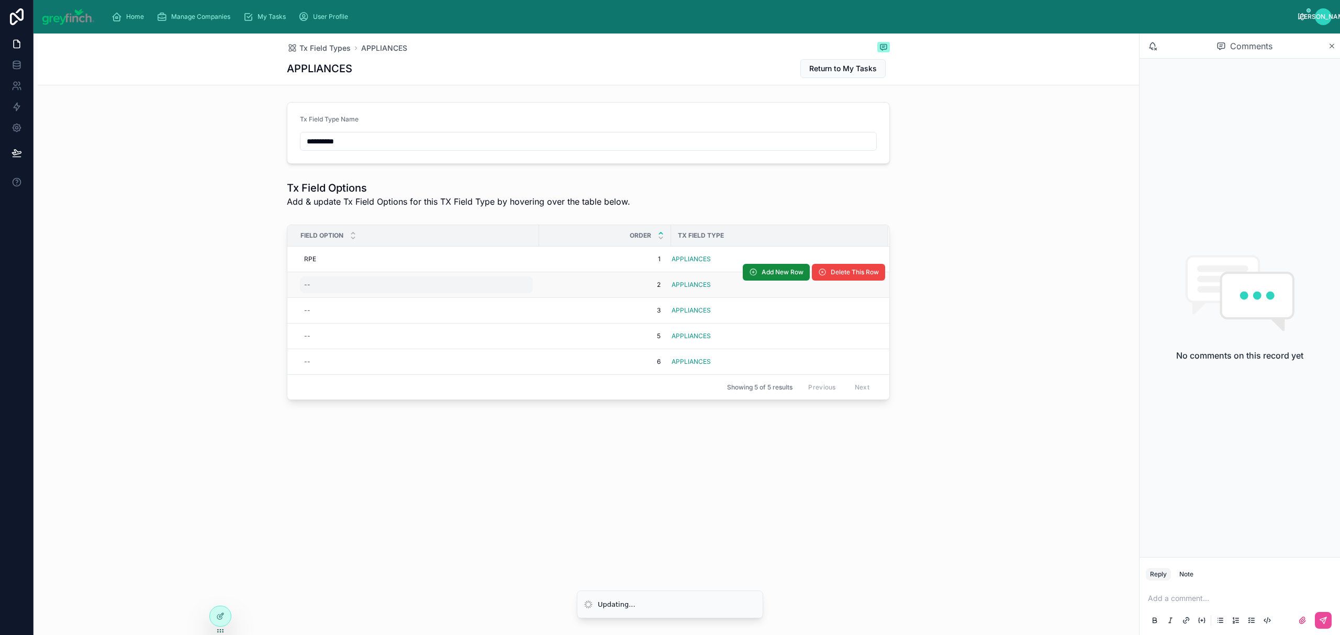
click at [342, 279] on div "--" at bounding box center [416, 284] width 233 height 17
click at [343, 286] on div "--" at bounding box center [416, 284] width 233 height 17
type input "****"
click button "submit" at bounding box center [432, 300] width 13 height 13
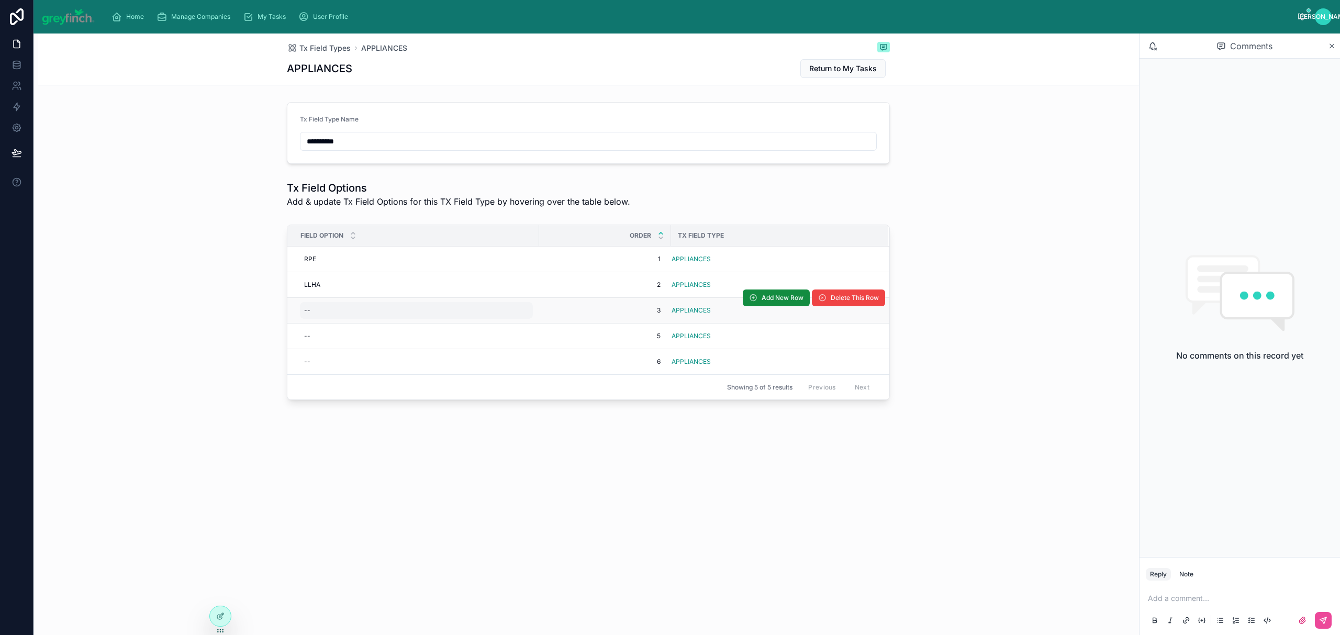
click at [333, 314] on div "--" at bounding box center [416, 310] width 233 height 17
click at [333, 313] on div "--" at bounding box center [416, 310] width 233 height 17
type input "*****"
click button "submit" at bounding box center [432, 326] width 13 height 13
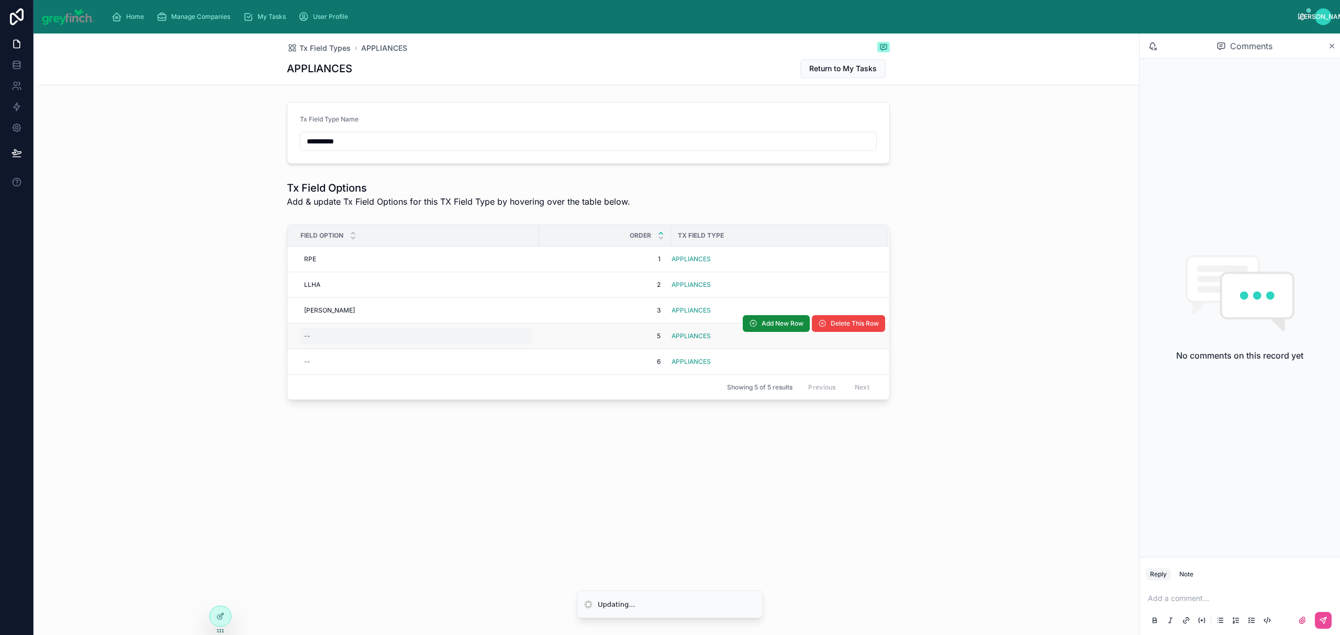
click at [325, 342] on div "--" at bounding box center [416, 336] width 233 height 17
type input "********"
click button "submit" at bounding box center [432, 351] width 13 height 13
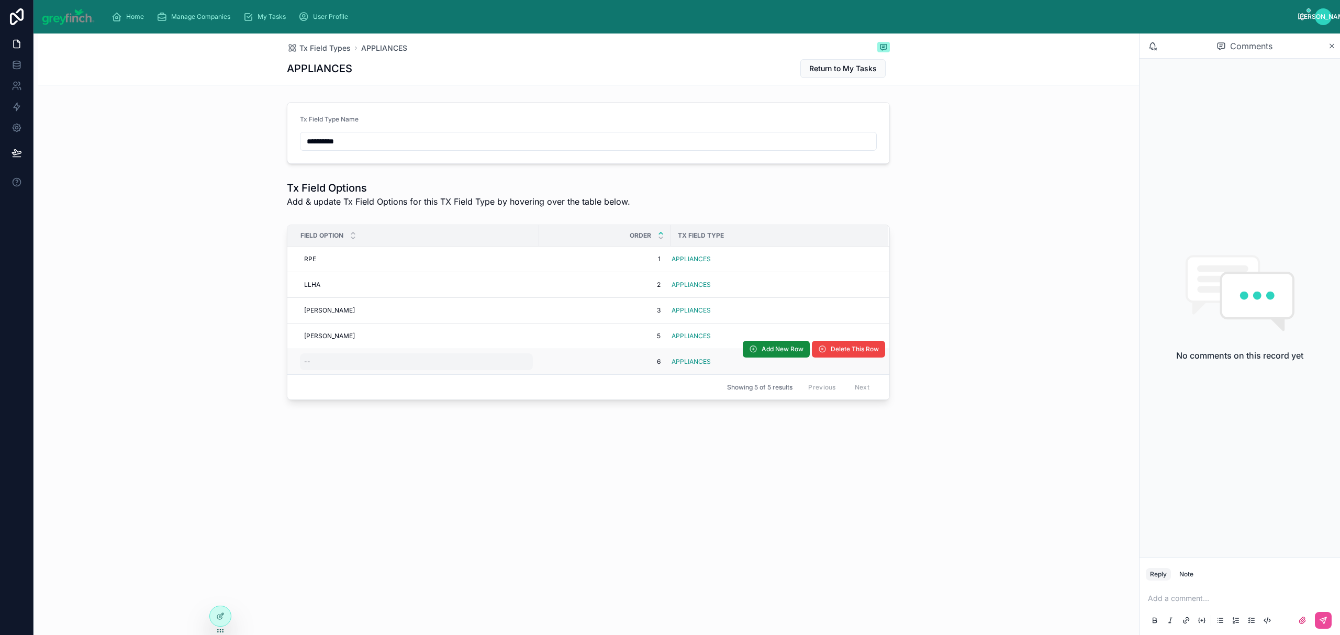
click at [319, 364] on div "--" at bounding box center [416, 361] width 233 height 17
type input "********"
click button "submit" at bounding box center [432, 378] width 13 height 13
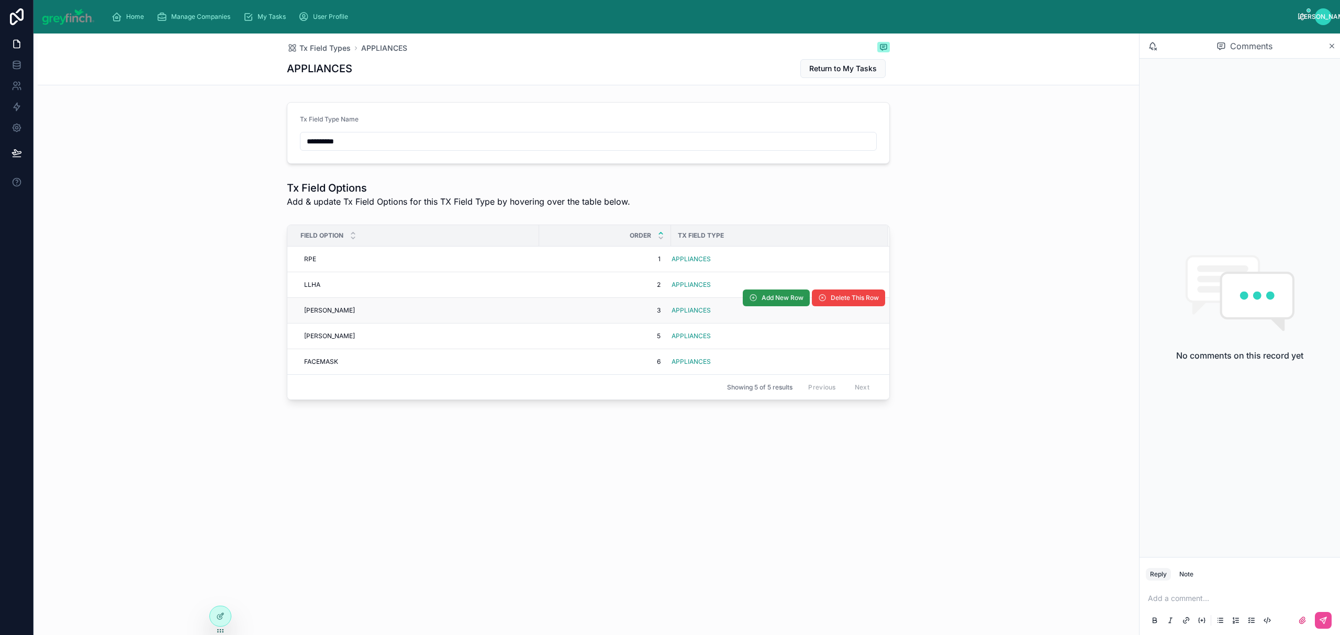
click at [768, 301] on span "Add New Row" at bounding box center [782, 298] width 42 height 8
click at [768, 249] on span "Add New Row" at bounding box center [782, 246] width 42 height 8
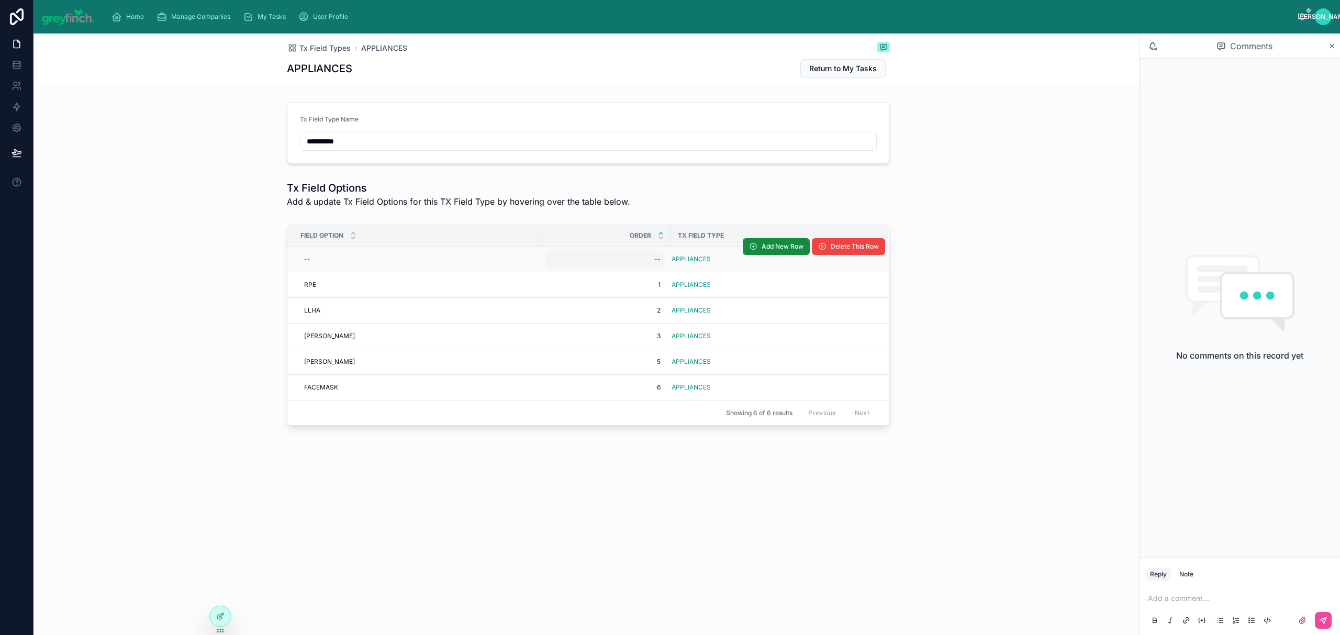
click at [636, 259] on div "--" at bounding box center [604, 259] width 119 height 17
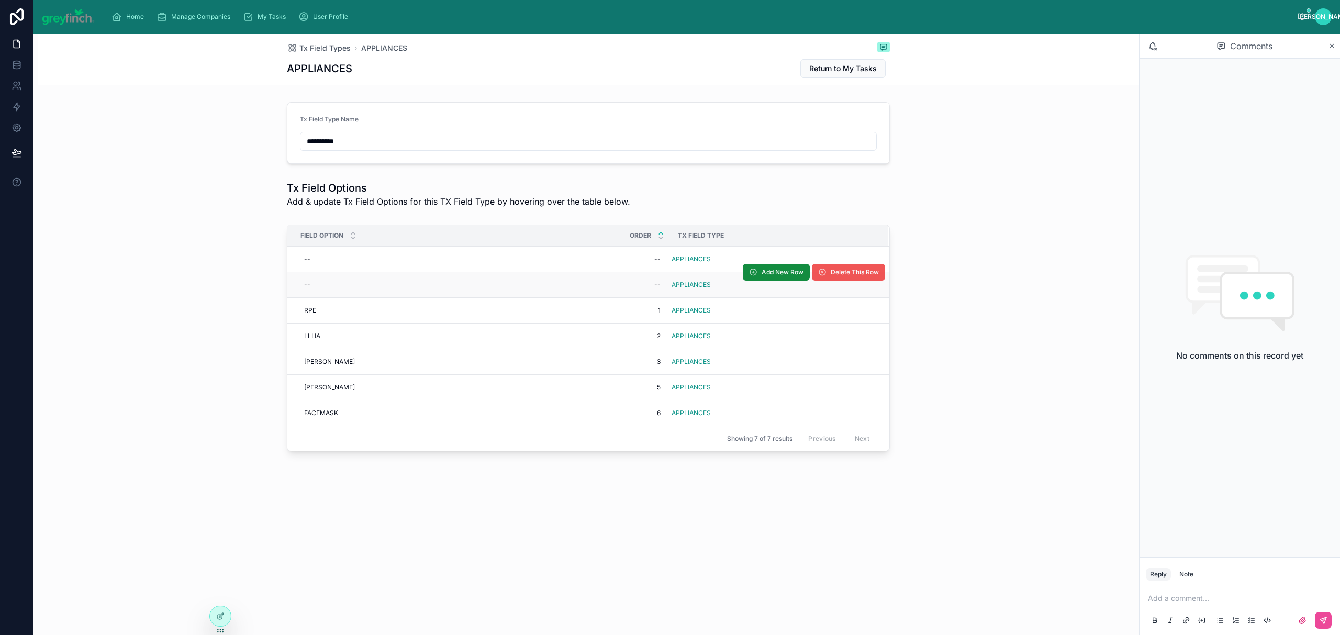
click at [853, 280] on button "Delete This Row" at bounding box center [848, 272] width 73 height 17
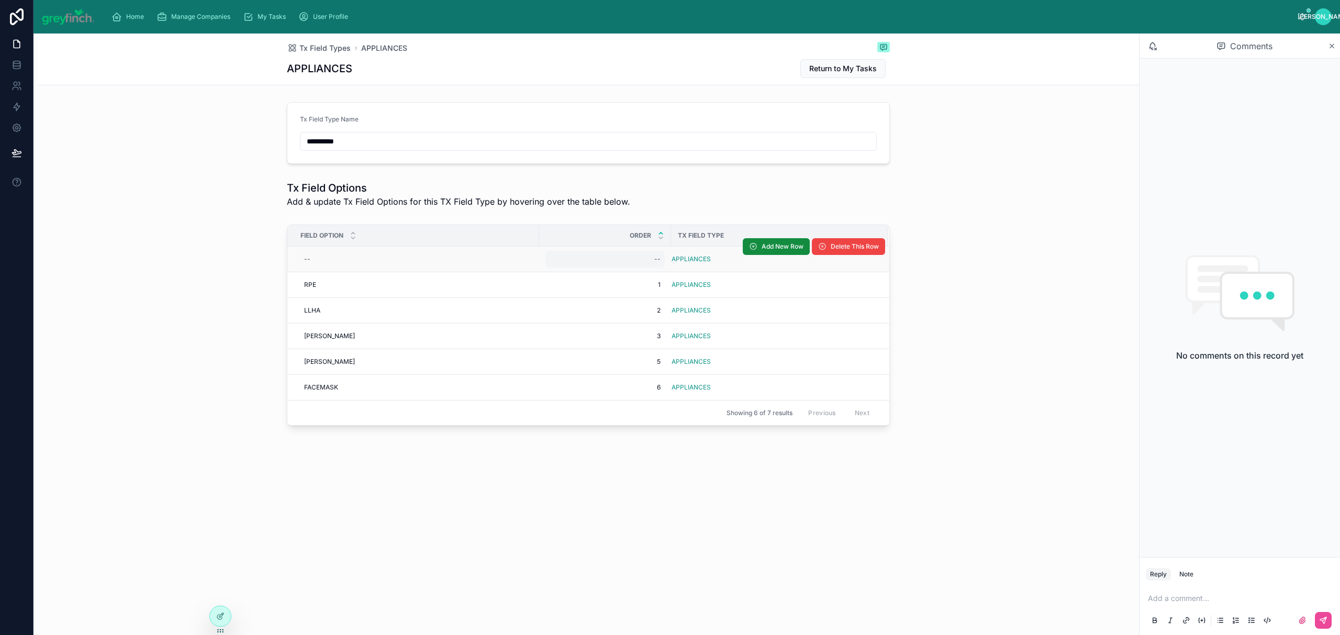
click at [651, 257] on div "--" at bounding box center [604, 259] width 119 height 17
type input "*"
click button "submit" at bounding box center [783, 274] width 13 height 13
click at [651, 257] on span "5" at bounding box center [604, 259] width 111 height 8
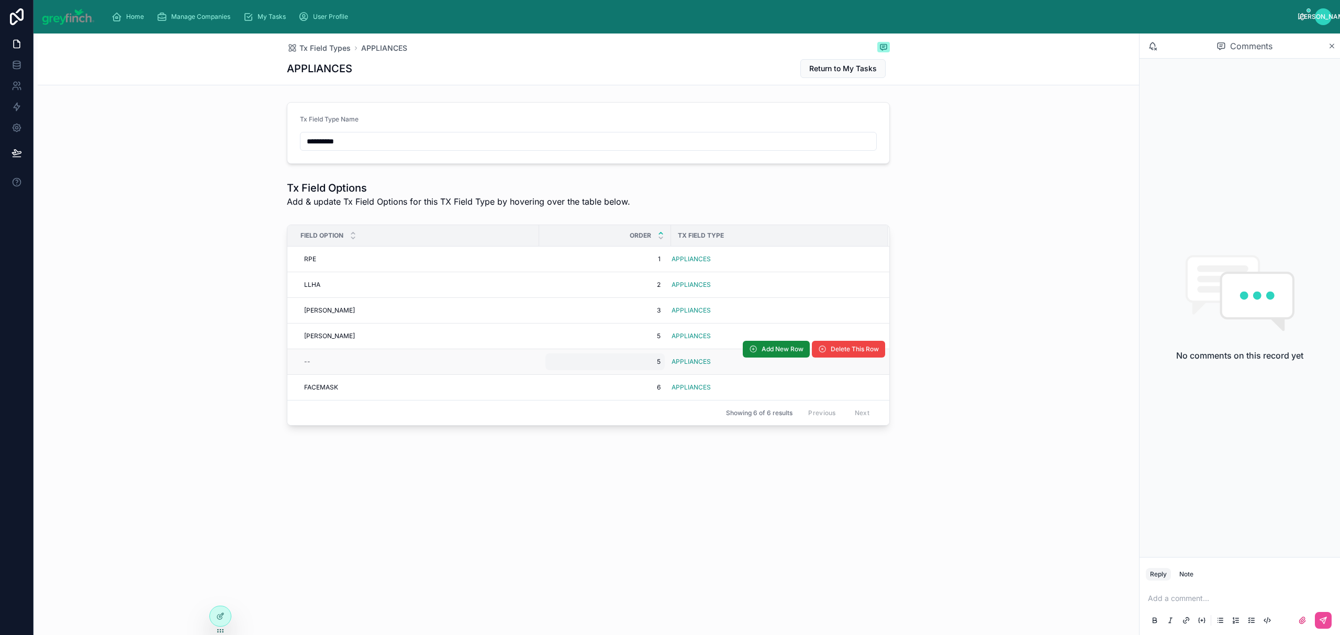
click at [642, 370] on div "5 5" at bounding box center [604, 361] width 119 height 17
type input "**"
click button "submit" at bounding box center [678, 378] width 13 height 13
click at [642, 365] on span "70" at bounding box center [604, 361] width 111 height 8
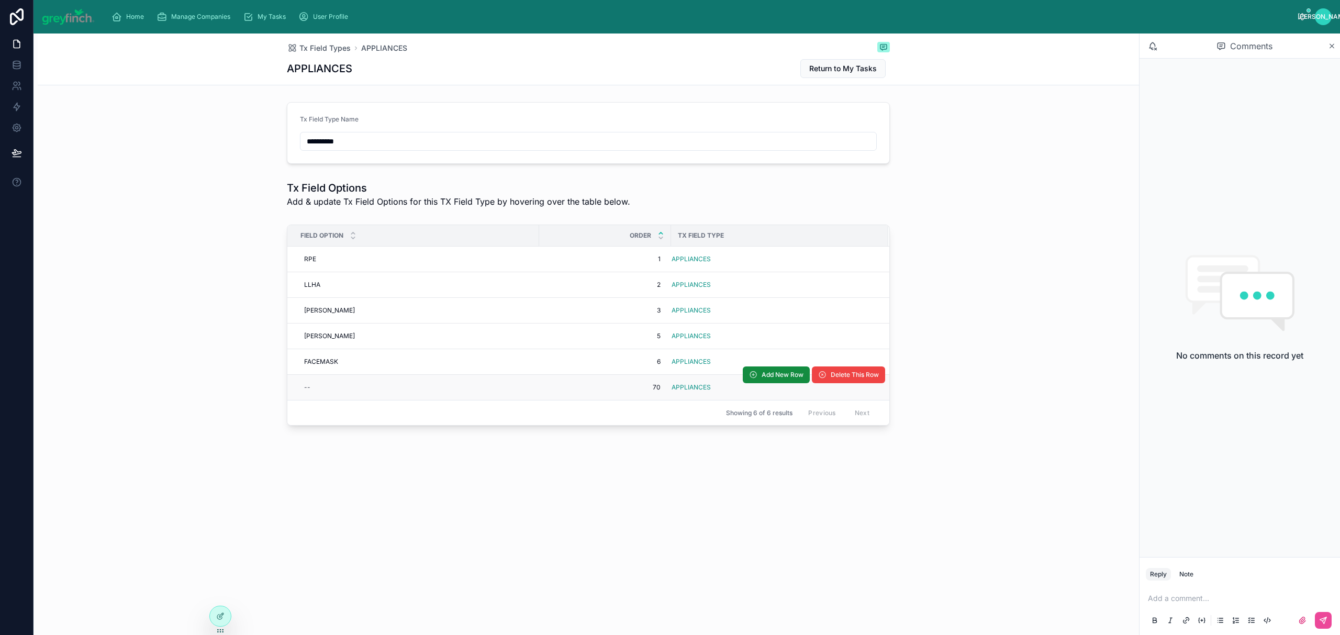
click at [644, 377] on td "70 70" at bounding box center [605, 388] width 132 height 26
click at [645, 383] on div "70 70" at bounding box center [604, 387] width 119 height 17
type input "*"
click button "submit" at bounding box center [678, 403] width 13 height 13
click at [351, 396] on div "--" at bounding box center [416, 387] width 233 height 17
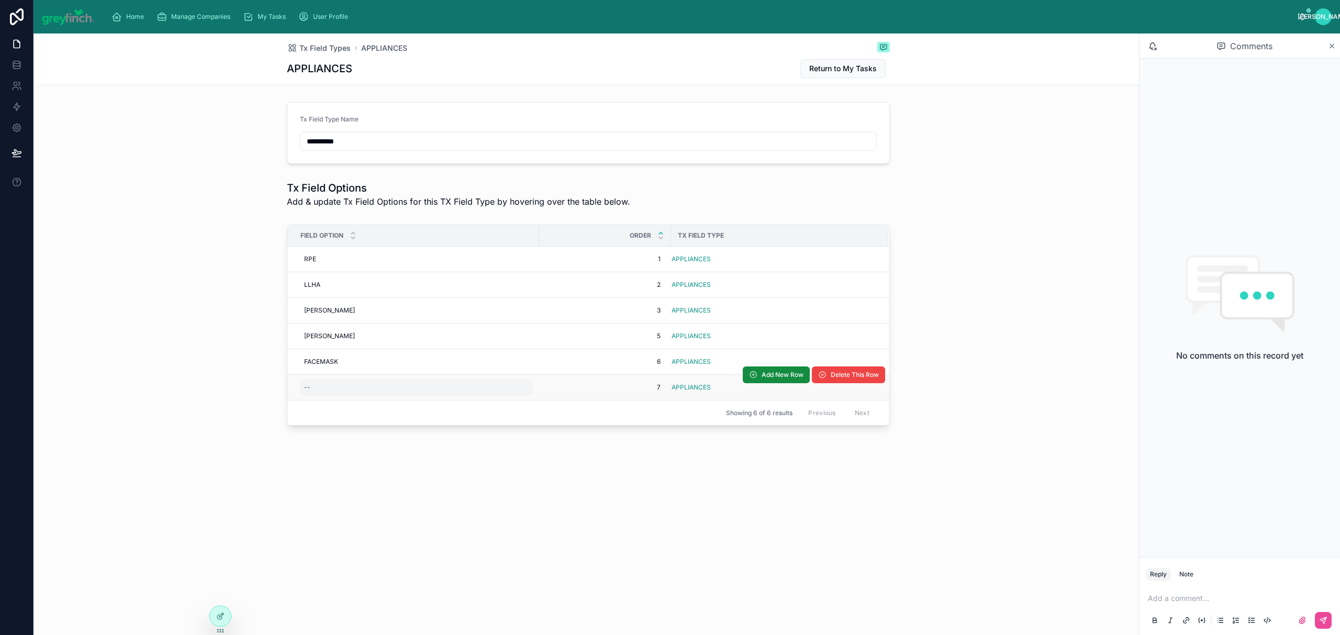
click at [350, 396] on div "--" at bounding box center [416, 387] width 233 height 17
type input "********"
click button "submit" at bounding box center [432, 403] width 13 height 13
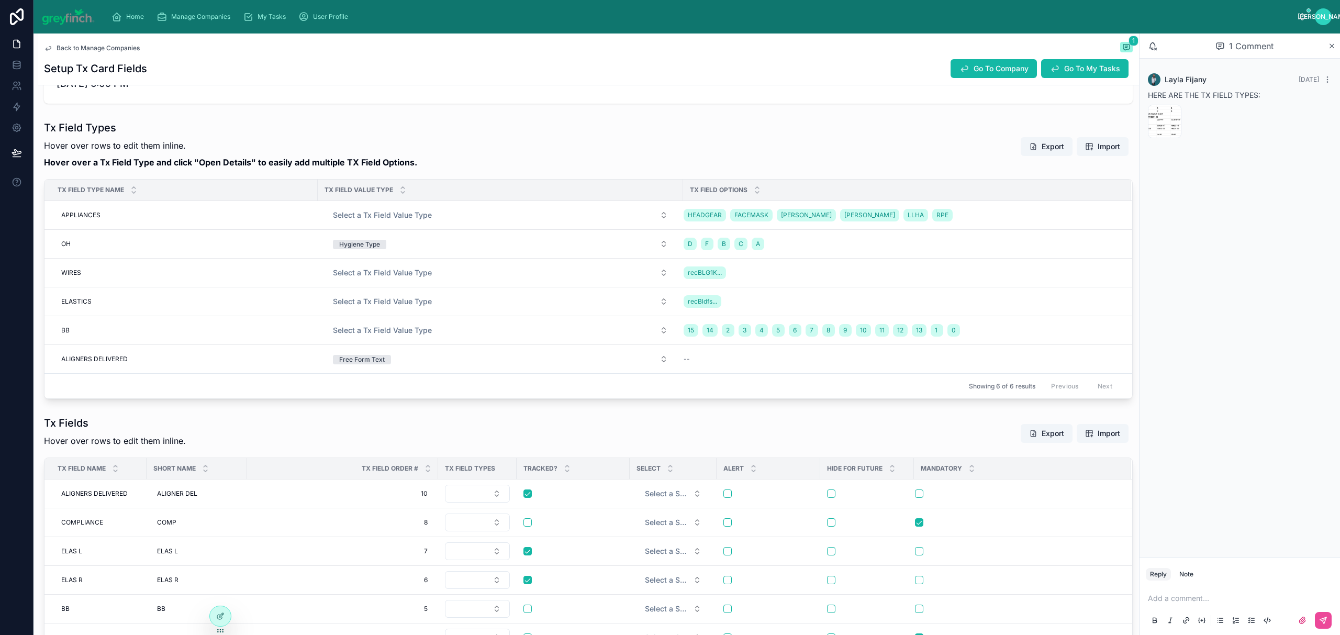
scroll to position [263, 0]
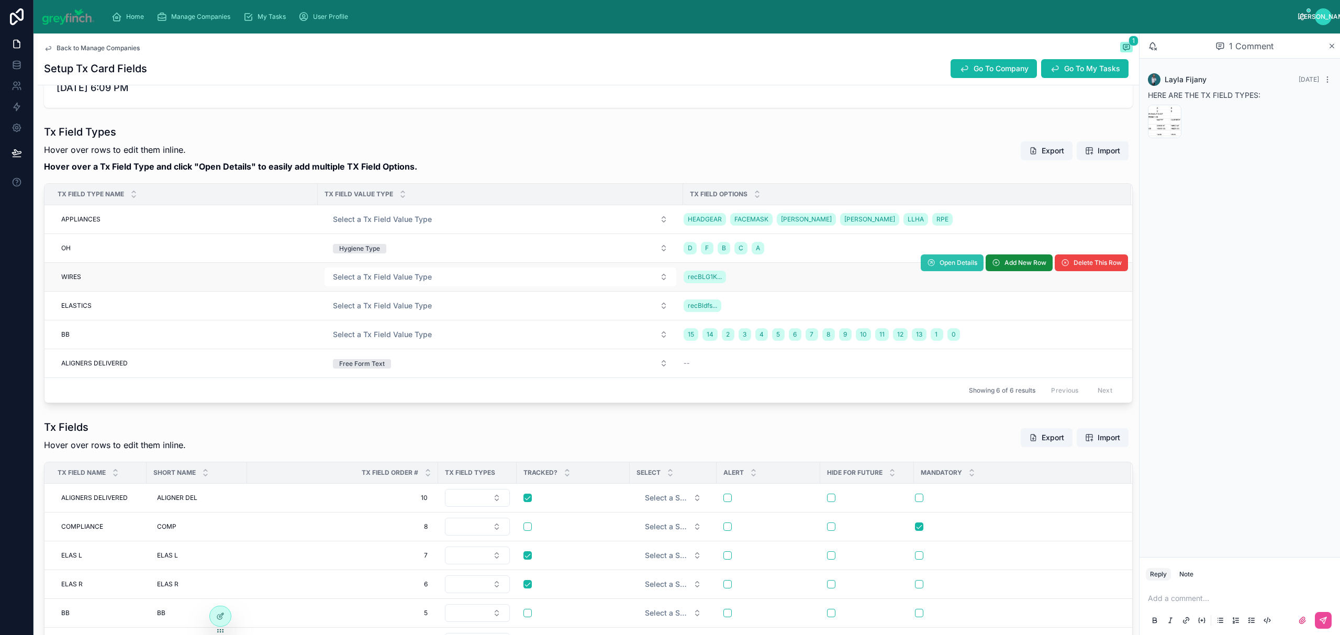
click at [931, 269] on button "Open Details" at bounding box center [951, 262] width 63 height 17
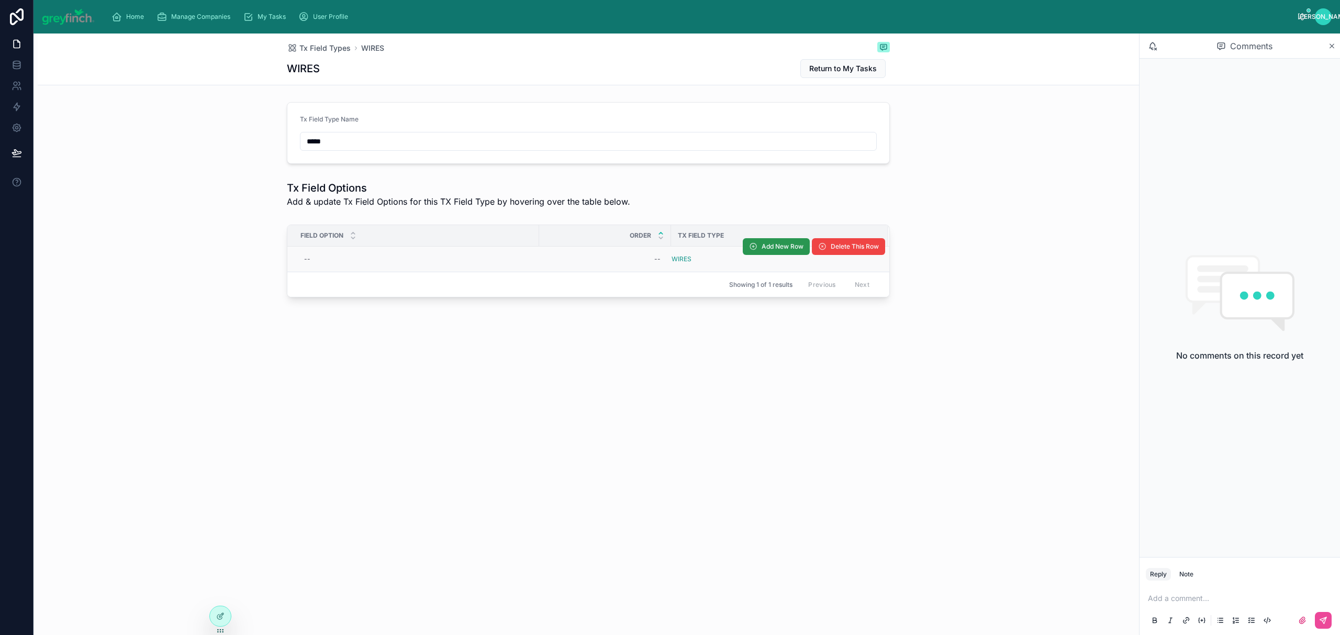
click at [789, 244] on span "Add New Row" at bounding box center [782, 246] width 42 height 8
click at [788, 247] on span "Add New Row" at bounding box center [782, 246] width 42 height 8
click at [788, 246] on th "Tx Field Type" at bounding box center [779, 235] width 217 height 21
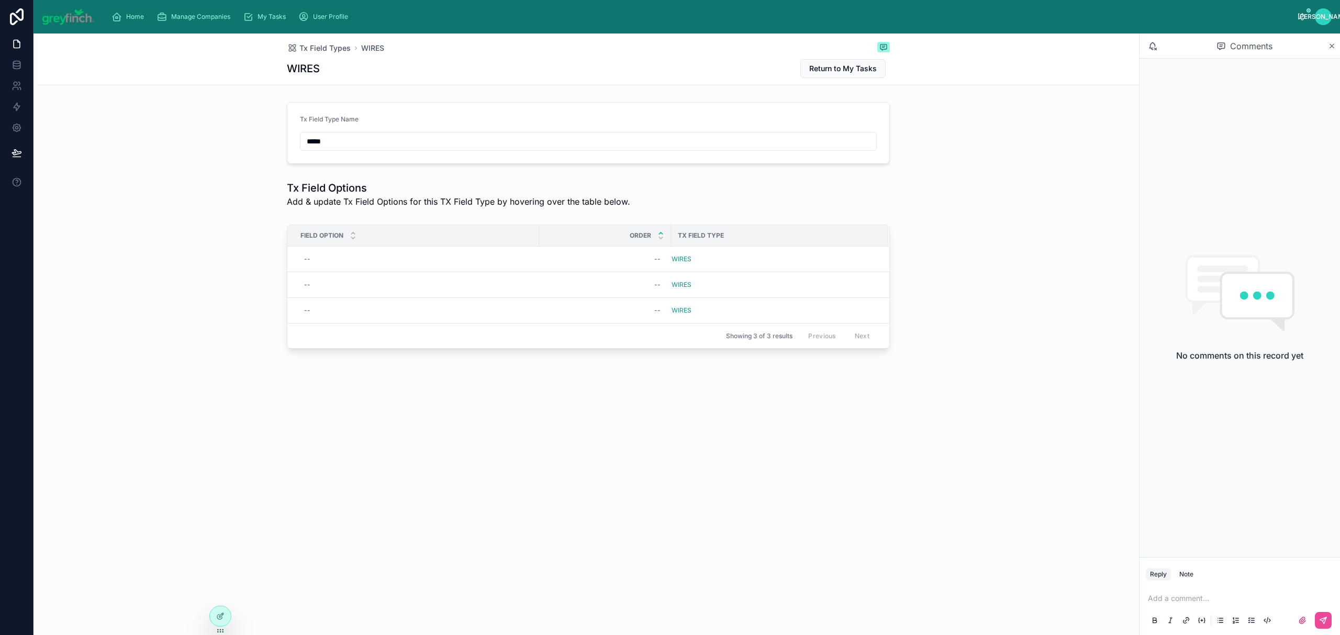
click at [0, 0] on span "Add New Row" at bounding box center [0, 0] width 0 height 0
click at [786, 248] on tr "-- -- WIRES Add New Row Delete This Row" at bounding box center [588, 259] width 602 height 26
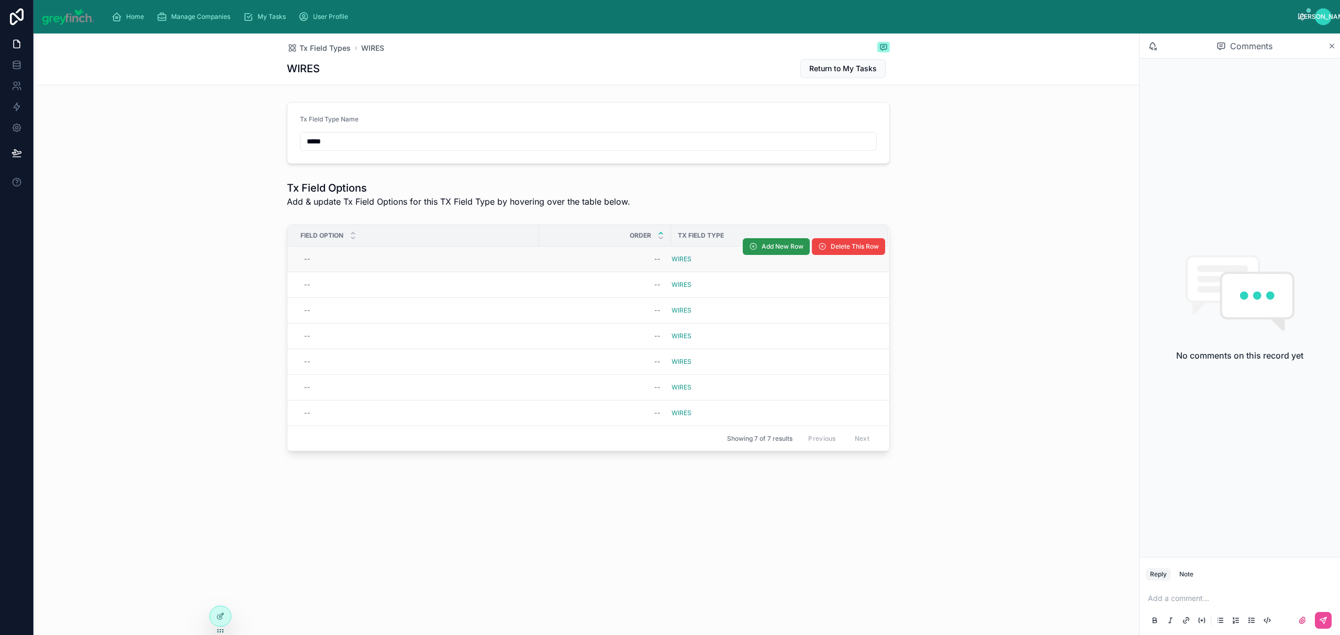
click at [766, 251] on span "Add New Row" at bounding box center [782, 246] width 42 height 8
click at [355, 262] on div "--" at bounding box center [416, 259] width 233 height 17
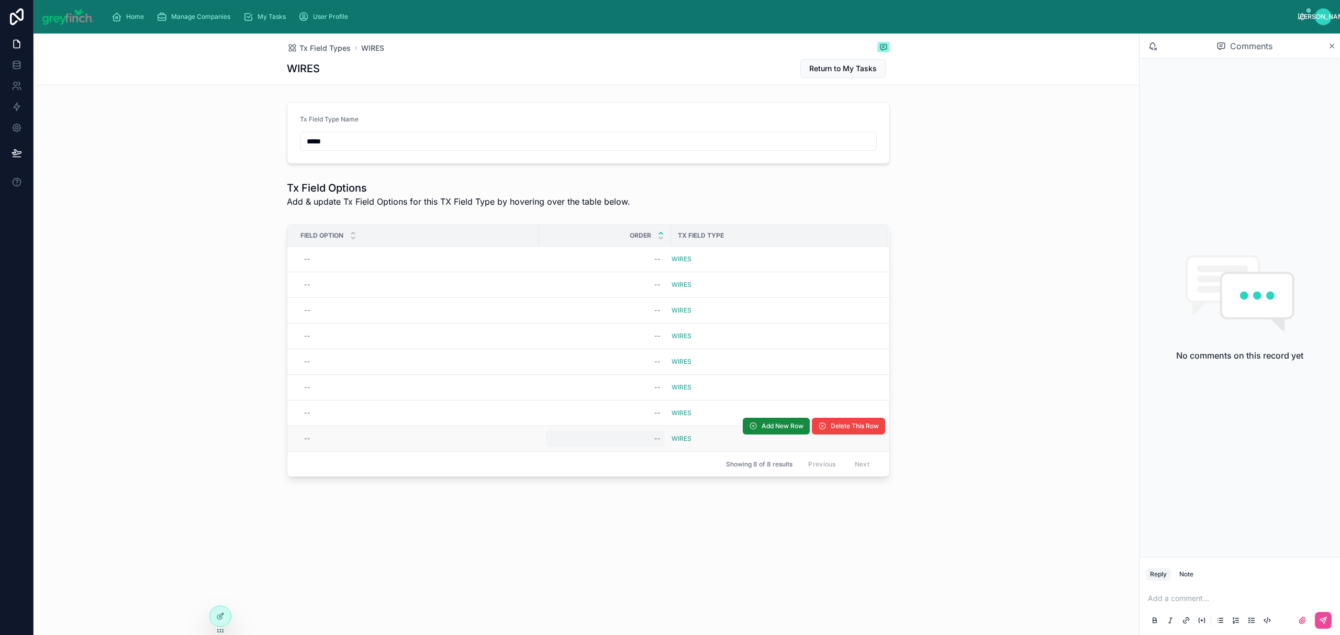
click at [648, 440] on div "--" at bounding box center [604, 438] width 119 height 17
type input "*"
click button "submit" at bounding box center [783, 455] width 13 height 13
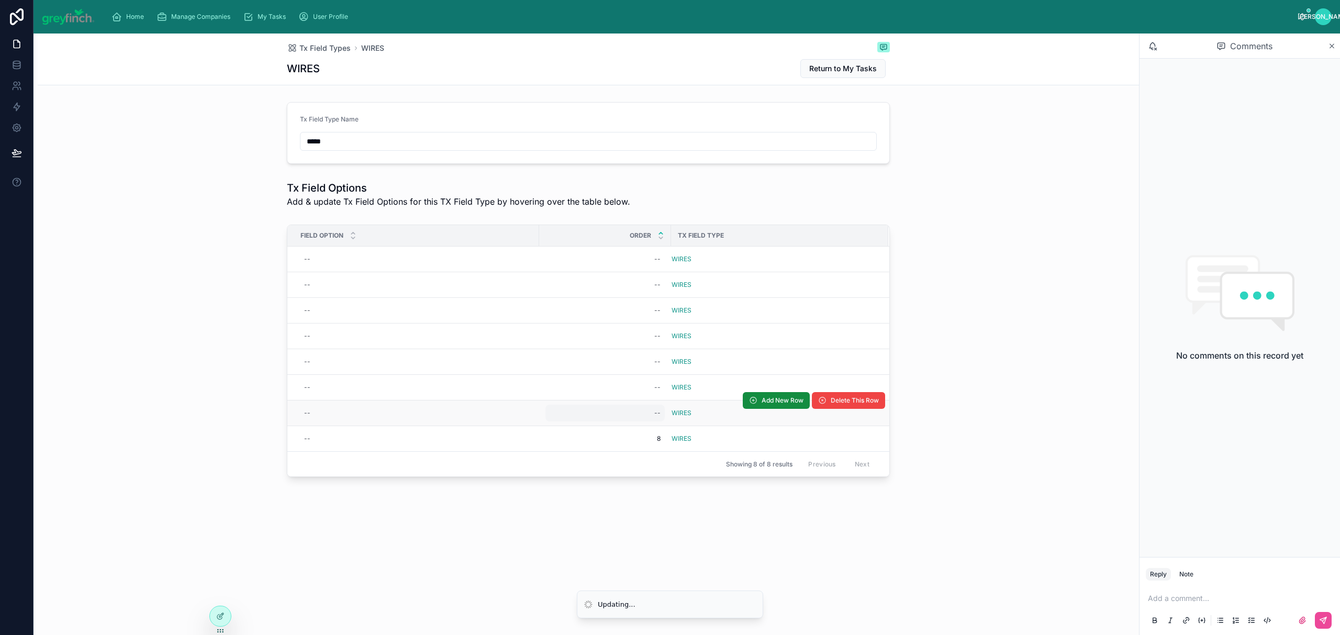
click at [645, 415] on div "--" at bounding box center [604, 412] width 119 height 17
type input "*"
click button "submit" at bounding box center [783, 429] width 13 height 13
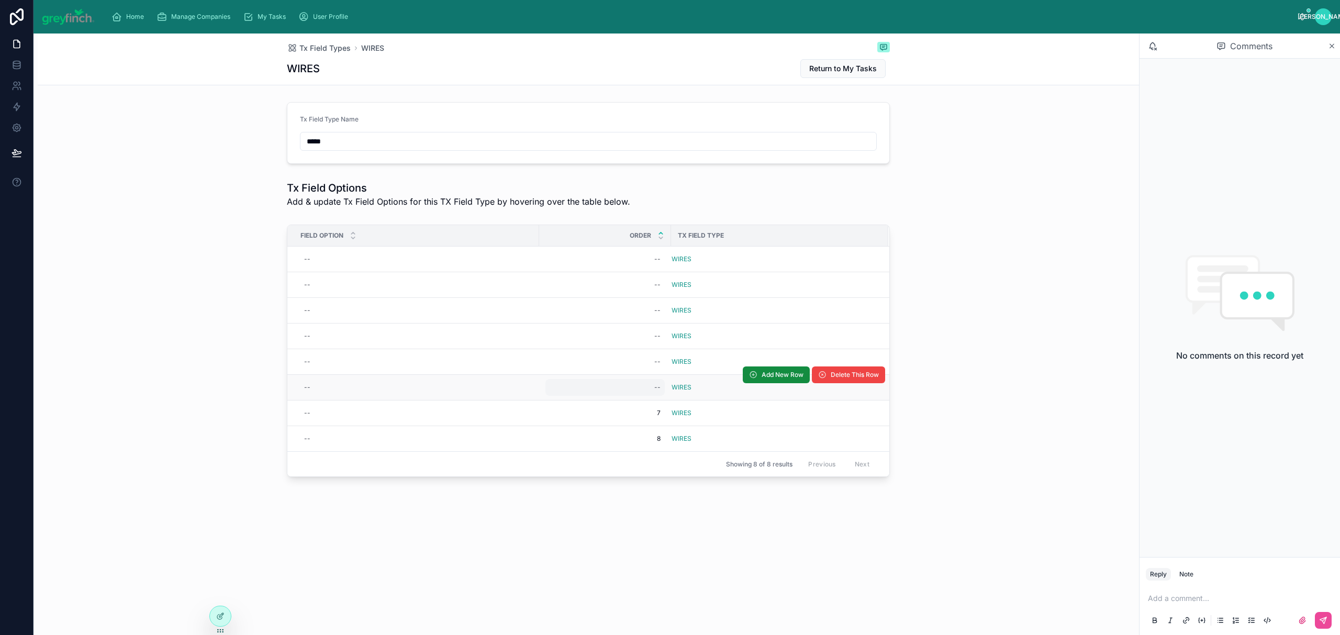
click at [648, 380] on td "--" at bounding box center [605, 388] width 132 height 26
click at [648, 383] on div "--" at bounding box center [604, 387] width 119 height 17
type input "*"
click button "submit" at bounding box center [783, 403] width 13 height 13
type input "*"
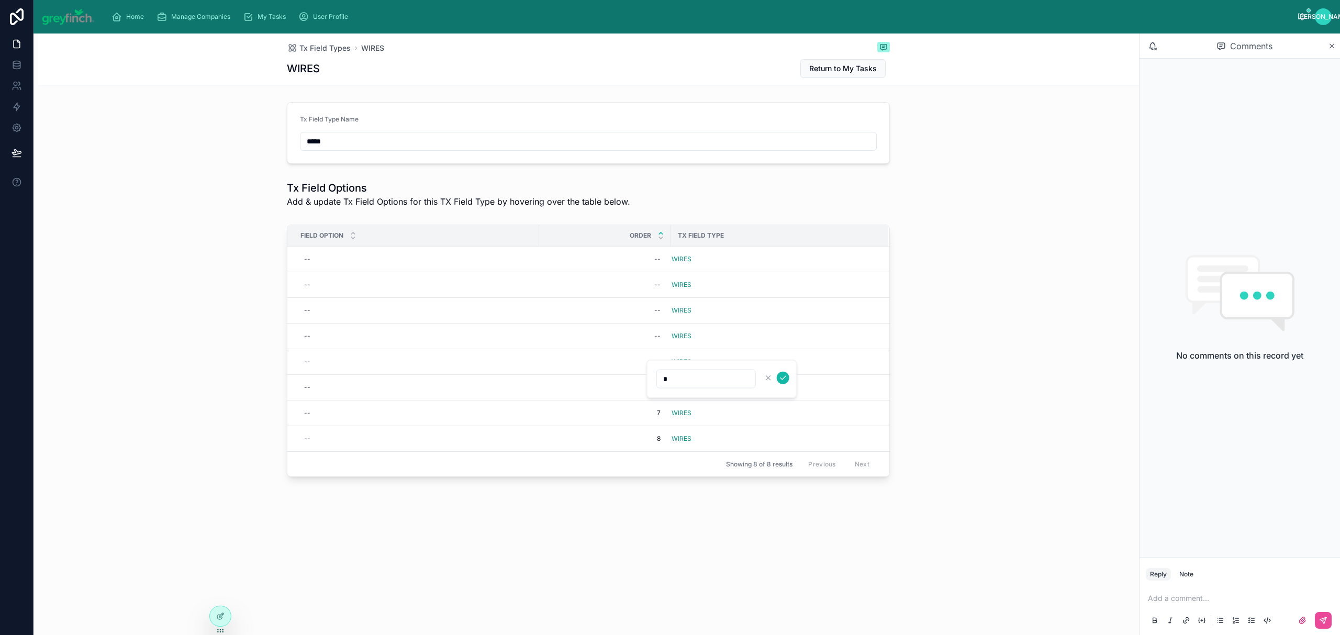
click button "submit" at bounding box center [783, 378] width 13 height 13
click at [643, 341] on div "--" at bounding box center [604, 336] width 119 height 17
type input "*"
click button "submit" at bounding box center [783, 351] width 13 height 13
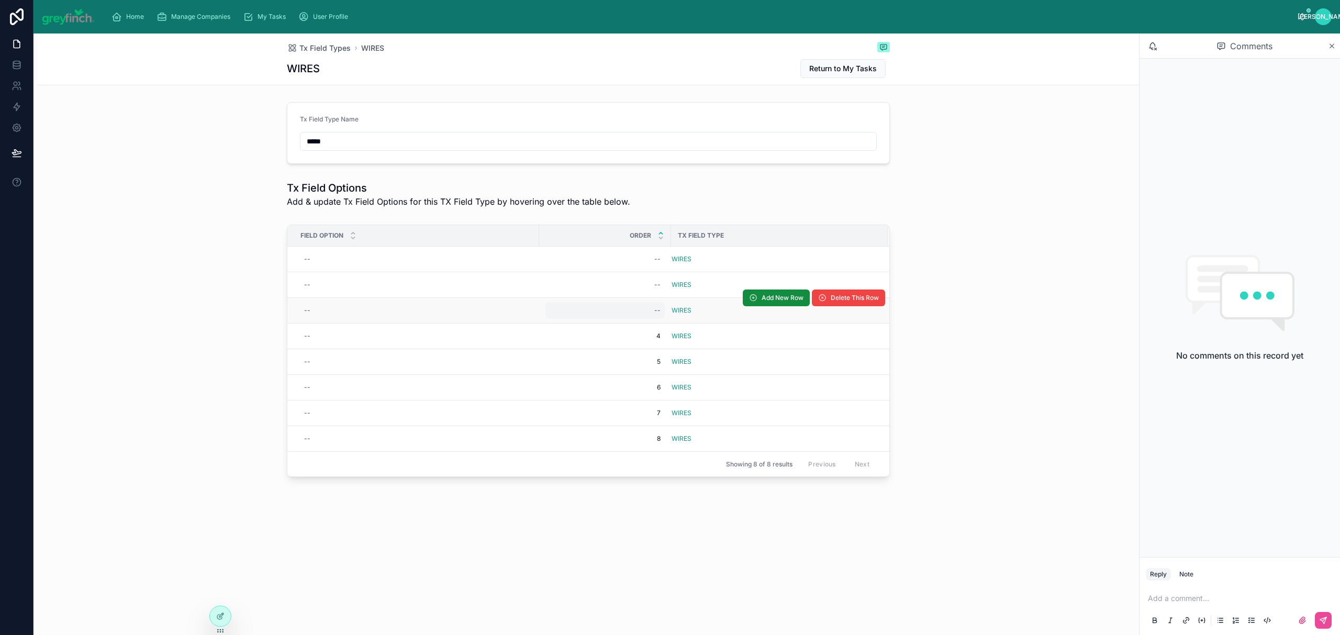
click at [655, 308] on div "--" at bounding box center [657, 310] width 6 height 8
type input "*"
click button "submit" at bounding box center [783, 326] width 13 height 13
click at [644, 284] on div "--" at bounding box center [604, 284] width 119 height 17
type input "*"
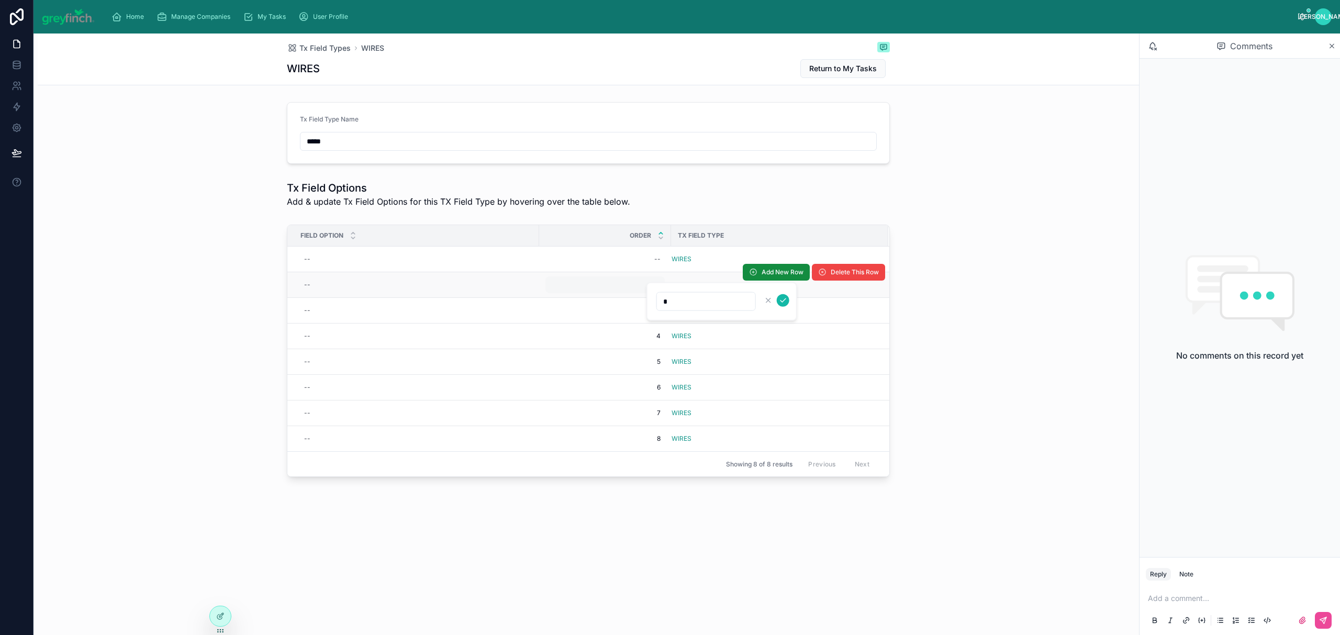
click button "submit" at bounding box center [783, 300] width 13 height 13
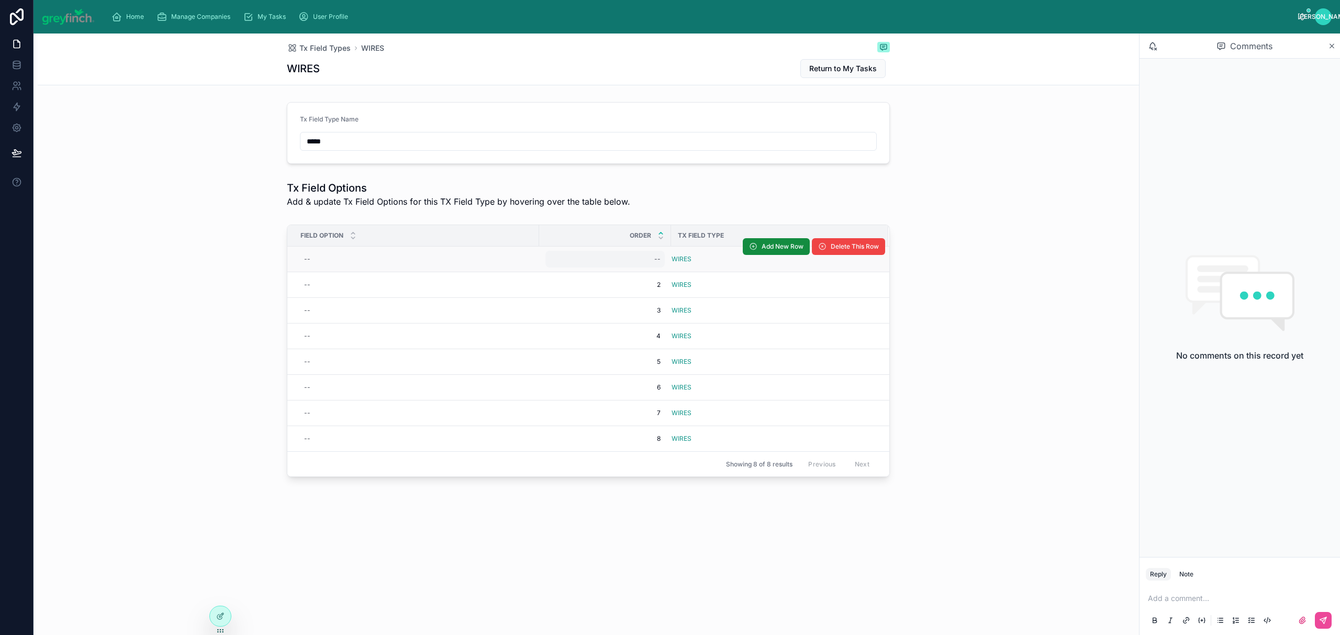
click at [649, 256] on div "--" at bounding box center [604, 259] width 119 height 17
type input "*"
click button "submit" at bounding box center [783, 274] width 13 height 13
click at [343, 266] on div "--" at bounding box center [416, 259] width 233 height 17
type input "*****"
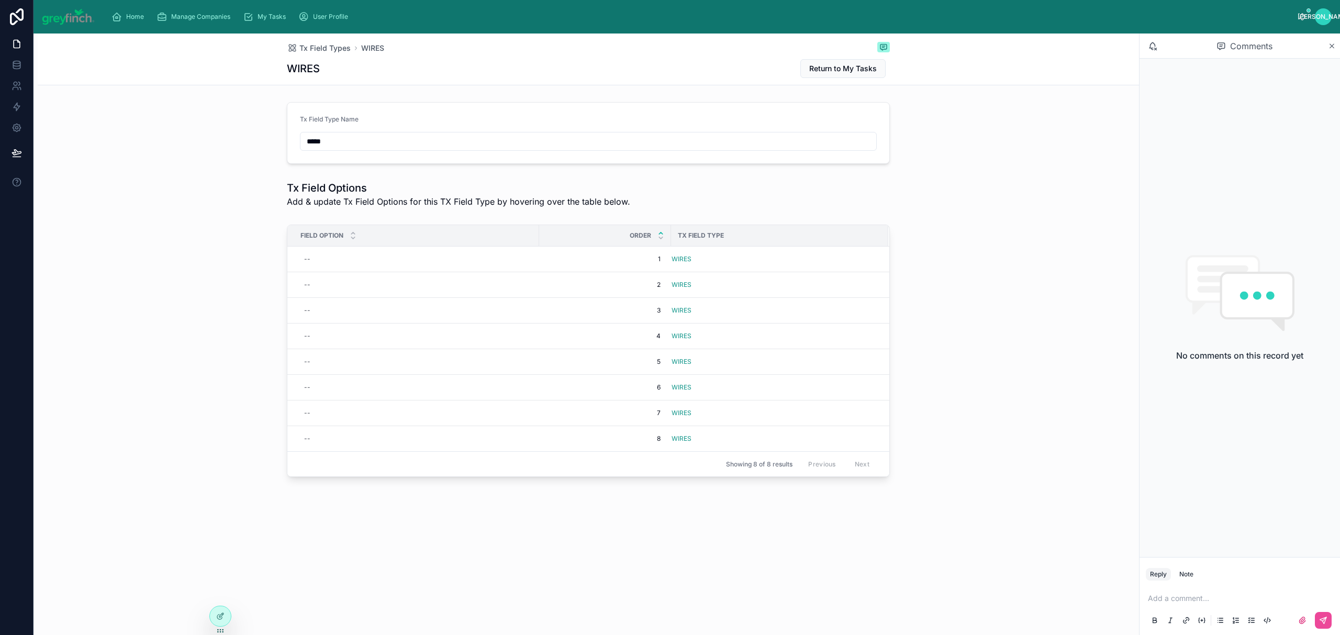
click at [343, 266] on div "--" at bounding box center [416, 259] width 233 height 17
click button "submit" at bounding box center [432, 274] width 13 height 13
click at [327, 285] on div "--" at bounding box center [416, 284] width 233 height 17
type input "*****"
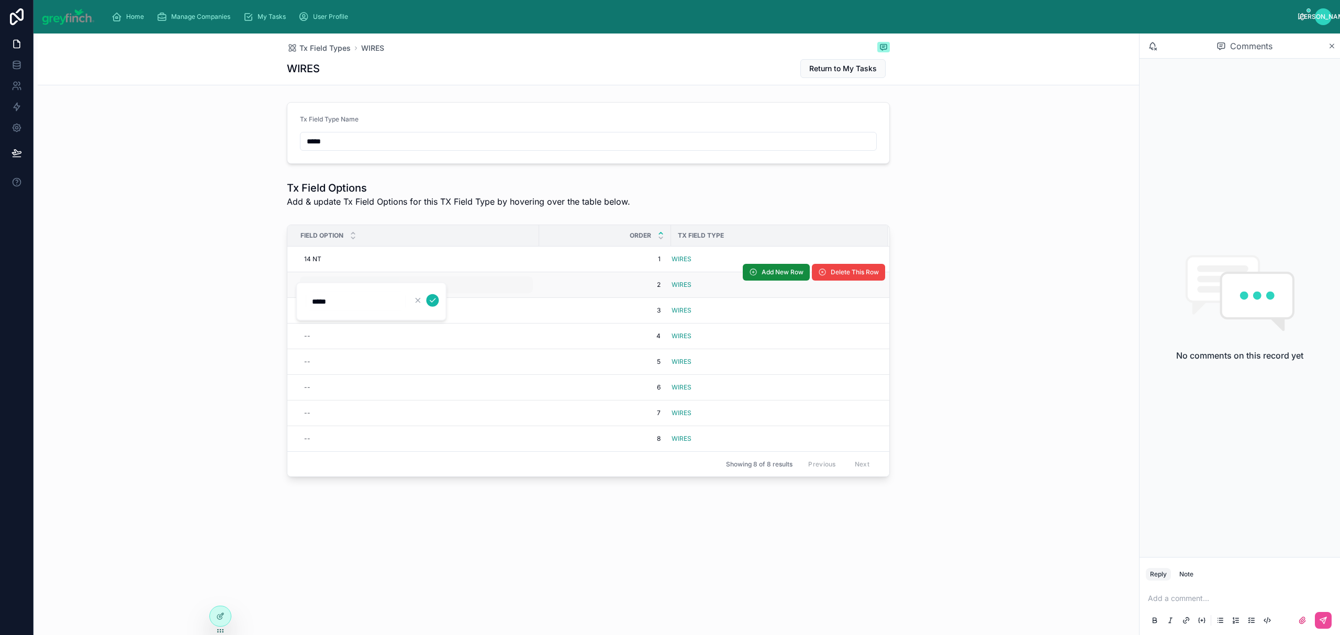
click button "submit" at bounding box center [432, 300] width 13 height 13
click at [325, 313] on div "--" at bounding box center [416, 310] width 233 height 17
click at [324, 313] on div "--" at bounding box center [416, 310] width 233 height 17
type input "********"
click button "submit" at bounding box center [432, 326] width 13 height 13
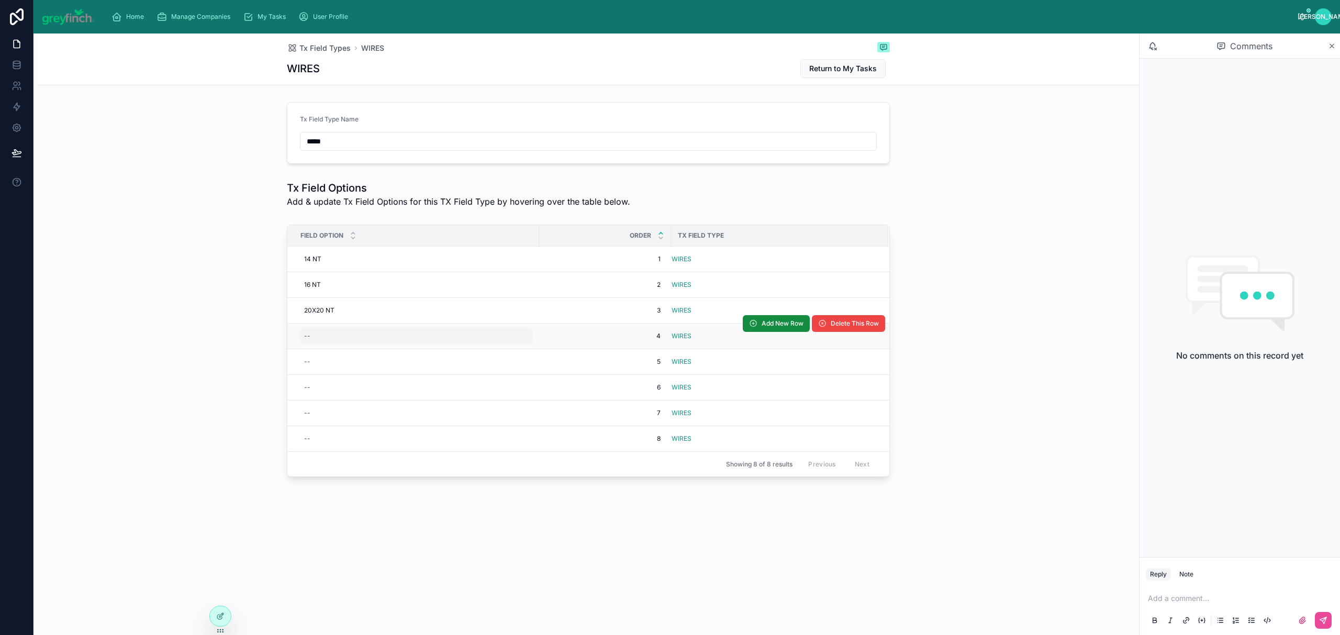
click at [309, 340] on div "--" at bounding box center [307, 336] width 6 height 8
click at [326, 352] on td "--" at bounding box center [413, 362] width 252 height 26
click at [323, 342] on div "--" at bounding box center [416, 336] width 233 height 17
type input "********"
click button "submit" at bounding box center [432, 351] width 13 height 13
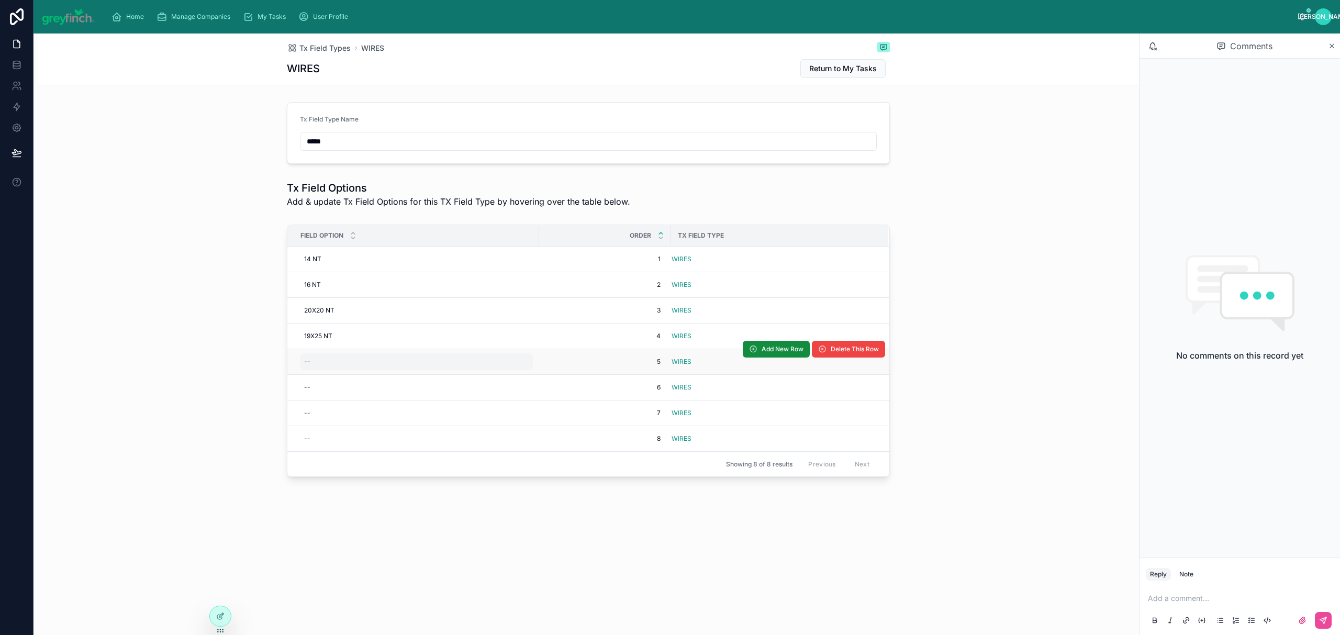
click at [319, 362] on div "--" at bounding box center [416, 361] width 233 height 17
type input "******"
click button "submit" at bounding box center [432, 378] width 13 height 13
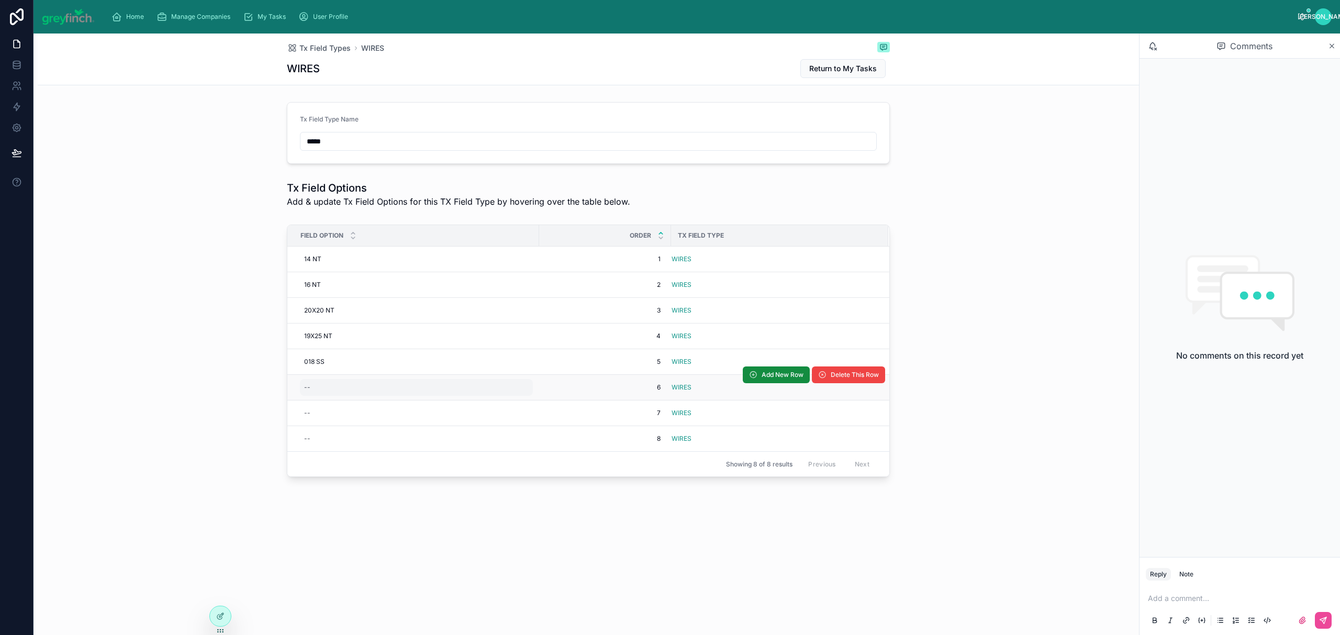
click at [318, 389] on div "--" at bounding box center [416, 387] width 233 height 17
click at [324, 402] on input "text" at bounding box center [355, 404] width 99 height 15
click at [322, 385] on div "--" at bounding box center [416, 387] width 233 height 17
type input "********"
click button "submit" at bounding box center [432, 403] width 13 height 13
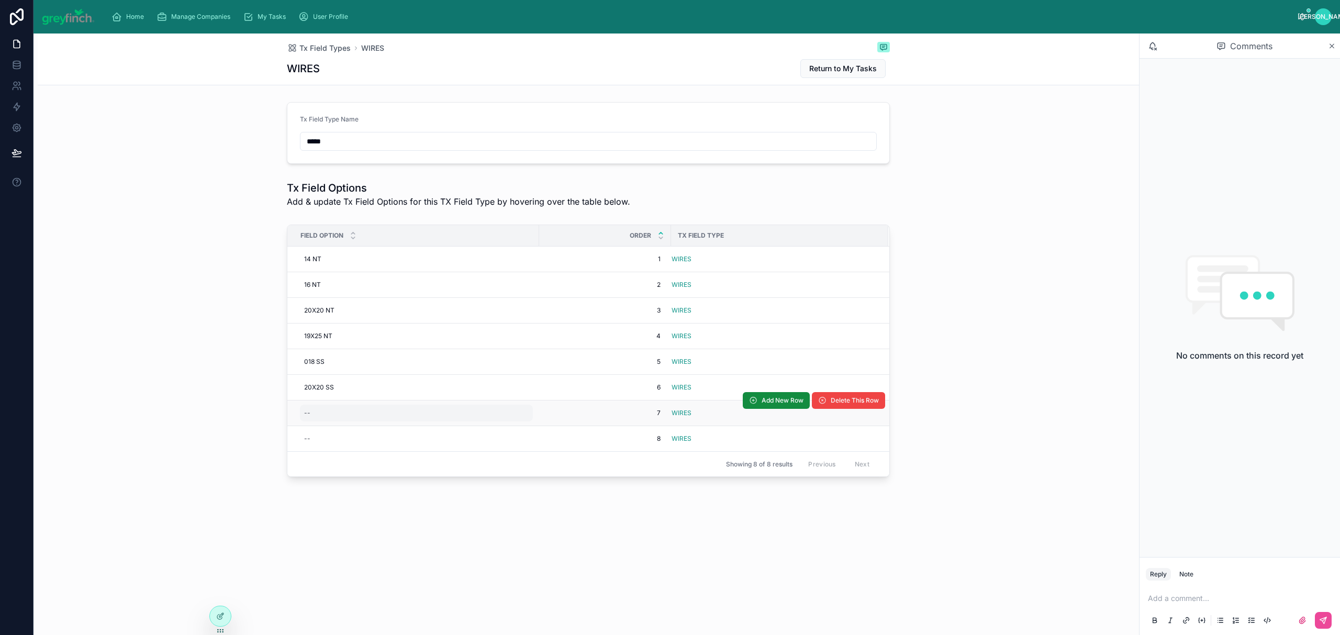
click at [321, 417] on div "--" at bounding box center [416, 412] width 233 height 17
click at [327, 410] on div "--" at bounding box center [416, 412] width 233 height 17
type input "********"
click button "submit" at bounding box center [432, 429] width 13 height 13
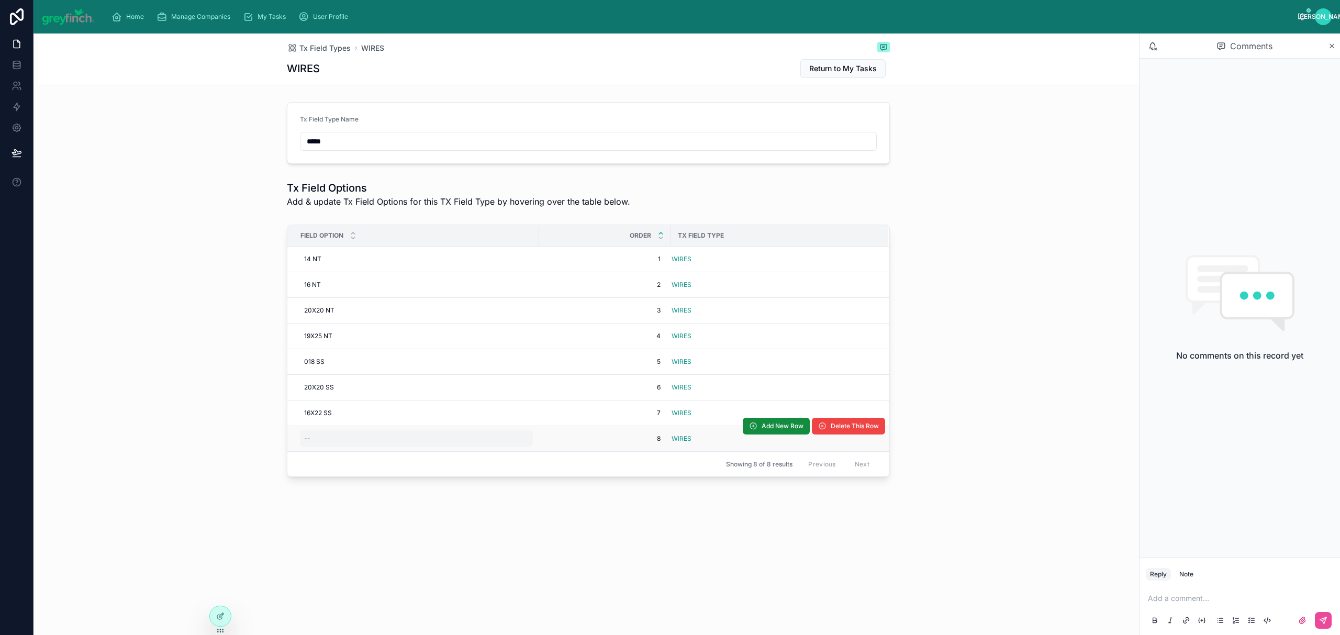
click at [314, 444] on div "--" at bounding box center [416, 438] width 233 height 17
type input "***"
click at [308, 443] on div "--" at bounding box center [307, 438] width 6 height 8
type input "********"
click button "submit" at bounding box center [432, 455] width 13 height 13
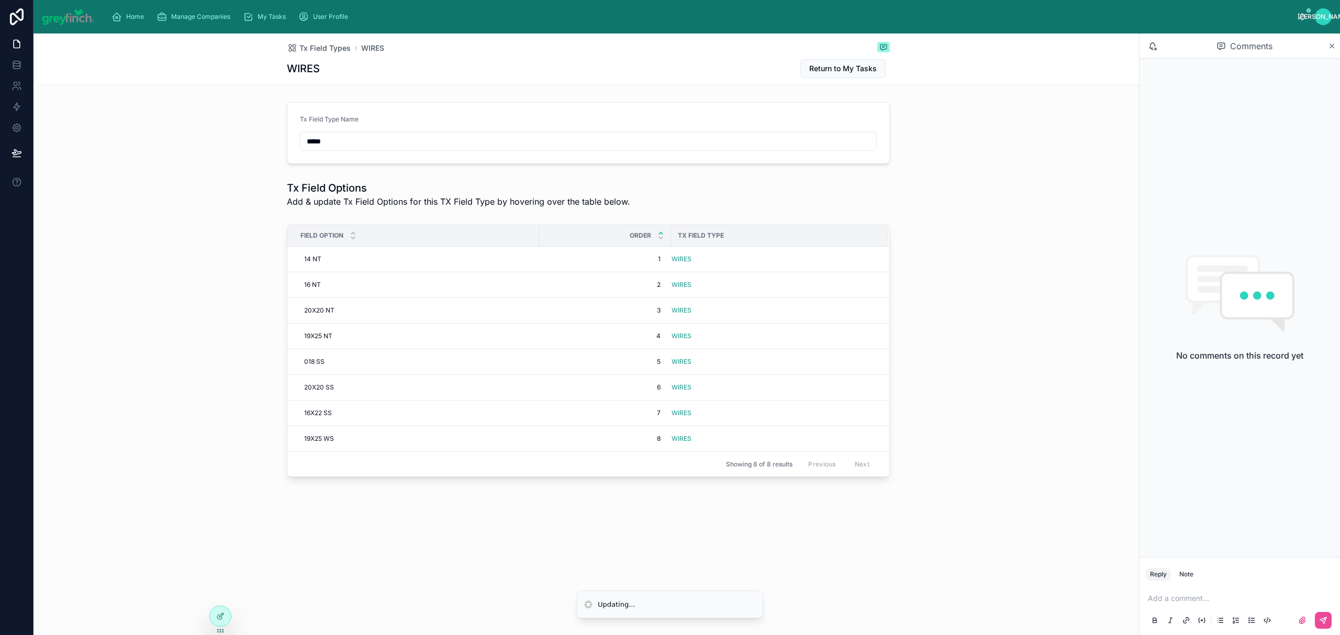
click at [308, 443] on span "19X25 WS" at bounding box center [319, 438] width 30 height 8
type input "********"
click button "submit" at bounding box center [432, 455] width 13 height 13
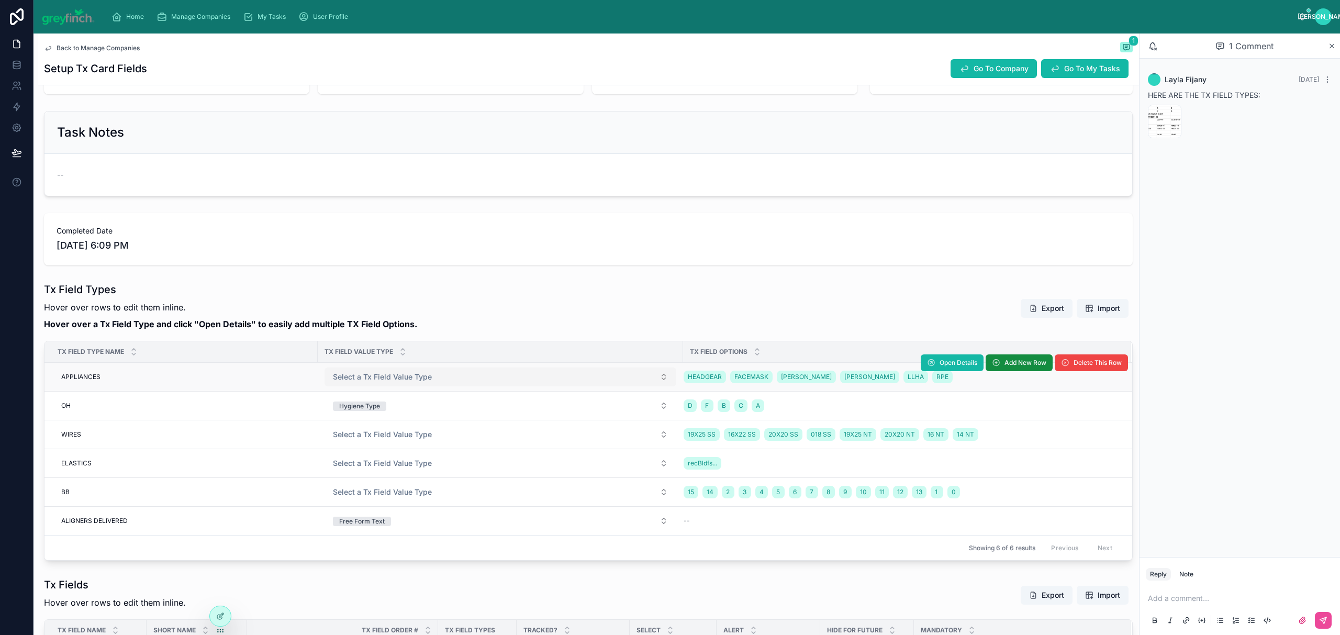
scroll to position [108, 0]
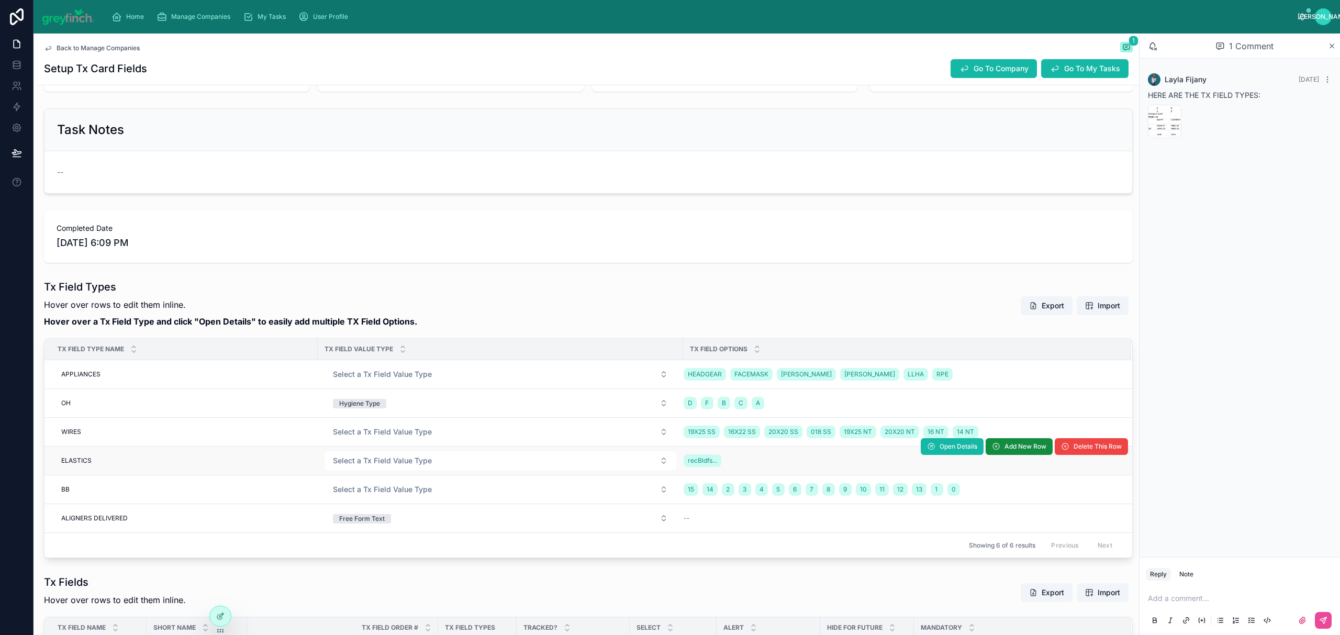
click at [770, 466] on div "recBldfs..." at bounding box center [900, 460] width 435 height 17
click at [942, 450] on span "Open Details" at bounding box center [958, 446] width 38 height 8
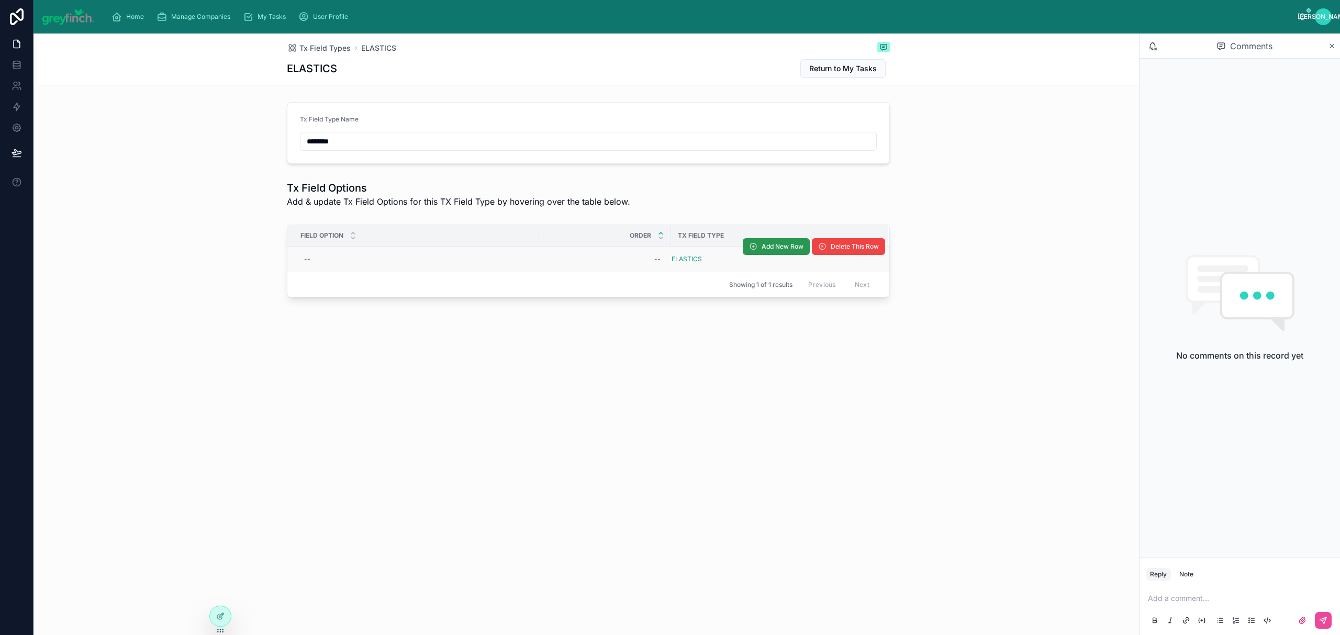
click at [783, 243] on span "Add New Row" at bounding box center [782, 246] width 42 height 8
click at [772, 249] on span "Add New Row" at bounding box center [782, 246] width 42 height 8
click at [774, 267] on button "Add New Row" at bounding box center [776, 272] width 67 height 17
click at [760, 240] on button "Add New Row" at bounding box center [776, 246] width 67 height 17
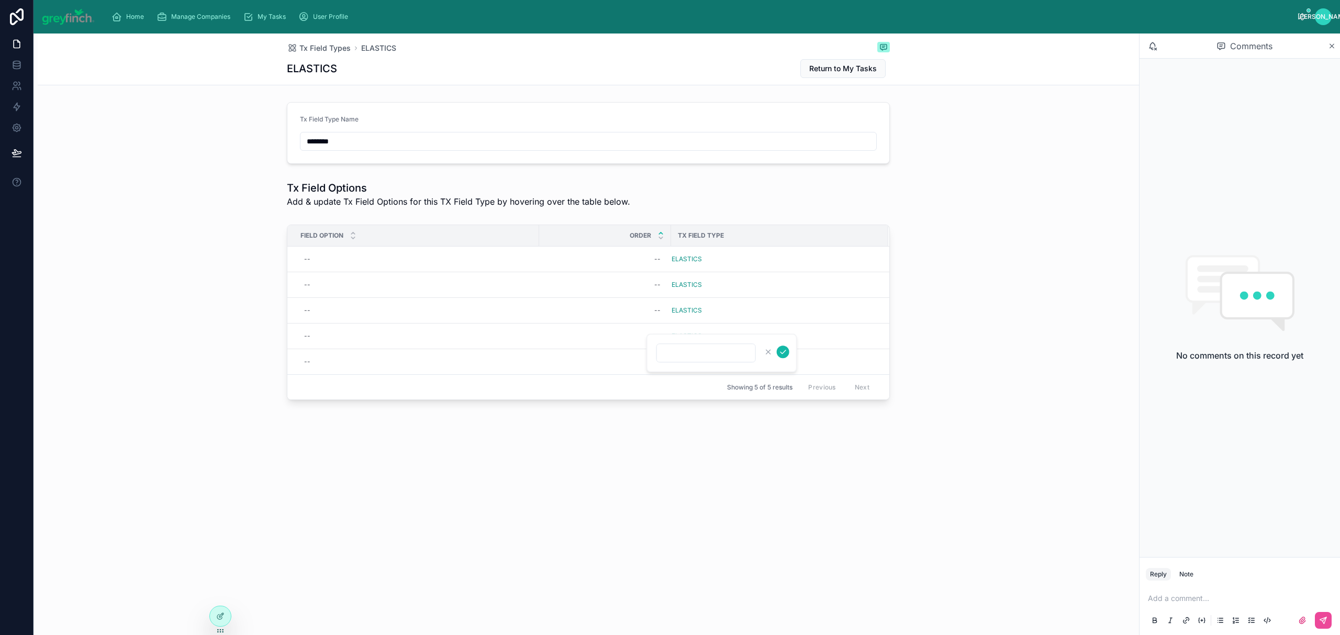
type input "*"
click button "submit" at bounding box center [783, 351] width 13 height 13
click at [868, 353] on span "Delete This Row" at bounding box center [854, 349] width 48 height 8
type input "*"
click button "submit" at bounding box center [783, 326] width 13 height 13
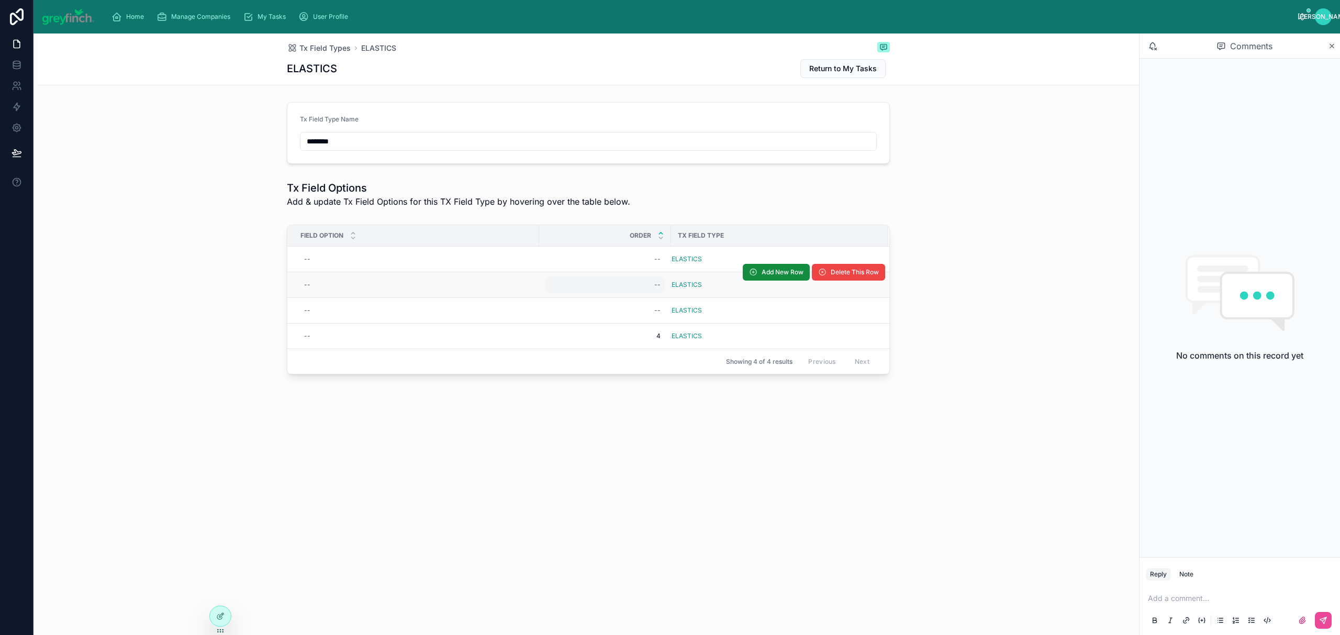
click at [647, 290] on div "--" at bounding box center [604, 284] width 119 height 17
click at [646, 290] on div "--" at bounding box center [604, 284] width 119 height 17
type input "*"
click button "submit" at bounding box center [783, 300] width 13 height 13
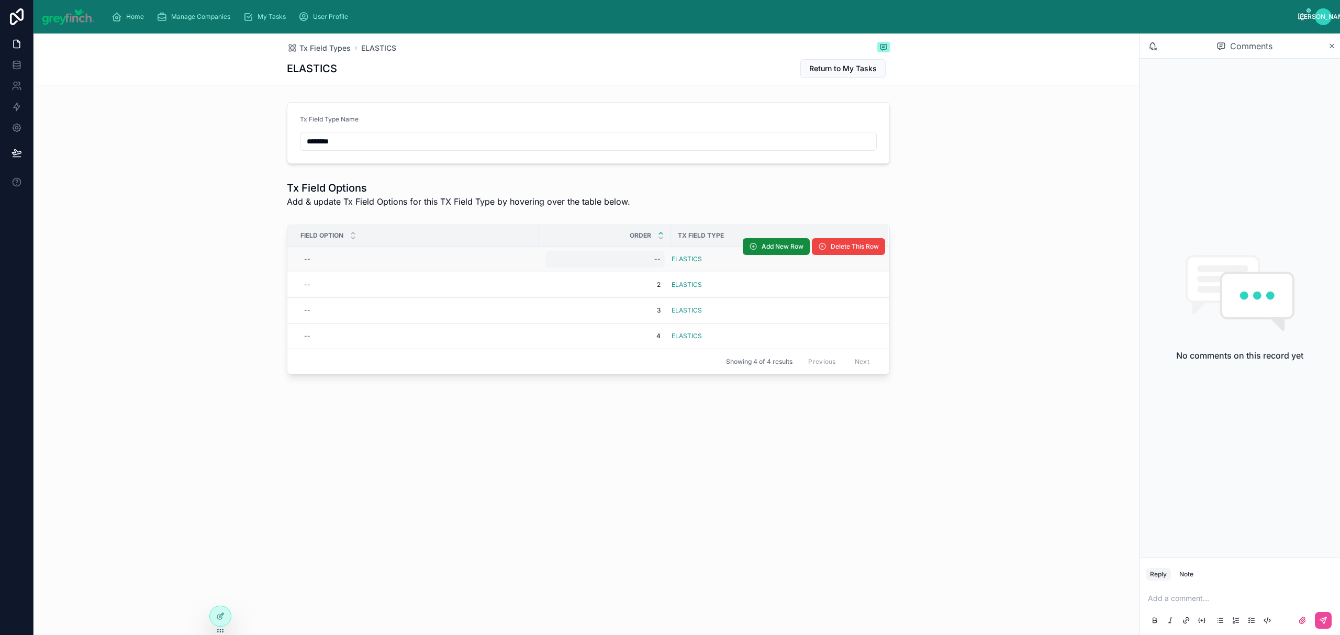
click at [646, 257] on div "--" at bounding box center [604, 259] width 119 height 17
type input "**"
click button "submit" at bounding box center [783, 274] width 13 height 13
click at [645, 252] on div "11 11" at bounding box center [604, 259] width 119 height 17
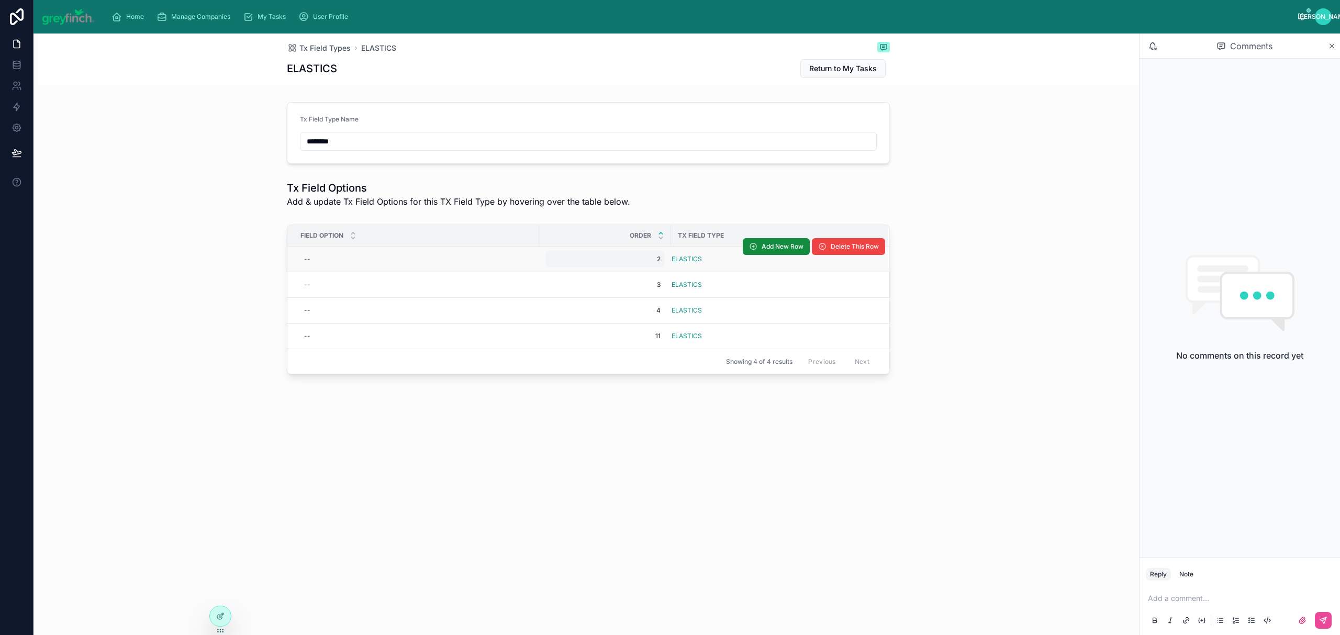
click at [648, 254] on div "2 2" at bounding box center [604, 259] width 119 height 17
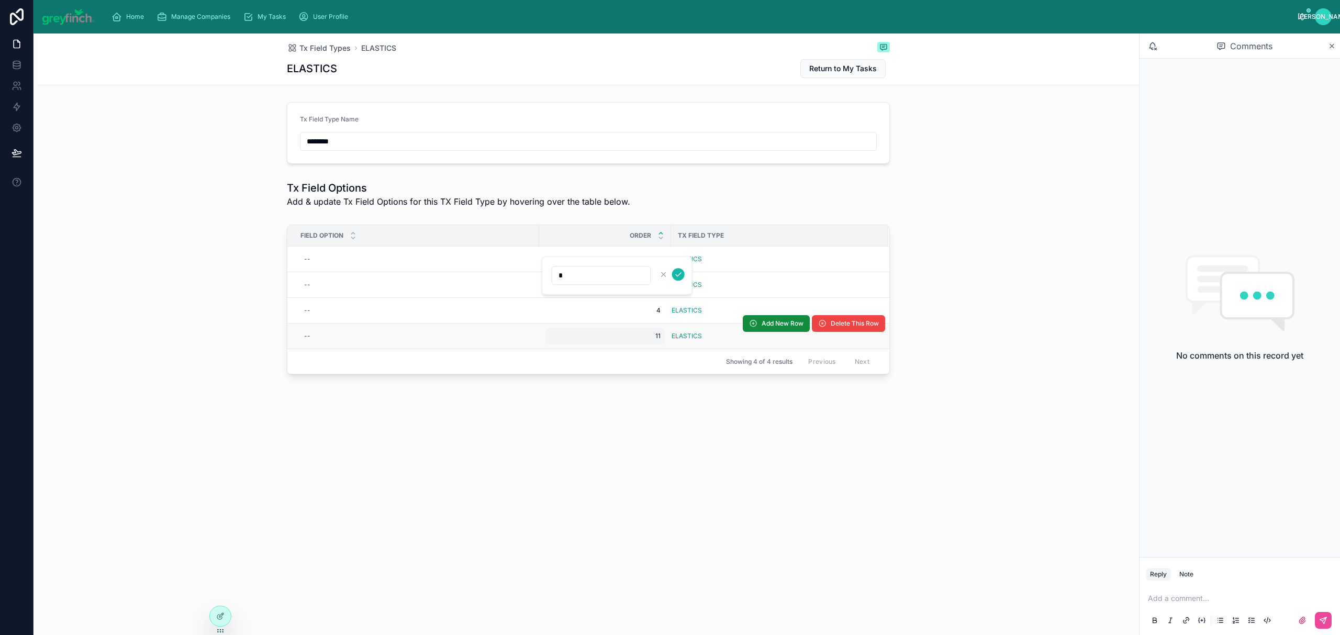
click at [653, 333] on span "11" at bounding box center [604, 336] width 111 height 8
type input "*"
click button "submit" at bounding box center [678, 351] width 13 height 13
click at [663, 233] on icon at bounding box center [660, 233] width 7 height 7
click at [663, 239] on icon at bounding box center [660, 237] width 7 height 7
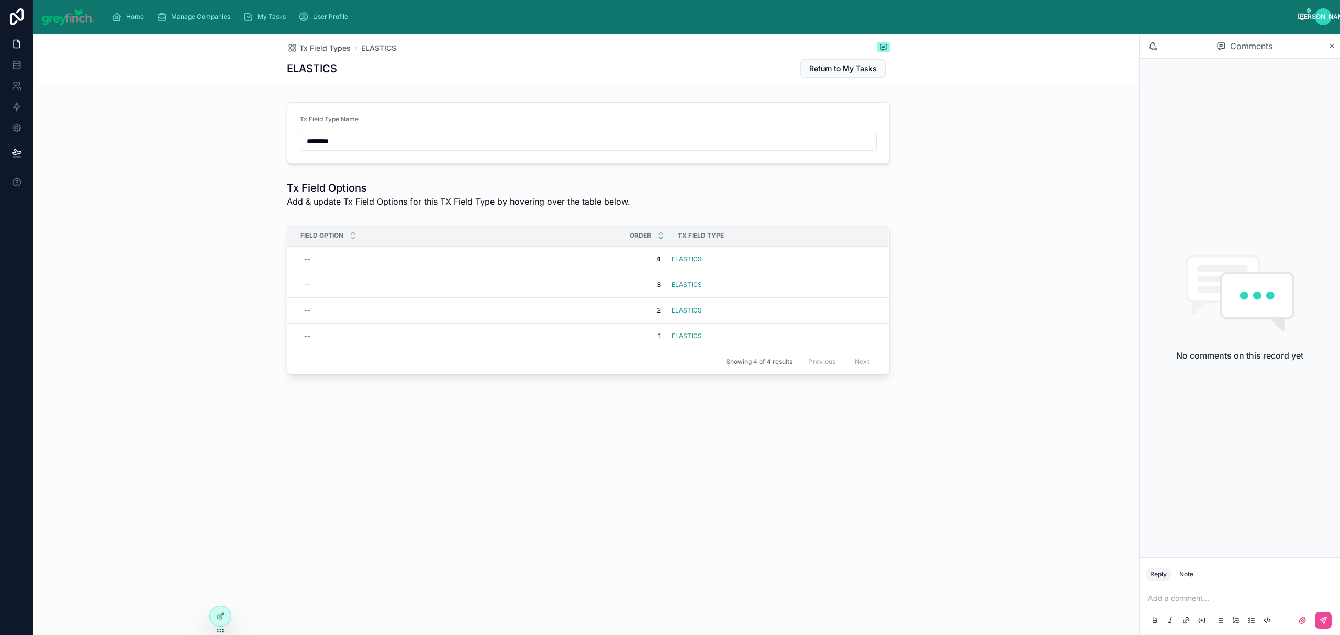
click at [661, 240] on icon at bounding box center [660, 237] width 7 height 7
click at [318, 262] on div "--" at bounding box center [416, 259] width 233 height 17
type input "******"
click button "submit" at bounding box center [432, 274] width 13 height 13
click at [320, 282] on div "--" at bounding box center [416, 284] width 233 height 17
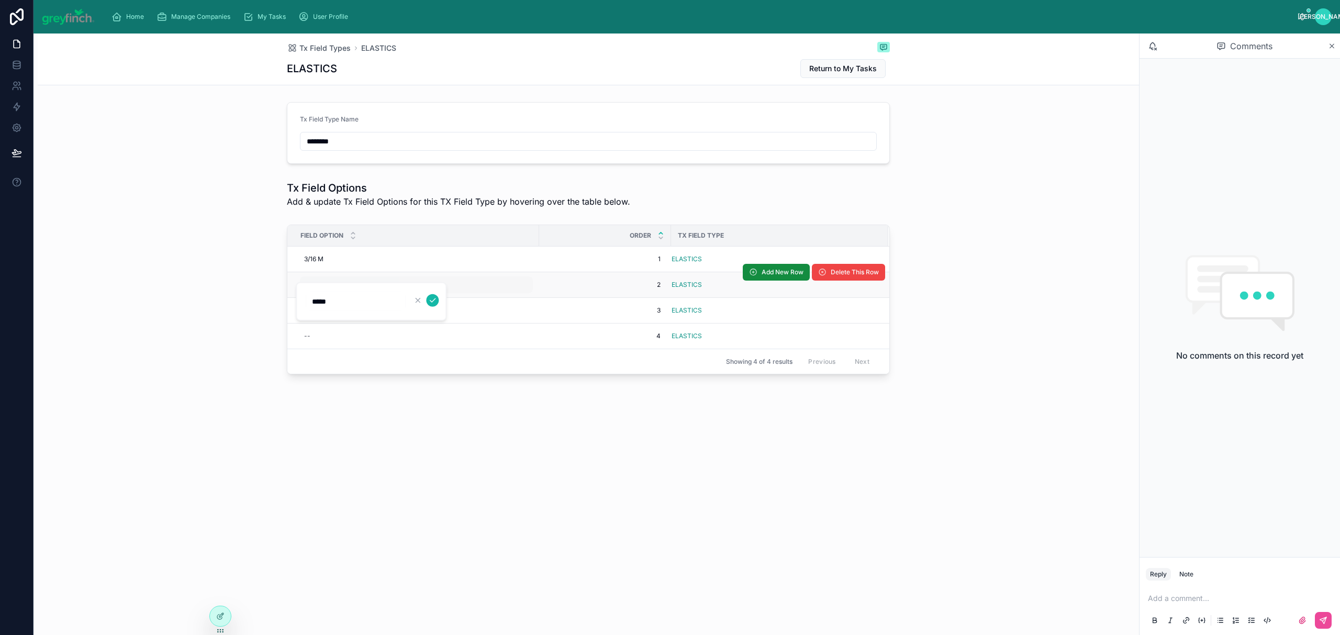
type input "******"
click button "submit" at bounding box center [432, 300] width 13 height 13
click at [324, 309] on div "--" at bounding box center [416, 310] width 233 height 17
click at [323, 309] on div "--" at bounding box center [416, 310] width 233 height 17
type input "*****"
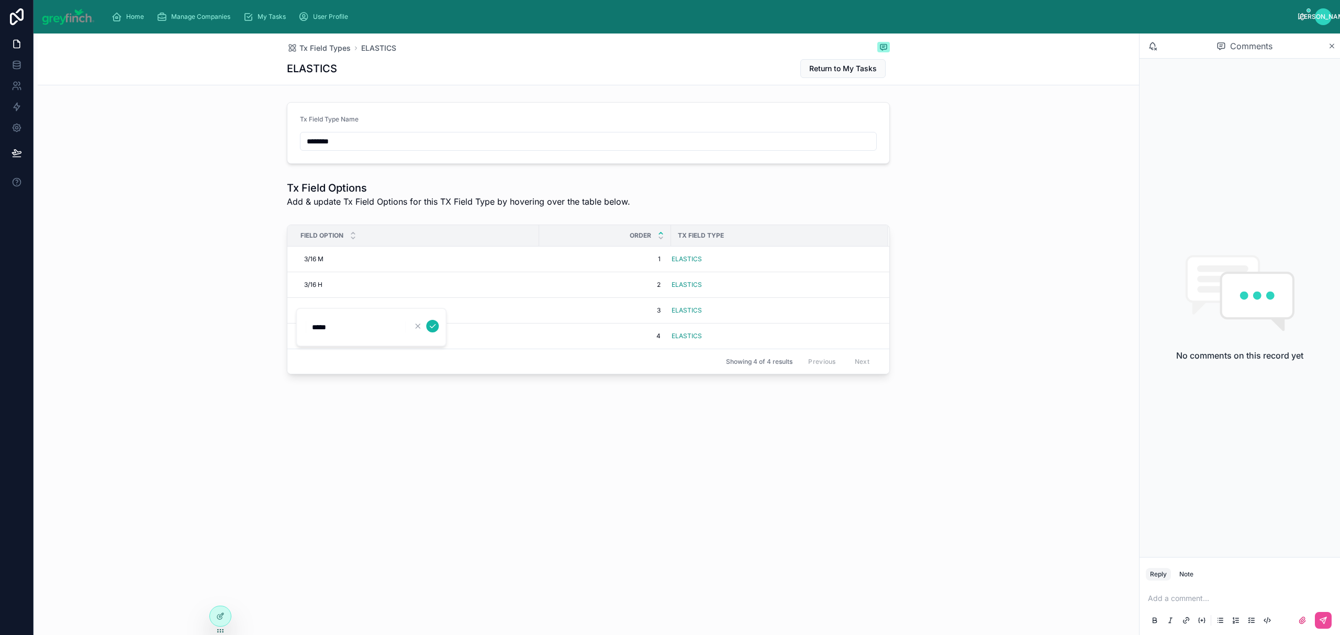
click button "submit" at bounding box center [432, 326] width 13 height 13
click at [311, 342] on div "--" at bounding box center [416, 336] width 233 height 17
type input "****"
click button "submit" at bounding box center [432, 351] width 13 height 13
click at [311, 342] on div "1/8M 1/8M" at bounding box center [416, 336] width 233 height 17
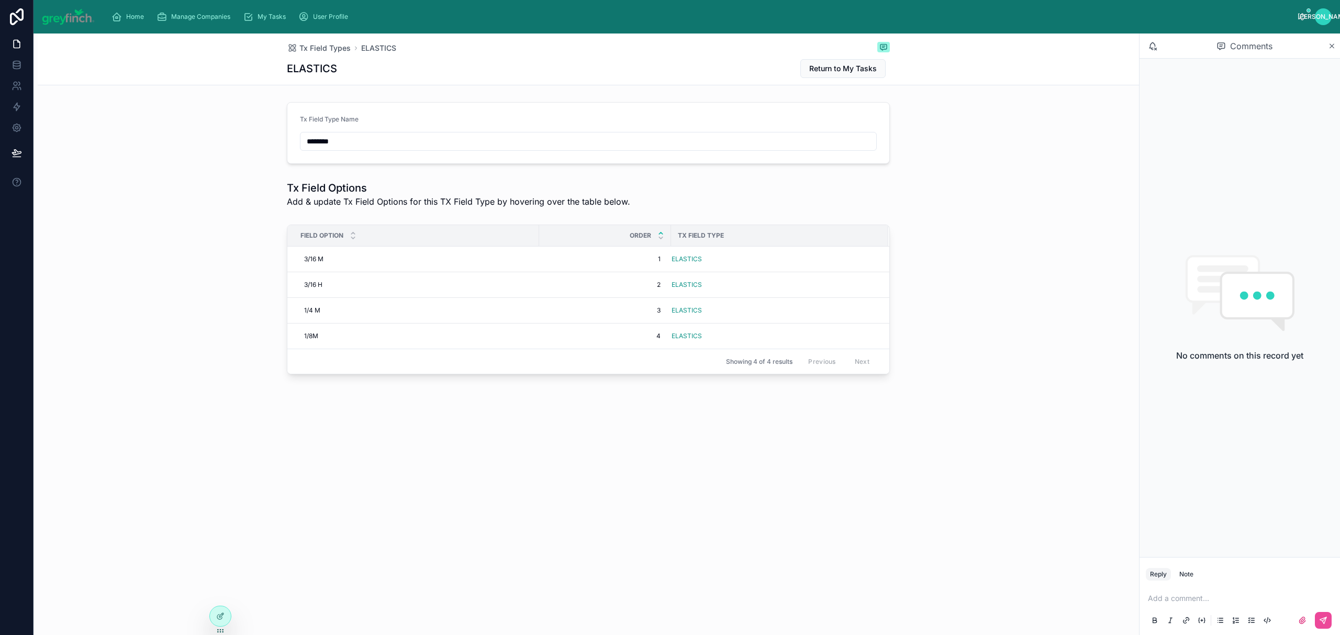
click at [323, 353] on div "Showing 4 of 4 results Previous Next" at bounding box center [588, 360] width 602 height 25
click at [318, 340] on span "1/8M" at bounding box center [311, 336] width 14 height 8
click at [324, 353] on input "****" at bounding box center [355, 352] width 99 height 15
type input "*****"
click button "submit" at bounding box center [432, 351] width 13 height 13
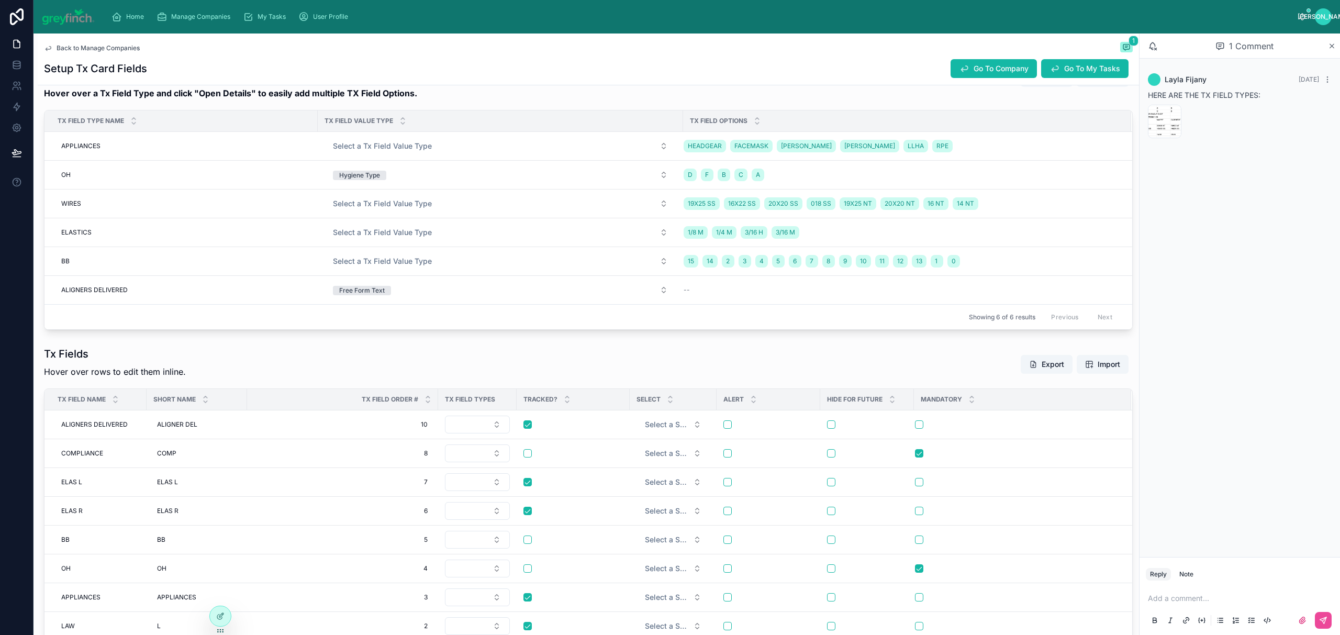
scroll to position [335, 0]
click at [424, 397] on div "Tx Field Order #" at bounding box center [343, 400] width 190 height 20
click at [428, 402] on div at bounding box center [427, 400] width 7 height 12
click at [428, 400] on icon at bounding box center [427, 402] width 7 height 7
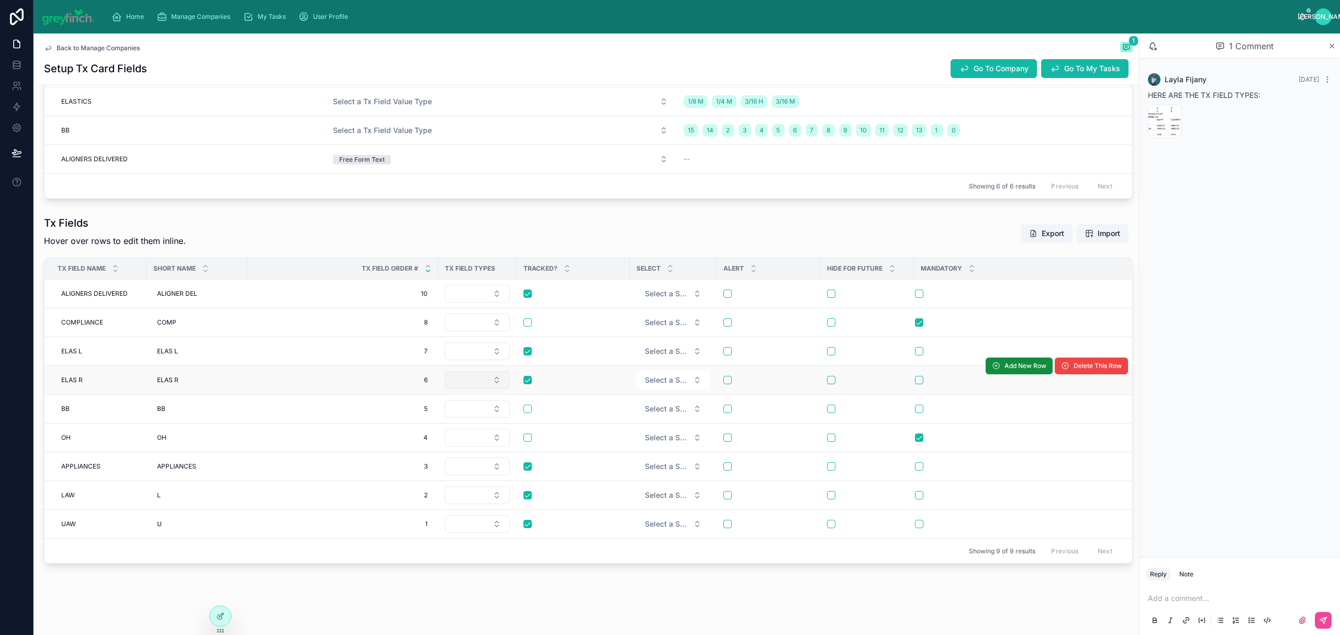
scroll to position [470, 0]
click at [428, 263] on icon at bounding box center [427, 266] width 7 height 7
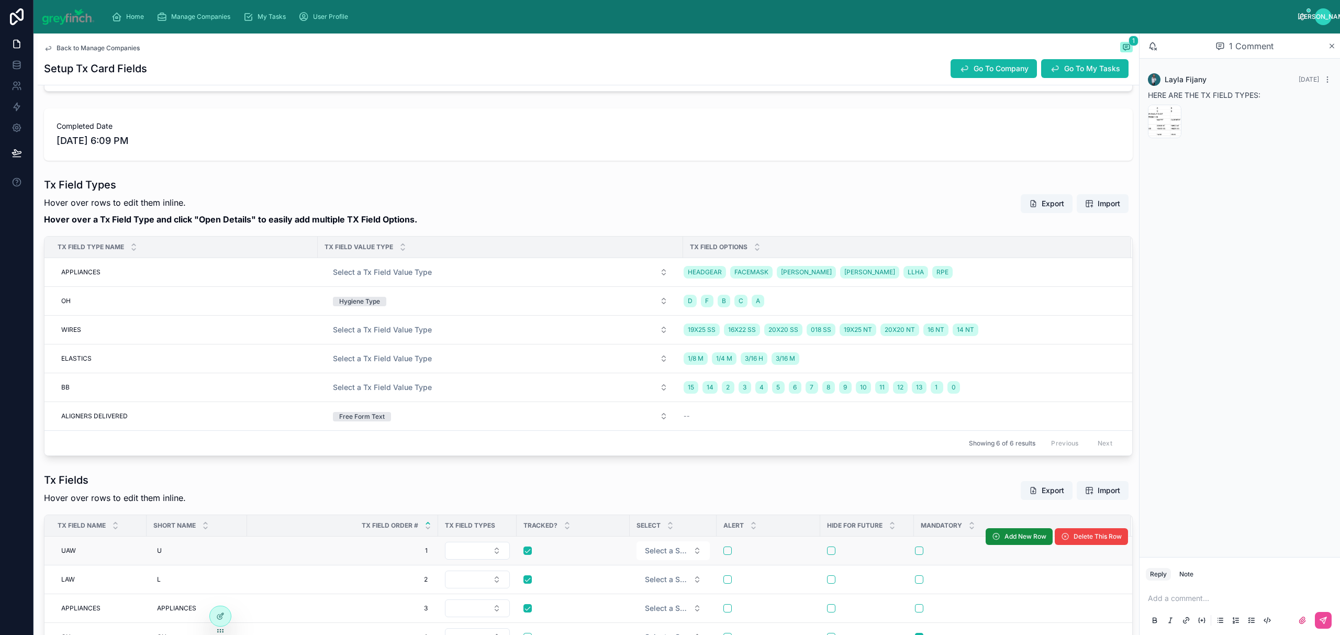
scroll to position [470, 0]
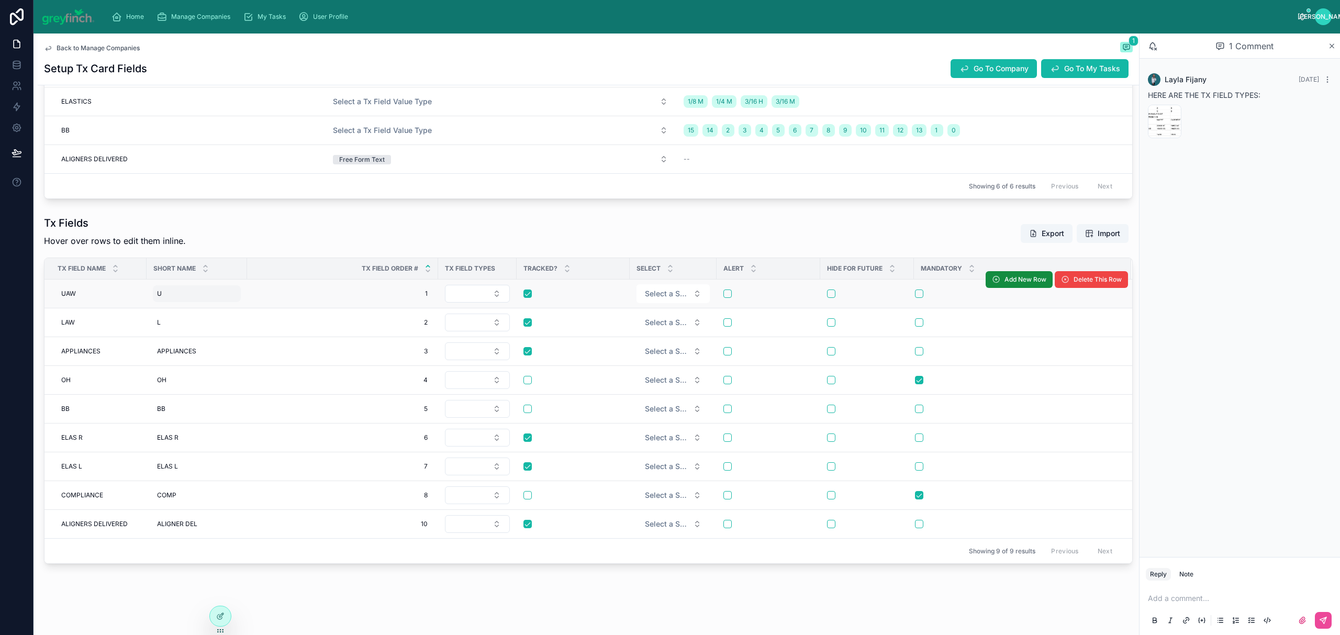
click at [175, 291] on div "U U" at bounding box center [197, 293] width 88 height 17
type input "***"
click button "submit" at bounding box center [285, 307] width 13 height 13
click at [181, 320] on div "L L" at bounding box center [197, 322] width 88 height 17
type input "***"
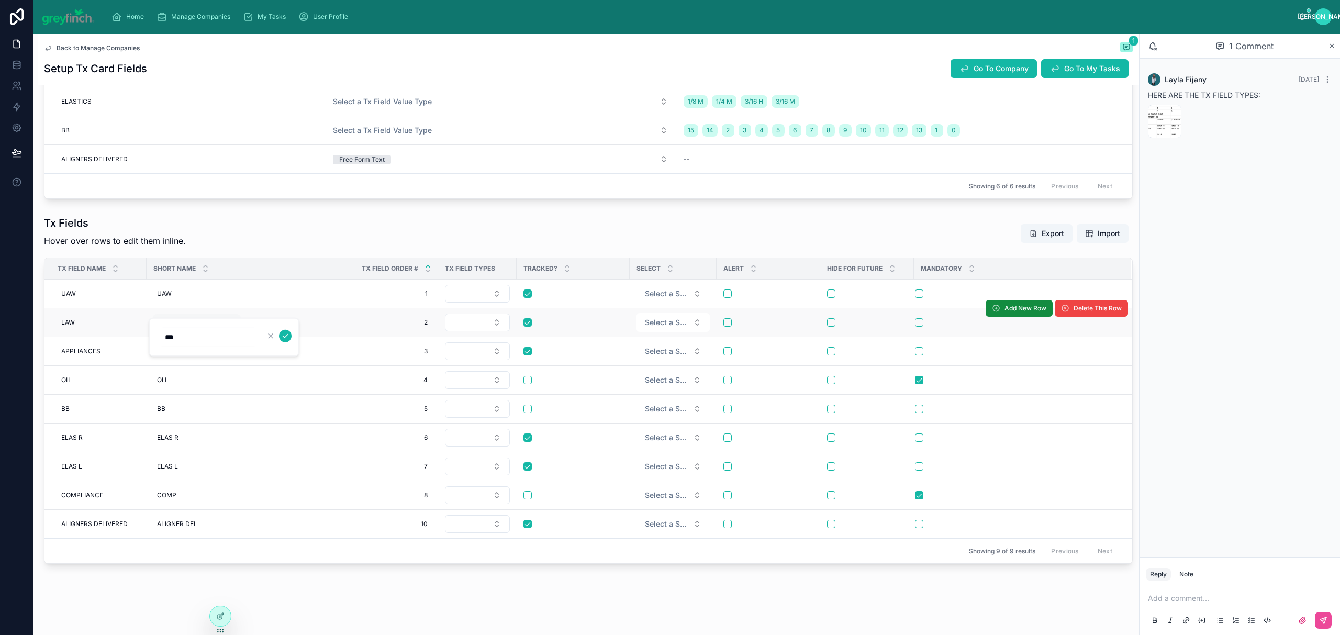
click button "submit" at bounding box center [285, 336] width 13 height 13
click at [454, 372] on div "WIRES" at bounding box center [478, 367] width 126 height 17
click at [465, 320] on button "Select Button" at bounding box center [477, 322] width 65 height 18
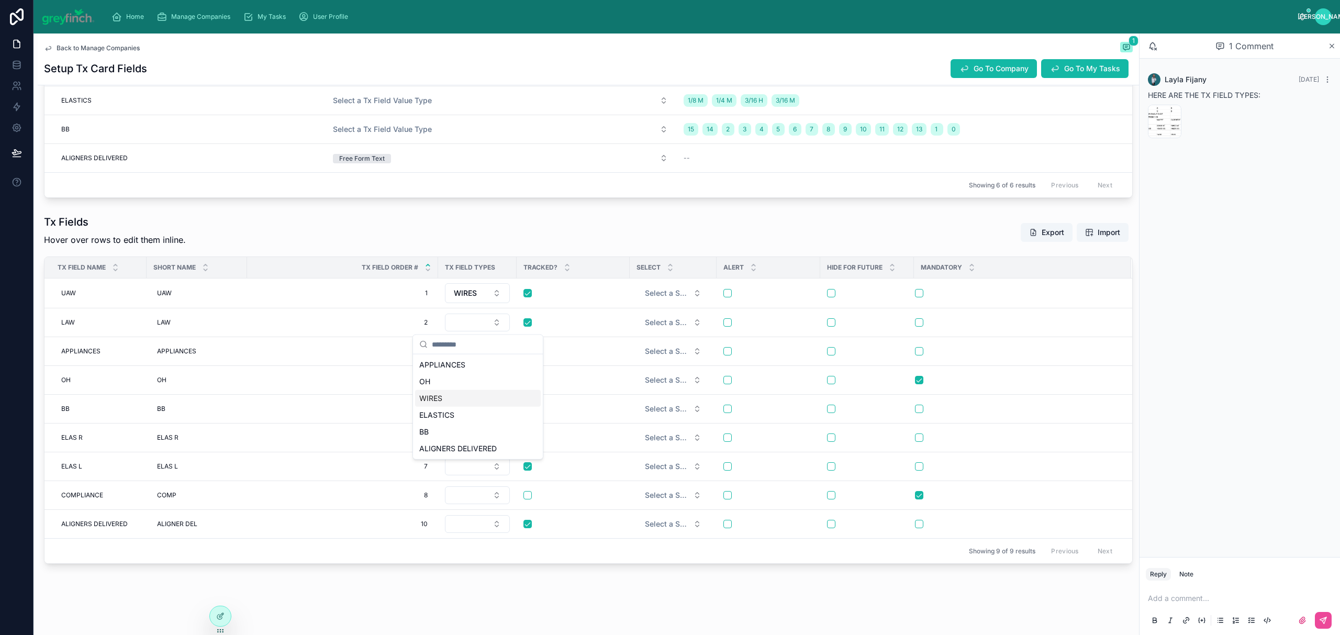
click at [458, 398] on div "WIRES" at bounding box center [478, 398] width 126 height 17
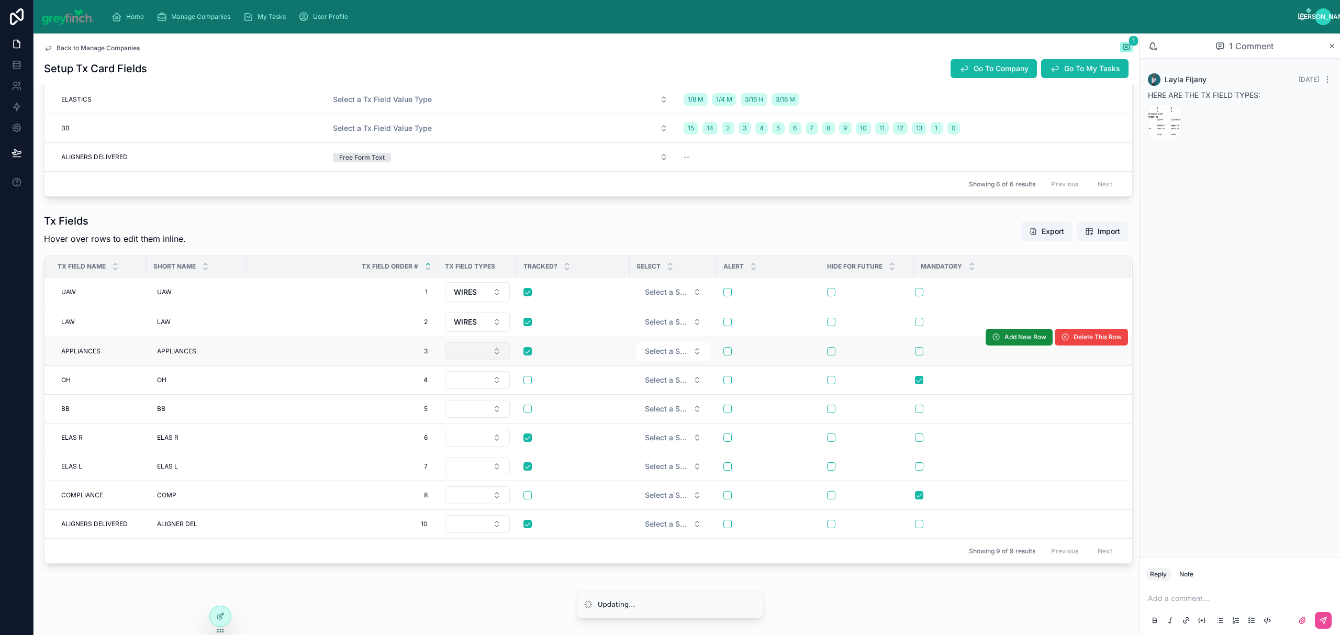
click at [471, 355] on button "Select Button" at bounding box center [477, 351] width 65 height 18
click at [471, 354] on button "Select Button" at bounding box center [477, 351] width 65 height 18
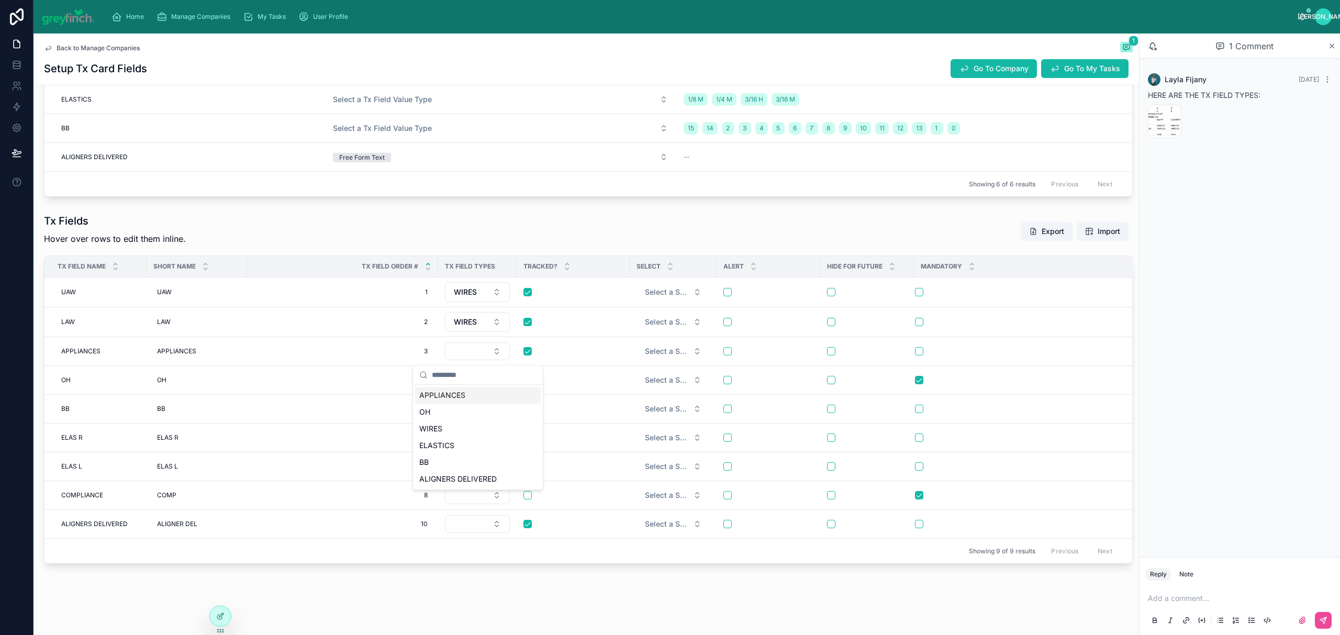
click at [482, 392] on div "APPLIANCES" at bounding box center [478, 395] width 126 height 17
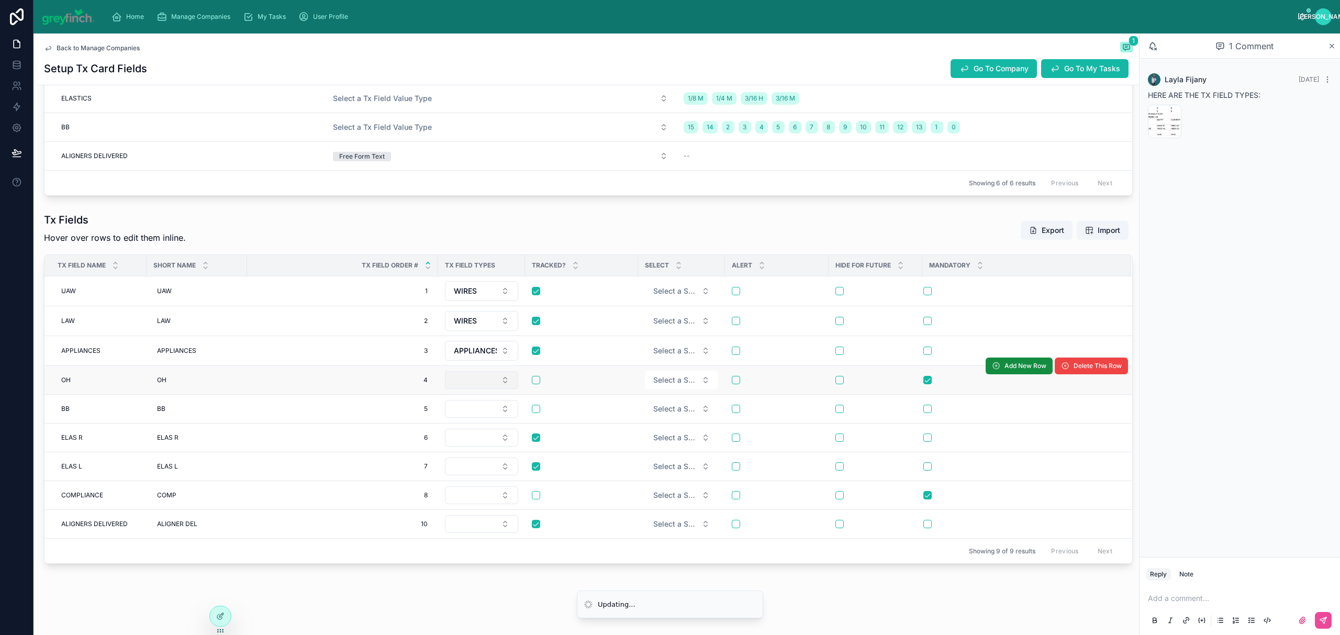
click at [470, 382] on button "Select Button" at bounding box center [481, 380] width 73 height 18
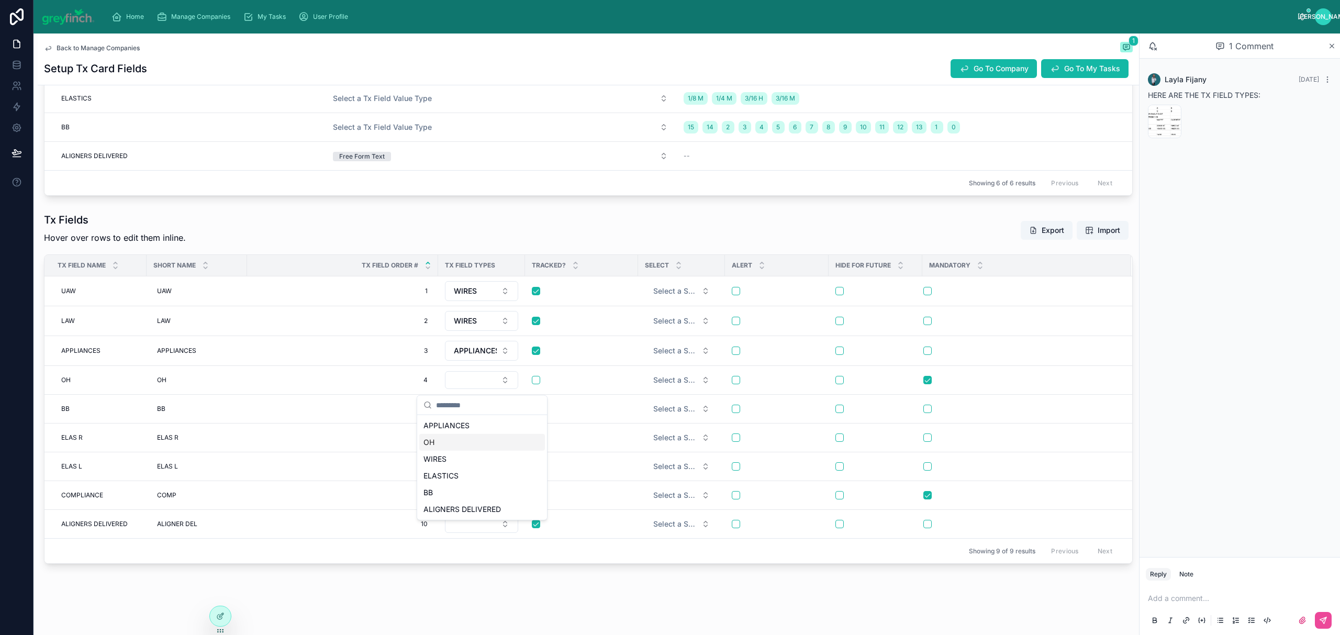
click at [457, 442] on div "OH" at bounding box center [482, 442] width 126 height 17
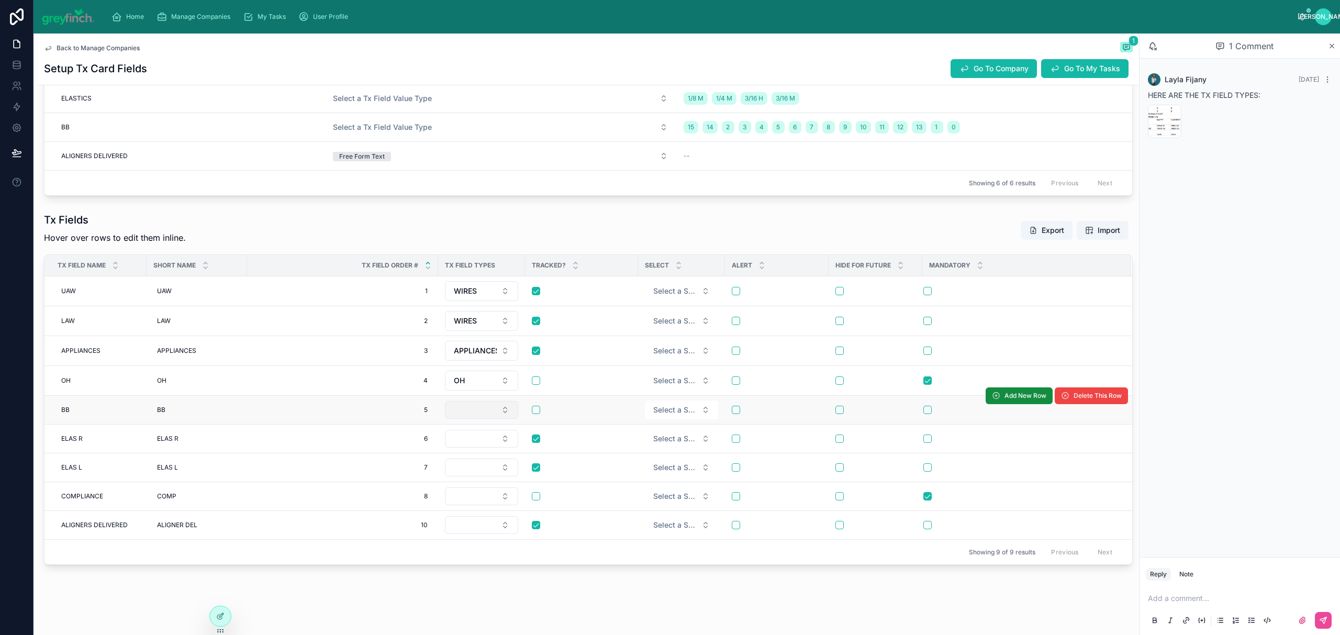
click at [471, 416] on button "Select Button" at bounding box center [481, 410] width 73 height 18
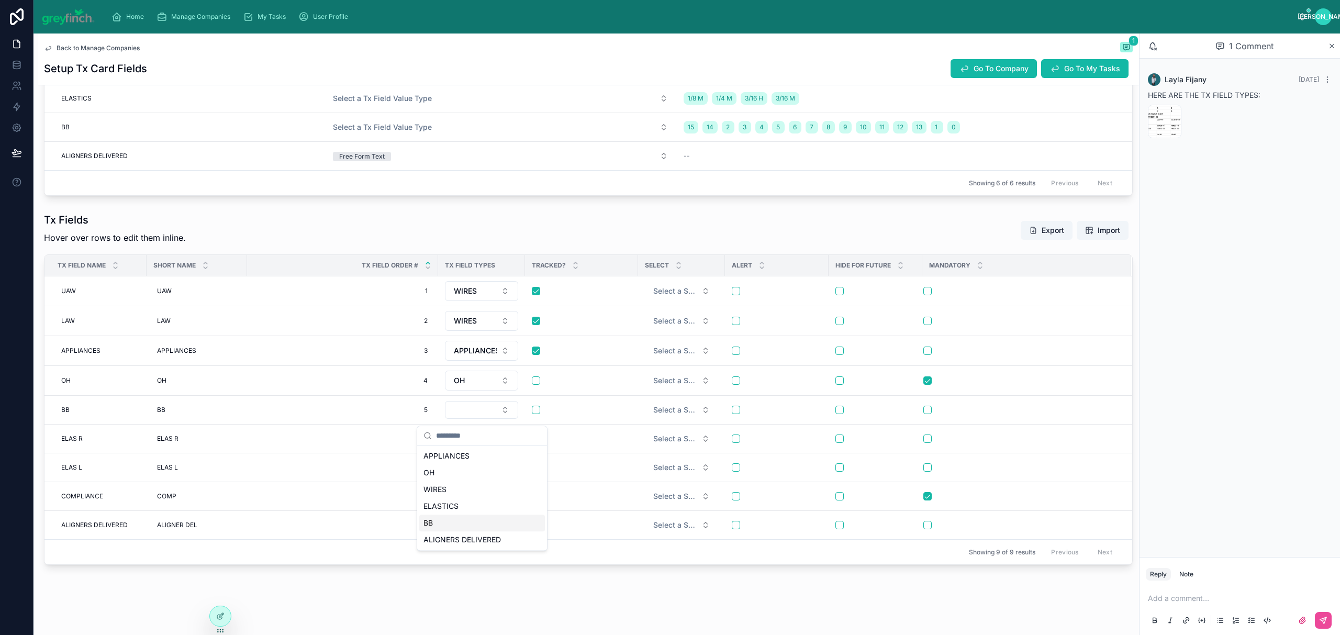
click at [443, 521] on div "BB" at bounding box center [482, 522] width 126 height 17
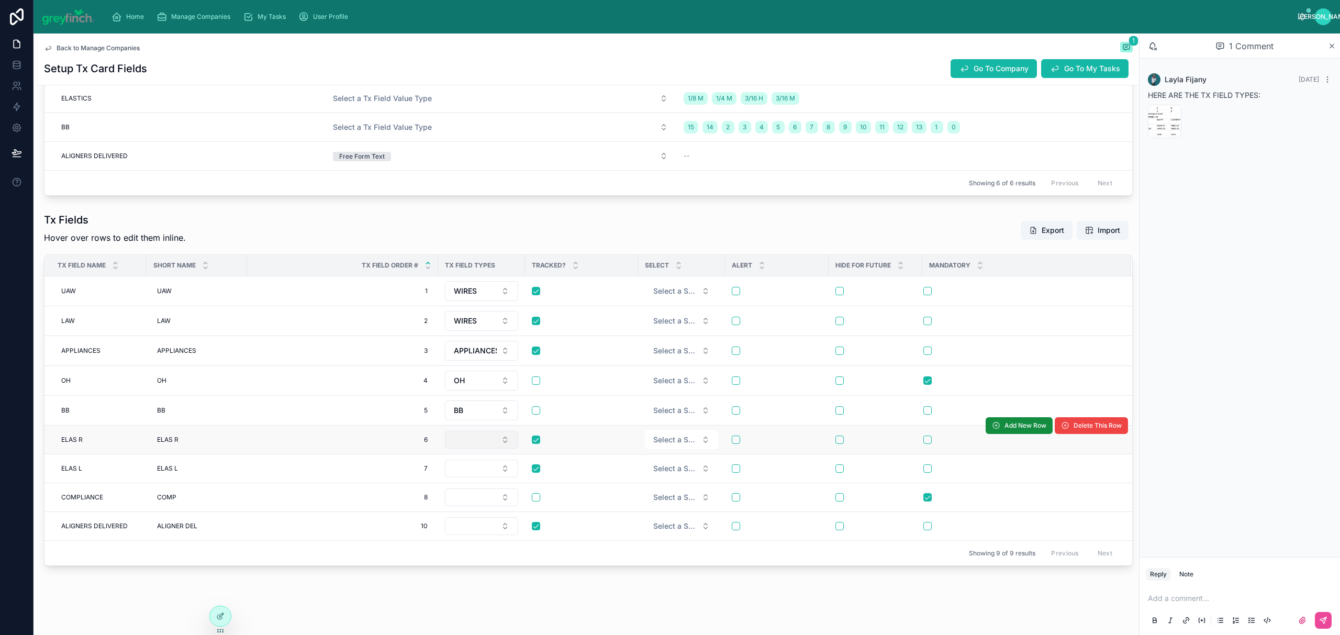
click at [485, 447] on button "Select Button" at bounding box center [481, 440] width 73 height 18
click at [462, 538] on div "ELASTICS" at bounding box center [482, 536] width 126 height 17
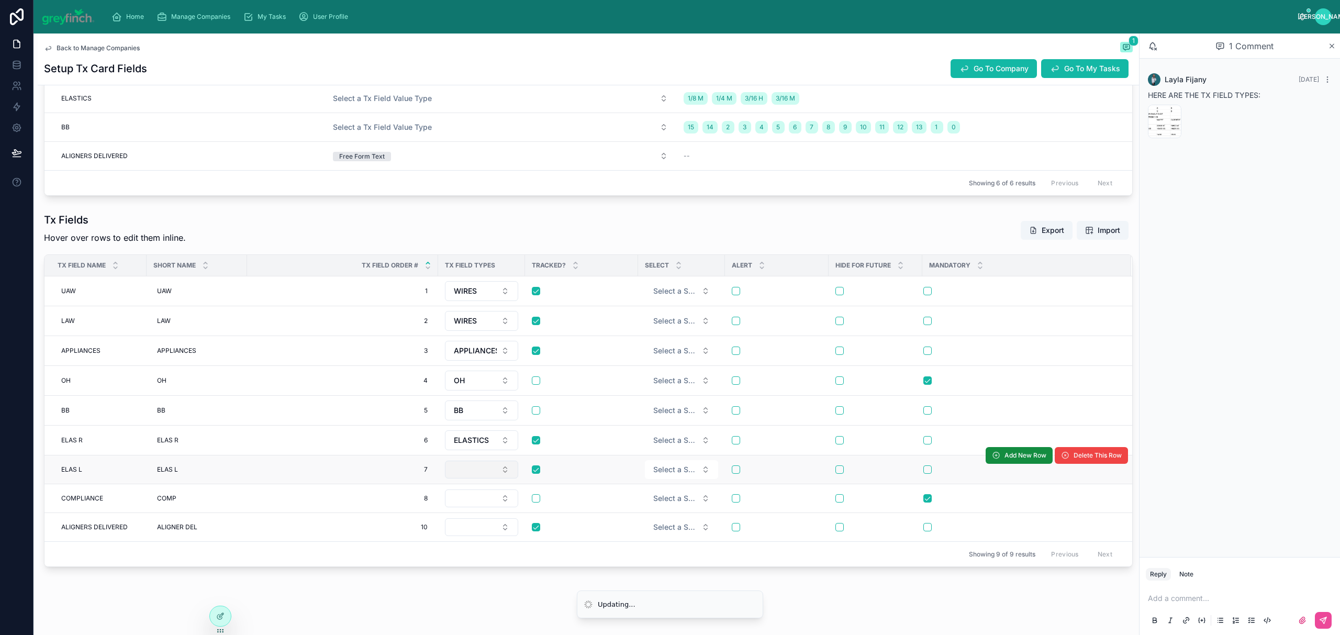
drag, startPoint x: 465, startPoint y: 469, endPoint x: 471, endPoint y: 483, distance: 15.3
click at [465, 469] on button "Select Button" at bounding box center [481, 469] width 73 height 18
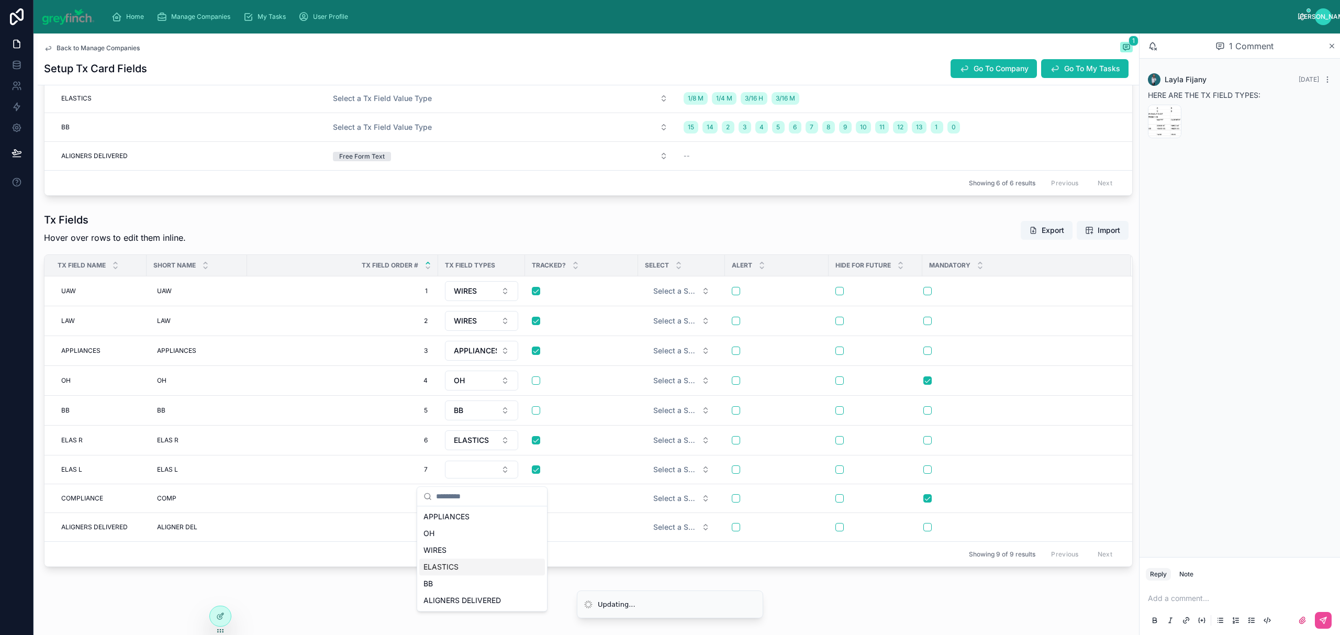
click at [460, 569] on div "ELASTICS" at bounding box center [482, 566] width 126 height 17
click at [480, 506] on button "Select Button" at bounding box center [481, 499] width 73 height 18
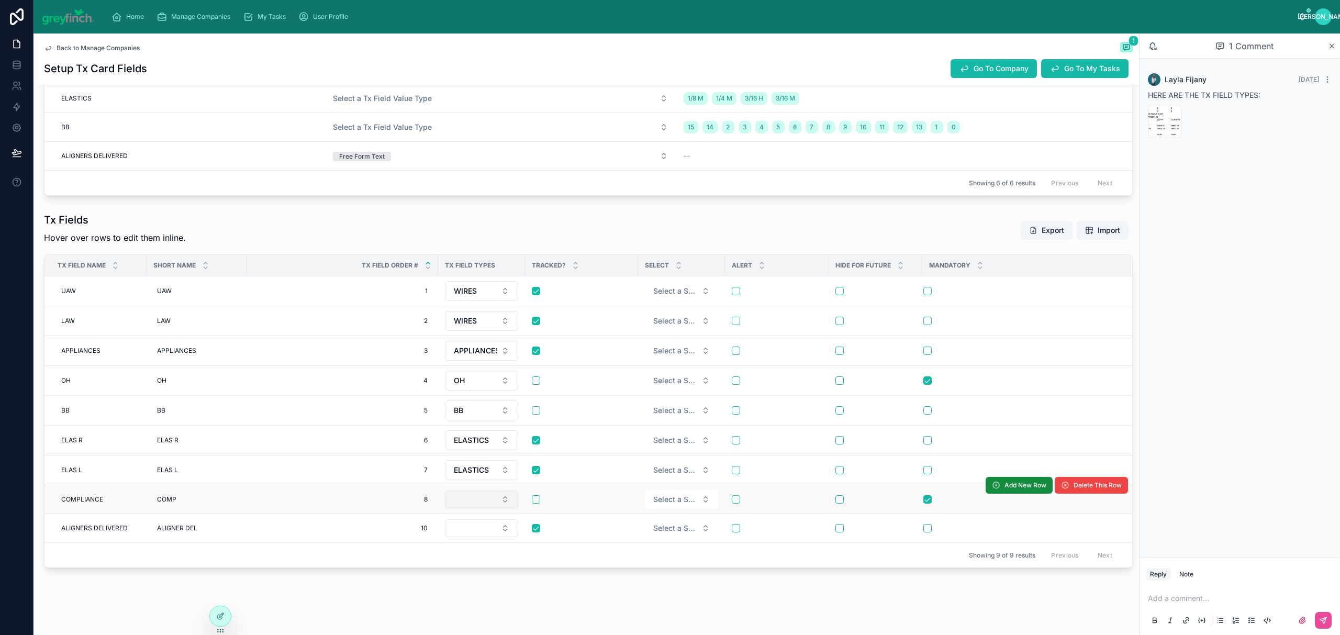
click at [467, 508] on button "Select Button" at bounding box center [481, 499] width 73 height 18
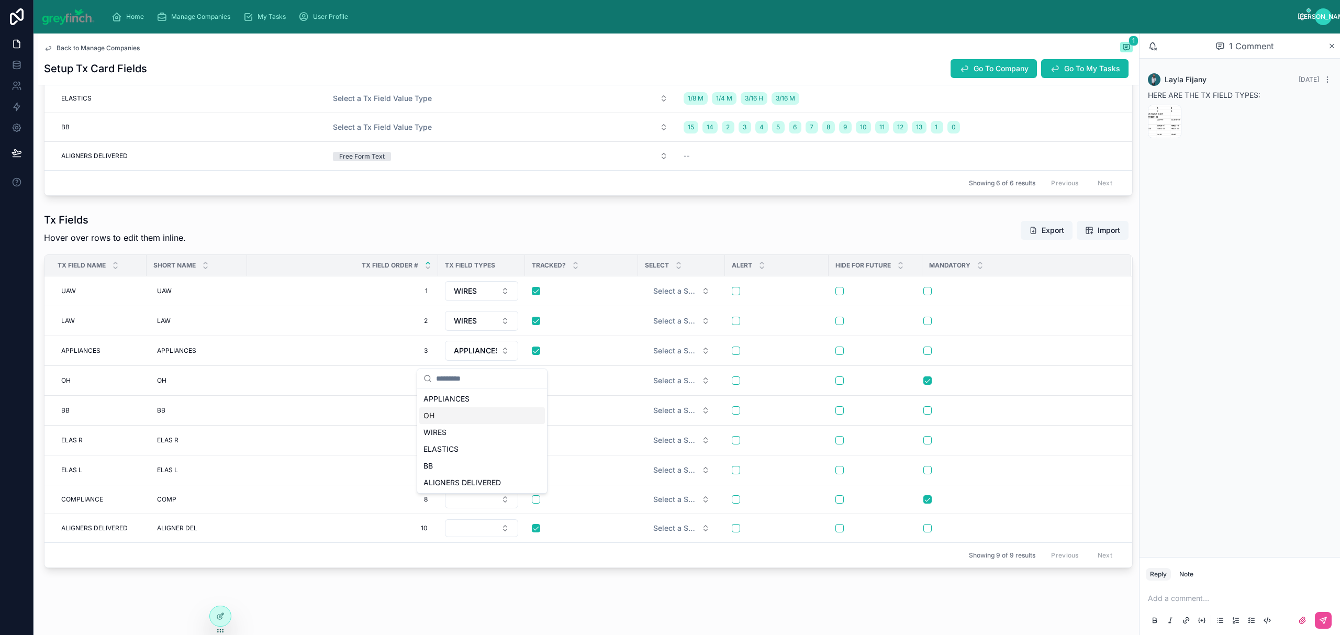
click at [456, 414] on div "OH" at bounding box center [482, 415] width 126 height 17
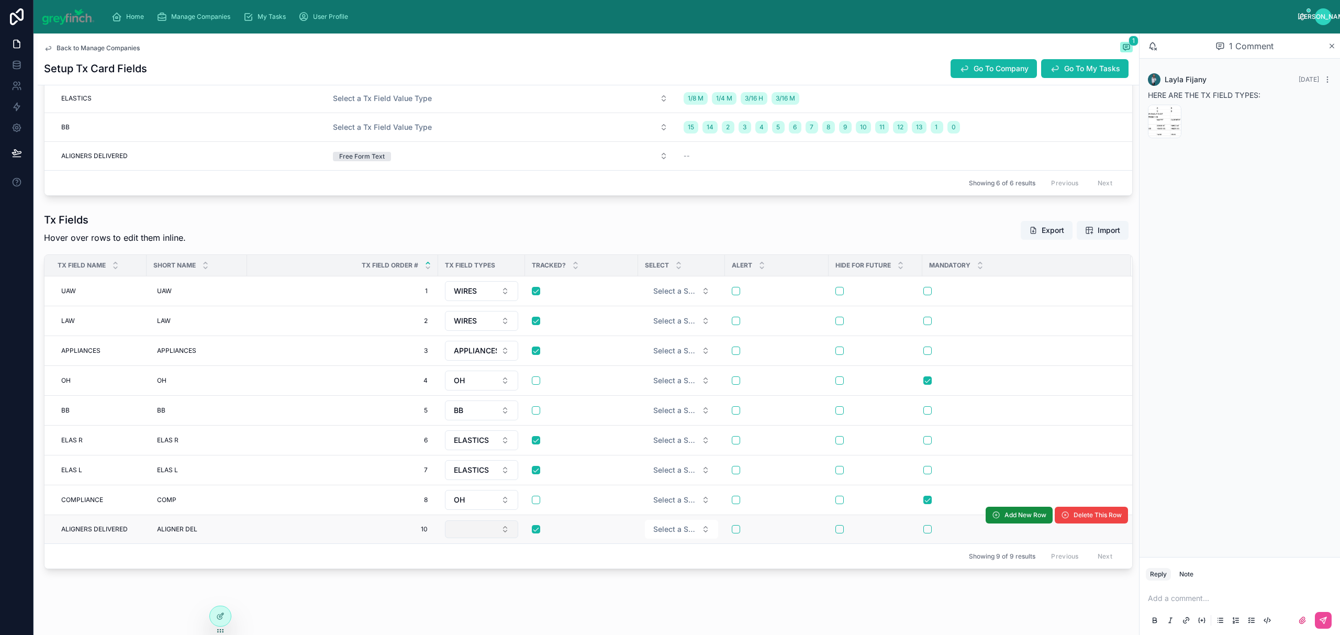
click at [478, 534] on button "Select Button" at bounding box center [481, 529] width 73 height 18
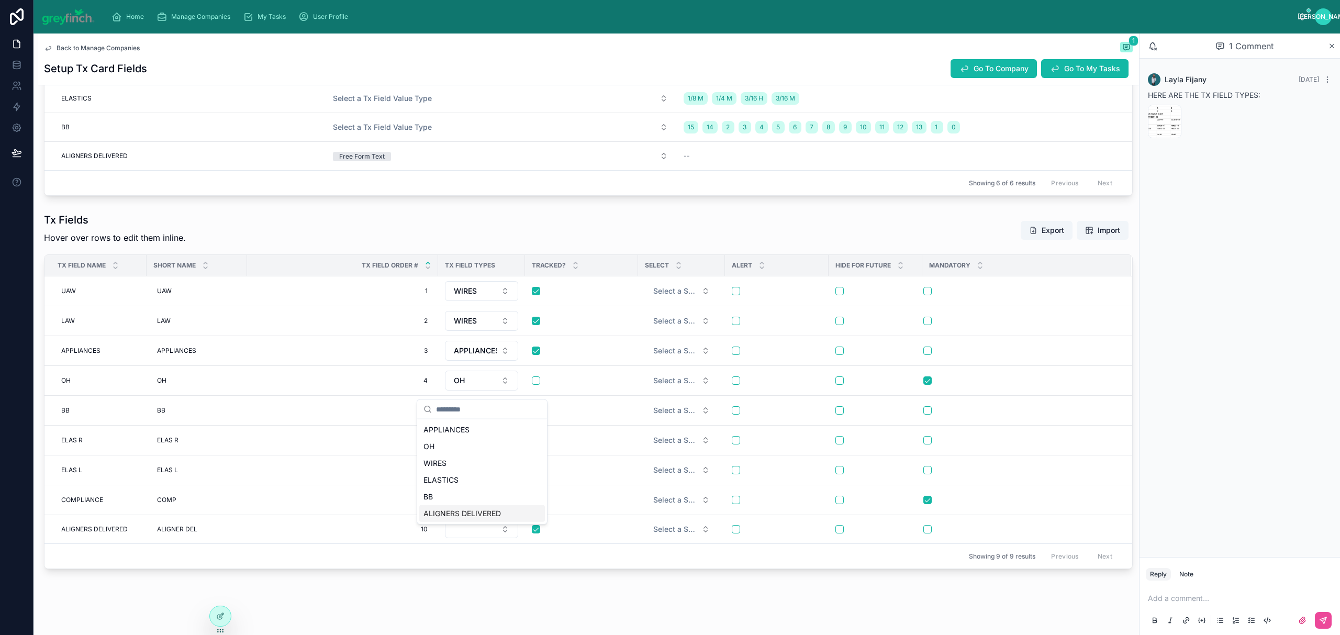
click at [477, 516] on span "ALIGNERS DELIVERED" at bounding box center [461, 513] width 77 height 10
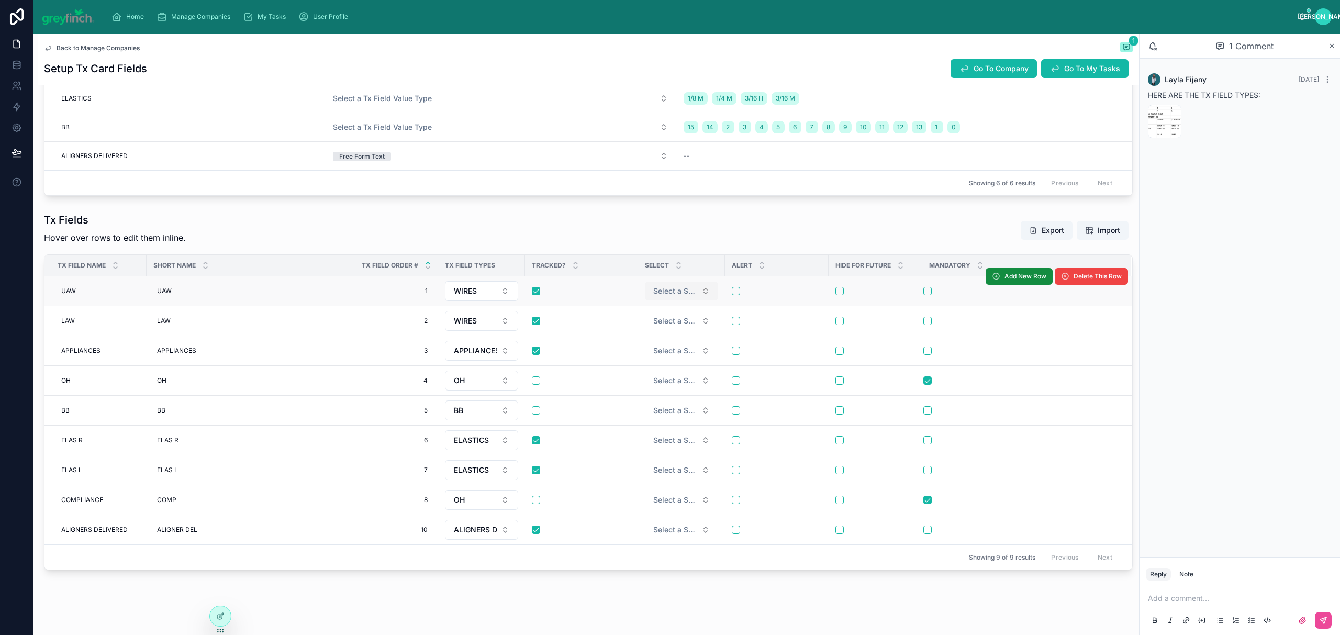
click at [674, 289] on span "Select a Select" at bounding box center [675, 291] width 44 height 10
click at [671, 338] on span "Single select" at bounding box center [648, 334] width 50 height 9
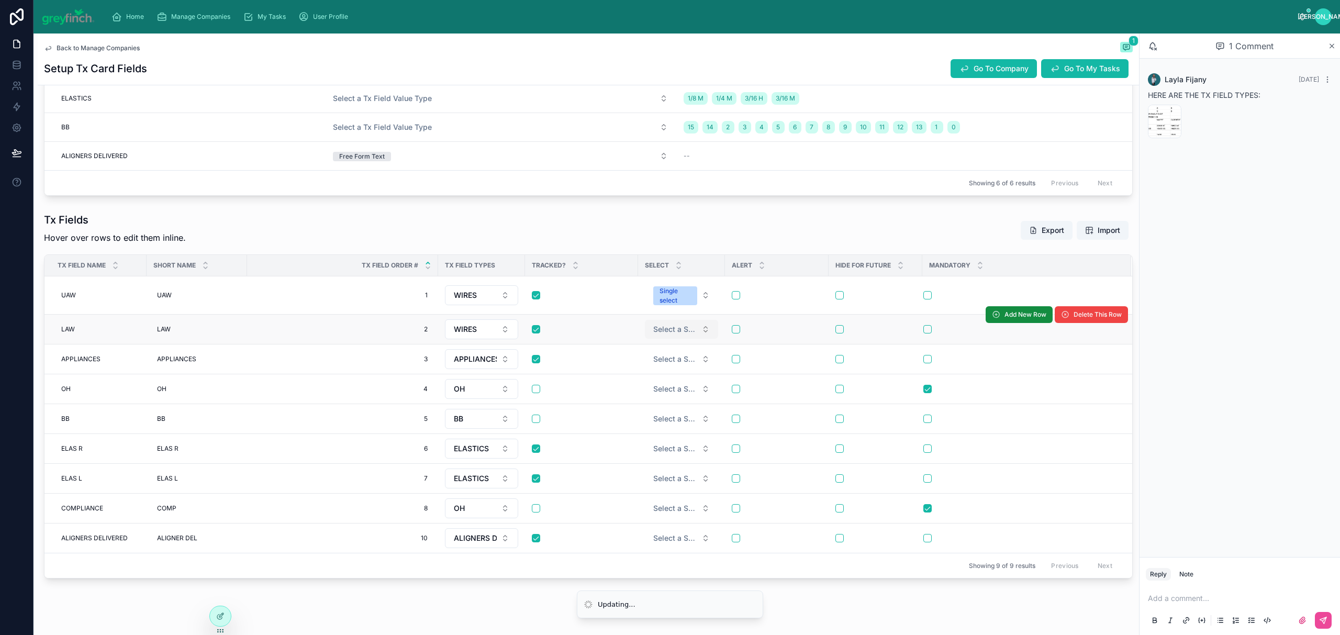
click at [670, 329] on span "Select a Select" at bounding box center [675, 329] width 44 height 10
click at [667, 377] on div "Single select" at bounding box center [648, 372] width 38 height 9
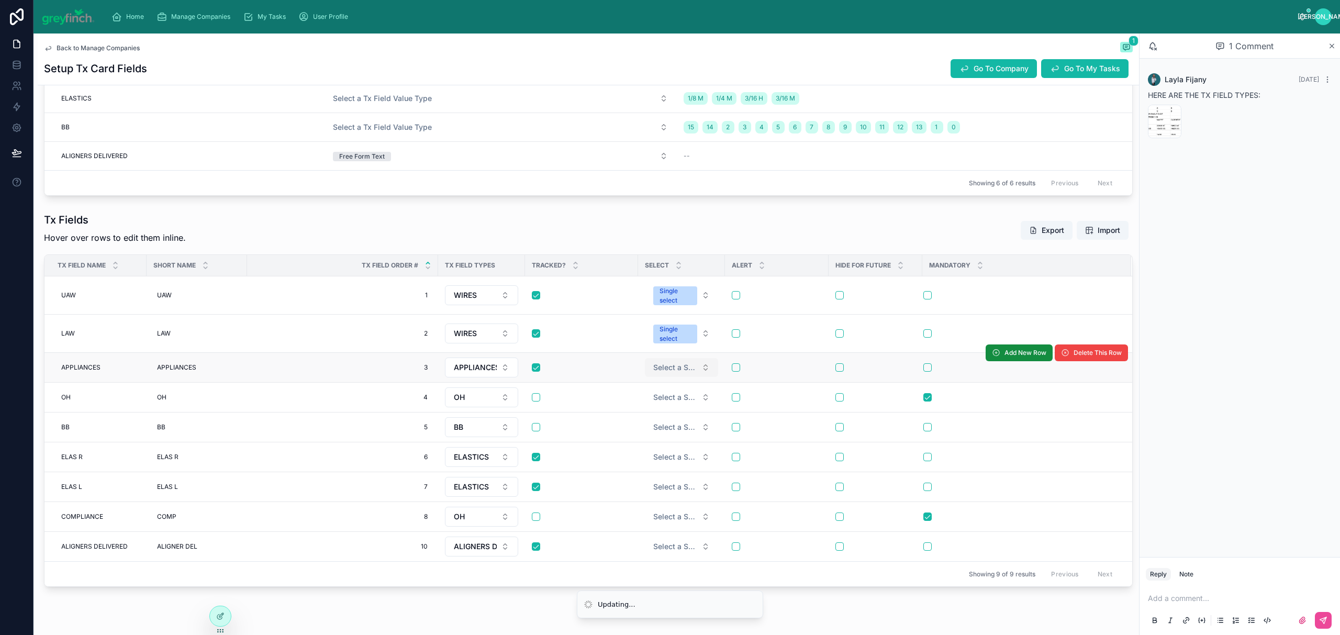
click at [672, 375] on button "Select a Select" at bounding box center [681, 367] width 73 height 19
click at [668, 423] on span "Multi-select" at bounding box center [647, 426] width 48 height 9
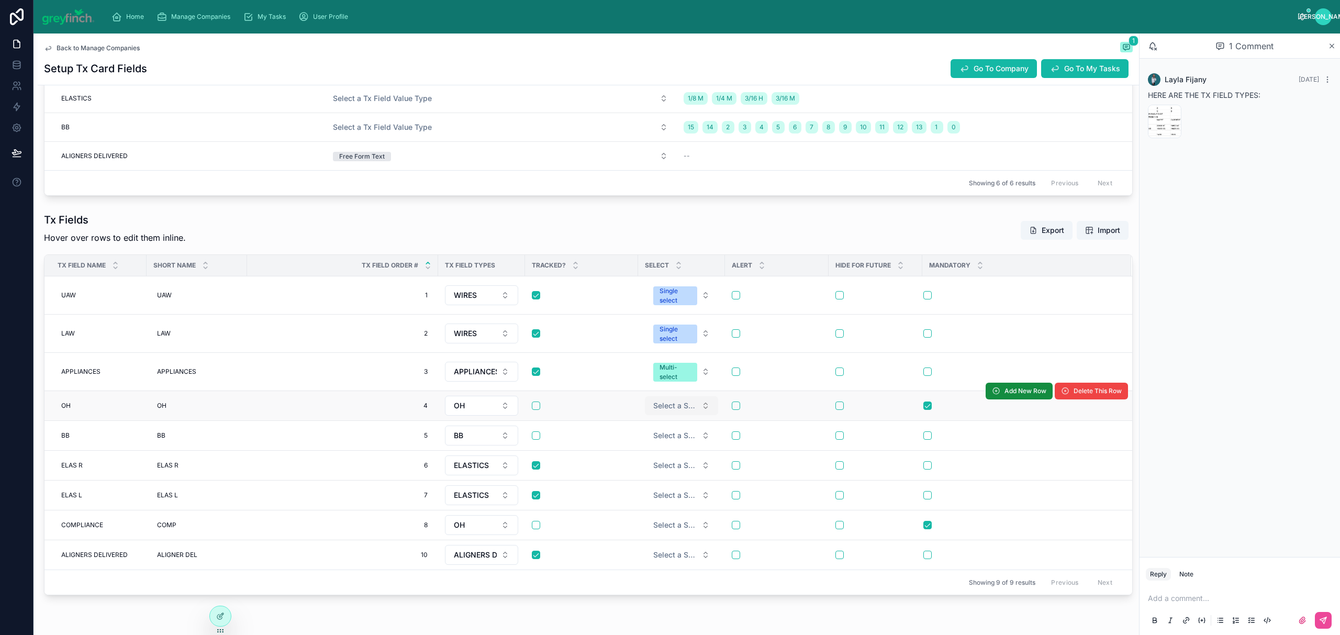
click at [672, 408] on span "Select a Select" at bounding box center [675, 405] width 44 height 10
click at [664, 452] on div "Single select" at bounding box center [648, 448] width 38 height 9
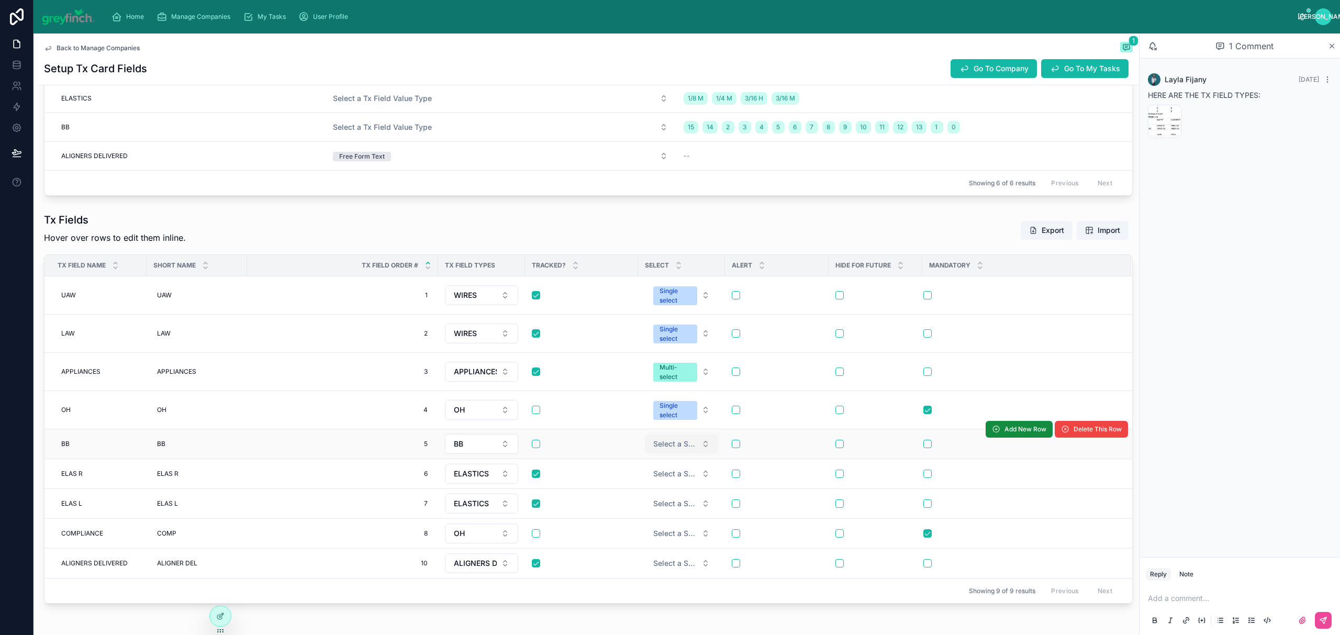
click at [666, 453] on button "Select a Select" at bounding box center [681, 443] width 73 height 19
click at [662, 486] on div "Single select" at bounding box center [648, 486] width 38 height 9
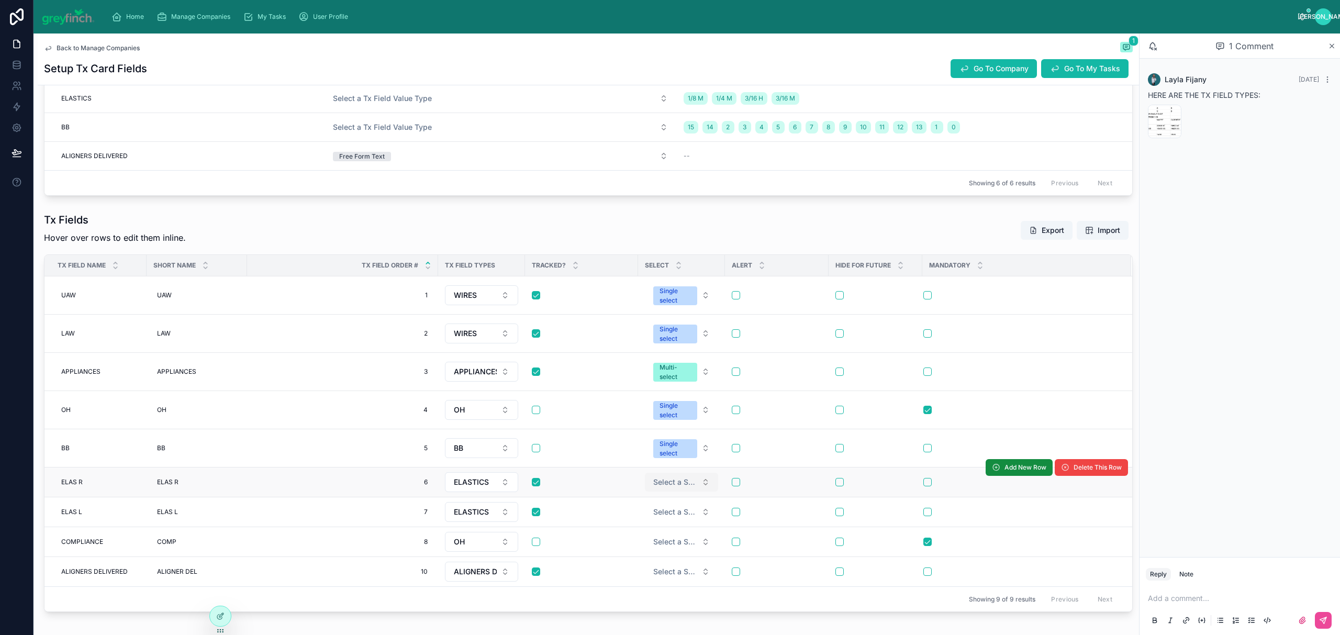
click at [666, 490] on button "Select a Select" at bounding box center [681, 482] width 73 height 19
click at [663, 537] on div "Multi-select" at bounding box center [647, 540] width 36 height 9
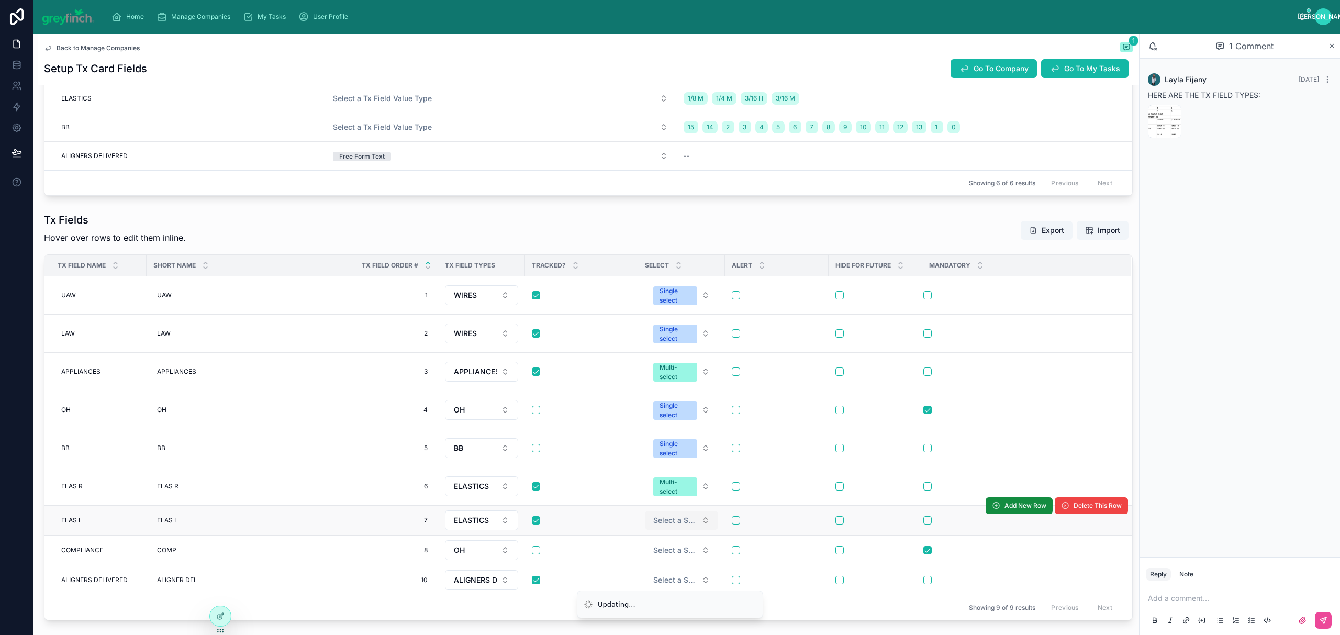
click at [666, 519] on span "Select a Select" at bounding box center [675, 520] width 44 height 10
click at [659, 579] on div "Multi-select" at bounding box center [647, 578] width 36 height 9
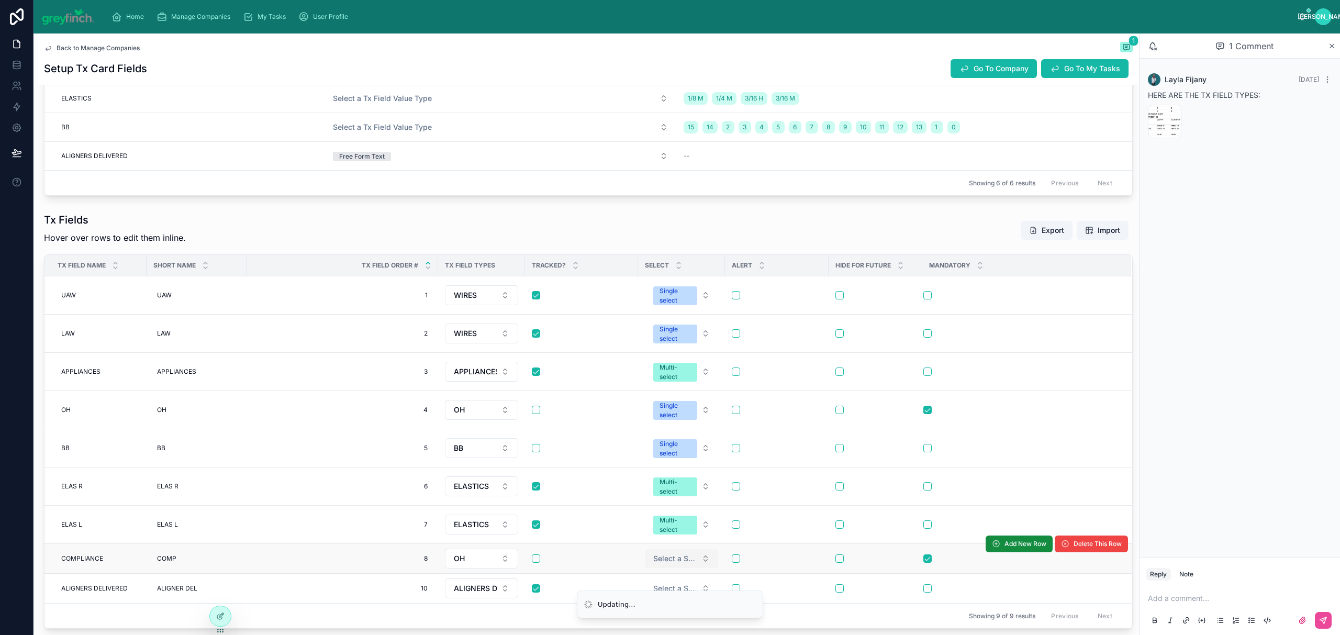
click at [671, 560] on span "Select a Select" at bounding box center [675, 558] width 44 height 10
click at [662, 600] on div "Single select" at bounding box center [648, 601] width 38 height 9
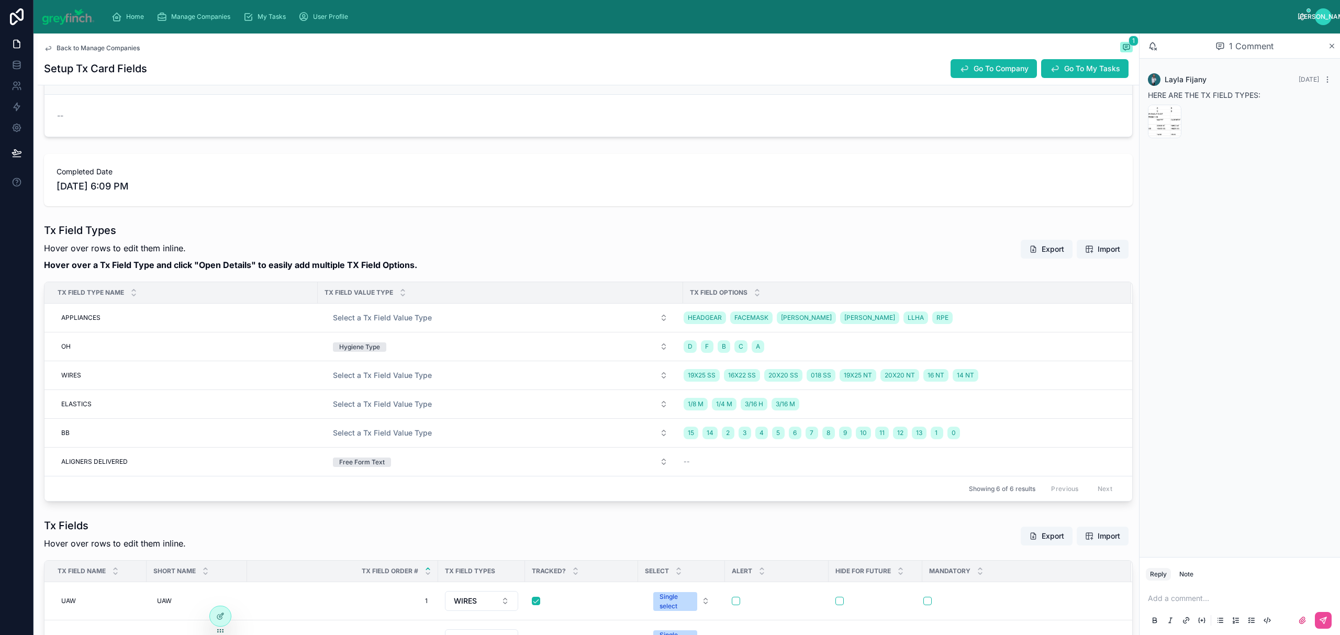
scroll to position [0, 0]
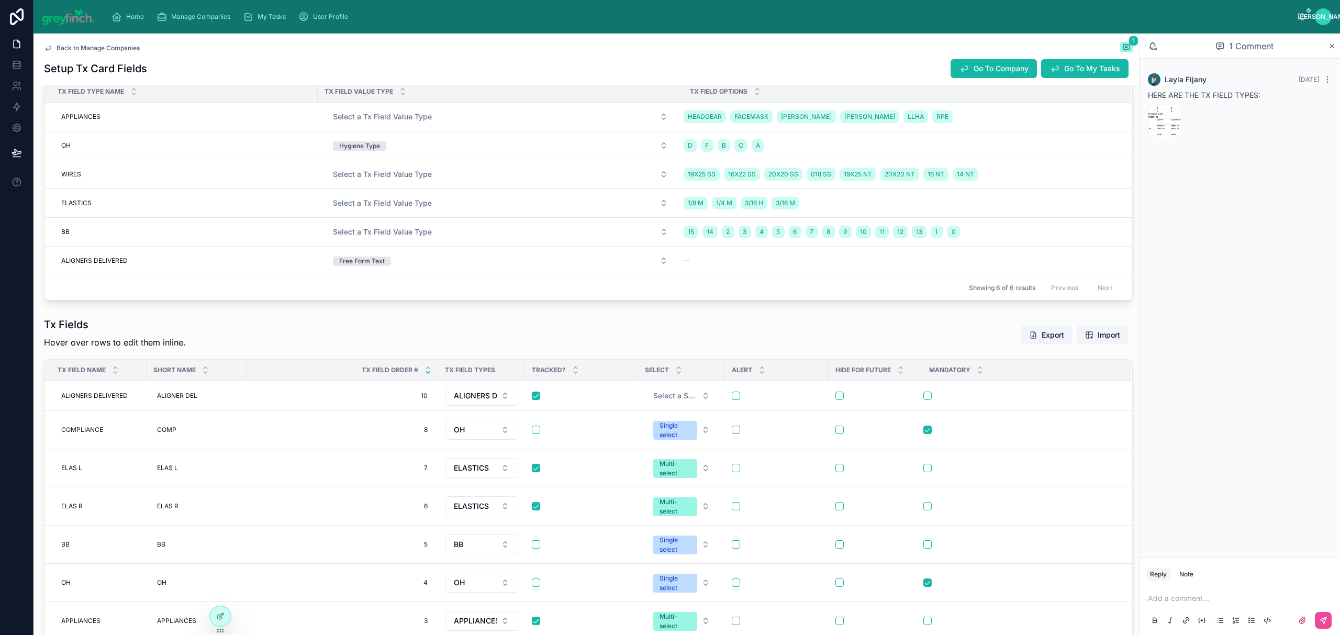
scroll to position [368, 0]
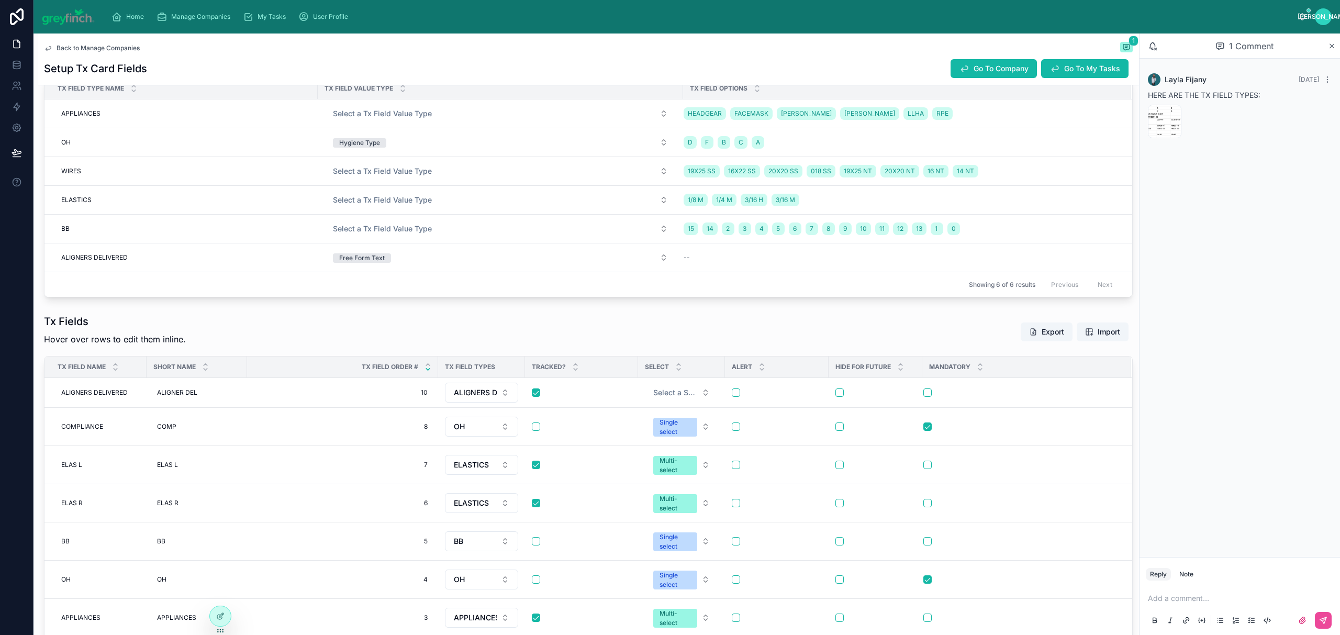
click at [983, 78] on div "Go To Company Go To My Tasks" at bounding box center [1037, 69] width 190 height 20
click at [980, 71] on span "Go To Company" at bounding box center [1000, 68] width 55 height 10
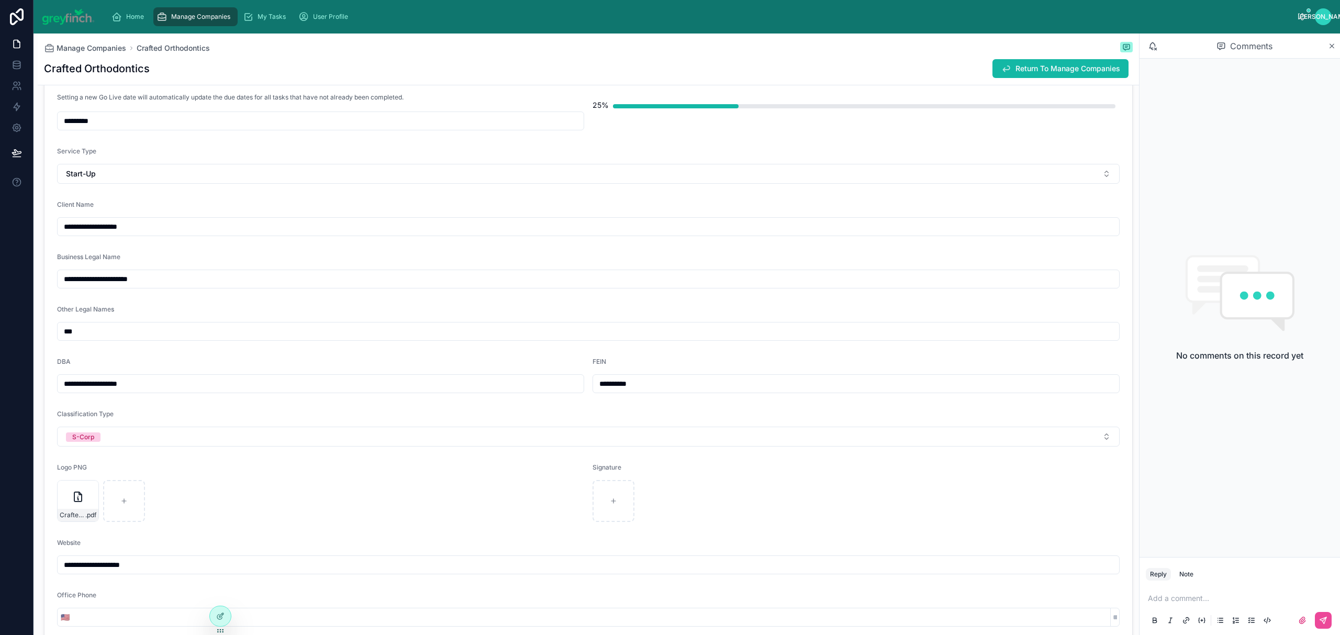
scroll to position [60, 0]
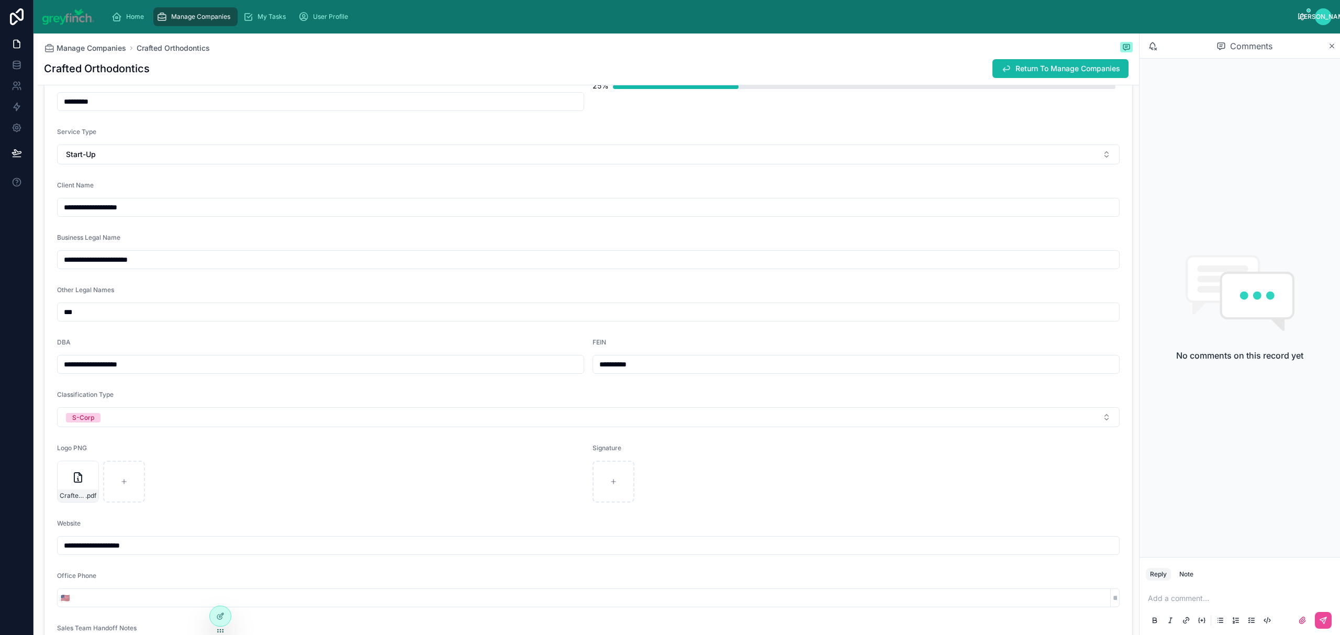
click at [153, 266] on input "**********" at bounding box center [588, 259] width 1061 height 15
click at [152, 262] on input "**********" at bounding box center [588, 259] width 1061 height 15
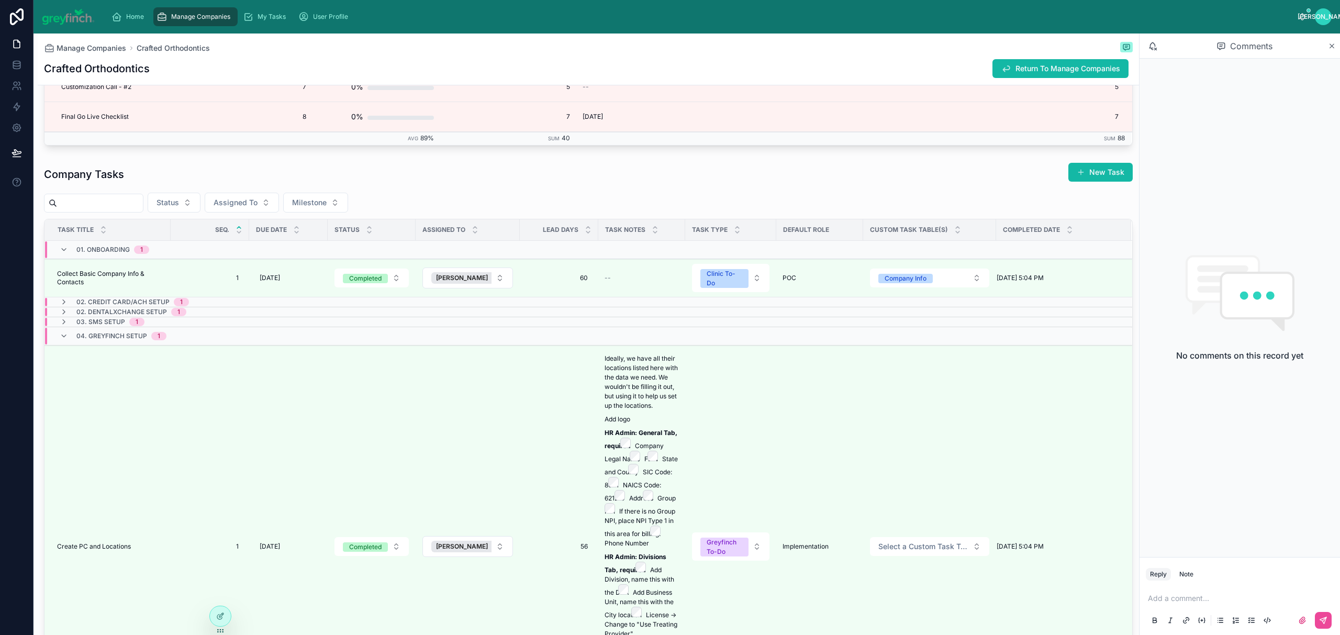
scroll to position [2795, 0]
